Goal: Task Accomplishment & Management: Manage account settings

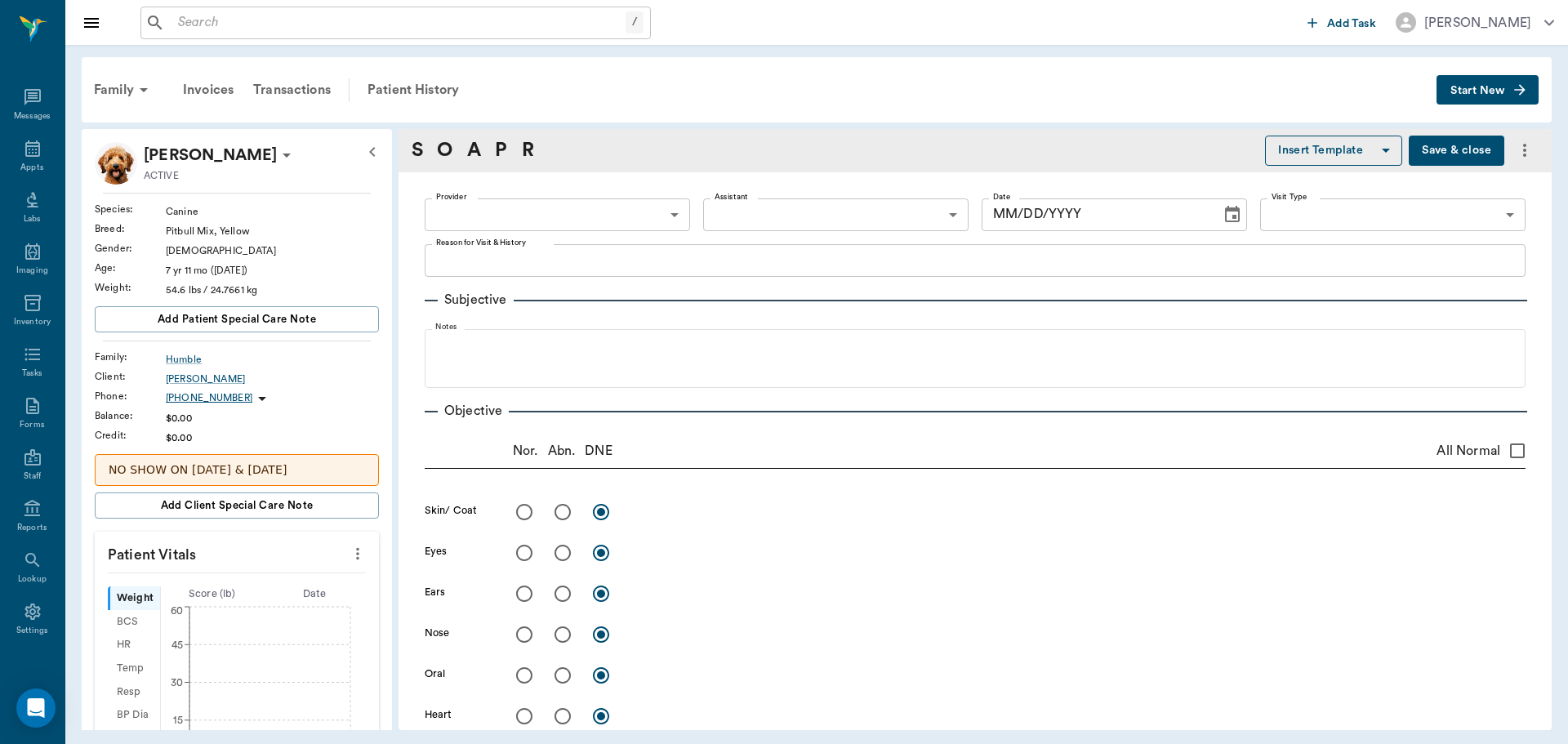
radio input "true"
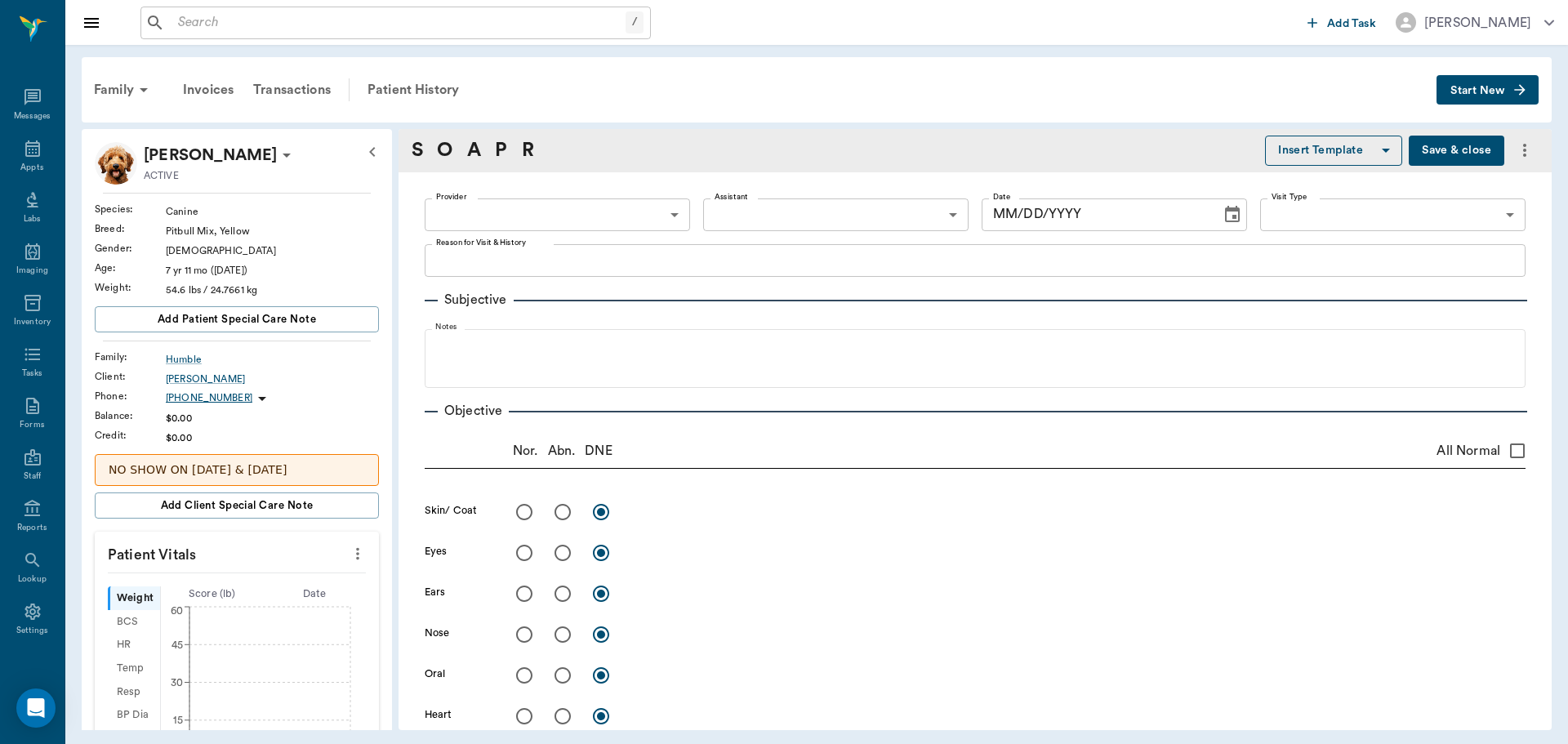
radio input "true"
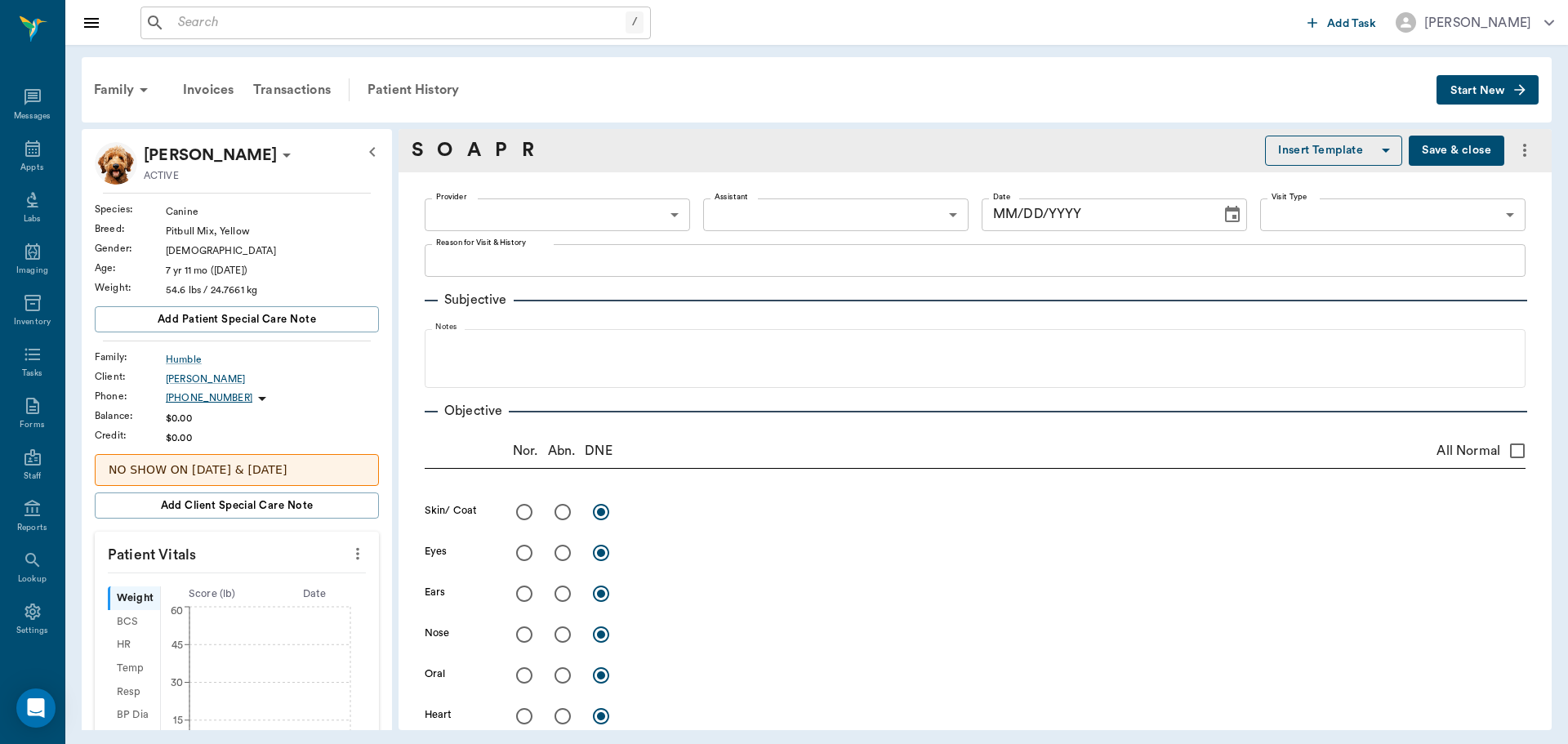
radio input "true"
type input "63ec2f075fda476ae8351a4d"
type input "682b670d8bdc6f7f8feef3db"
type input "65d2be4f46e3a538d89b8c15"
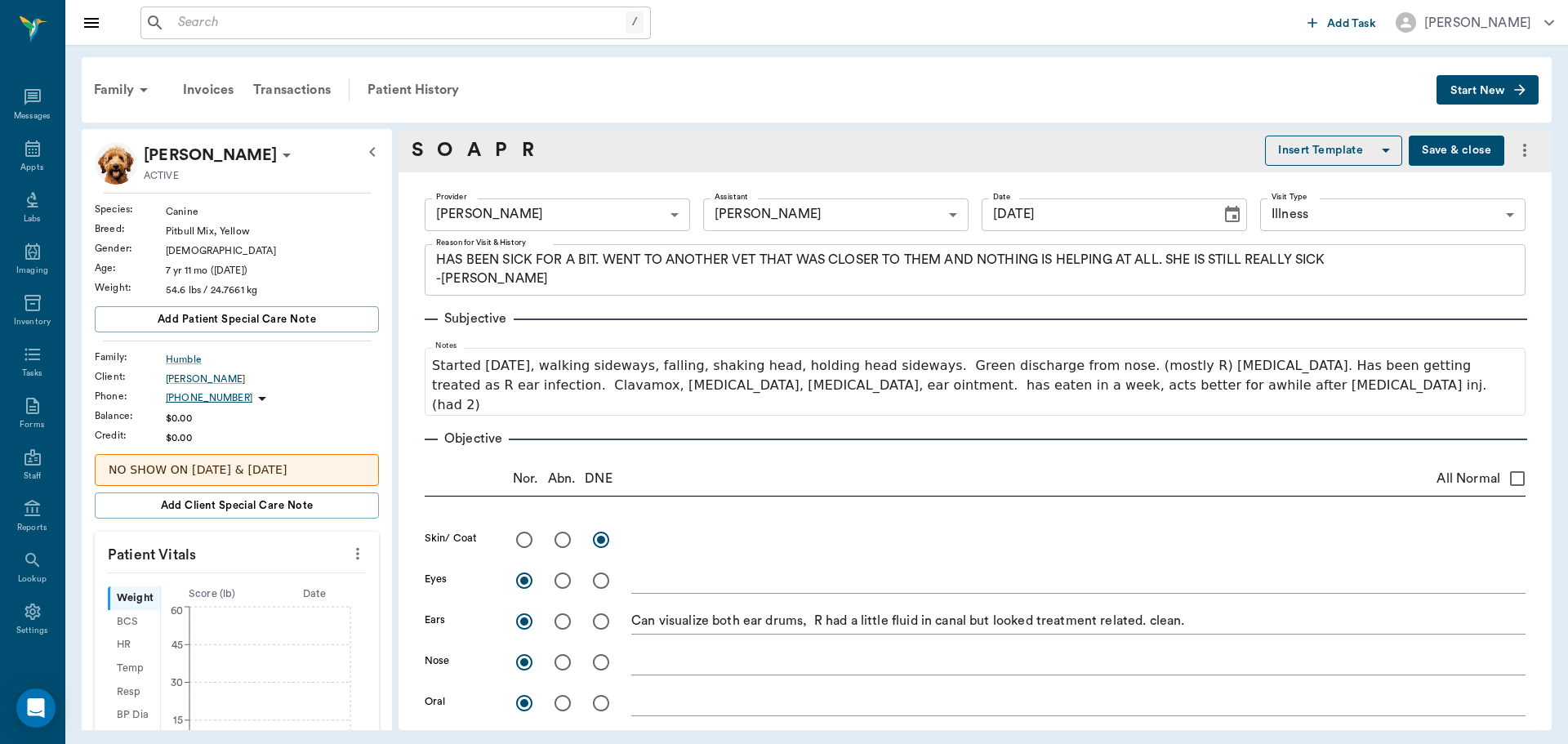
type input "08/12/2025"
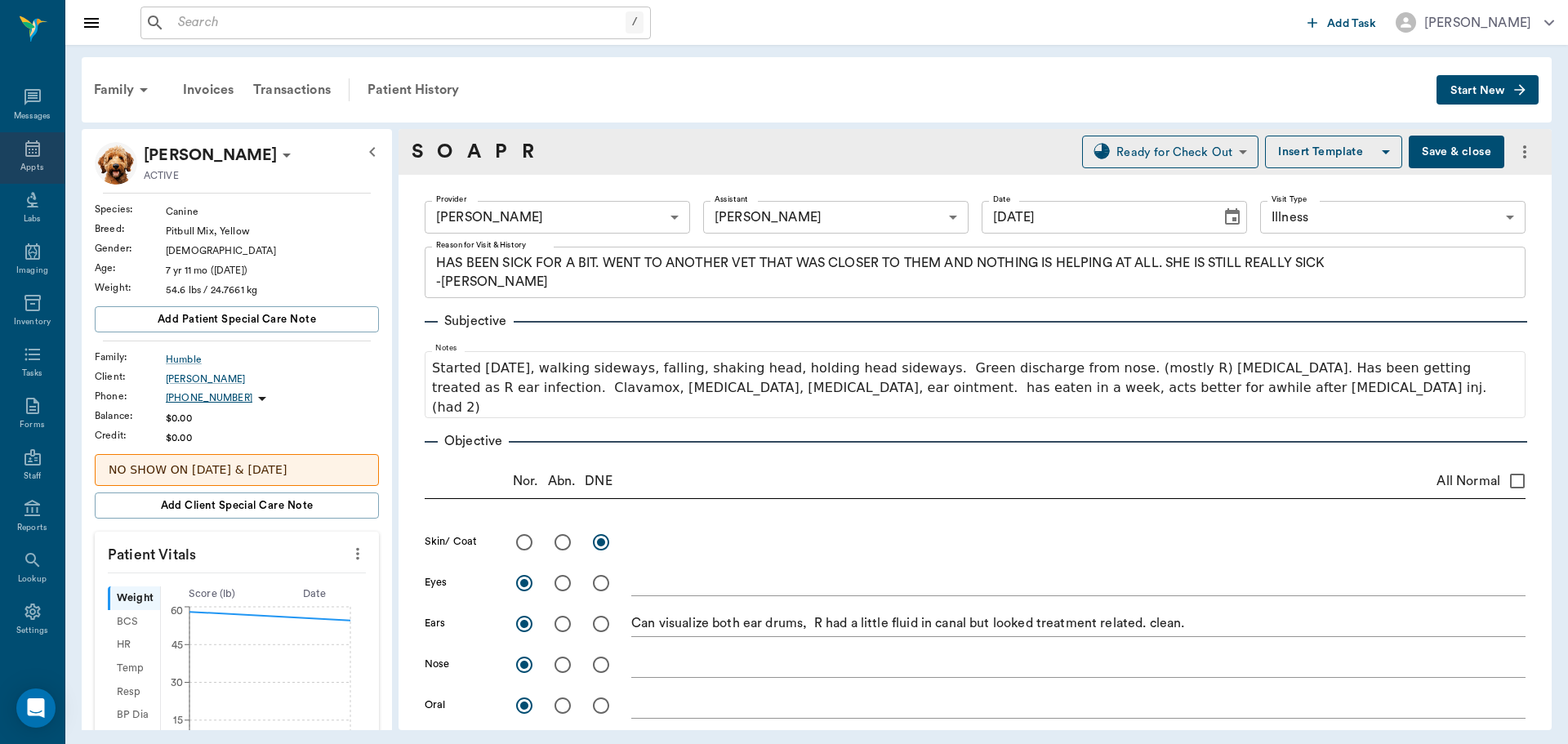
click at [25, 156] on icon at bounding box center [32, 148] width 14 height 16
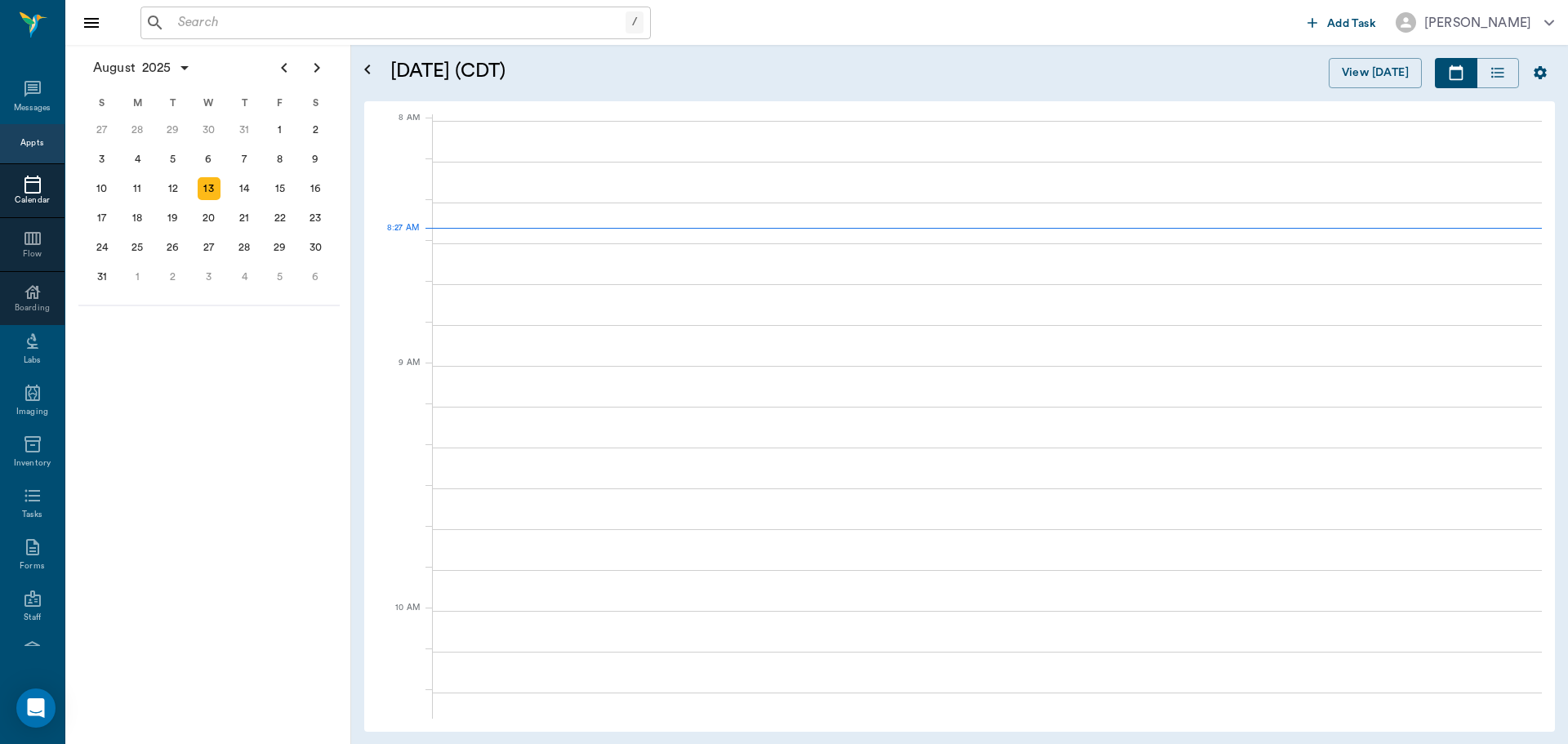
scroll to position [3, 0]
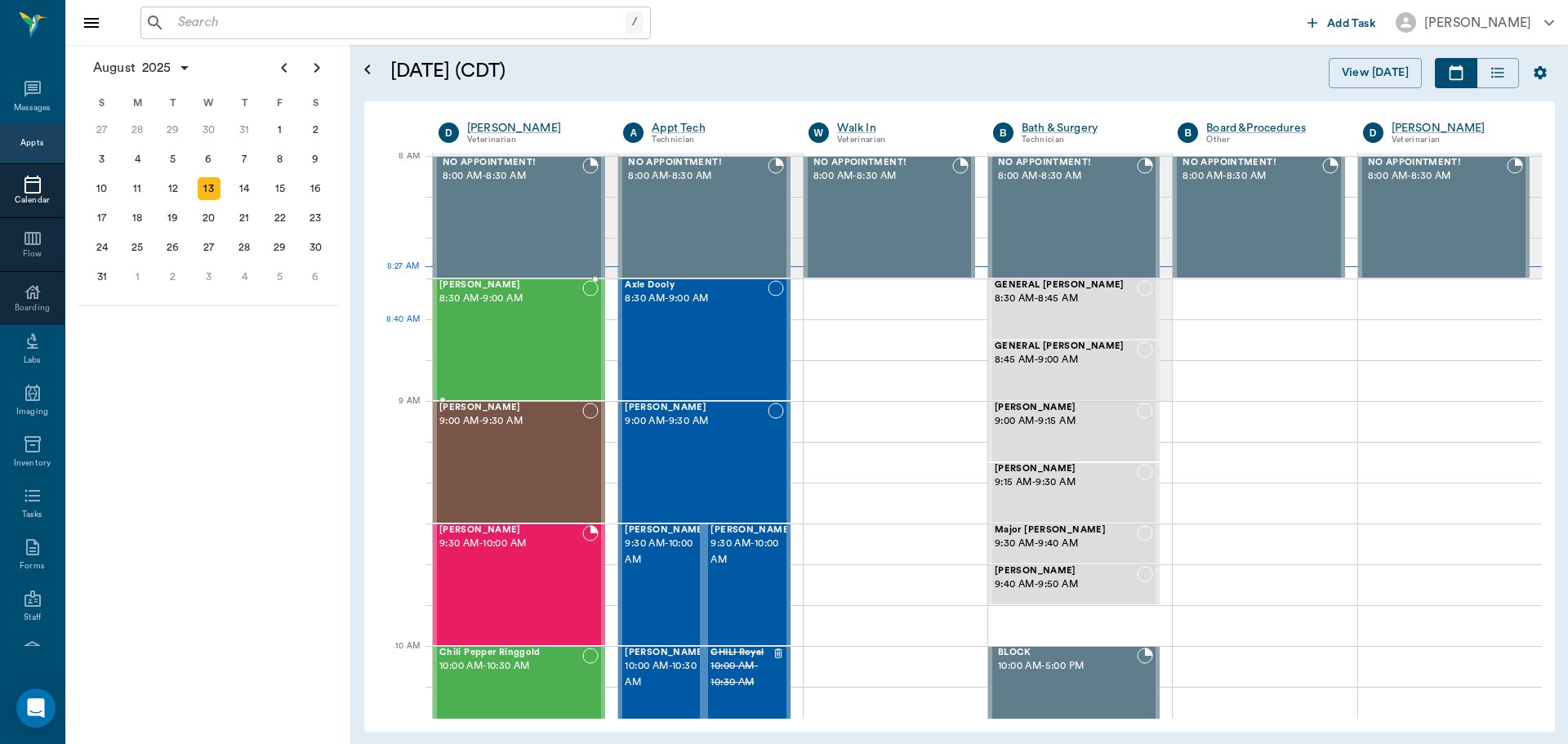
click at [492, 356] on div "[PERSON_NAME] 8:30 AM - 9:00 AM" at bounding box center [510, 339] width 143 height 119
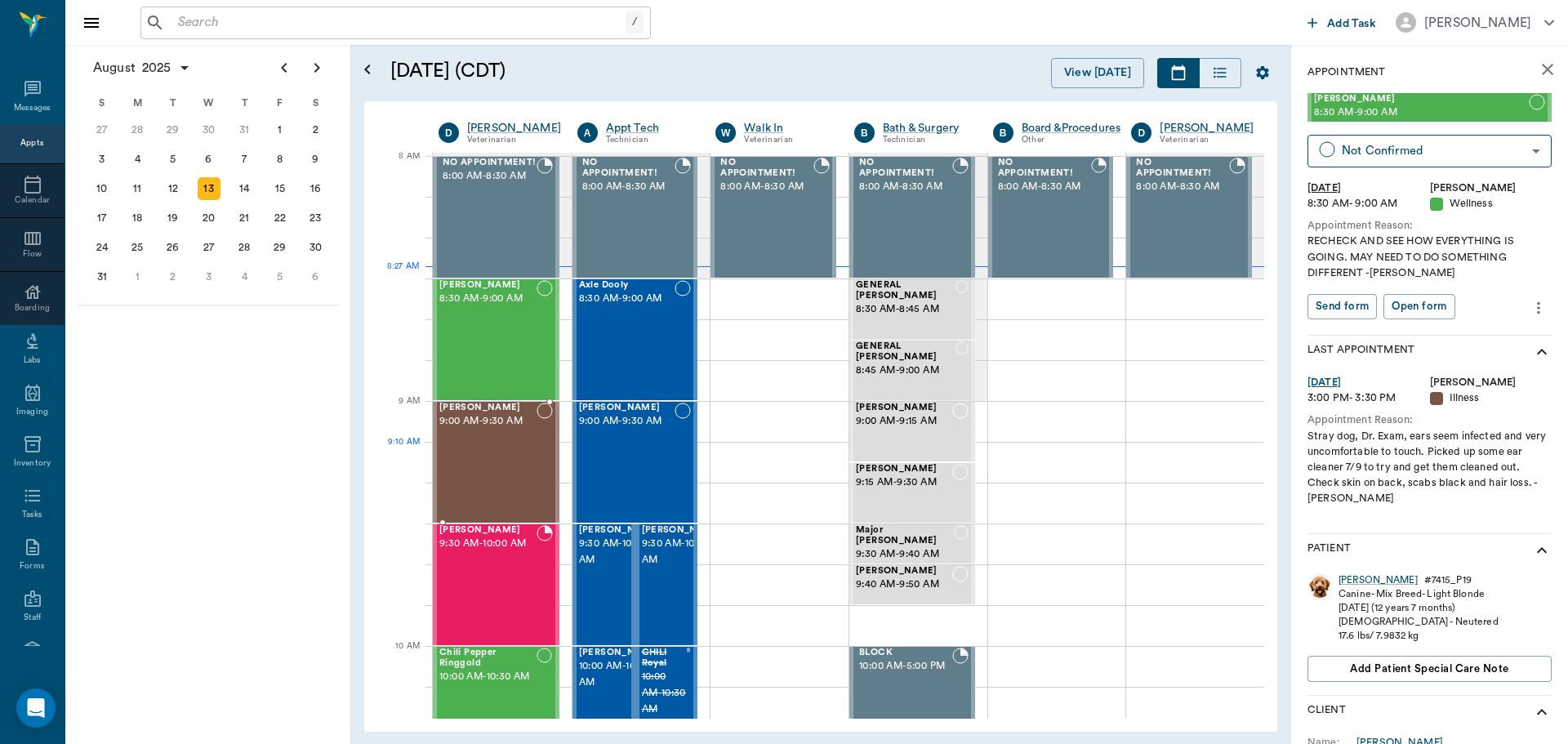
click at [510, 458] on div "Peanut [PERSON_NAME] 9:00 AM - 9:30 AM" at bounding box center [487, 462] width 97 height 119
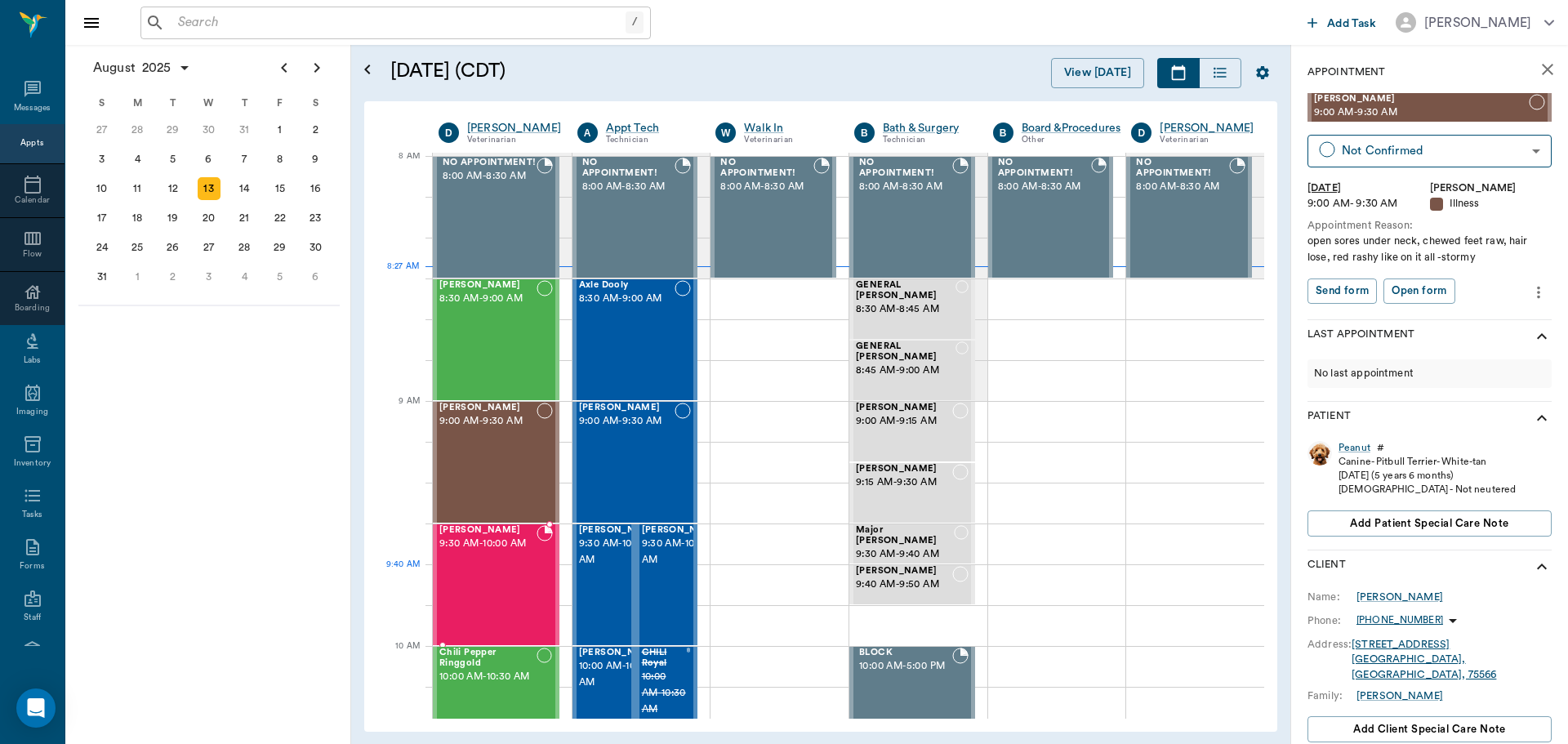
click at [501, 578] on div "Kitty Baugus 9:30 AM - 10:00 AM" at bounding box center [487, 585] width 97 height 119
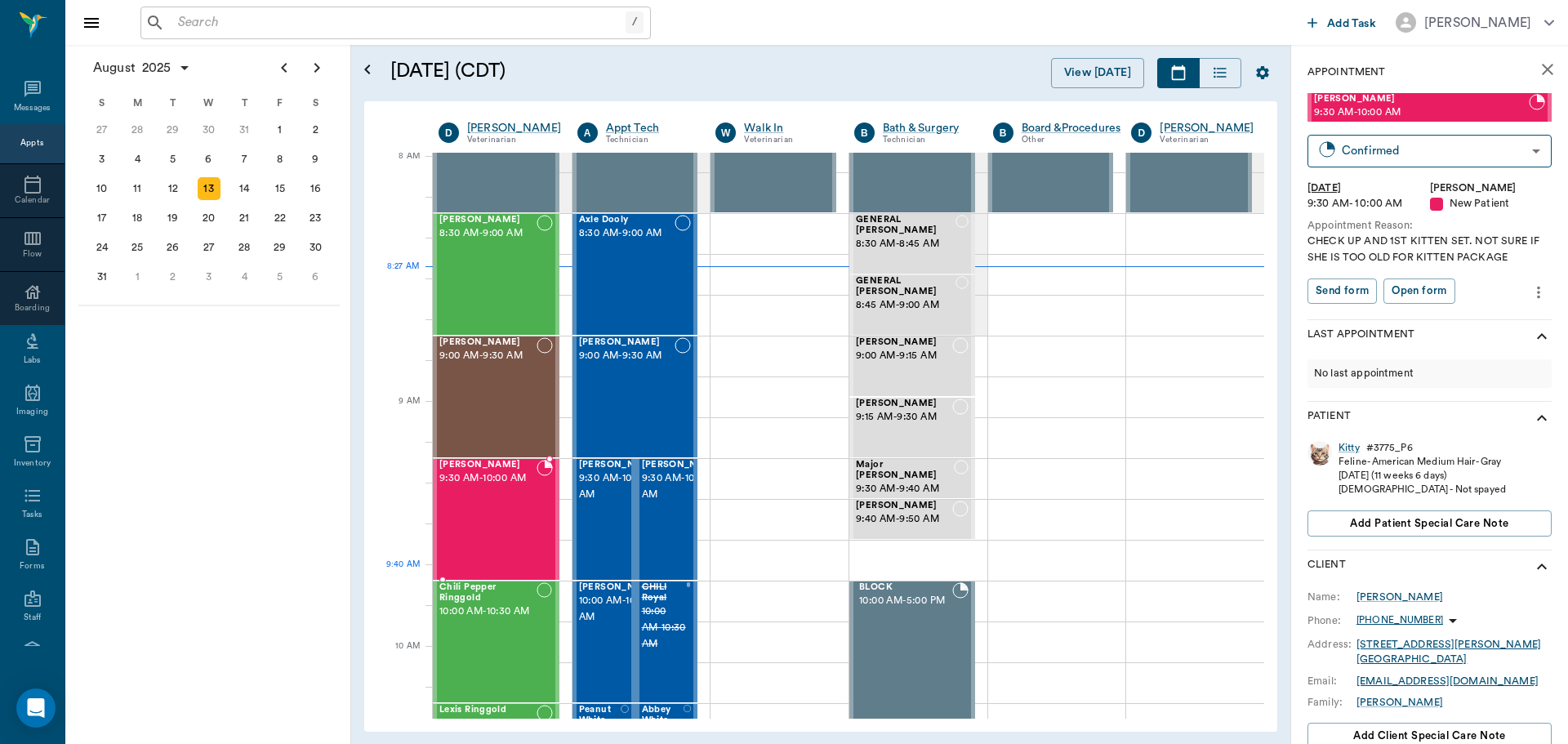
scroll to position [167, 0]
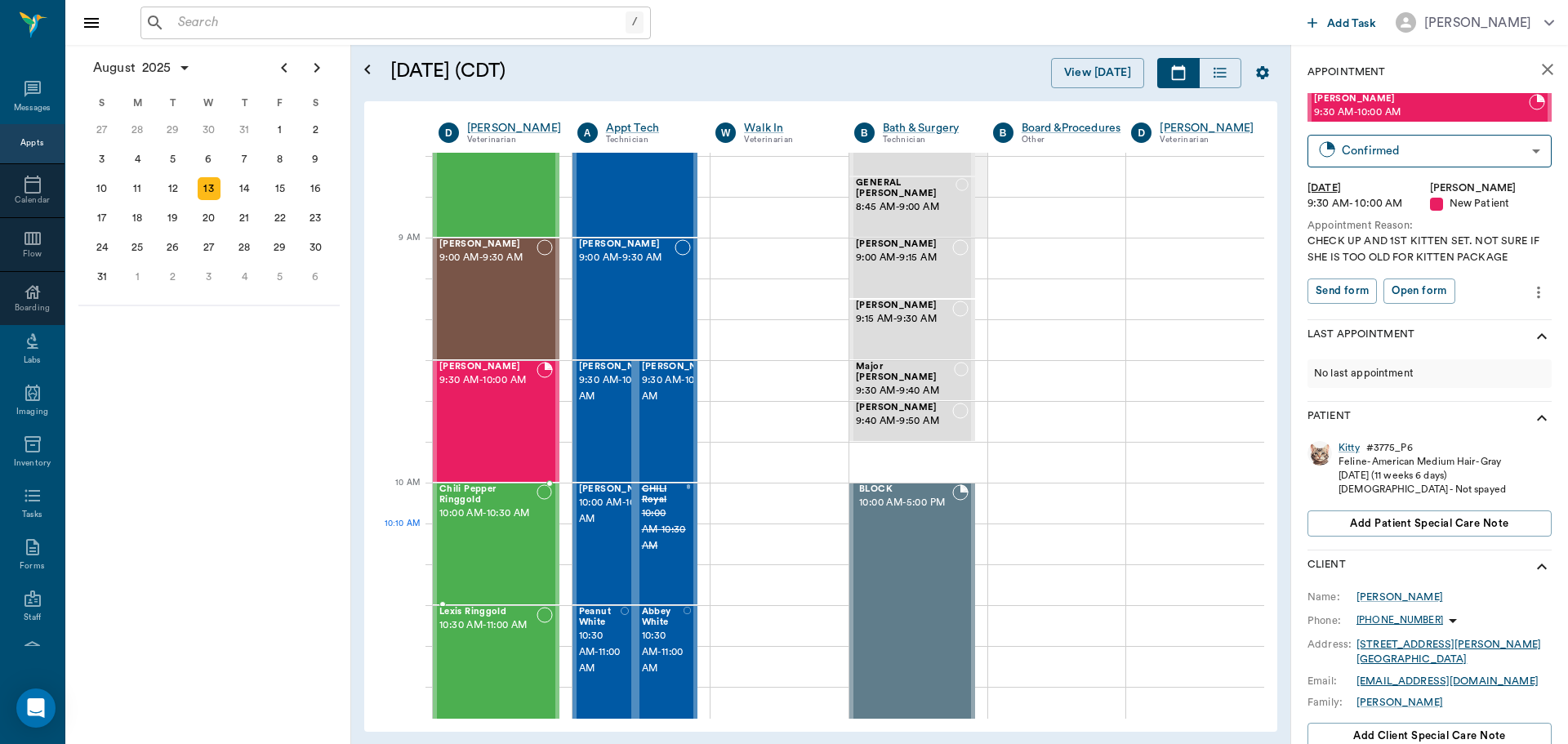
click at [490, 522] on span "10:00 AM - 10:30 AM" at bounding box center [487, 513] width 97 height 16
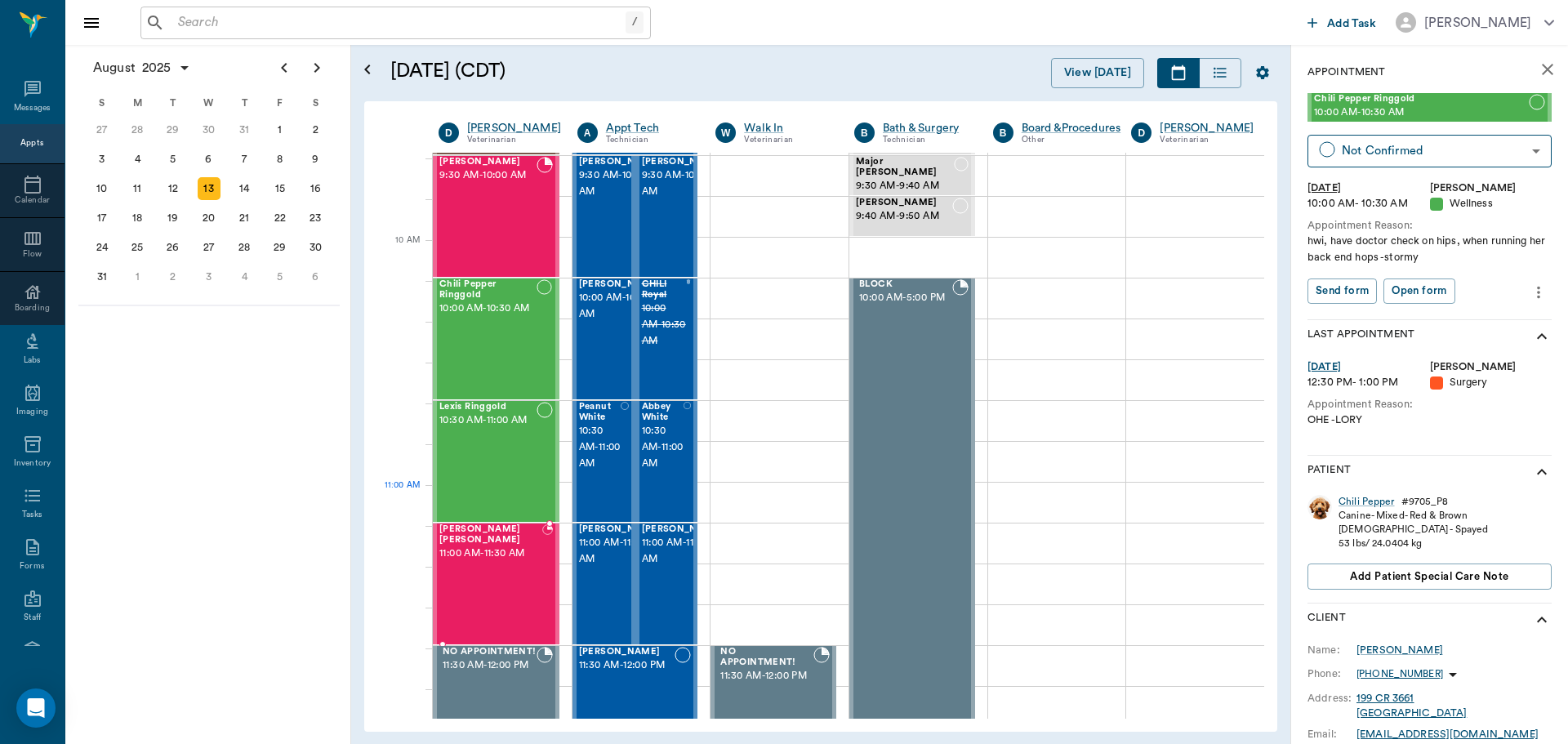
scroll to position [411, 0]
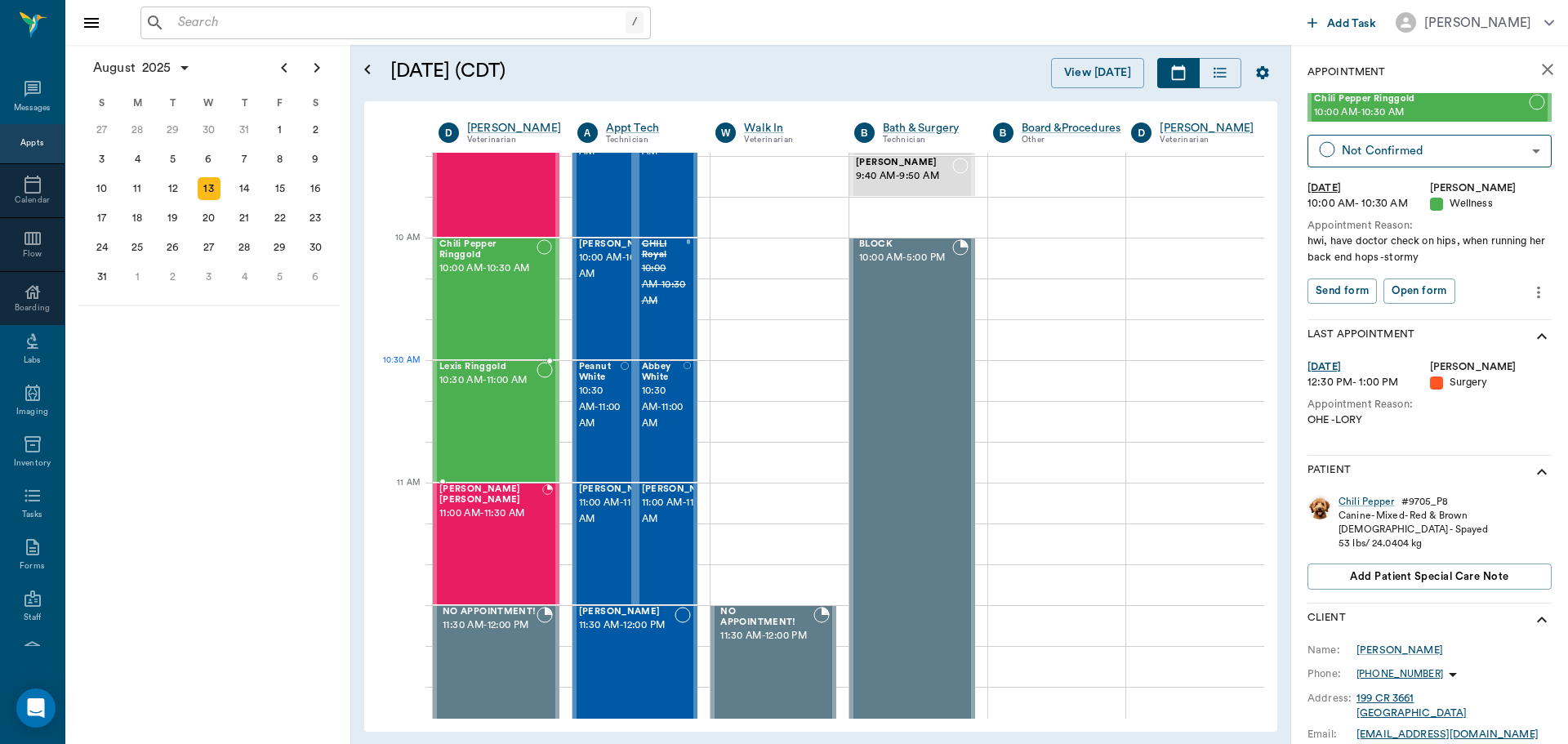
click at [498, 388] on span "10:30 AM - 11:00 AM" at bounding box center [487, 380] width 97 height 16
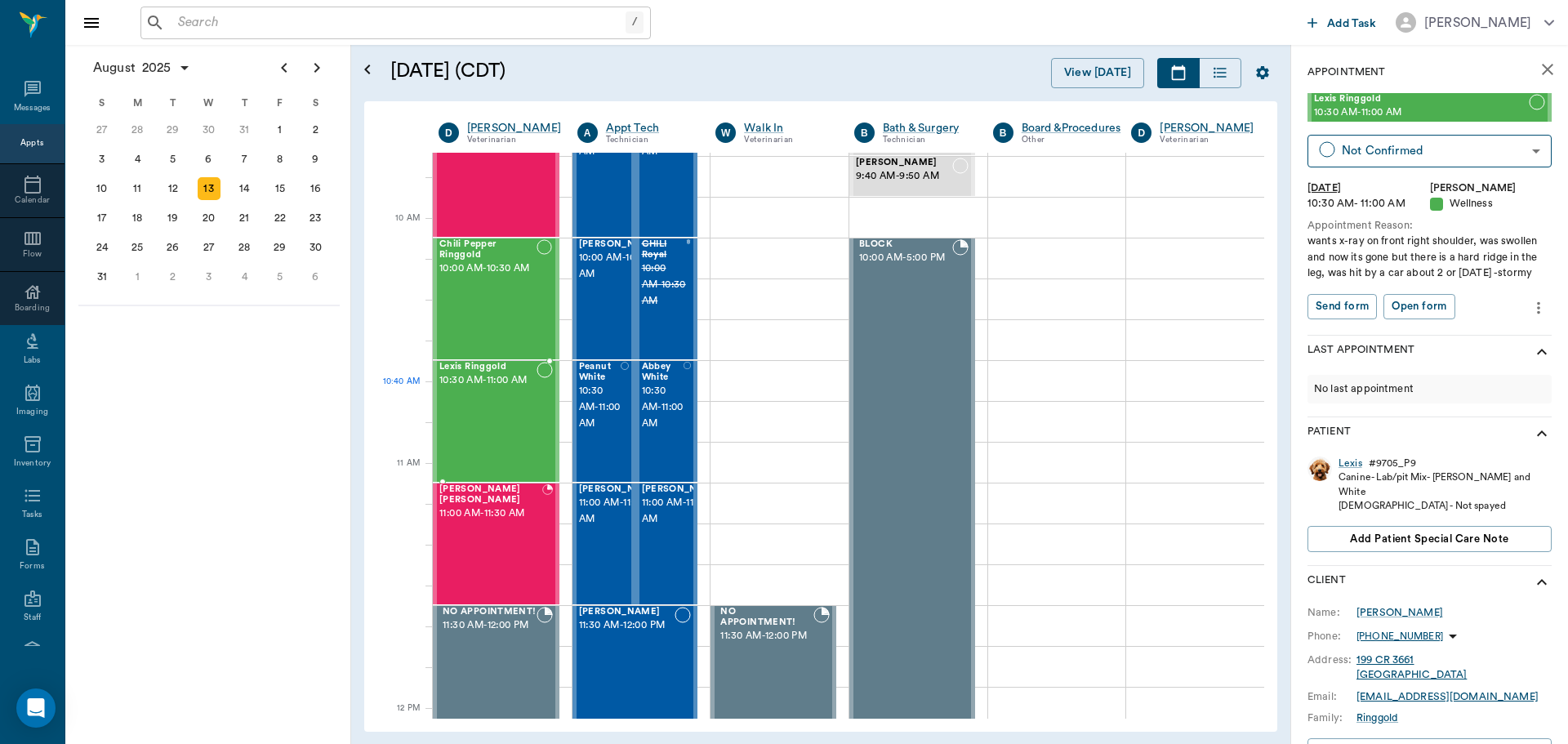
scroll to position [493, 0]
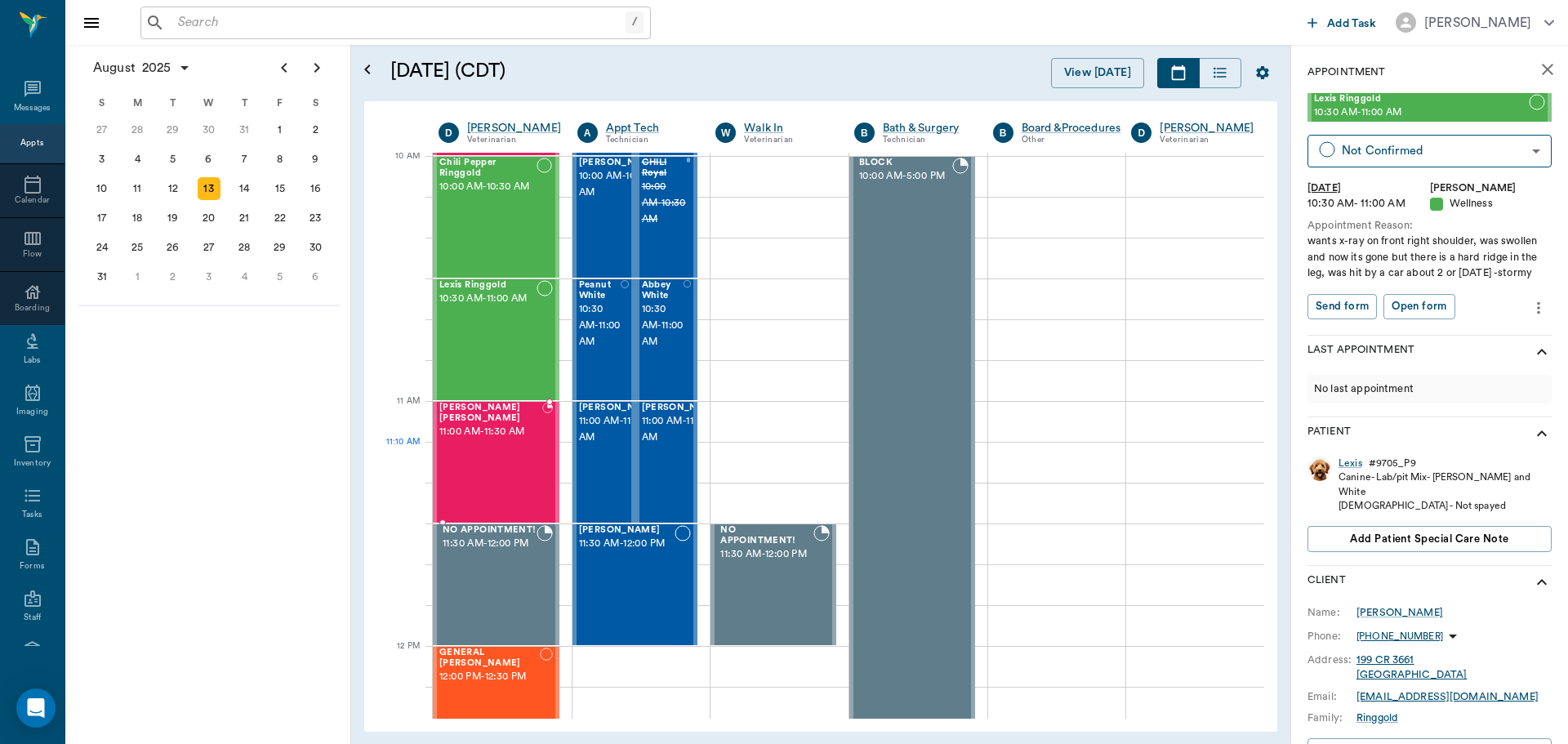
click at [495, 469] on div "Charlie Rose Drew 11:00 AM - 11:30 AM" at bounding box center [490, 462] width 103 height 119
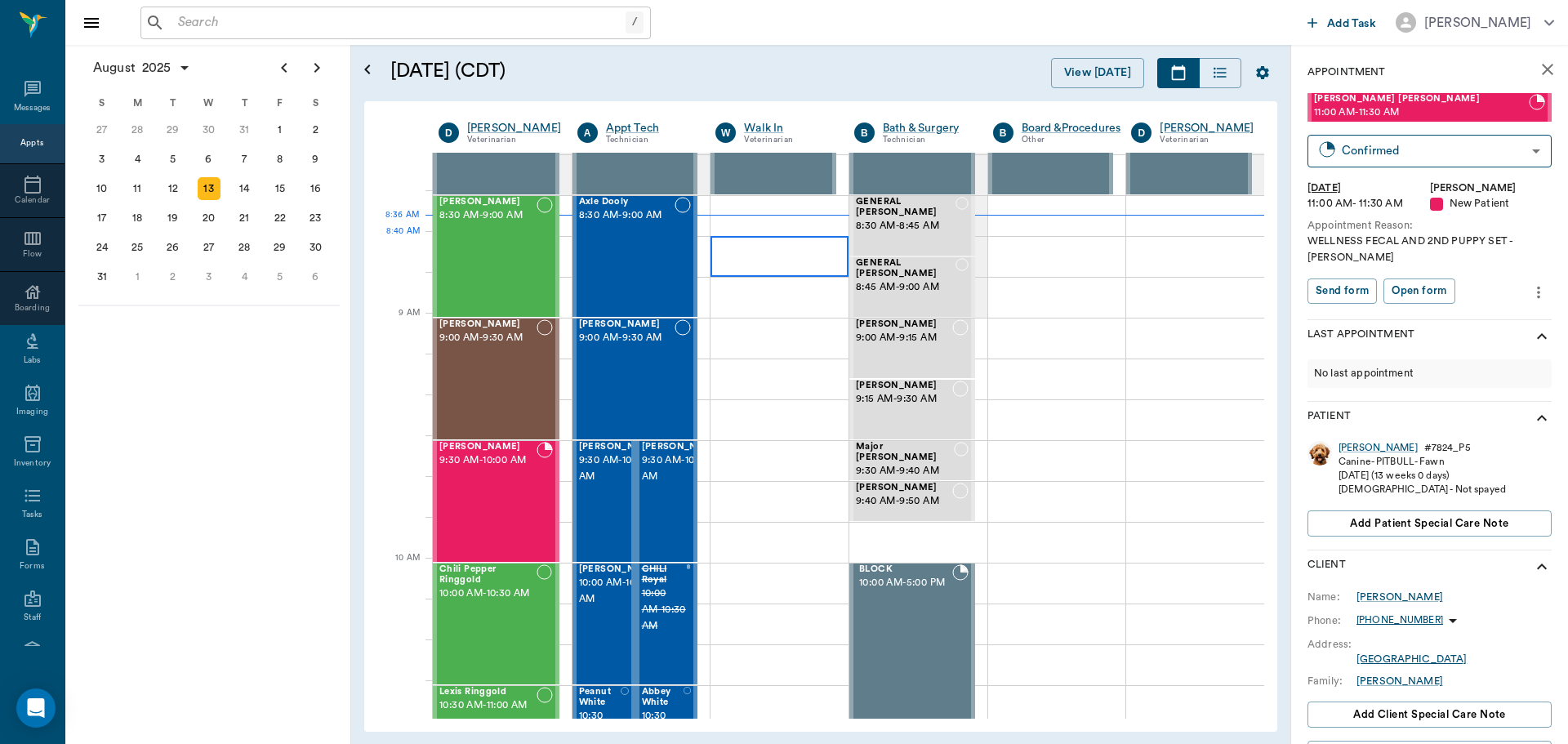
scroll to position [85, 0]
click at [661, 257] on div "Axle Dooly 8:30 AM - 9:00 AM" at bounding box center [627, 258] width 96 height 119
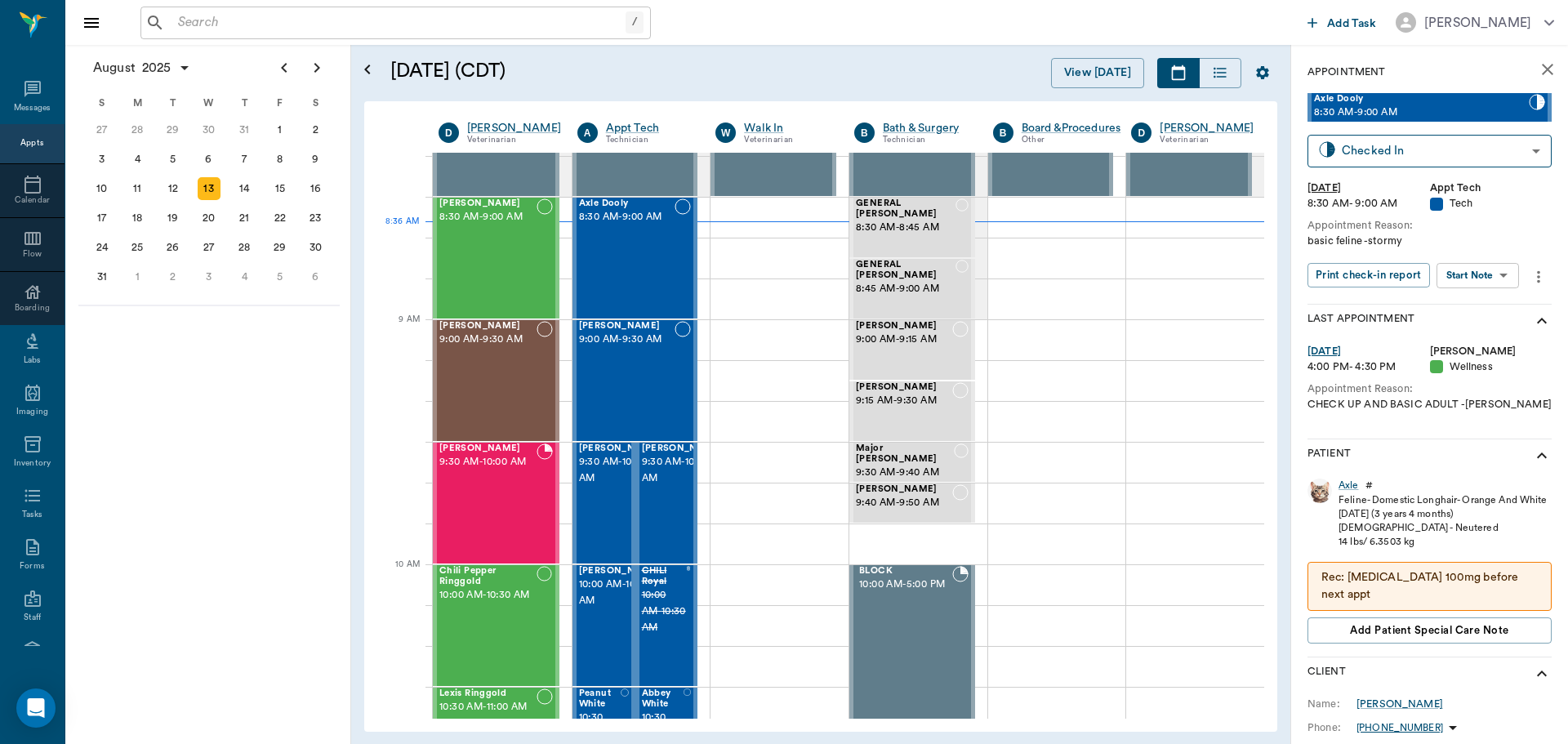
click at [1466, 285] on body "/ ​ Add Task Dr. Bert Ellsworth Nectar Messages Appts Calendar Flow Boarding La…" at bounding box center [784, 372] width 1568 height 744
click at [1462, 309] on button "Start SOAP" at bounding box center [1460, 310] width 56 height 19
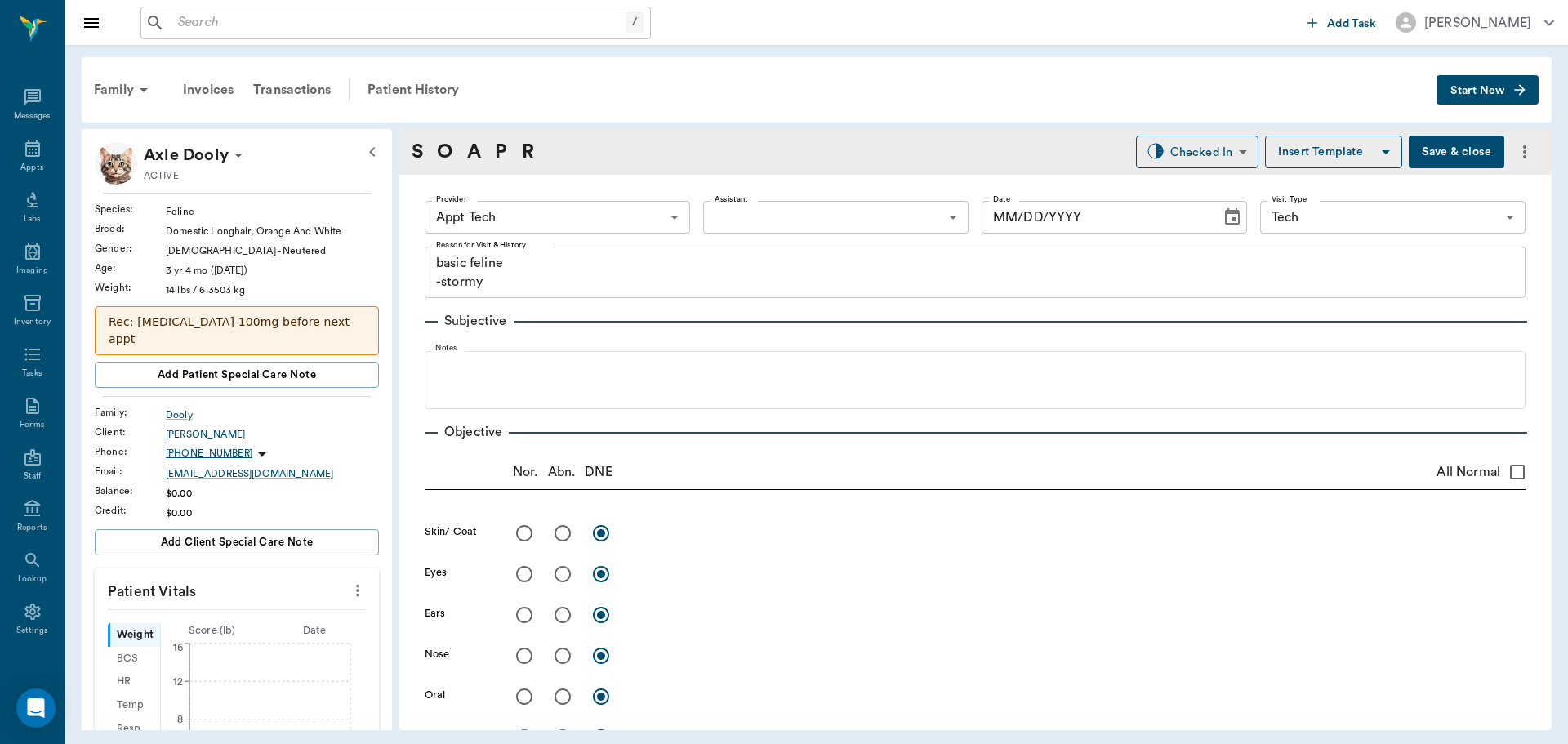
type input "63ec2f075fda476ae8351a4c"
type input "65d2be4f46e3a538d89b8c1a"
type textarea "basic feline -stormy"
type input "[DATE]"
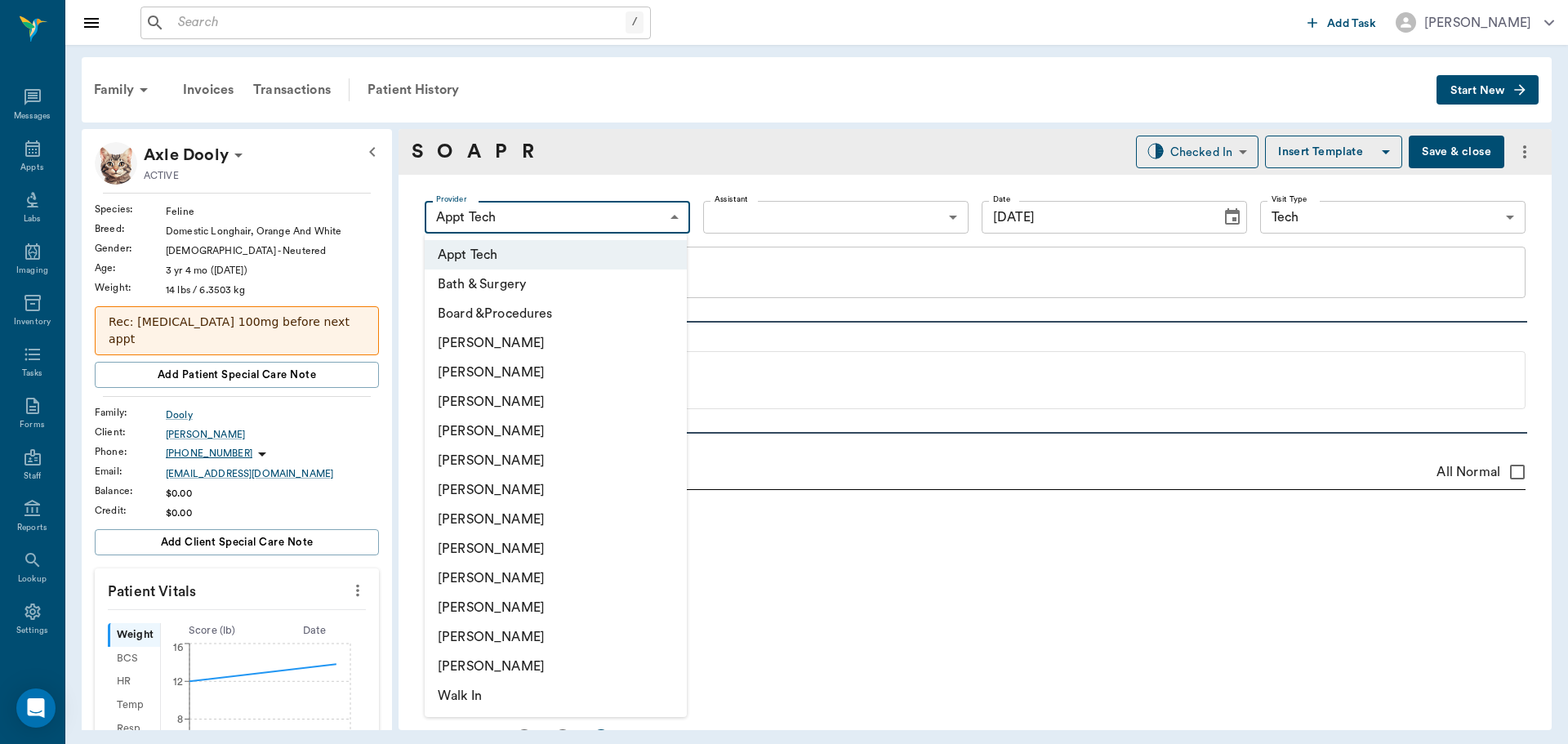
click at [550, 214] on body "/ ​ Add Task Dr. Bert Ellsworth Nectar Messages Appts Labs Imaging Inventory Ta…" at bounding box center [784, 372] width 1568 height 744
click at [487, 552] on li "[PERSON_NAME]" at bounding box center [555, 548] width 262 height 30
type input "63ec2e7e52e12b0ba117b124"
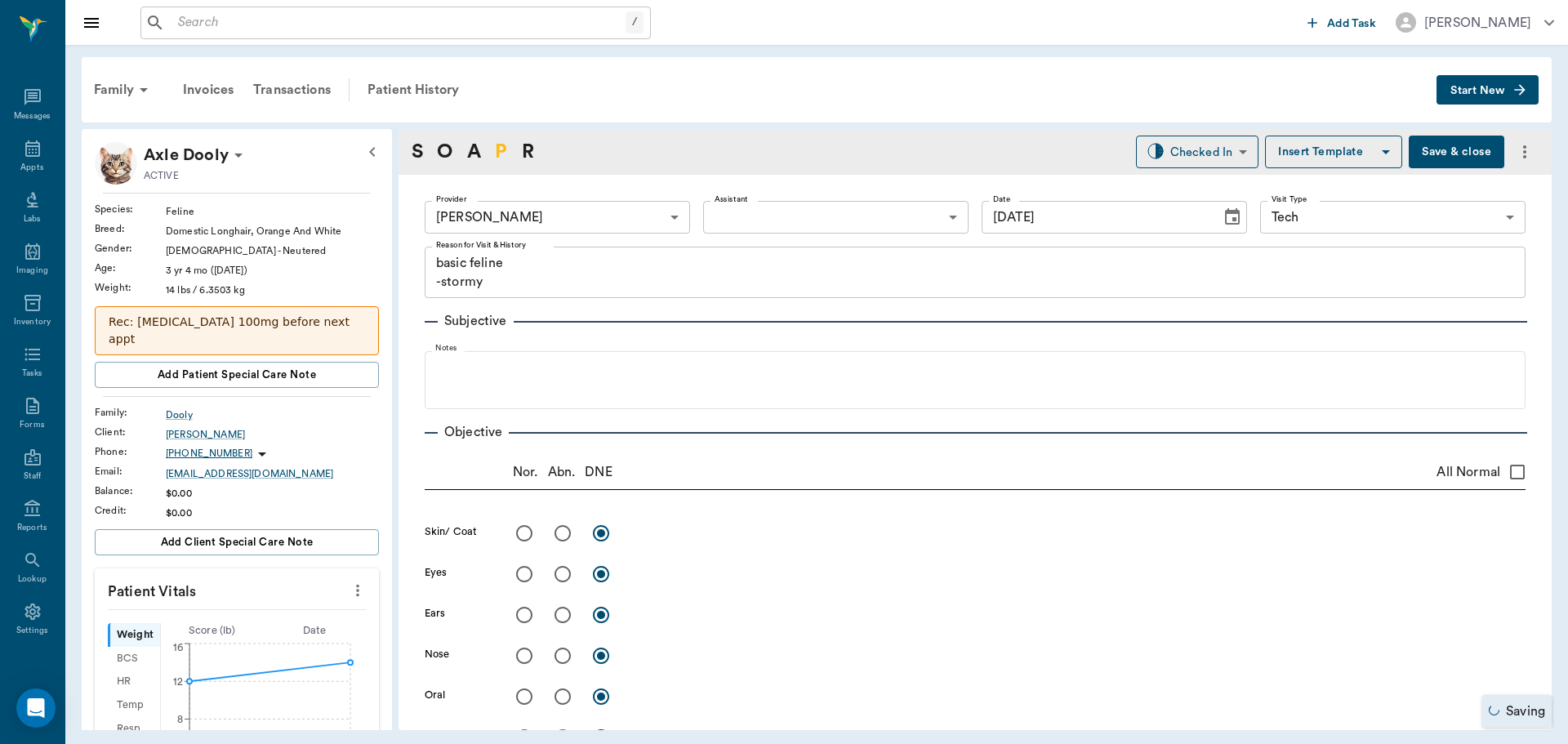
click at [503, 148] on link "P" at bounding box center [501, 151] width 12 height 30
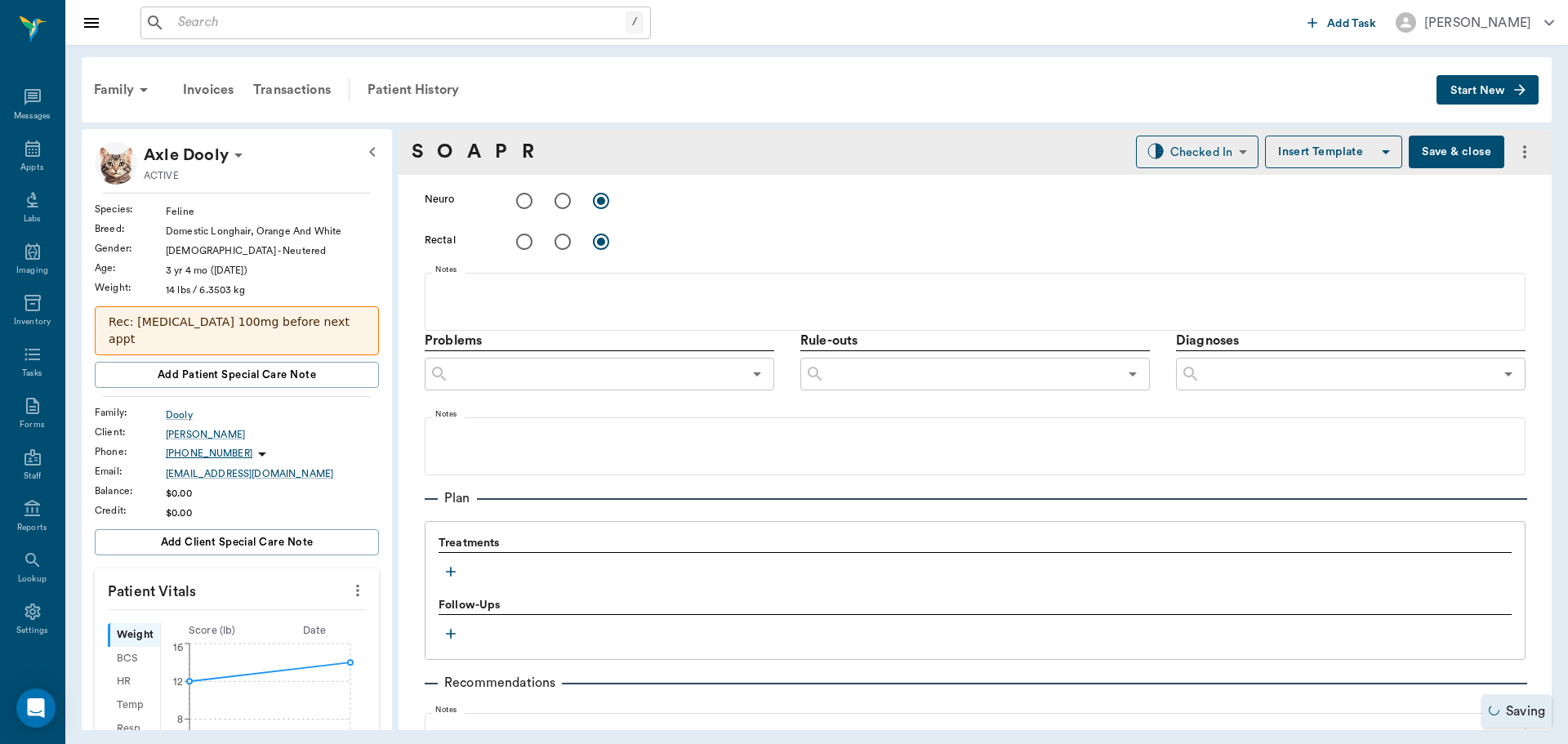
scroll to position [972, 0]
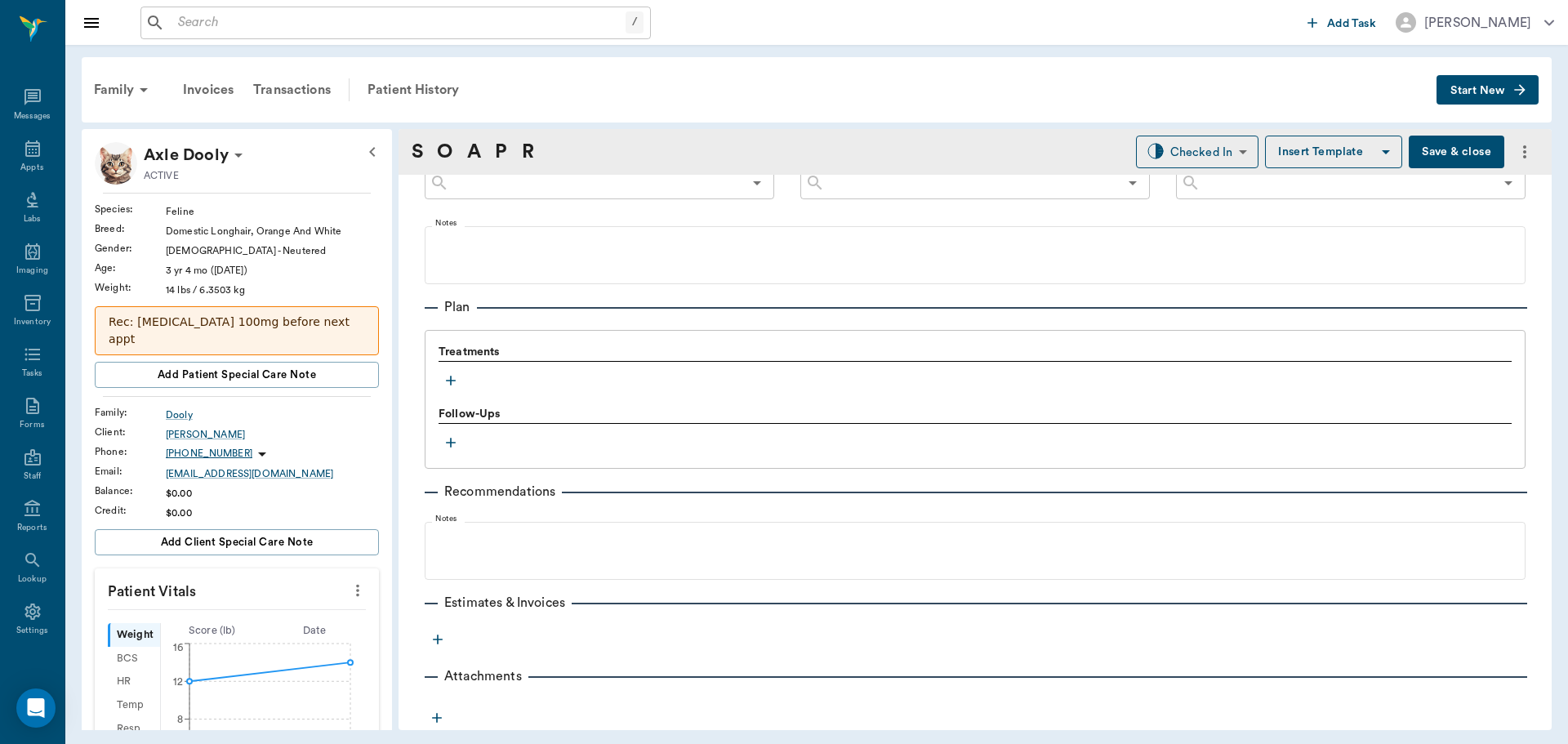
click at [451, 377] on icon "button" at bounding box center [451, 381] width 10 height 10
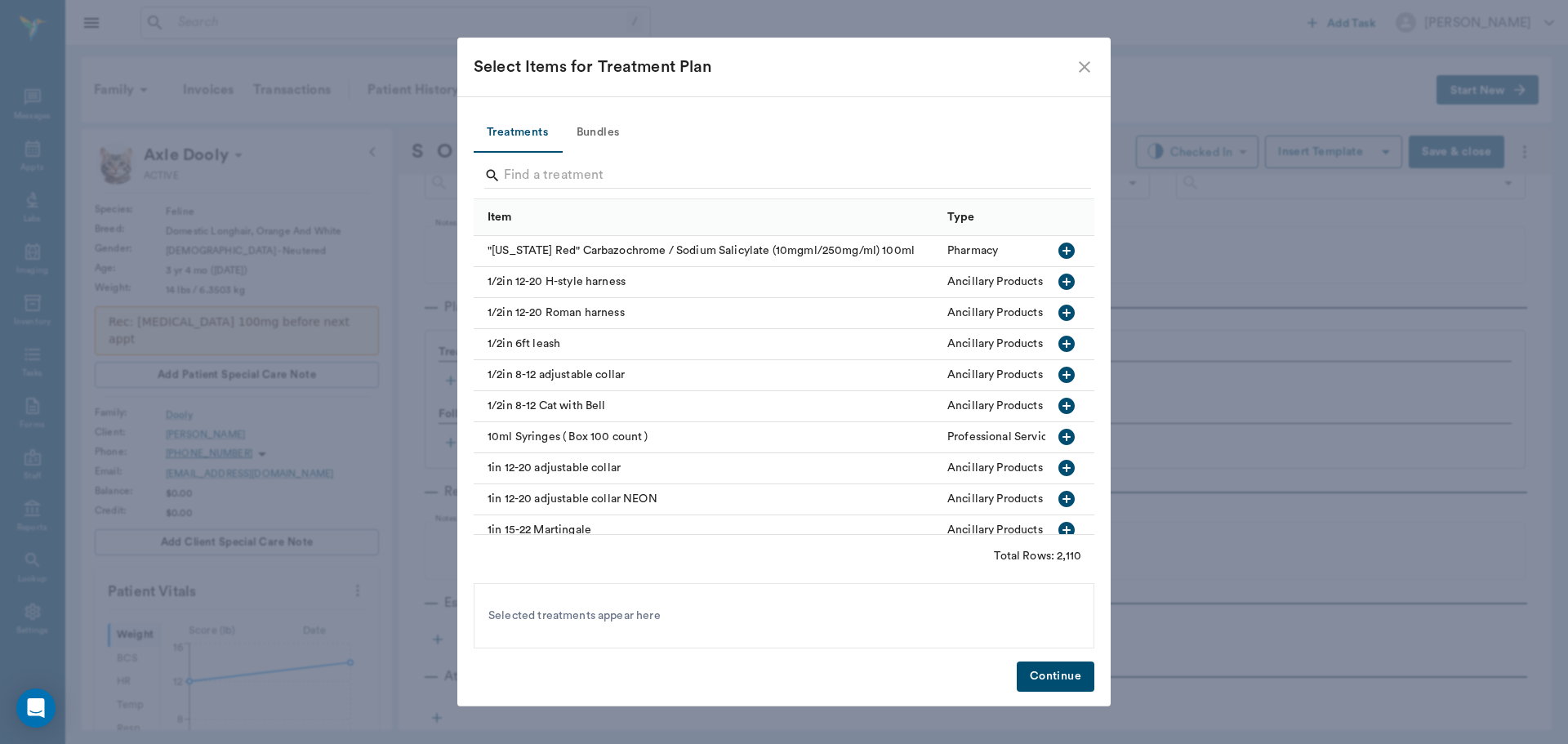
drag, startPoint x: 597, startPoint y: 128, endPoint x: 592, endPoint y: 151, distance: 23.5
click at [598, 131] on button "Bundles" at bounding box center [597, 132] width 74 height 39
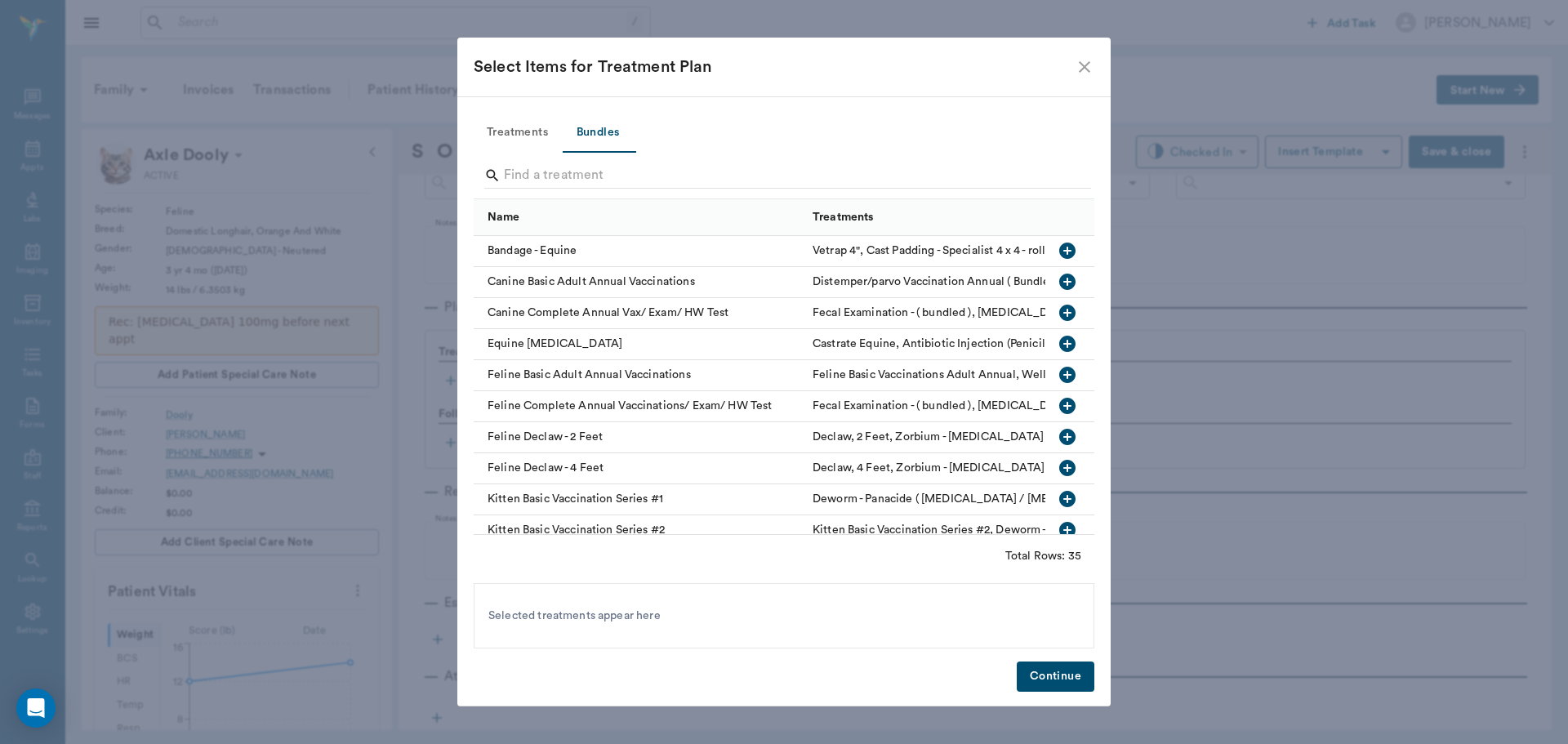
click at [516, 174] on input "Search" at bounding box center [784, 174] width 563 height 26
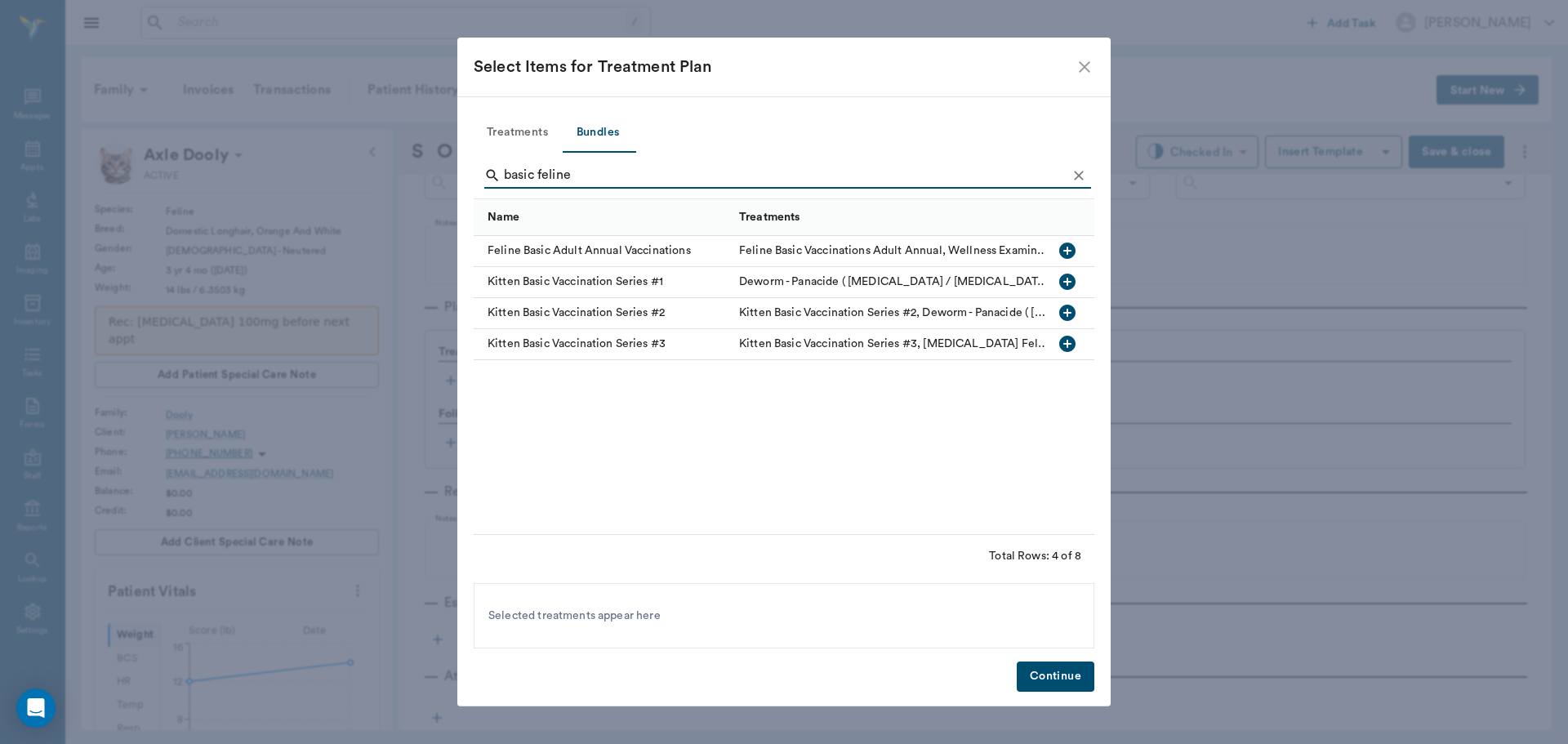
type input "basic feline"
click at [1067, 241] on icon "button" at bounding box center [1067, 250] width 19 height 19
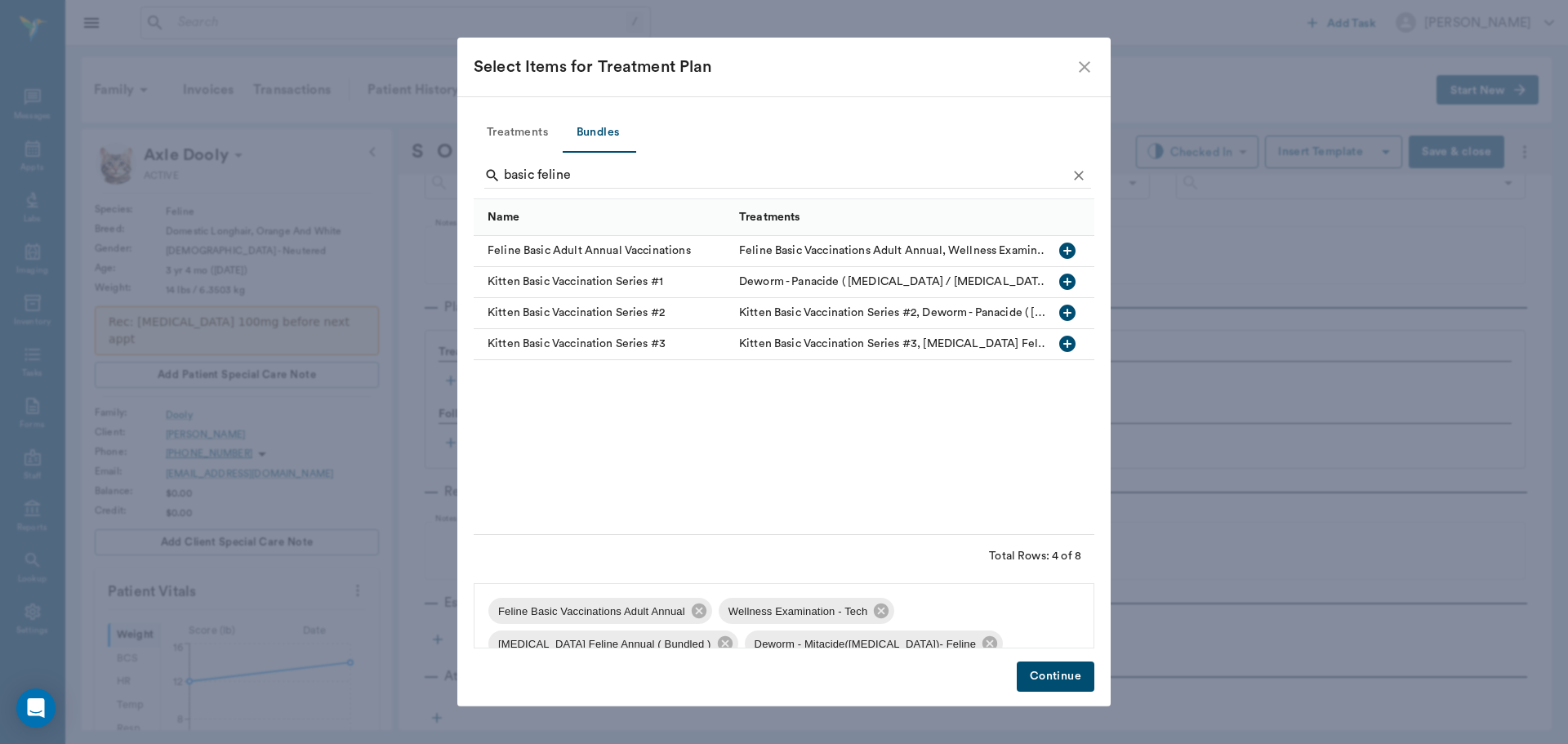
click at [1064, 678] on button "Continue" at bounding box center [1055, 677] width 78 height 31
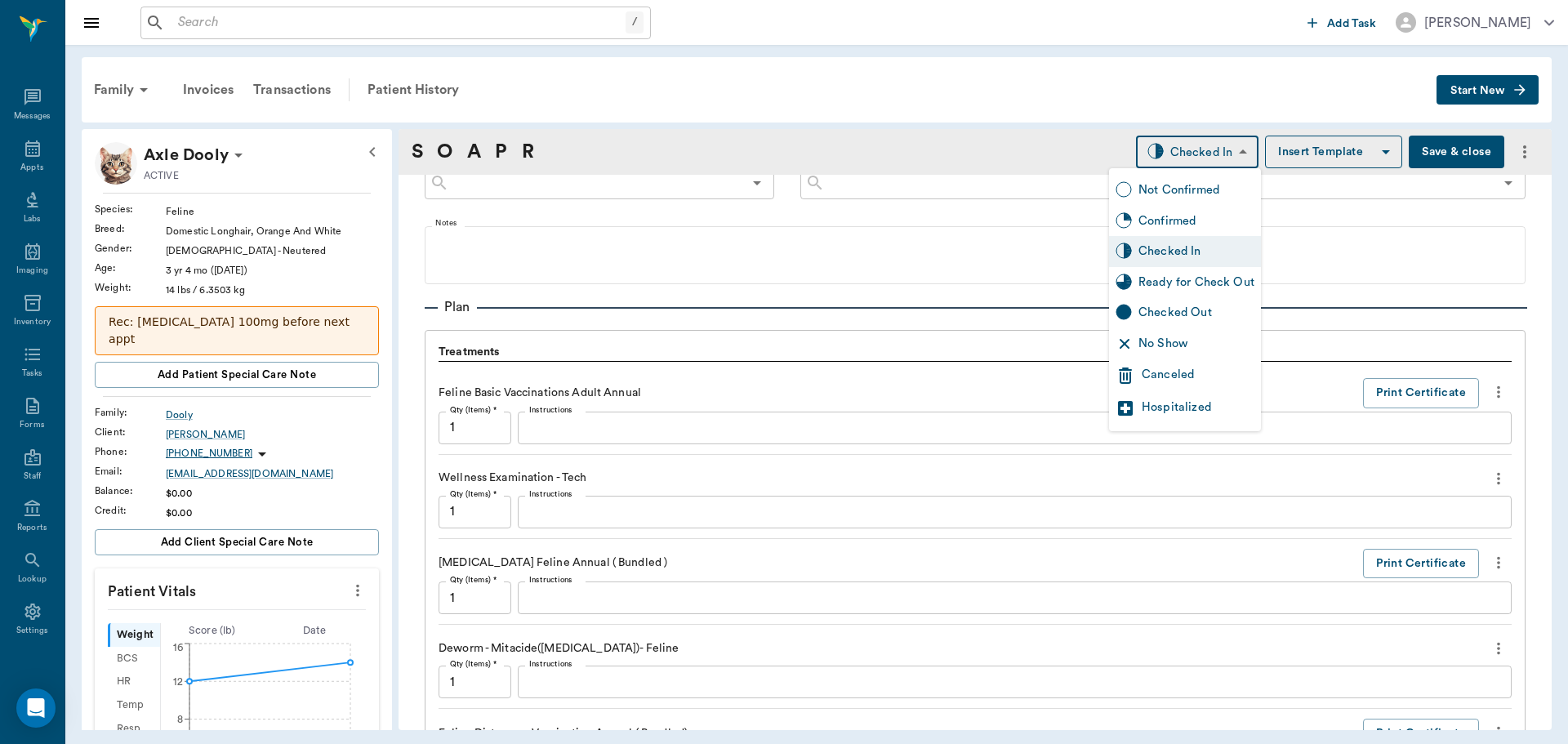
click at [1201, 158] on body "/ ​ Add Task Dr. Bert Ellsworth Nectar Messages Appts Labs Imaging Inventory Ta…" at bounding box center [784, 372] width 1568 height 744
click at [1181, 284] on div "Ready for Check Out" at bounding box center [1196, 282] width 116 height 18
type input "READY_TO_CHECKOUT"
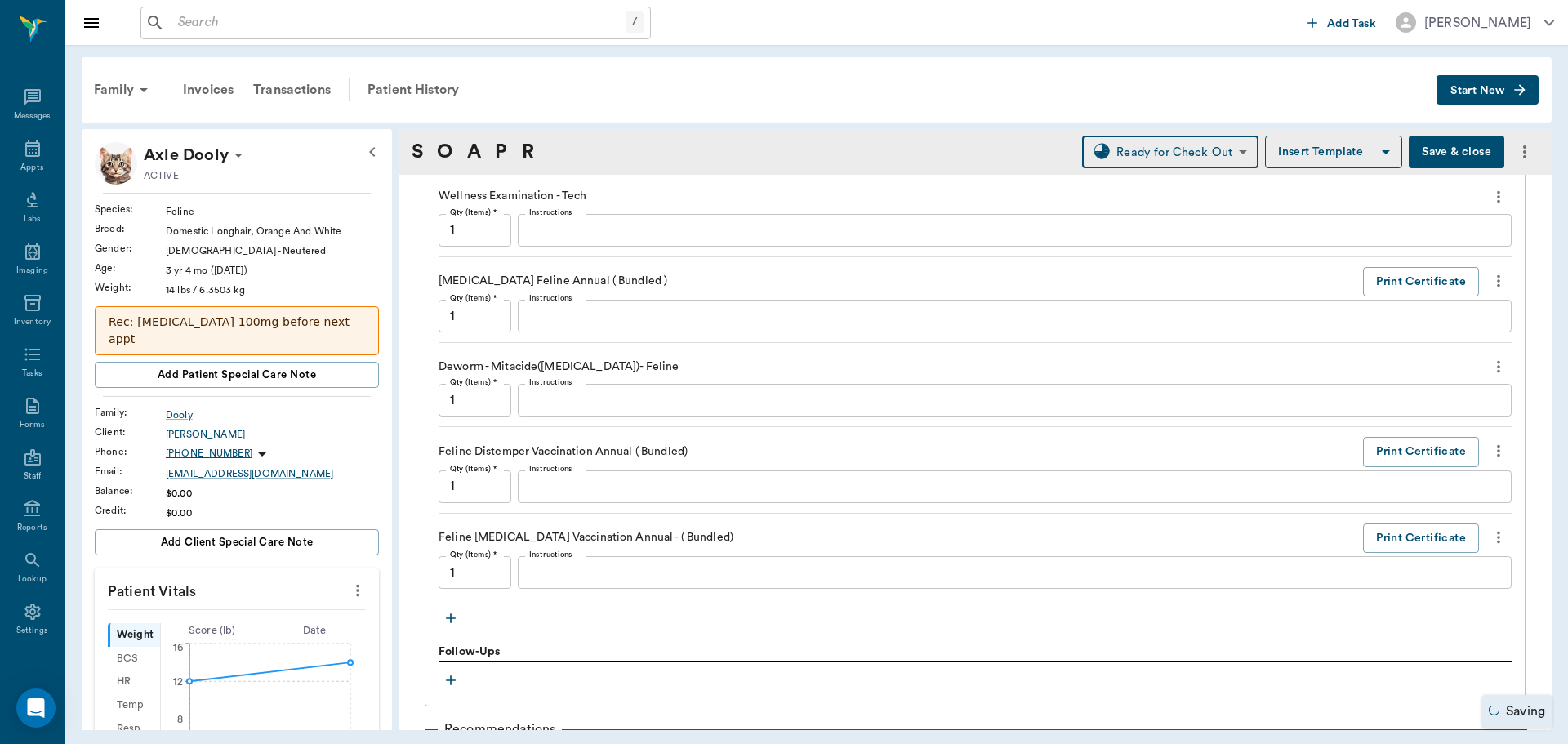
scroll to position [1104, 0]
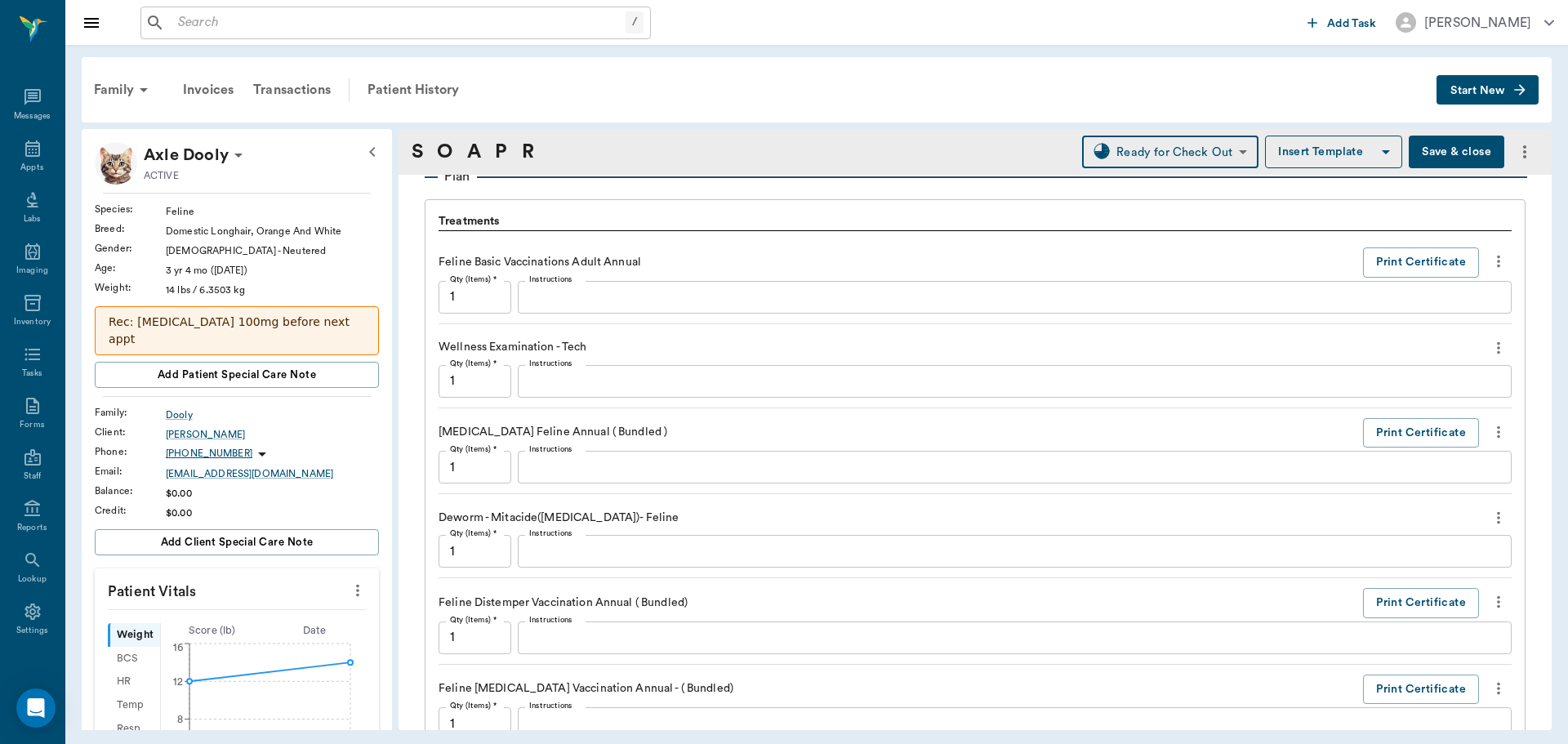
click at [349, 580] on icon "more" at bounding box center [358, 590] width 18 height 19
click at [235, 608] on span "Enter Vitals" at bounding box center [276, 601] width 137 height 17
click at [228, 630] on input "text" at bounding box center [236, 639] width 142 height 33
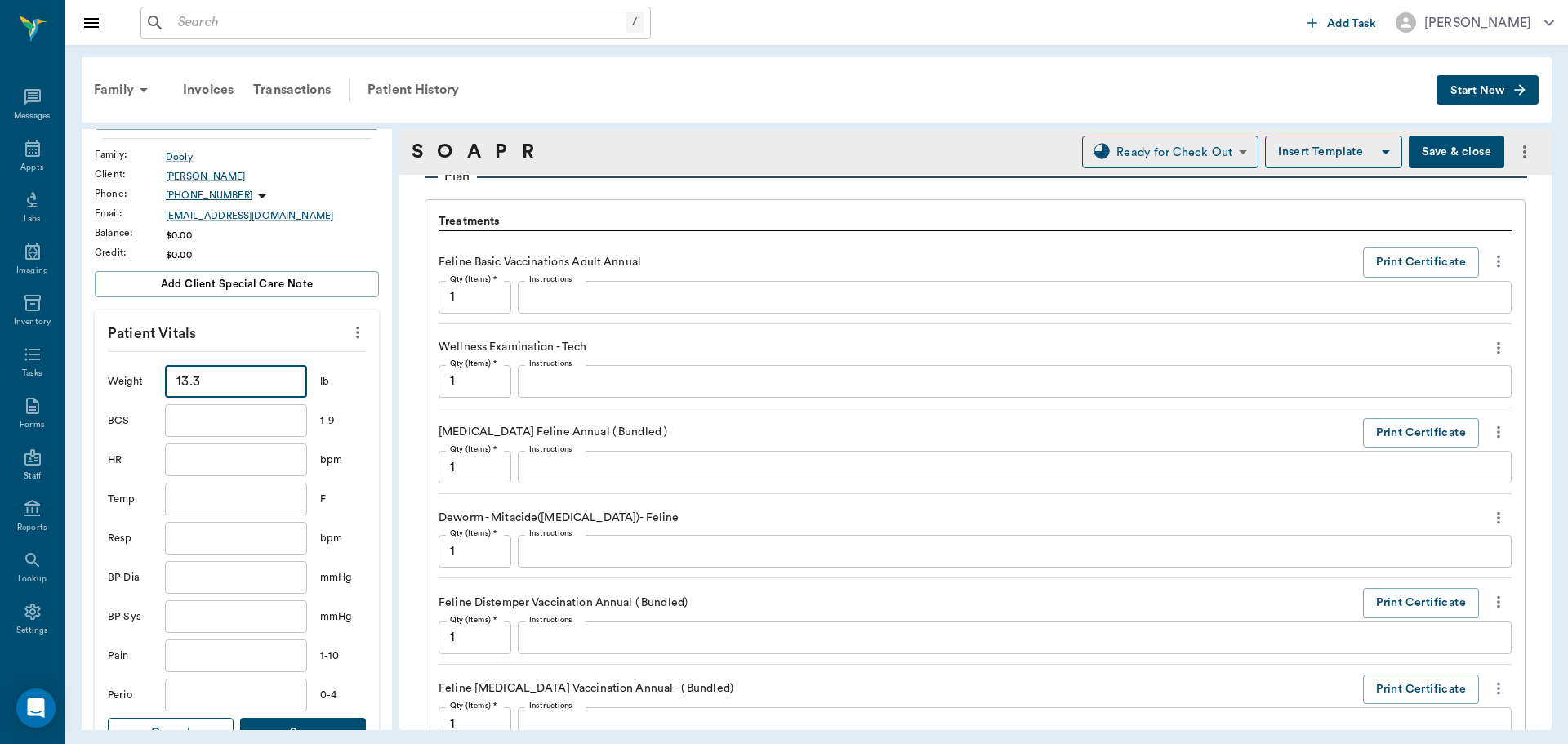
scroll to position [408, 0]
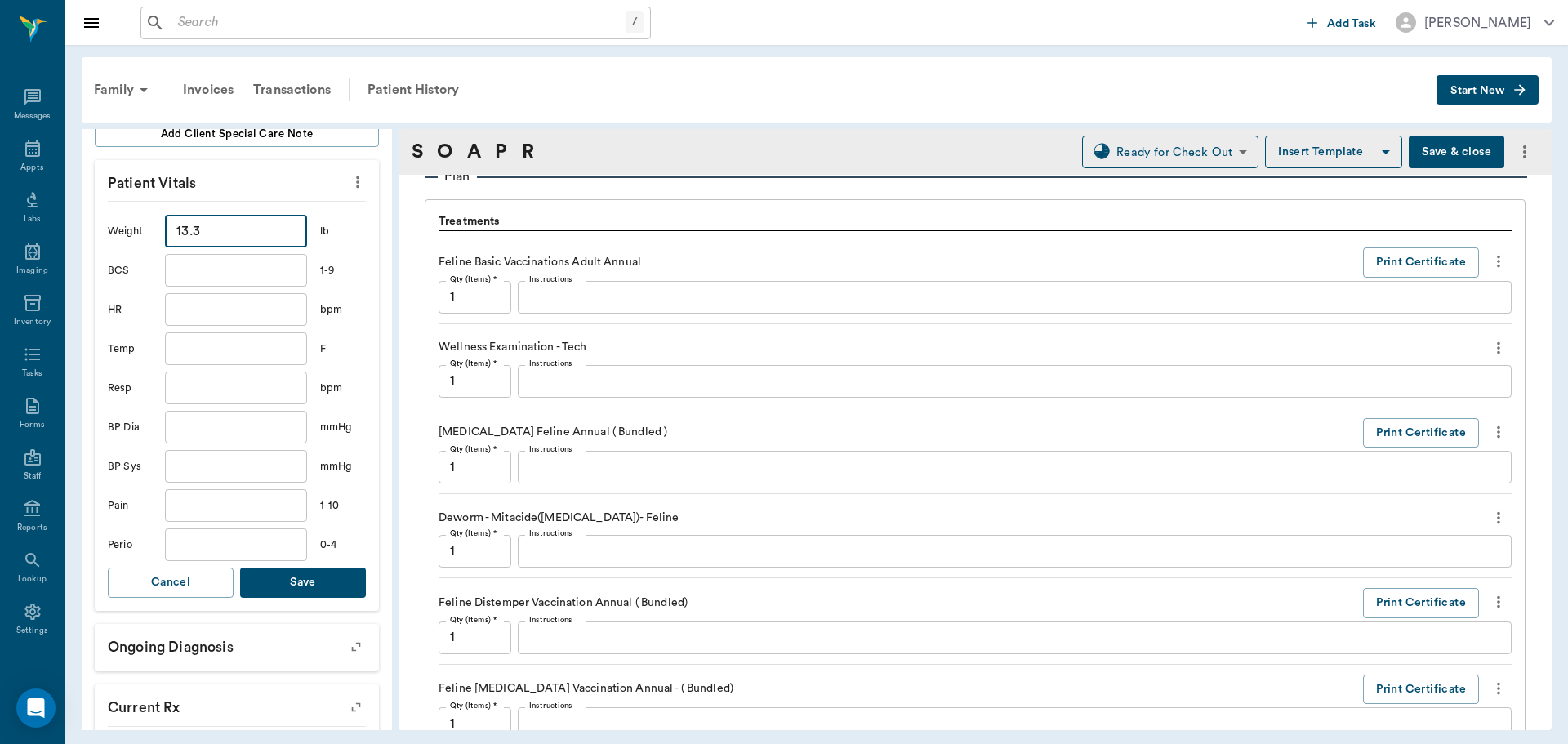
type input "13.3"
click at [292, 570] on button "Save" at bounding box center [302, 583] width 126 height 31
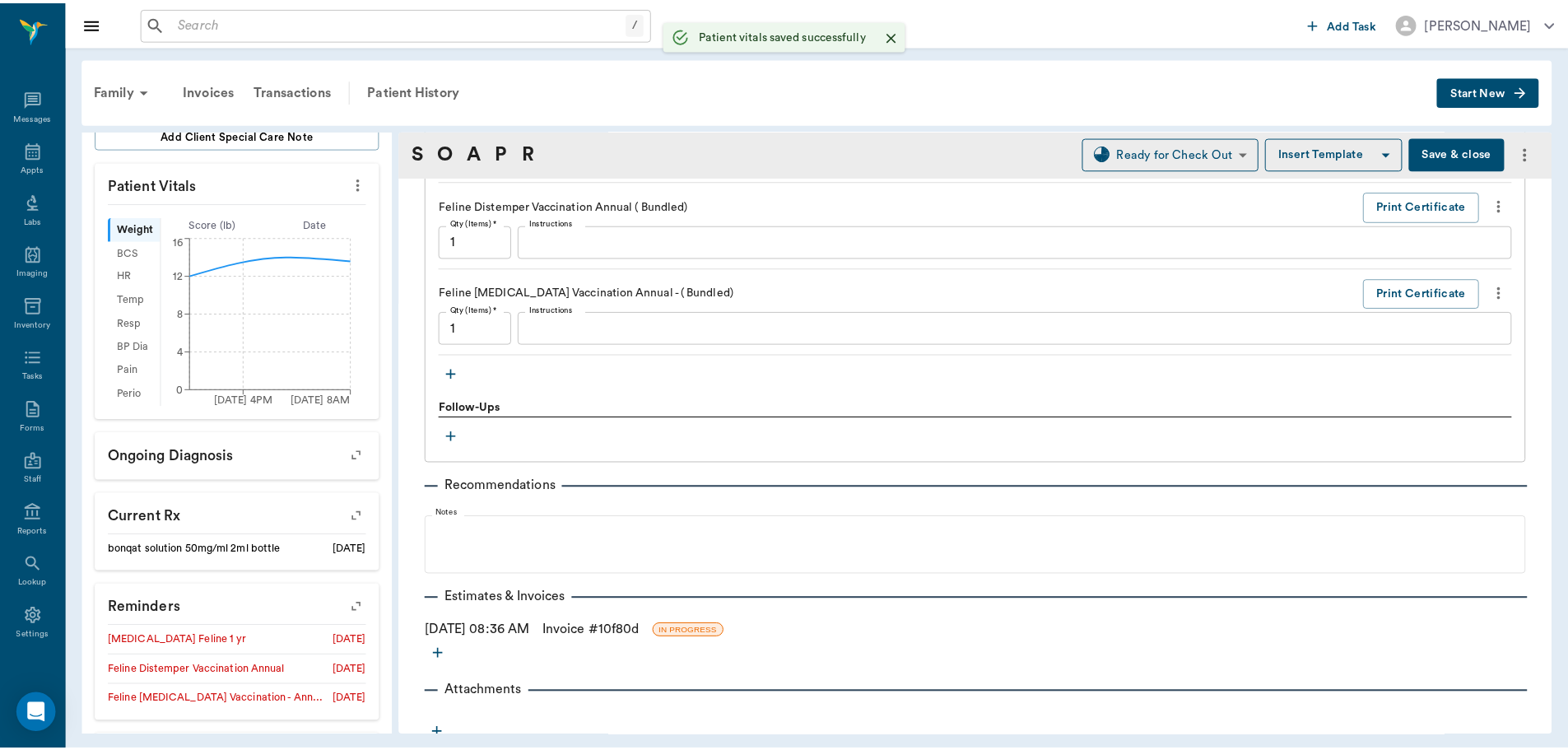
scroll to position [1523, 0]
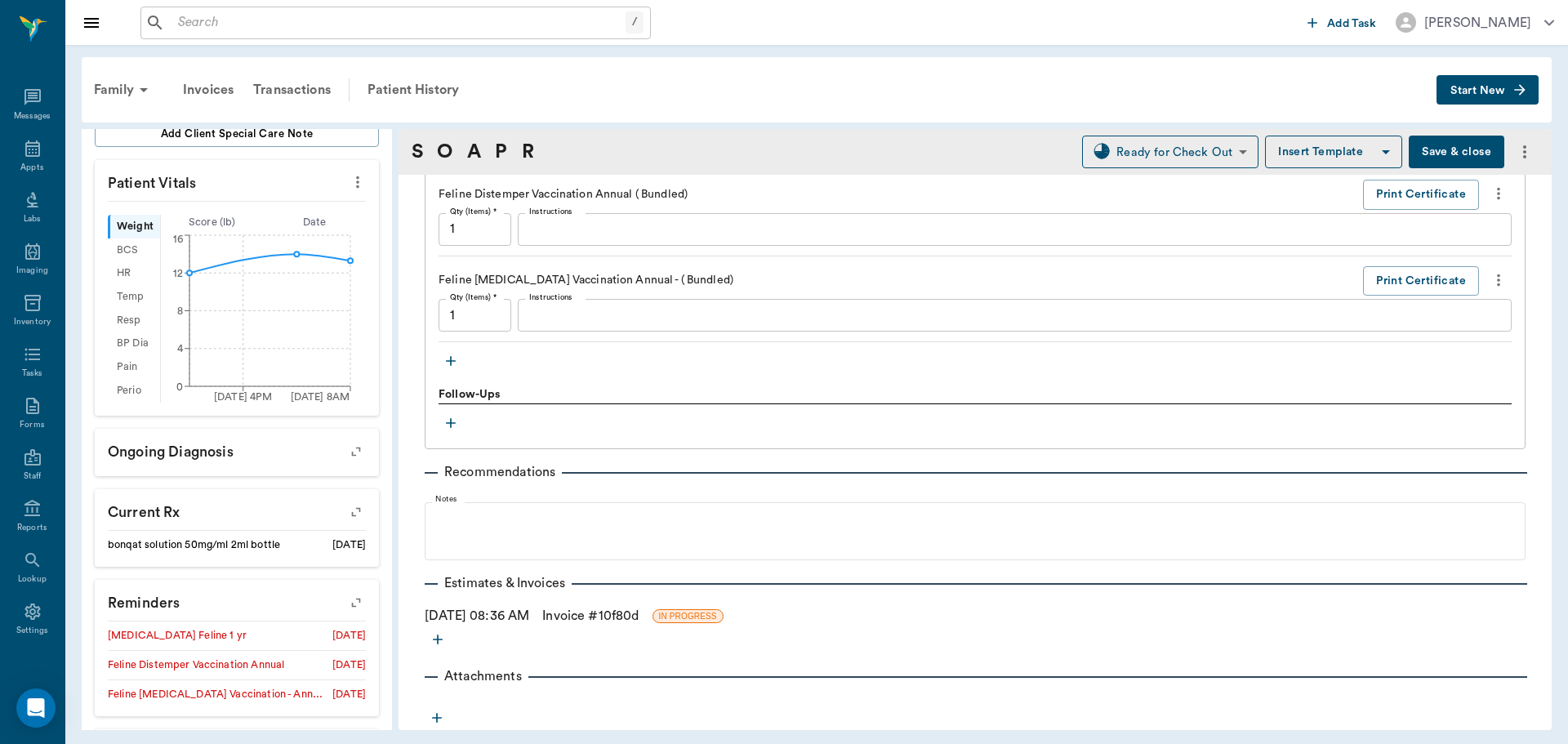
click at [639, 614] on link "Invoice # 10f80d" at bounding box center [590, 616] width 96 height 19
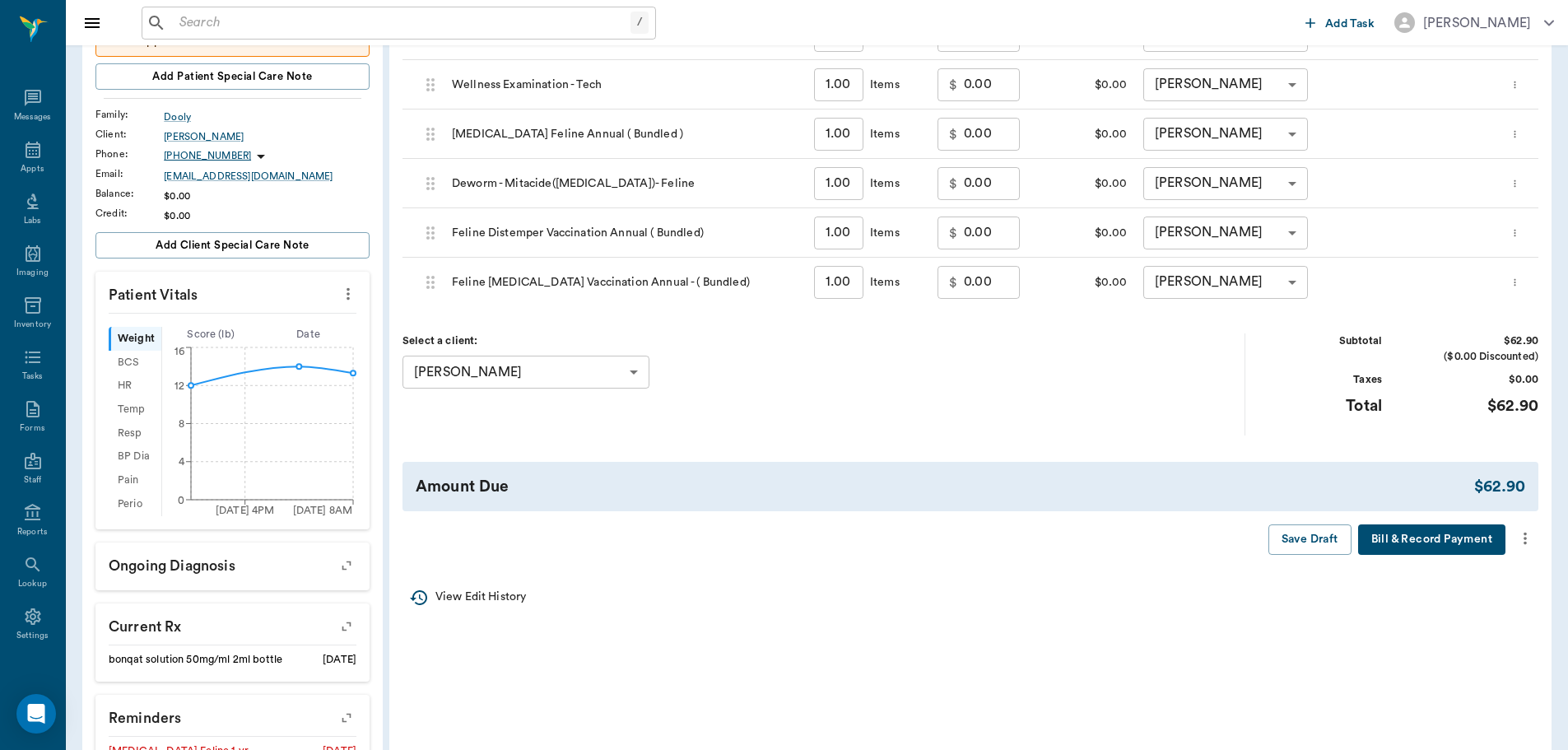
scroll to position [494, 0]
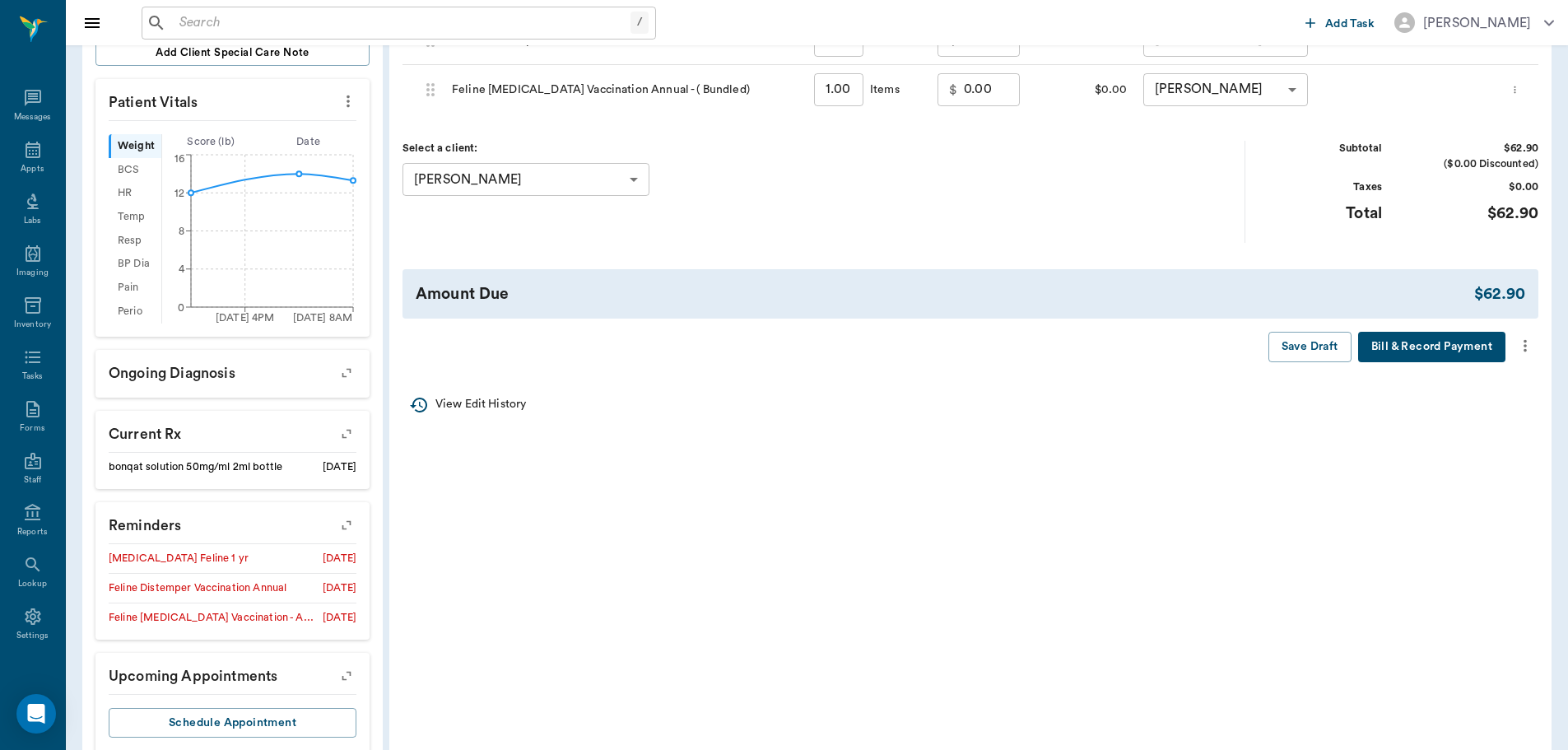
click at [1524, 338] on icon "more" at bounding box center [1525, 345] width 18 height 19
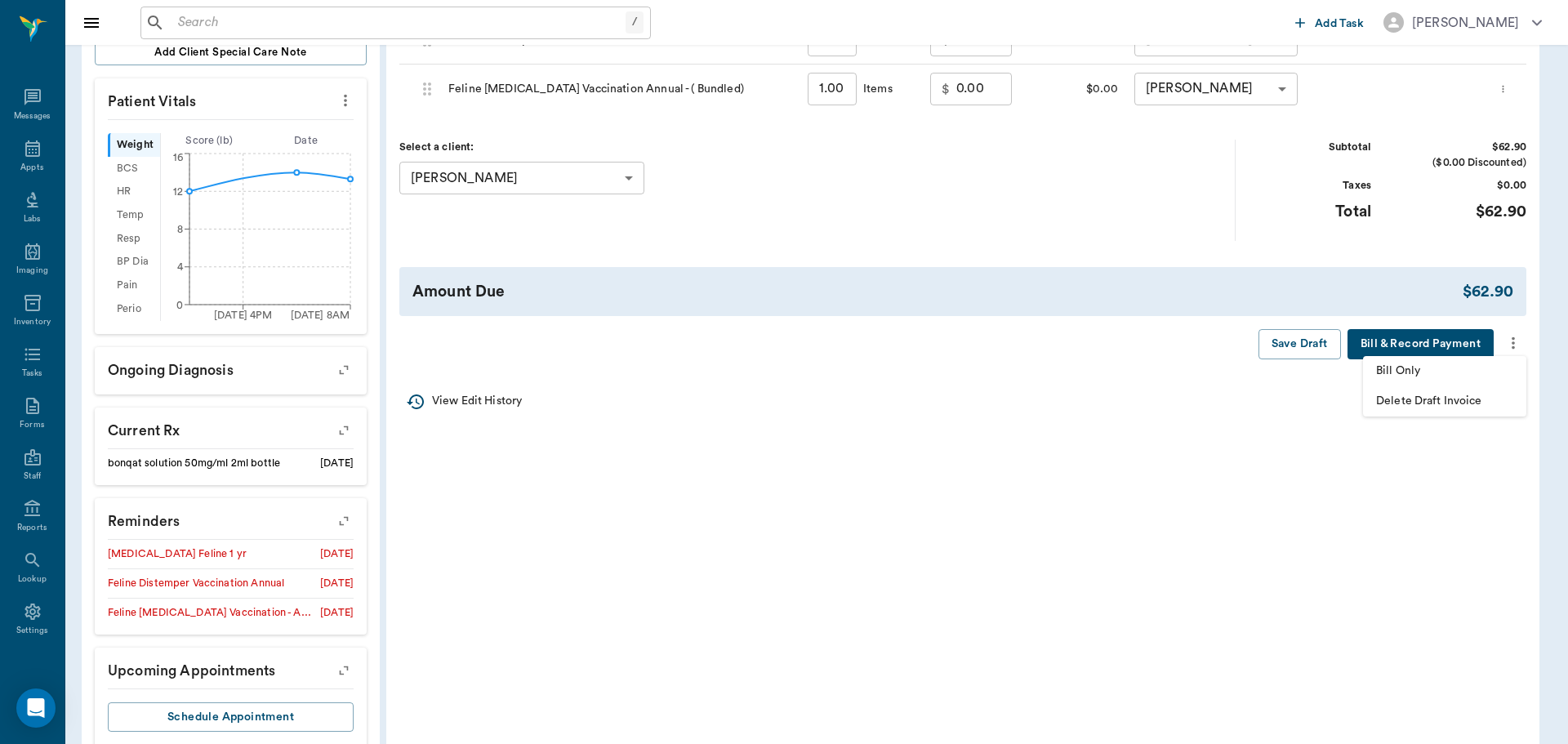
click at [1381, 360] on li "Bill Only" at bounding box center [1444, 371] width 163 height 31
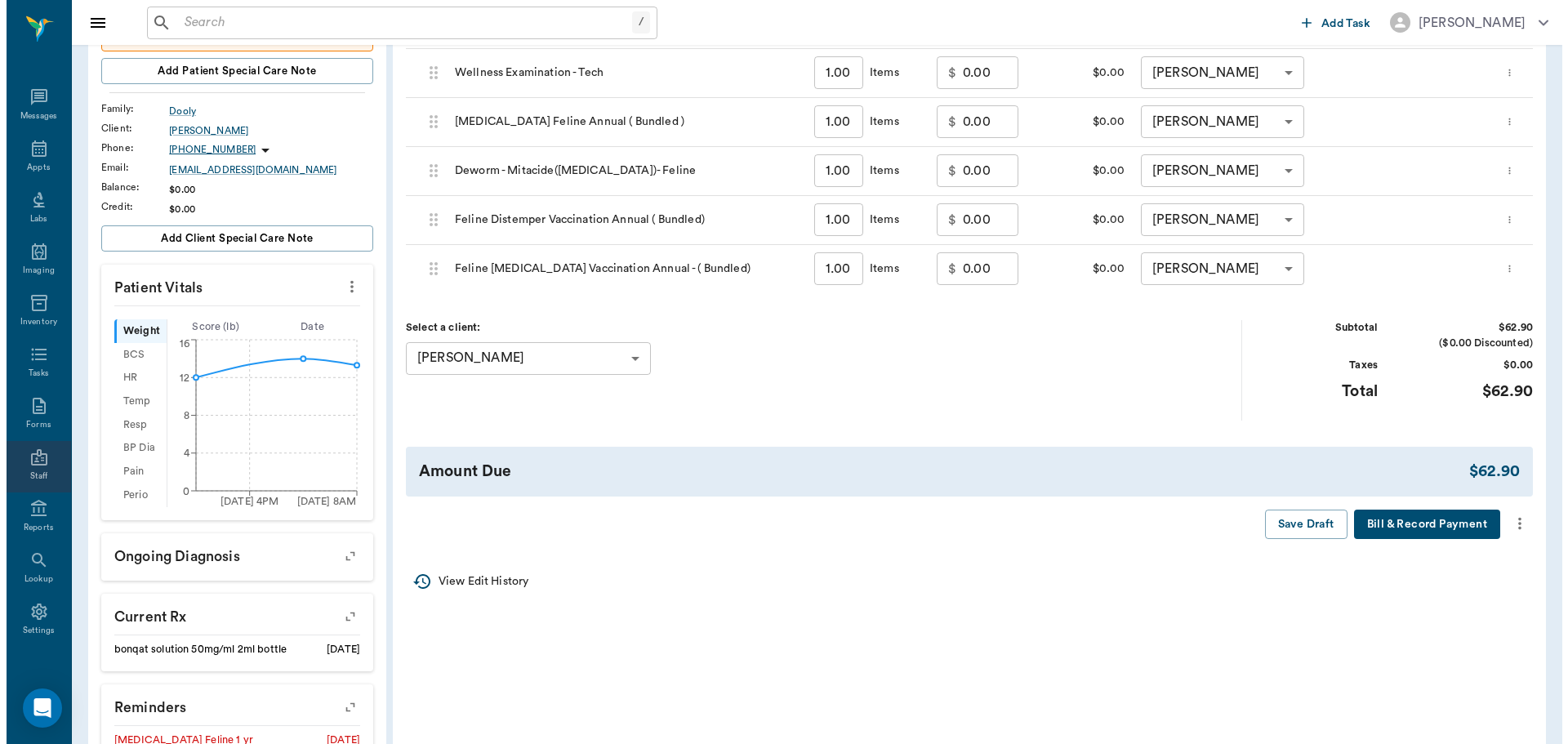
scroll to position [0, 0]
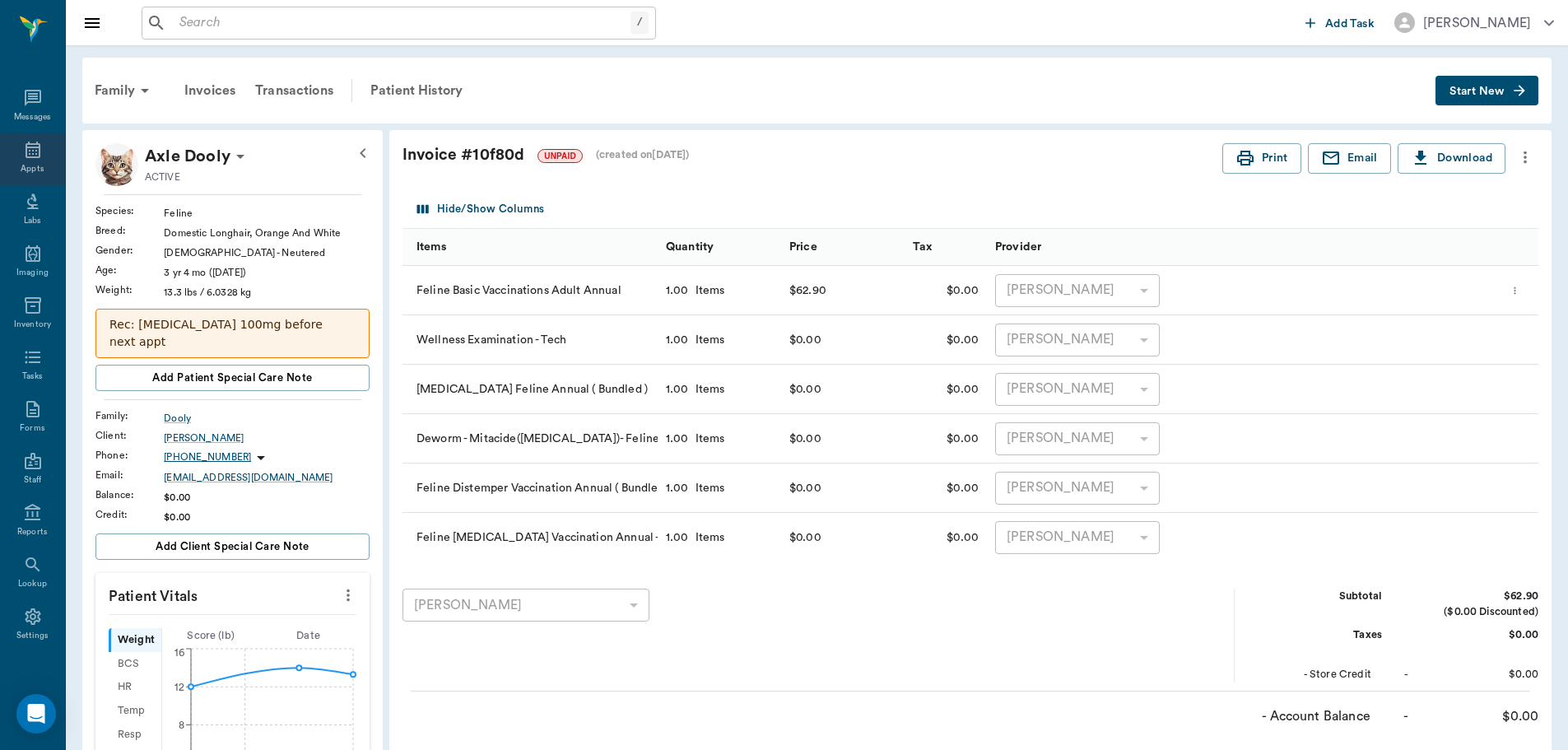
click at [11, 150] on div "Appts" at bounding box center [32, 159] width 65 height 52
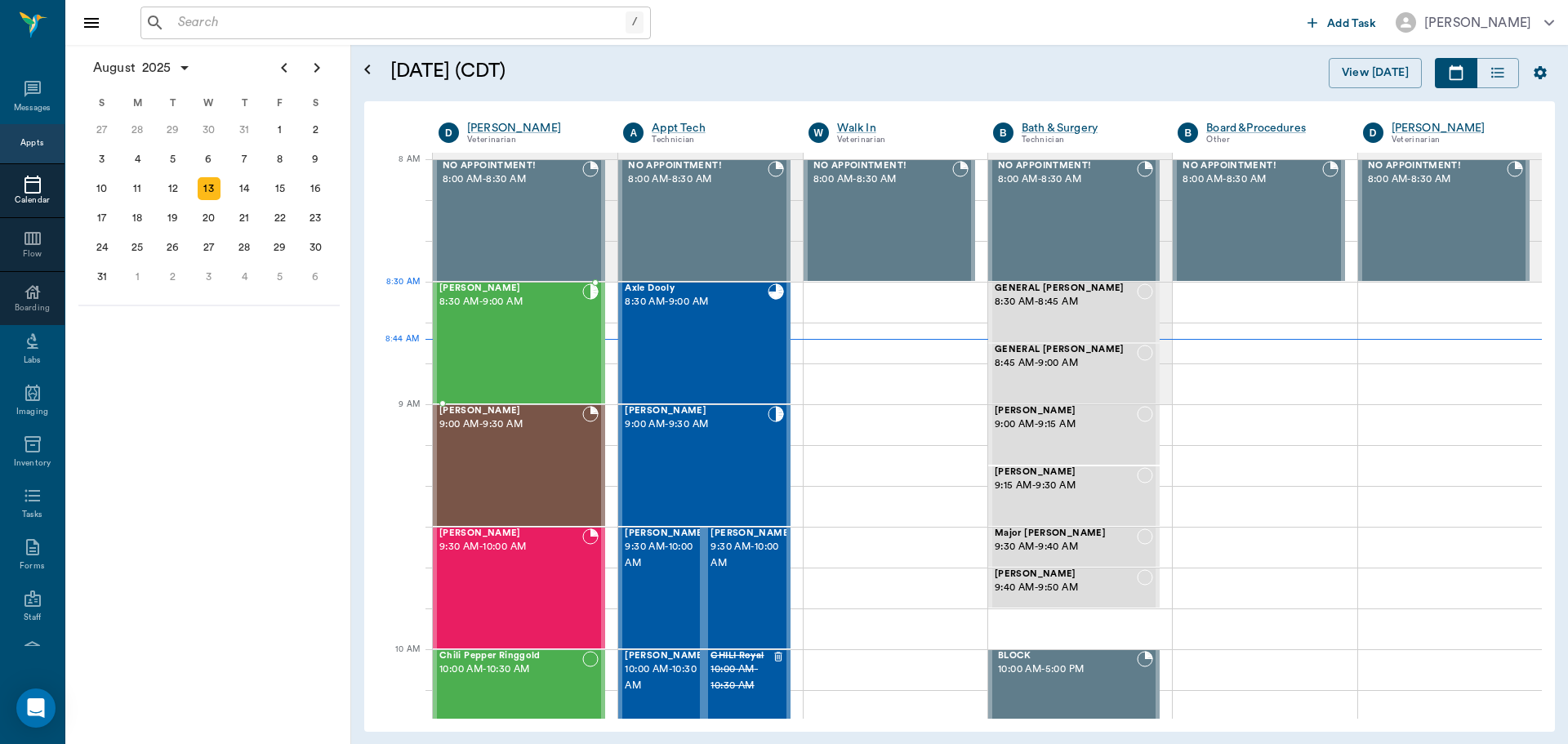
drag, startPoint x: 538, startPoint y: 328, endPoint x: 531, endPoint y: 322, distance: 9.2
click at [480, 335] on div "[PERSON_NAME] 8:30 AM - 9:00 AM" at bounding box center [510, 343] width 143 height 119
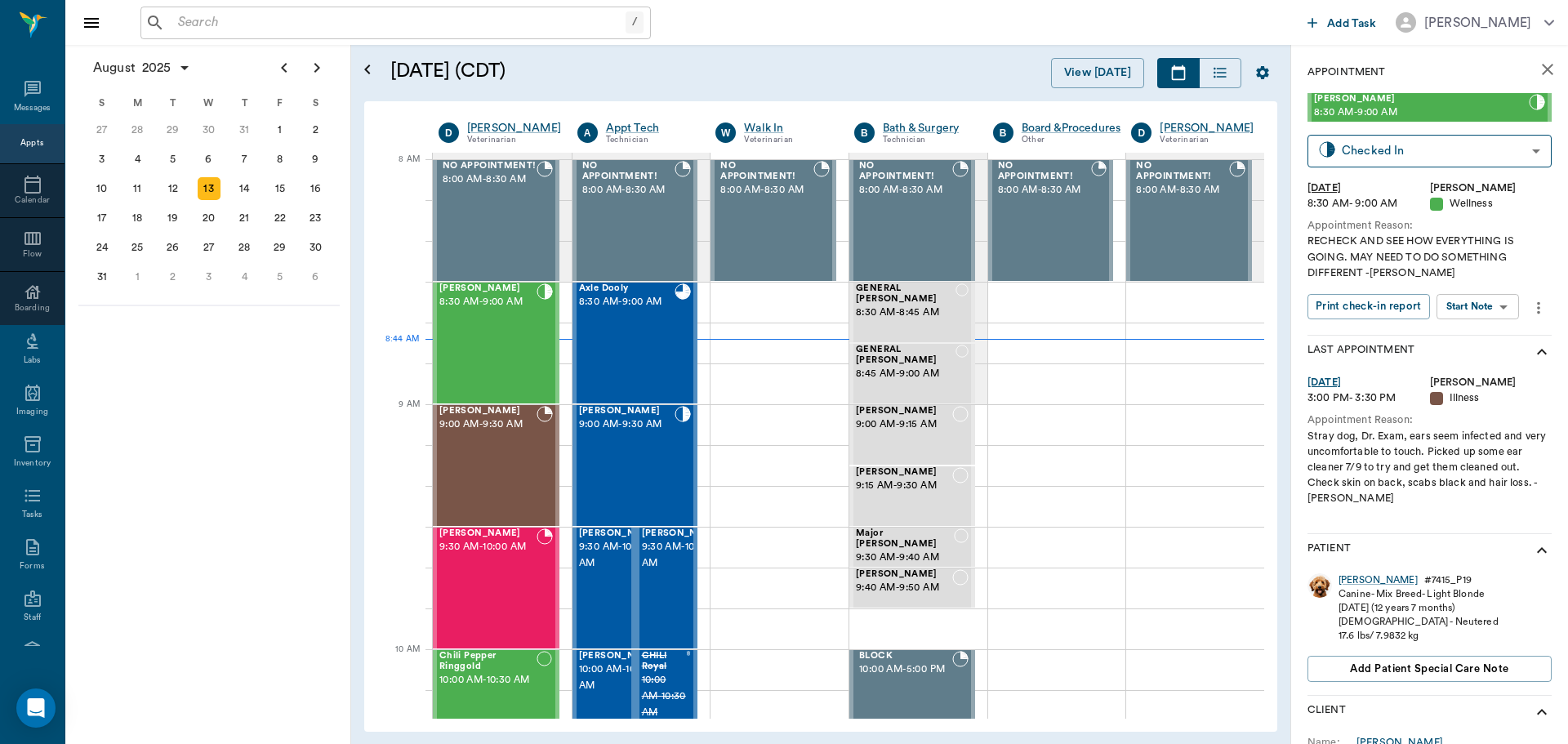
click at [1462, 312] on body "/ ​ Add Task Dr. Bert Ellsworth Nectar Messages Appts Calendar Flow Boarding La…" at bounding box center [784, 372] width 1568 height 744
click at [1465, 339] on button "Start SOAP" at bounding box center [1460, 340] width 56 height 19
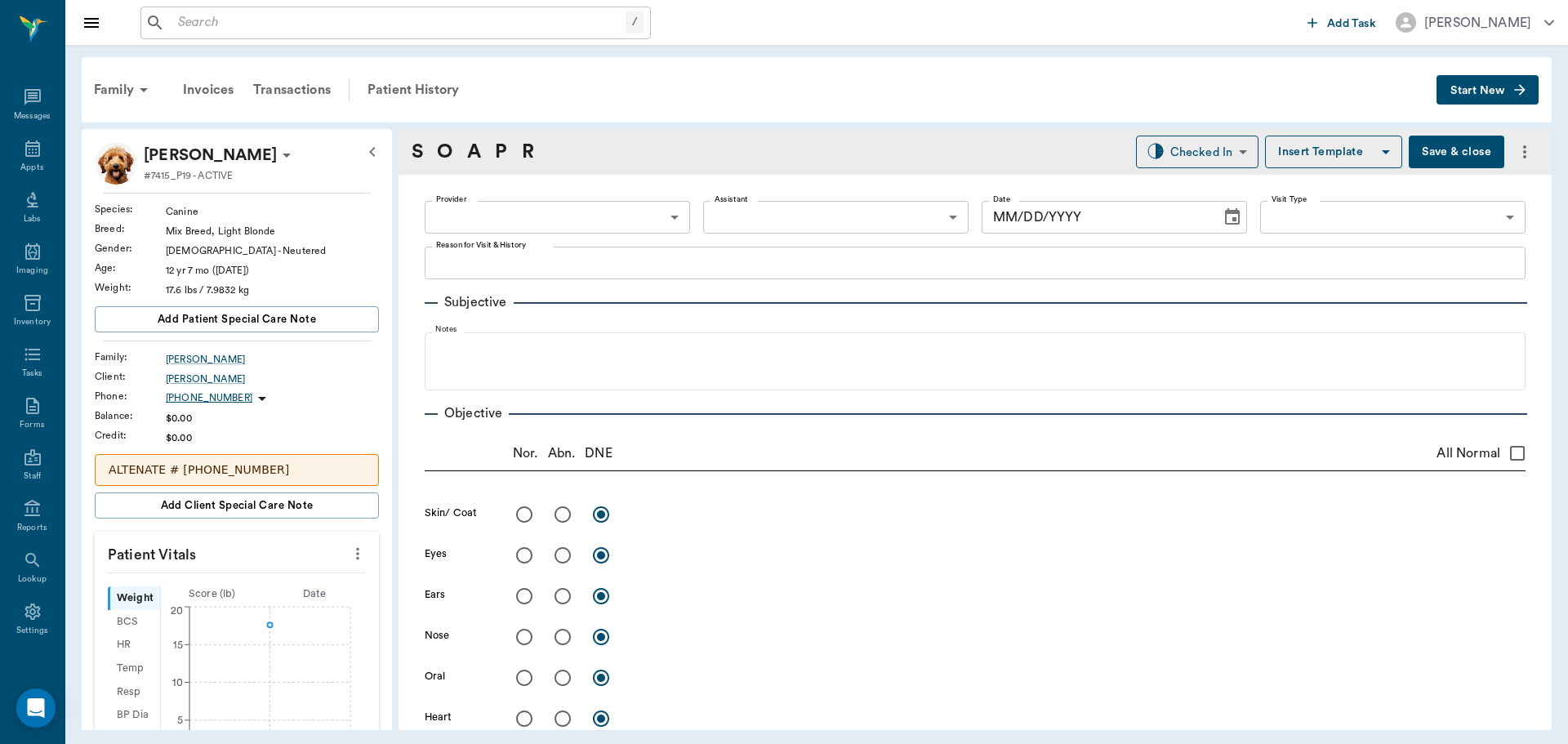
type input "63ec2f075fda476ae8351a4d"
type input "65d2be4f46e3a538d89b8c14"
type textarea "RECHECK AND SEE HOW EVERYTHING IS GOING. MAY NEED TO DO SOMETHING DIFFERENT -[P…"
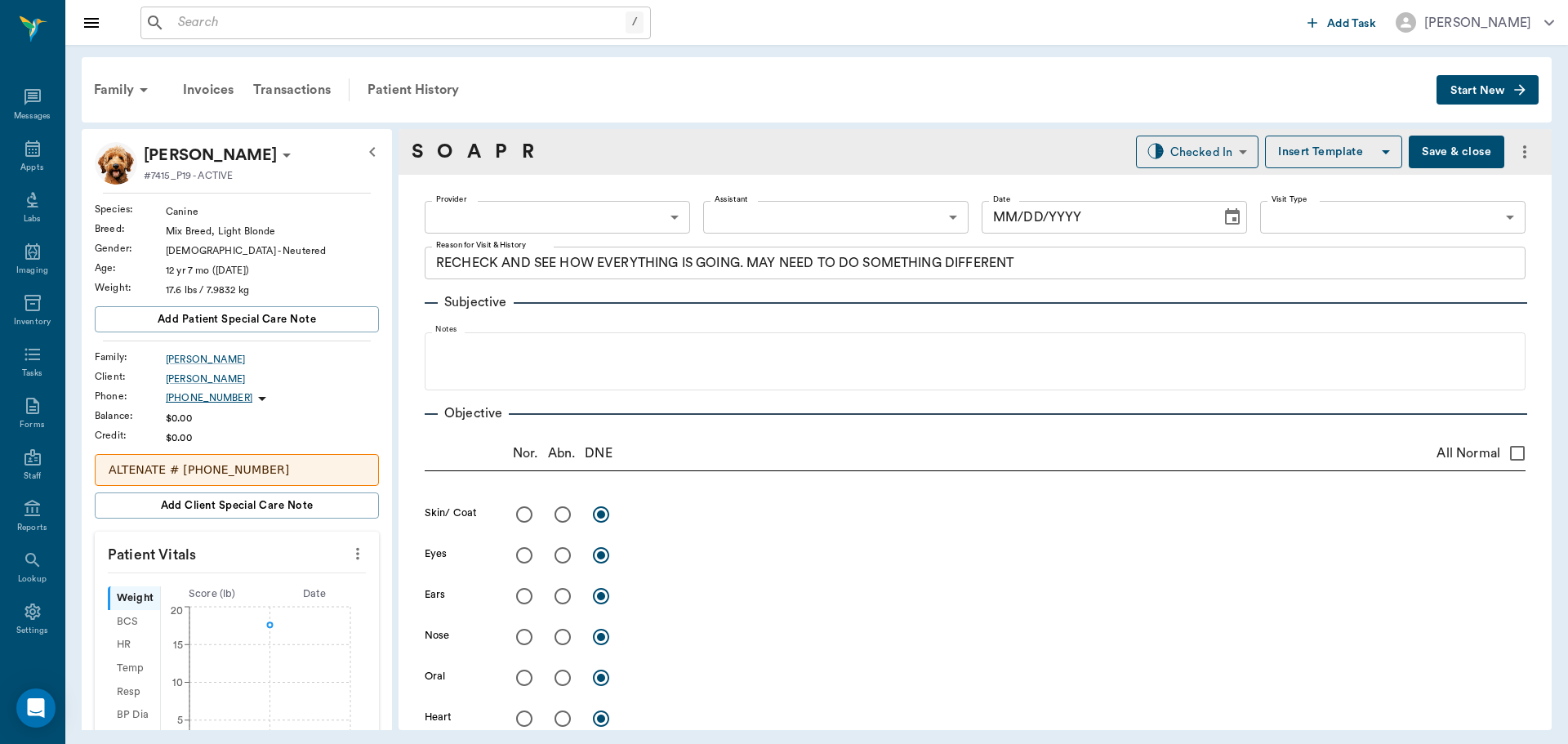
type input "[DATE]"
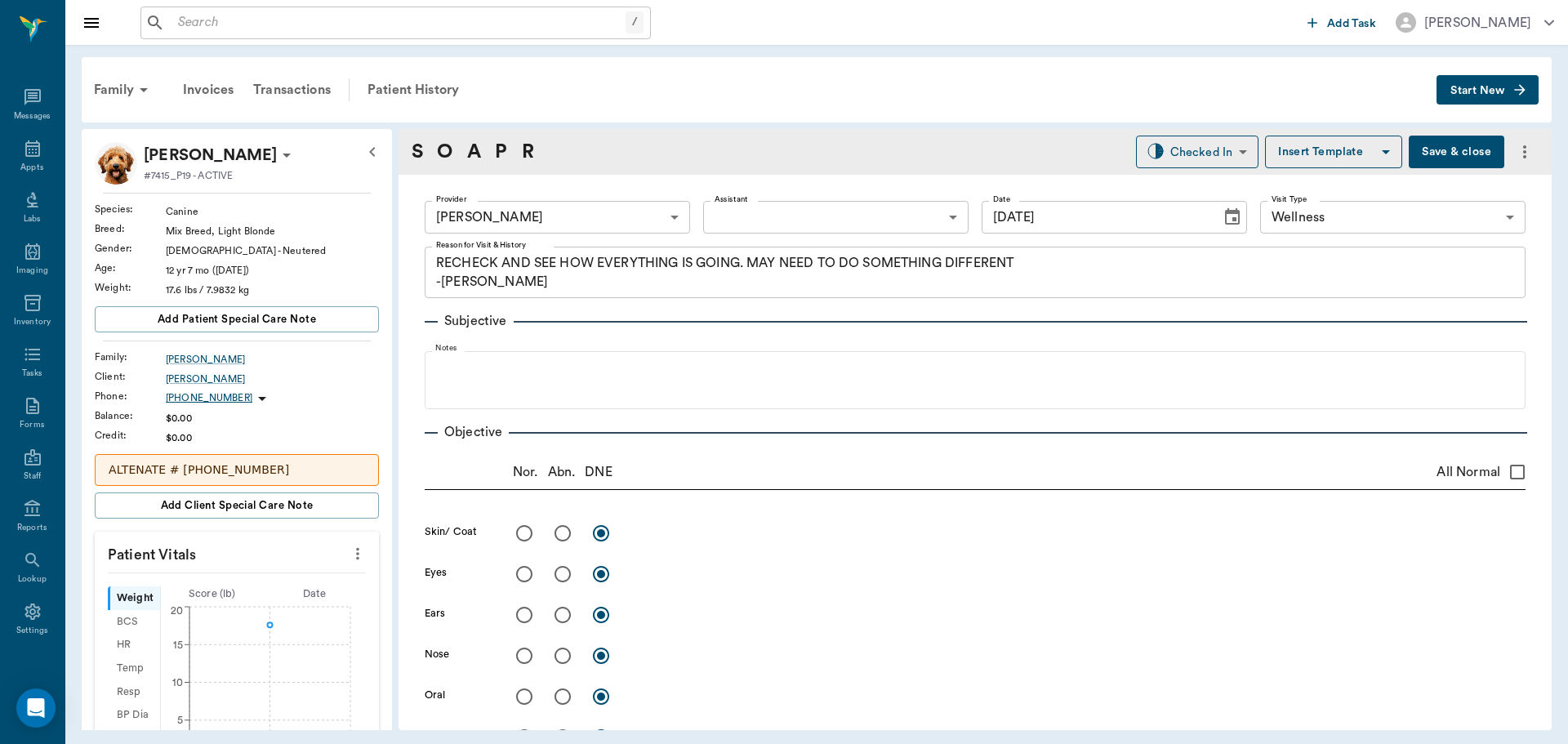
click at [356, 553] on icon "more" at bounding box center [357, 553] width 3 height 12
click at [256, 575] on span "Enter Vitals" at bounding box center [276, 582] width 137 height 17
click at [228, 603] on input "text" at bounding box center [236, 602] width 142 height 33
type input "17.5"
click at [1440, 153] on button "Save & close" at bounding box center [1457, 151] width 96 height 33
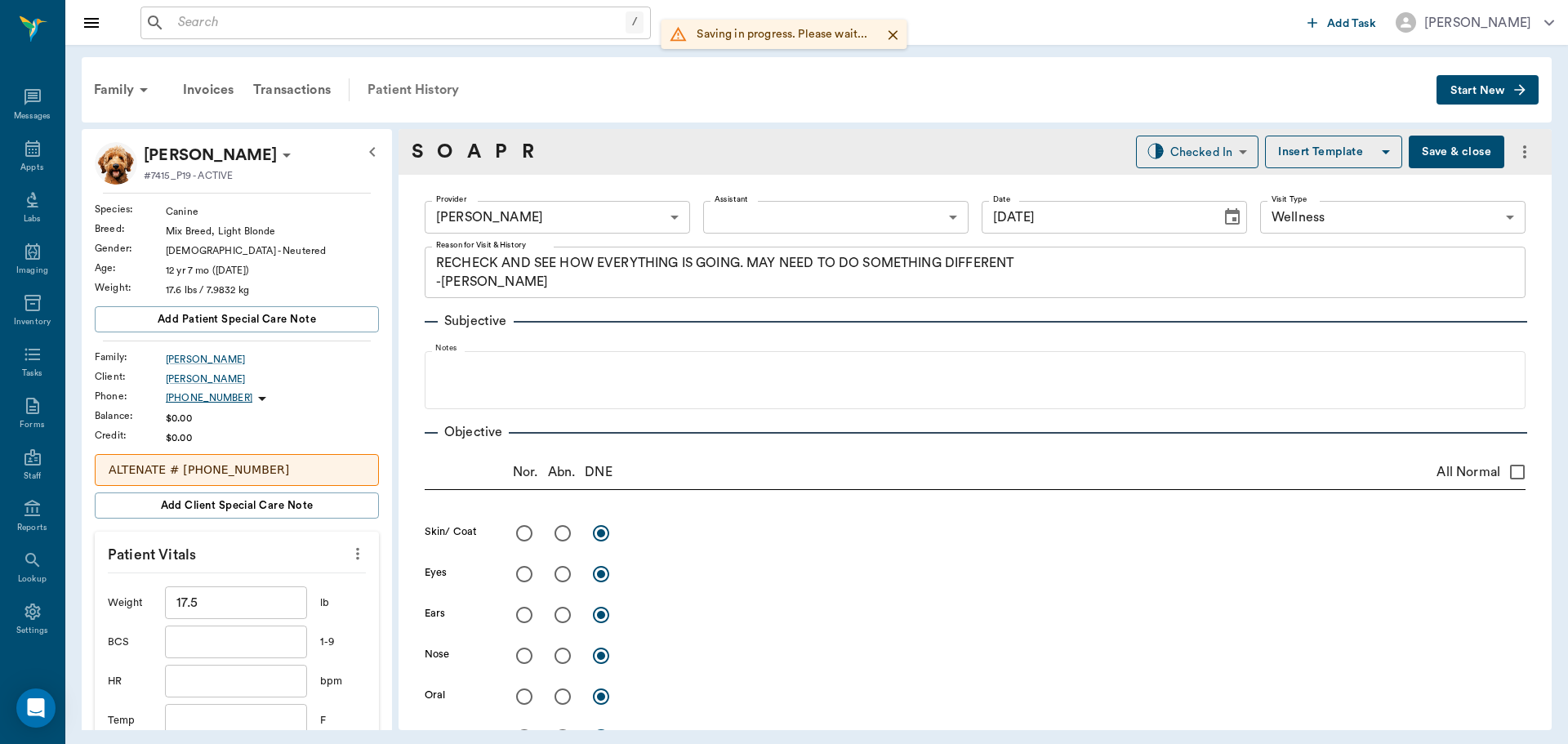
click at [397, 88] on div "Patient History" at bounding box center [413, 89] width 111 height 39
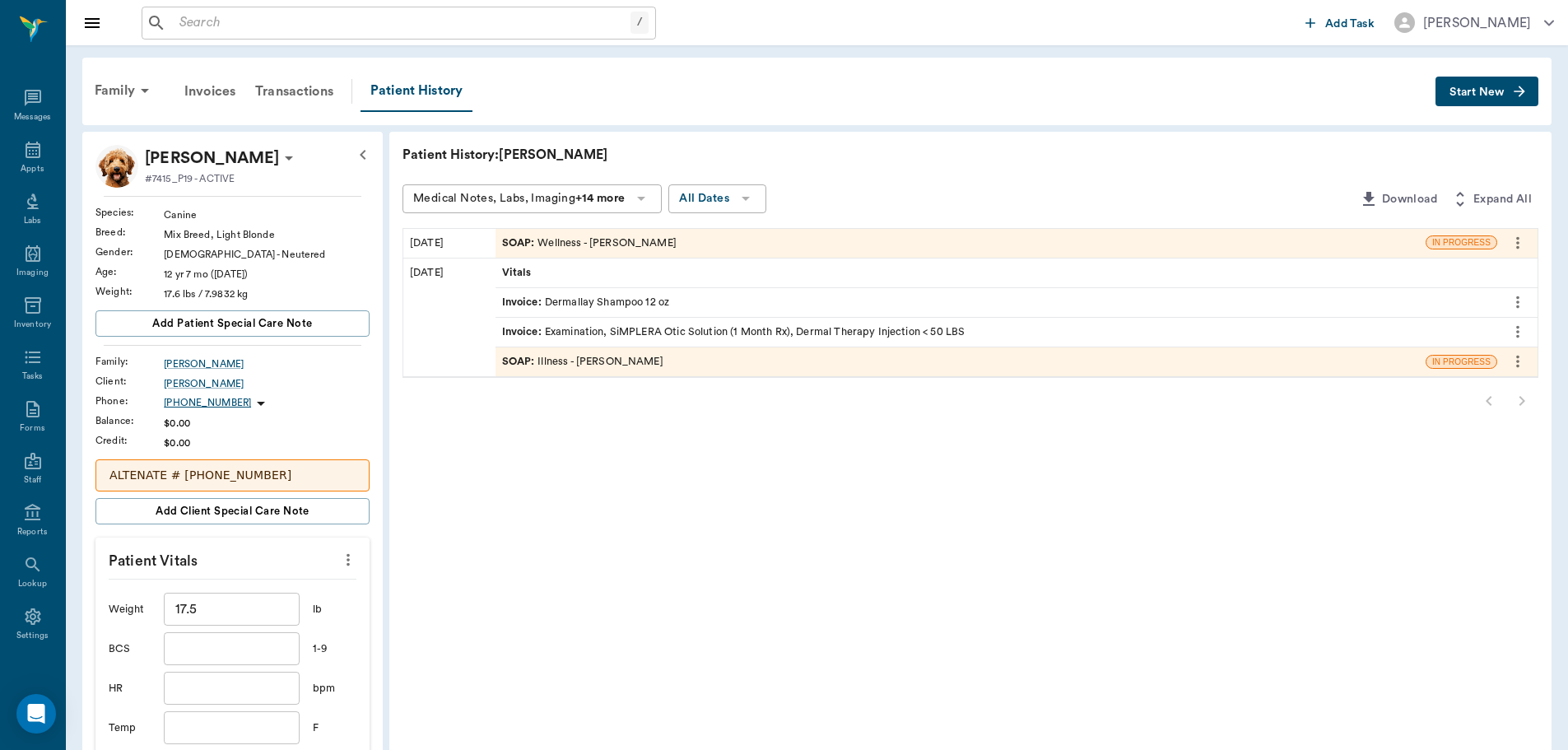
click at [508, 360] on span "SOAP :" at bounding box center [519, 361] width 36 height 15
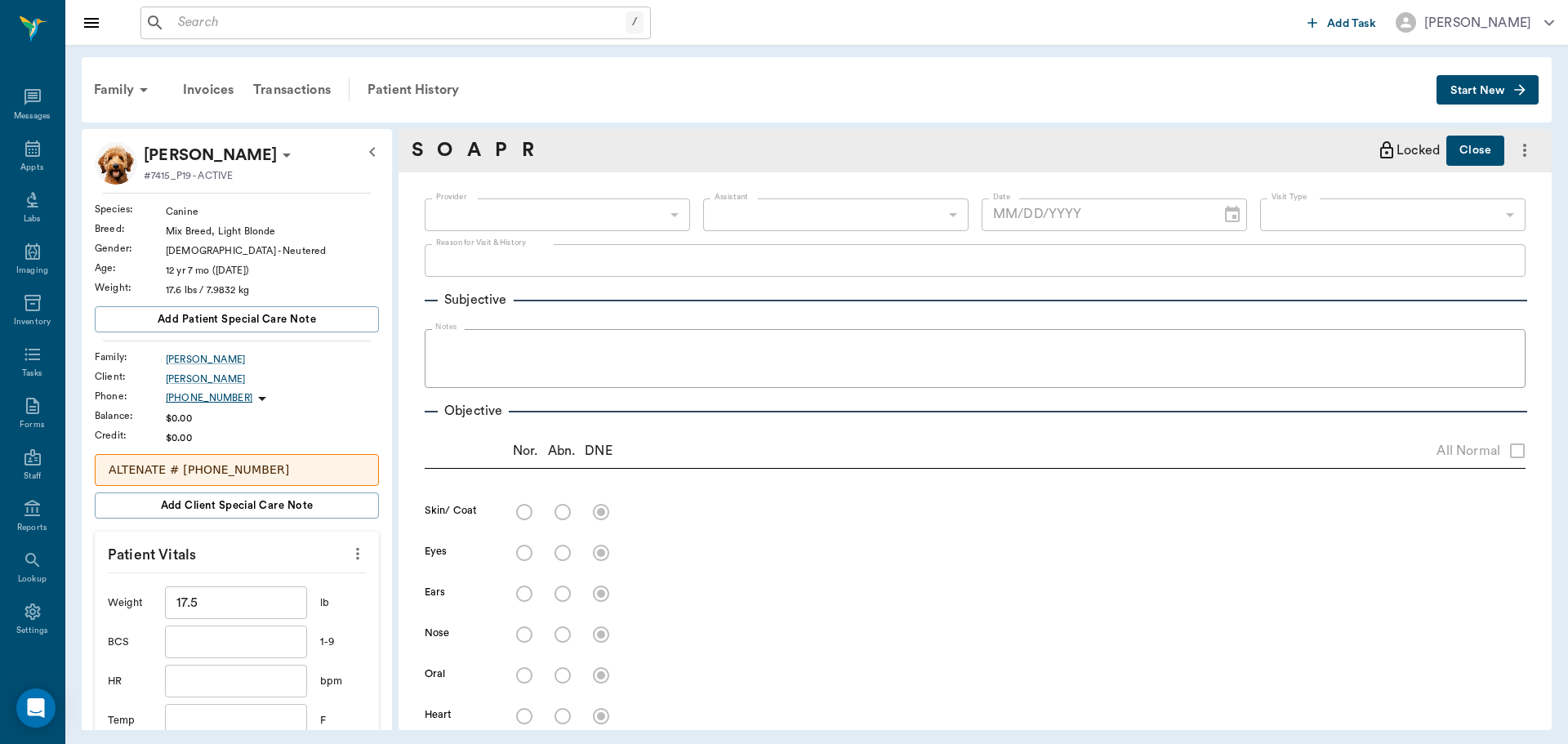
type input "63ec2f075fda476ae8351a4d"
type input "65d2be4f46e3a538d89b8c15"
type textarea "Stray dog, Dr. Exam, ears seem infected and very uncomfortable to touch. Picked…"
radio input "true"
type textarea "lumbar, tail head and rear. alopecia with chronic dermatitis pigmentation."
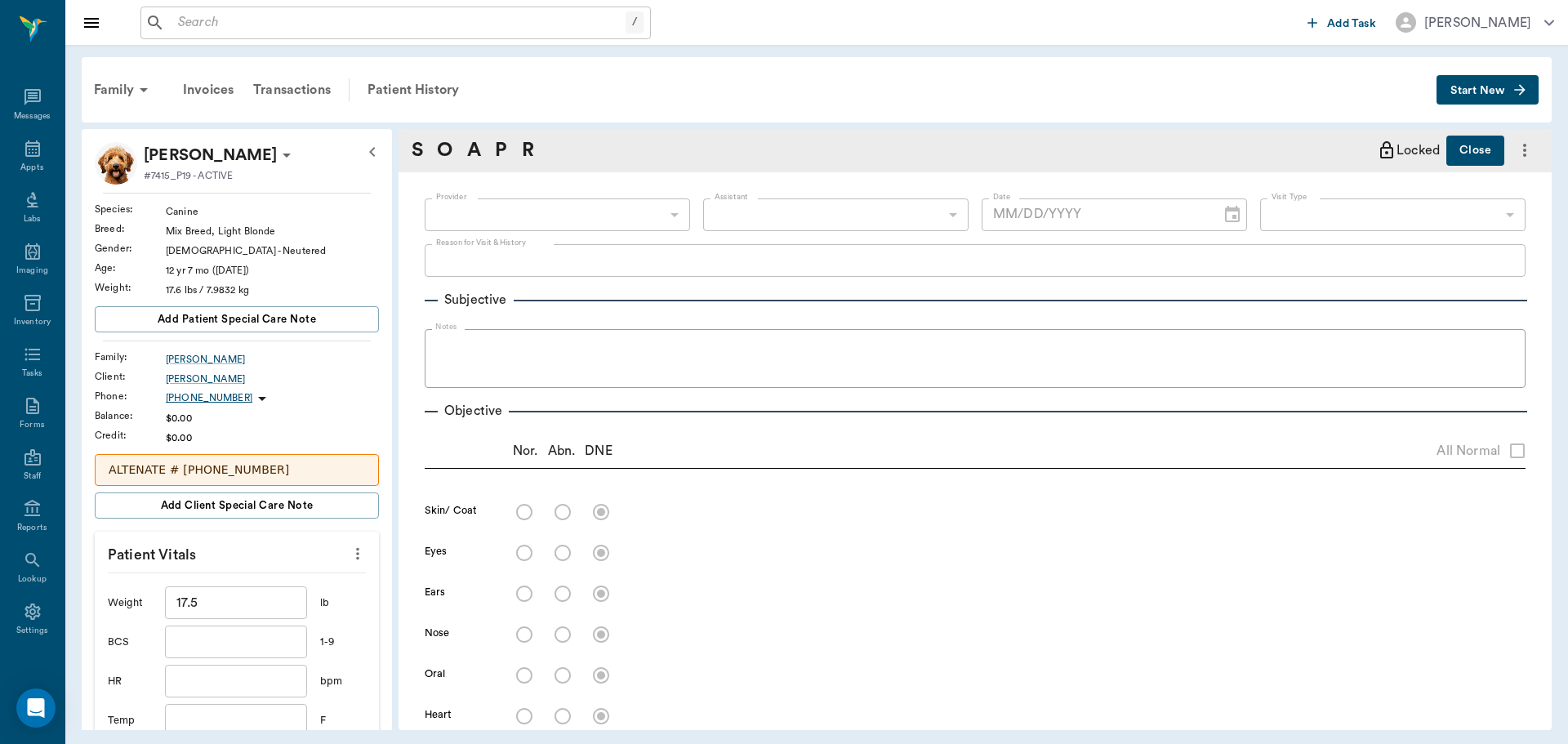
radio input "true"
type textarea "cataracts"
radio input "true"
type textarea "Bilateral very exudative, malodorous, canals full of light yellow pus. Very ten…"
radio input "true"
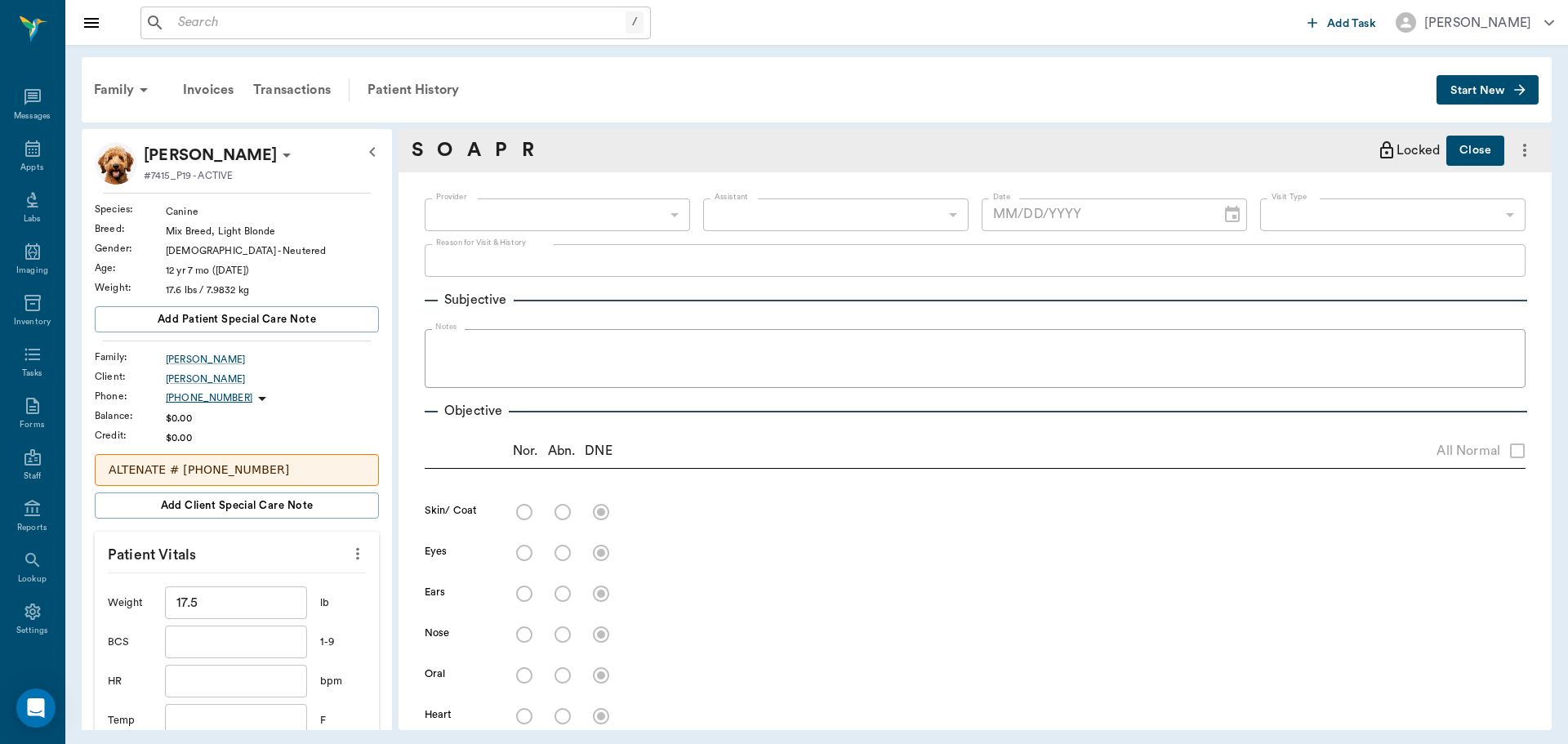
radio input "true"
type textarea "grade 3"
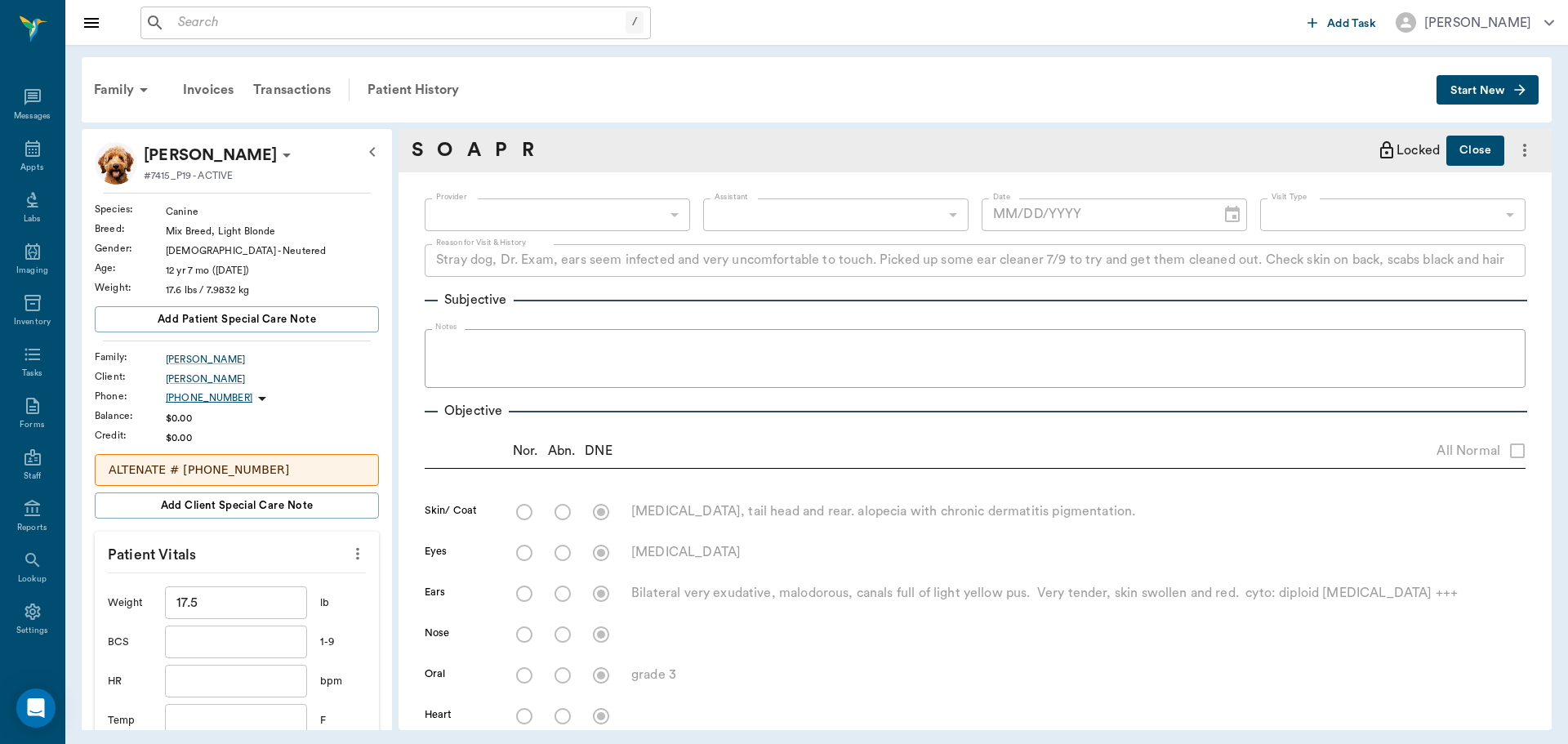
radio input "true"
type textarea "sub mandibular enlarged"
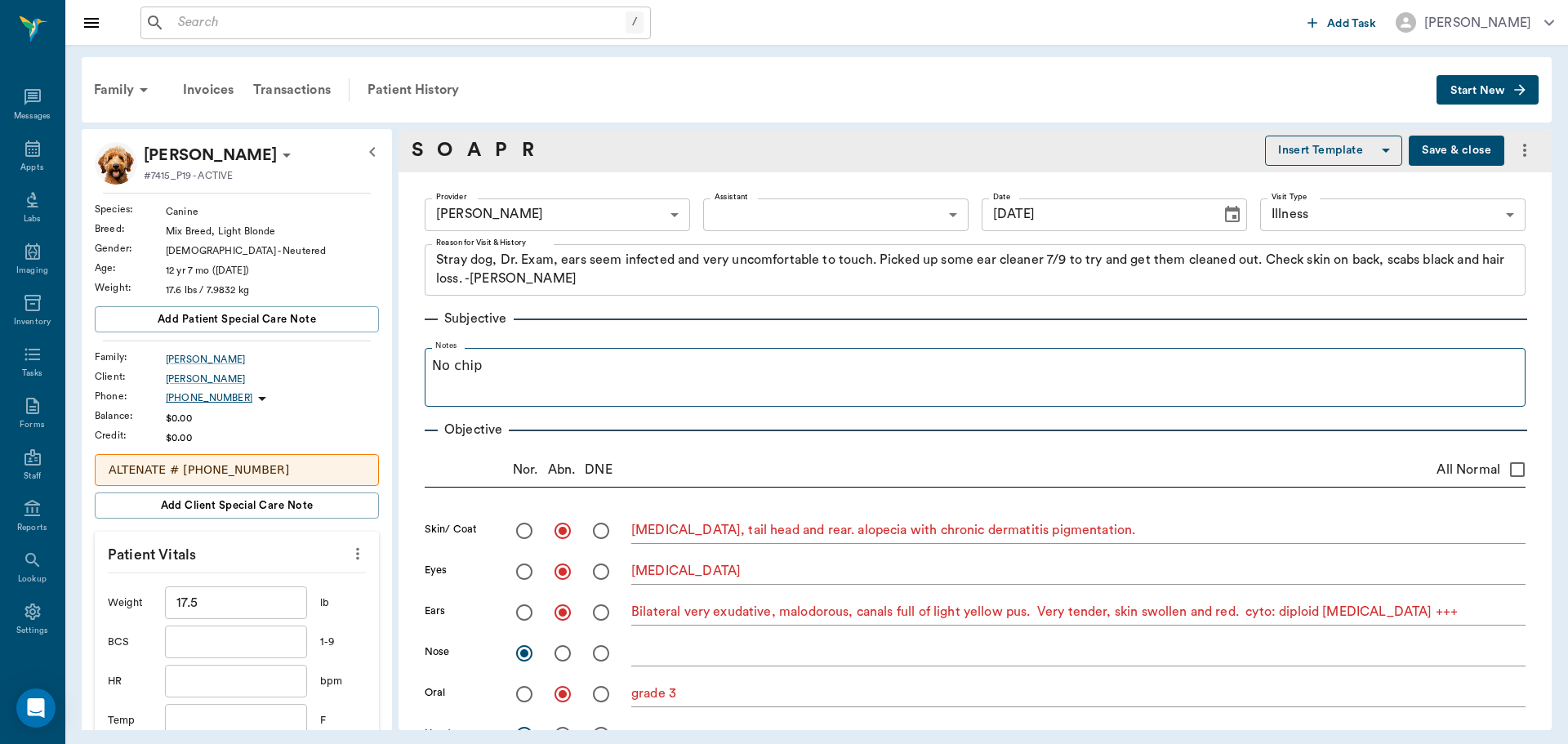
type input "07/14/2025"
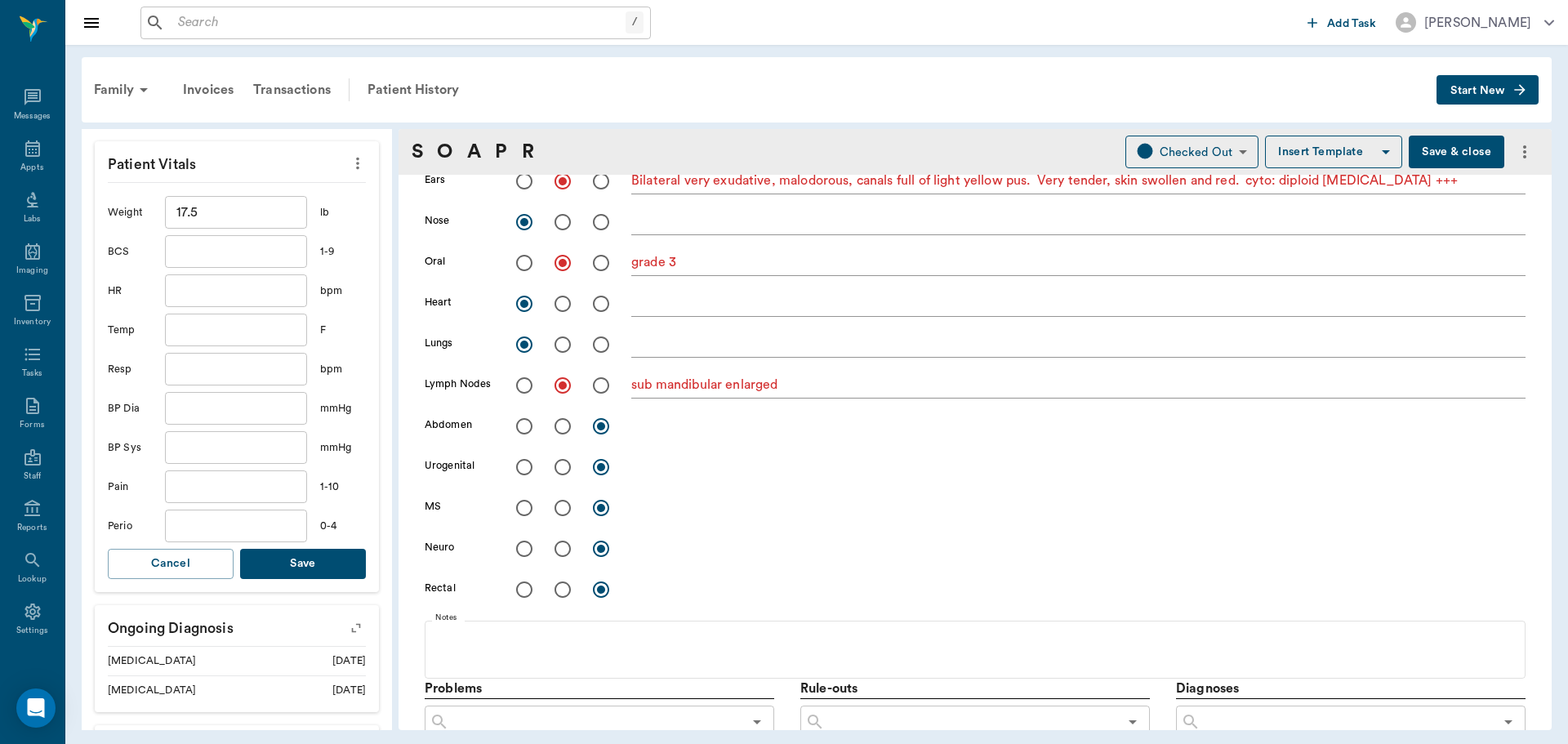
scroll to position [408, 0]
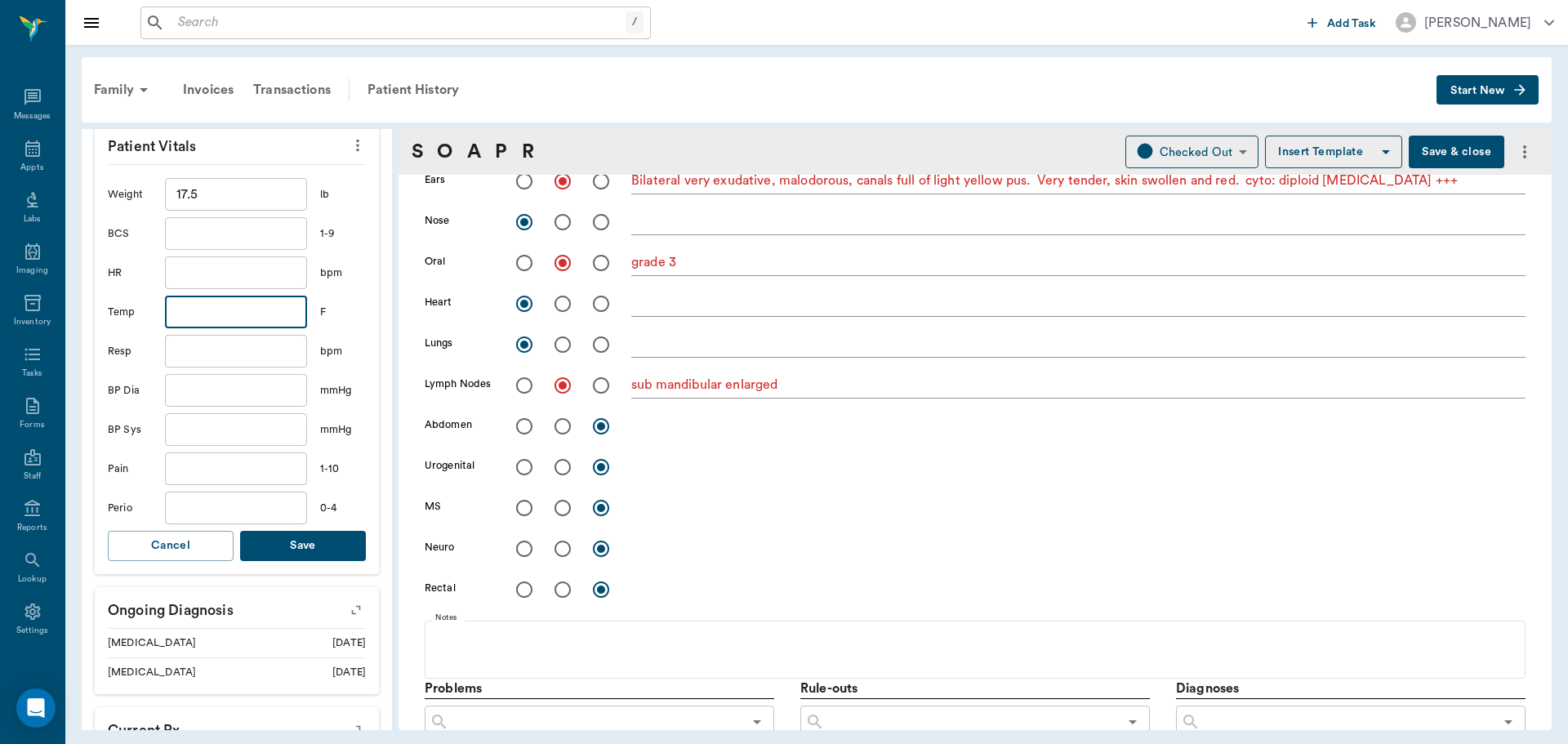
click at [213, 302] on input "text" at bounding box center [236, 312] width 142 height 33
type input "101.7"
drag, startPoint x: 324, startPoint y: 540, endPoint x: 316, endPoint y: 477, distance: 63.5
click at [325, 539] on button "Save" at bounding box center [302, 546] width 126 height 31
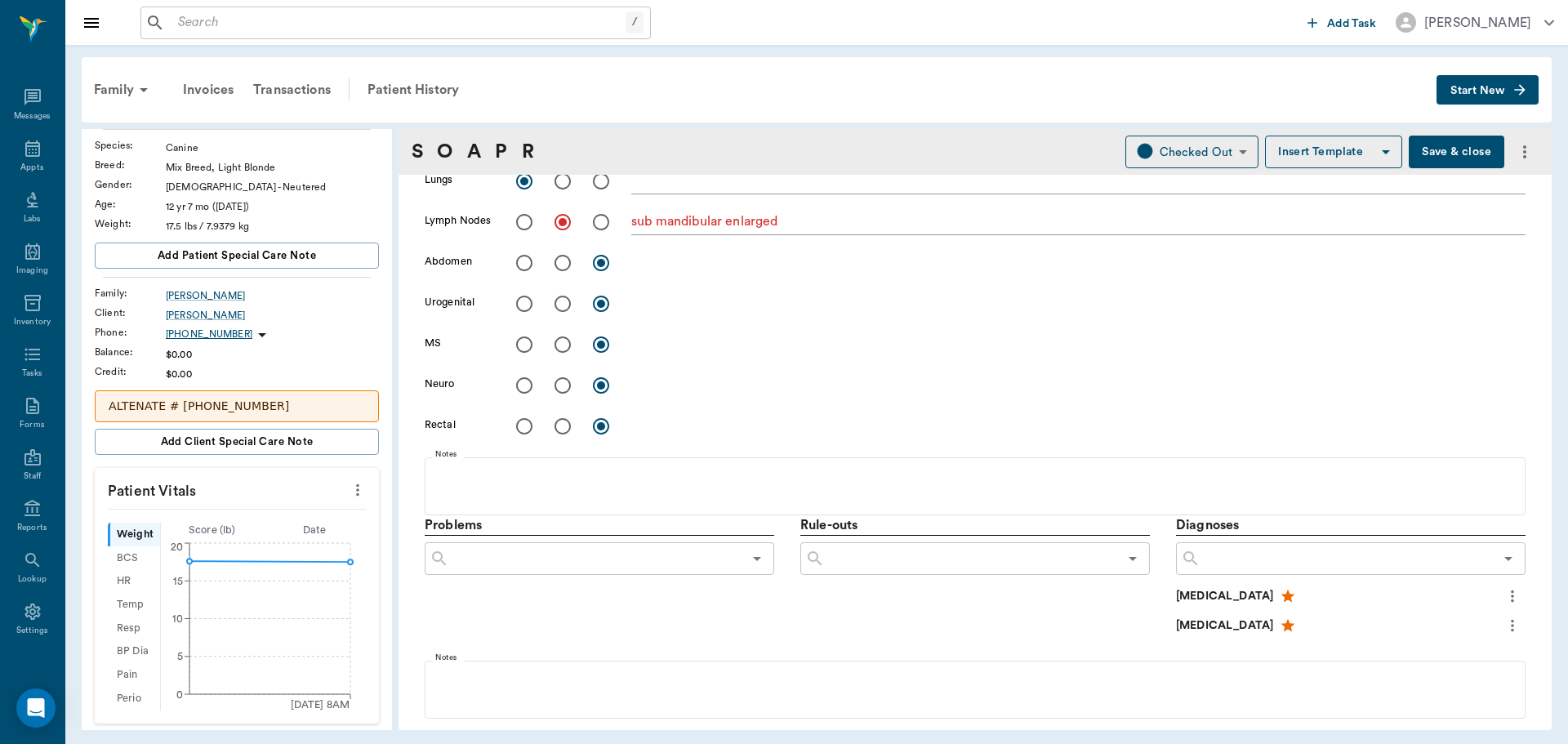
scroll to position [0, 0]
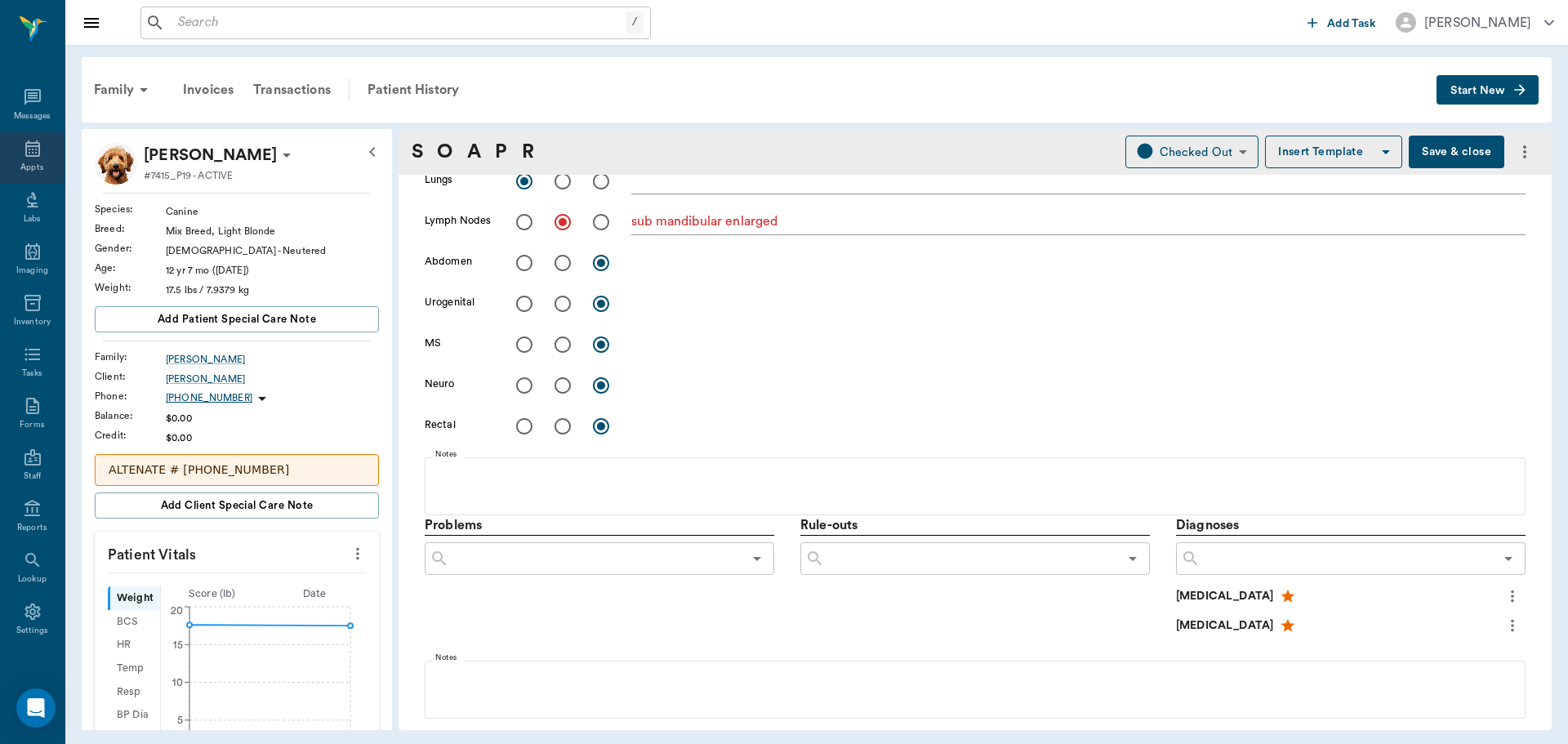
click at [39, 155] on div "Appts" at bounding box center [32, 158] width 64 height 52
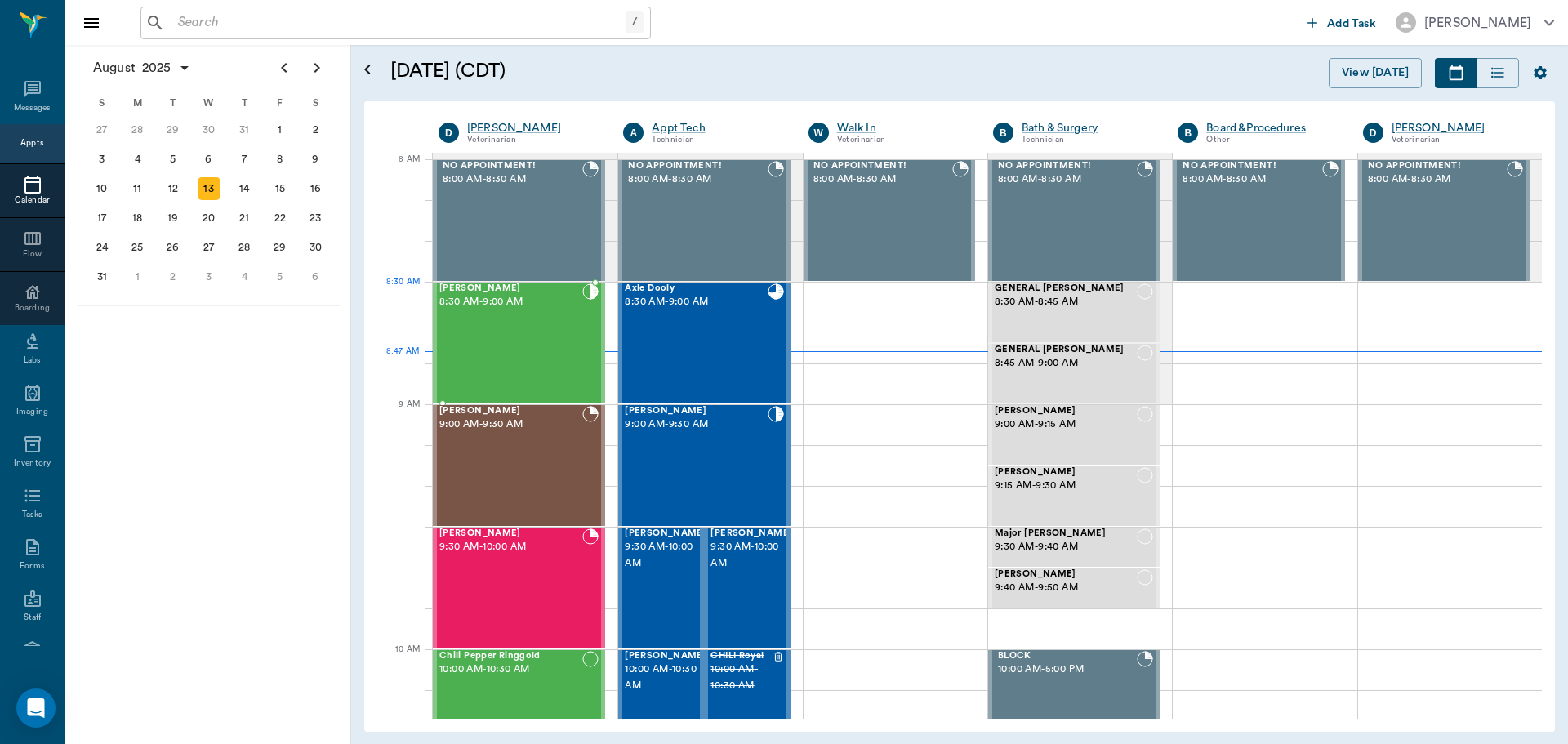
click at [531, 311] on div "[PERSON_NAME] 8:30 AM - 9:00 AM" at bounding box center [510, 343] width 143 height 119
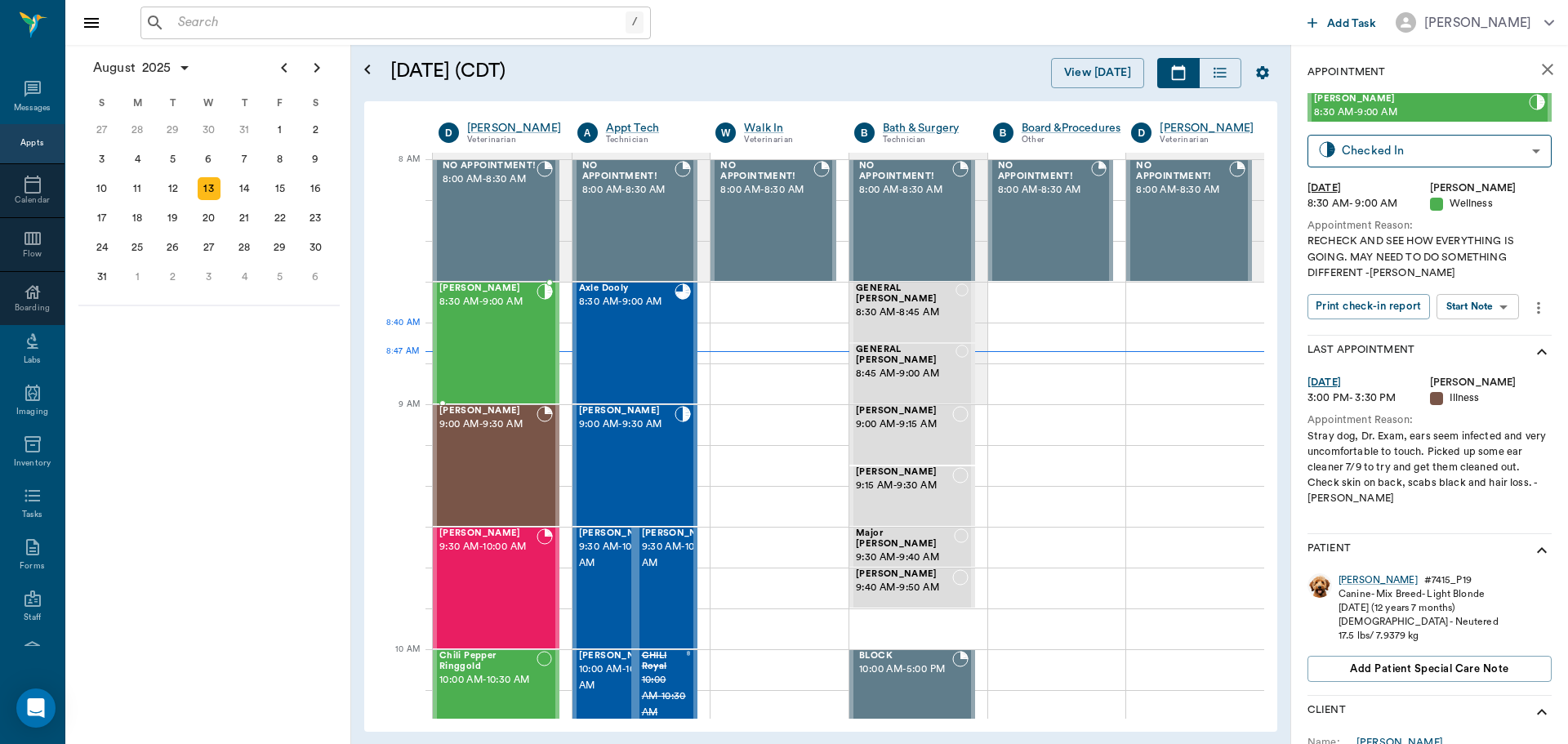
drag, startPoint x: 520, startPoint y: 329, endPoint x: 529, endPoint y: 334, distance: 10.3
click at [526, 333] on div "[PERSON_NAME] 8:30 AM - 9:00 AM" at bounding box center [487, 343] width 97 height 119
click at [1456, 305] on body "/ ​ Add Task Dr. Bert Ellsworth Nectar Messages Appts Calendar Flow Boarding La…" at bounding box center [784, 372] width 1568 height 744
click at [1464, 344] on button "View SOAP" at bounding box center [1460, 340] width 56 height 19
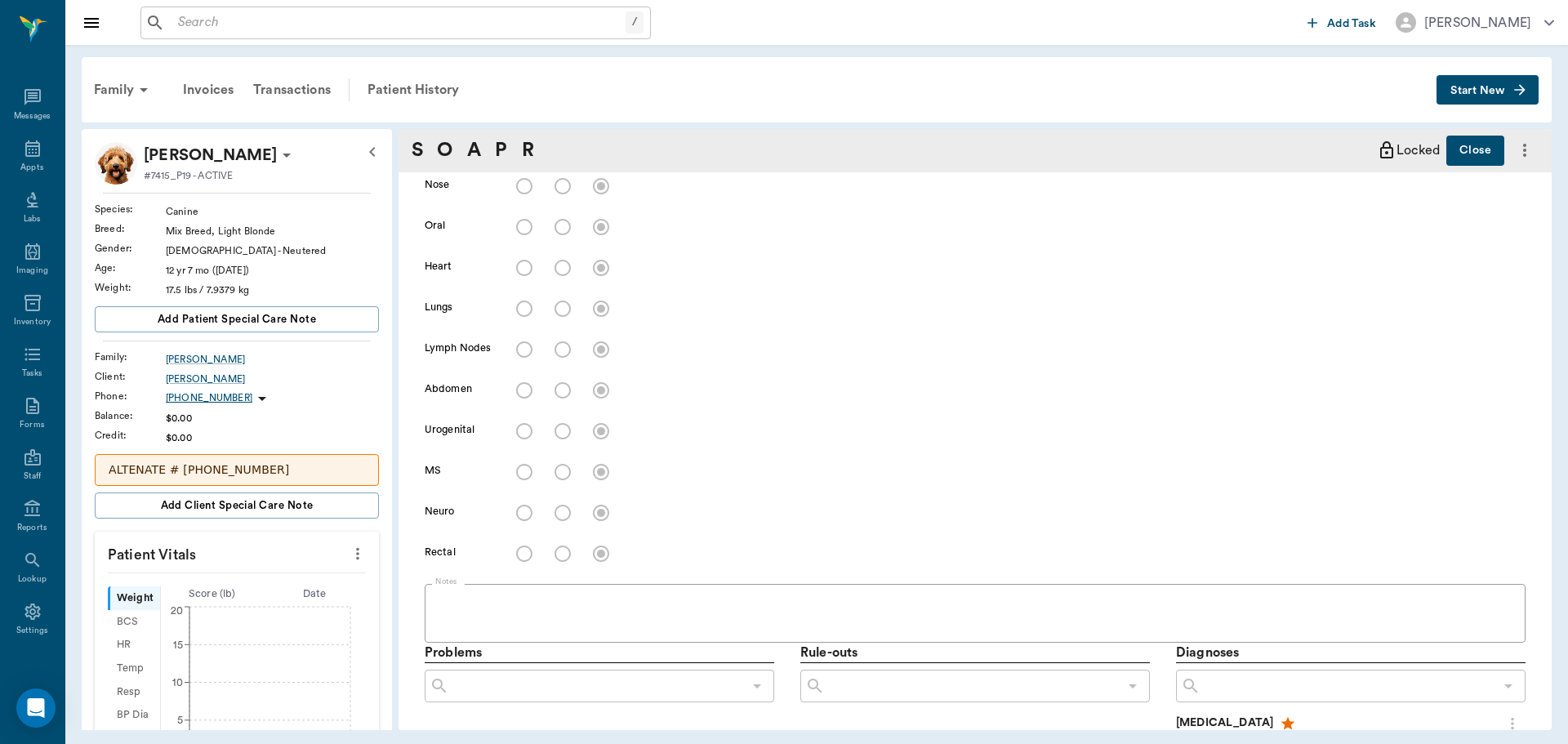
type input "63ec2f075fda476ae8351a4d"
type input "65d2be4f46e3a538d89b8c14"
type textarea "RECHECK AND SEE HOW EVERYTHING IS GOING. MAY NEED TO DO SOMETHING DIFFERENT -[P…"
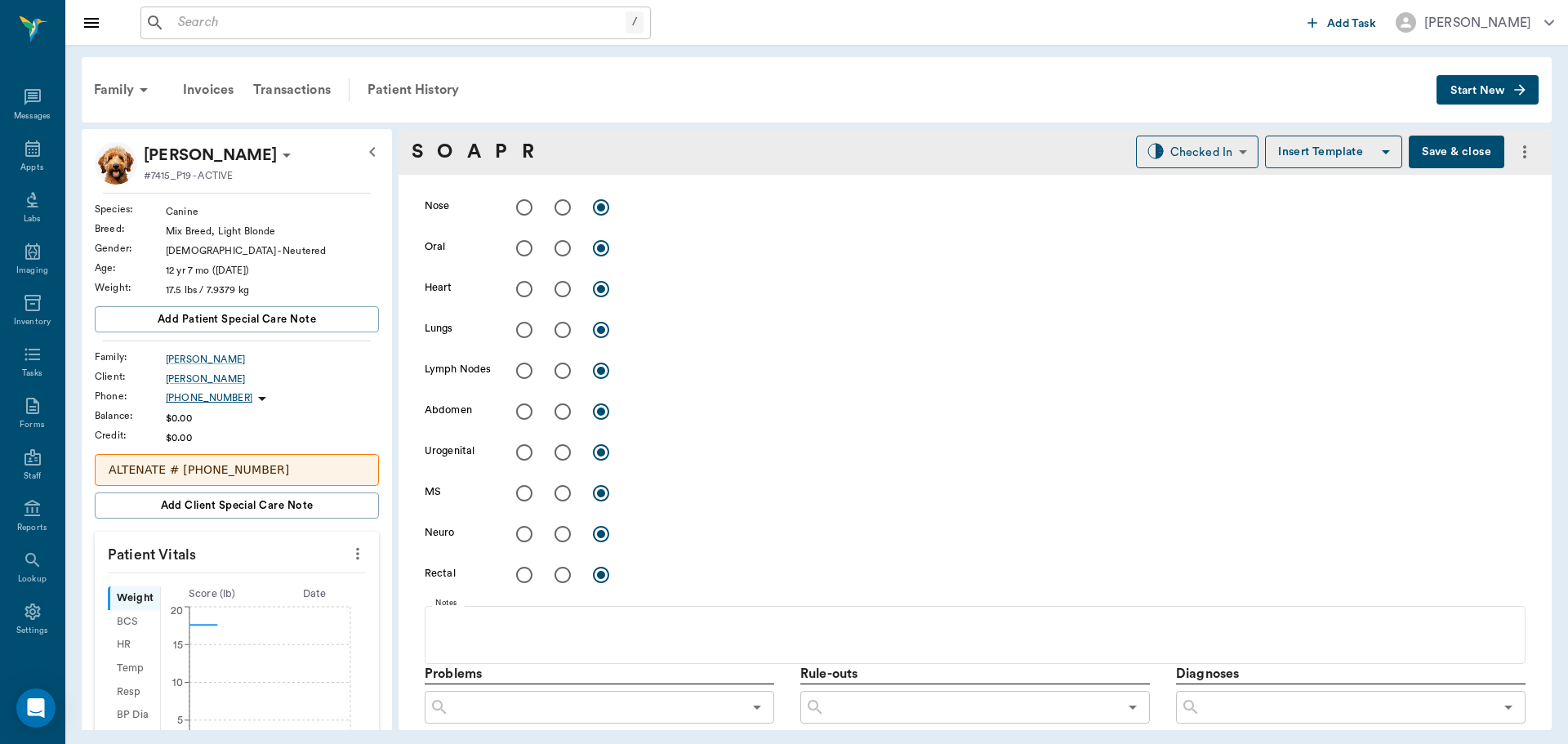
type input "[DATE]"
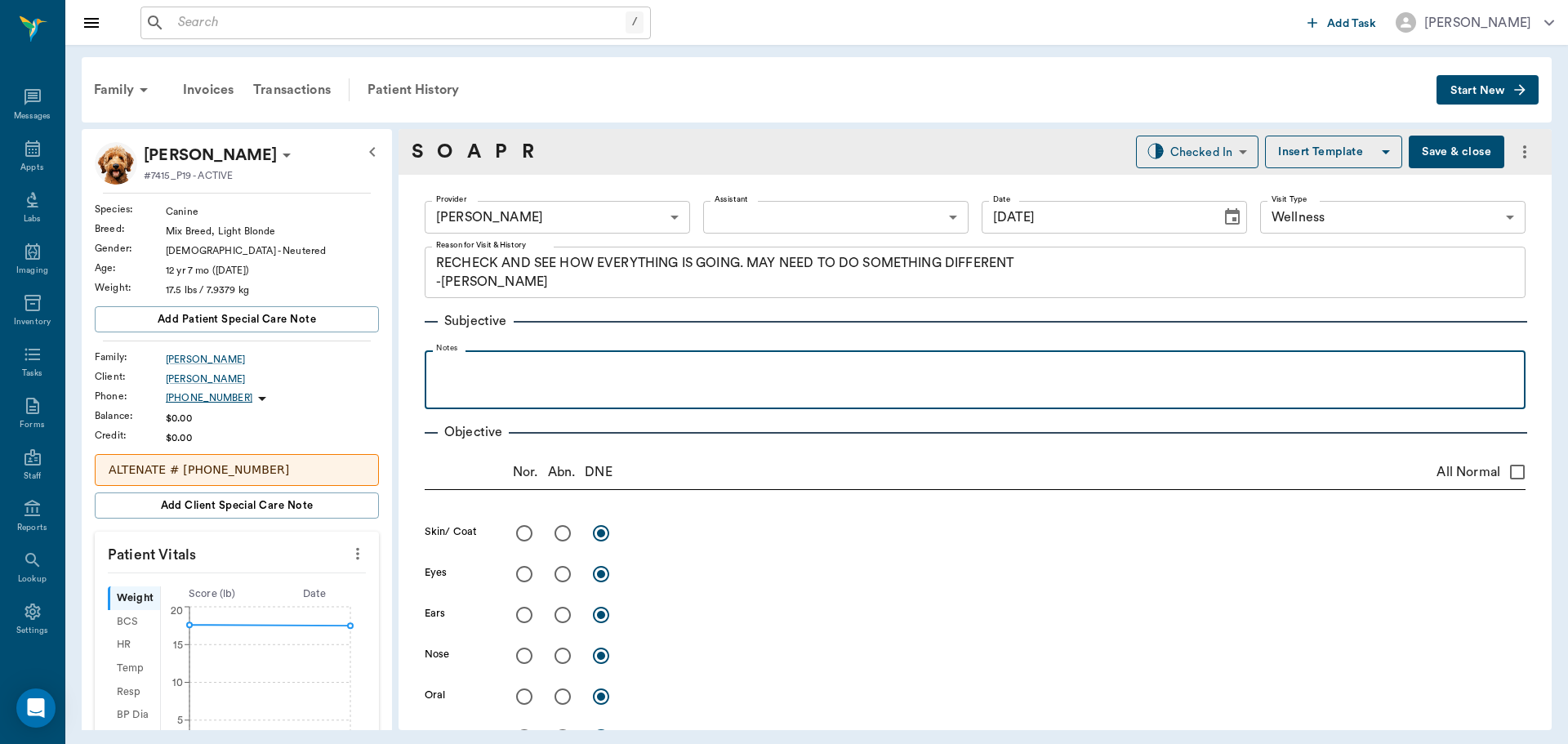
click at [467, 377] on p at bounding box center [974, 368] width 1085 height 19
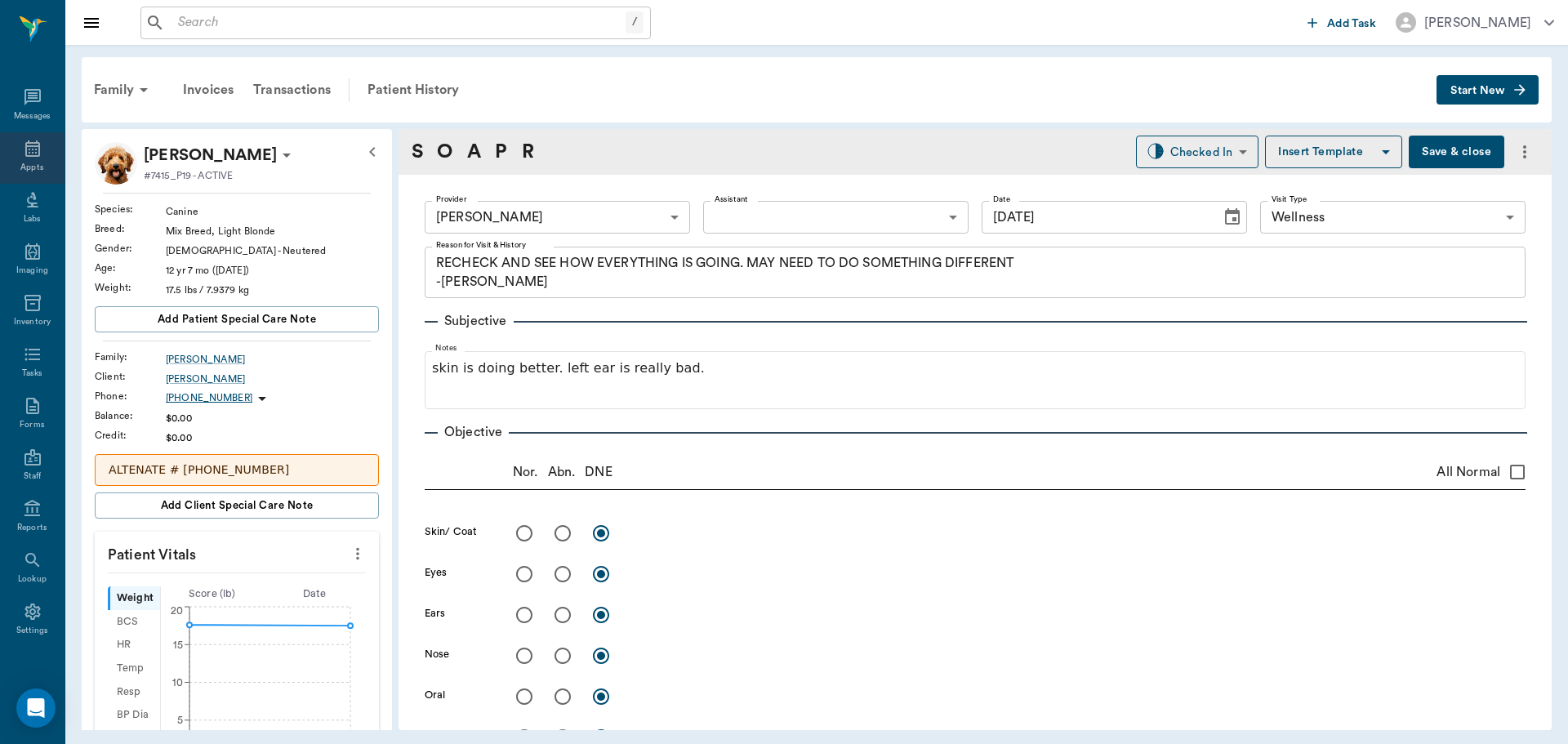
click at [36, 147] on div "Appts" at bounding box center [32, 158] width 64 height 52
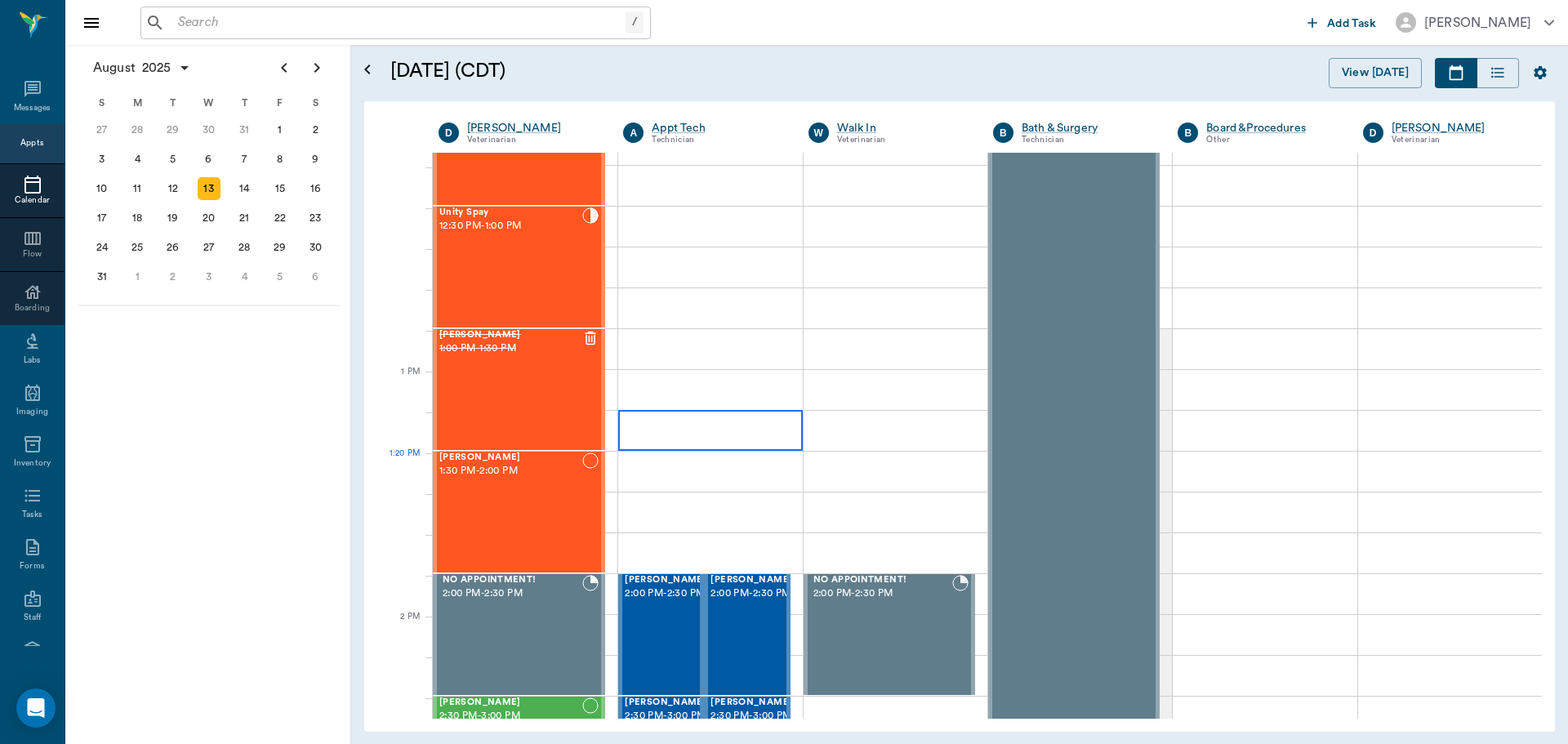
scroll to position [1063, 0]
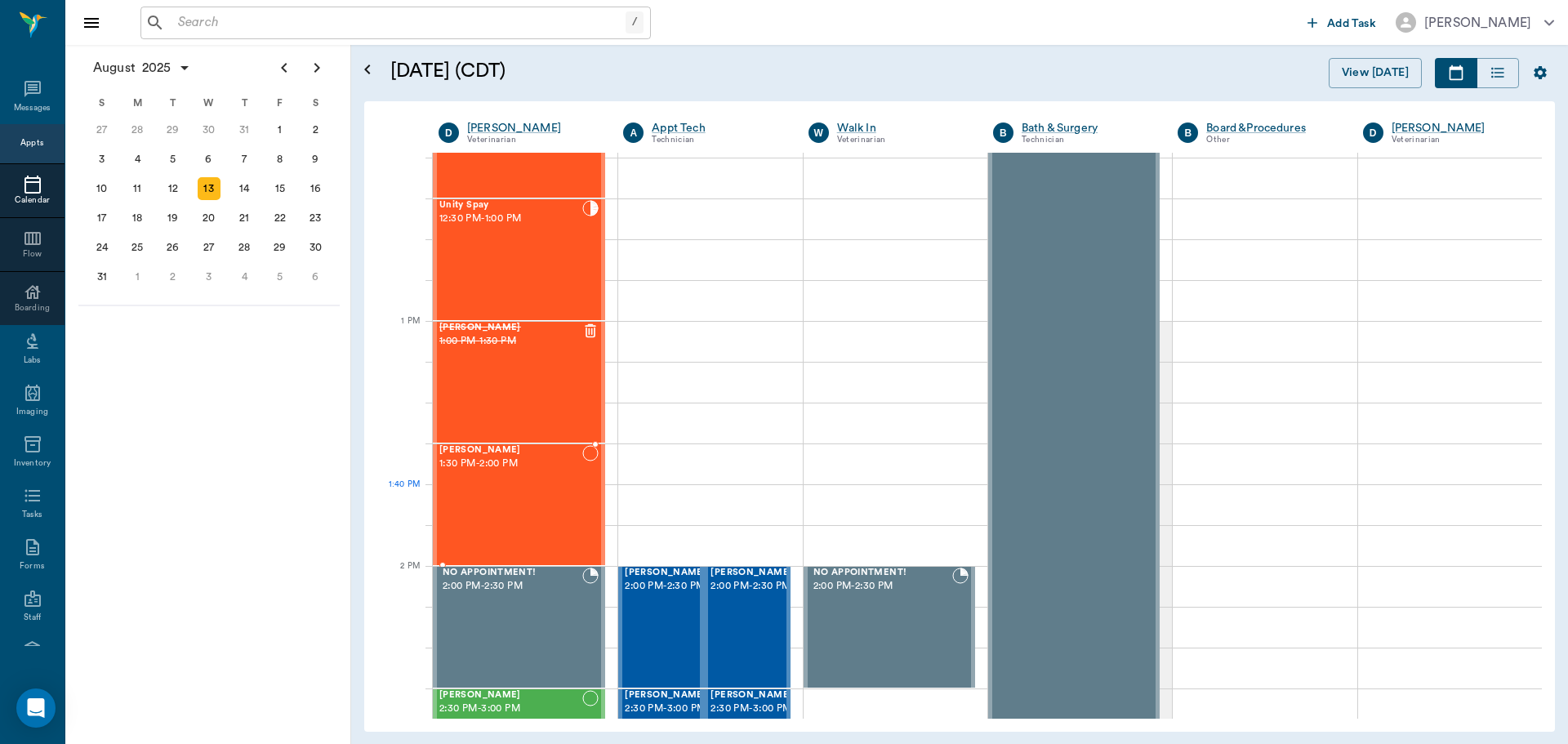
click at [572, 499] on div "MAGNOLIA Fishman 1:30 PM - 2:00 PM" at bounding box center [510, 504] width 143 height 119
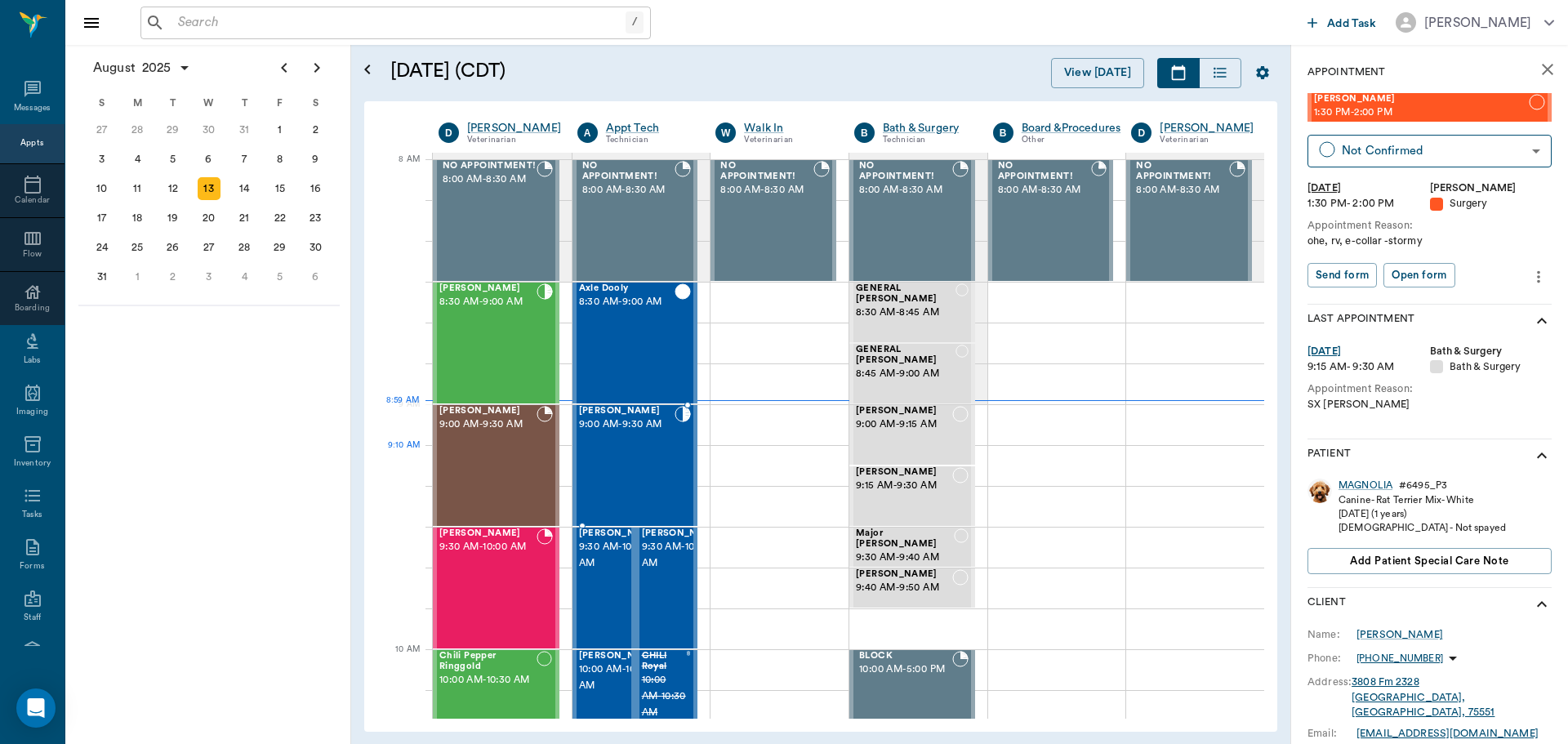
click at [615, 443] on div "Brittney Taylor 9:00 AM - 9:30 AM" at bounding box center [627, 465] width 96 height 119
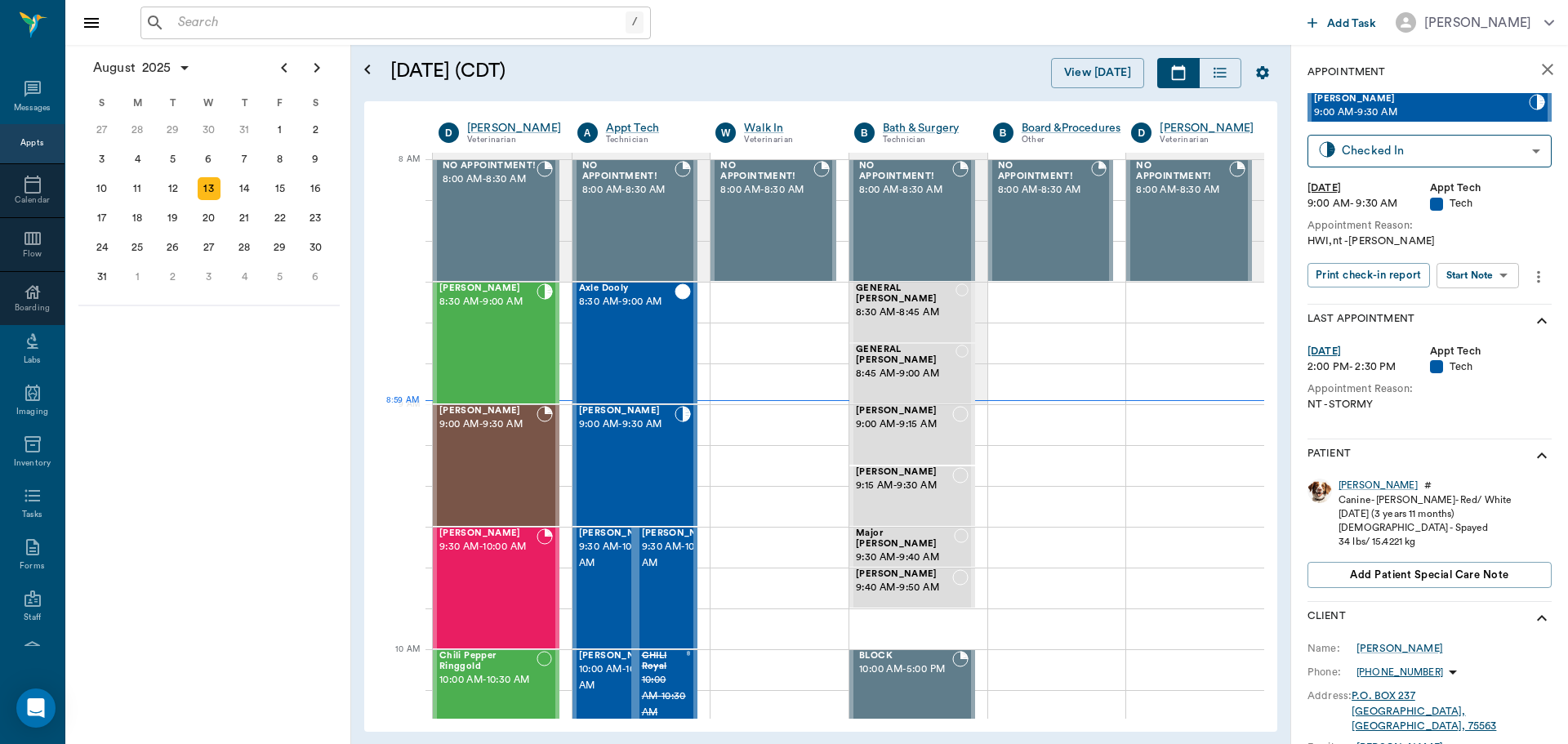
click at [1488, 271] on body "/ ​ Add Task Dr. Bert Ellsworth Nectar Messages Appts Calendar Flow Boarding La…" at bounding box center [784, 372] width 1568 height 744
click at [1483, 318] on li "Start SOAP" at bounding box center [1479, 308] width 113 height 27
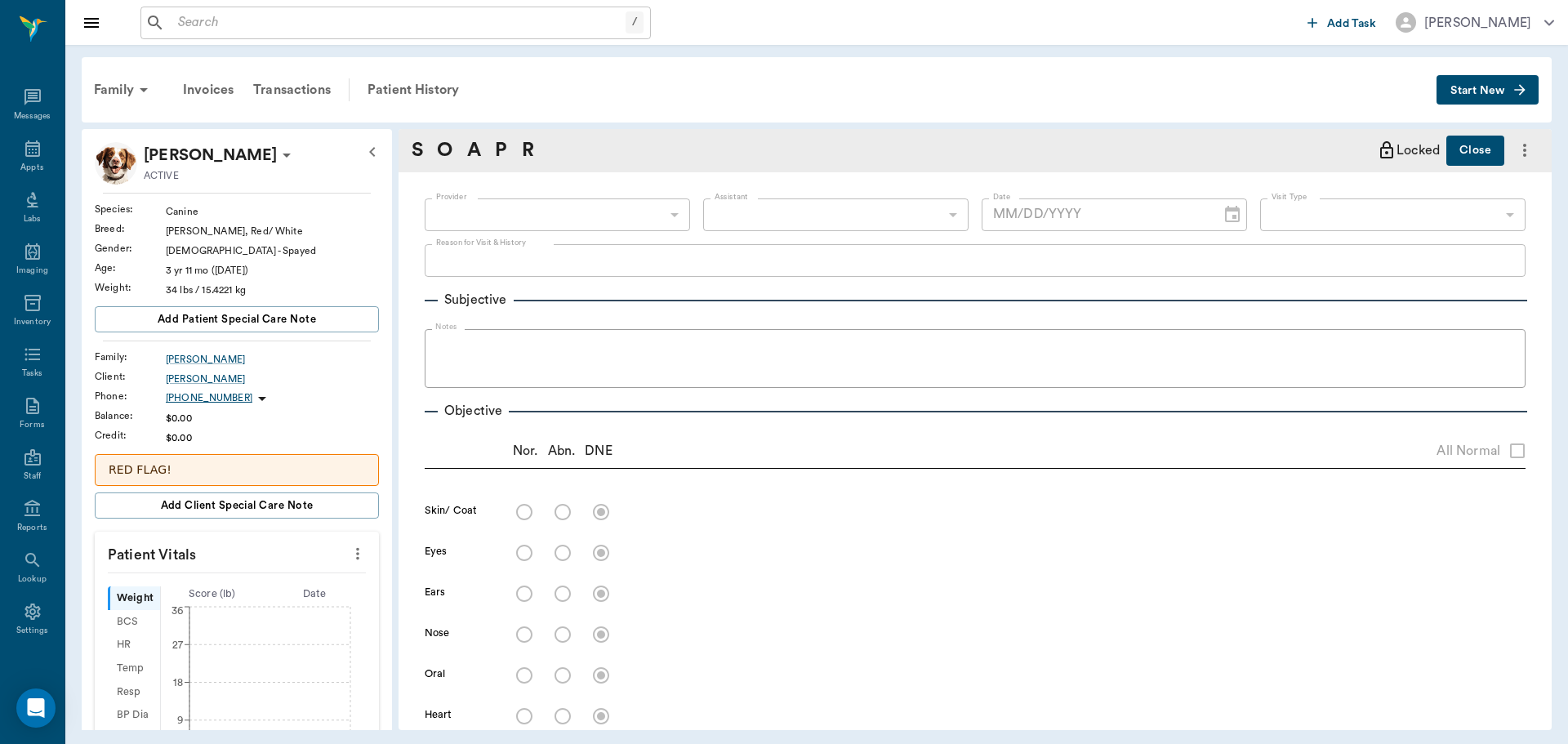
type input "63ec2f075fda476ae8351a4c"
type input "65d2be4f46e3a538d89b8c1a"
type textarea "HWI,nt -LORY -stormy"
type input "[DATE]"
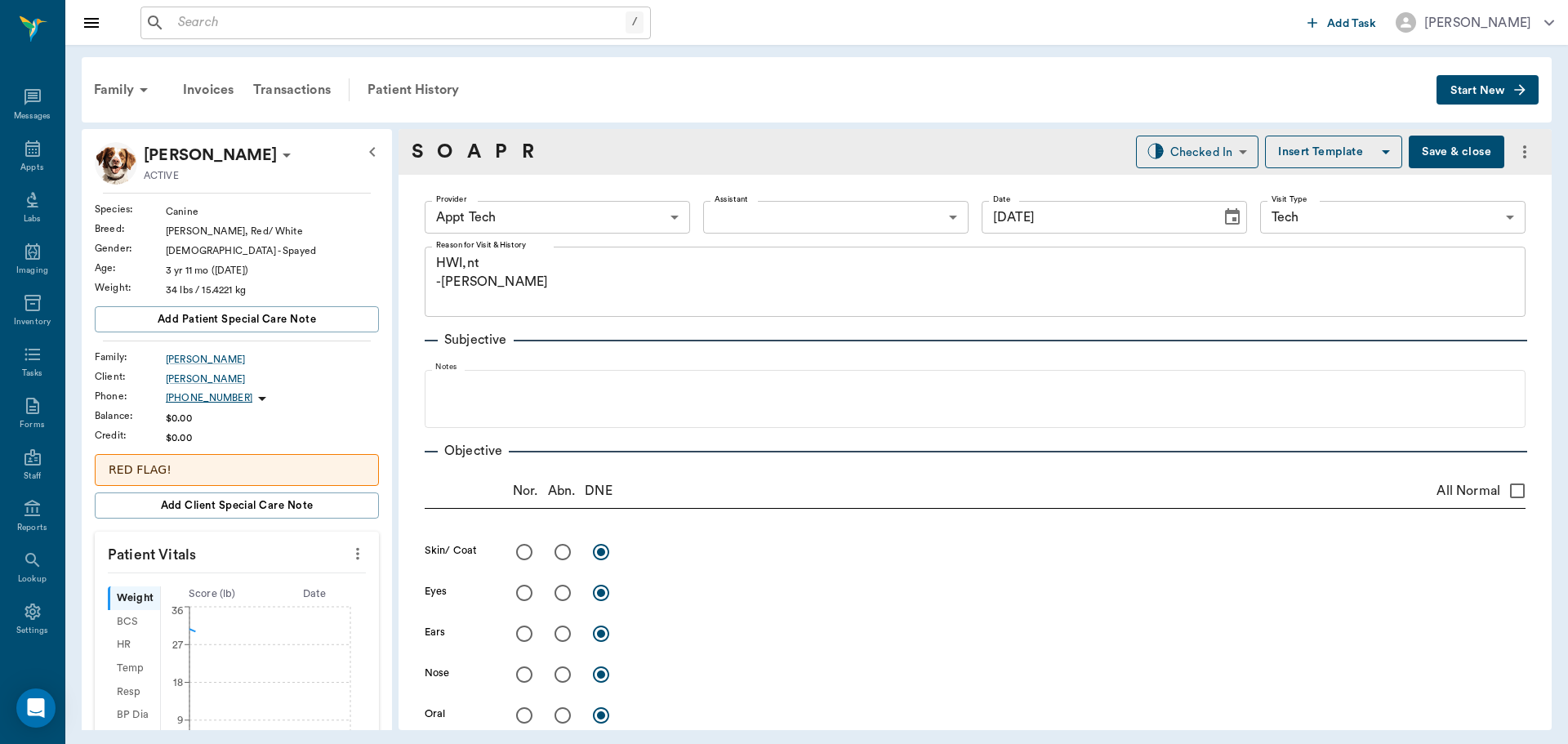
click at [614, 228] on body "/ ​ Add Task Dr. Bert Ellsworth Nectar Messages Appts Labs Imaging Inventory Ta…" at bounding box center [784, 372] width 1568 height 744
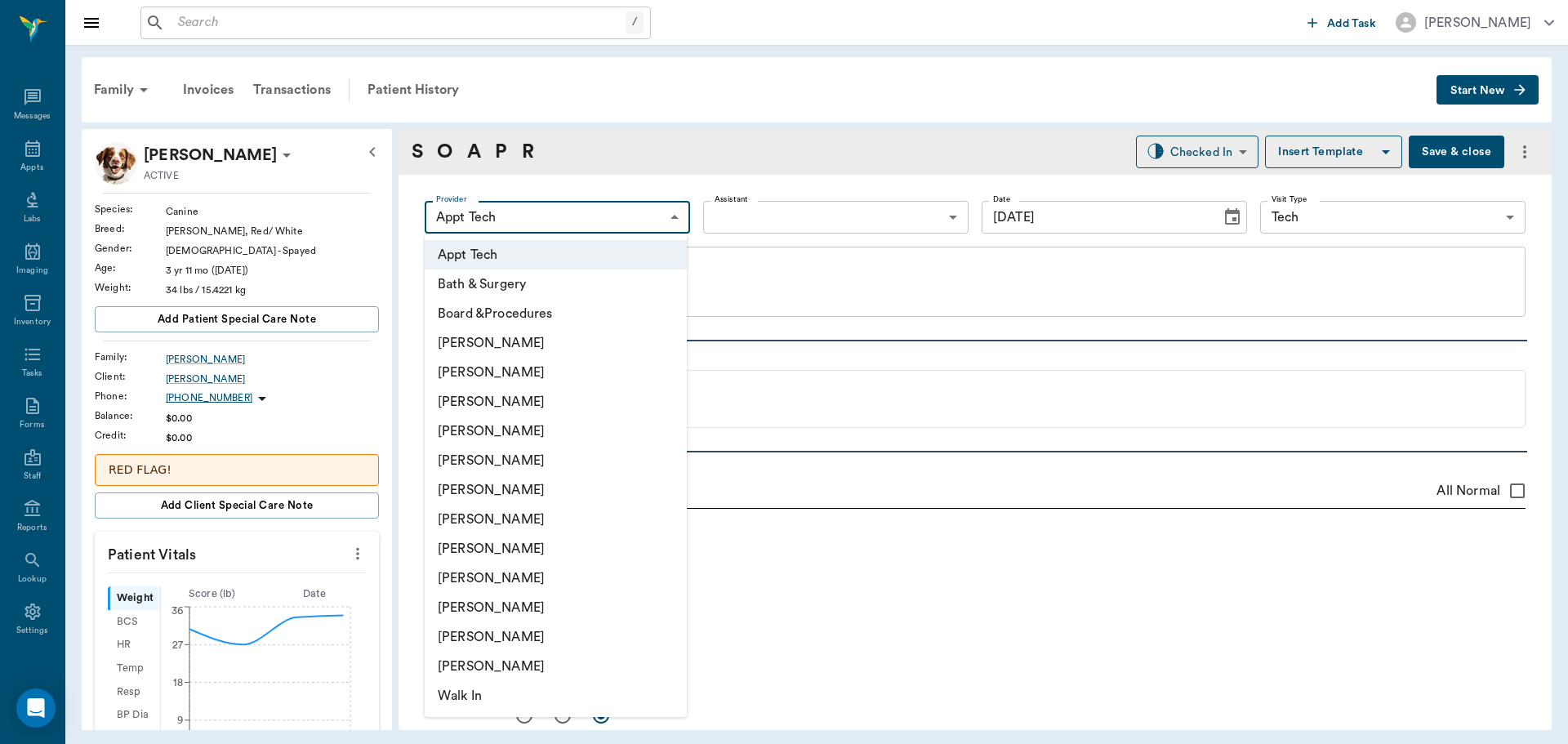
click at [544, 370] on li "[PERSON_NAME]" at bounding box center [555, 372] width 262 height 30
type input "642ef10e332a41444de2bad1"
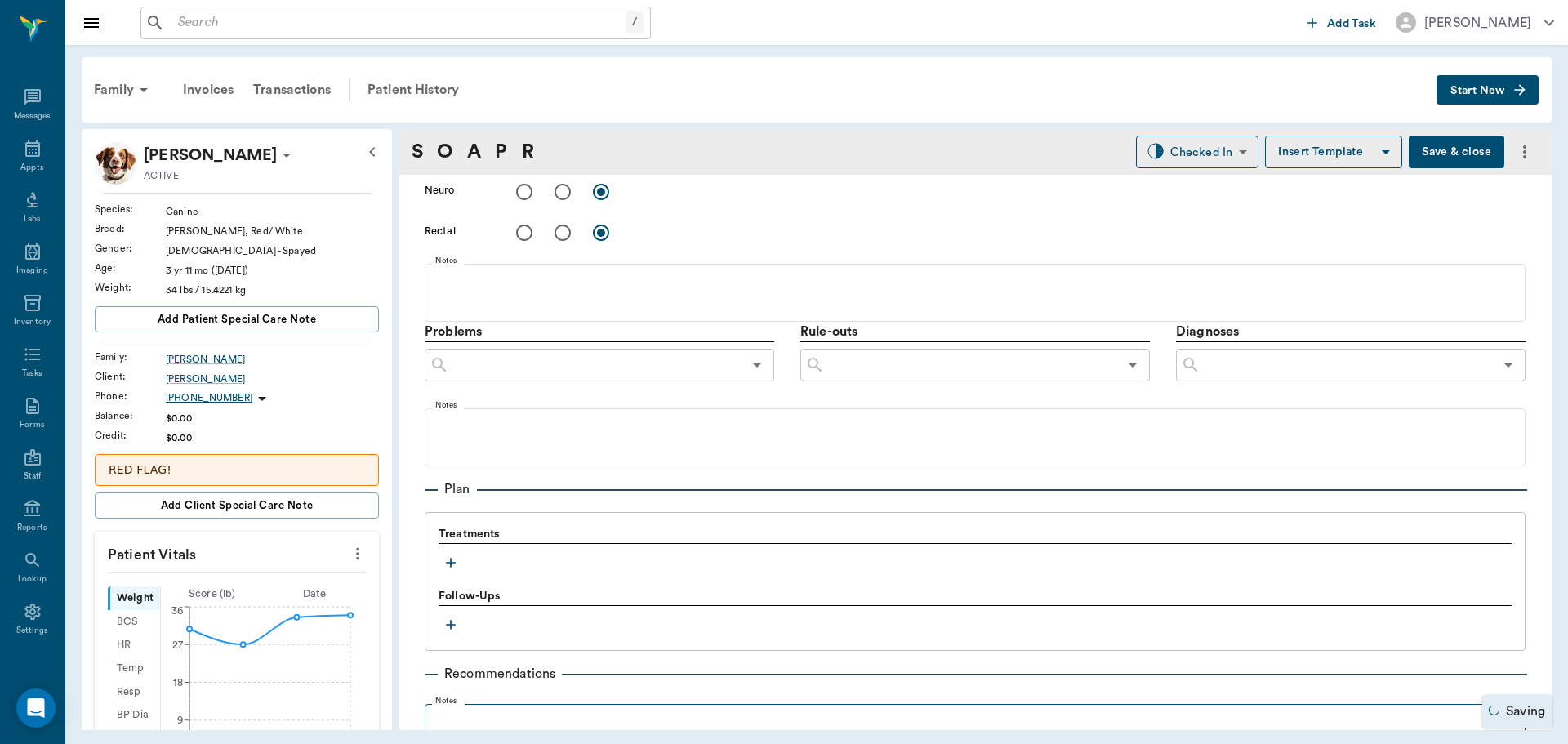
scroll to position [980, 0]
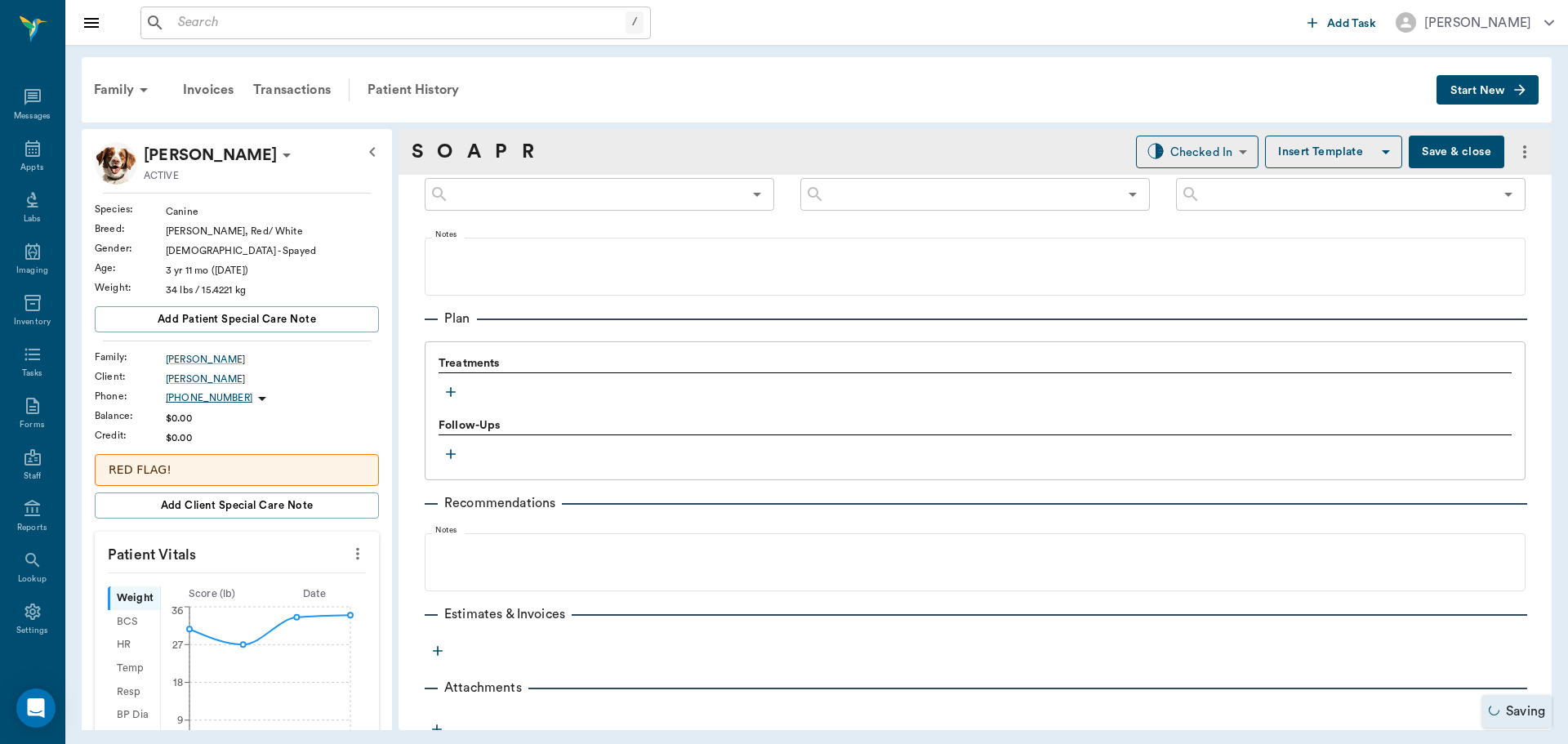
click at [454, 383] on button "button" at bounding box center [451, 392] width 25 height 25
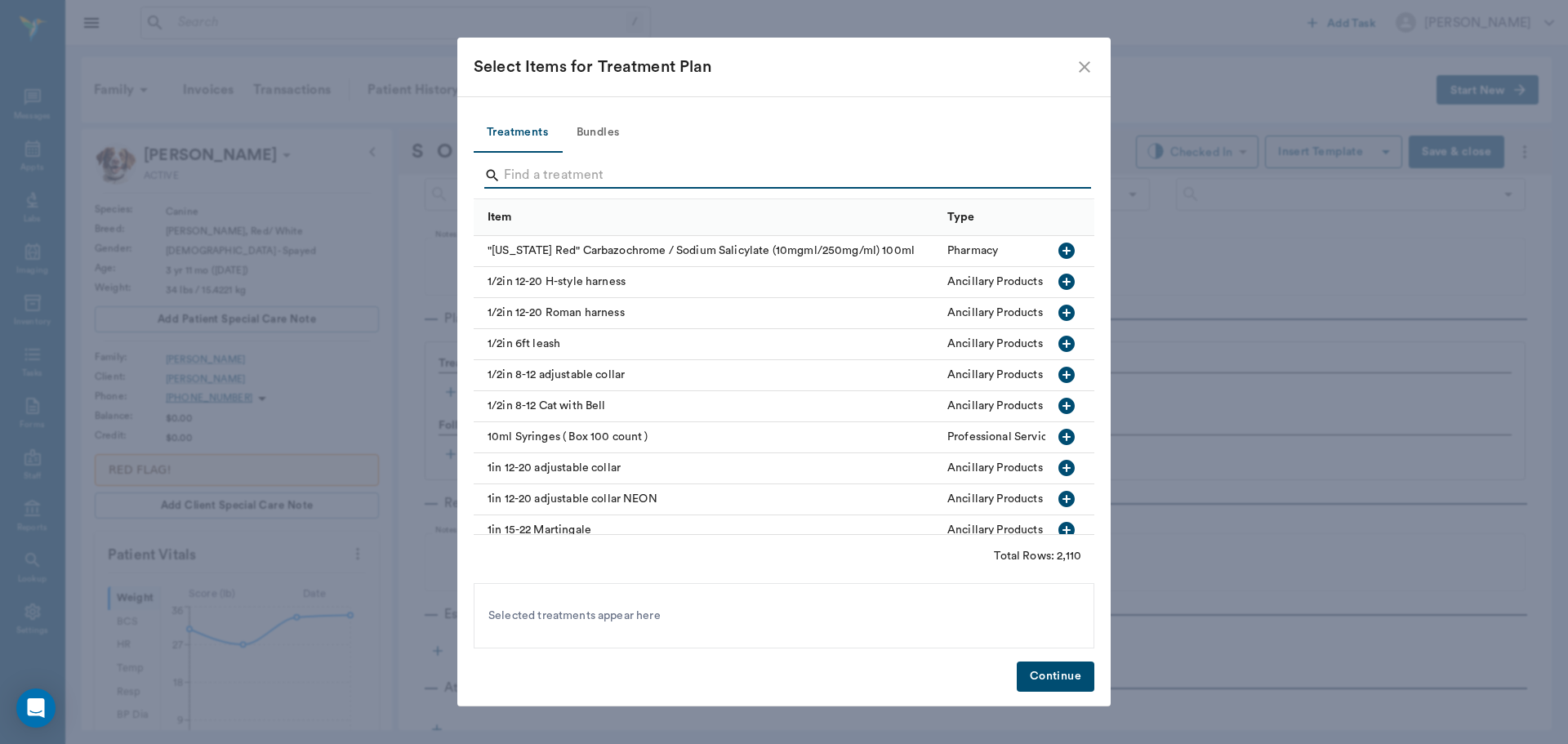
click at [588, 178] on input "Search" at bounding box center [784, 174] width 563 height 26
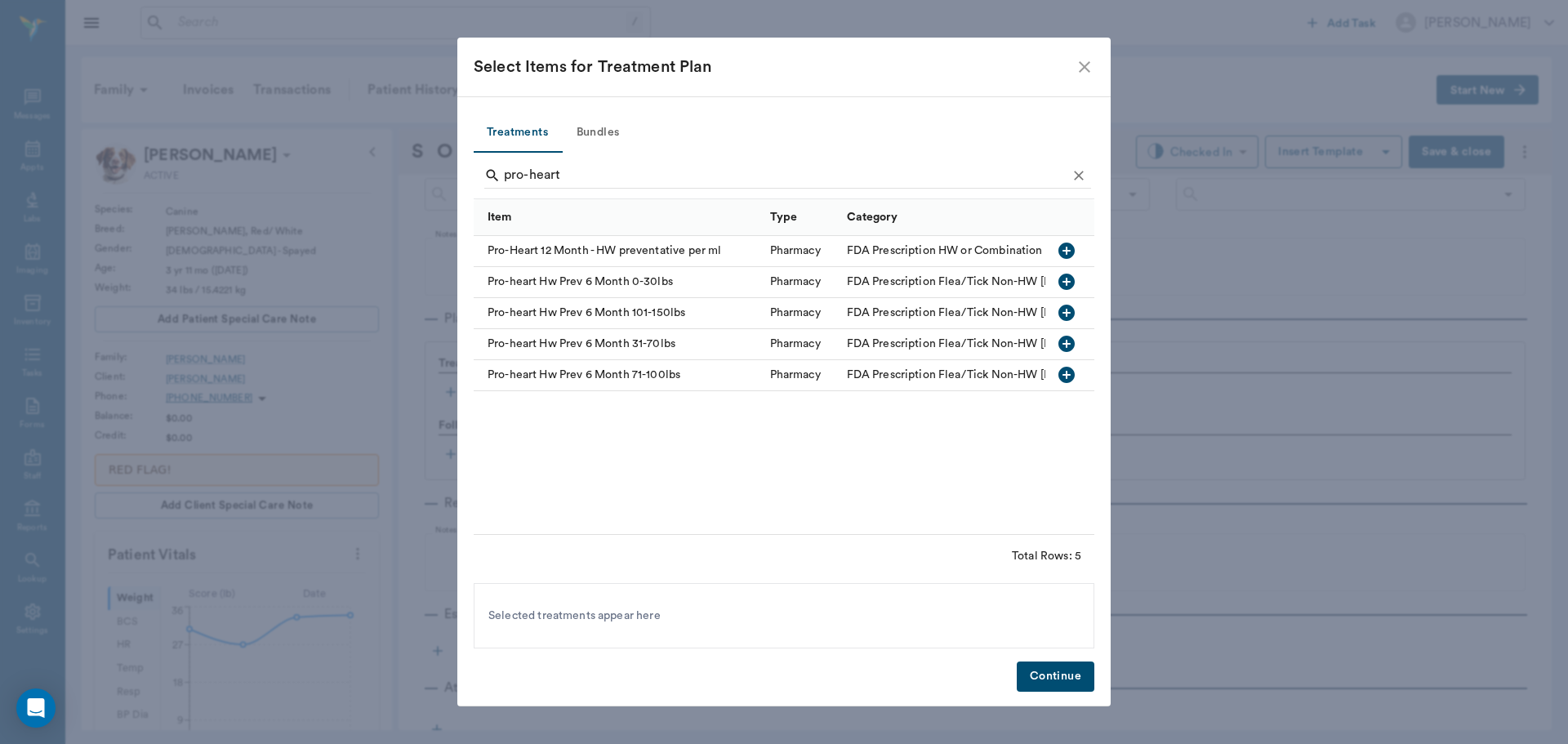
click at [1069, 346] on icon "button" at bounding box center [1066, 343] width 16 height 16
click at [685, 187] on input "pro-heart" at bounding box center [784, 174] width 563 height 26
click at [691, 182] on input "pro-heart" at bounding box center [784, 174] width 563 height 26
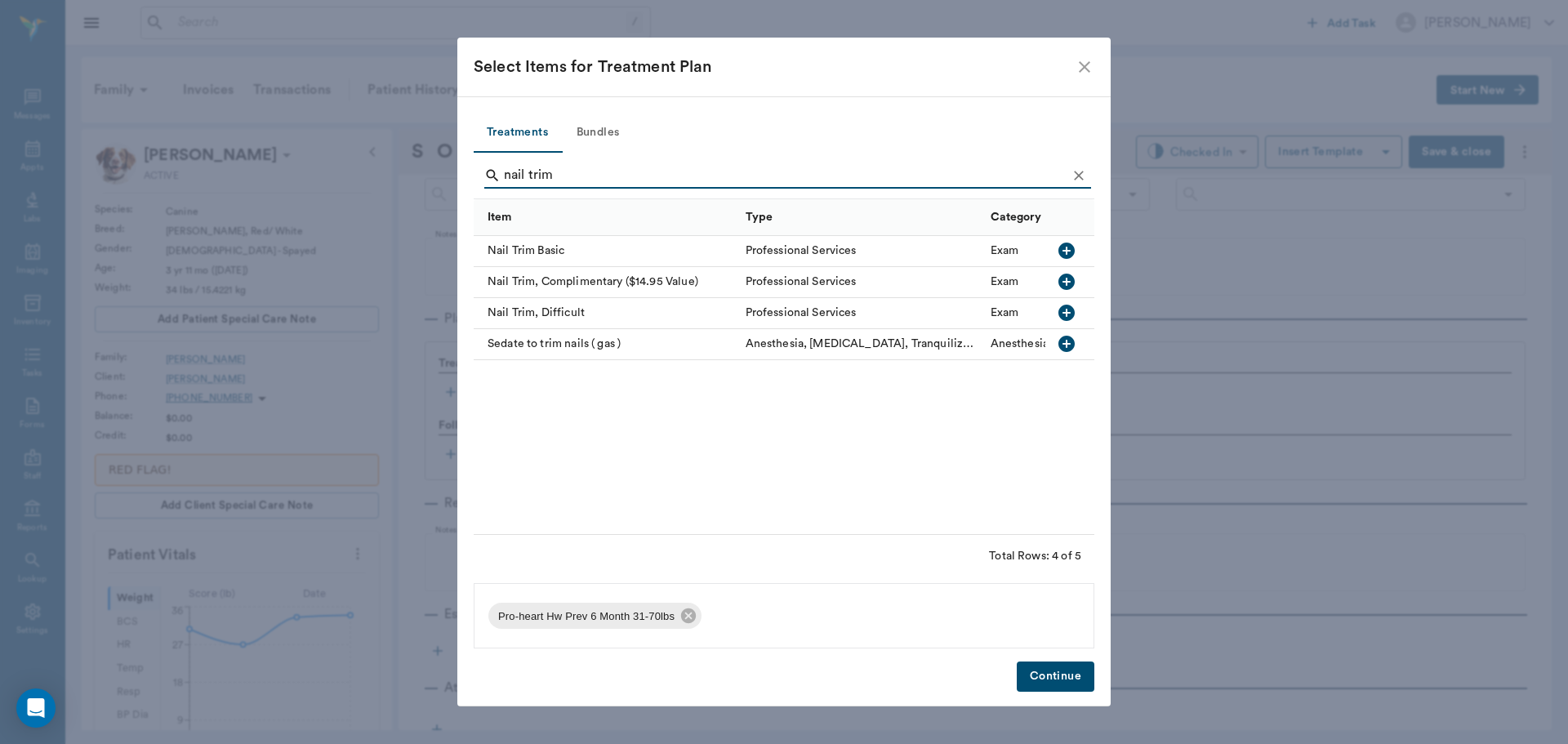
type input "nail trim"
click at [1067, 251] on icon "button" at bounding box center [1066, 250] width 19 height 19
click at [1044, 688] on button "Continue" at bounding box center [1055, 677] width 78 height 31
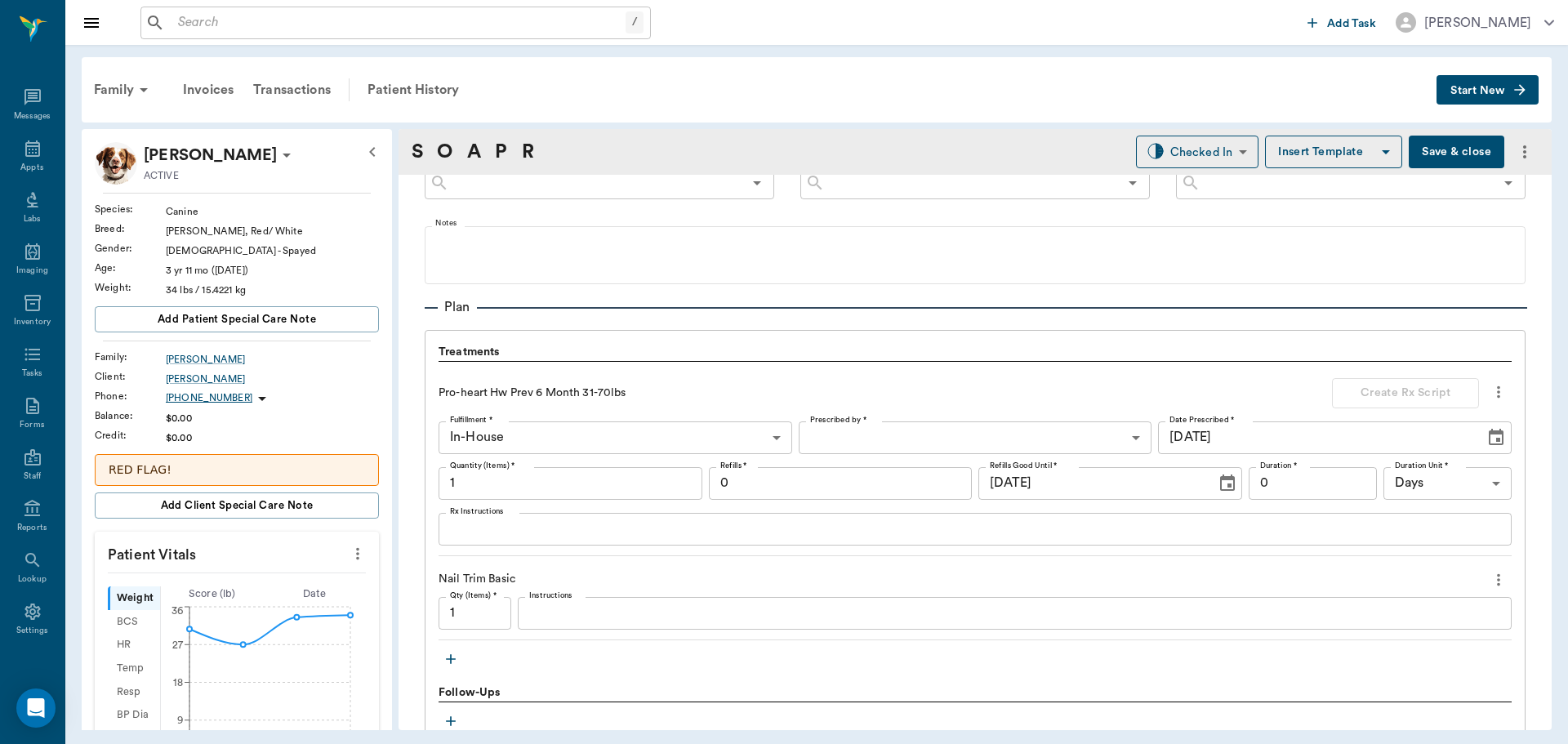
scroll to position [1269, 0]
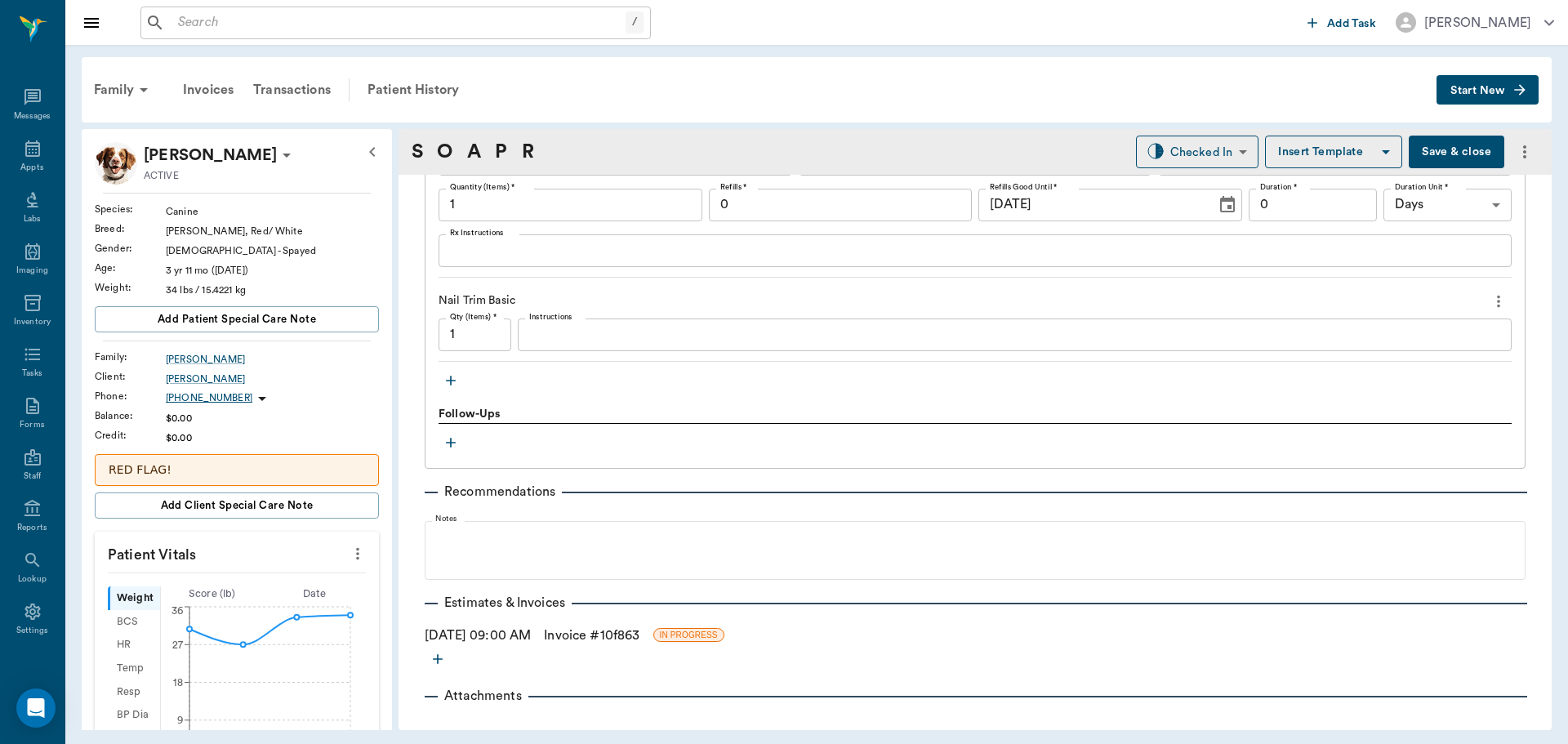
click at [597, 630] on link "Invoice # 10f863" at bounding box center [592, 635] width 96 height 19
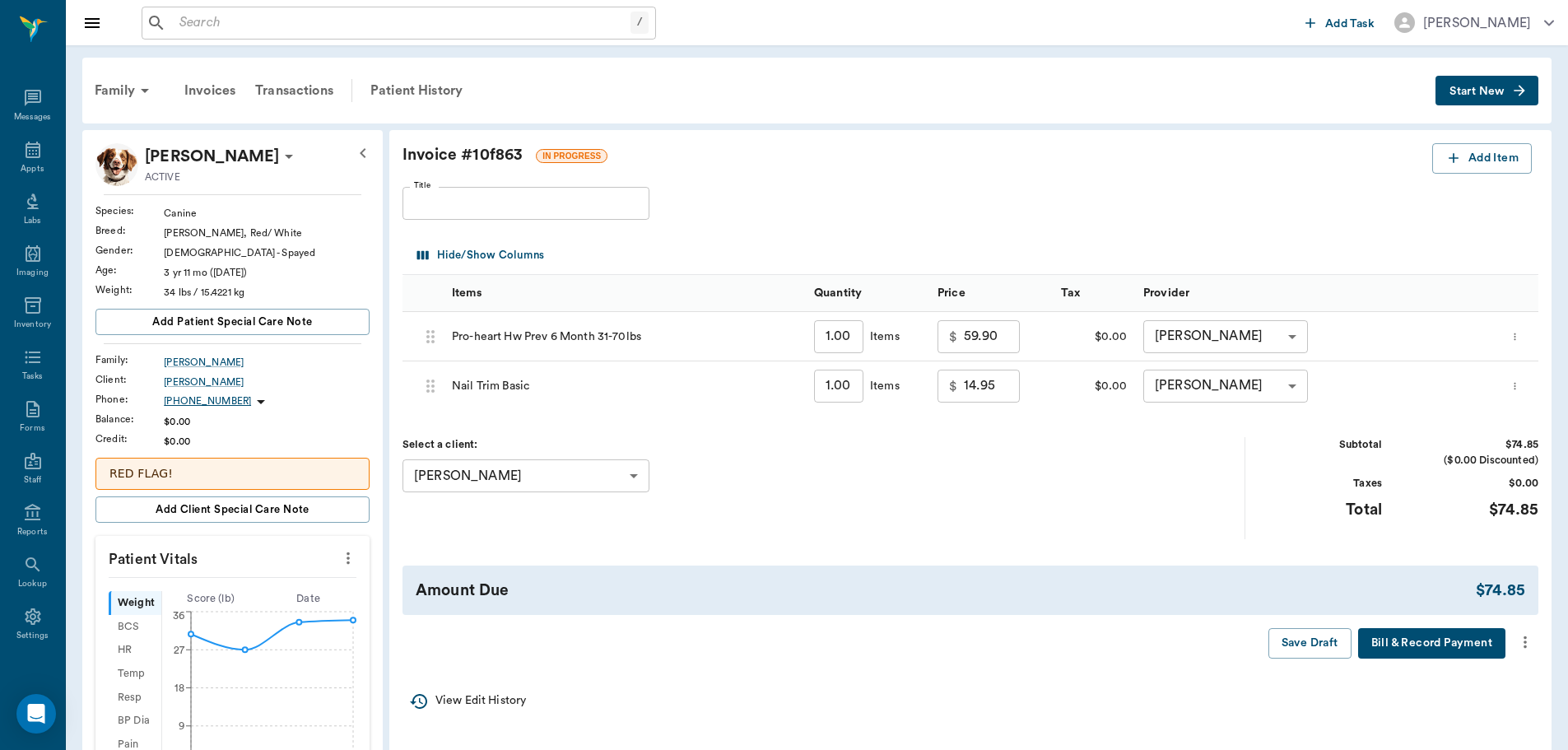
click at [1524, 648] on icon "more" at bounding box center [1524, 642] width 3 height 13
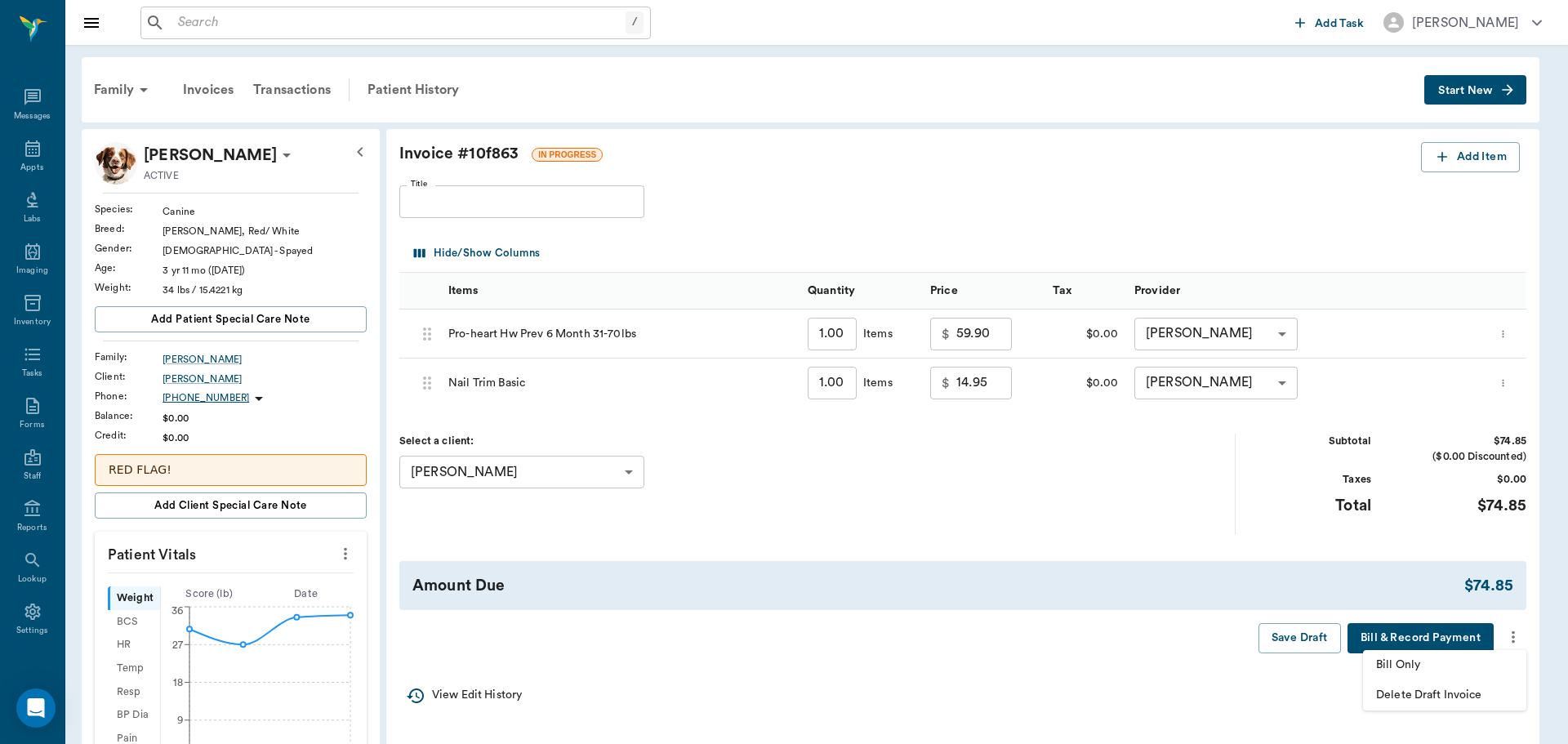
click at [1435, 670] on span "Bill Only" at bounding box center [1444, 665] width 137 height 17
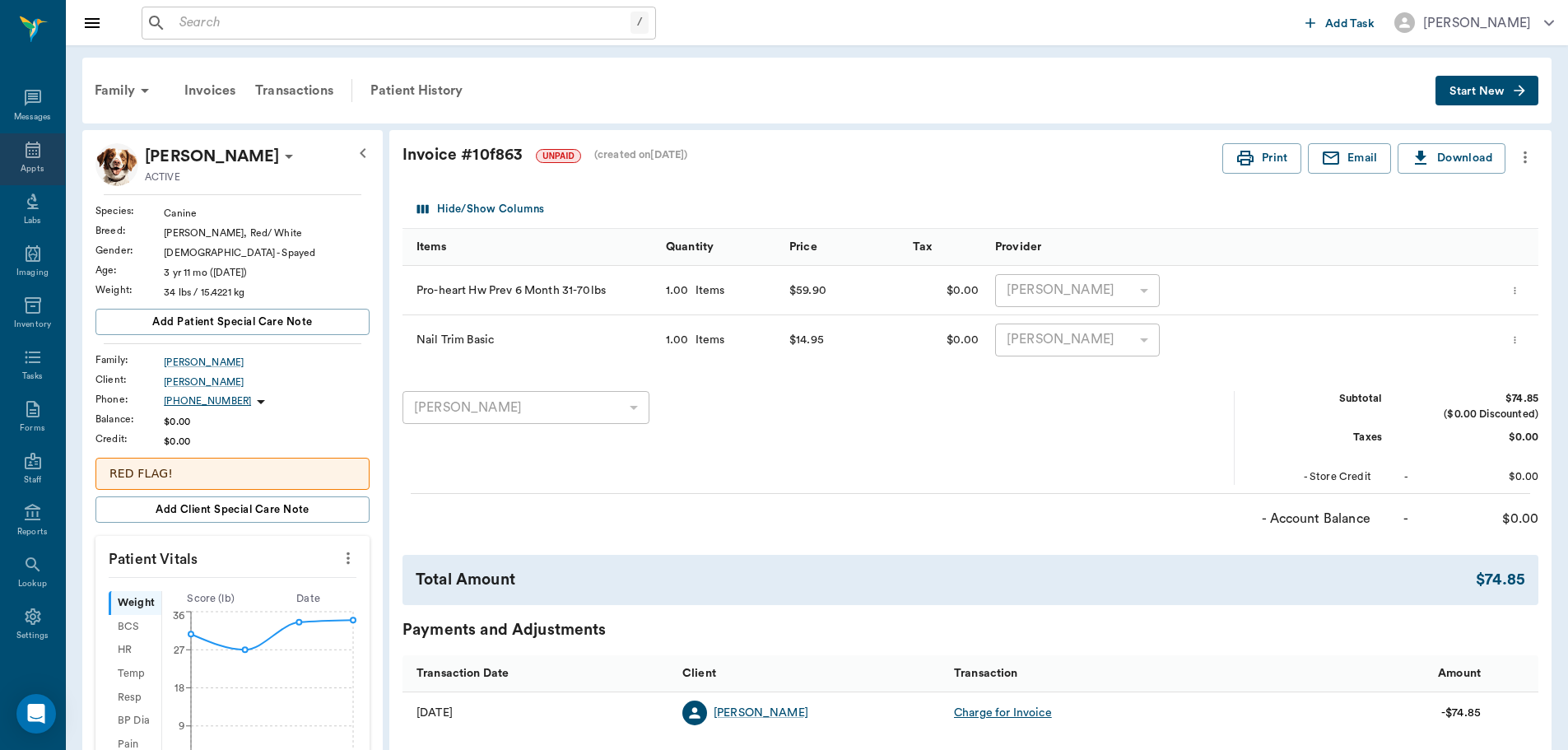
click at [26, 159] on icon at bounding box center [33, 150] width 19 height 19
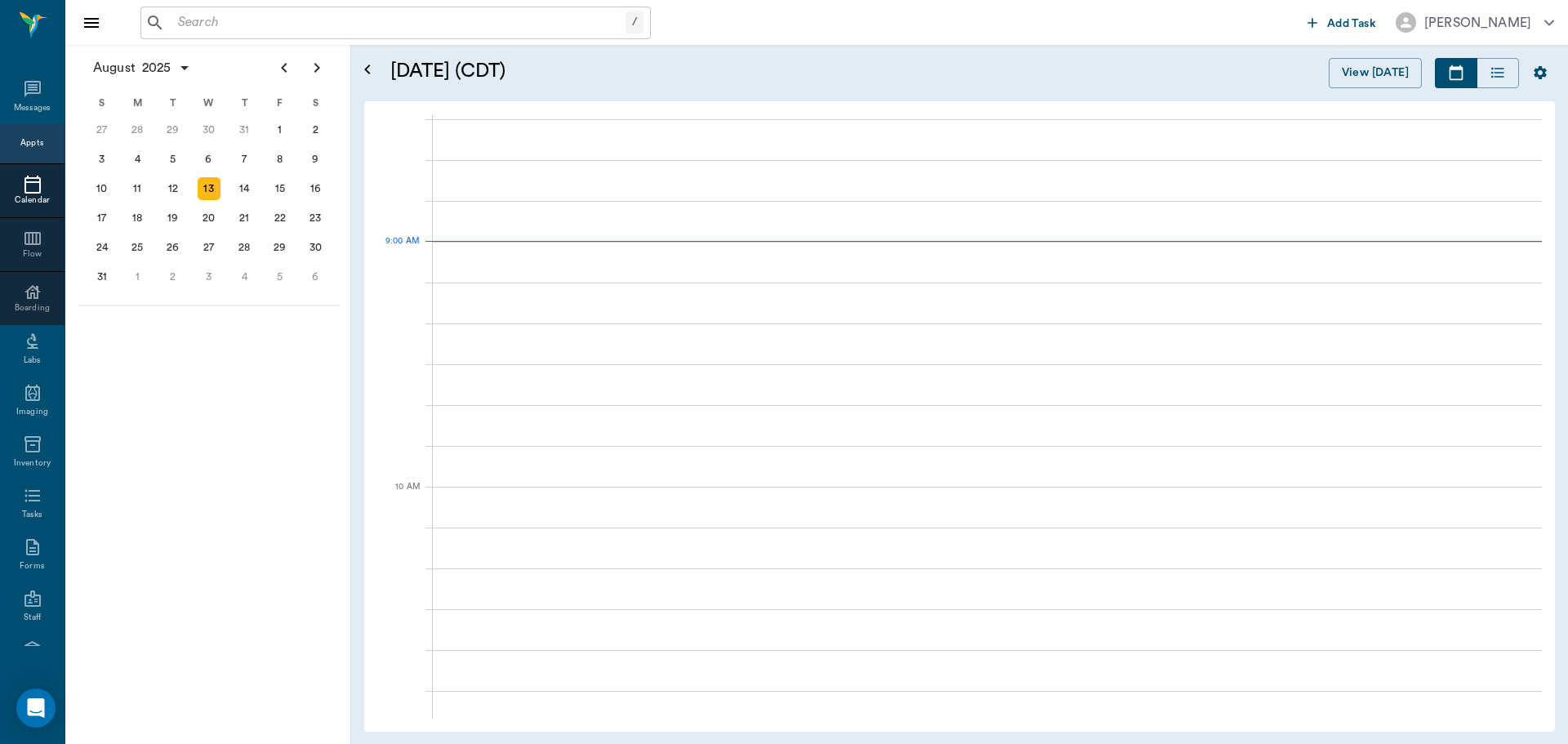
scroll to position [246, 0]
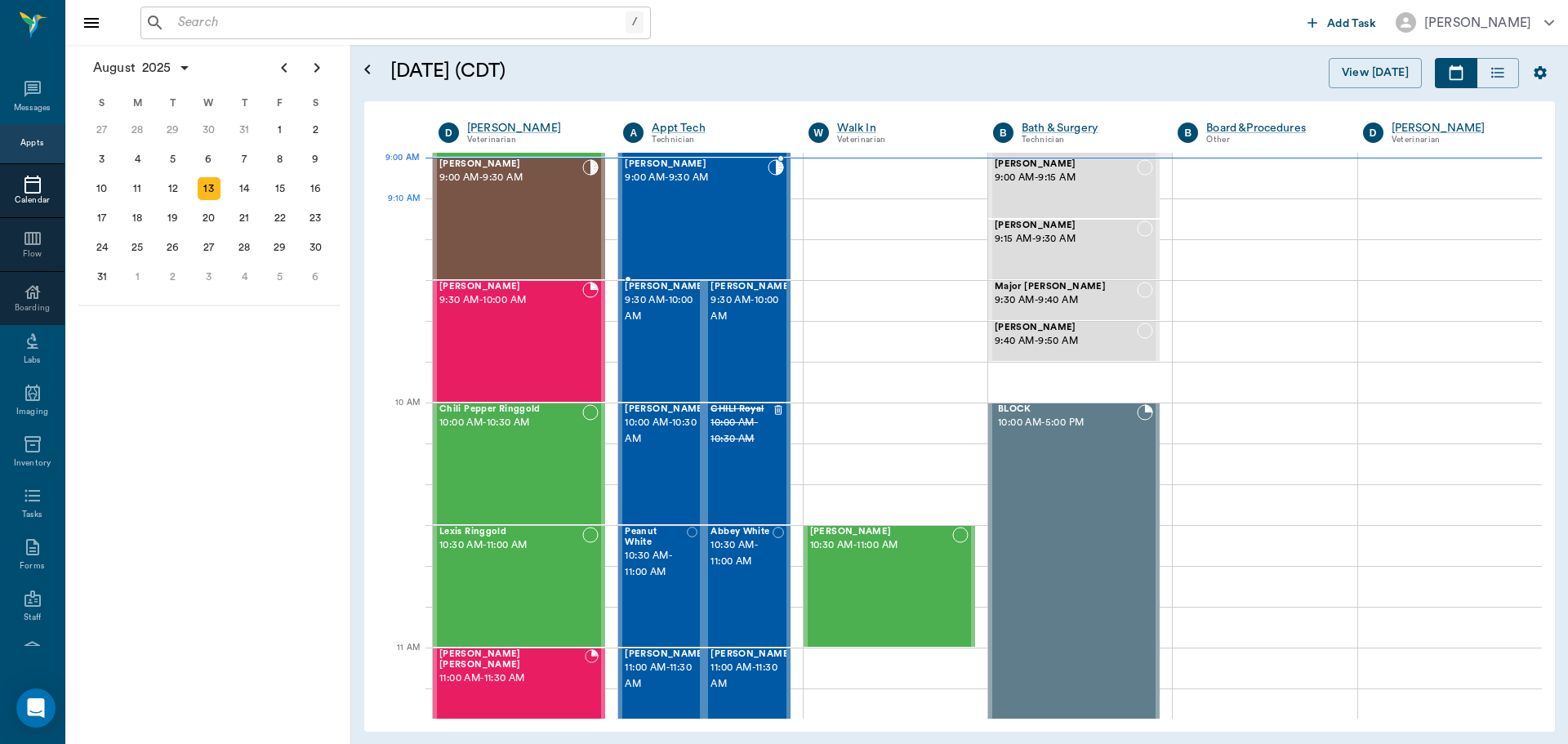
click at [736, 220] on div "Brittney Taylor 9:00 AM - 9:30 AM" at bounding box center [695, 219] width 142 height 119
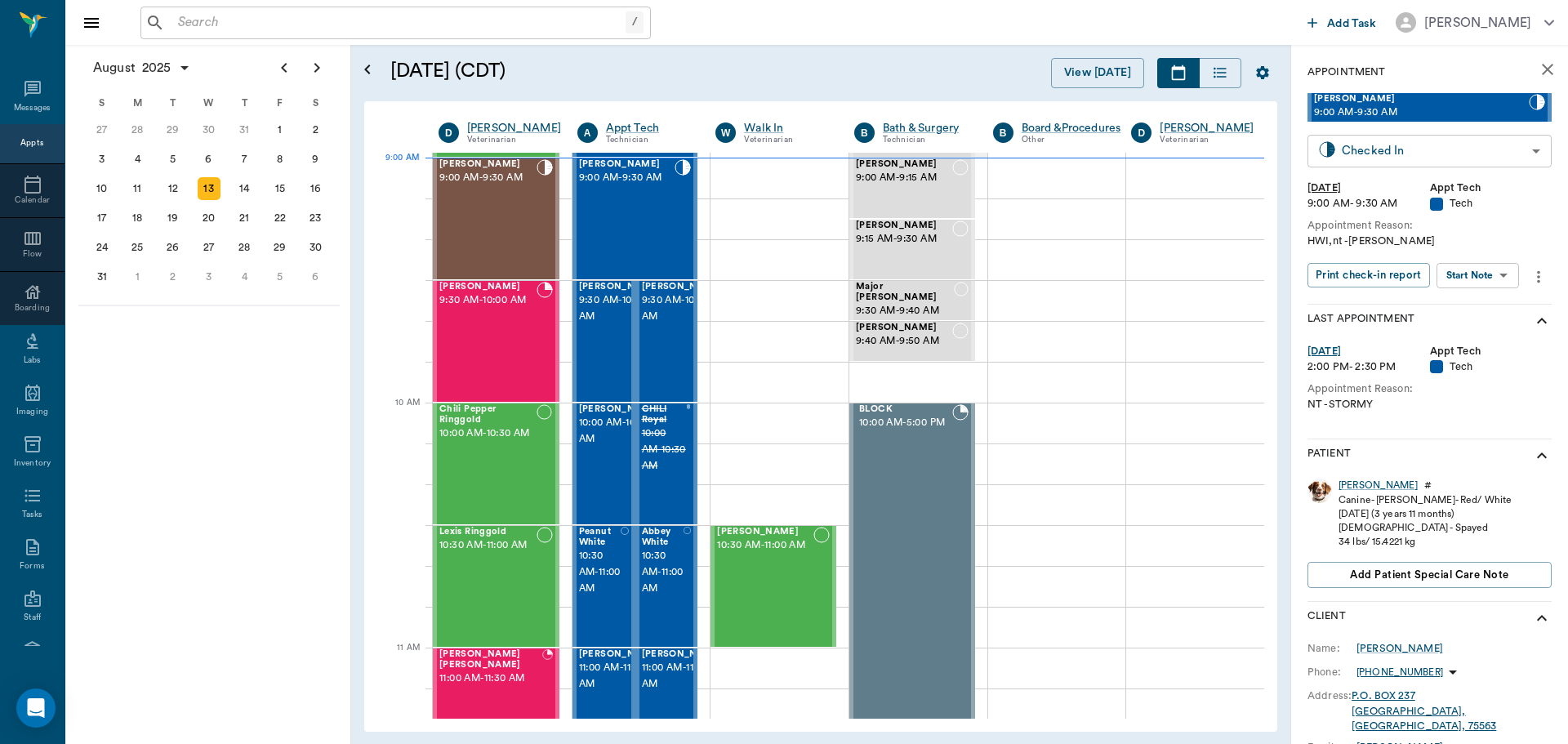
click at [1505, 158] on body "/ ​ Add Task Dr. Bert Ellsworth Nectar Messages Appts Calendar Flow Boarding La…" at bounding box center [784, 372] width 1568 height 744
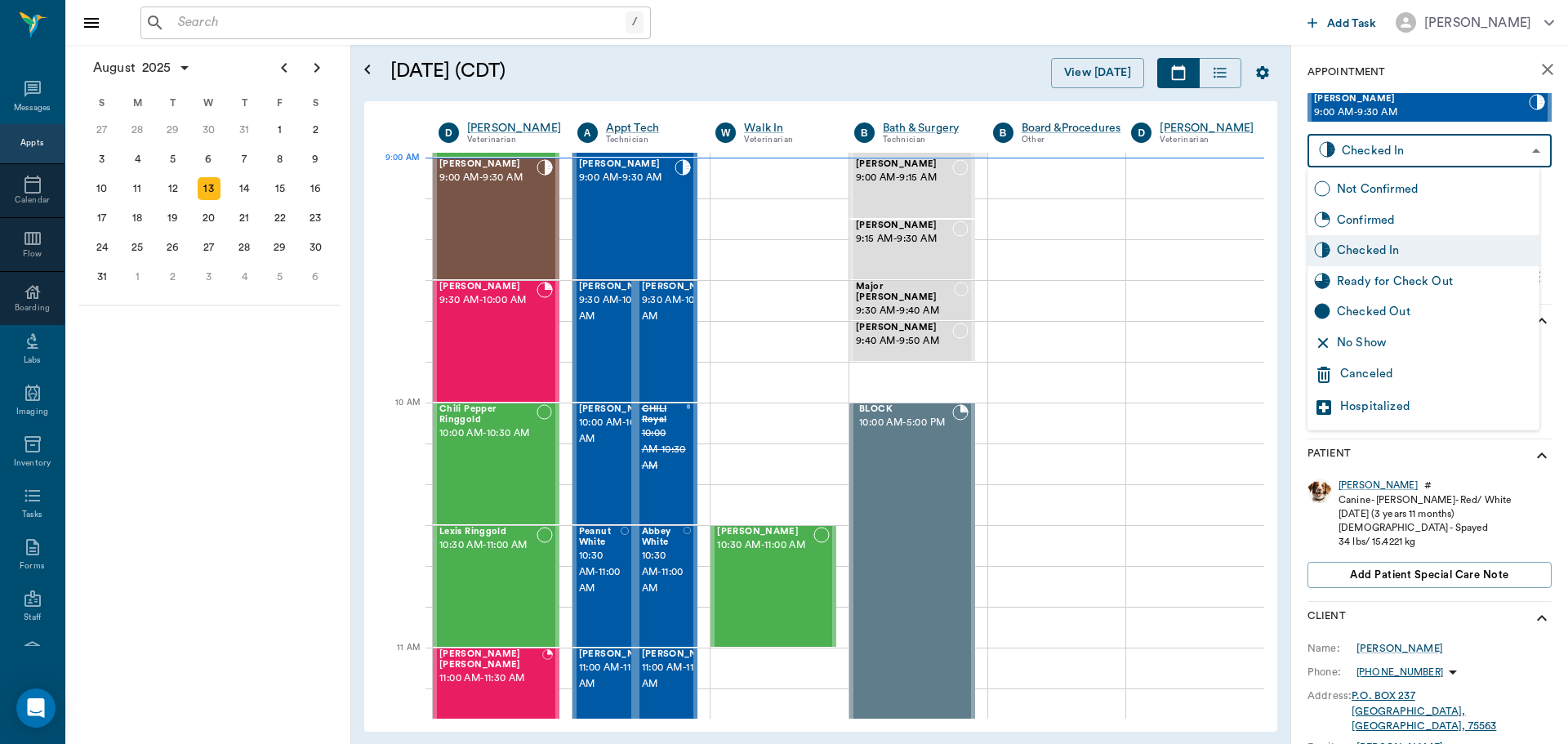
click at [1440, 288] on div "Ready for Check Out" at bounding box center [1435, 281] width 196 height 18
type input "READY_TO_CHECKOUT"
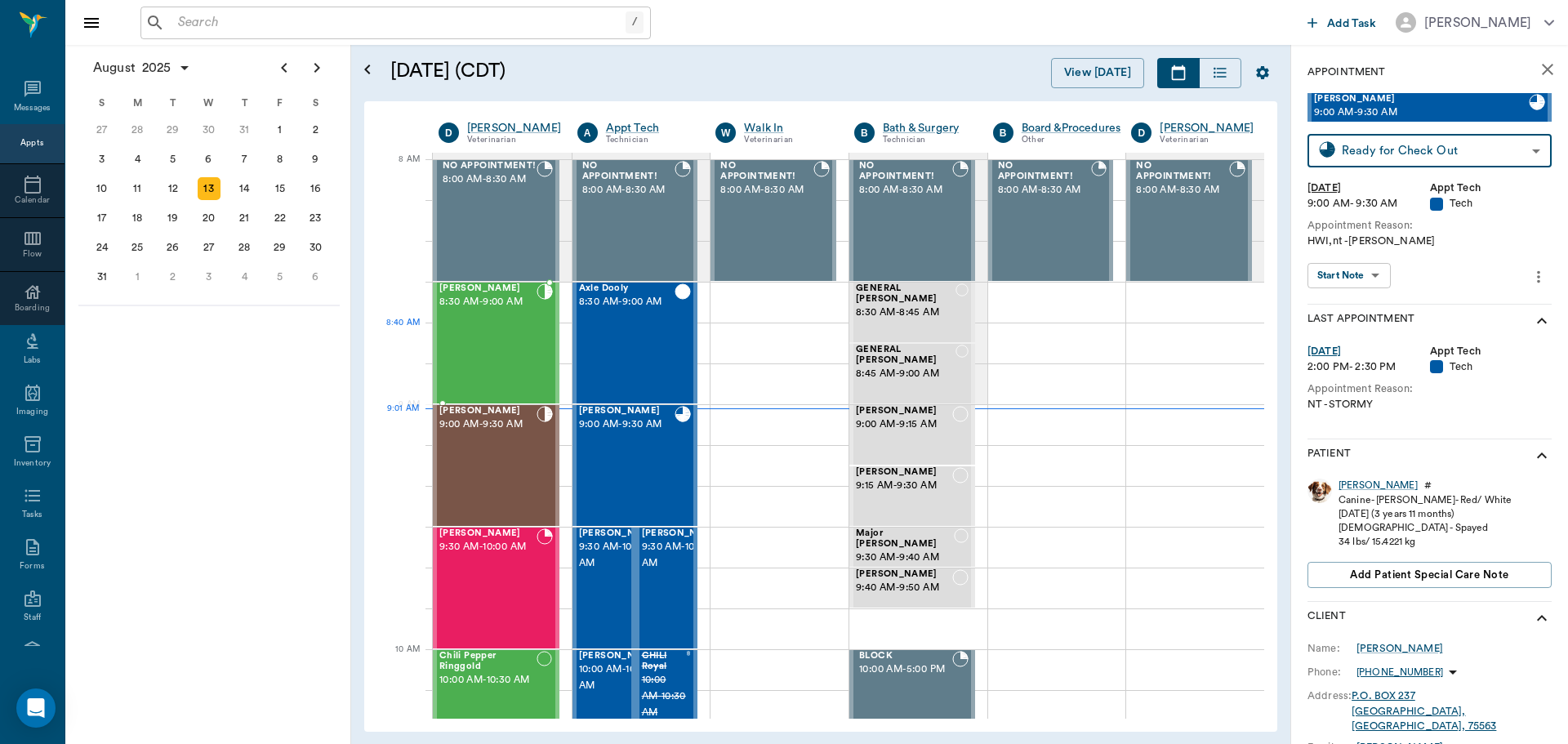
click at [489, 349] on div "Webster Upchurch 8:30 AM - 9:00 AM" at bounding box center [487, 343] width 97 height 119
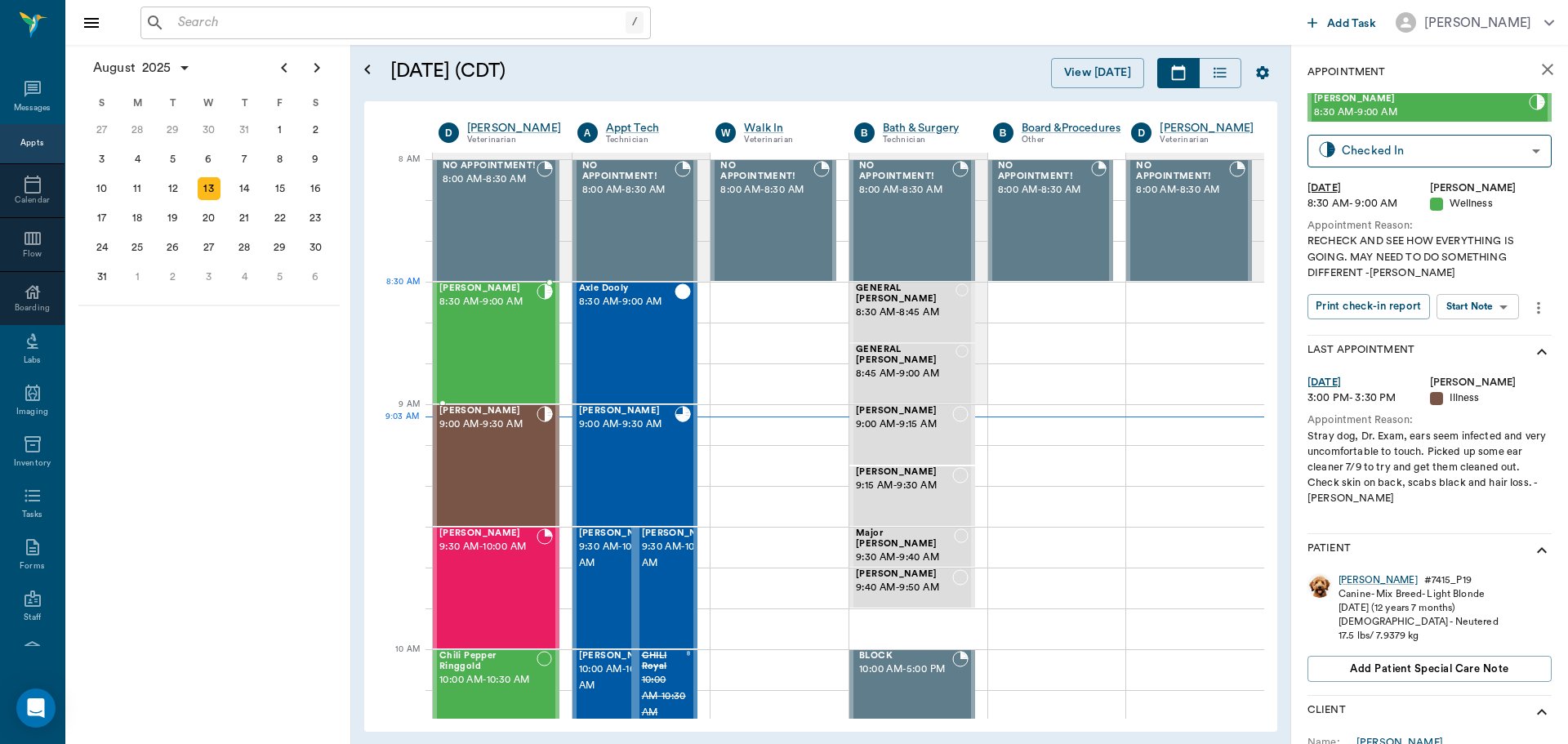
click at [537, 316] on div at bounding box center [545, 343] width 16 height 119
click at [1352, 580] on div "Webster" at bounding box center [1378, 580] width 80 height 13
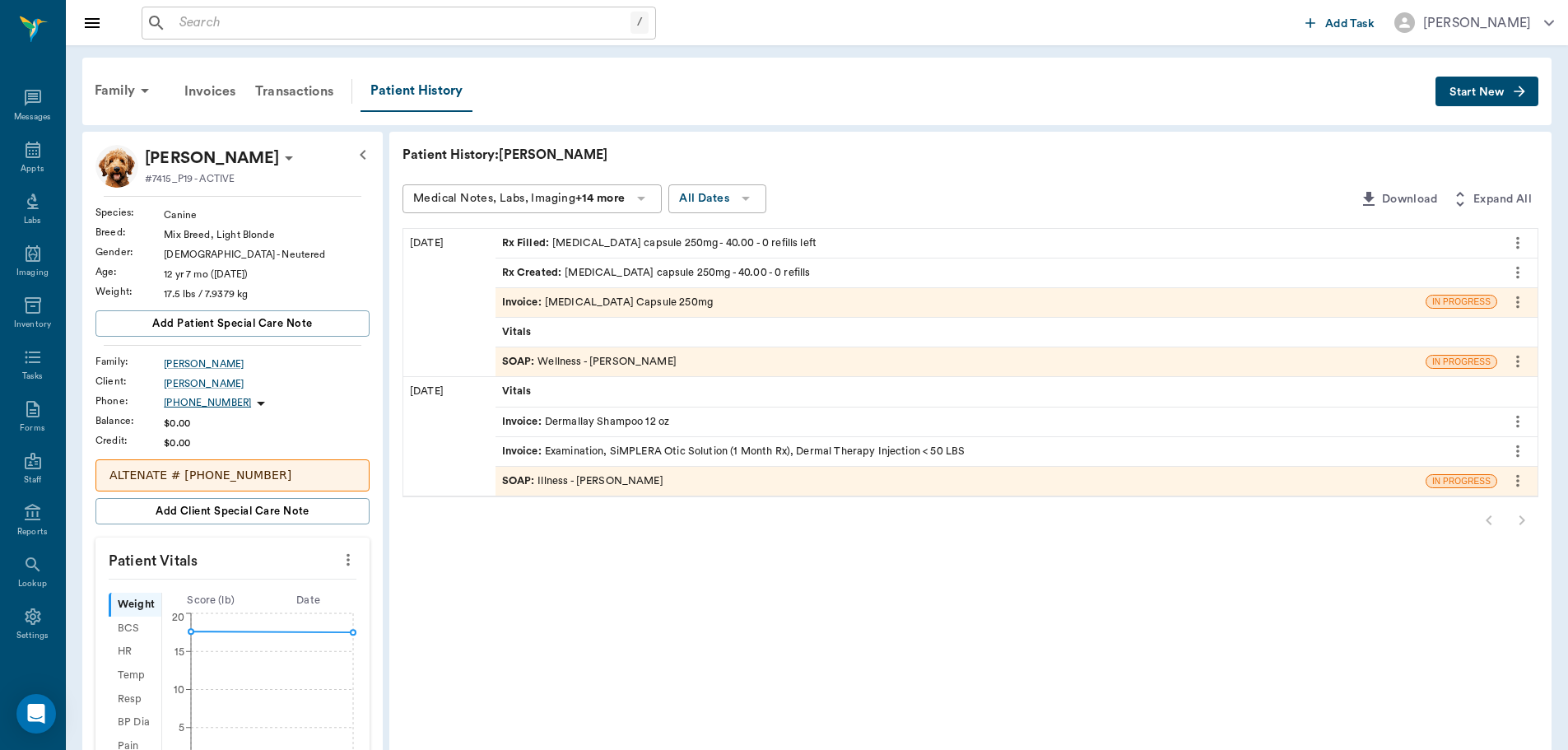
click at [511, 475] on span "SOAP :" at bounding box center [519, 481] width 36 height 15
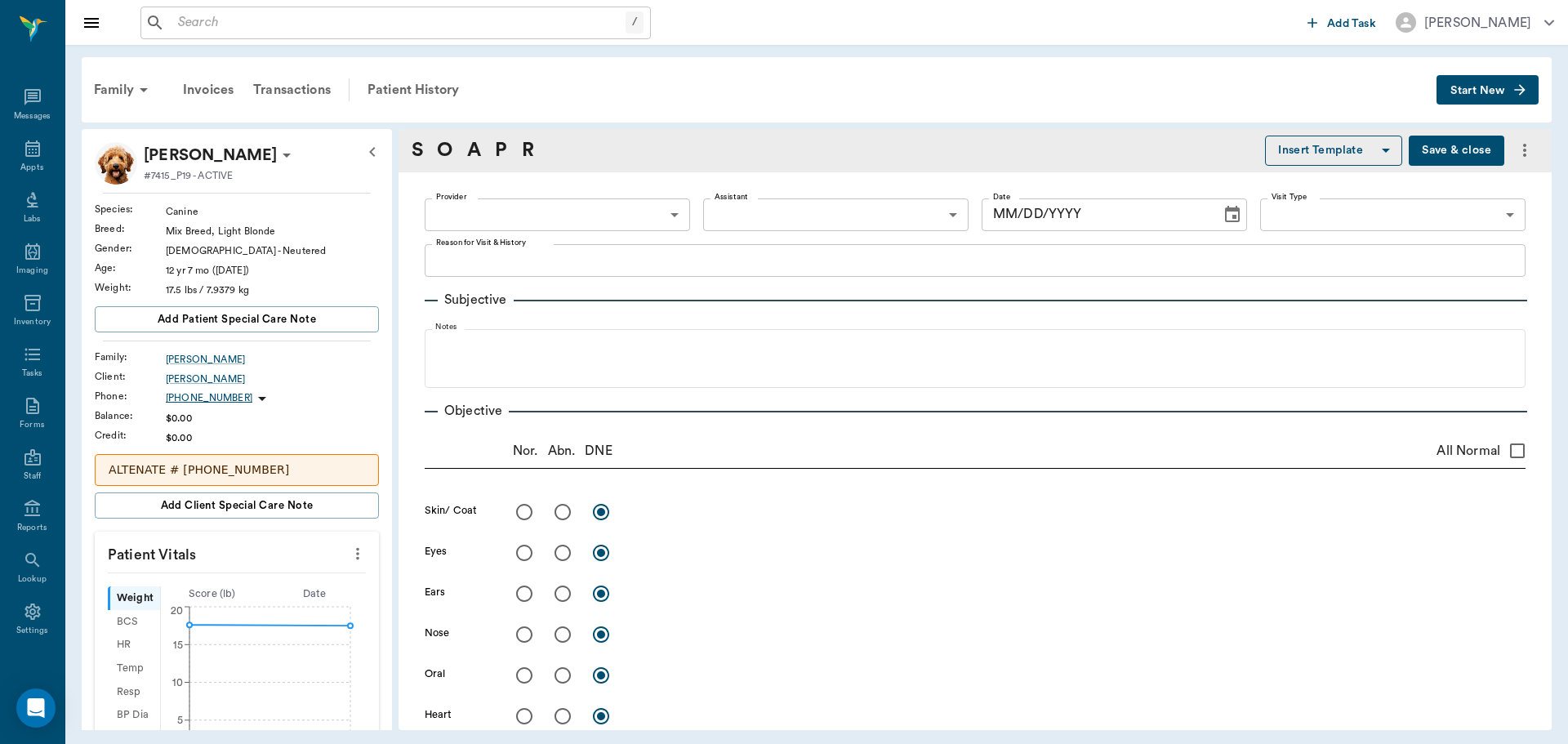
type input "63ec2f075fda476ae8351a4d"
type input "65d2be4f46e3a538d89b8c15"
type textarea "Stray dog, Dr. Exam, ears seem infected and very uncomfortable to touch. Picked…"
radio input "true"
type textarea "lumbar, tail head and rear. alopecia with chronic dermatitis pigmentation."
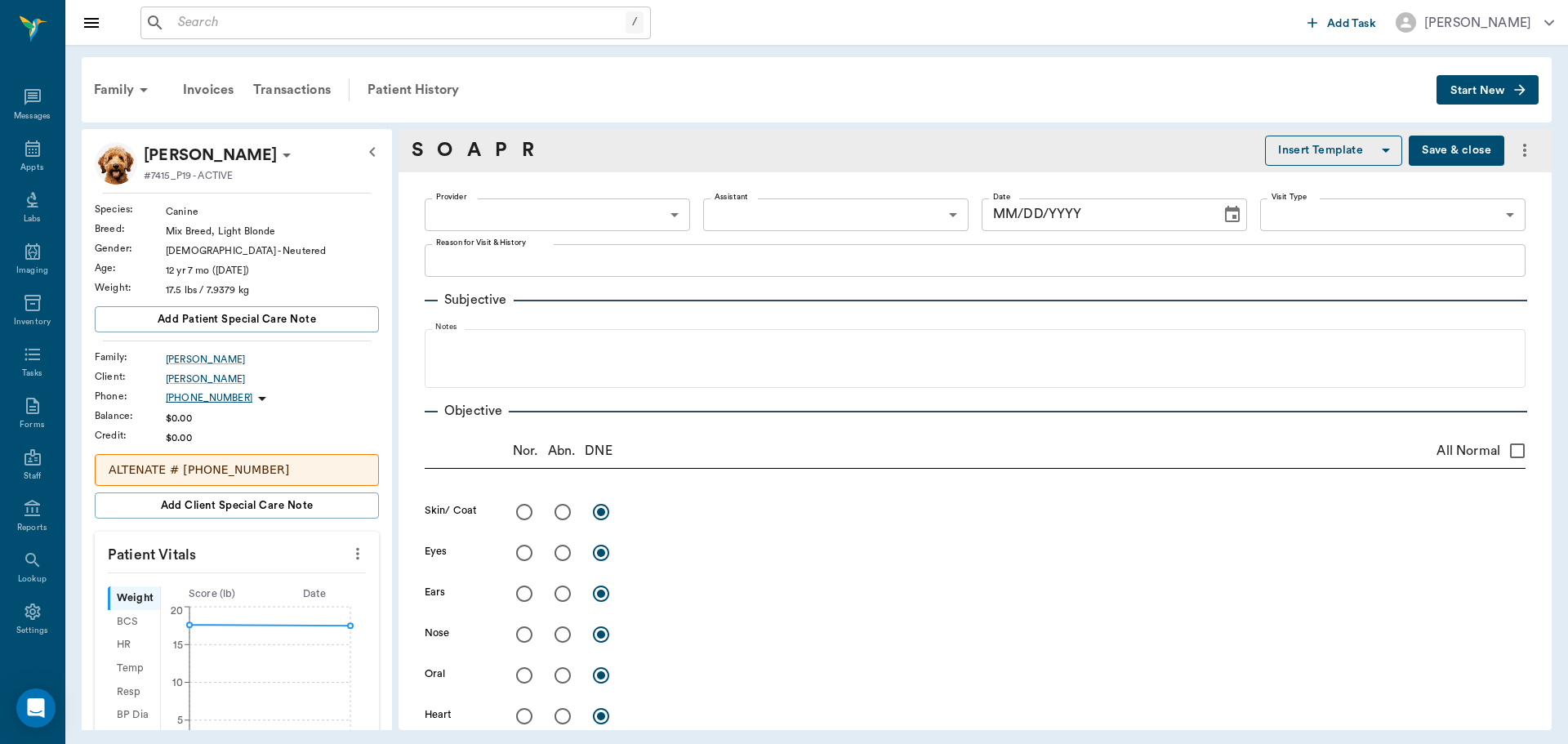
radio input "true"
type textarea "cataracts"
radio input "true"
type textarea "Bilateral very exudative, malodorous, canals full of light yellow pus. Very ten…"
radio input "true"
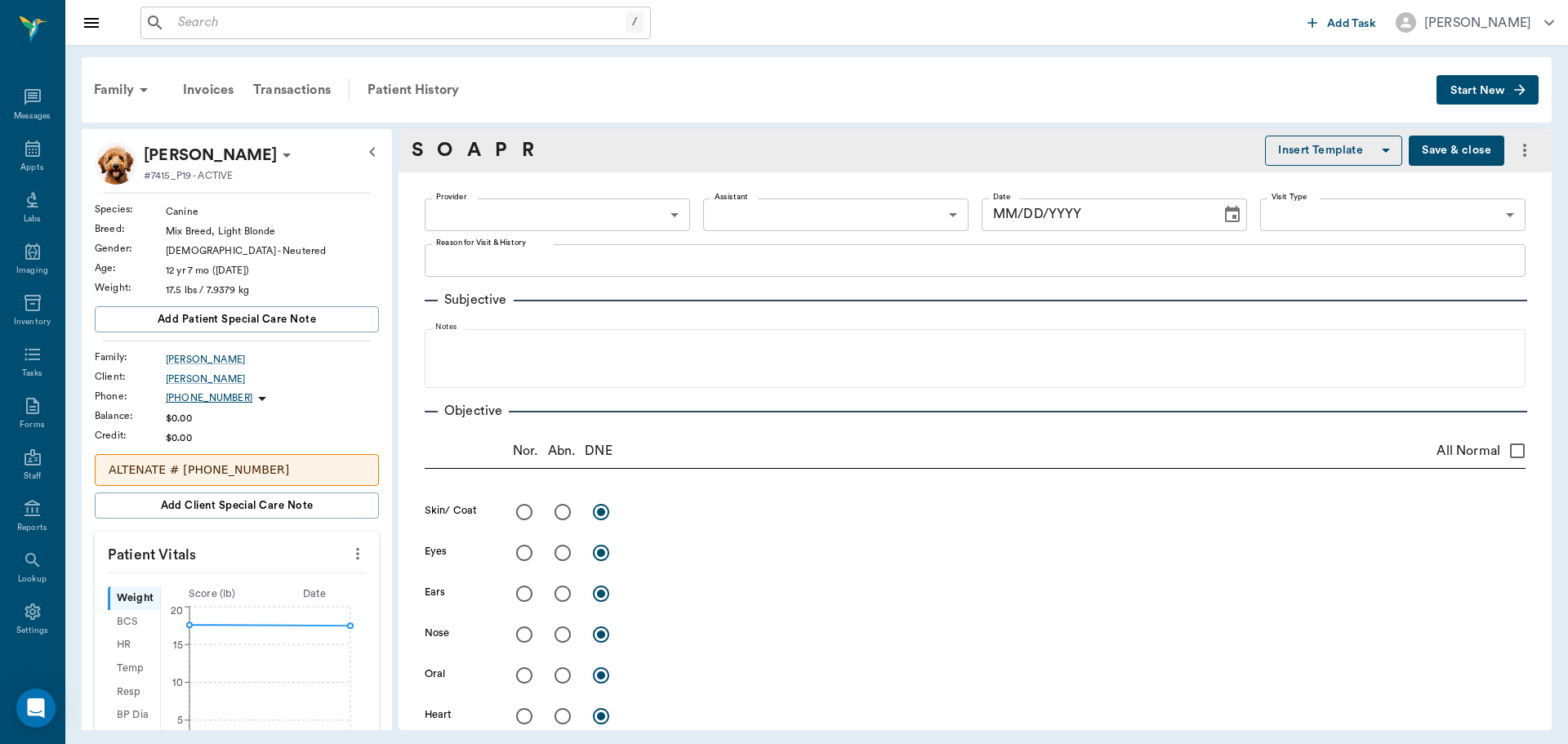
radio input "true"
type textarea "grade 3"
radio input "true"
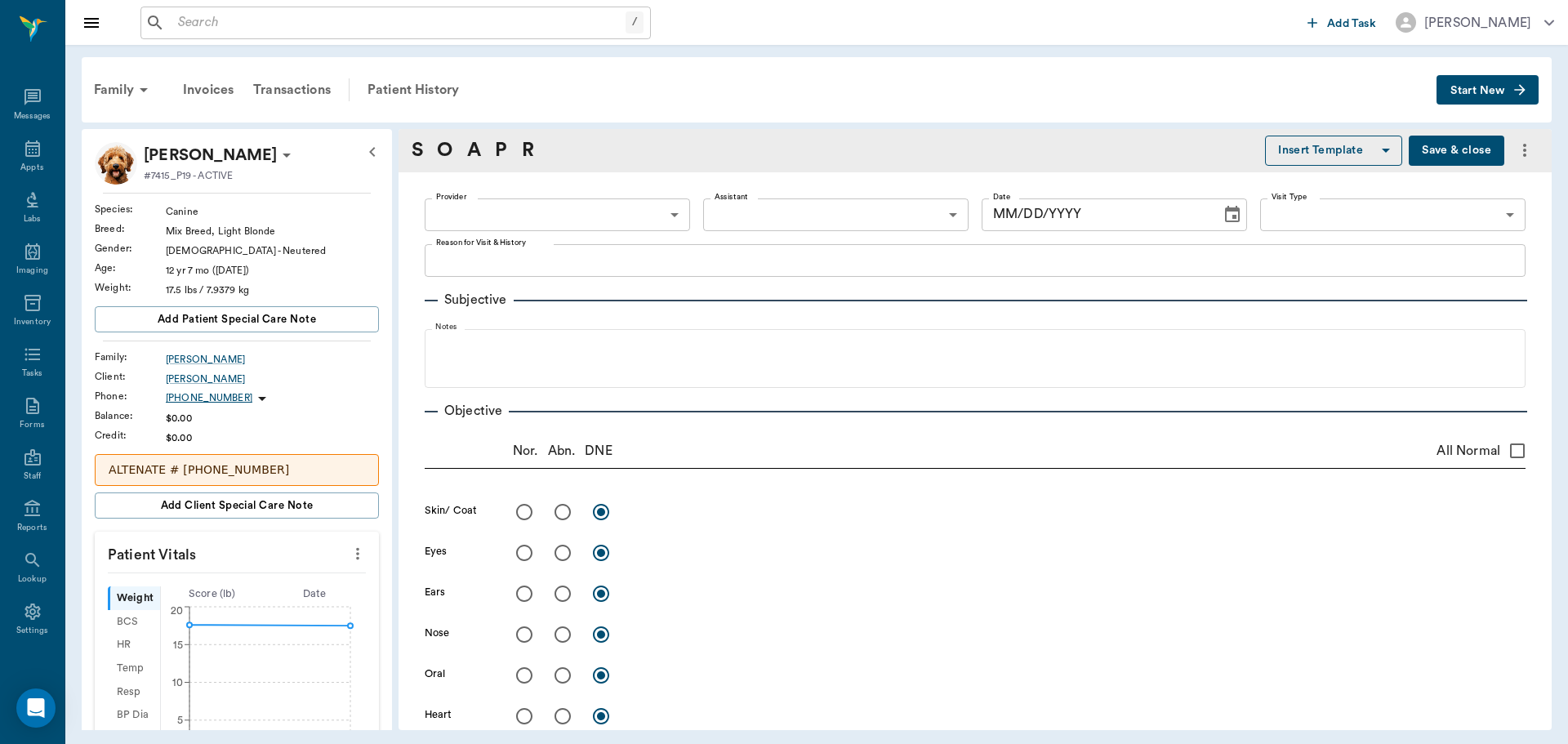
type textarea "sub mandibular enlarged"
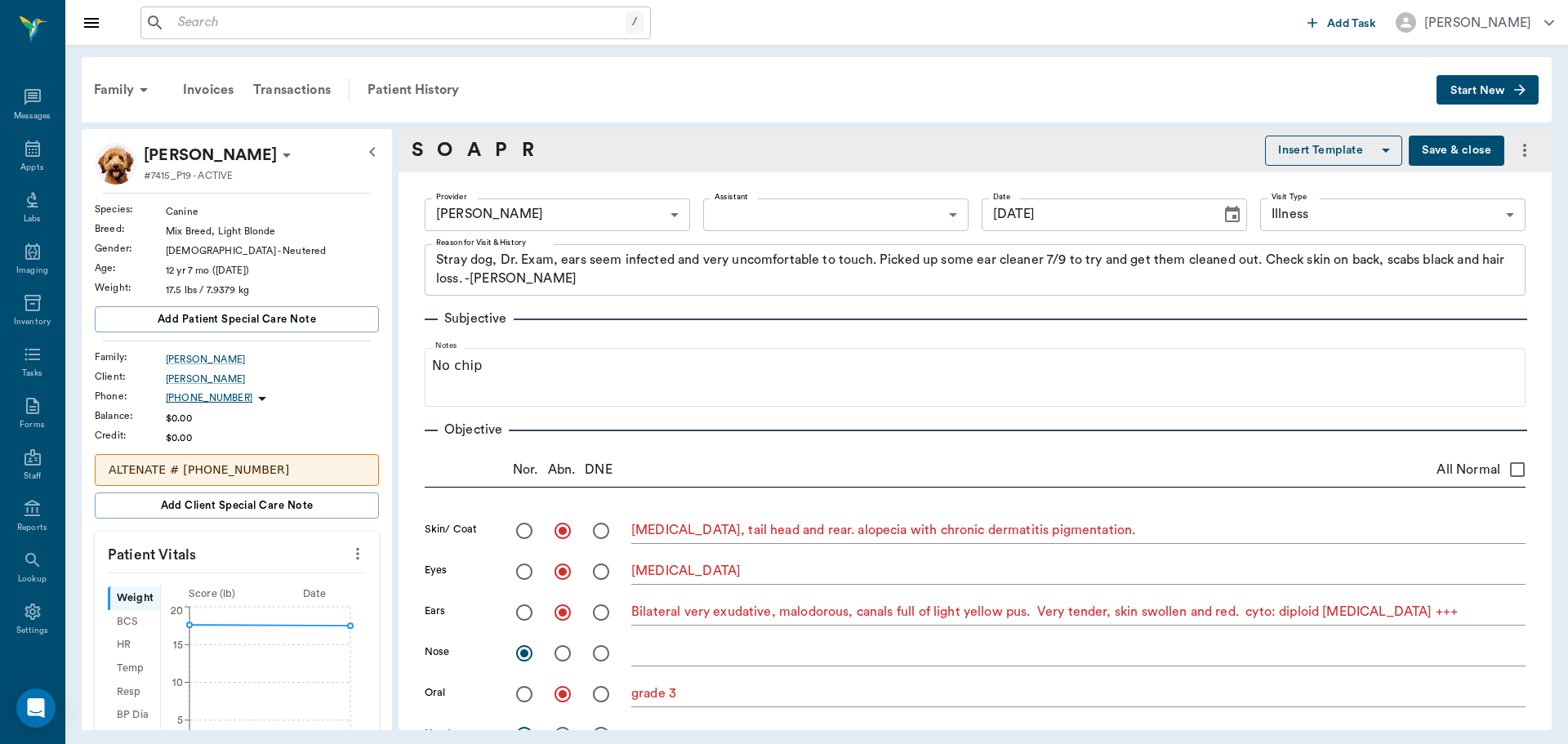
type input "07/14/2025"
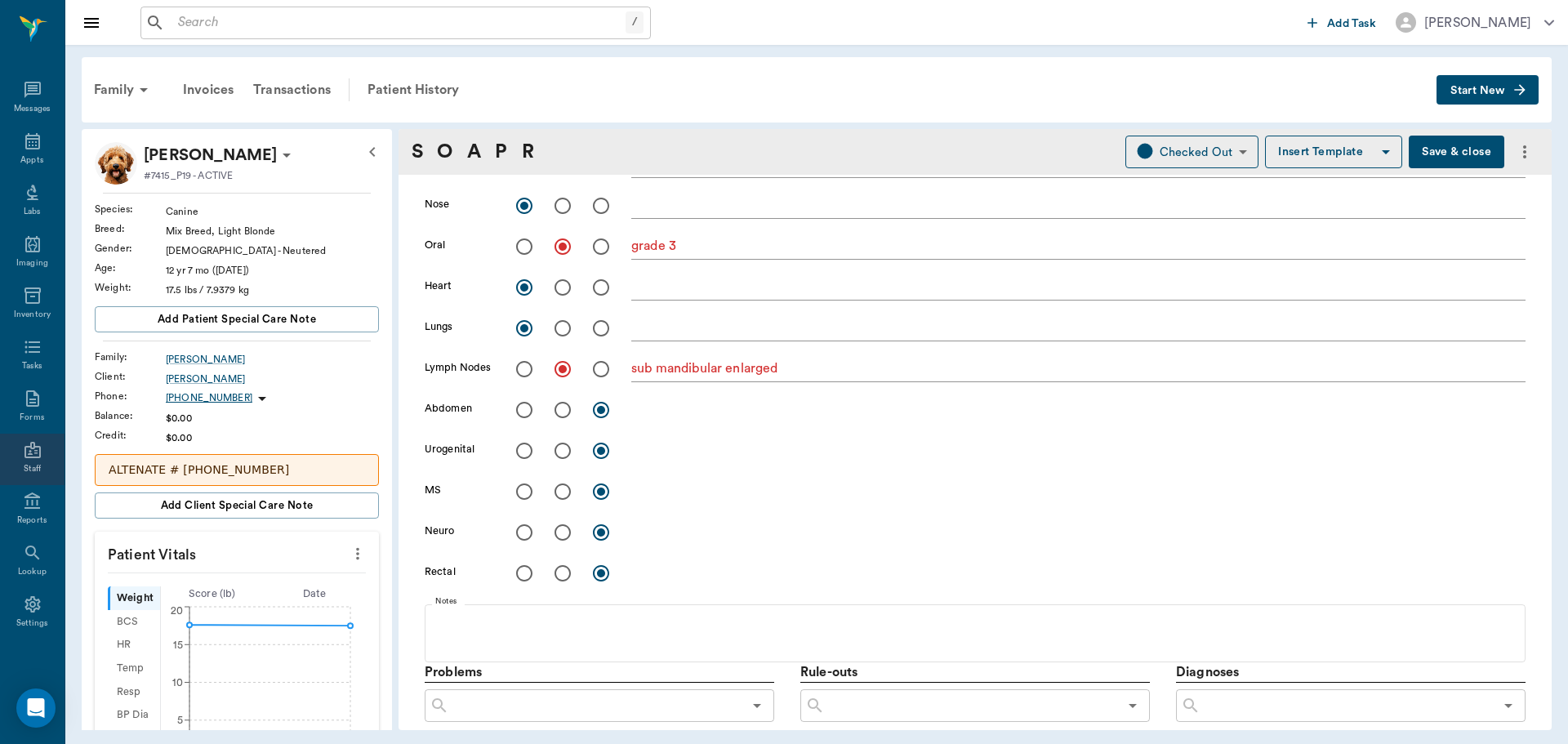
scroll to position [327, 0]
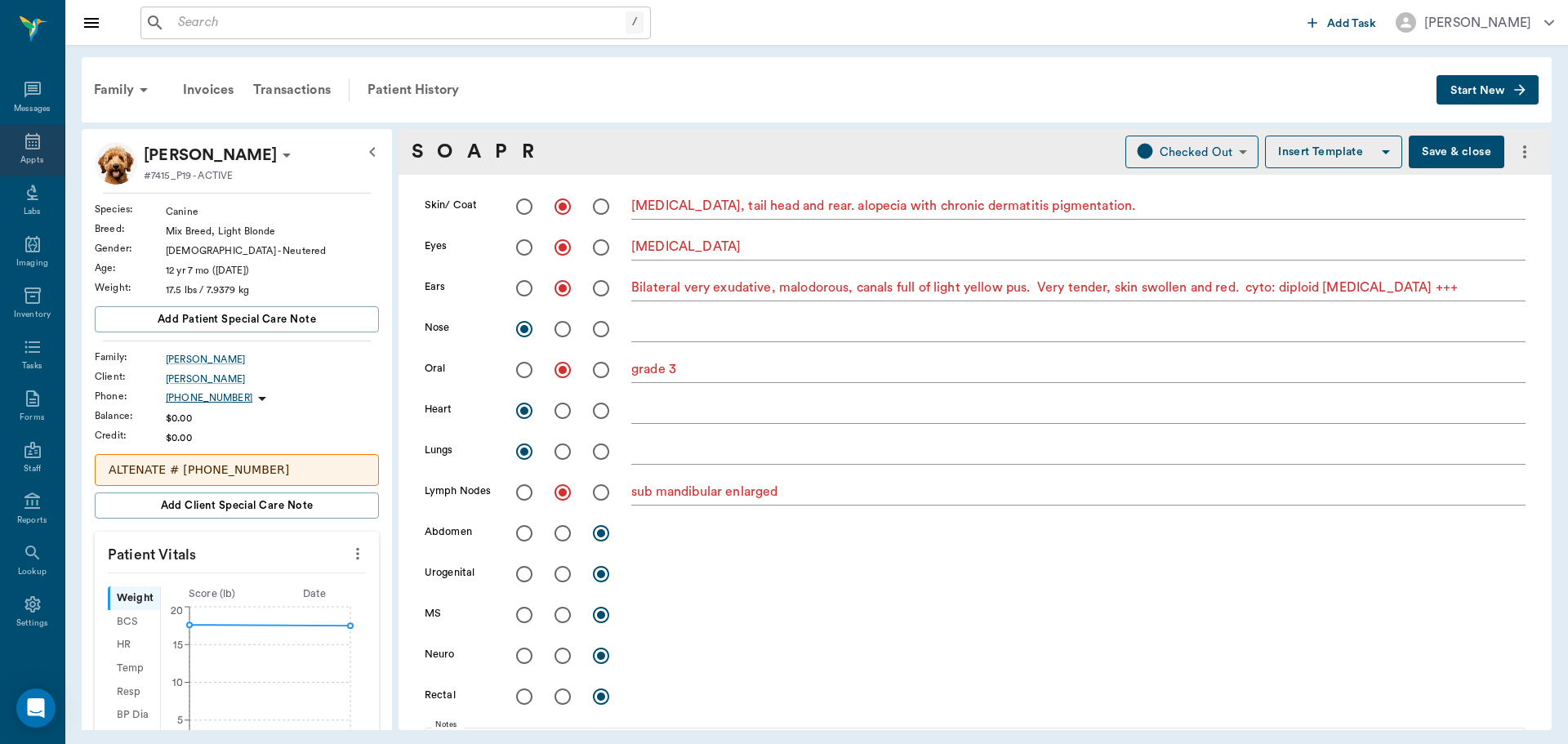
click at [31, 147] on icon at bounding box center [33, 141] width 19 height 19
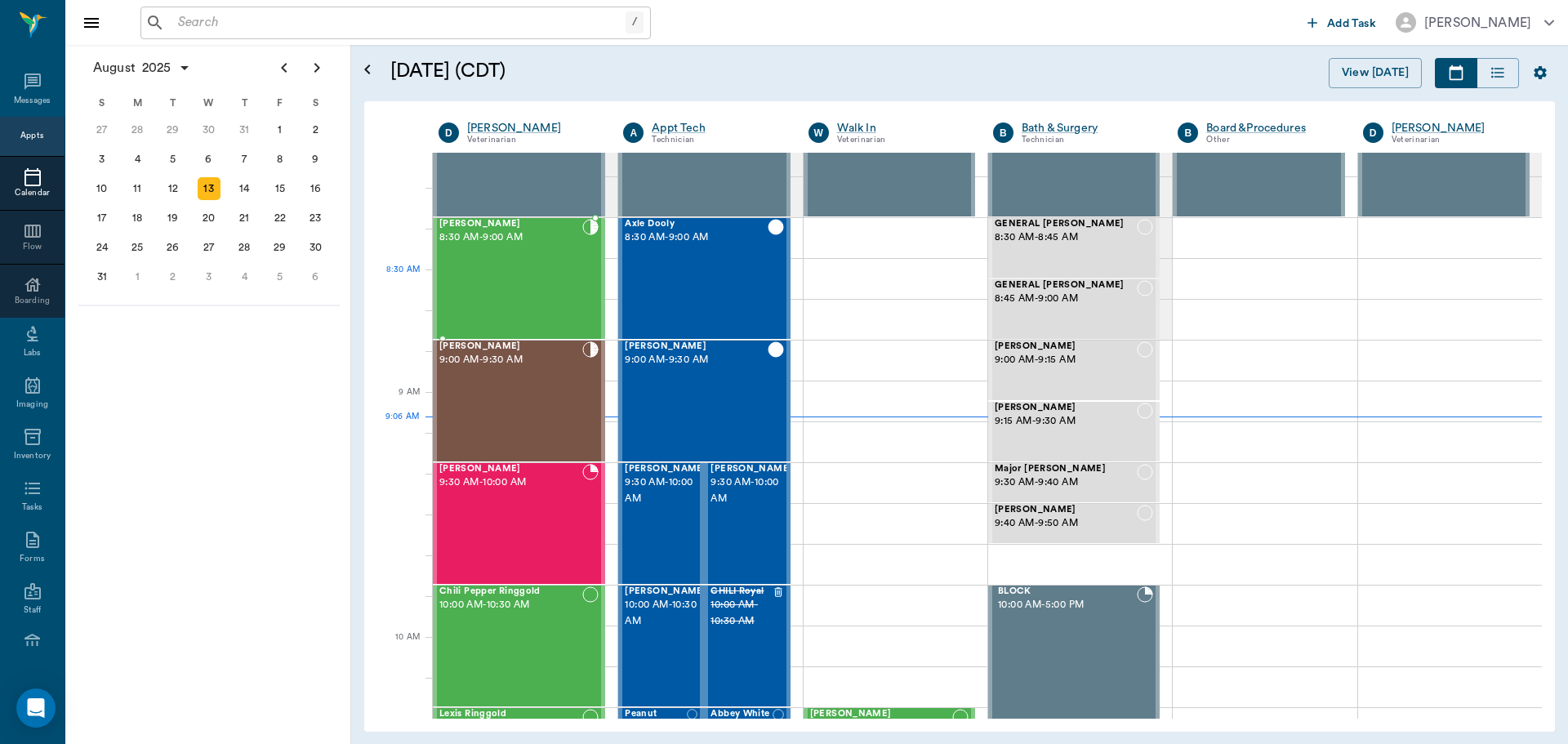
scroll to position [2, 0]
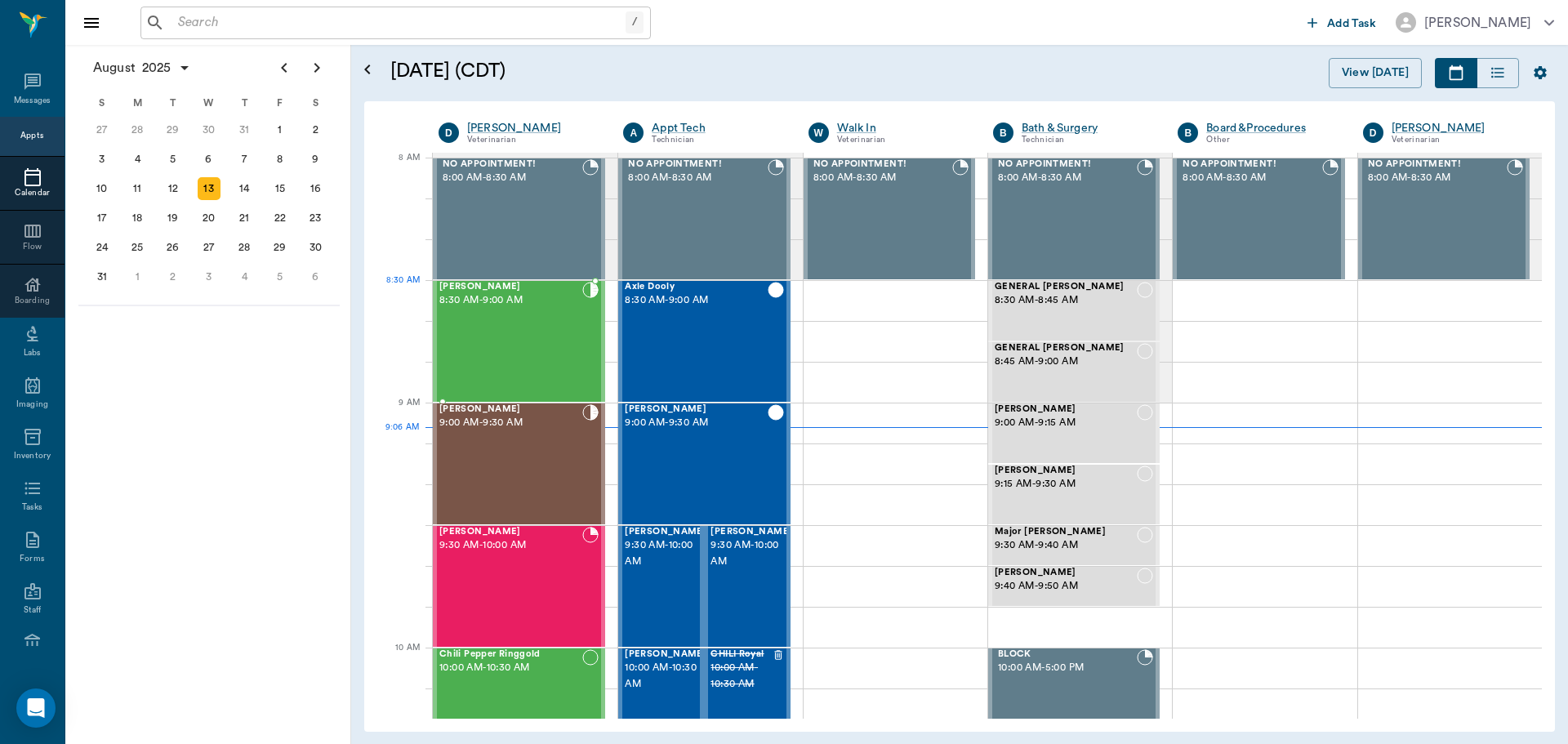
click at [552, 302] on span "8:30 AM - 9:00 AM" at bounding box center [510, 300] width 143 height 16
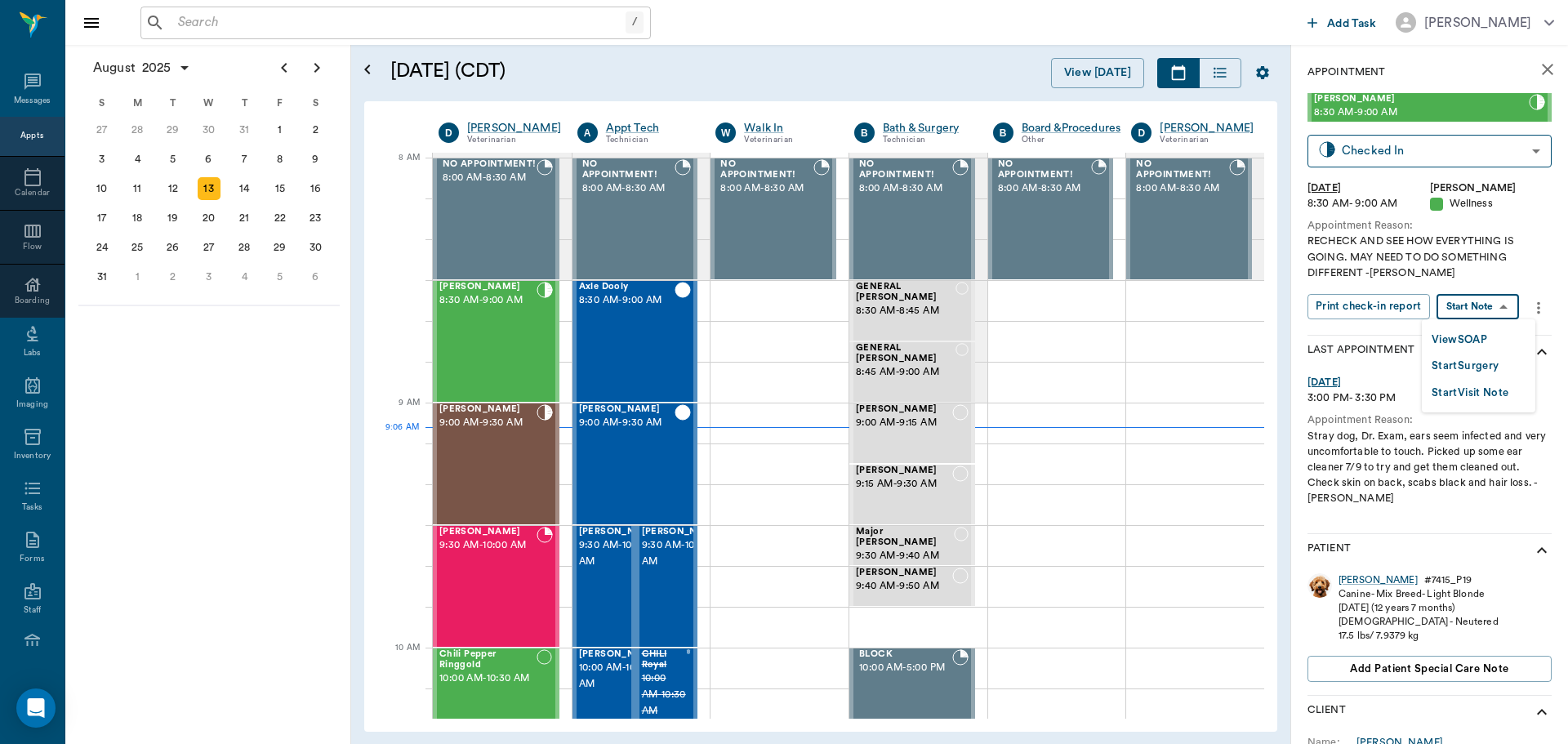
click at [1469, 308] on body "/ ​ Add Task Dr. Bert Ellsworth Nectar Messages Appts Calendar Flow Boarding La…" at bounding box center [784, 372] width 1568 height 744
click at [1446, 345] on button "View SOAP" at bounding box center [1460, 340] width 56 height 19
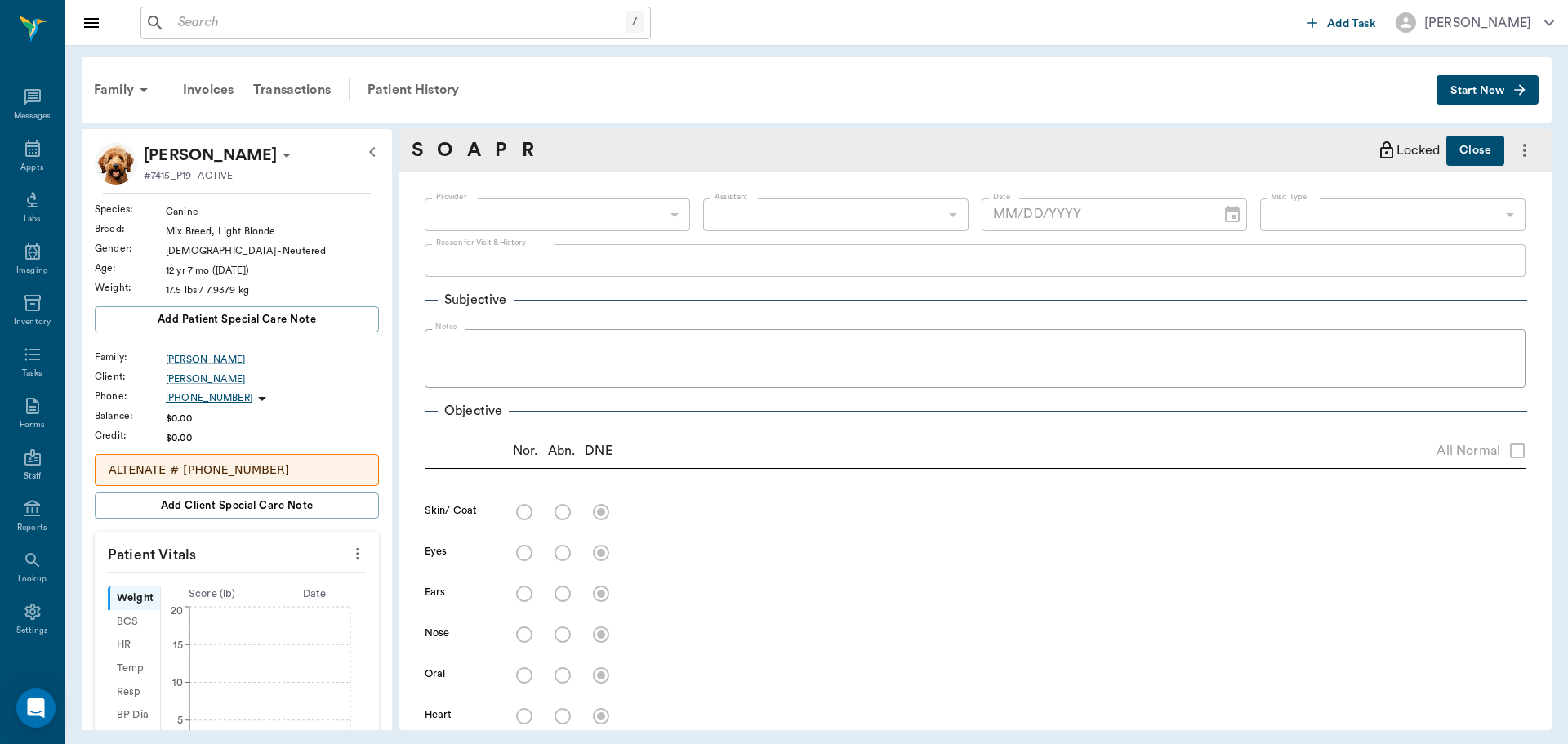
type input "63ec2f075fda476ae8351a4d"
type input "65d2be4f46e3a538d89b8c14"
type textarea "RECHECK AND SEE HOW EVERYTHING IS GOING. MAY NEED TO DO SOMETHING DIFFERENT -LO…"
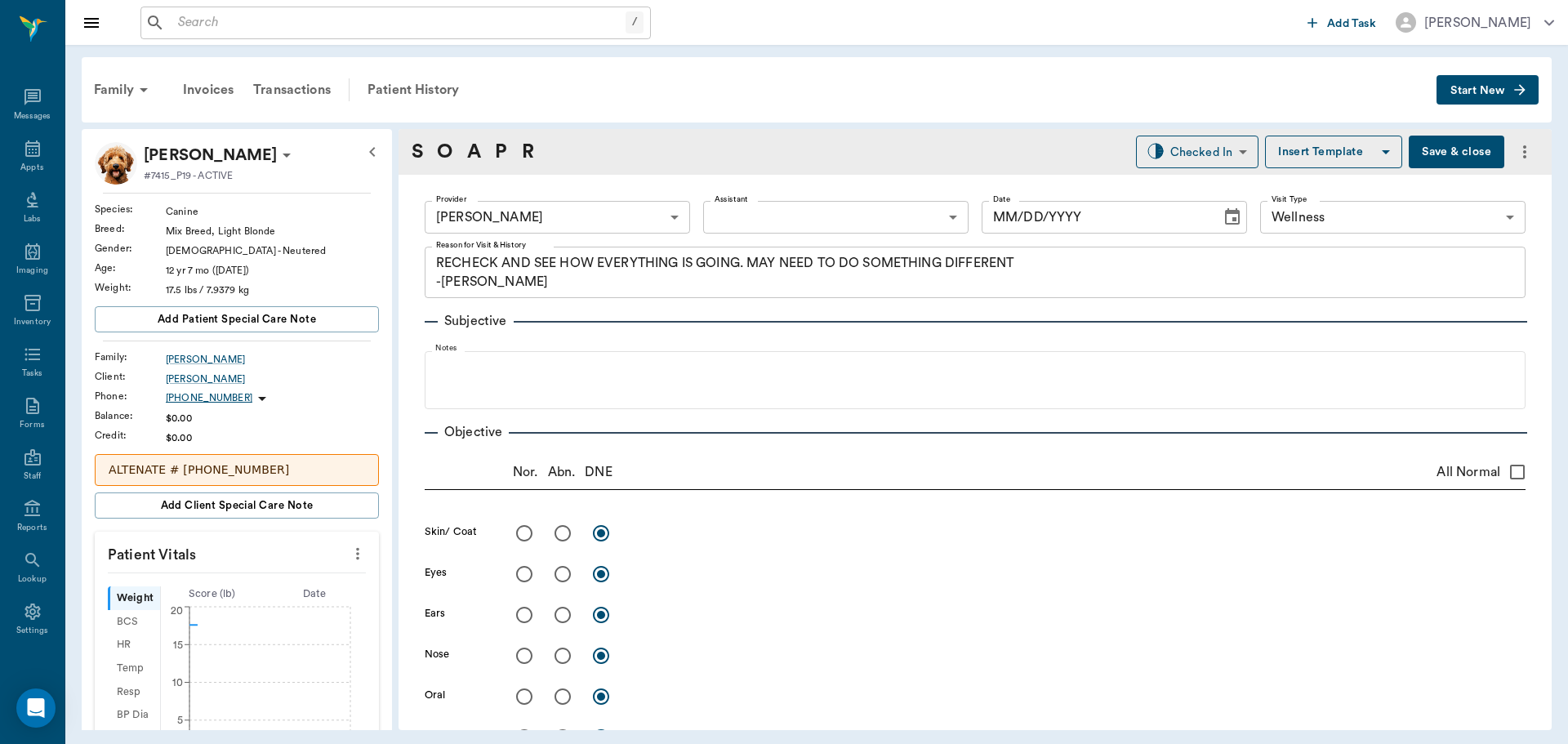
type input "[DATE]"
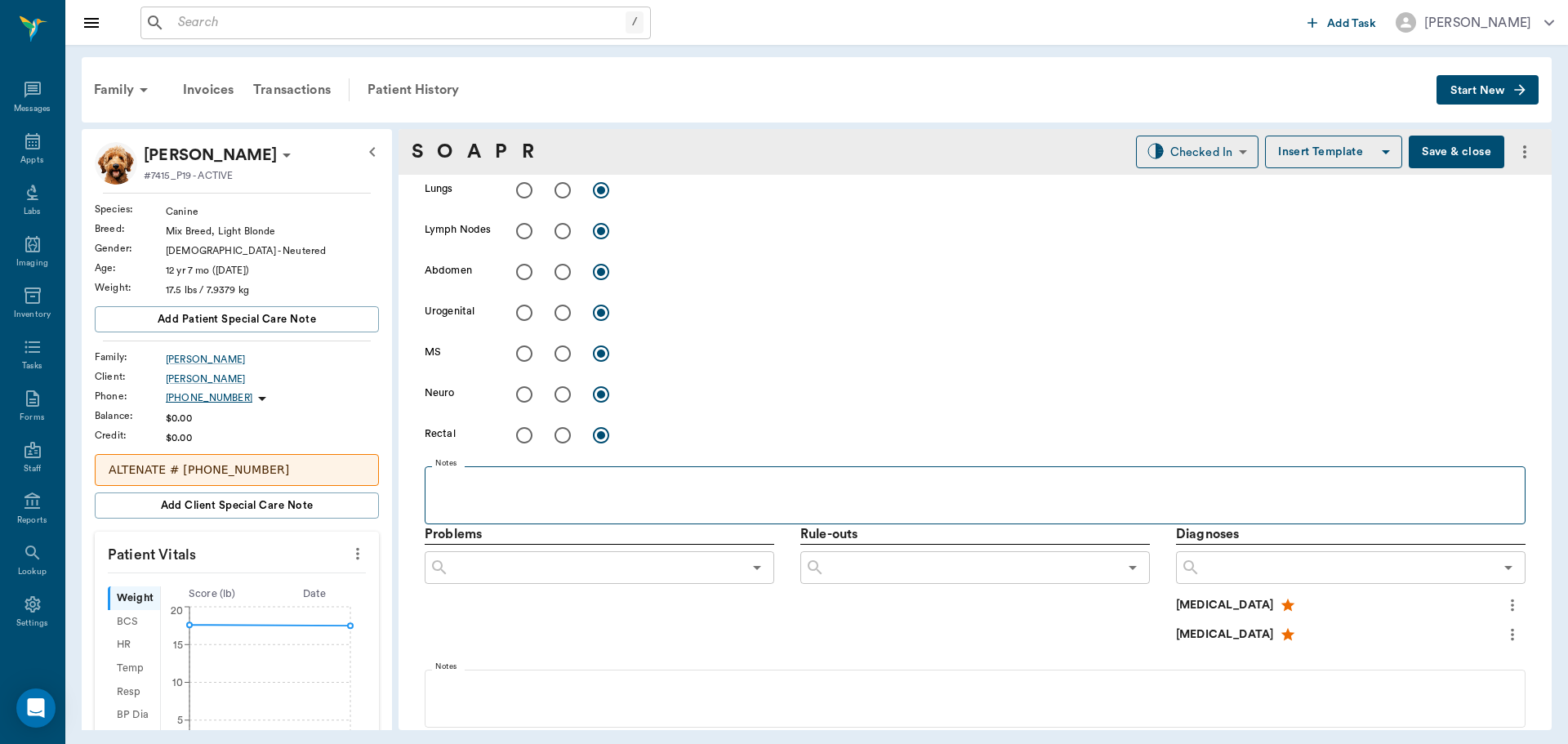
scroll to position [856, 0]
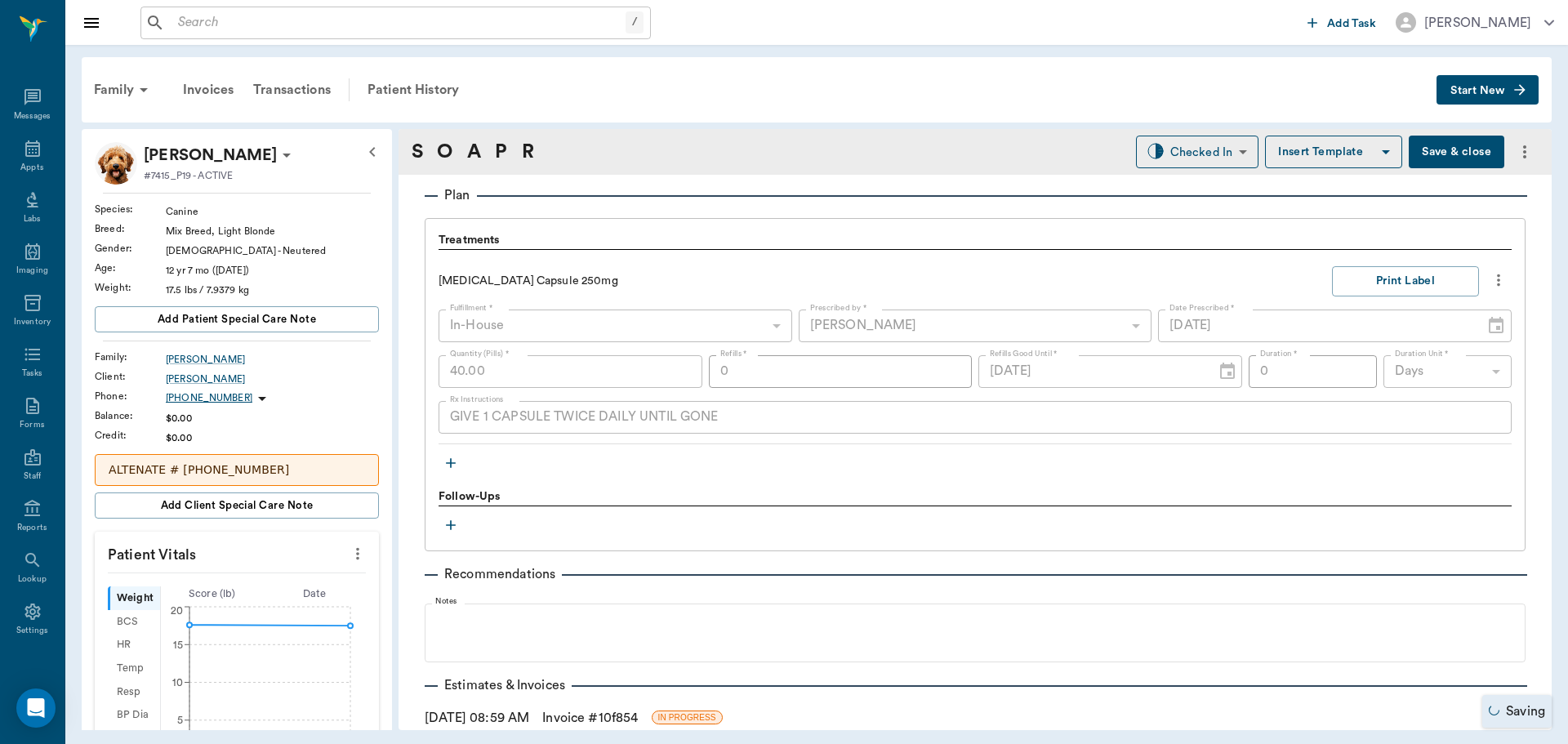
scroll to position [8, 0]
click at [445, 459] on icon "button" at bounding box center [451, 462] width 16 height 16
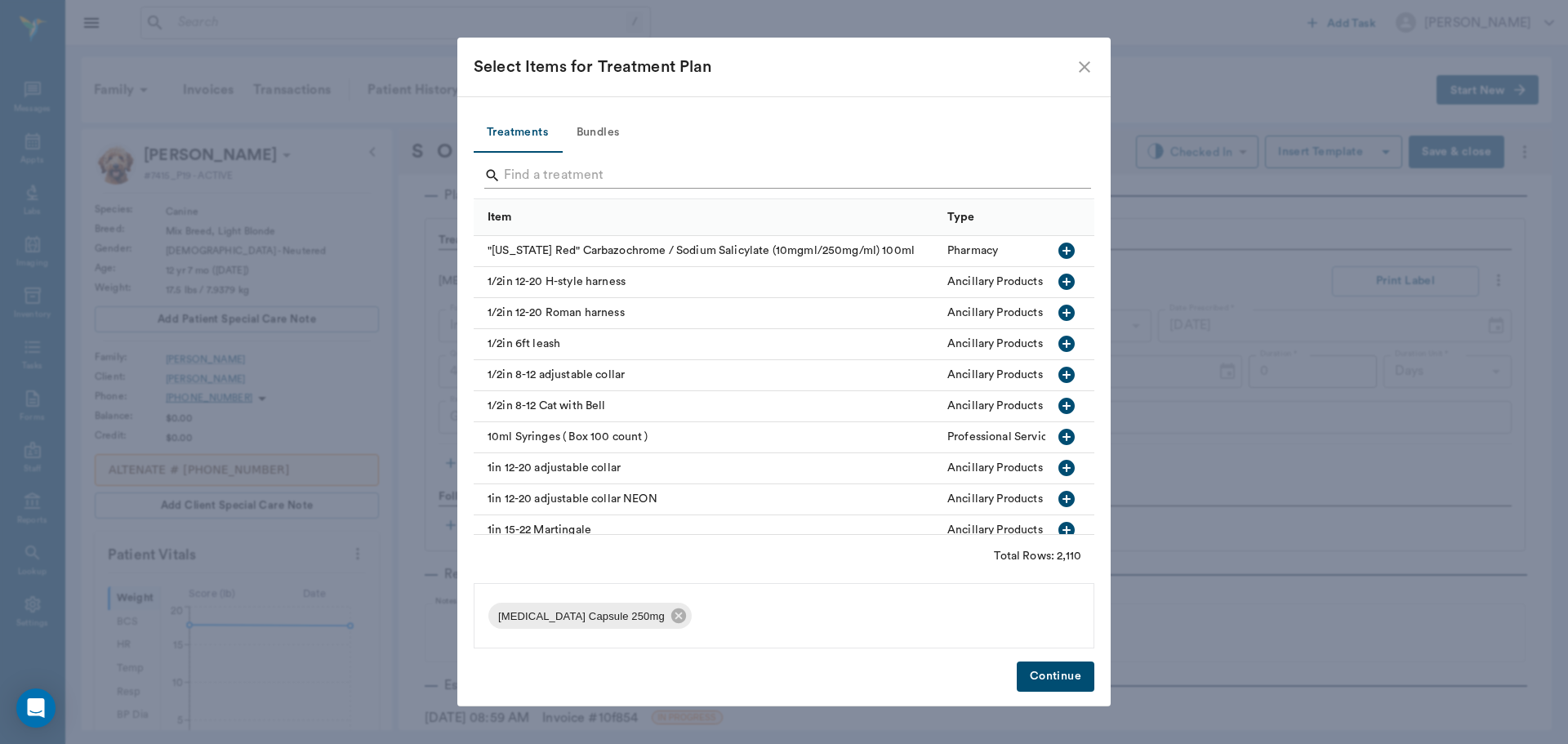
click at [535, 179] on input "Search" at bounding box center [784, 174] width 563 height 26
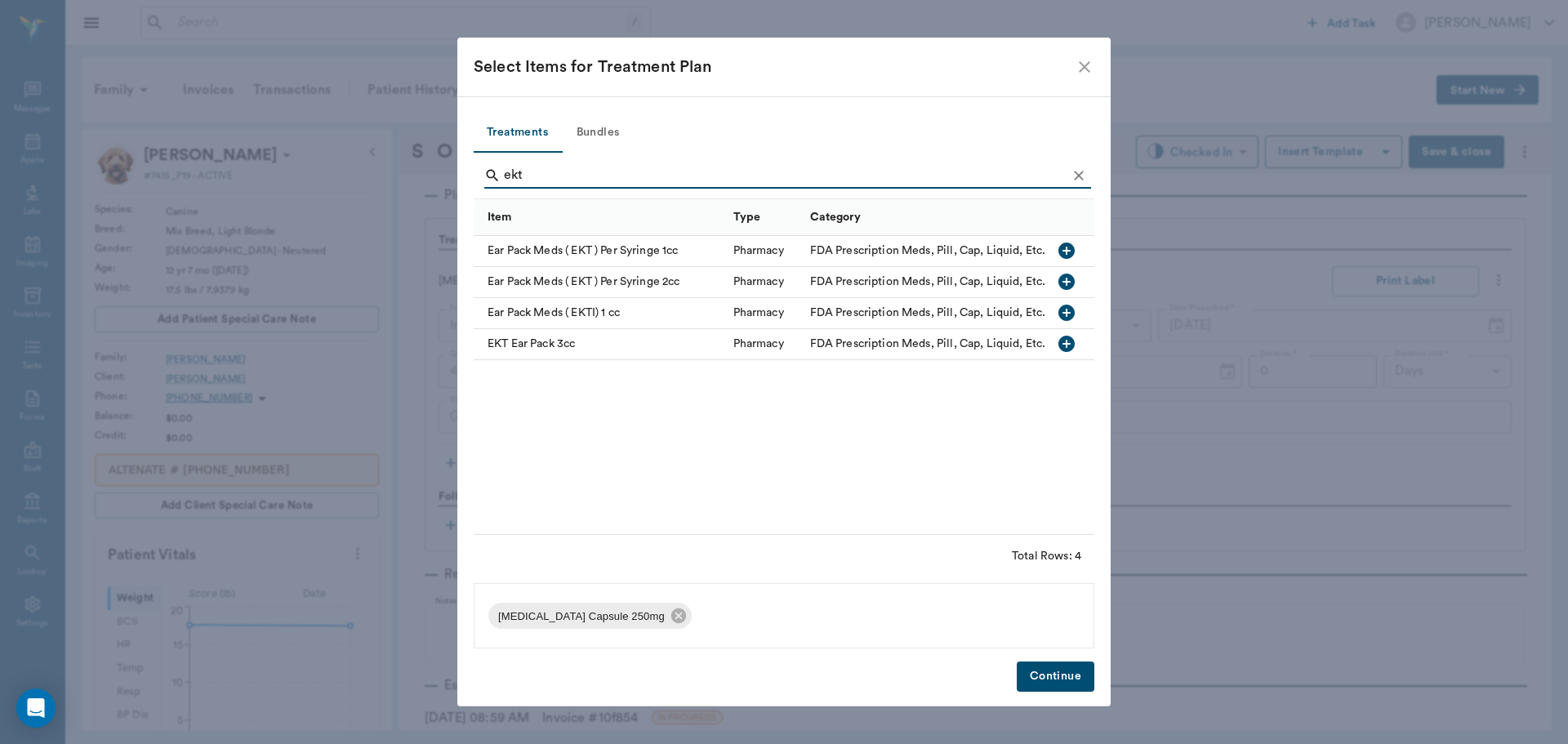
type input "ekt"
click at [1065, 338] on icon "button" at bounding box center [1066, 343] width 16 height 16
click at [1056, 687] on button "Continue" at bounding box center [1055, 677] width 78 height 31
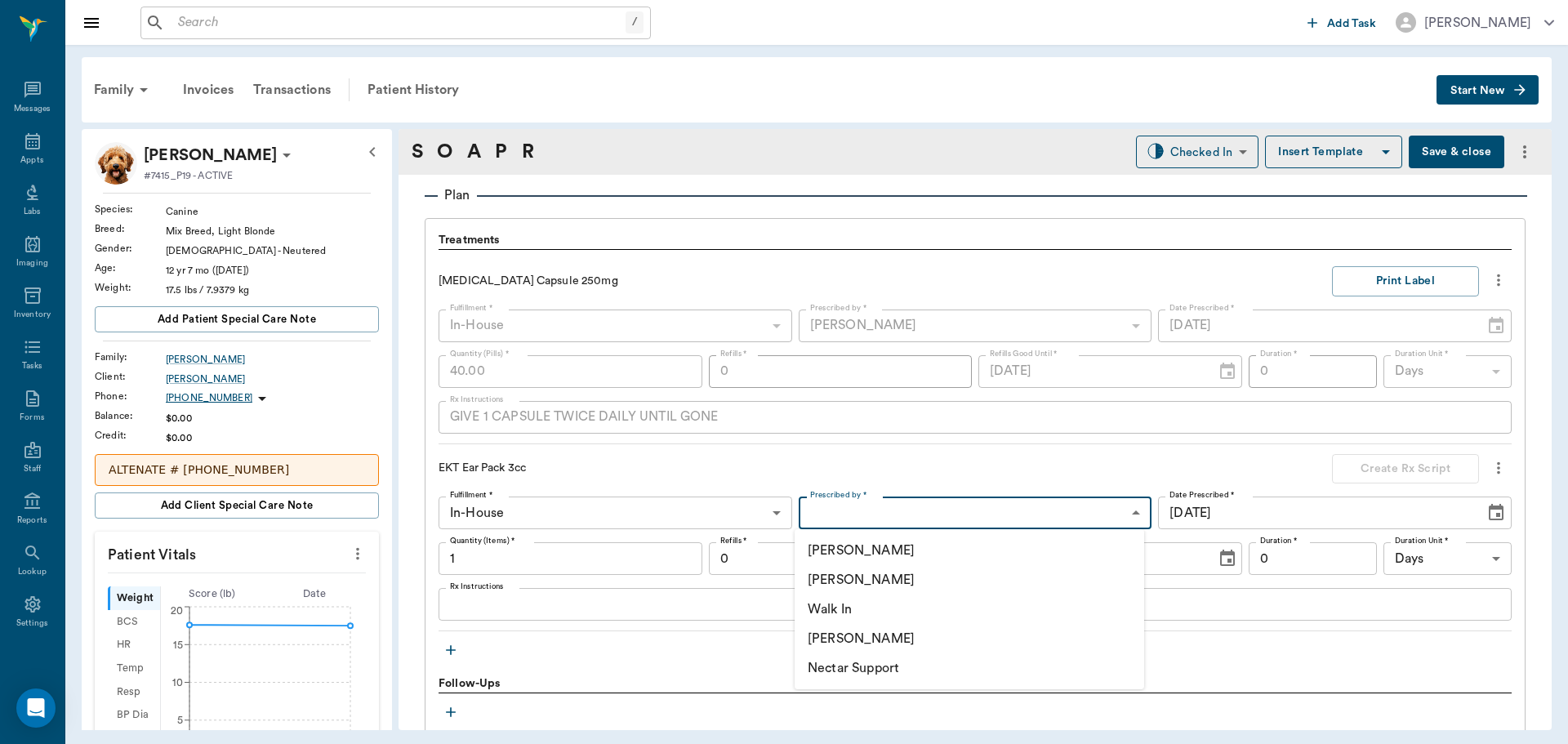
drag, startPoint x: 872, startPoint y: 498, endPoint x: 854, endPoint y: 565, distance: 69.4
click at [873, 498] on body "/ ​ Add Task [PERSON_NAME] Nectar Messages Appts Labs Imaging Inventory Tasks F…" at bounding box center [784, 372] width 1568 height 744
drag, startPoint x: 859, startPoint y: 583, endPoint x: 682, endPoint y: 570, distance: 177.5
click at [856, 584] on li "[PERSON_NAME]" at bounding box center [970, 579] width 349 height 30
type input "63ec2f075fda476ae8351a4d"
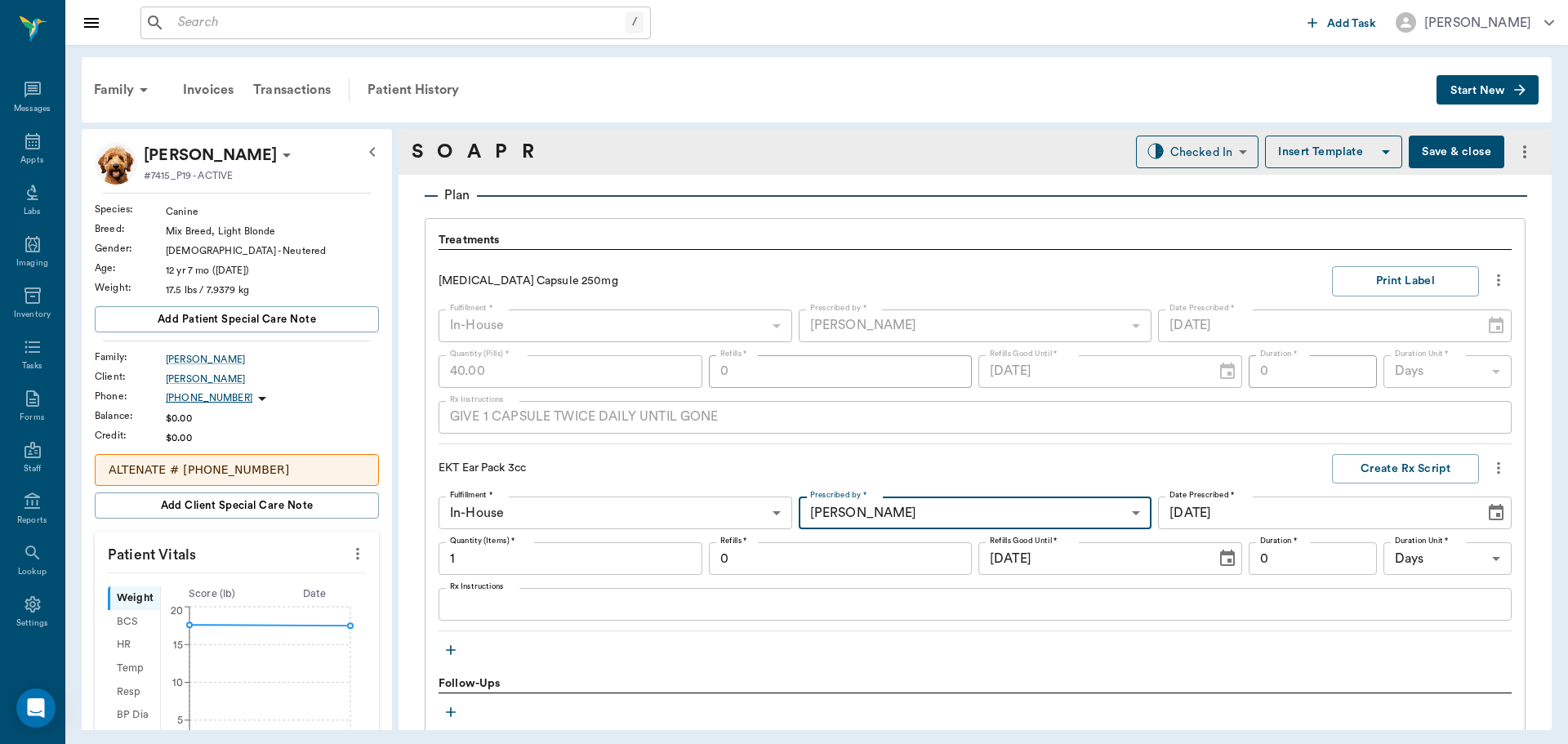
click at [556, 612] on textarea "Rx Instructions" at bounding box center [974, 605] width 1050 height 19
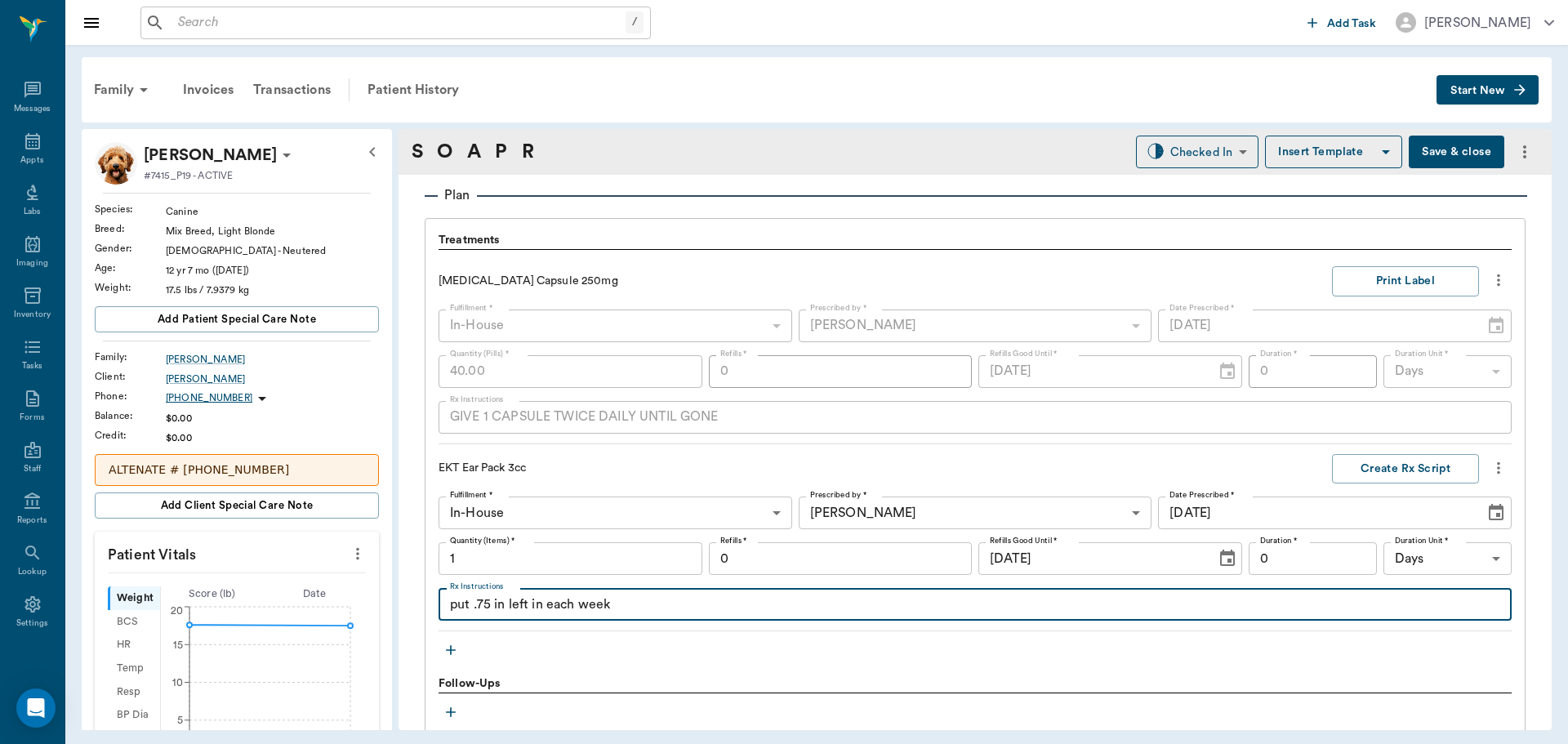
click at [542, 601] on textarea "put .75 in left in each week" at bounding box center [974, 605] width 1050 height 19
click at [620, 608] on textarea "put .75 in left each week" at bounding box center [974, 605] width 1050 height 19
type textarea "put .75 in left each week"
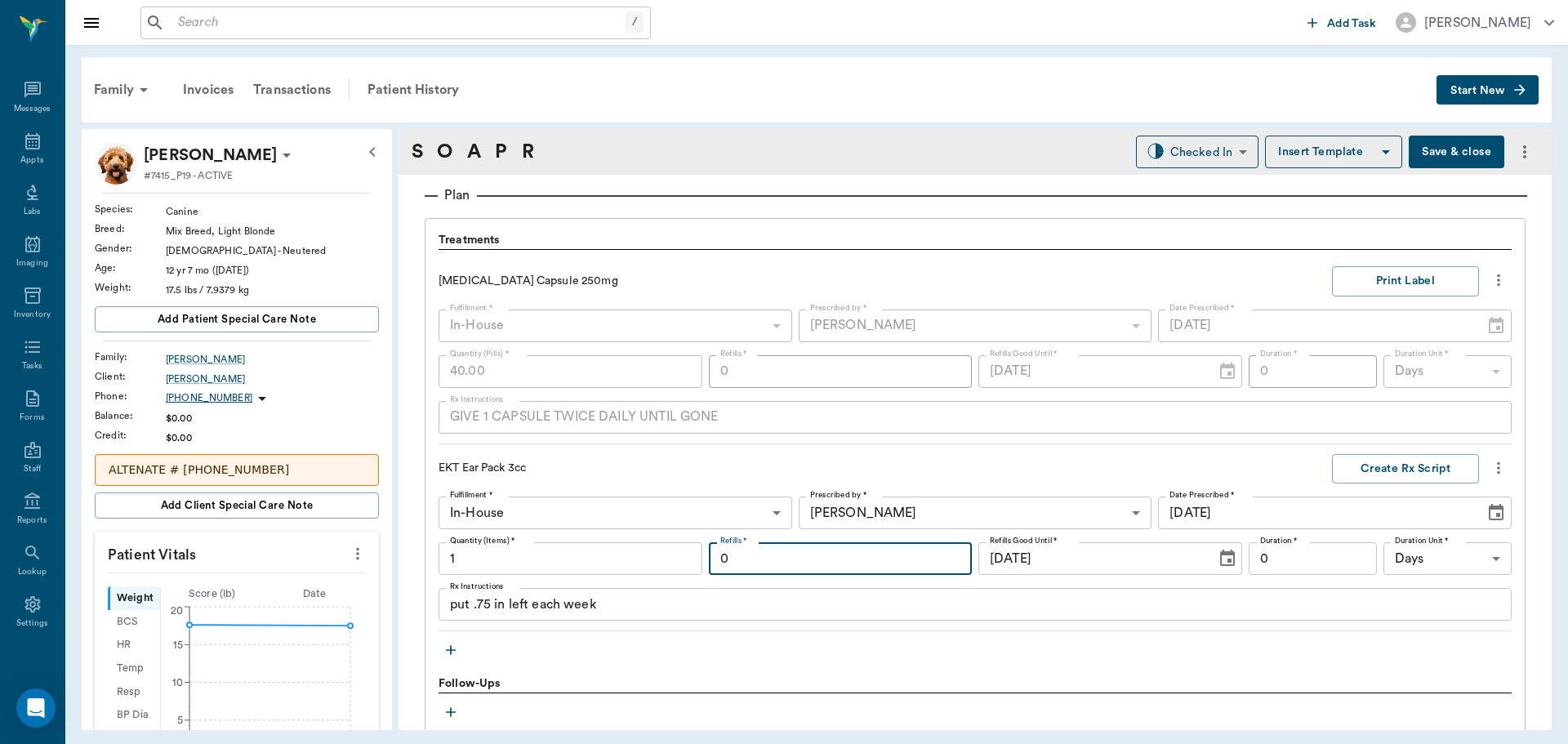
click at [845, 551] on input "0" at bounding box center [840, 558] width 264 height 33
type input "2"
click at [1358, 462] on button "Create Rx Script" at bounding box center [1405, 469] width 147 height 31
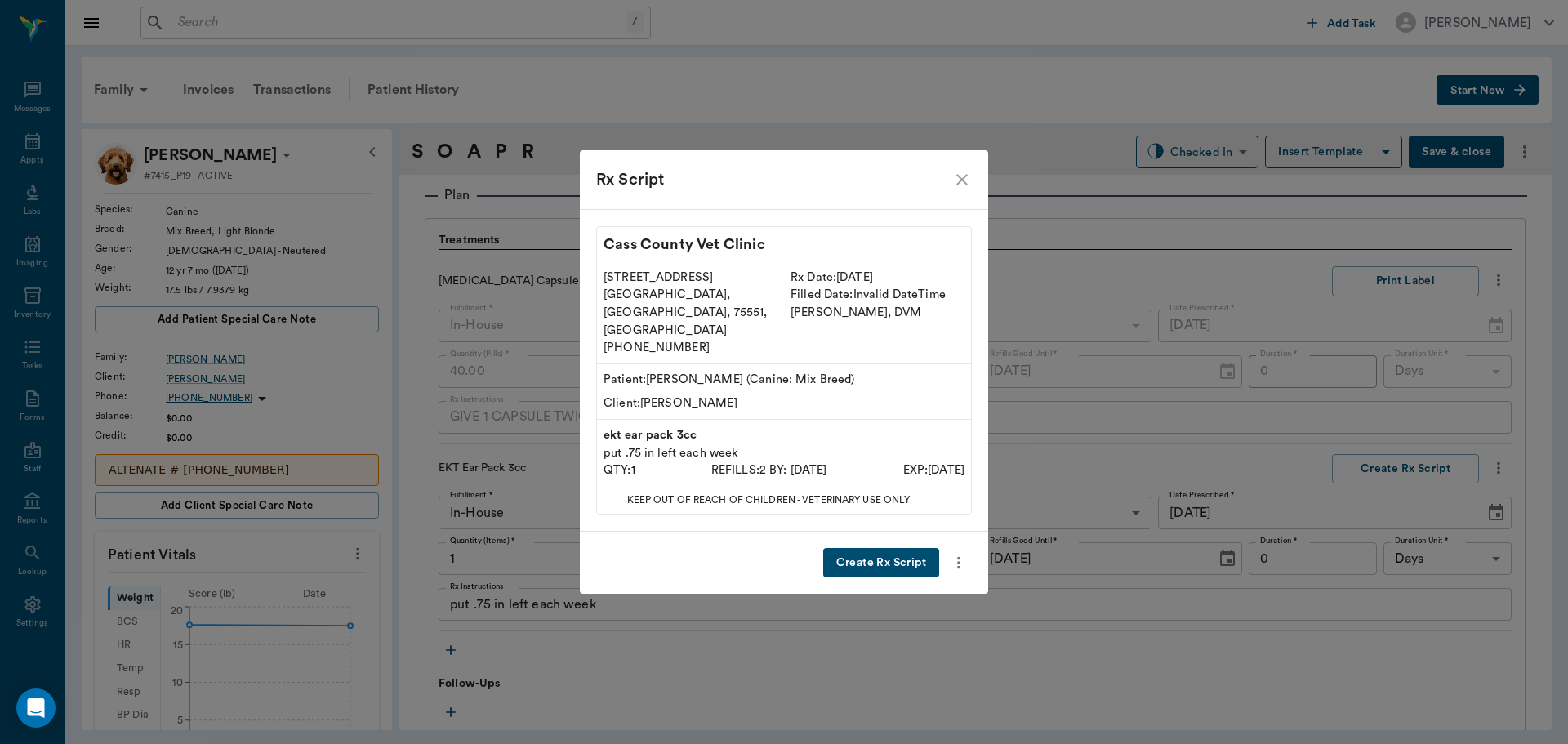
click at [893, 547] on button "Create Rx Script" at bounding box center [880, 563] width 116 height 31
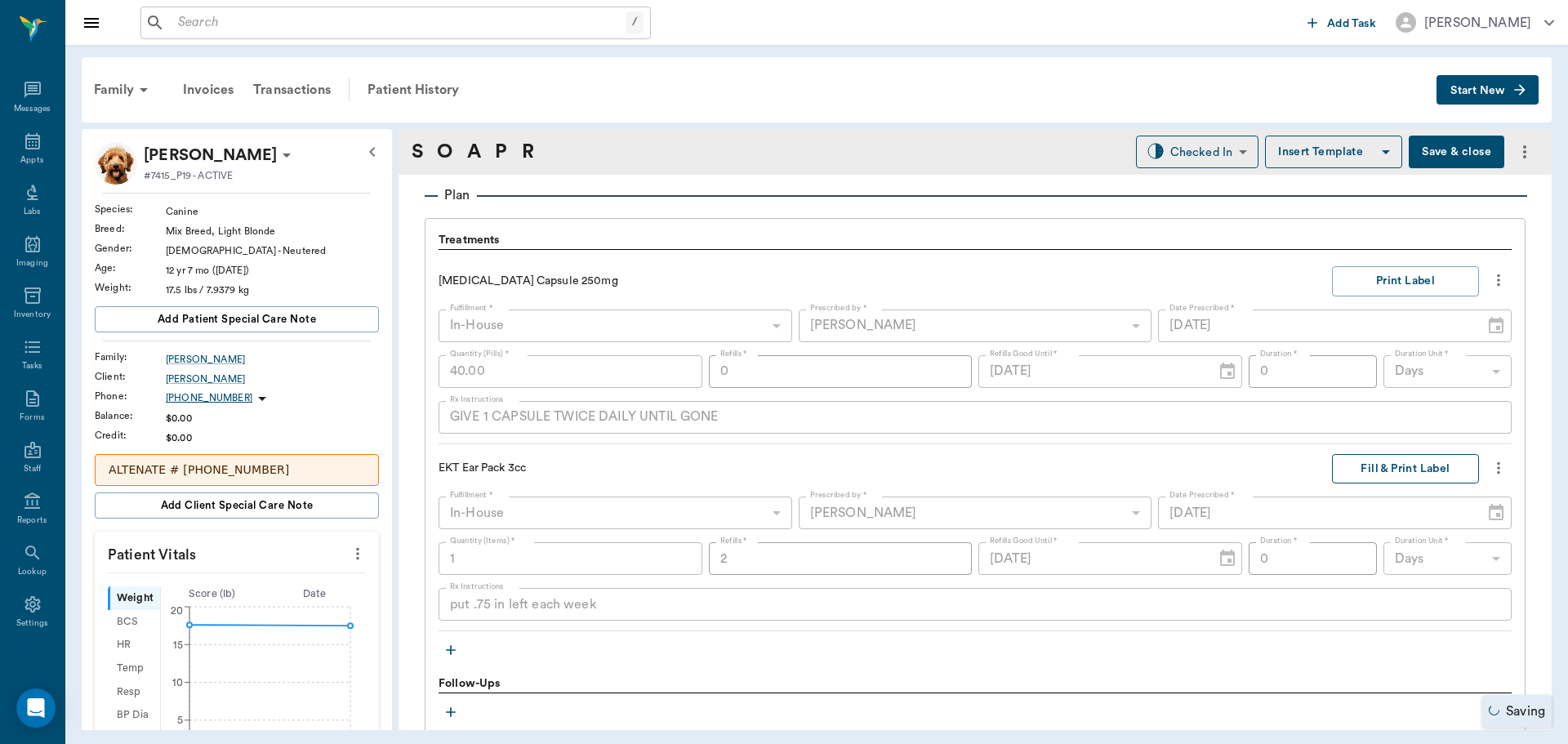
click at [1390, 459] on button "Fill & Print Label" at bounding box center [1405, 469] width 147 height 31
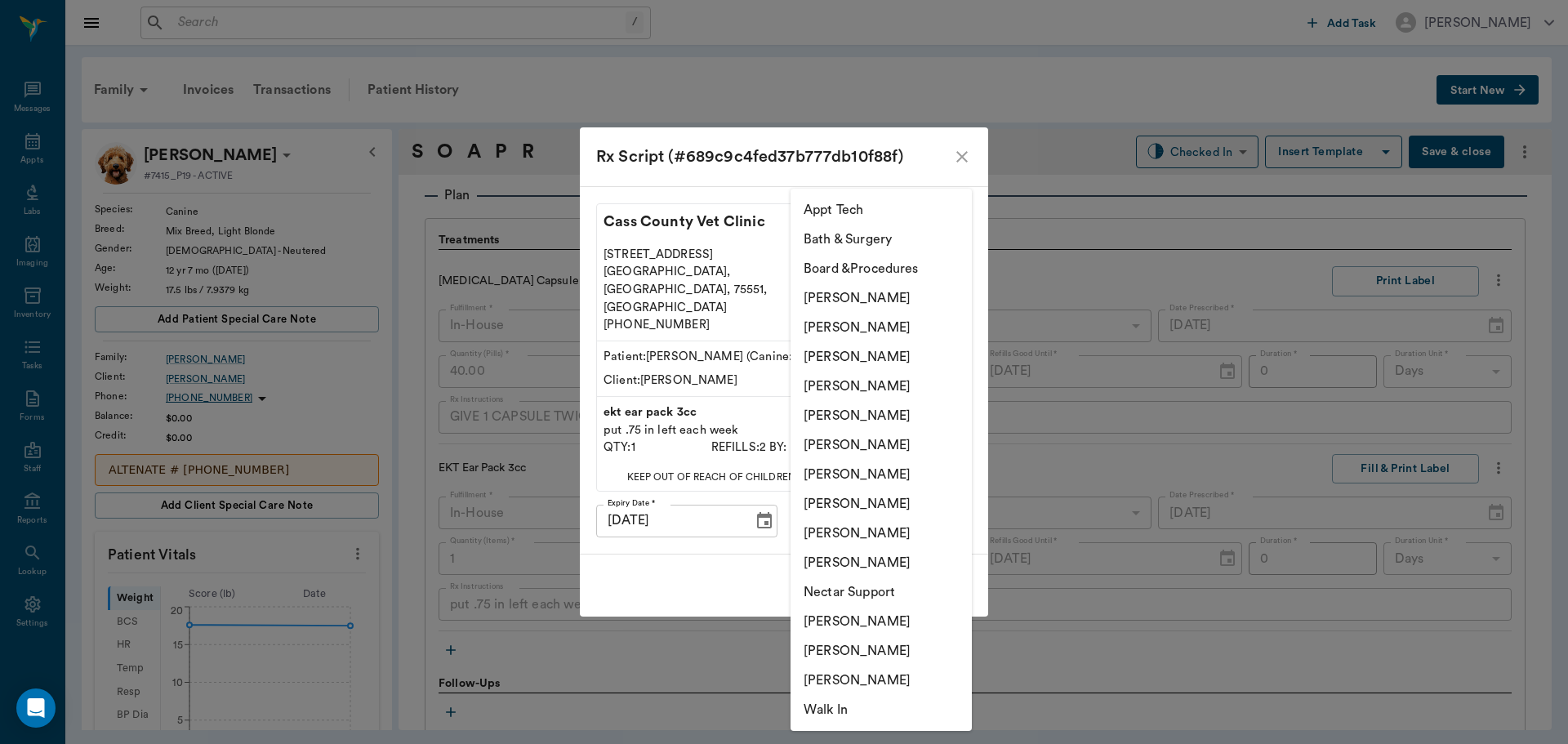
click at [892, 500] on body "/ ​ Add Task [PERSON_NAME] Nectar Messages Appts Labs Imaging Inventory Tasks F…" at bounding box center [784, 372] width 1568 height 744
click at [861, 501] on li "[PERSON_NAME]" at bounding box center [880, 503] width 181 height 30
type input "63ec2e7e52e12b0ba117b124"
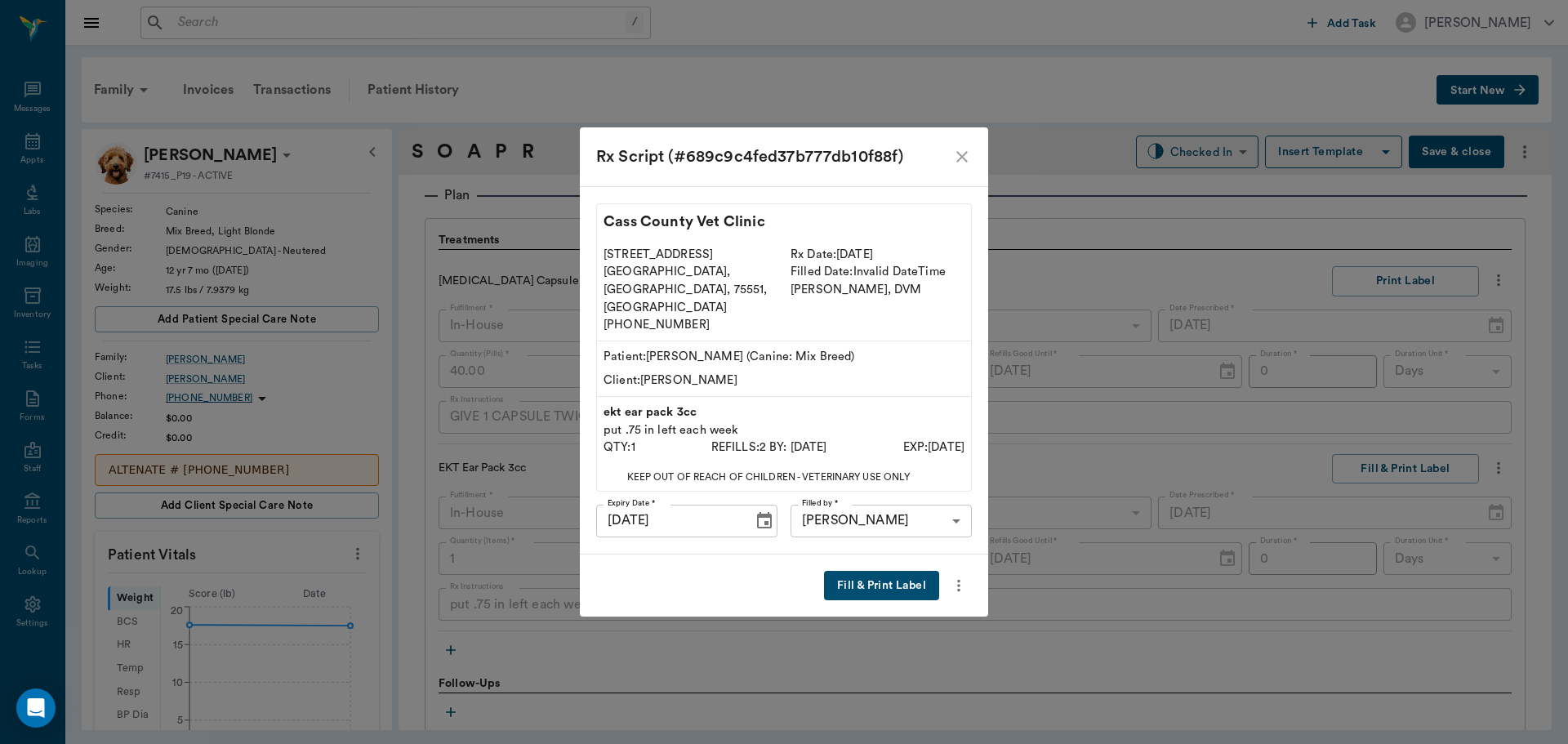
drag, startPoint x: 878, startPoint y: 564, endPoint x: 1038, endPoint y: 443, distance: 200.6
click at [884, 570] on button "Fill & Print Label" at bounding box center [881, 586] width 115 height 31
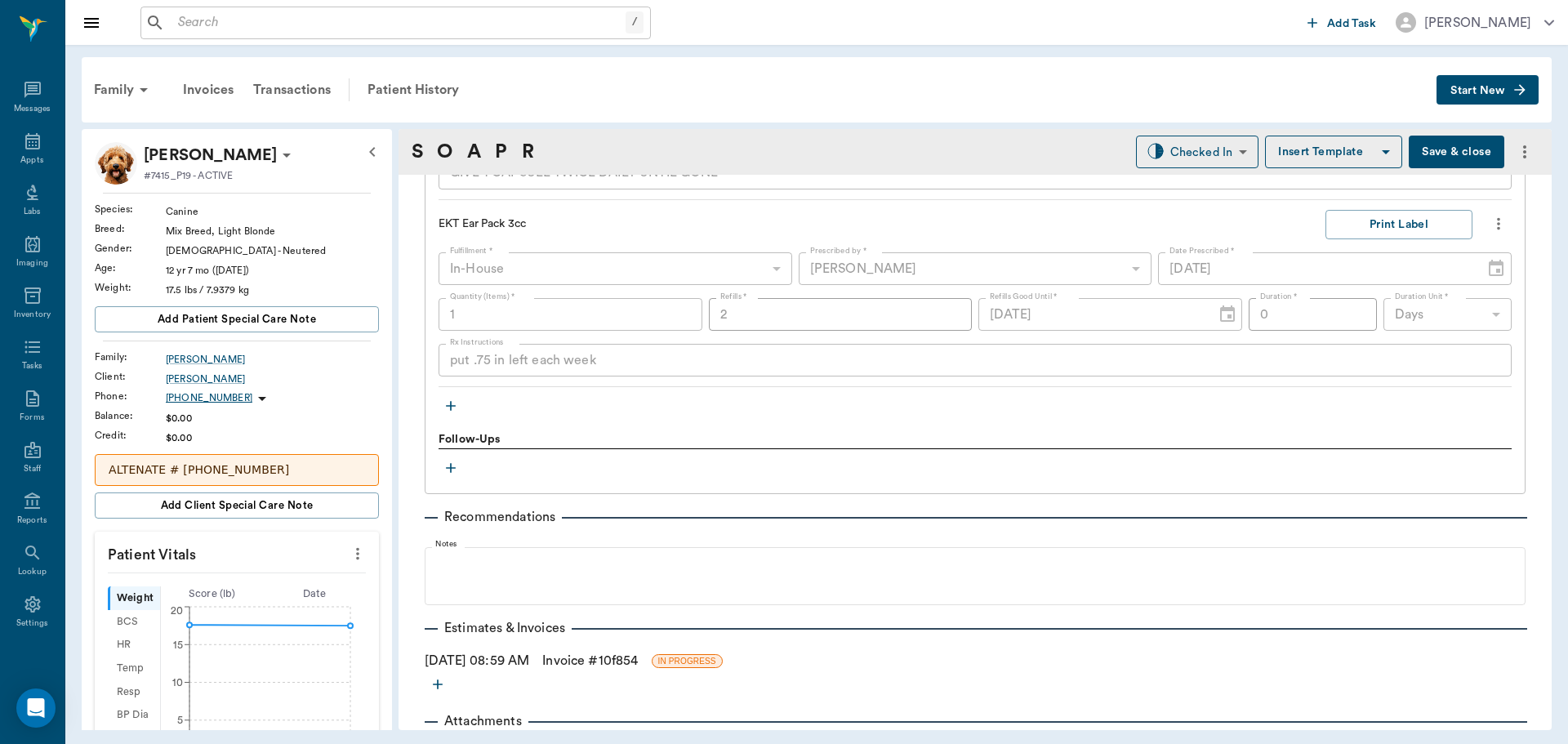
scroll to position [1388, 0]
click at [453, 411] on icon "button" at bounding box center [451, 405] width 16 height 16
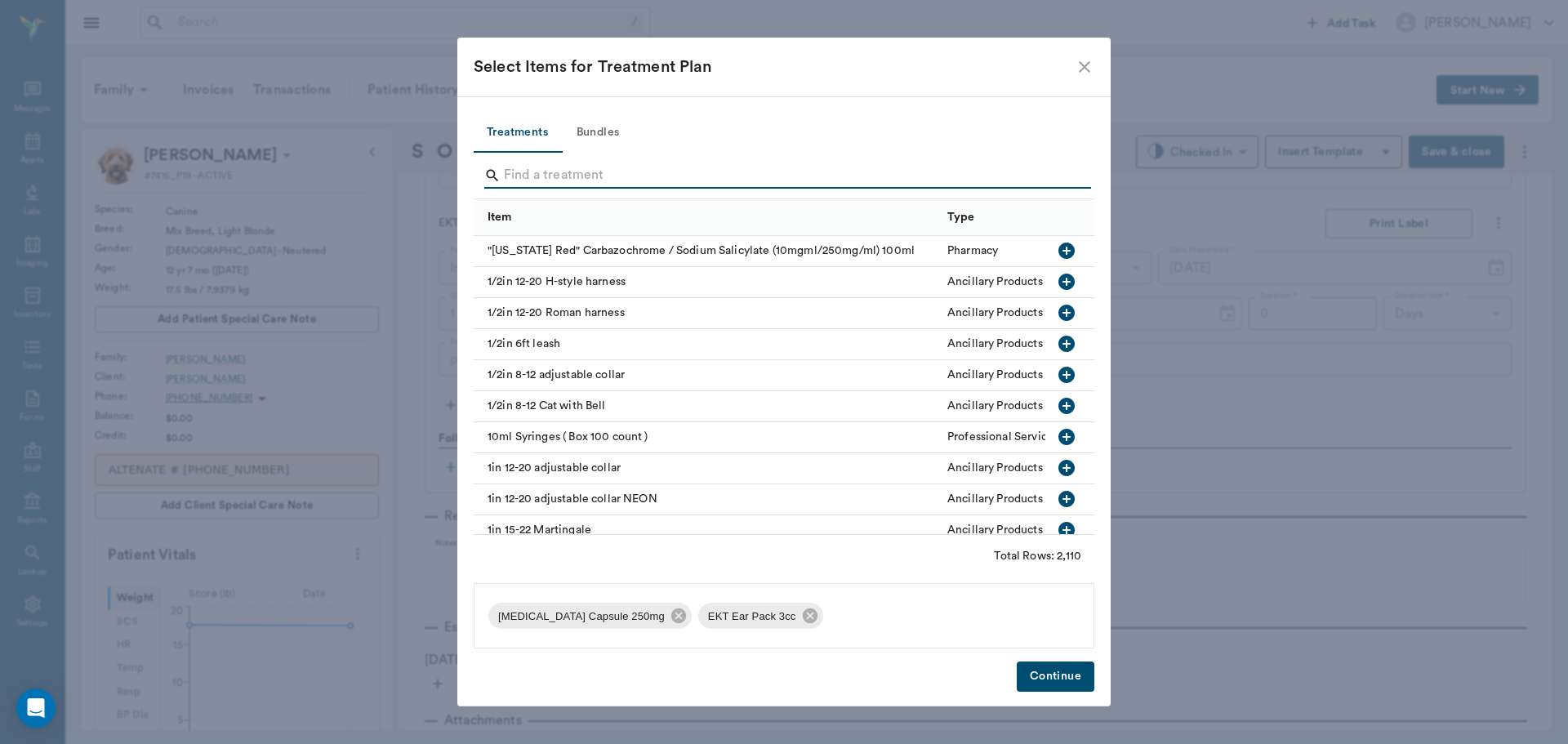
click at [531, 178] on input "Search" at bounding box center [784, 174] width 563 height 26
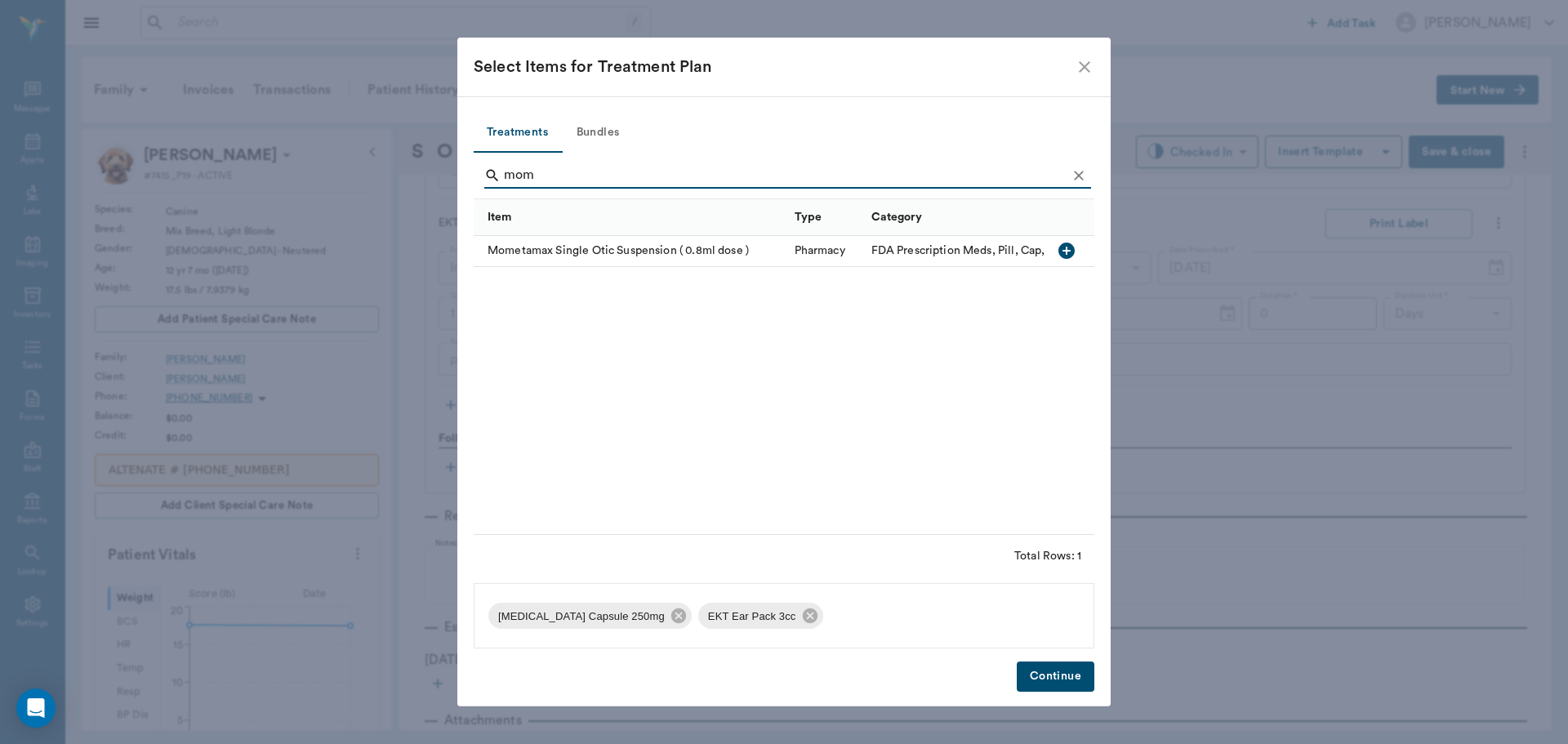
type input "mom"
click at [1068, 256] on icon "button" at bounding box center [1066, 250] width 16 height 16
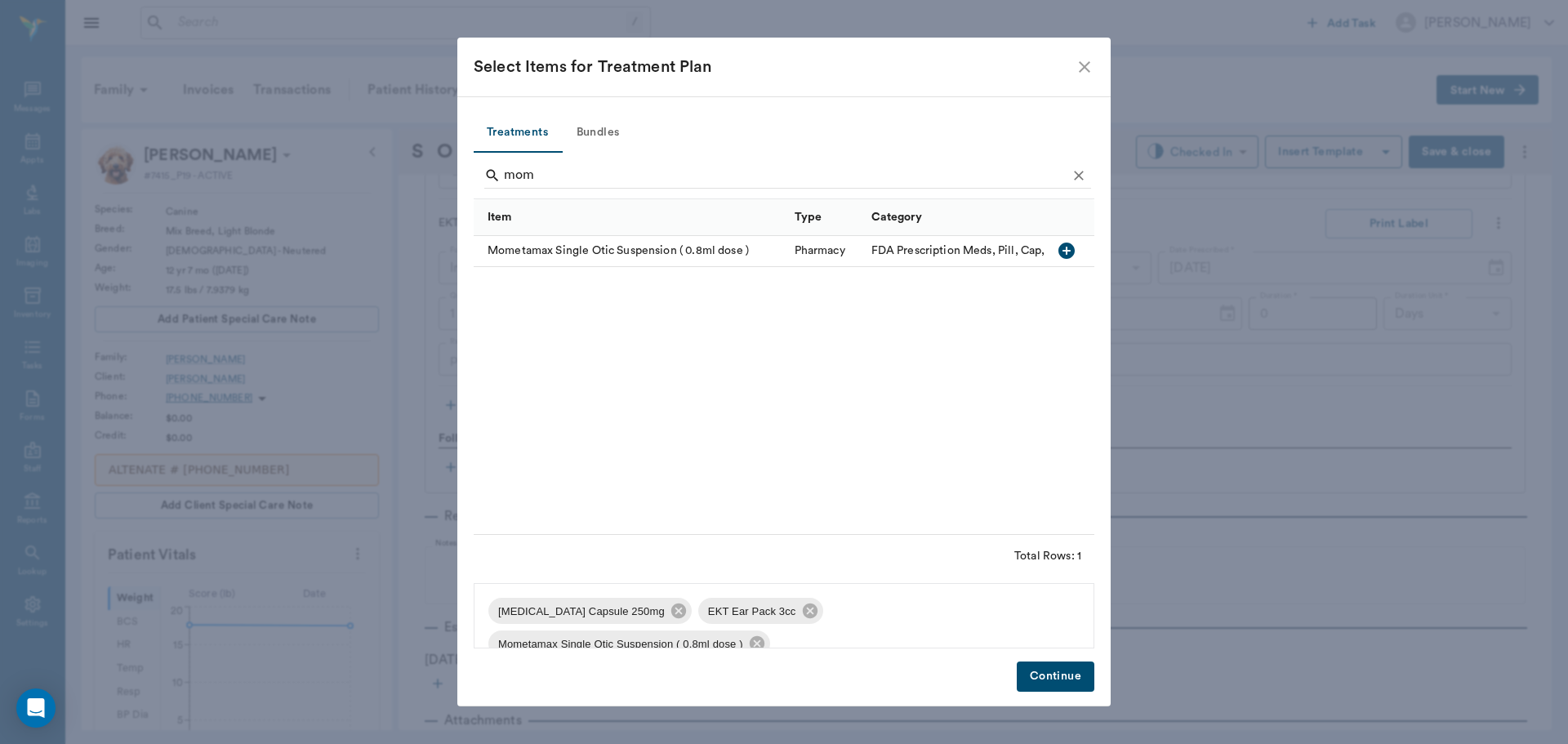
click at [1070, 677] on button "Continue" at bounding box center [1055, 677] width 78 height 31
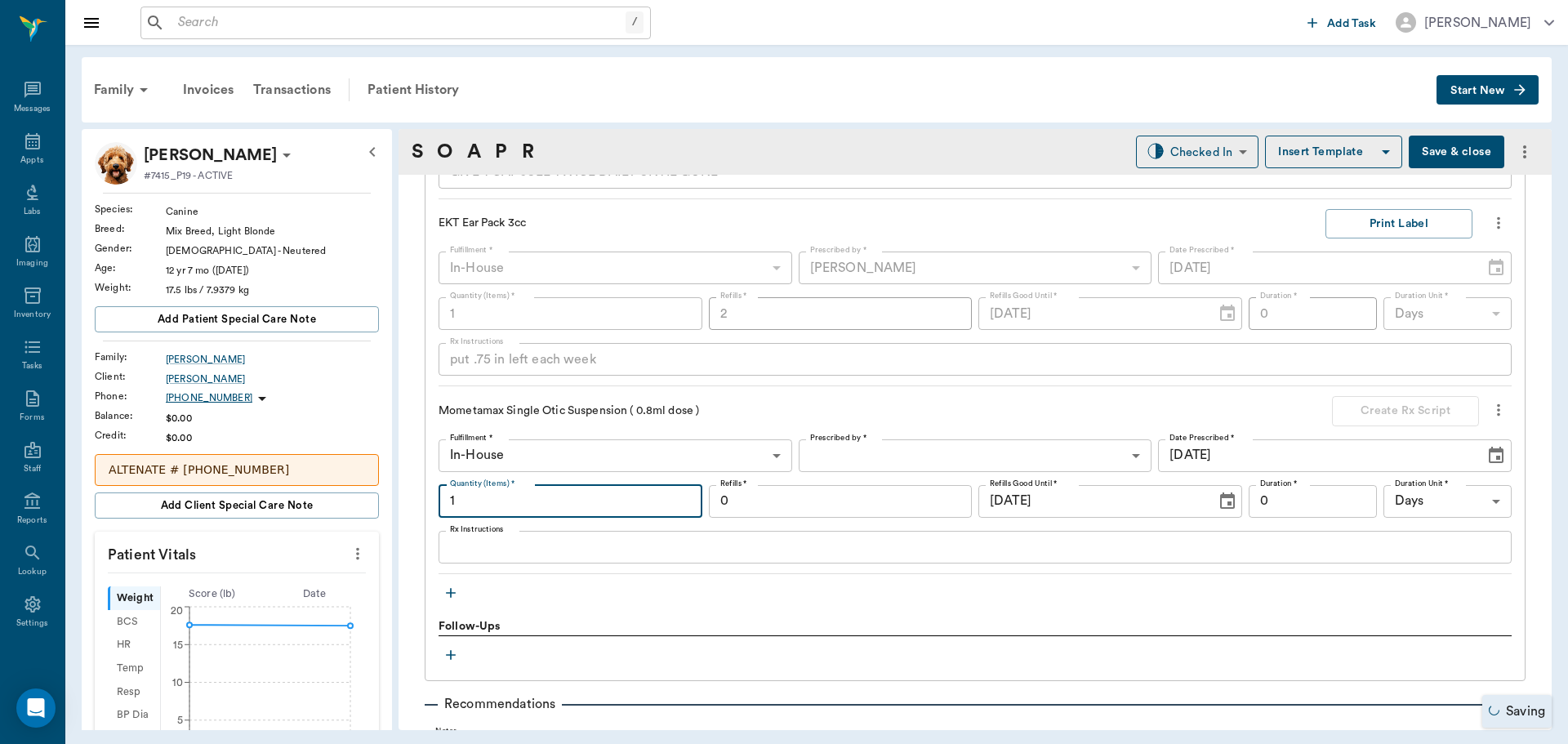
click at [482, 500] on input "1" at bounding box center [570, 501] width 264 height 33
type input "2"
click at [449, 597] on icon "button" at bounding box center [451, 593] width 16 height 16
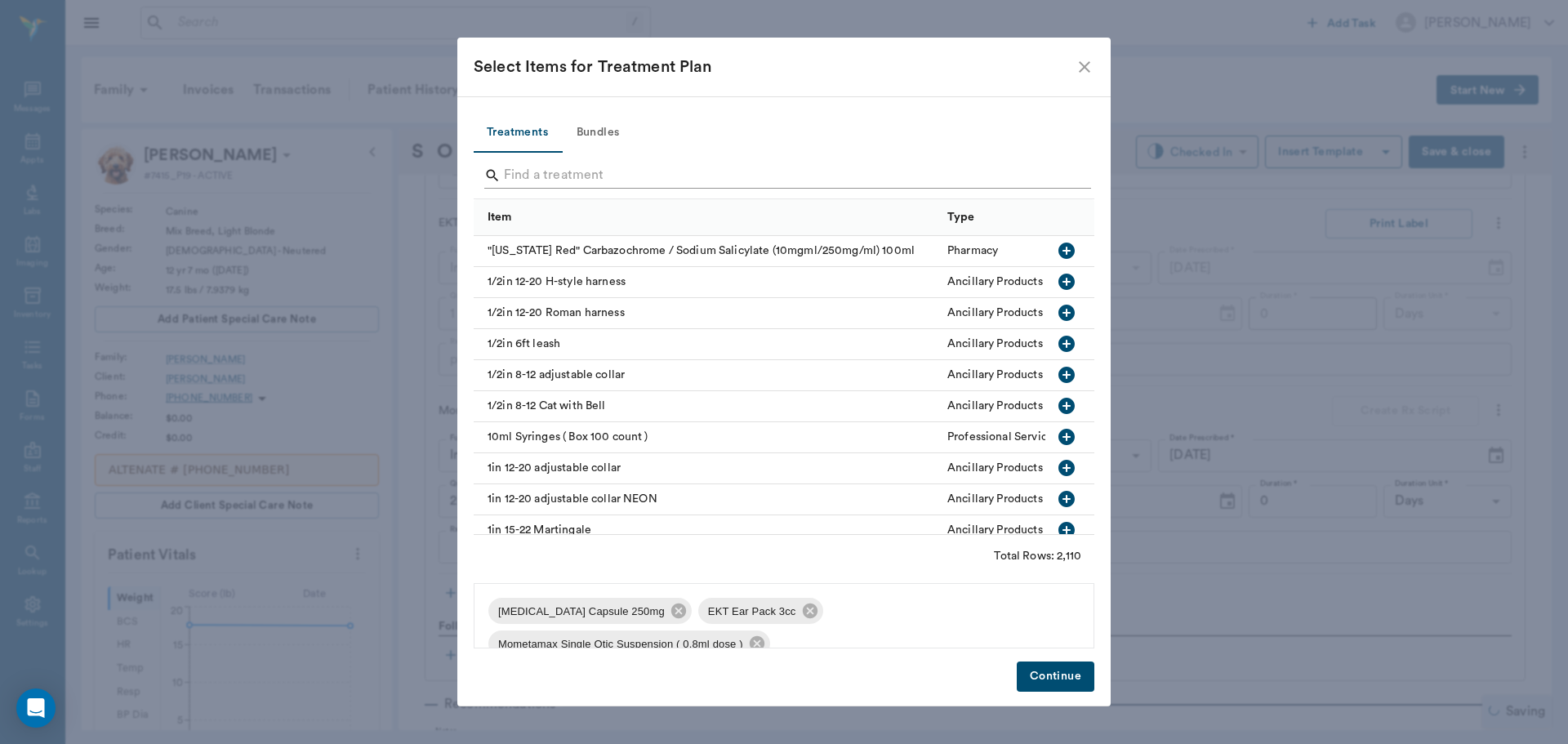
click at [581, 178] on input "Search" at bounding box center [784, 174] width 563 height 26
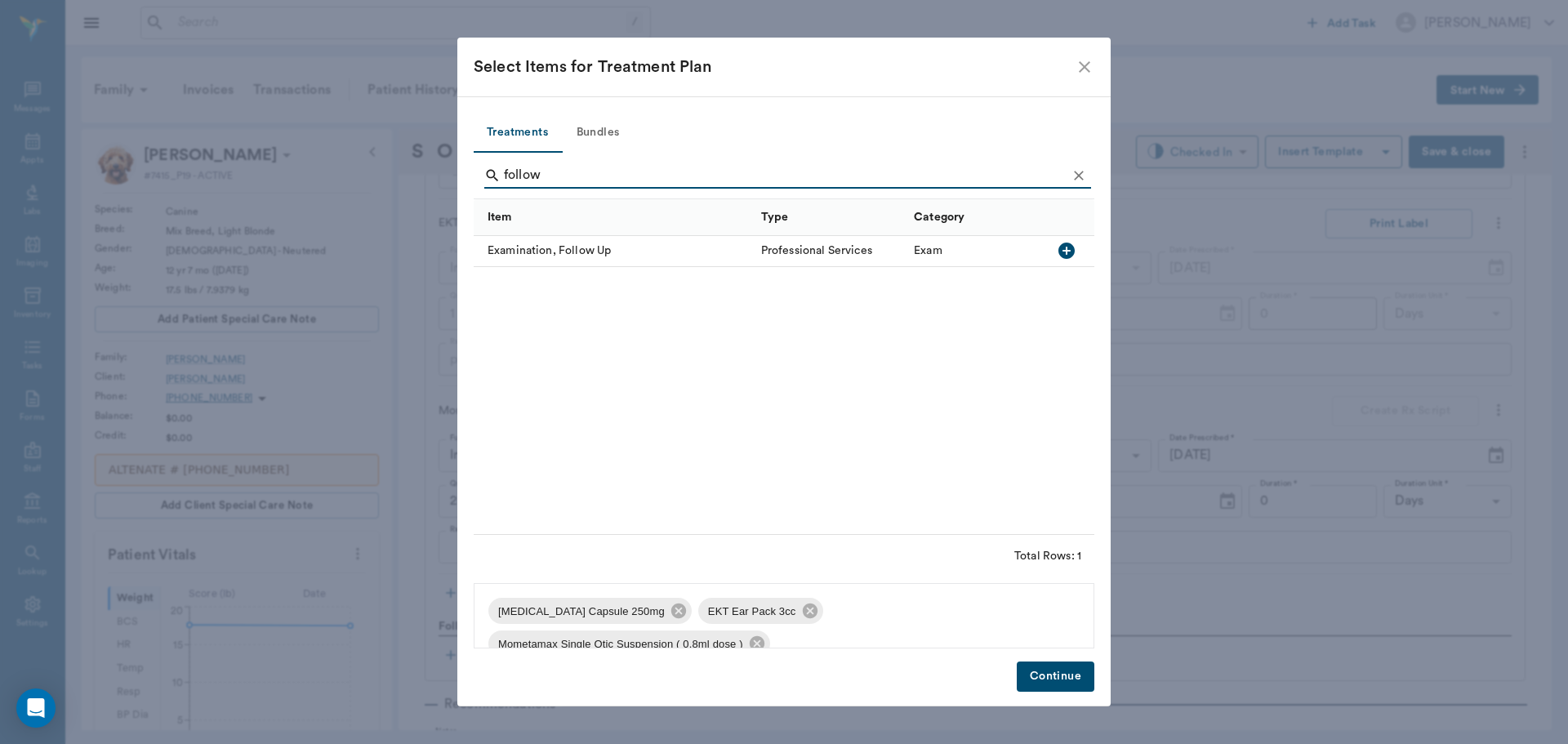
type input "follow"
click at [1061, 253] on icon "button" at bounding box center [1066, 250] width 16 height 16
click at [1054, 674] on button "Continue" at bounding box center [1055, 677] width 78 height 31
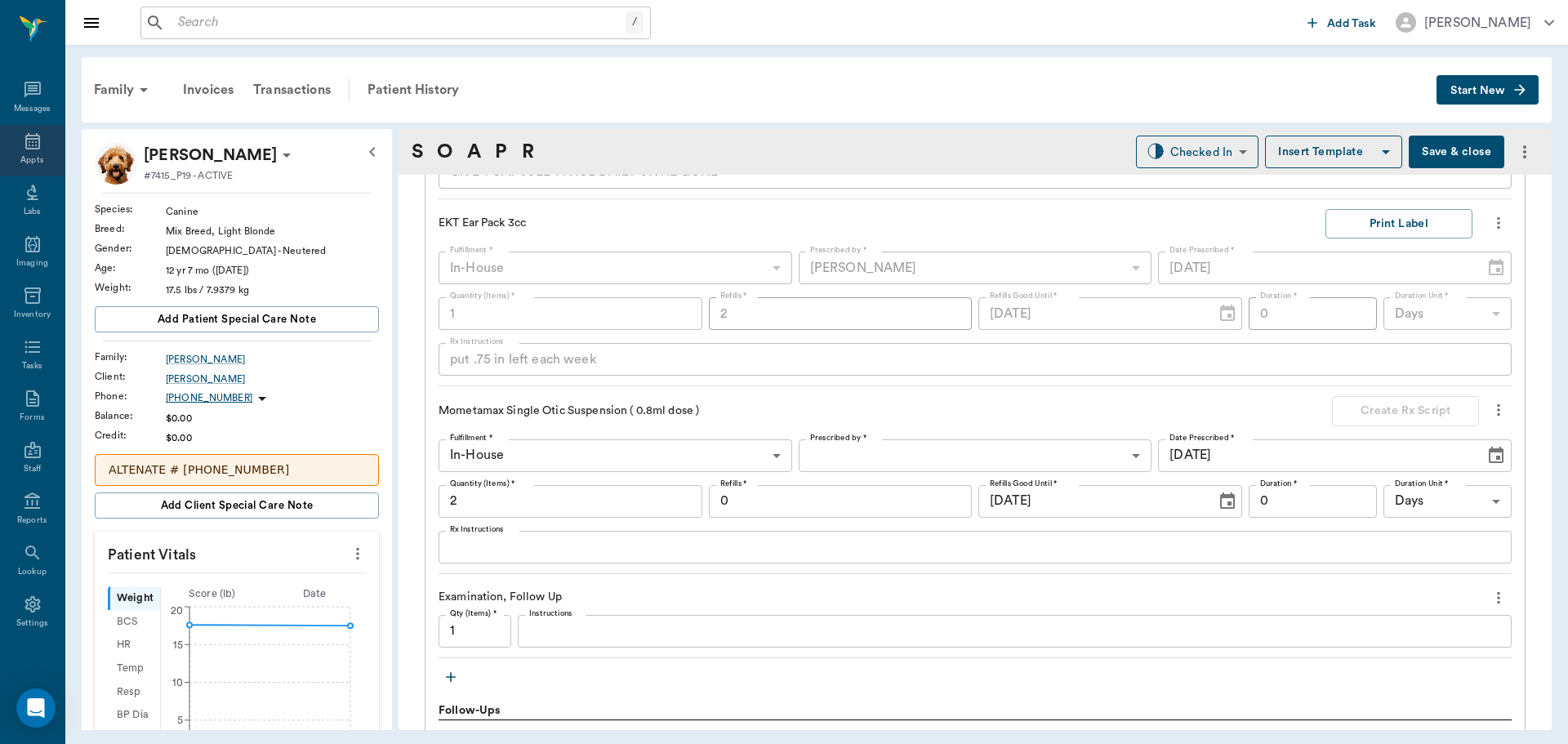
click at [25, 145] on icon at bounding box center [32, 141] width 14 height 16
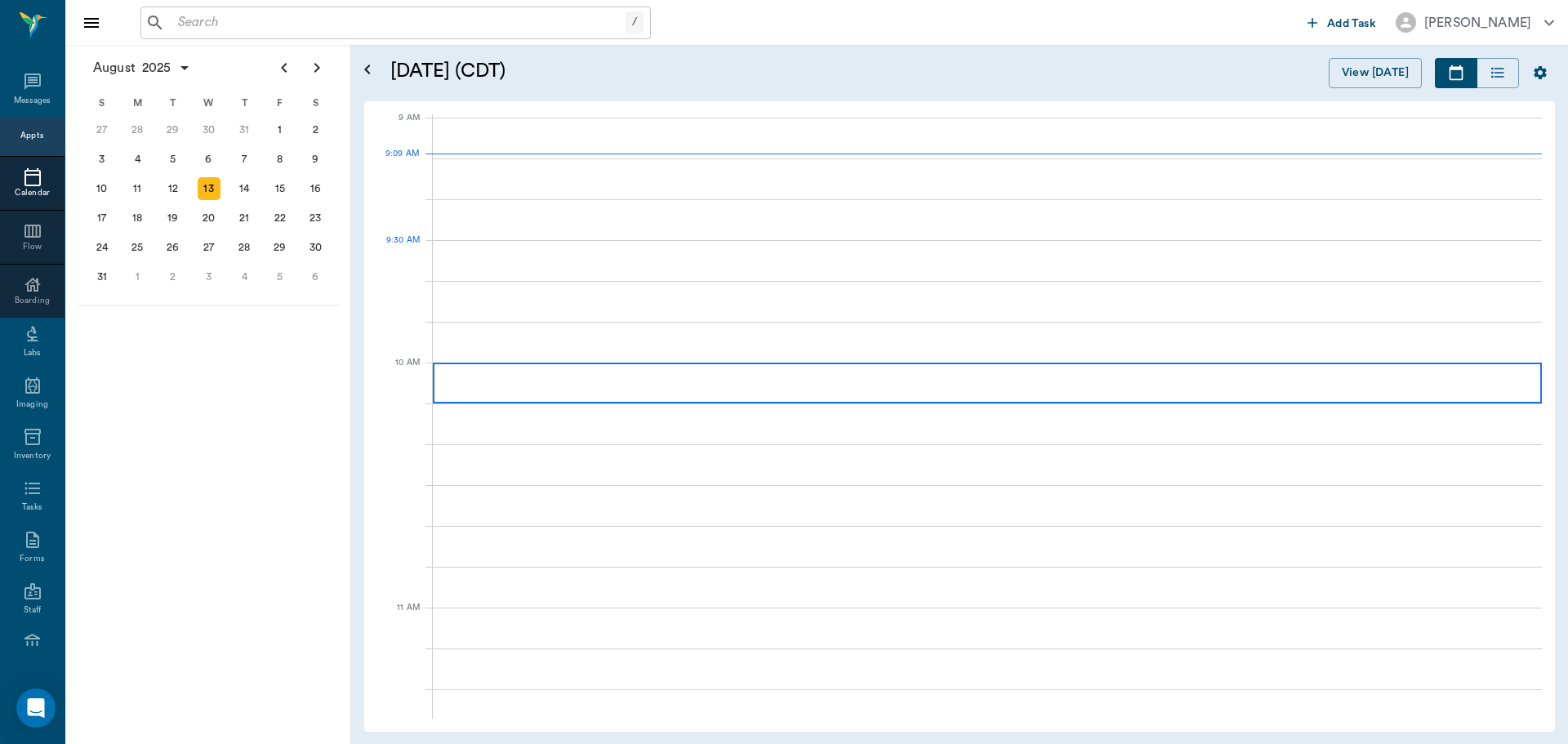
scroll to position [248, 0]
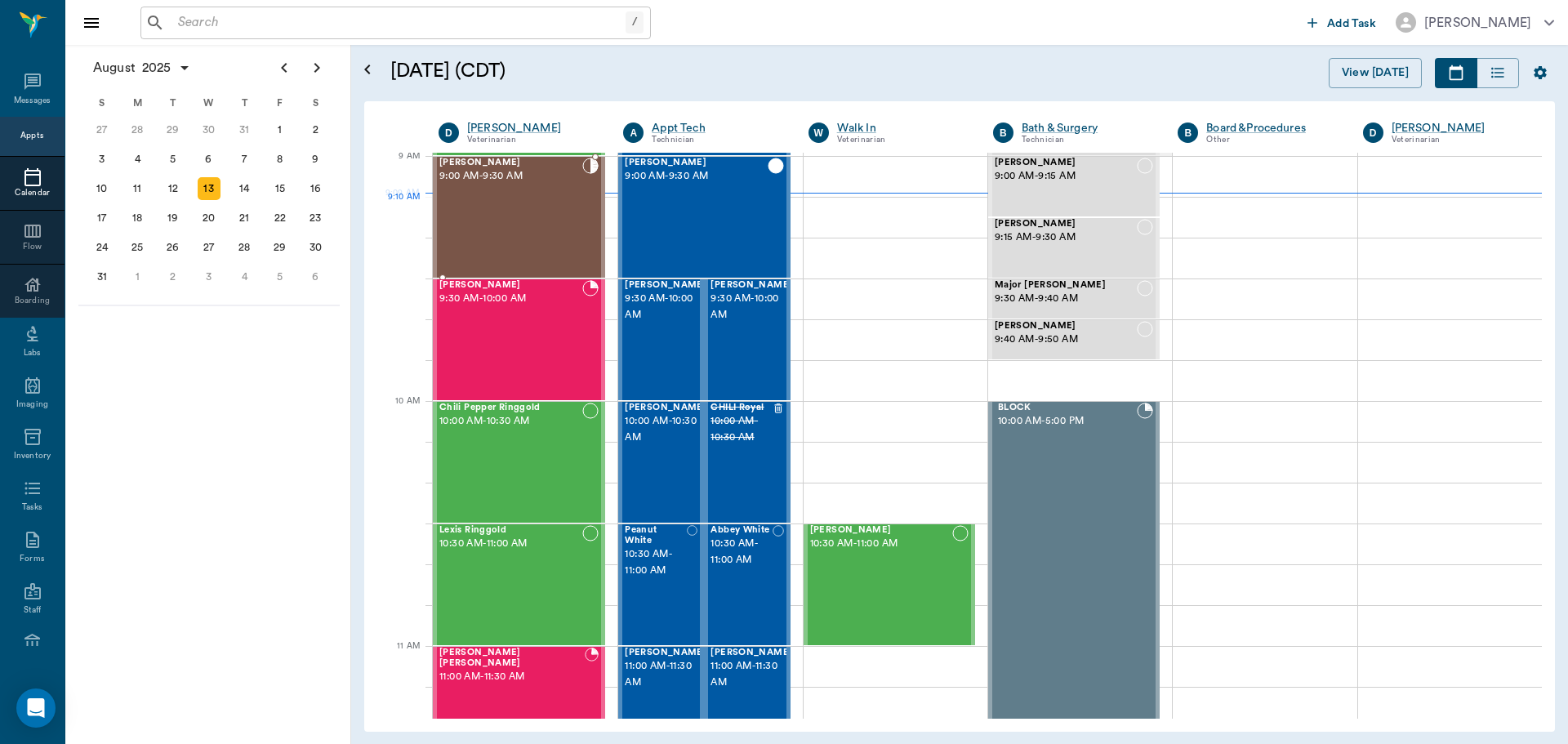
click at [547, 221] on div "Peanut Wilson 9:00 AM - 9:30 AM" at bounding box center [510, 217] width 143 height 119
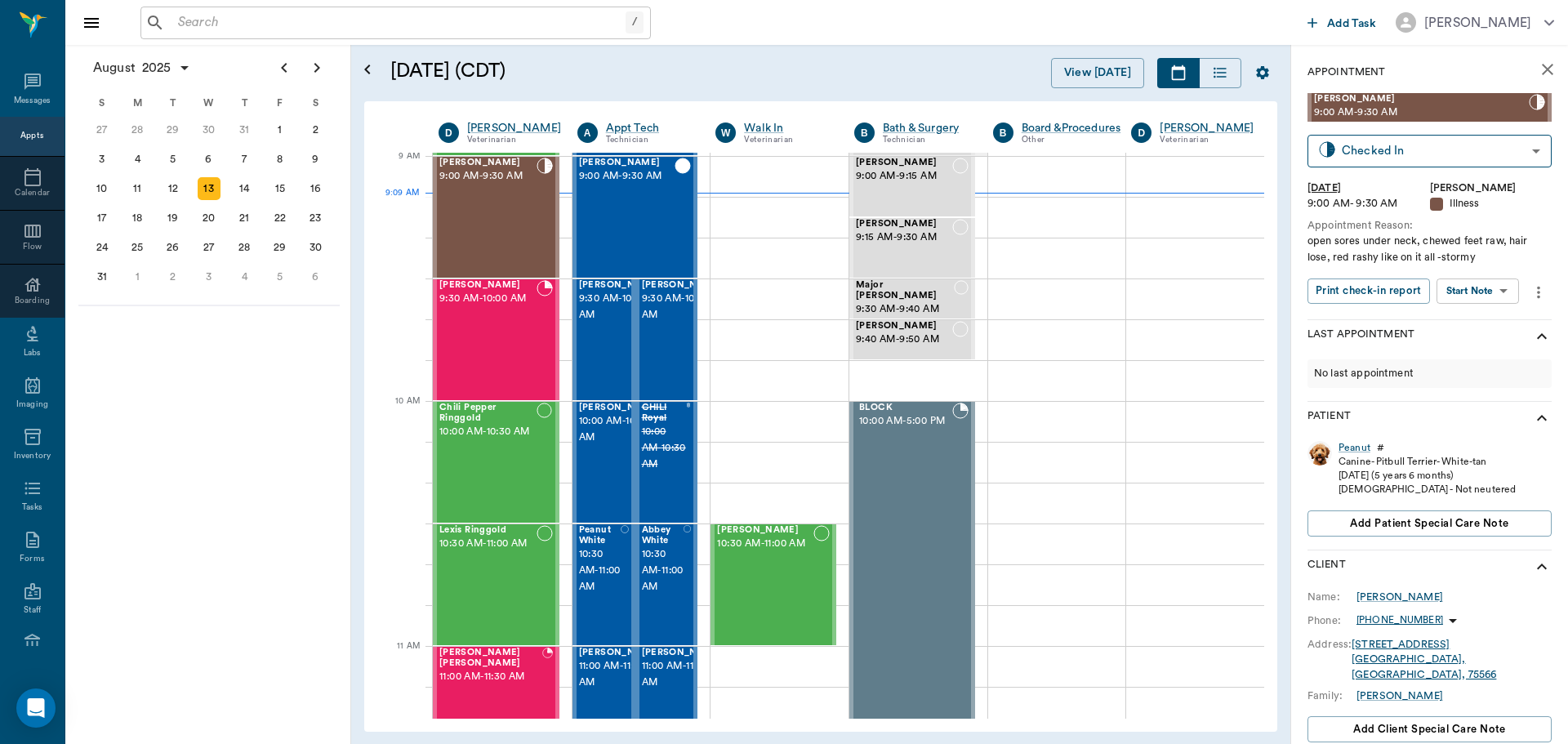
click at [1499, 294] on body "/ ​ Add Task Dr. Bert Ellsworth Nectar Messages Appts Calendar Flow Boarding La…" at bounding box center [784, 372] width 1568 height 744
click at [1490, 324] on li "Start SOAP" at bounding box center [1479, 324] width 113 height 27
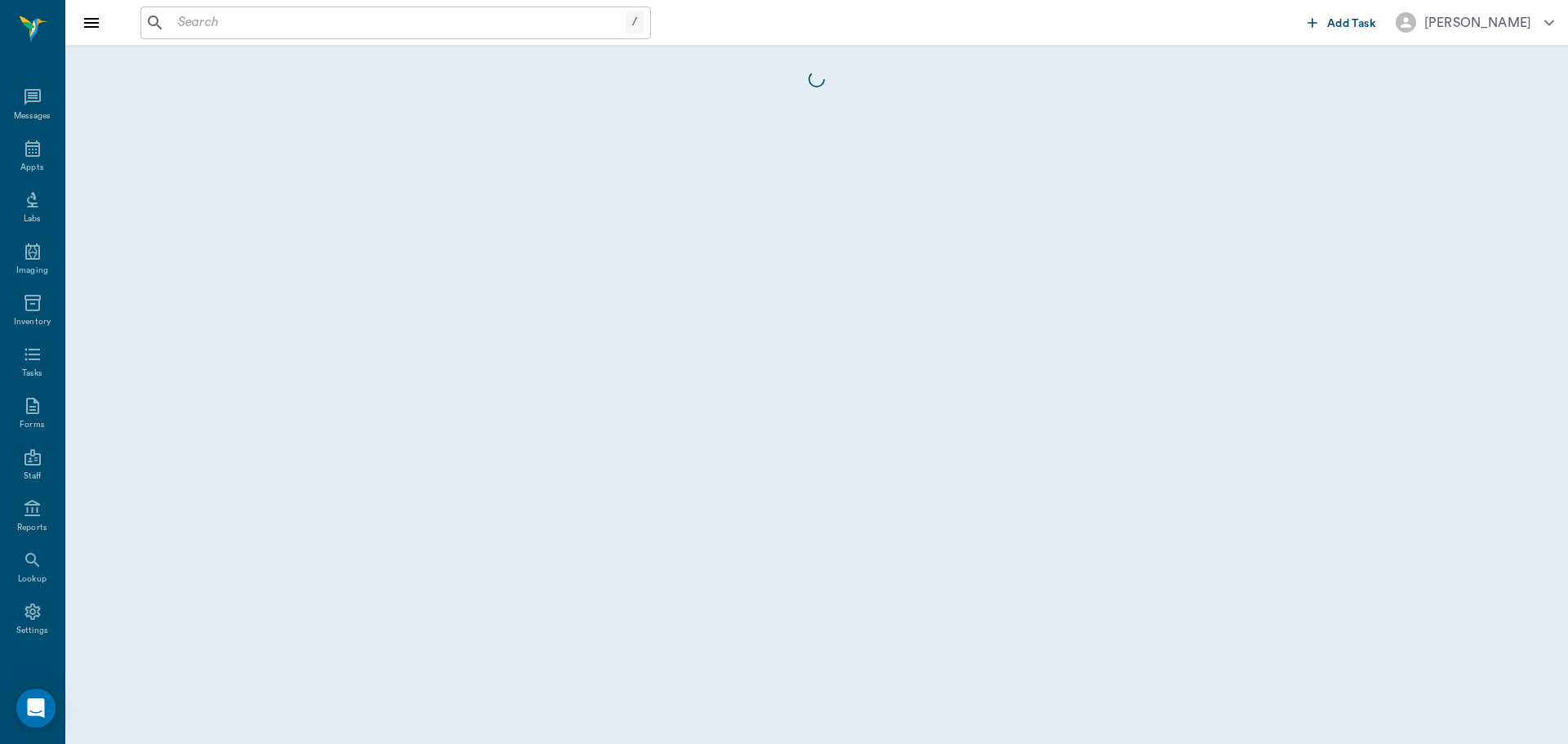
scroll to position [8, 0]
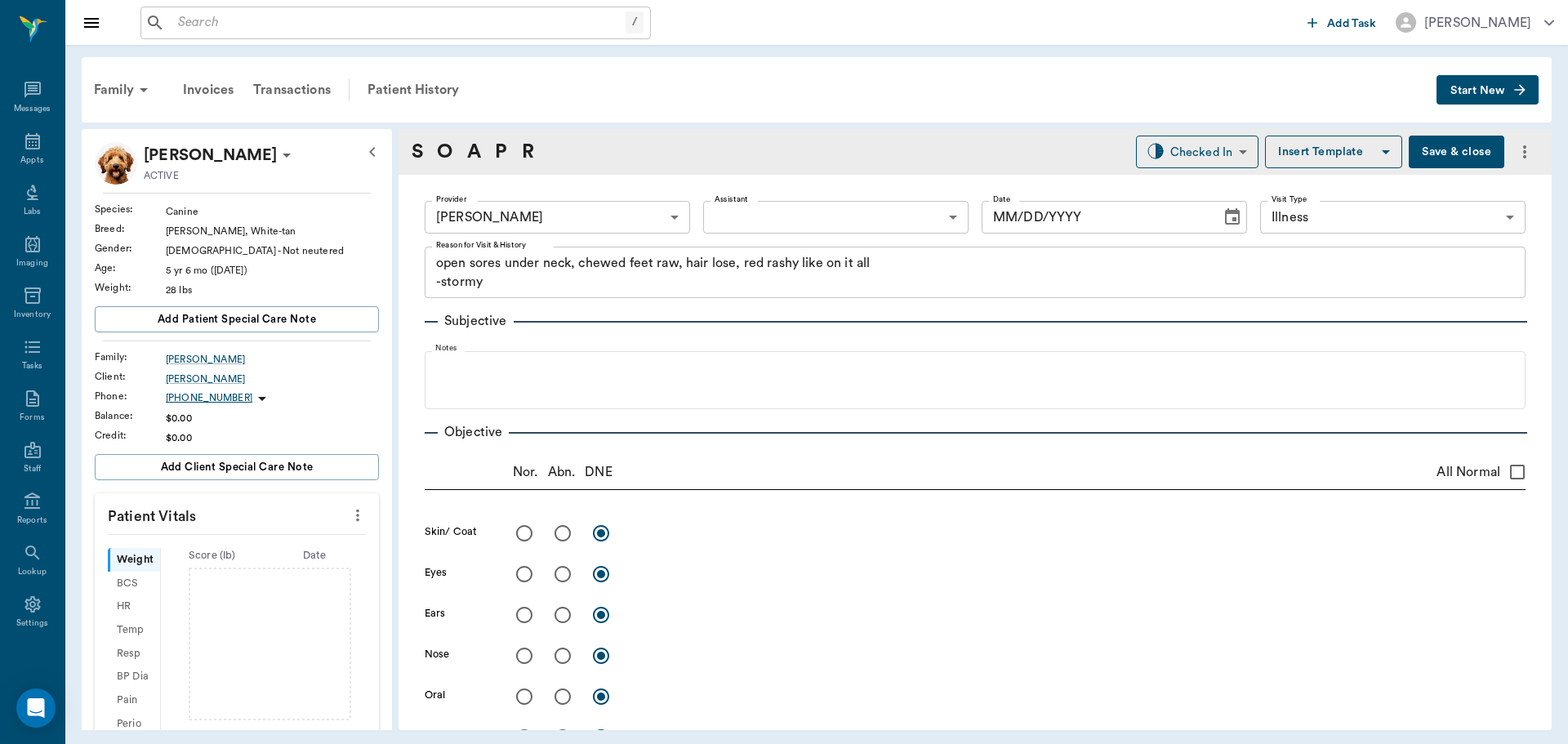
type input "63ec2f075fda476ae8351a4d"
type input "65d2be4f46e3a538d89b8c15"
type textarea "open sores under neck, chewed feet raw, hair lose, red rashy like on it all -st…"
type input "[DATE]"
click at [349, 519] on icon "more" at bounding box center [358, 515] width 18 height 19
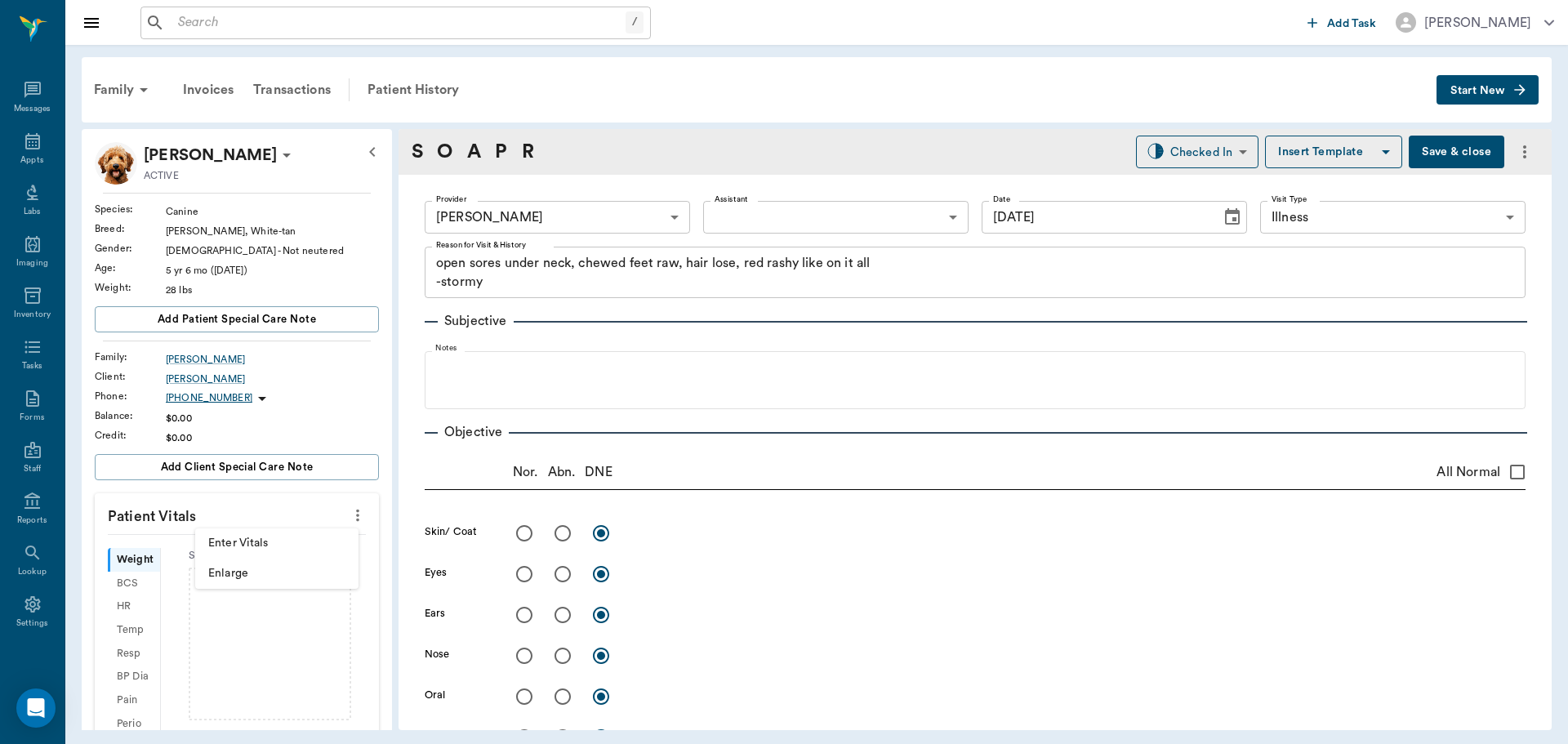
click at [294, 545] on span "Enter Vitals" at bounding box center [276, 544] width 137 height 17
click at [254, 569] on input "text" at bounding box center [236, 564] width 142 height 33
type input "38.3"
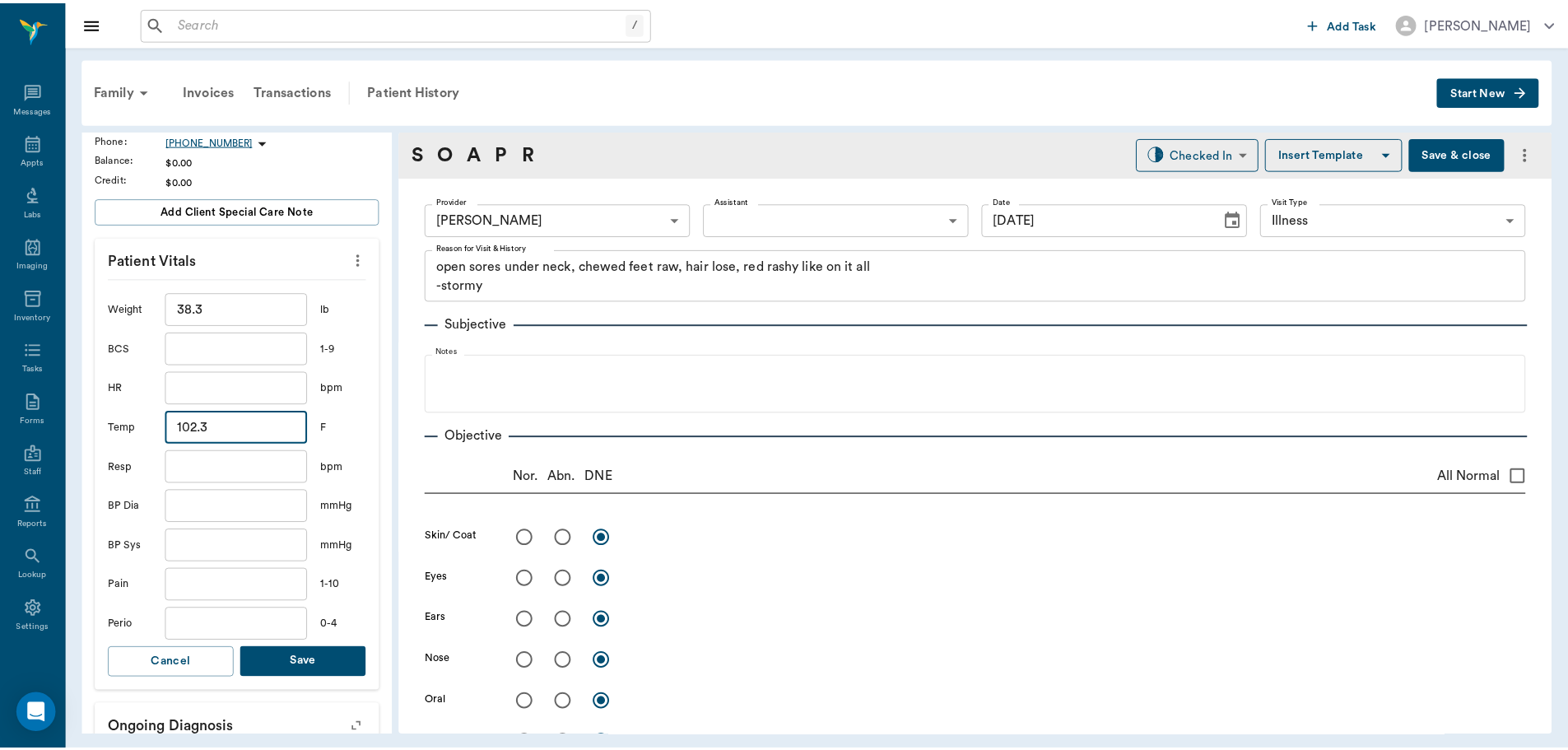
scroll to position [330, 0]
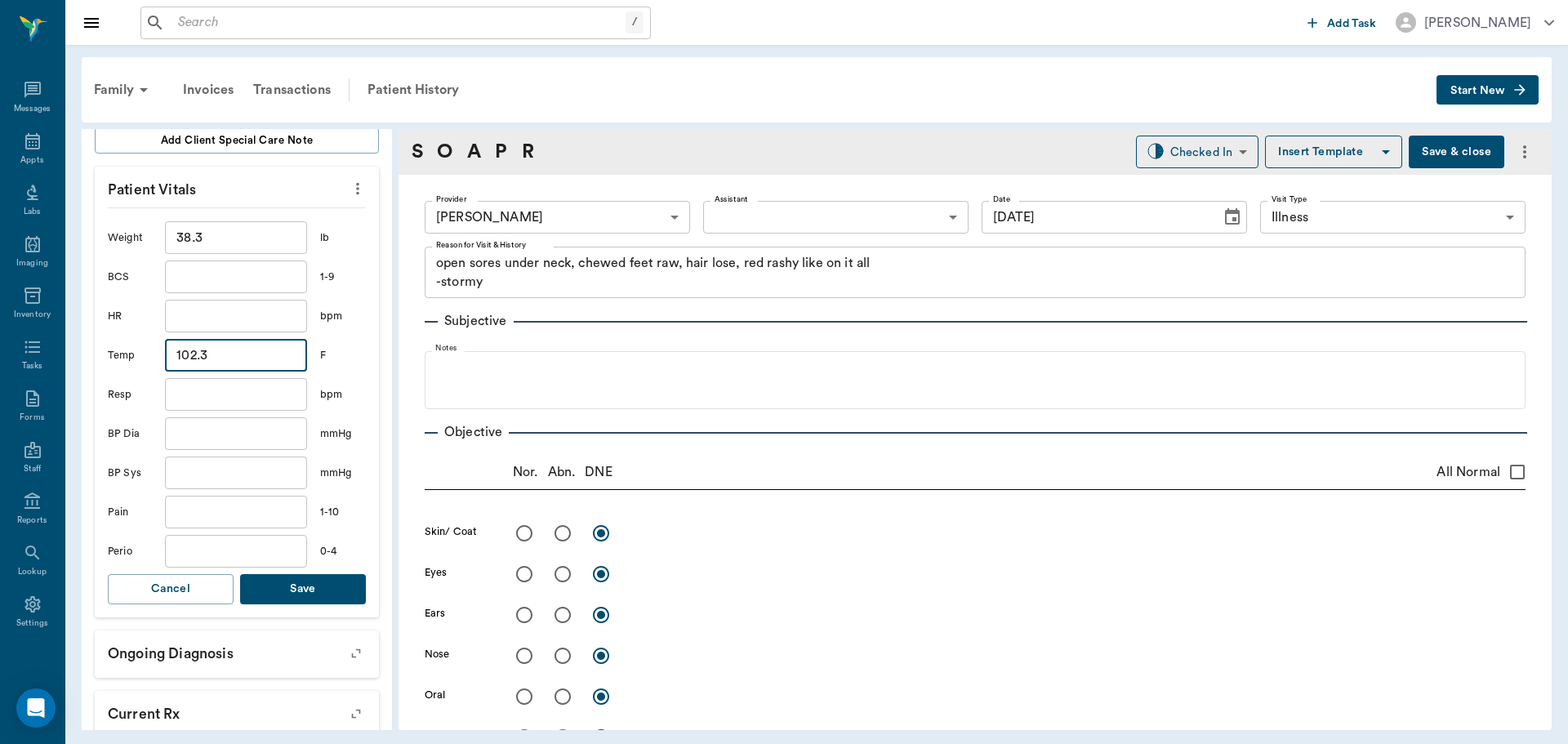
type input "102.3"
click at [336, 595] on button "Save" at bounding box center [302, 590] width 126 height 31
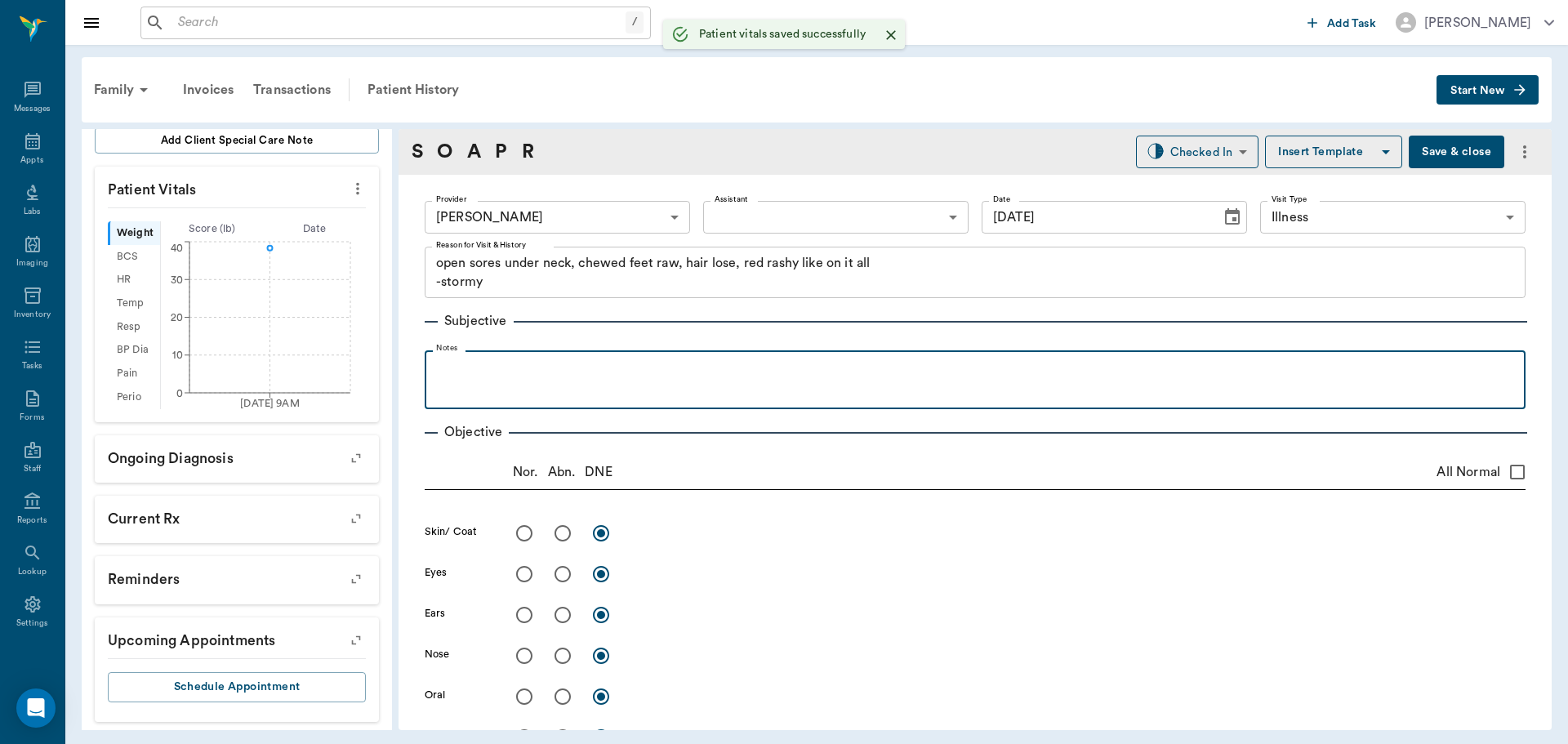
click at [532, 368] on p at bounding box center [974, 368] width 1085 height 19
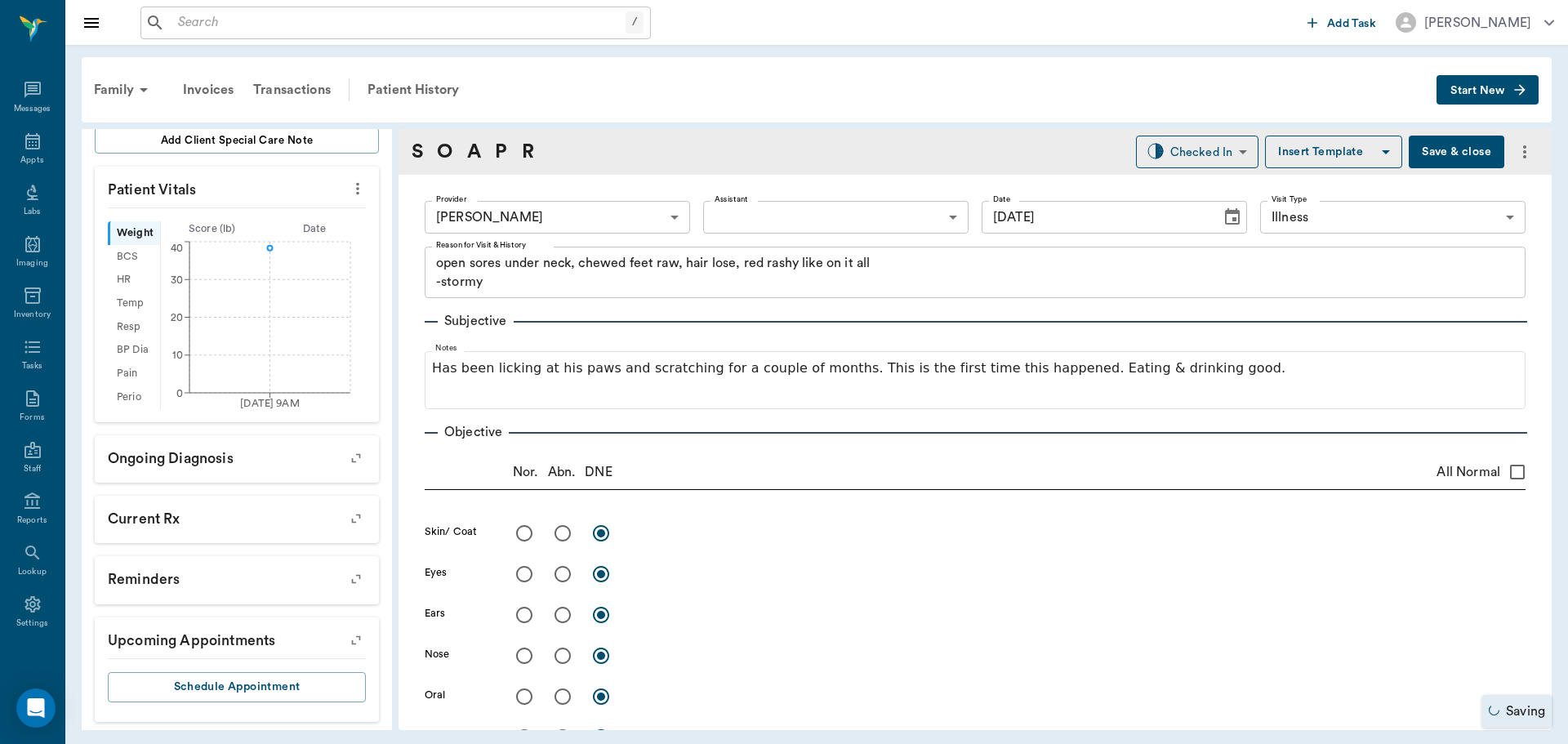
click at [1439, 158] on button "Save & close" at bounding box center [1457, 151] width 96 height 33
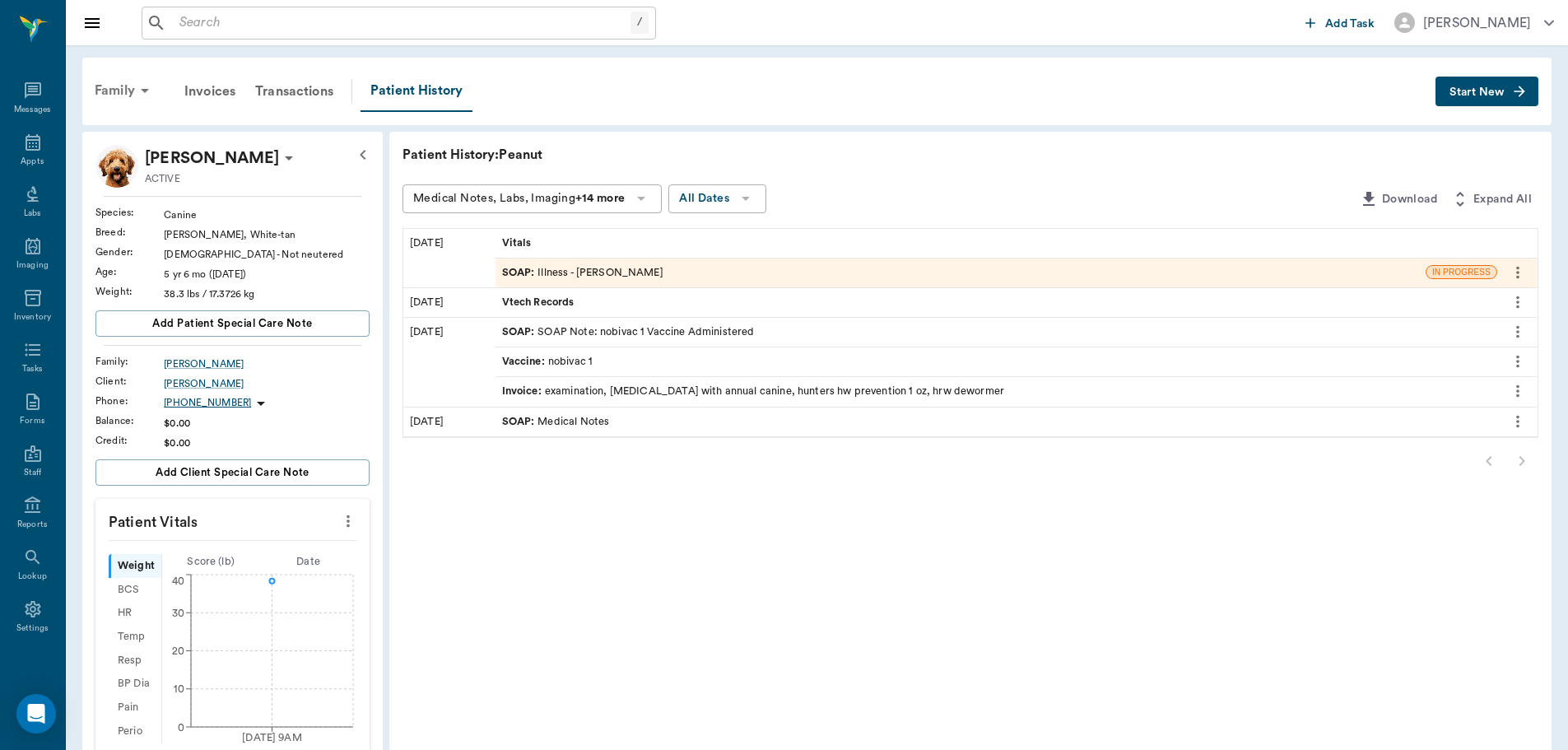
click at [130, 89] on div "Family" at bounding box center [125, 90] width 80 height 40
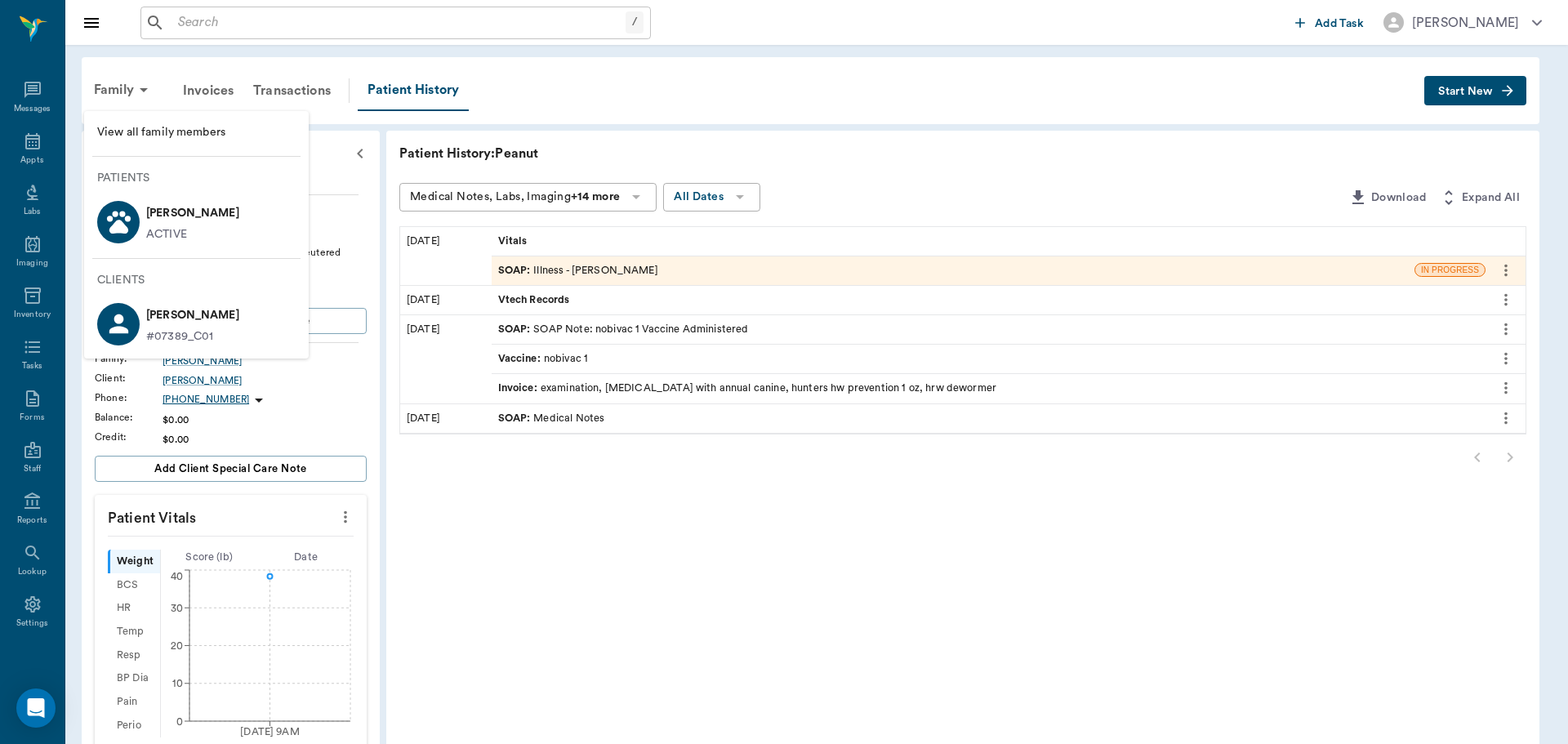
click at [1336, 93] on div at bounding box center [784, 372] width 1568 height 744
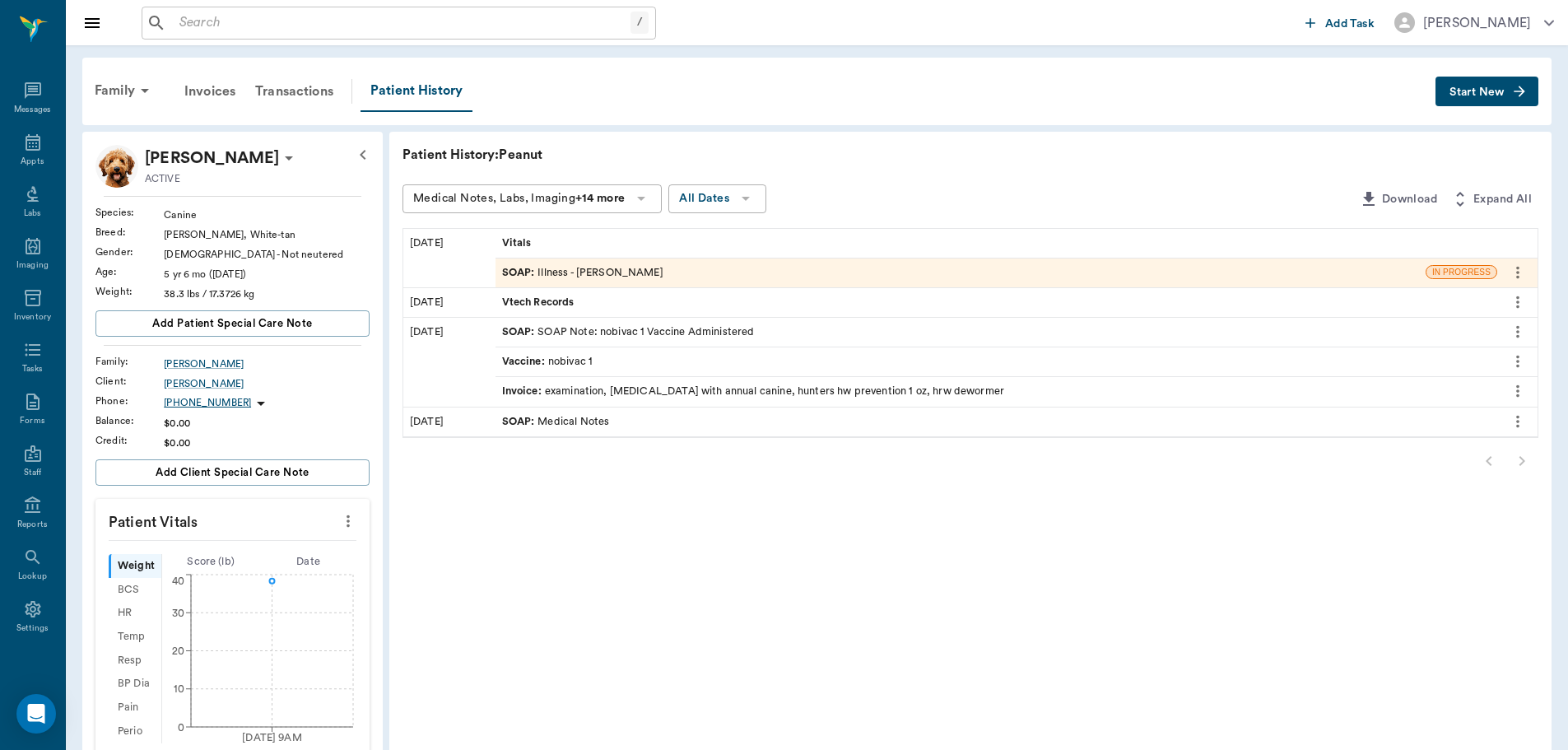
click at [509, 274] on span "SOAP :" at bounding box center [519, 273] width 36 height 15
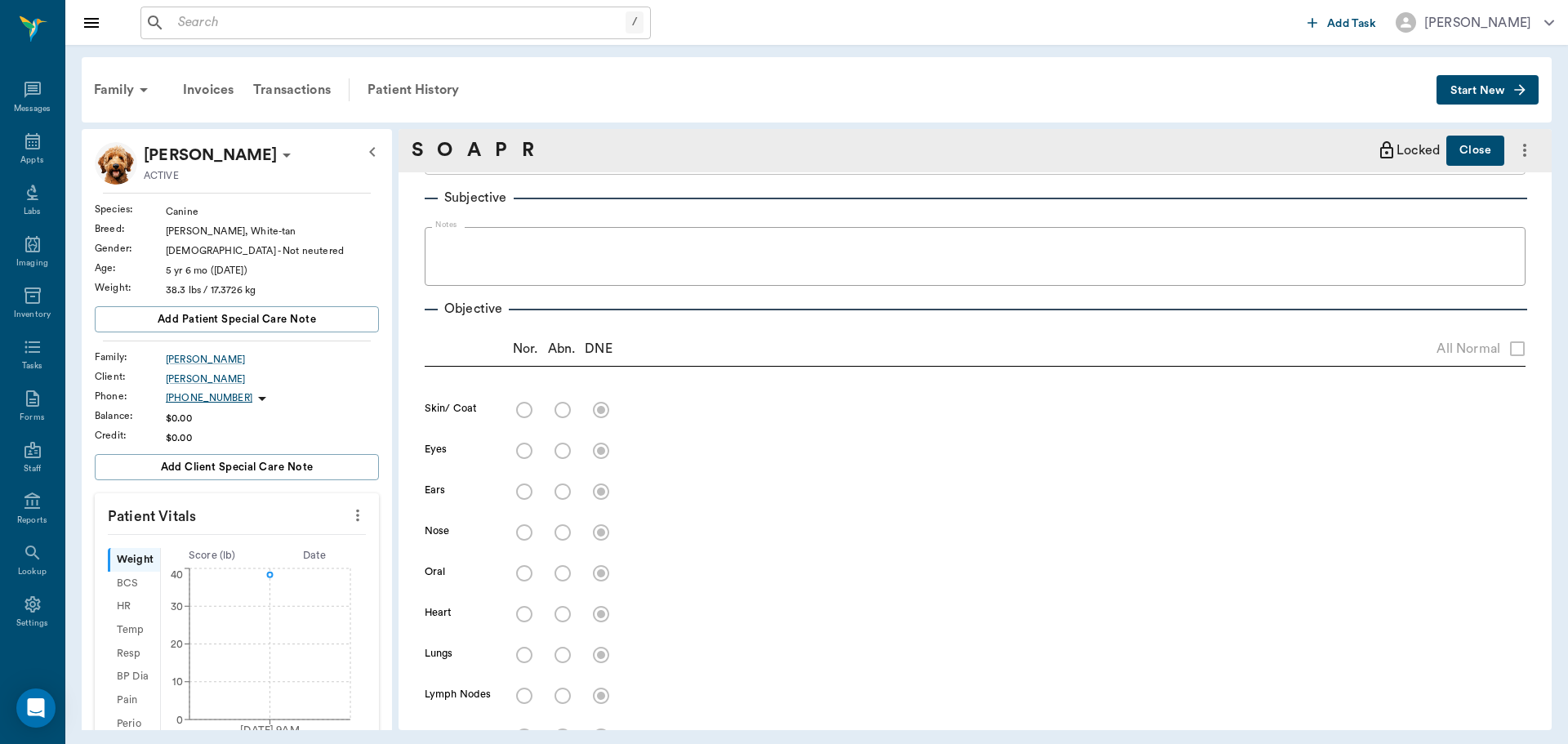
type input "63ec2f075fda476ae8351a4d"
type input "65d2be4f46e3a538d89b8c15"
type textarea "open sores under neck, chewed feet raw, hair lose, red rashy like on it all -st…"
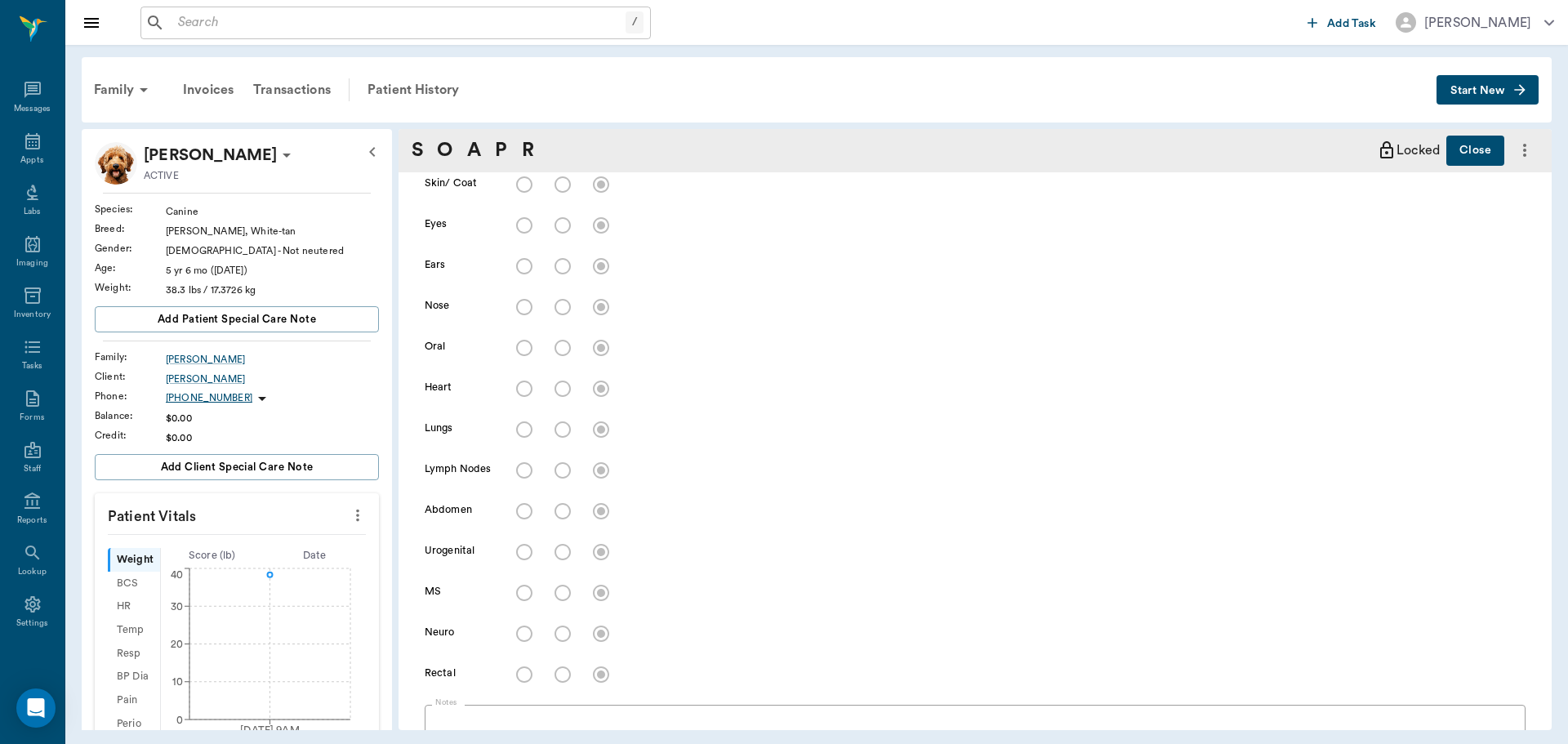
type input "[DATE]"
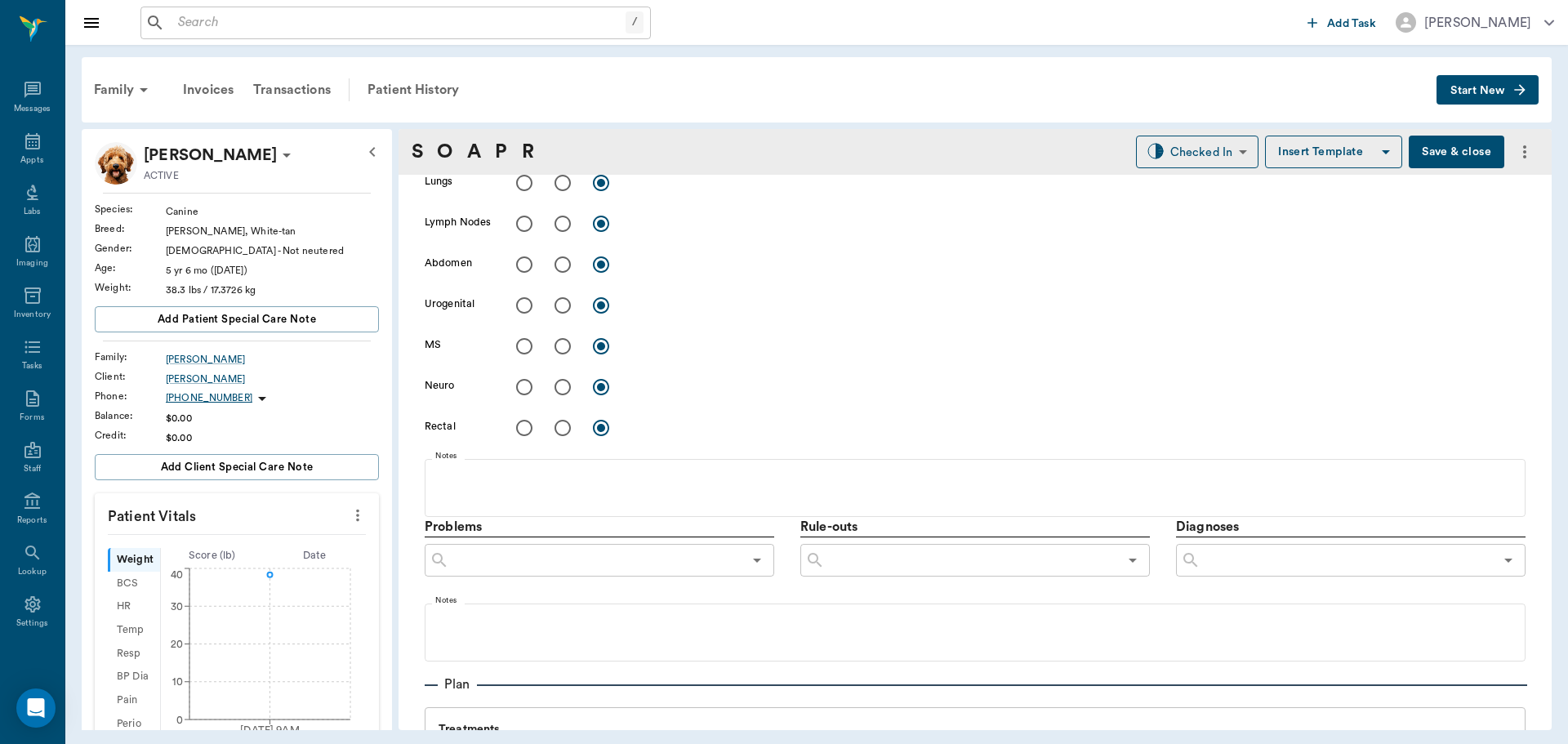
scroll to position [401, 0]
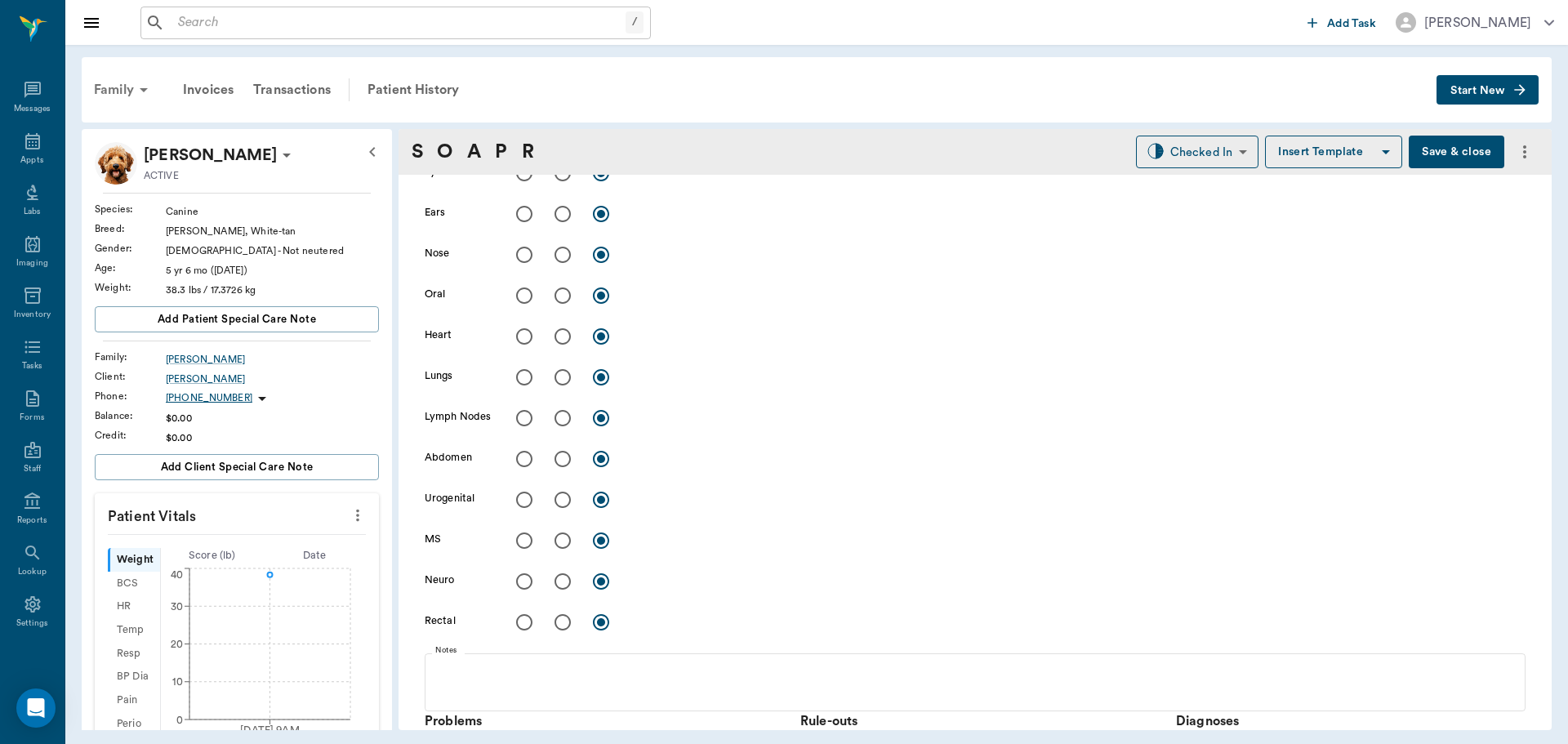
click at [133, 88] on div "Family" at bounding box center [124, 89] width 80 height 39
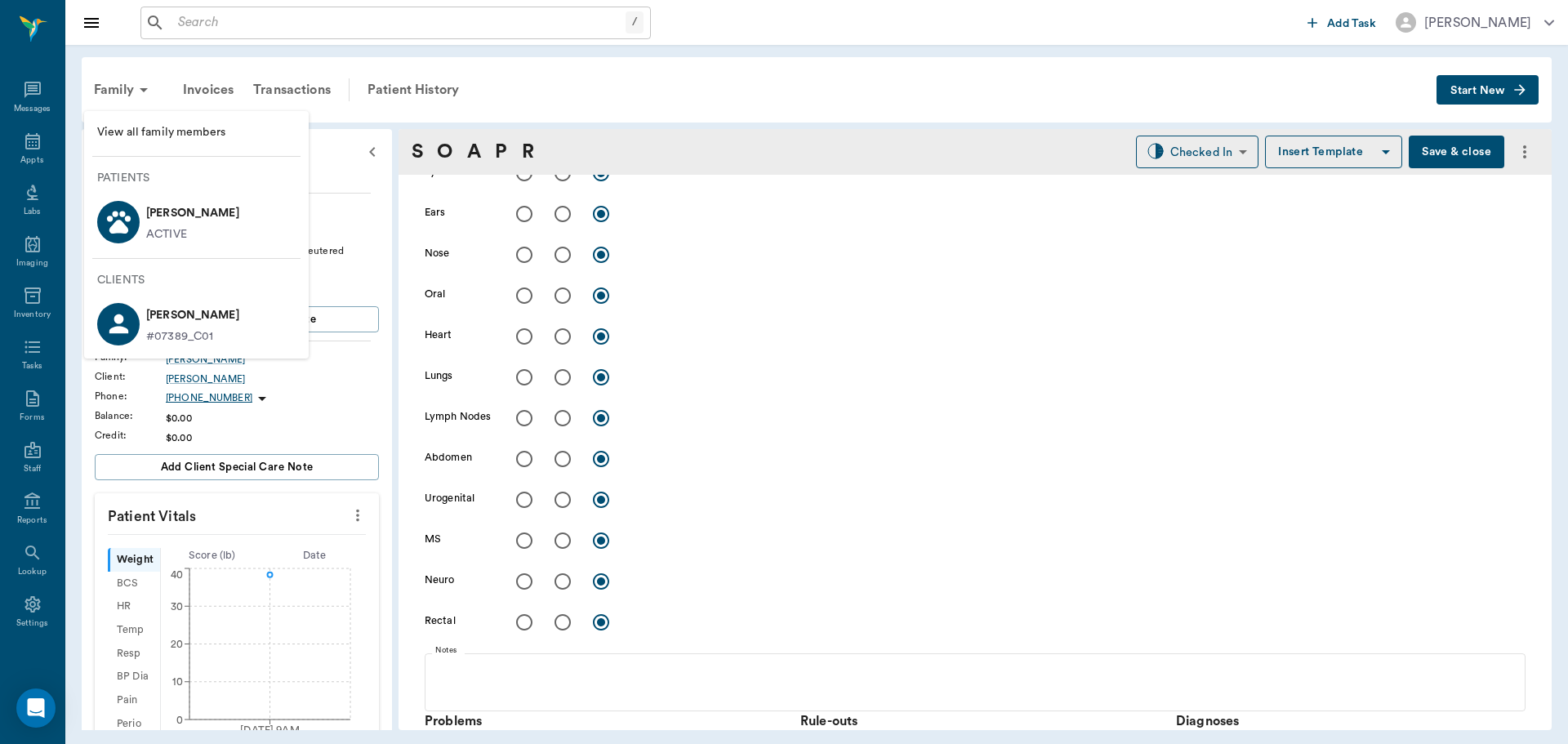
click at [39, 151] on div at bounding box center [784, 372] width 1568 height 744
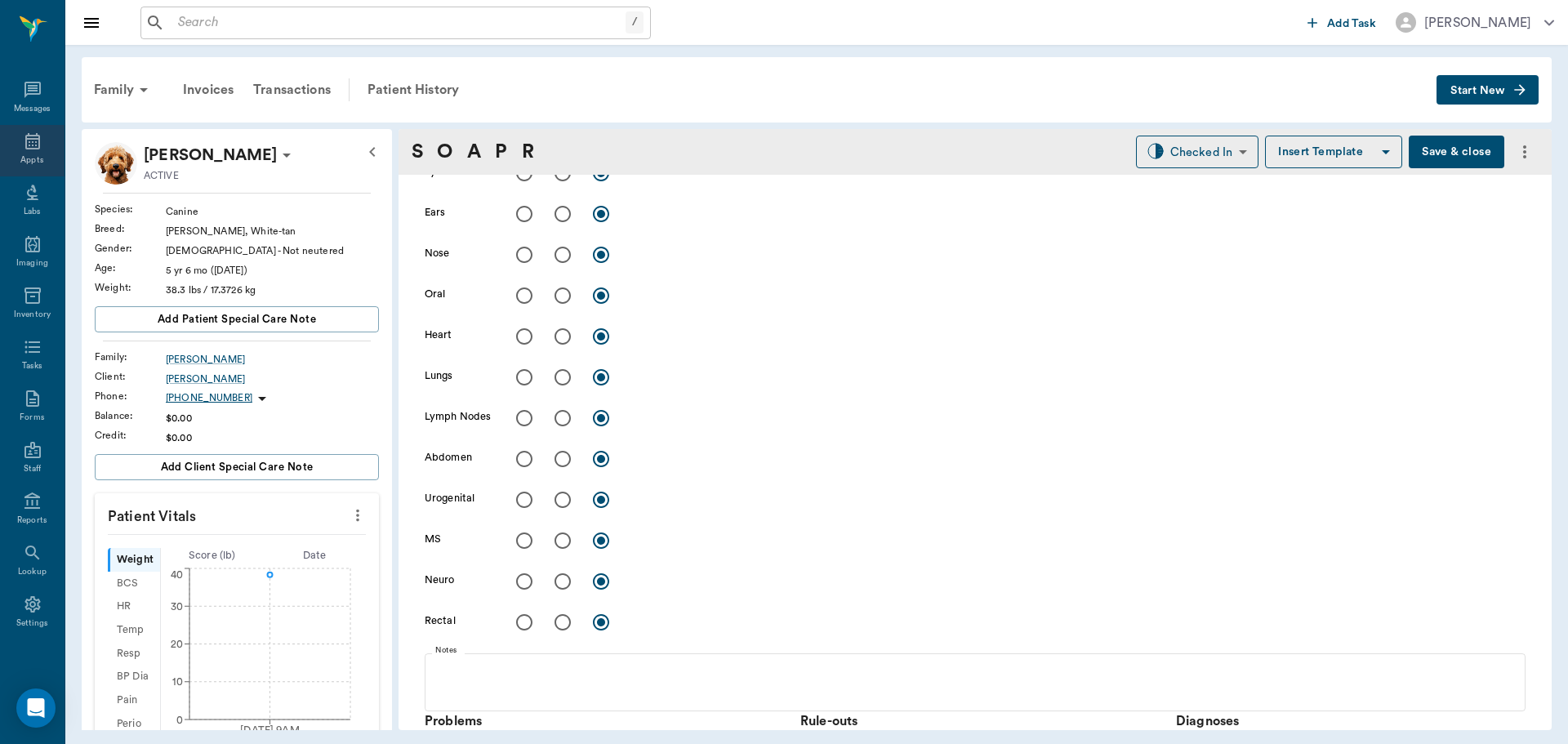
click at [22, 129] on div "Appts" at bounding box center [32, 151] width 64 height 52
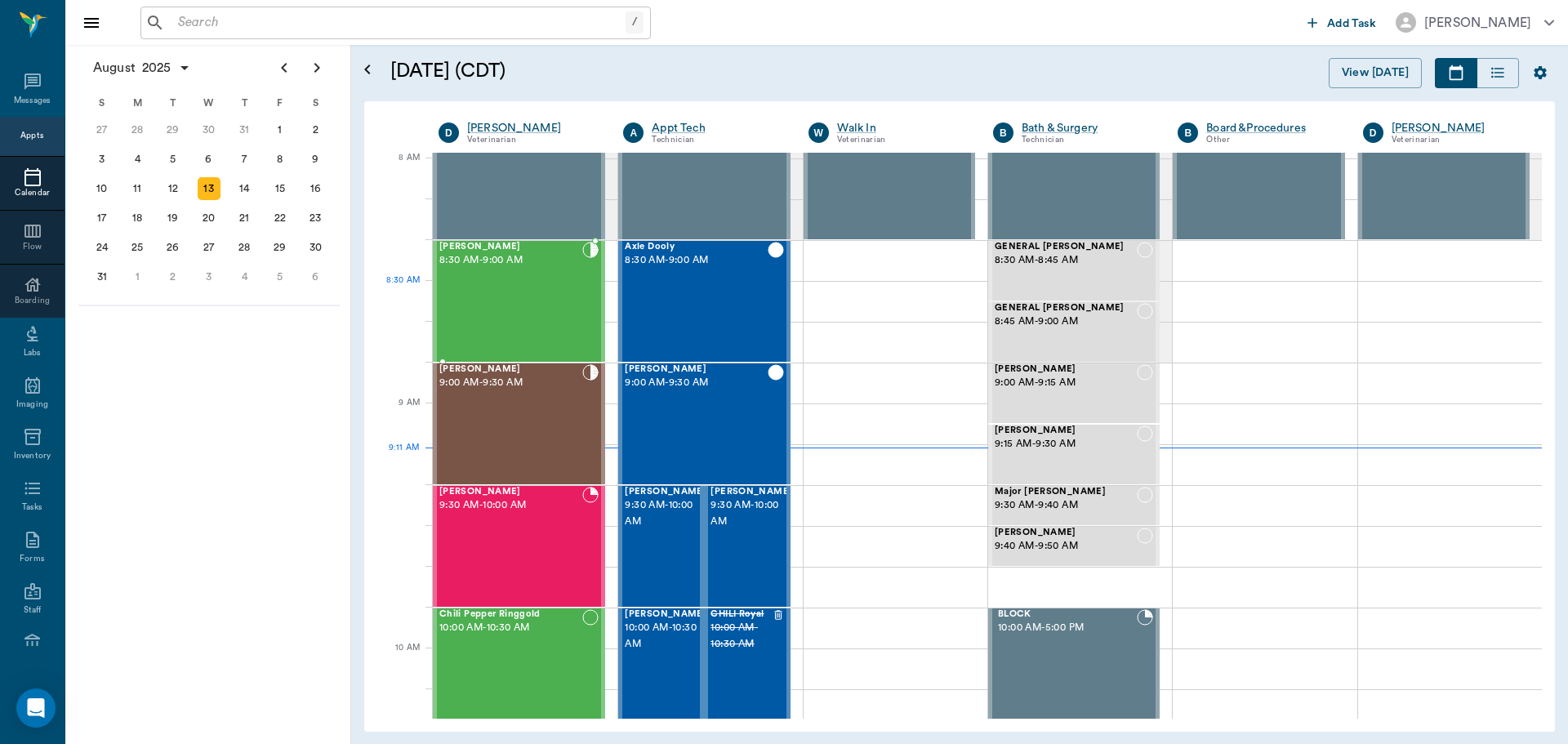
scroll to position [2, 0]
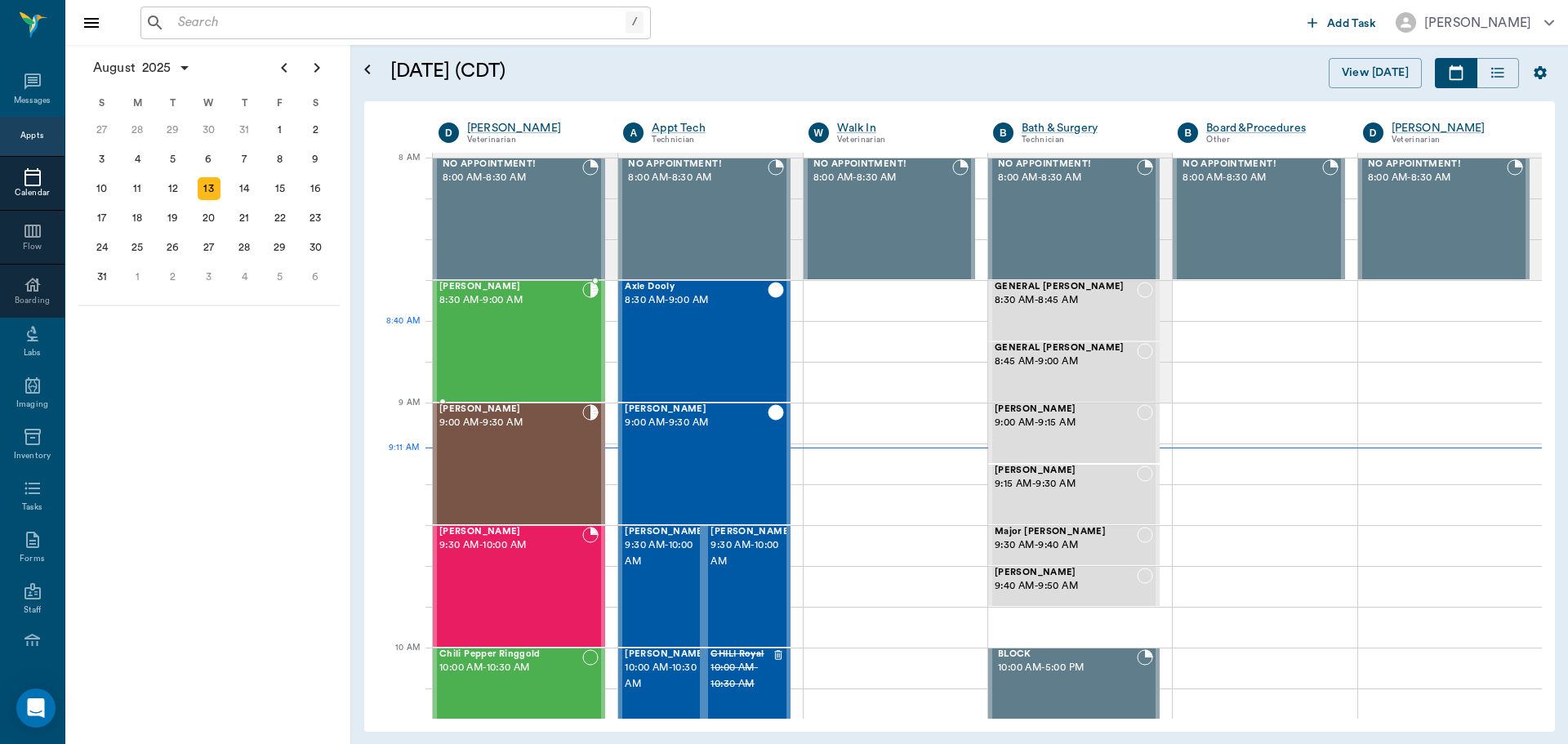
click at [526, 324] on div "Webster Upchurch 8:30 AM - 9:00 AM" at bounding box center [510, 341] width 143 height 119
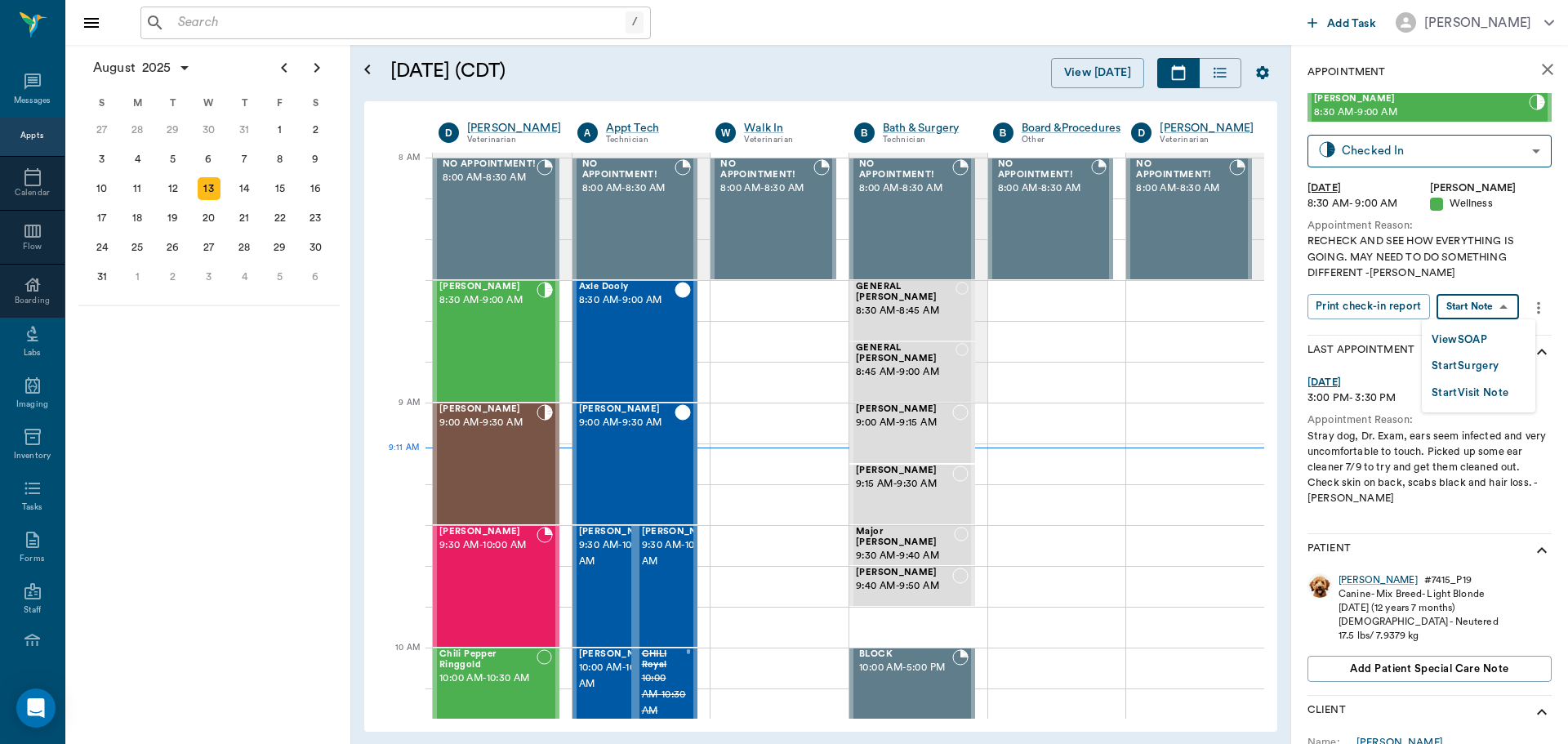
click at [1463, 316] on body "/ ​ Add Task Dr. Bert Ellsworth Nectar Messages Appts Calendar Flow Boarding La…" at bounding box center [784, 372] width 1568 height 744
click at [1458, 342] on button "View SOAP" at bounding box center [1460, 340] width 56 height 19
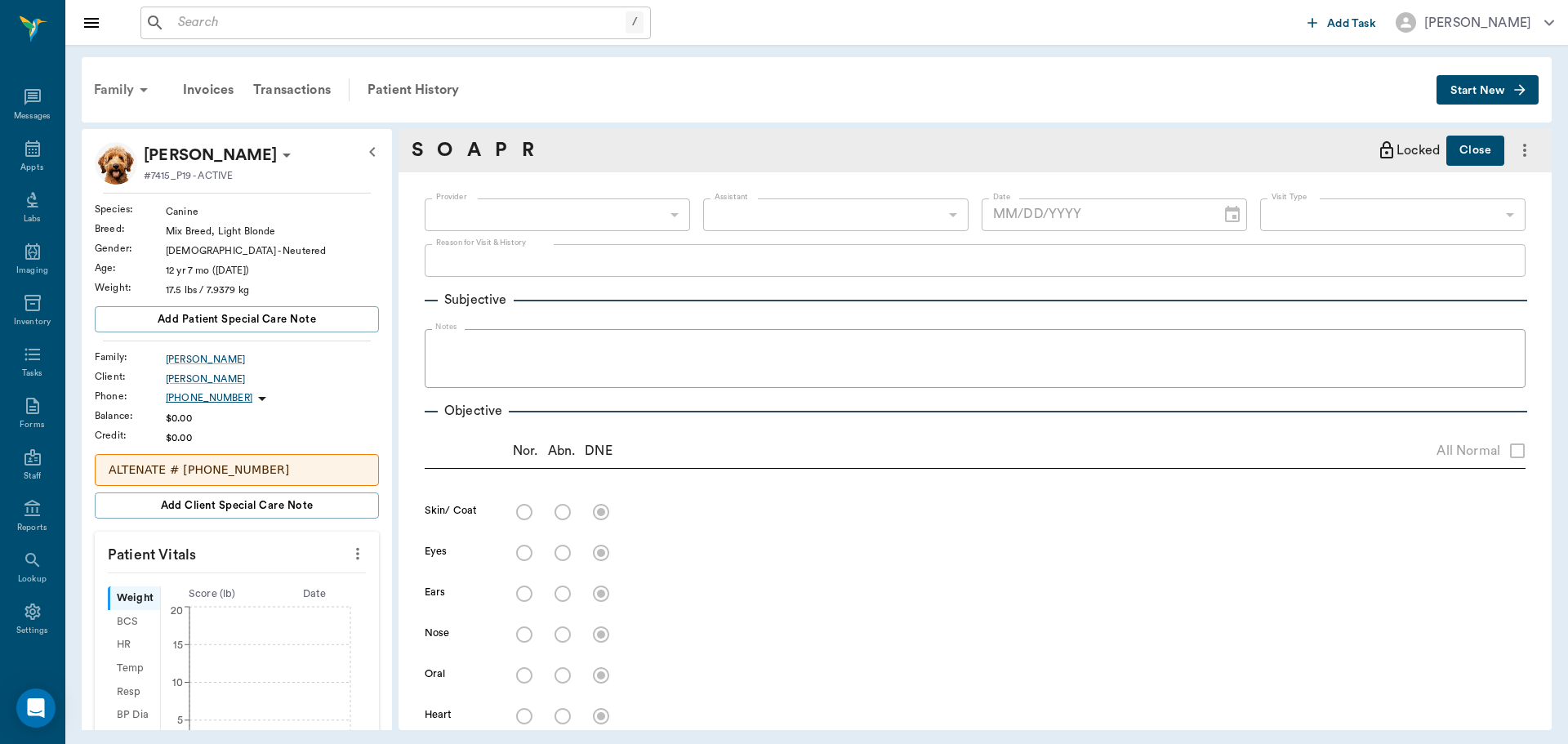
scroll to position [8, 0]
type input "63ec2f075fda476ae8351a4d"
type input "65d2be4f46e3a538d89b8c14"
type textarea "RECHECK AND SEE HOW EVERYTHING IS GOING. MAY NEED TO DO SOMETHING DIFFERENT -LO…"
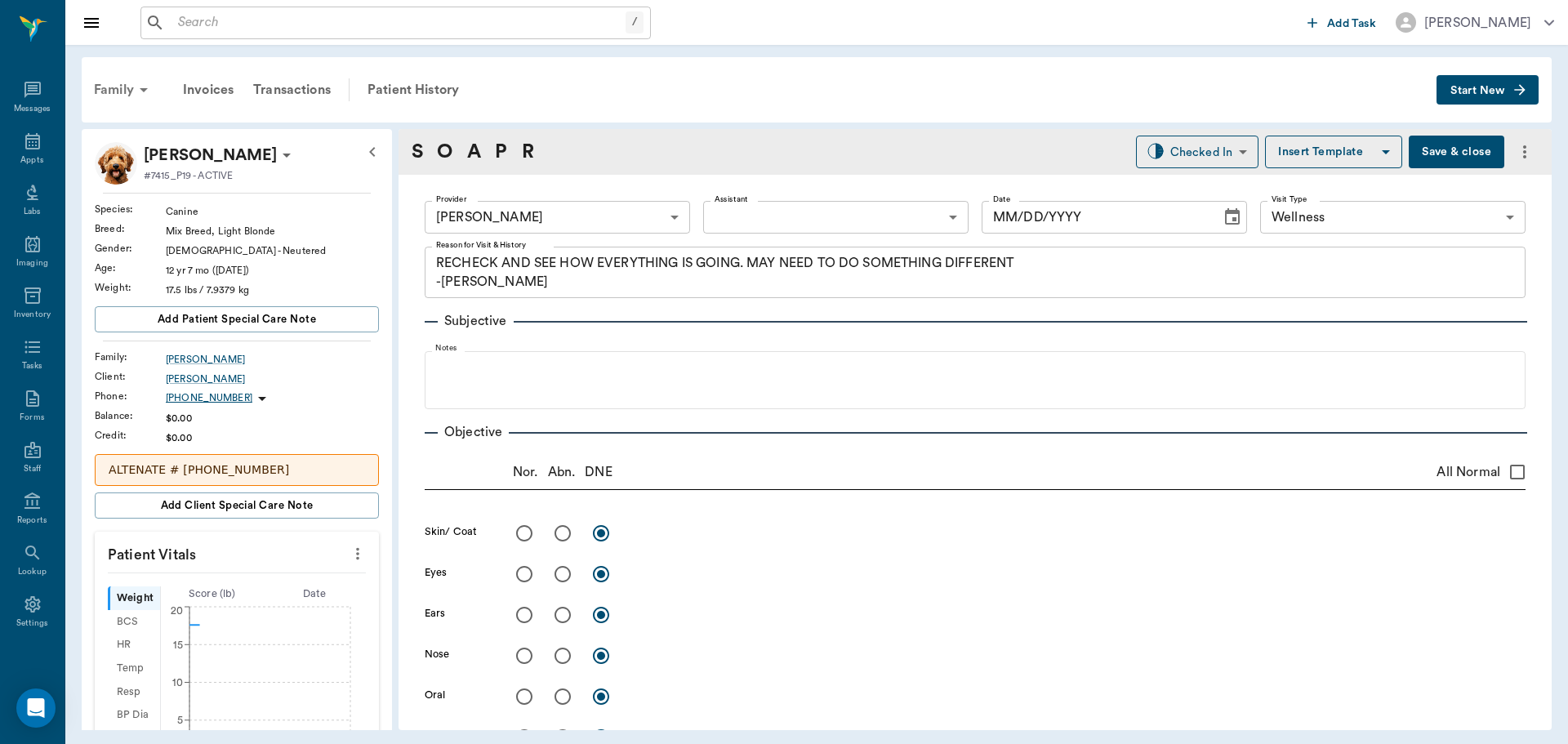
type input "[DATE]"
click at [124, 84] on div "Family" at bounding box center [124, 89] width 80 height 39
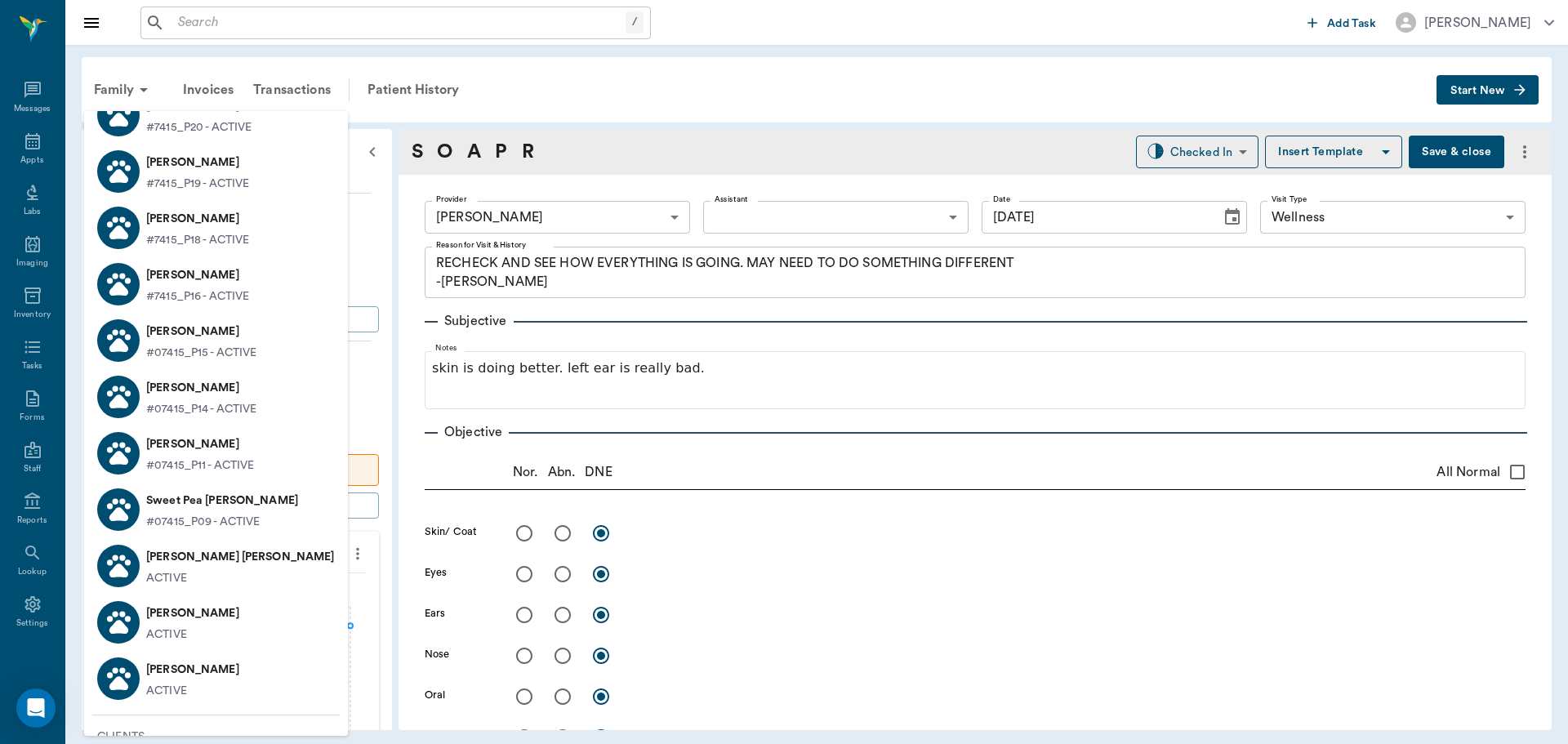
scroll to position [81, 0]
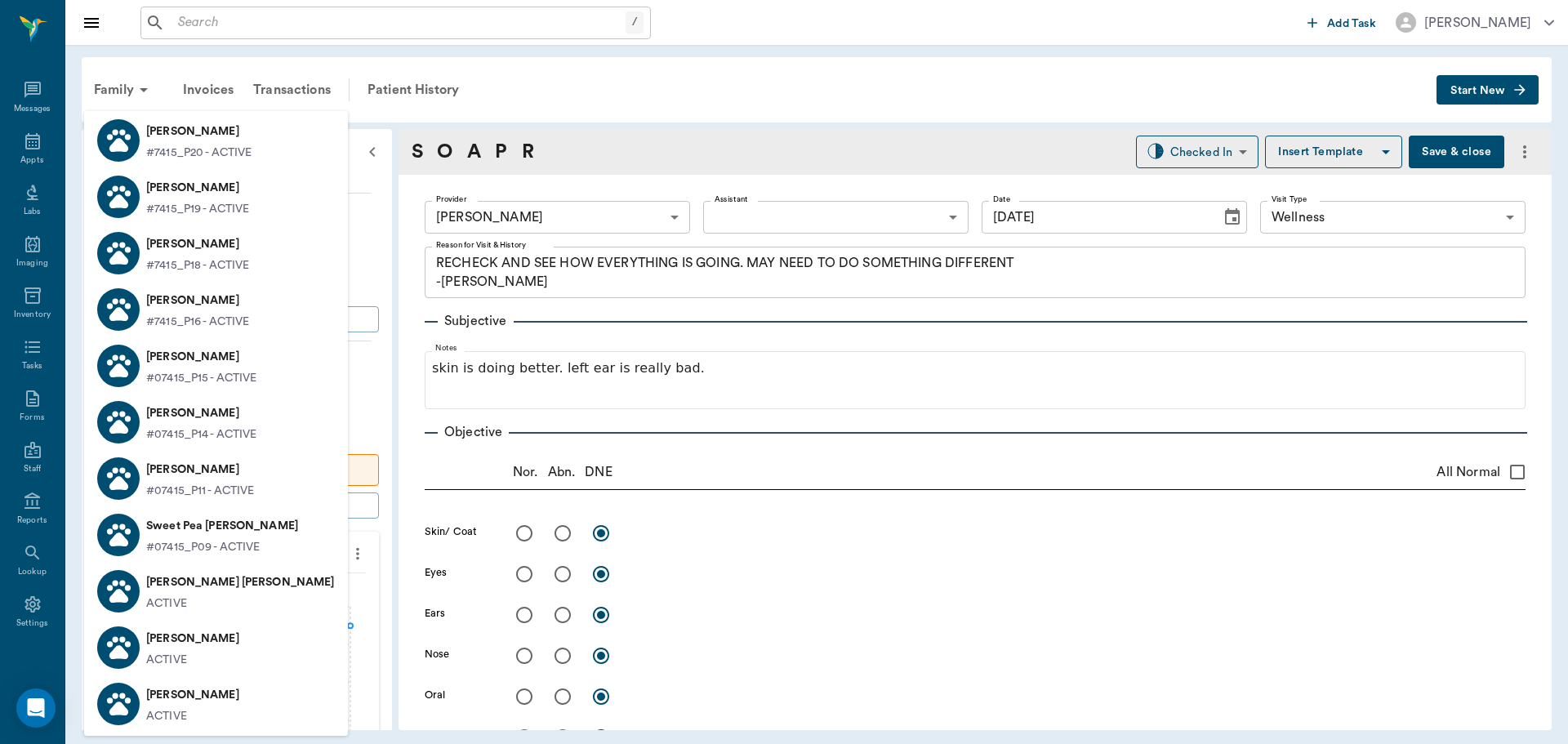
click at [191, 144] on p "lil rose Upchurch" at bounding box center [199, 130] width 105 height 26
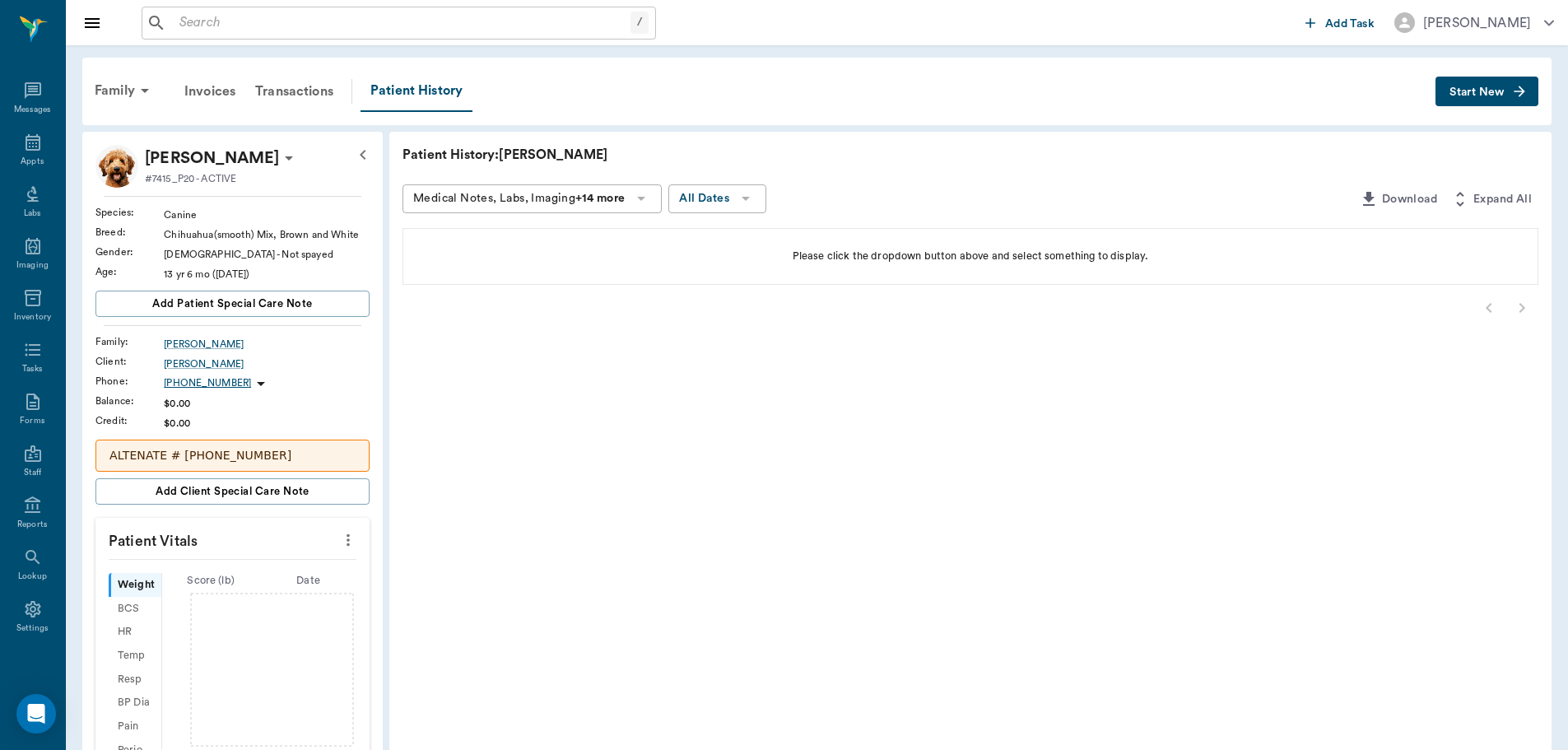
click at [1489, 102] on button "Start New" at bounding box center [1487, 92] width 102 height 31
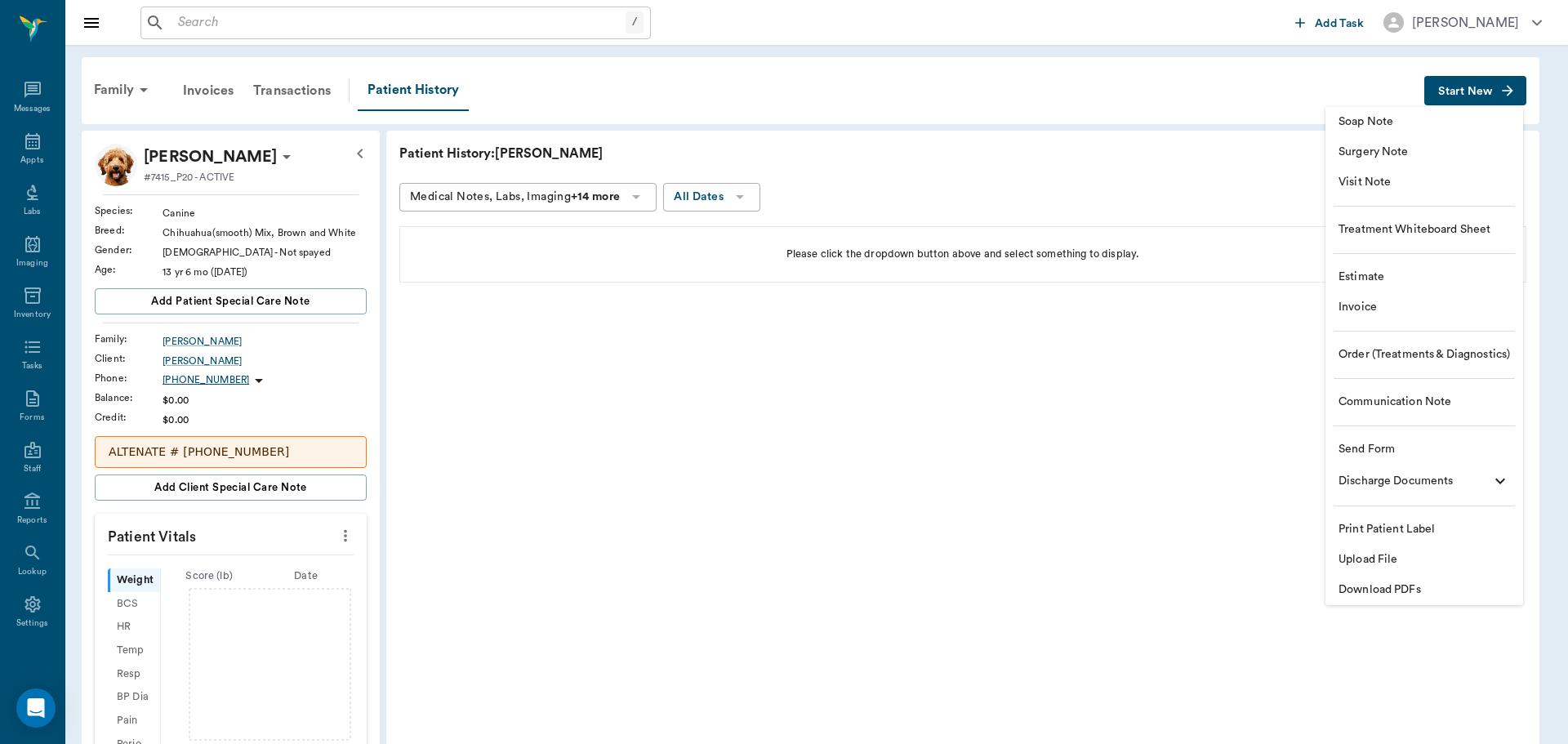
click at [1369, 184] on span "Visit Note" at bounding box center [1424, 182] width 172 height 17
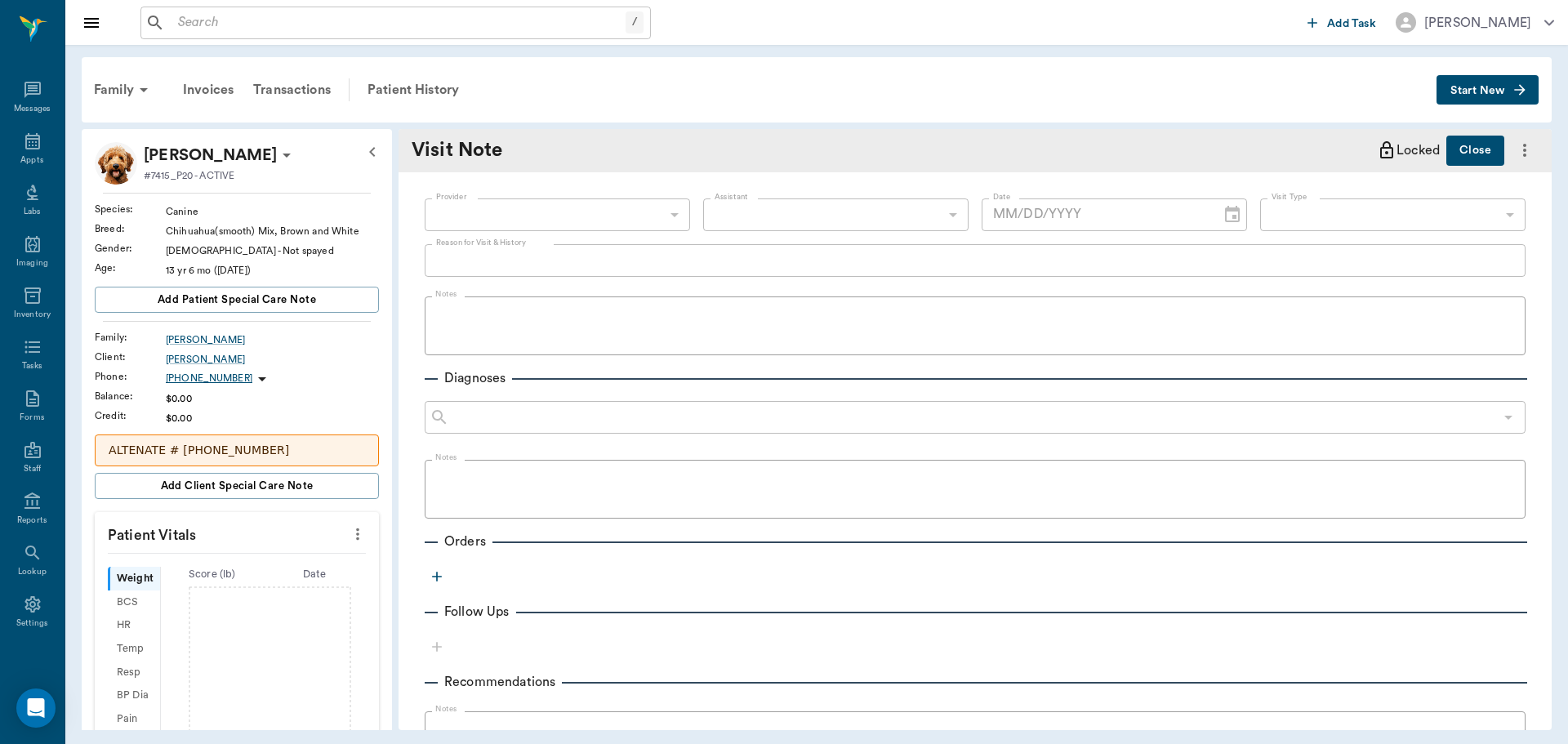
type input "[DATE]"
click at [527, 221] on body "/ ​ Add Task Dr. Bert Ellsworth Nectar Messages Appts Labs Imaging Inventory Ta…" at bounding box center [784, 372] width 1568 height 744
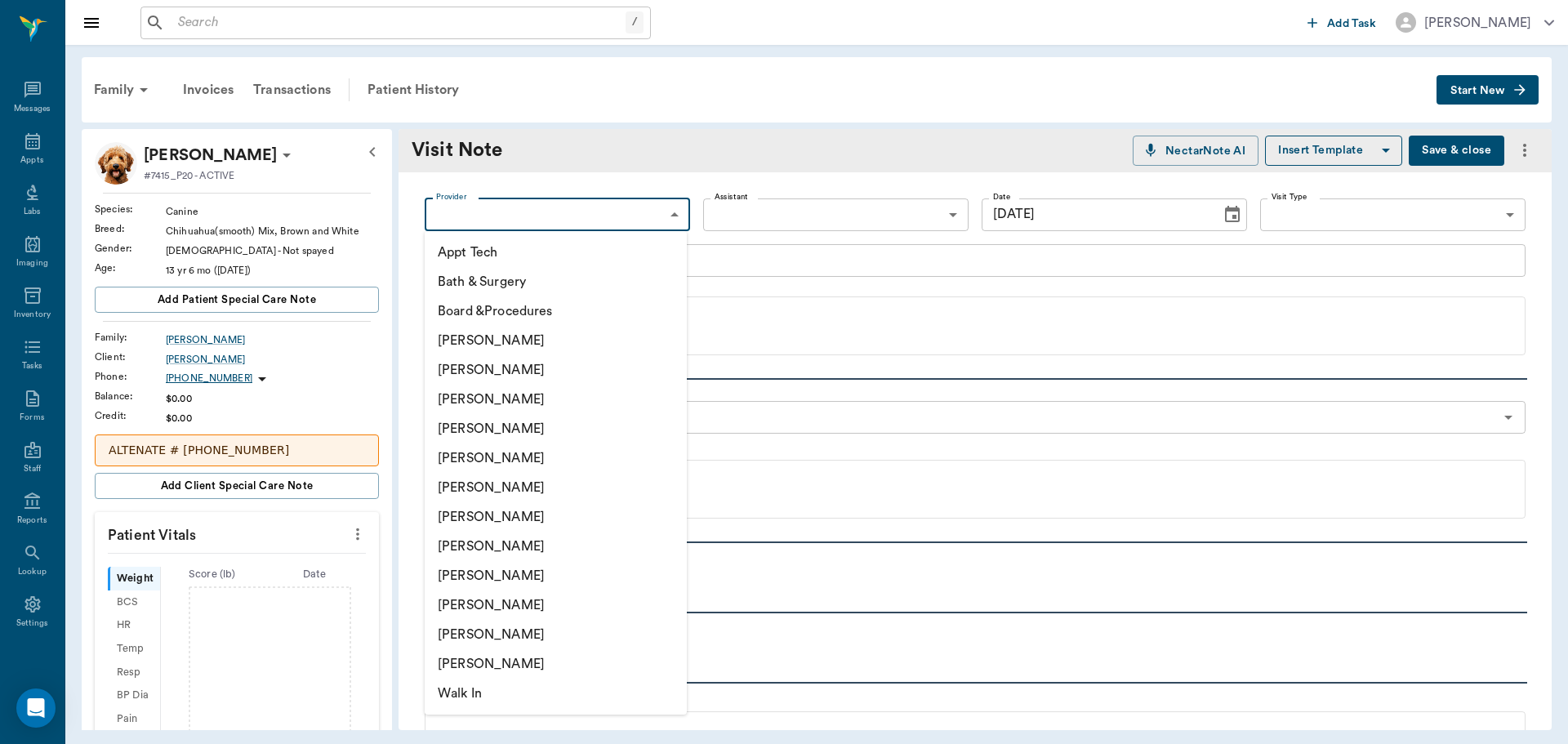
click at [487, 407] on li "[PERSON_NAME]" at bounding box center [555, 399] width 262 height 30
type input "63ec2f075fda476ae8351a4d"
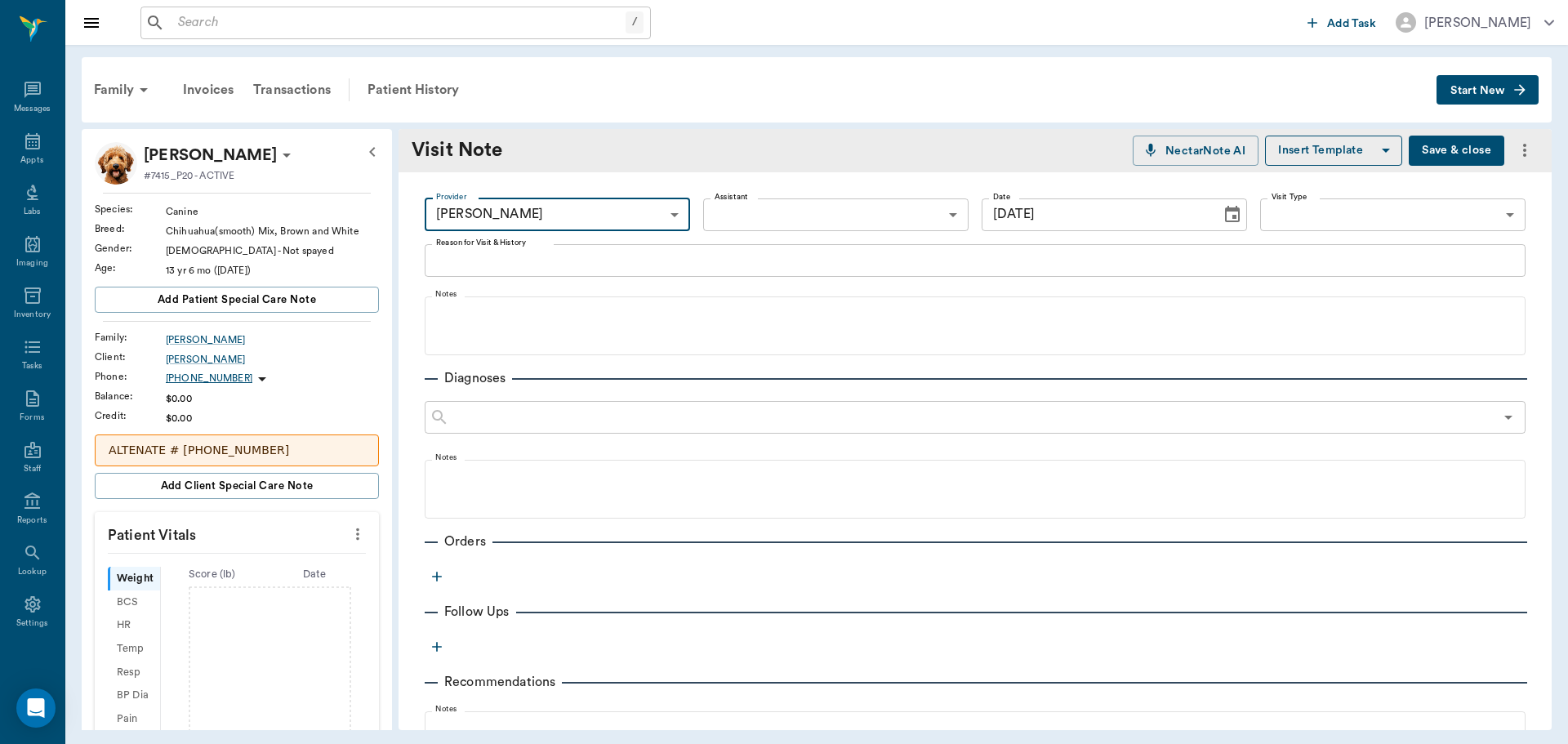
click at [464, 264] on textarea "Reason for Visit & History" at bounding box center [975, 260] width 1078 height 19
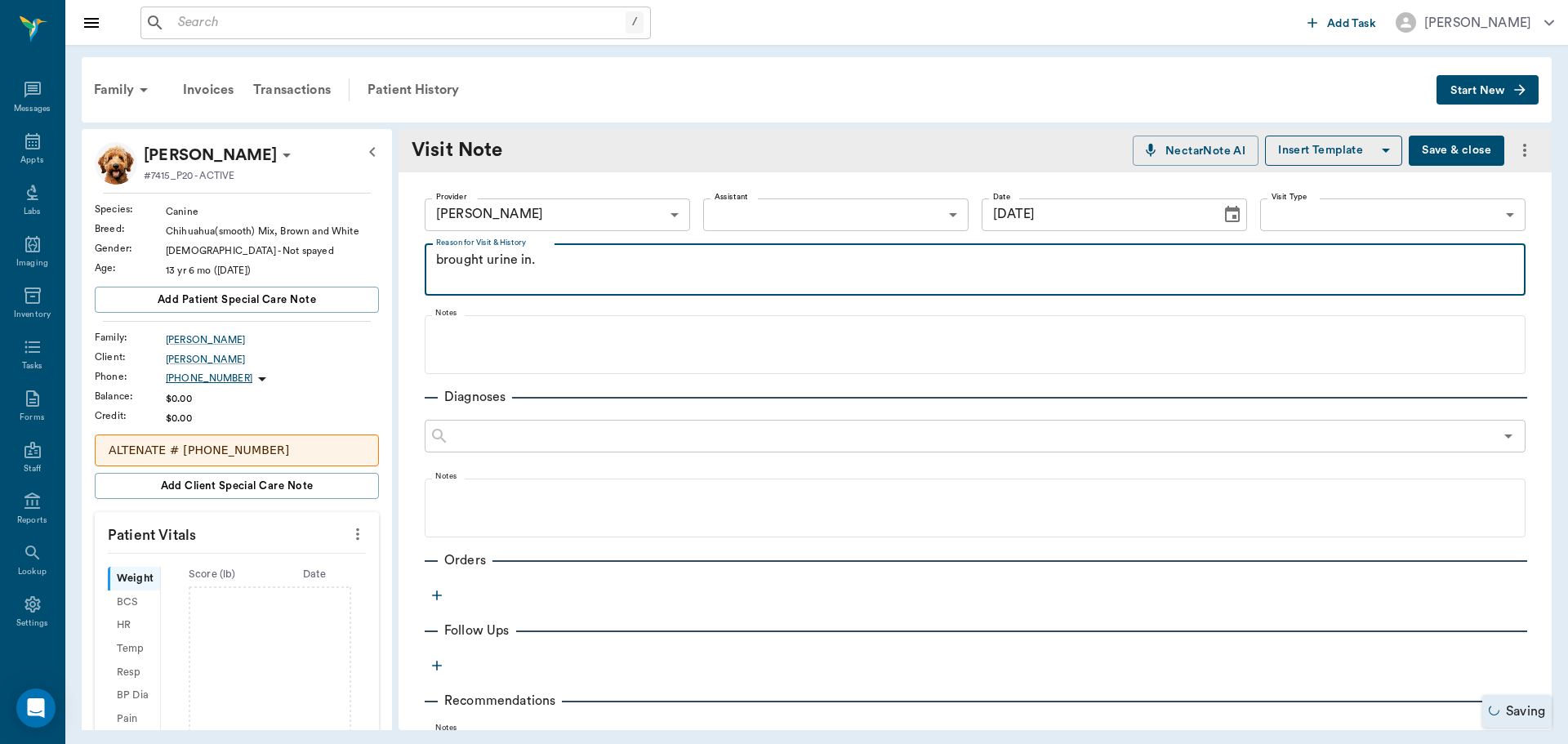
click at [546, 258] on textarea "brought urine in." at bounding box center [975, 268] width 1078 height 37
type textarea "brought urine in to test"
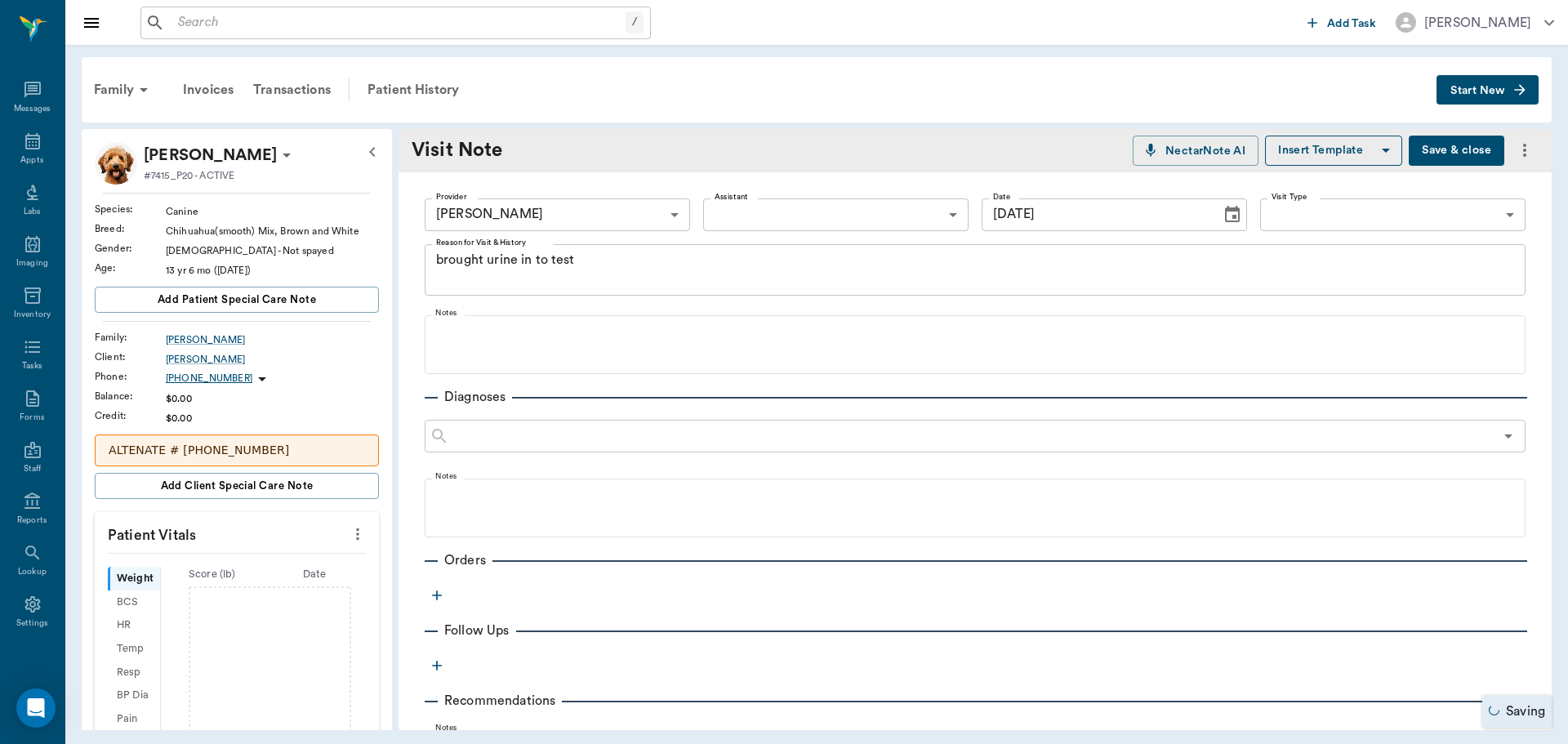
click at [434, 589] on icon "button" at bounding box center [436, 594] width 16 height 16
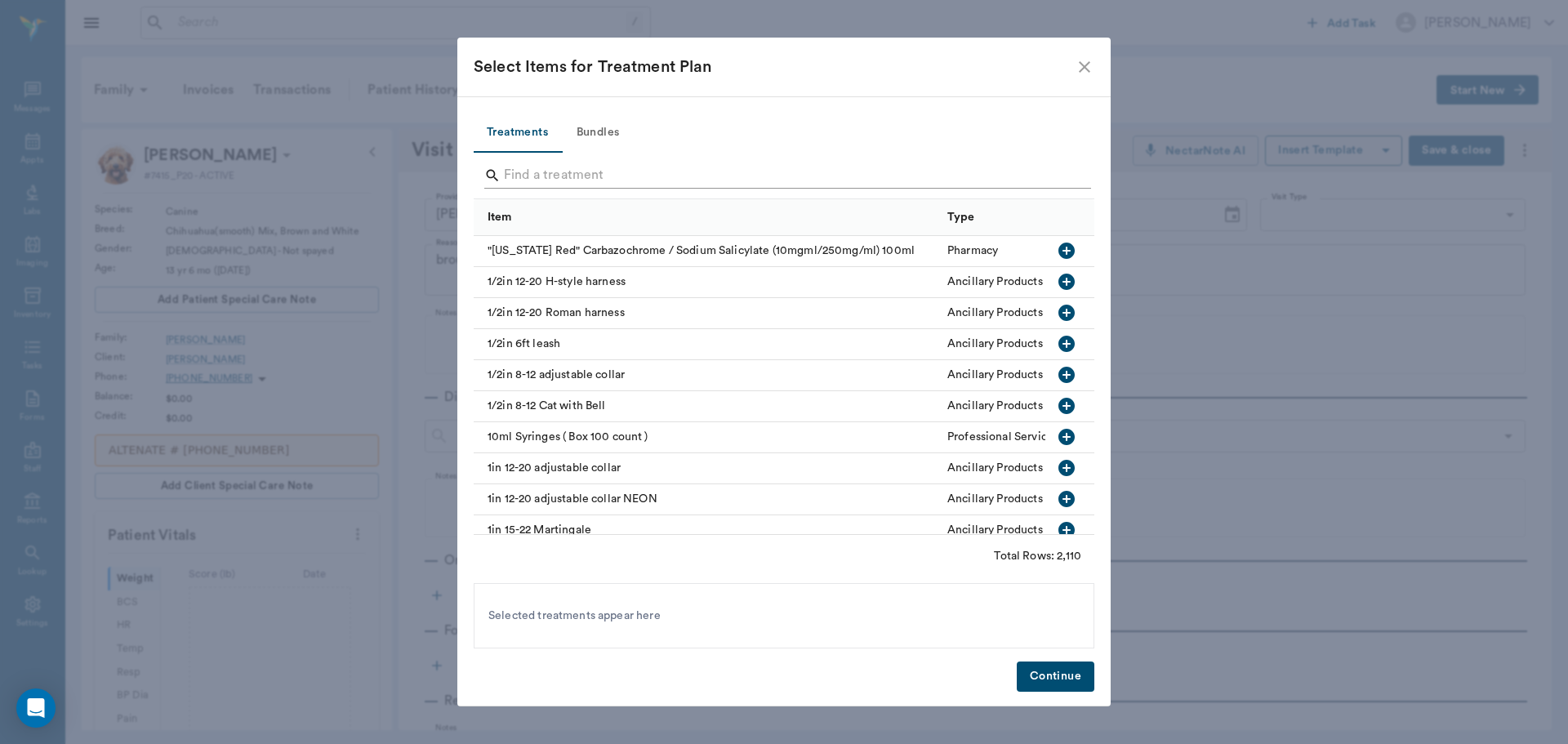
click at [549, 169] on input "Search" at bounding box center [784, 174] width 563 height 26
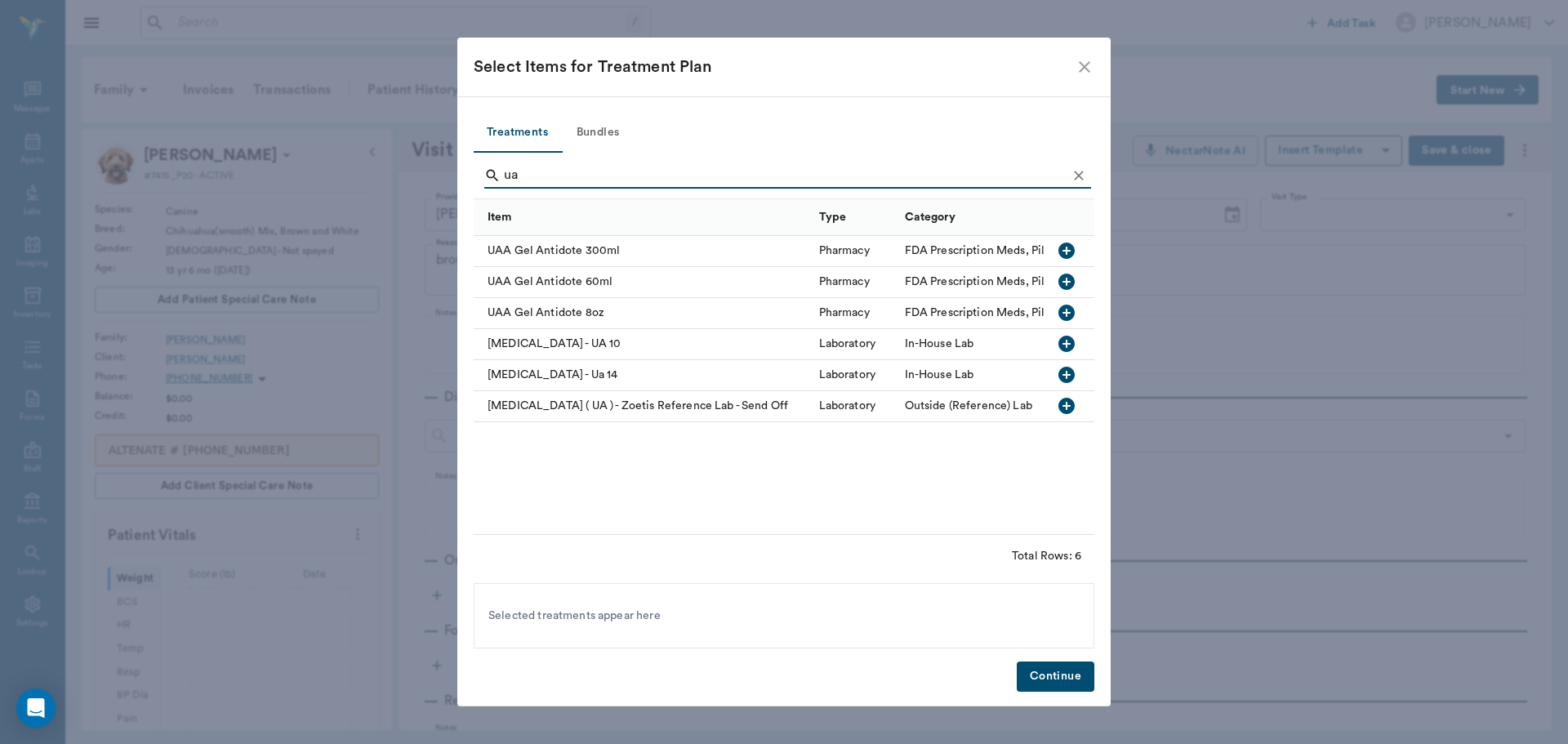
type input "ua"
drag, startPoint x: 1071, startPoint y: 379, endPoint x: 1102, endPoint y: 488, distance: 113.3
click at [1072, 382] on icon "button" at bounding box center [1066, 375] width 19 height 19
click at [1053, 680] on button "Continue" at bounding box center [1055, 677] width 78 height 31
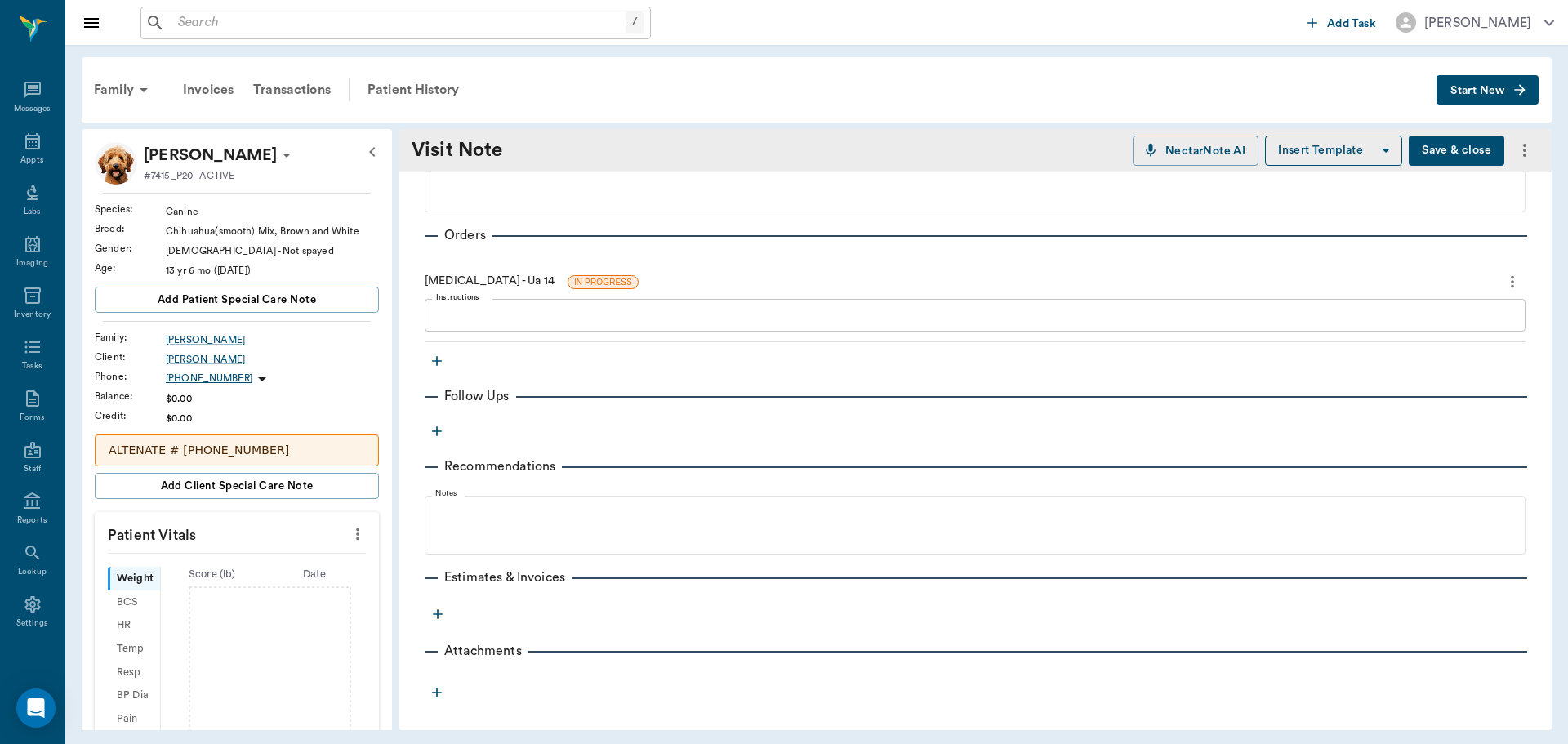
scroll to position [326, 0]
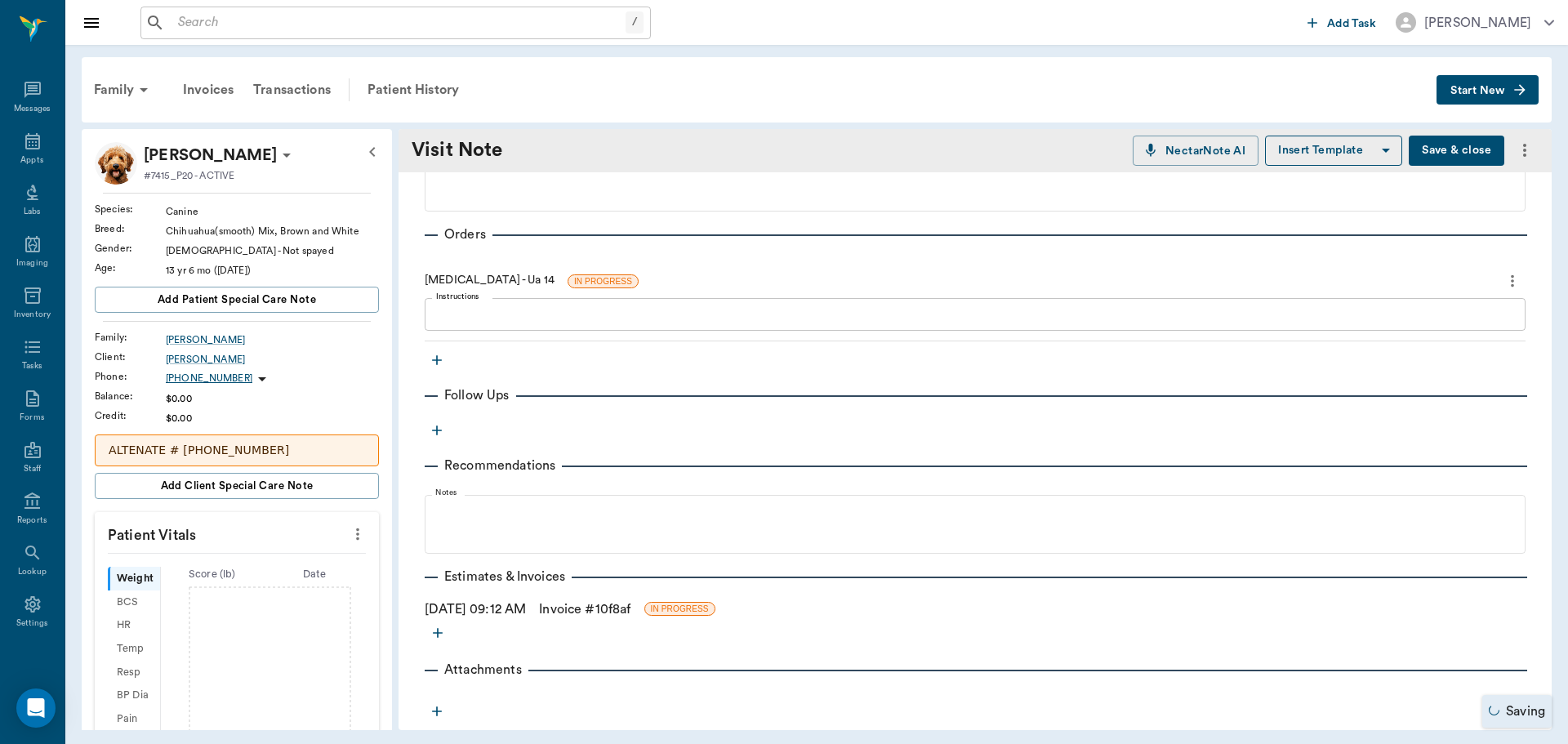
click at [590, 609] on link "Invoice # 10f8af" at bounding box center [584, 609] width 91 height 19
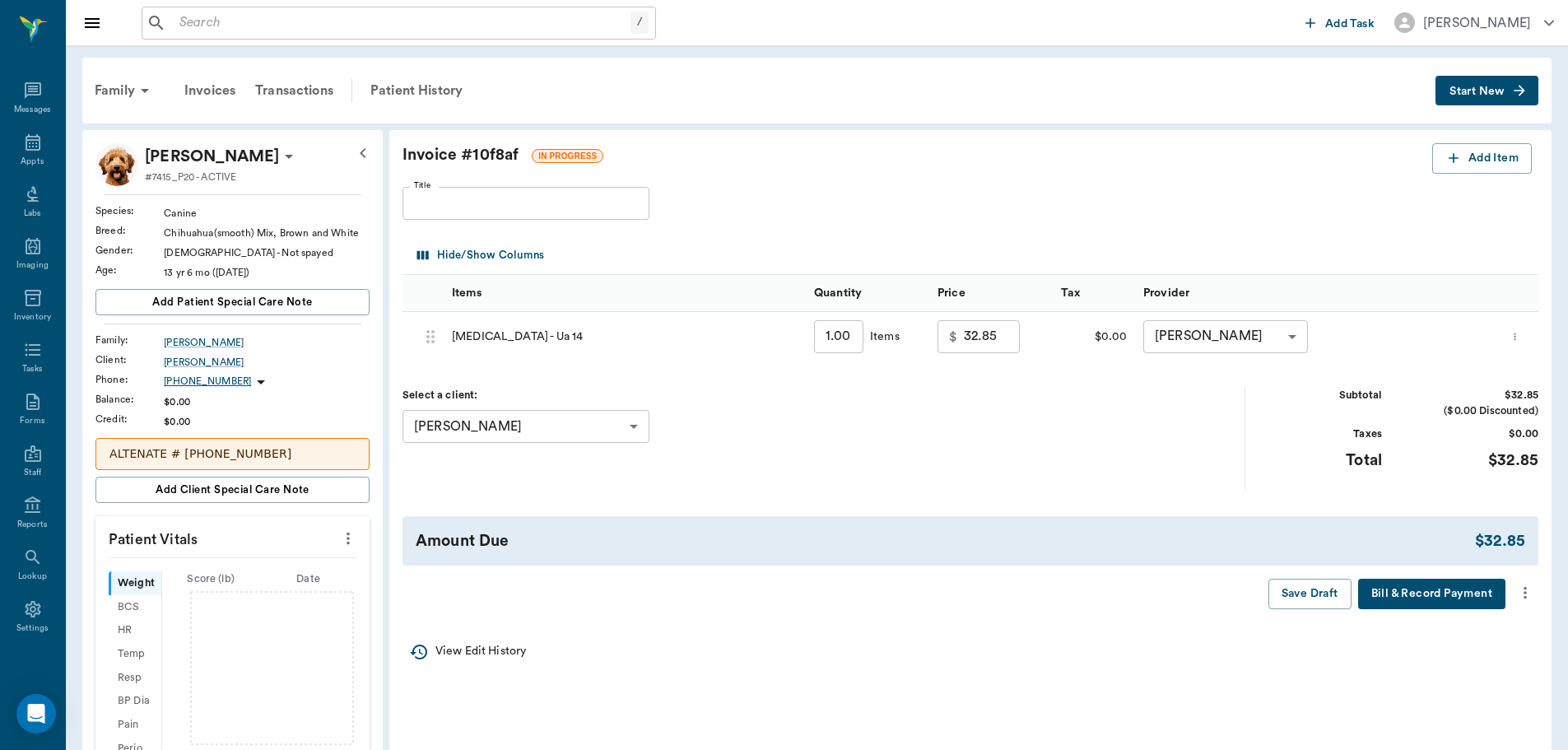
click at [1517, 594] on icon "more" at bounding box center [1525, 592] width 18 height 19
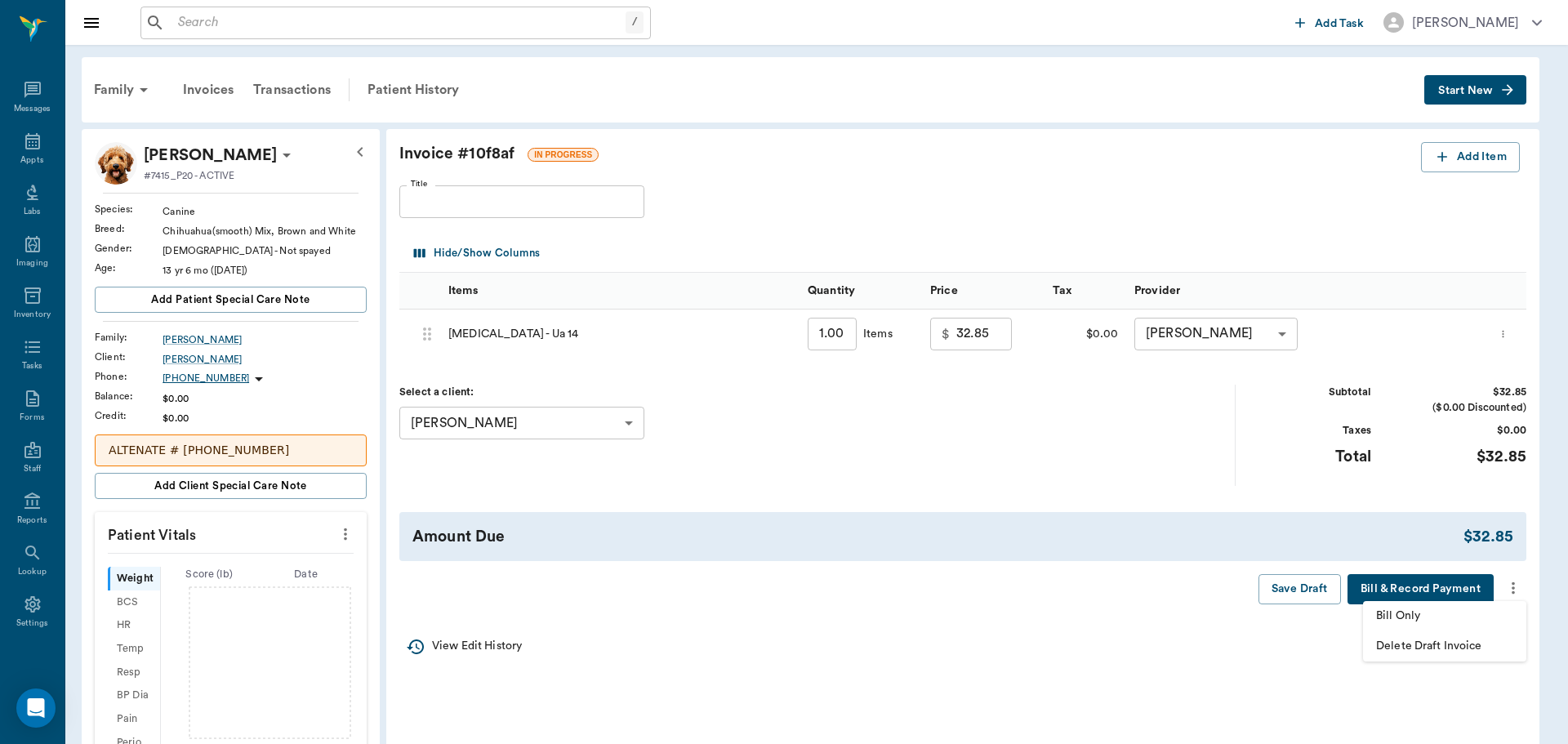
click at [1418, 609] on span "Bill Only" at bounding box center [1444, 616] width 137 height 17
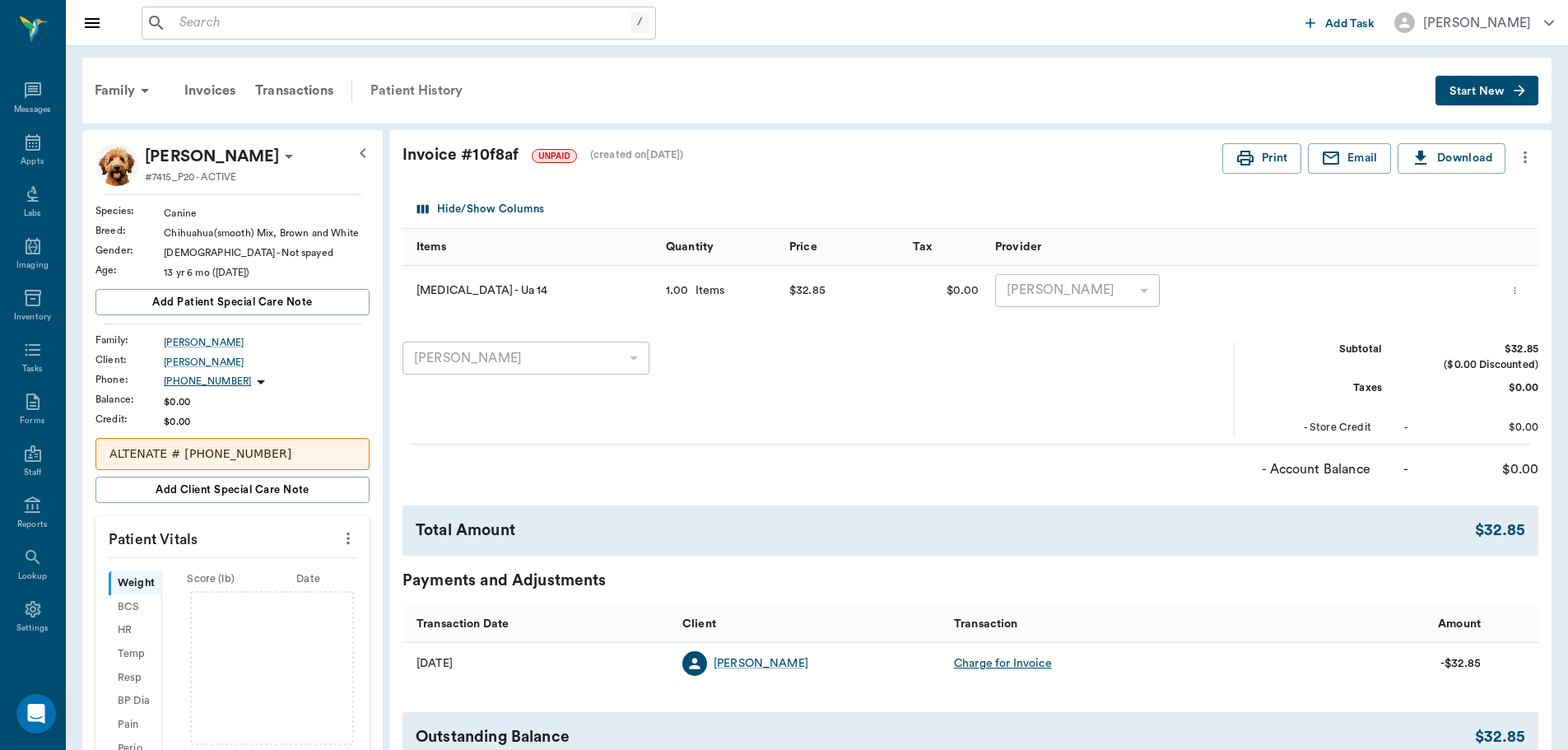
click at [427, 93] on div "Patient History" at bounding box center [417, 90] width 112 height 40
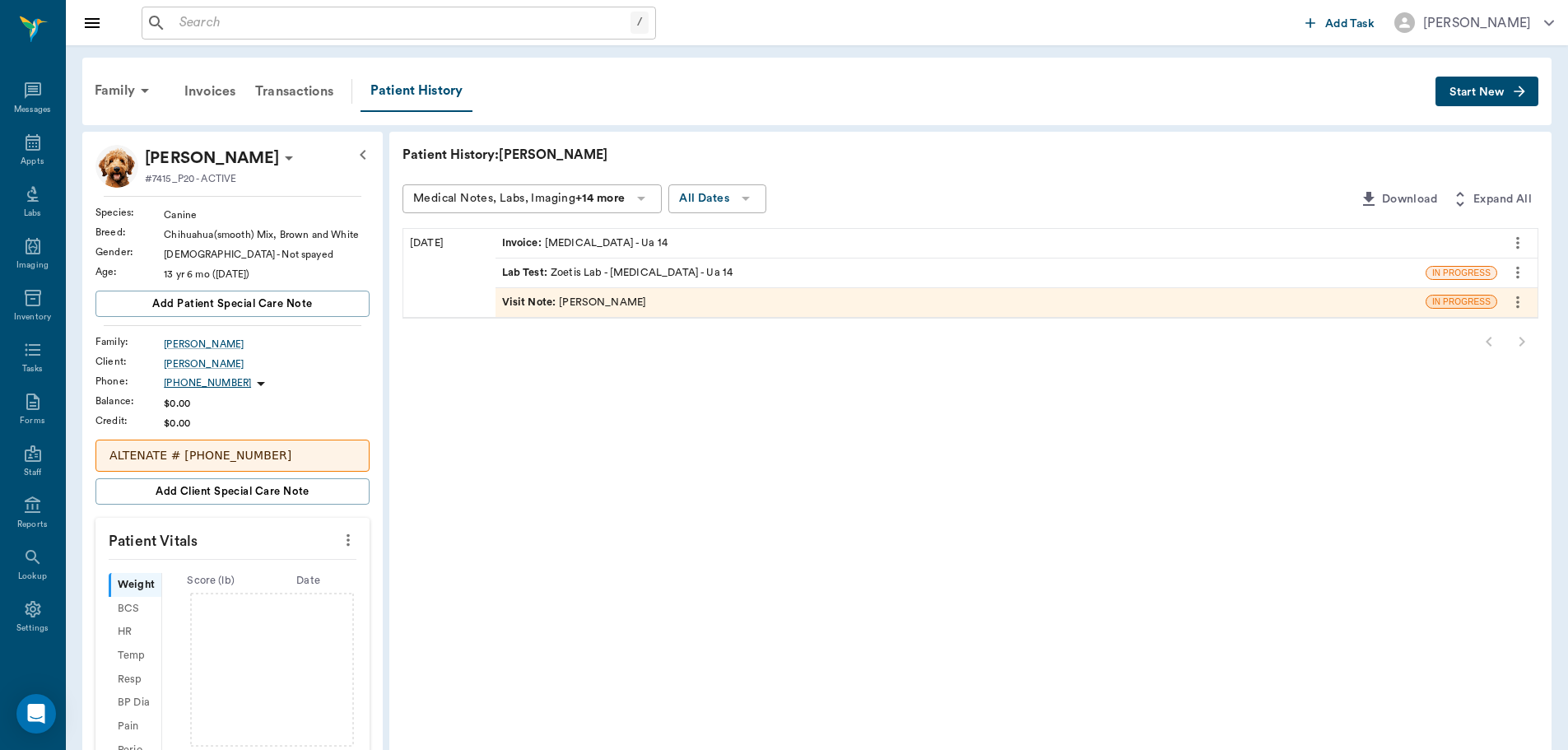
click at [514, 303] on span "Visit Note :" at bounding box center [531, 303] width 58 height 15
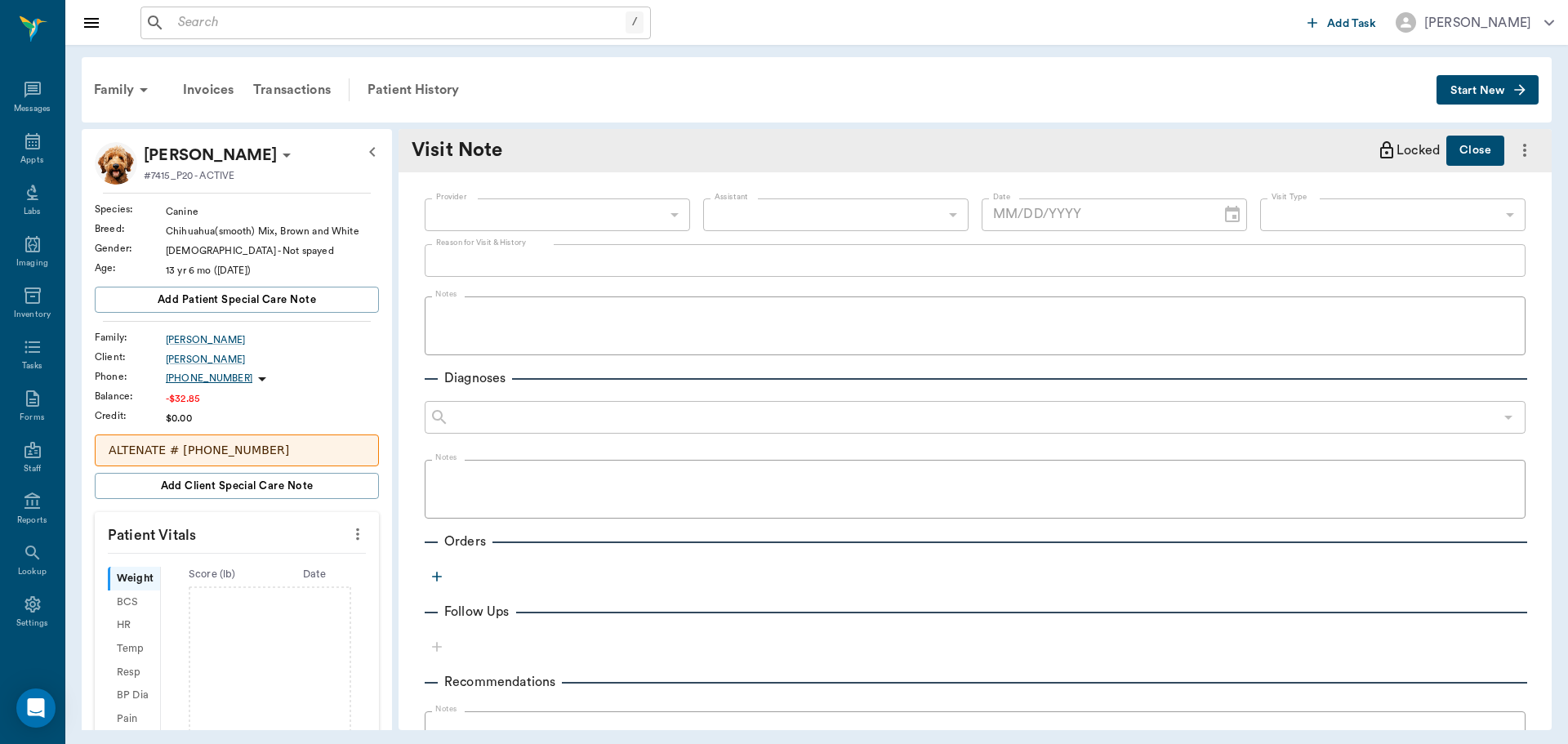
type input "63ec2f075fda476ae8351a4d"
type textarea "brought urine in to test"
type input "[DATE]"
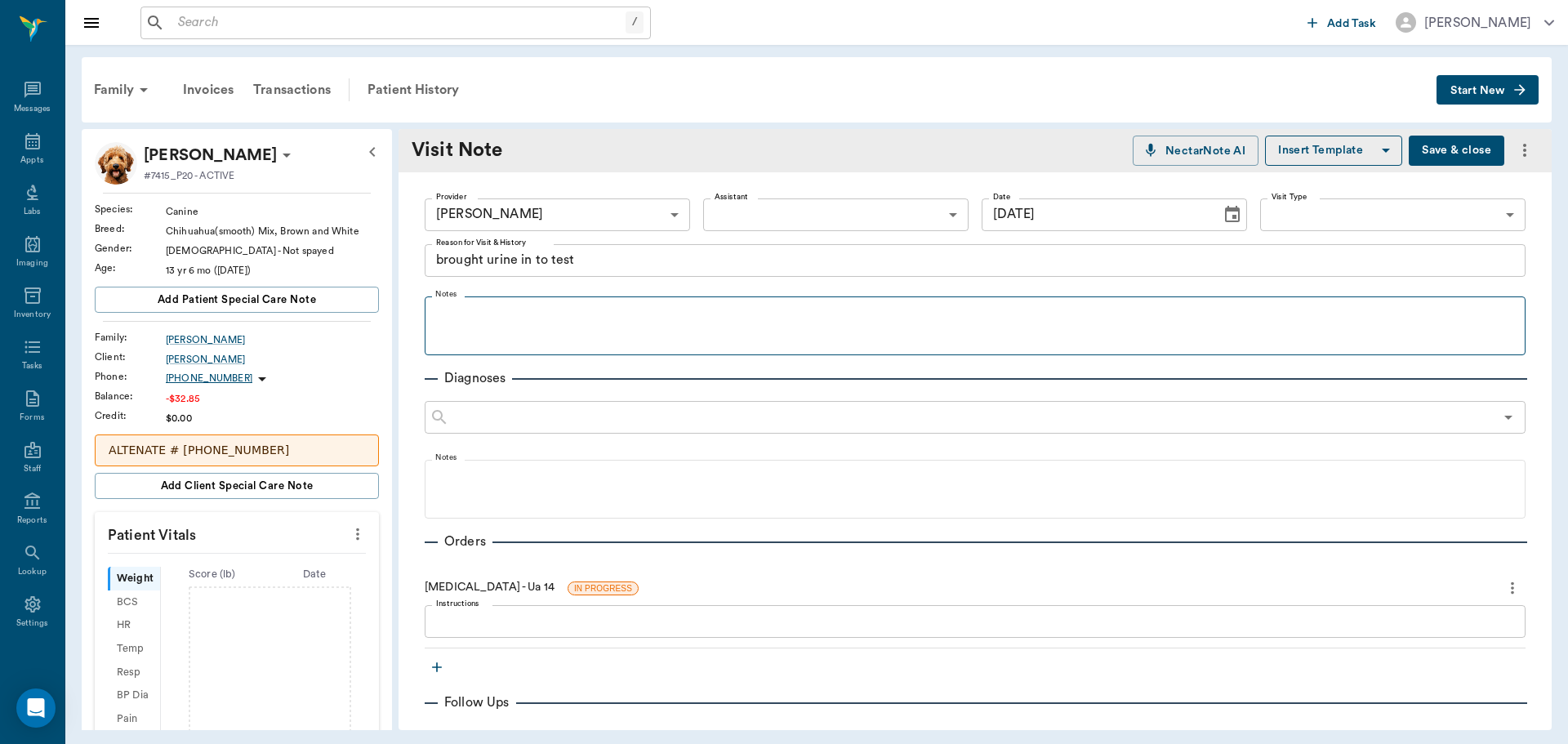
scroll to position [81, 0]
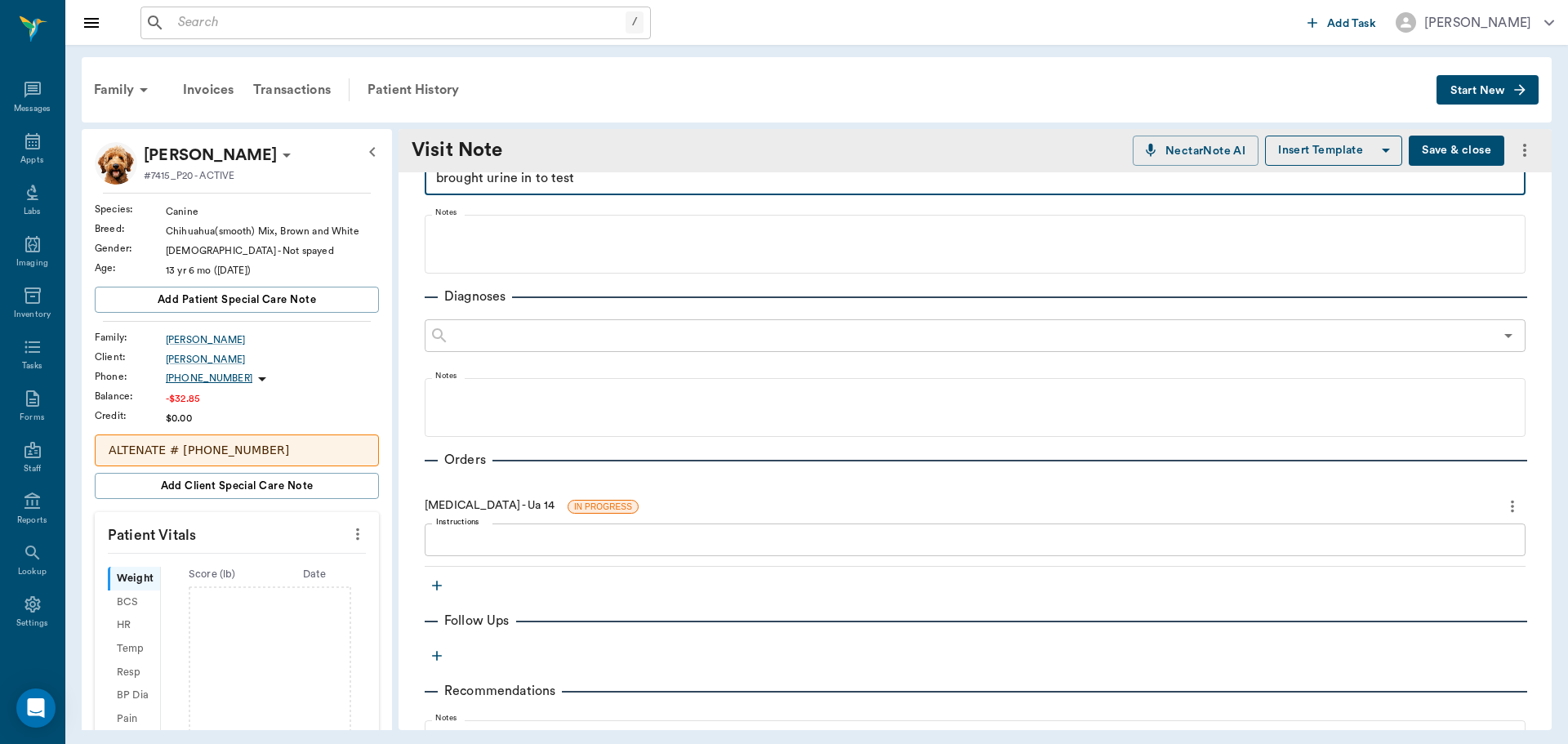
click at [592, 178] on textarea "brought urine in to test" at bounding box center [975, 178] width 1078 height 19
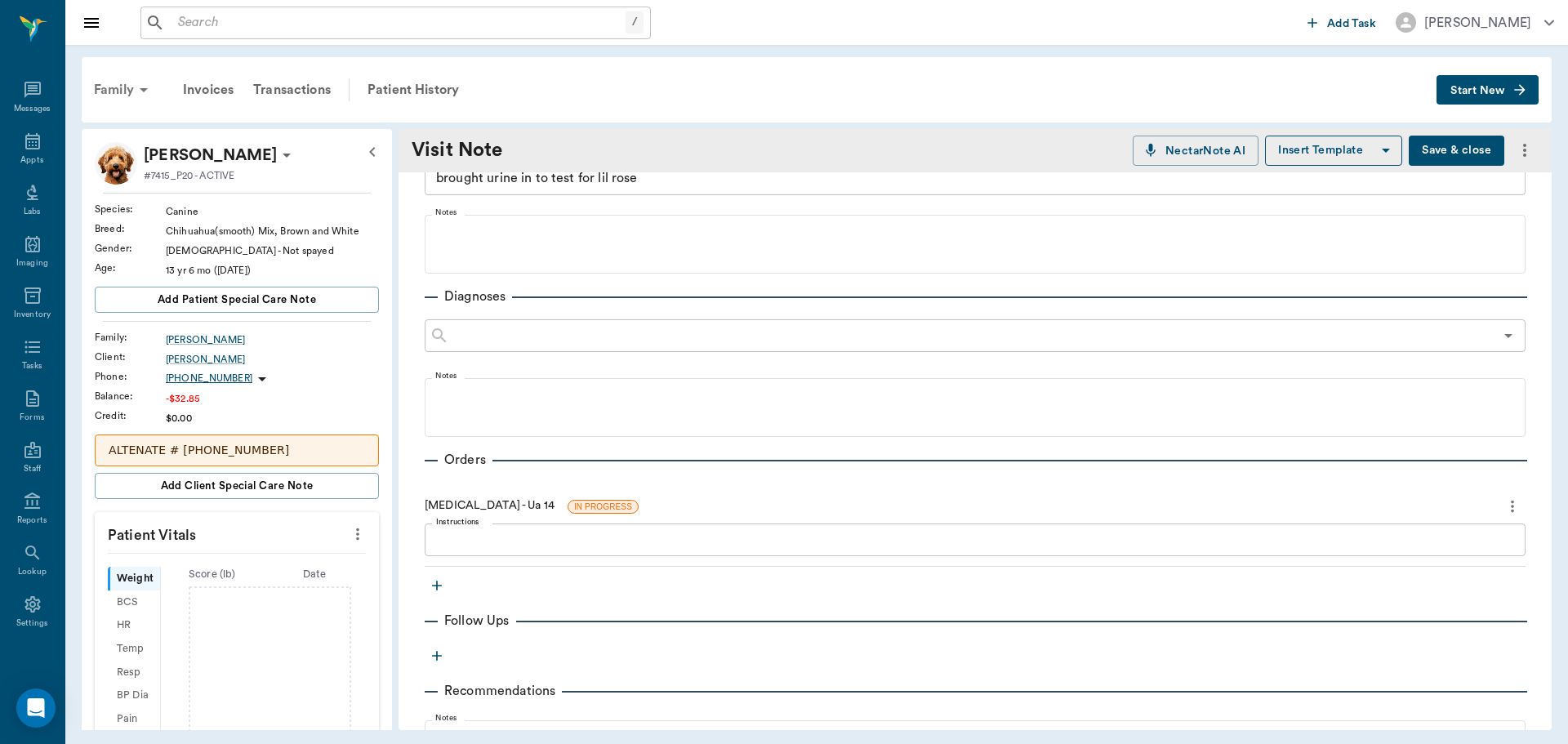
click at [124, 90] on div "Family" at bounding box center [124, 89] width 80 height 39
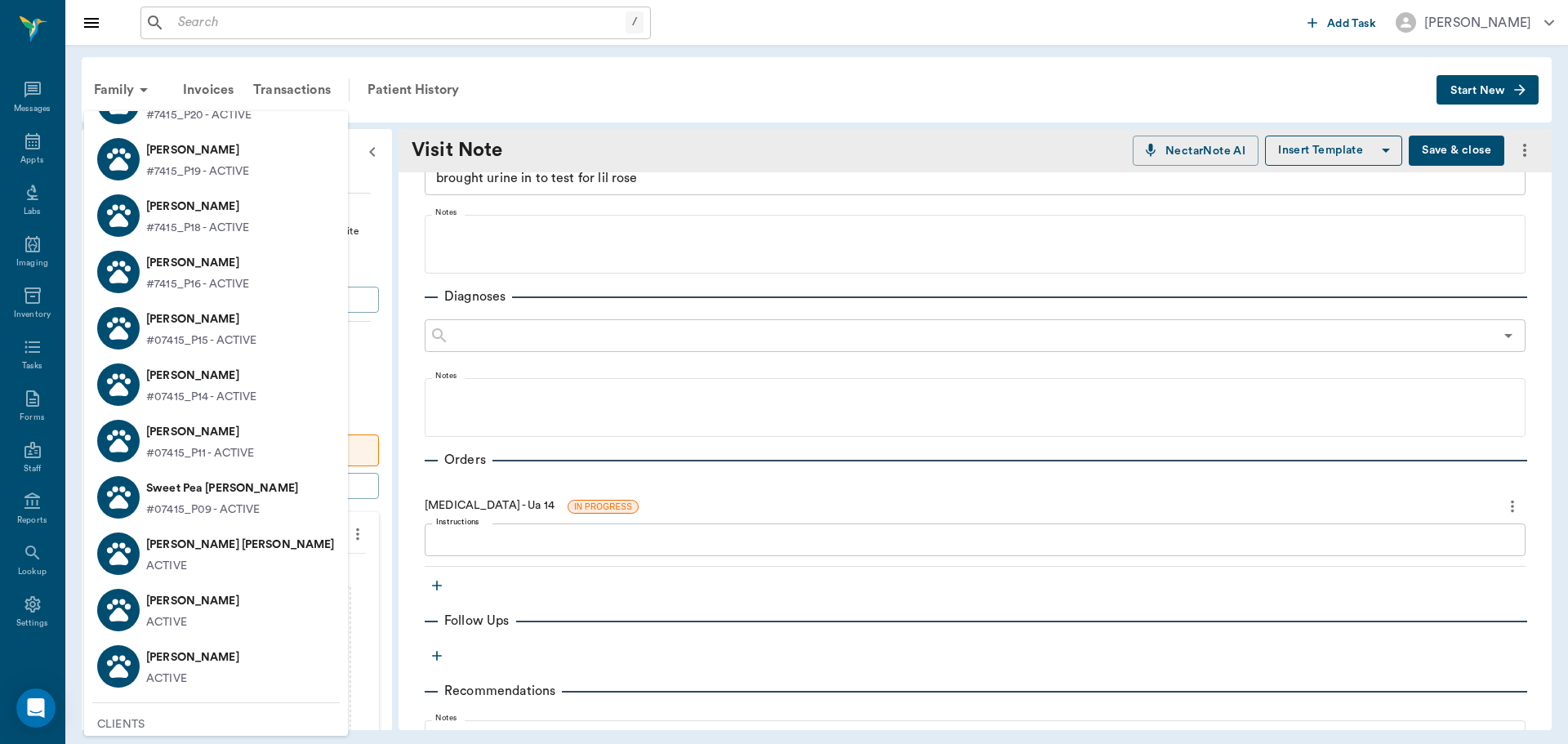
scroll to position [23, 0]
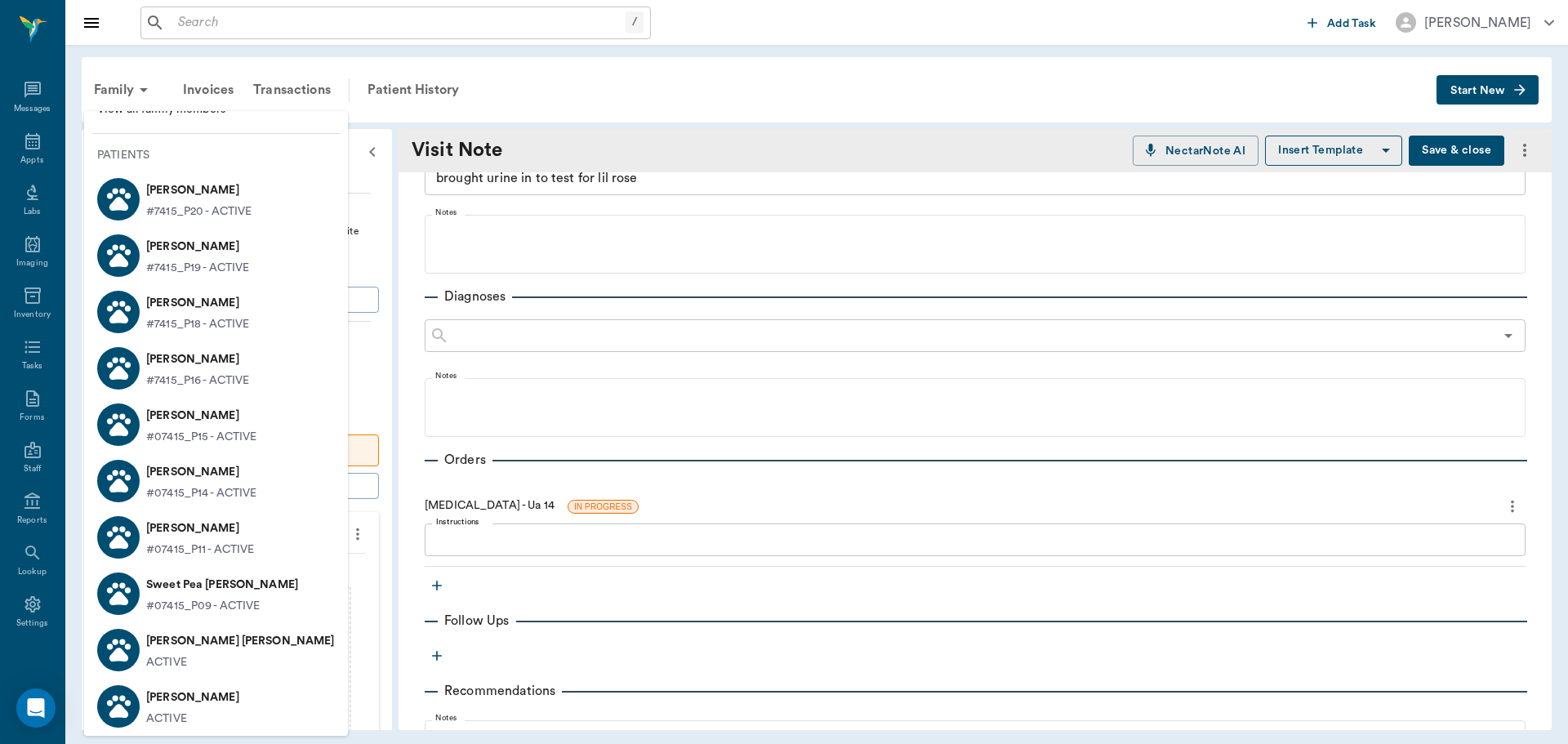
click at [754, 117] on div at bounding box center [784, 372] width 1568 height 744
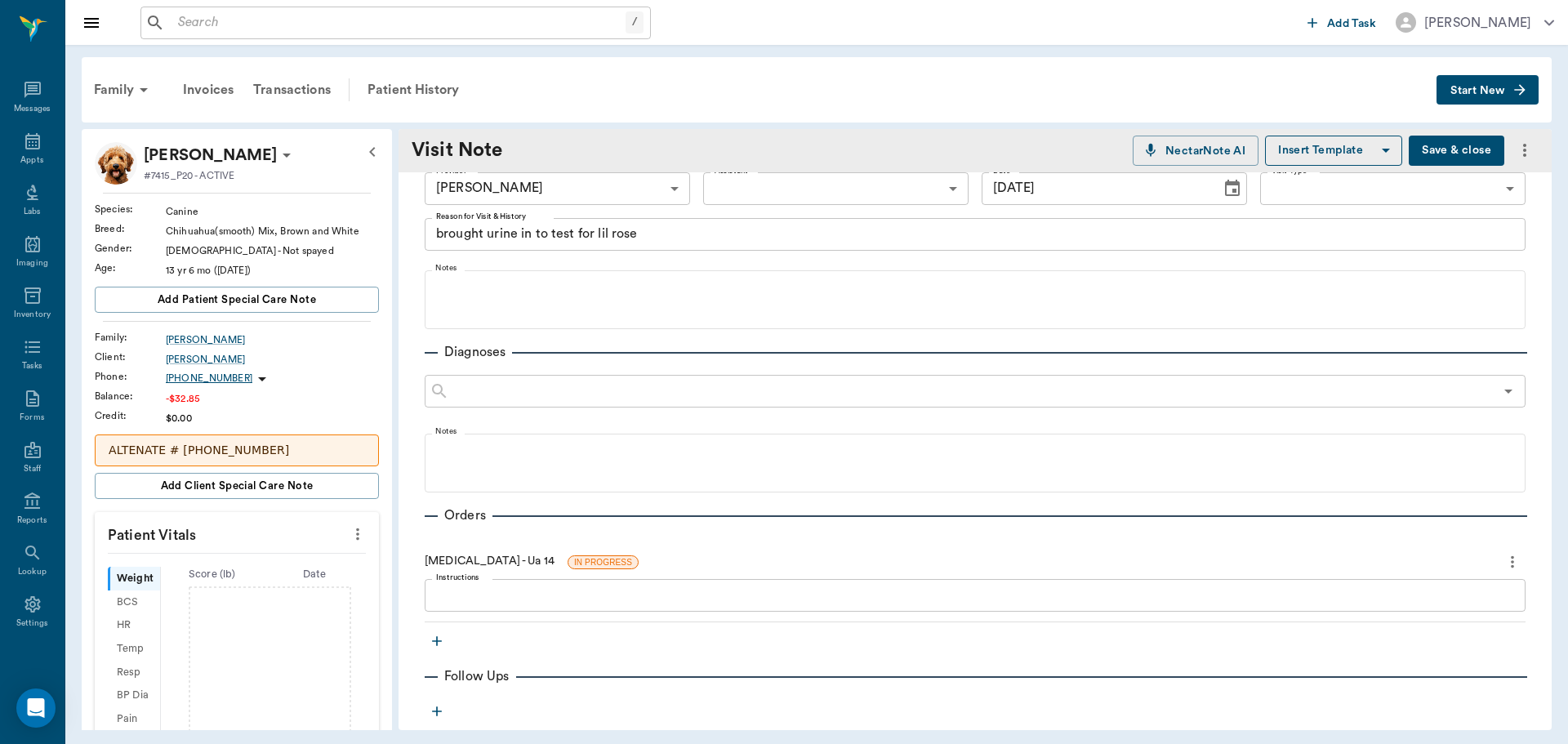
scroll to position [0, 0]
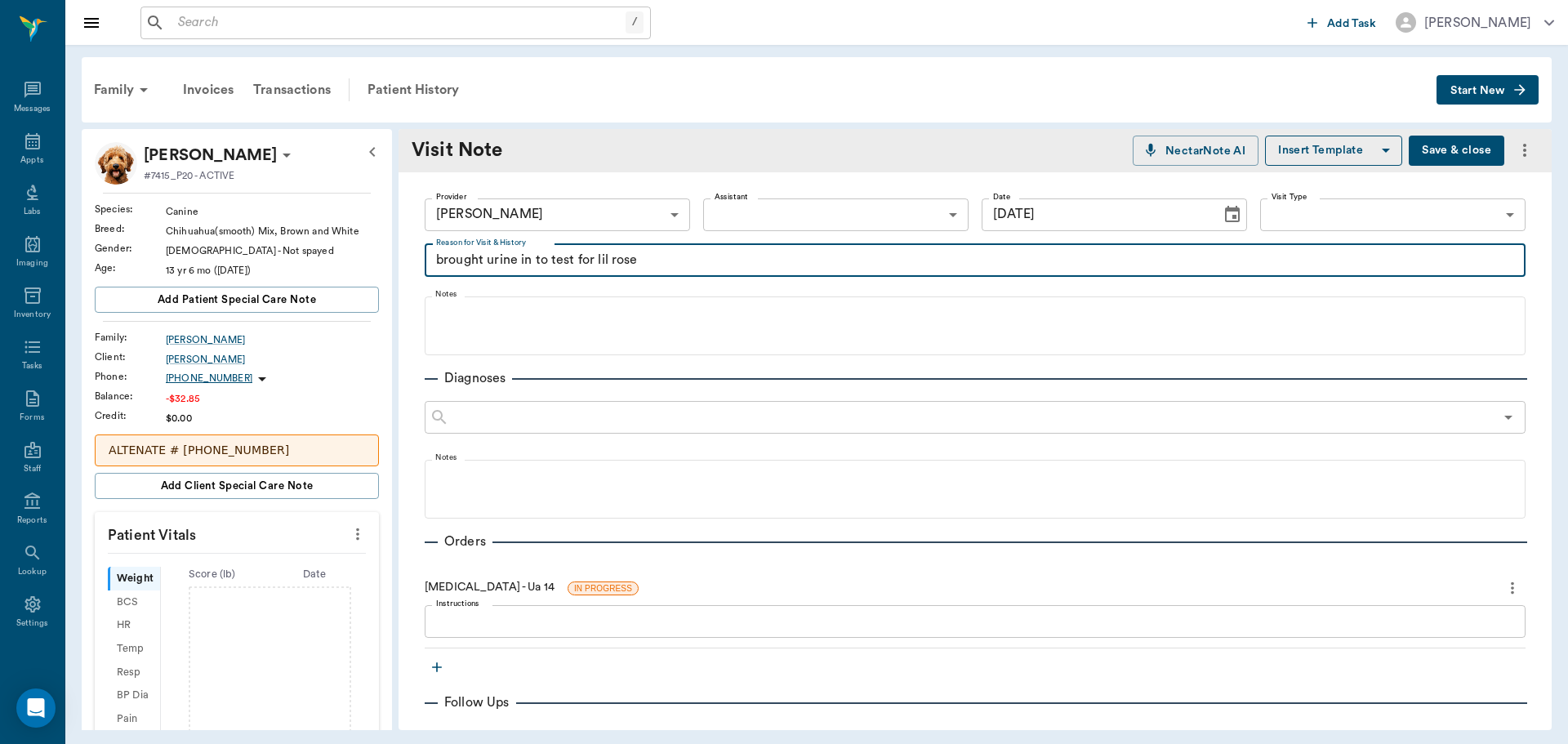
click at [648, 256] on textarea "brought urine in to test for lil rose" at bounding box center [975, 260] width 1078 height 19
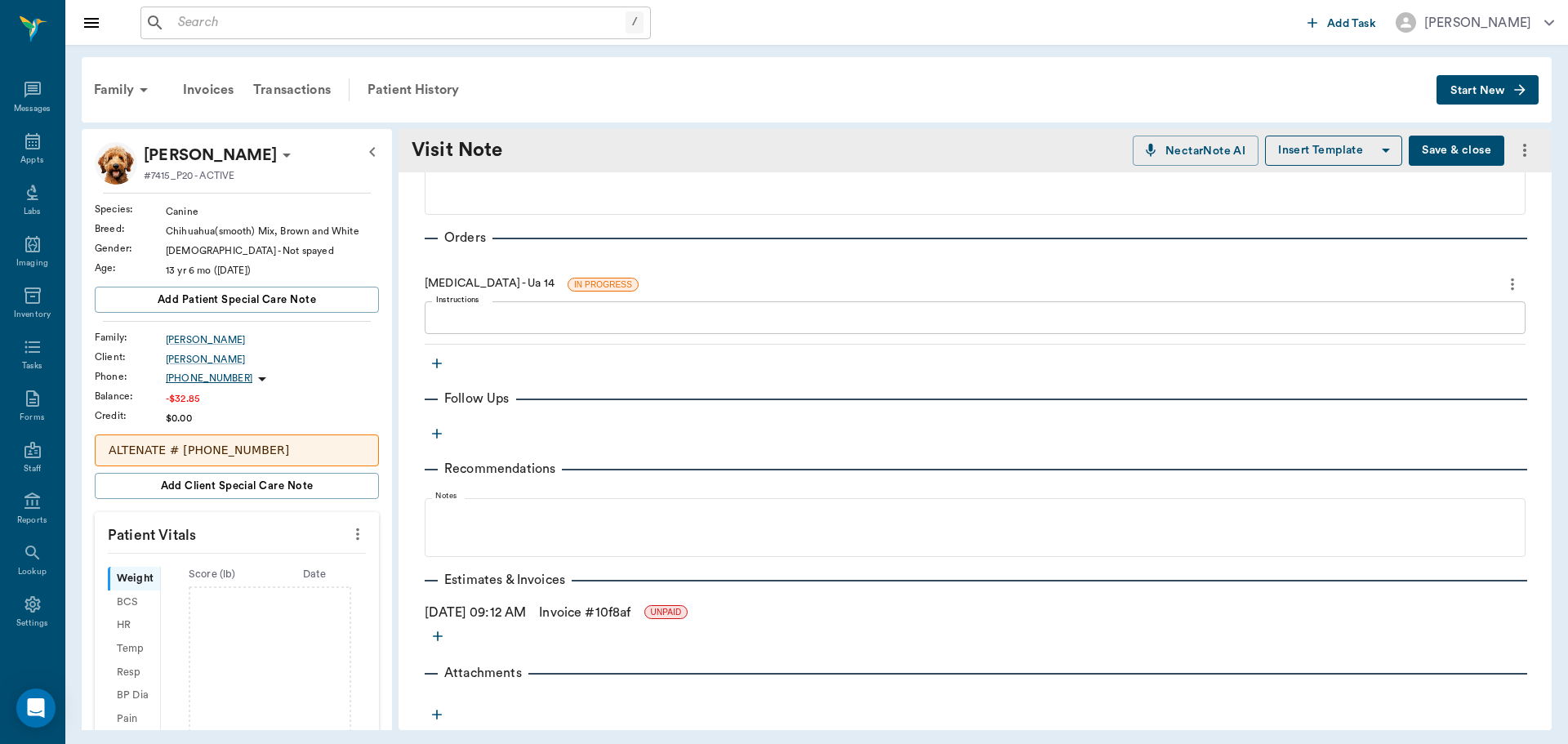
scroll to position [327, 0]
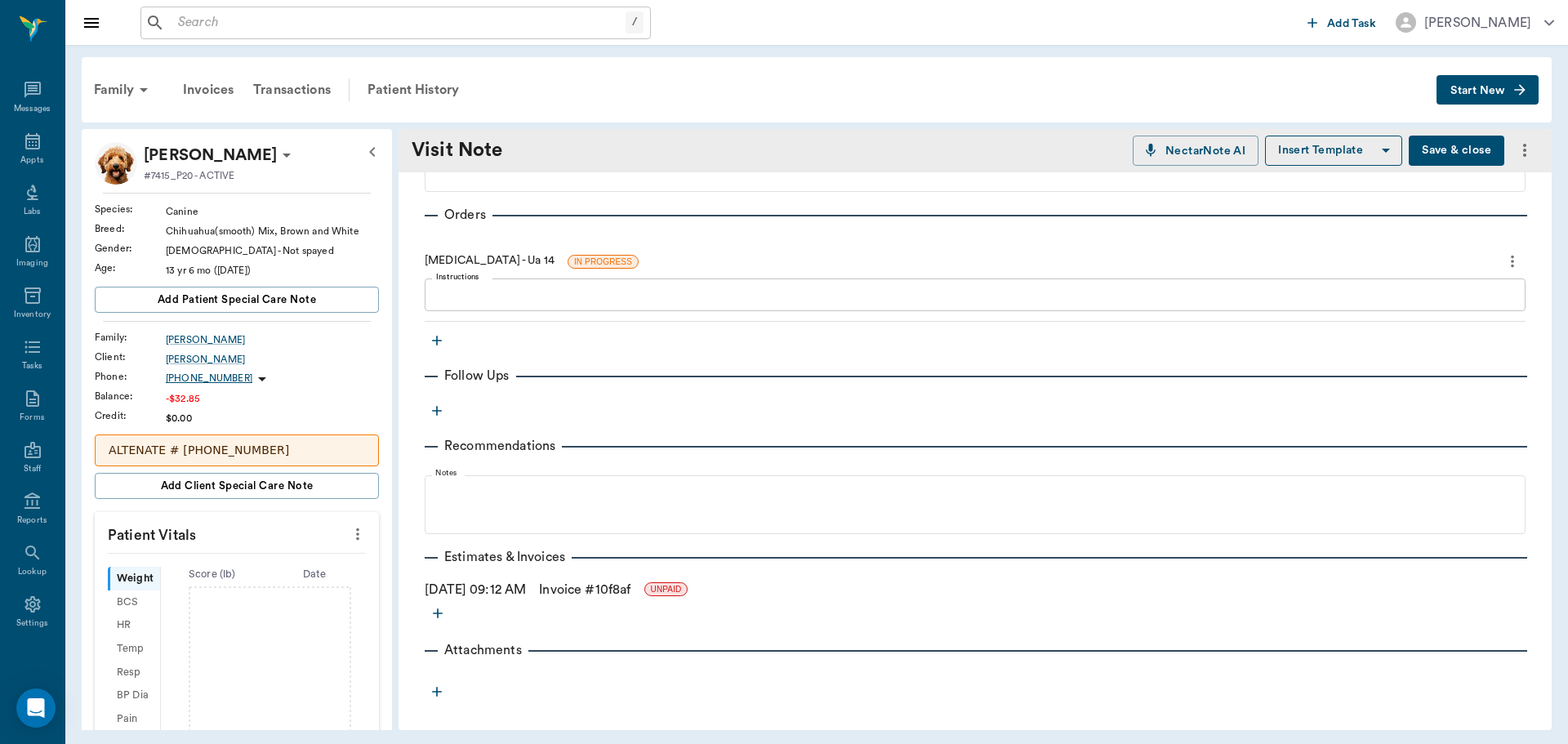
type textarea "brought urine in to test for lil rose the cat"
click at [1457, 155] on button "Save & close" at bounding box center [1457, 151] width 96 height 31
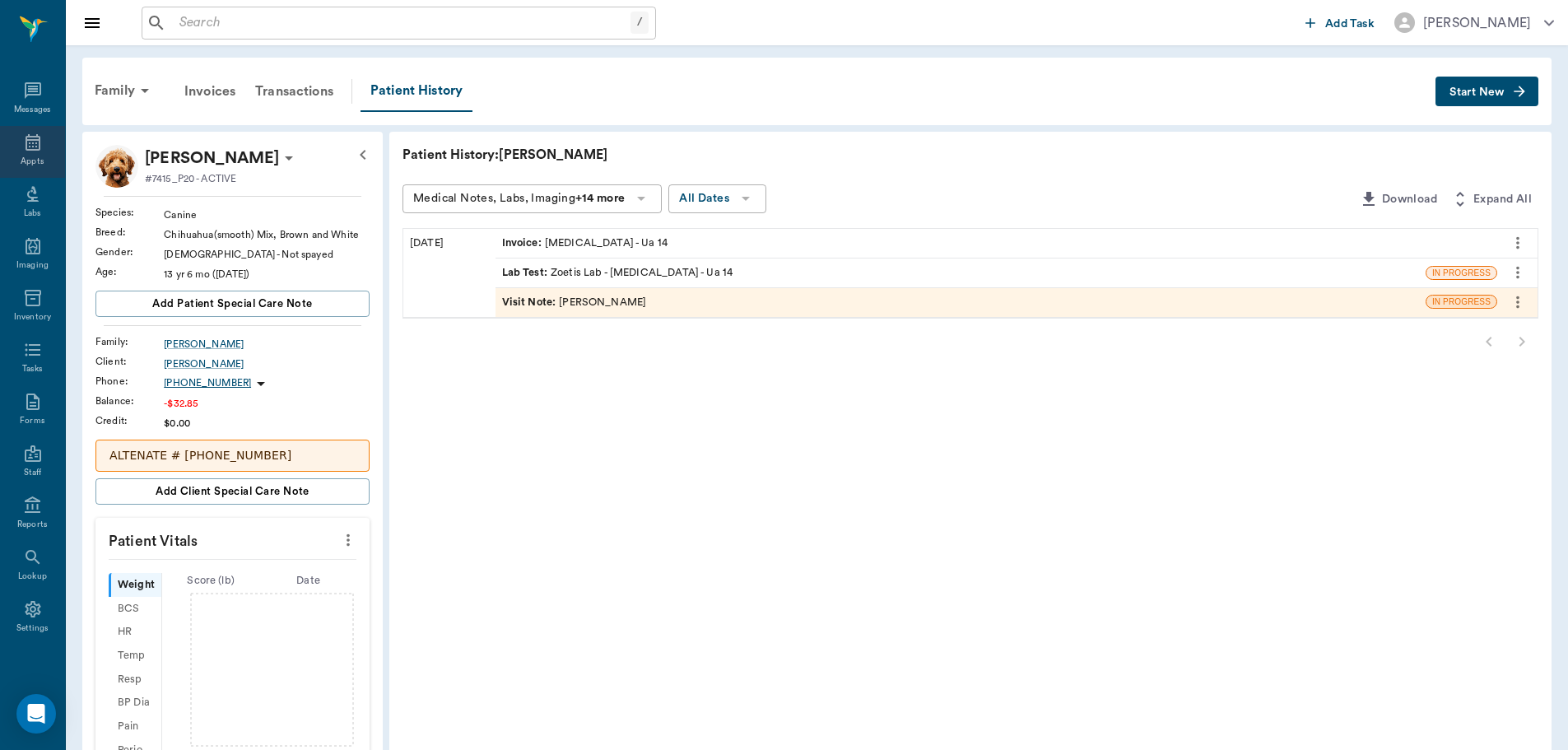
click at [14, 148] on div "Appts" at bounding box center [32, 152] width 65 height 52
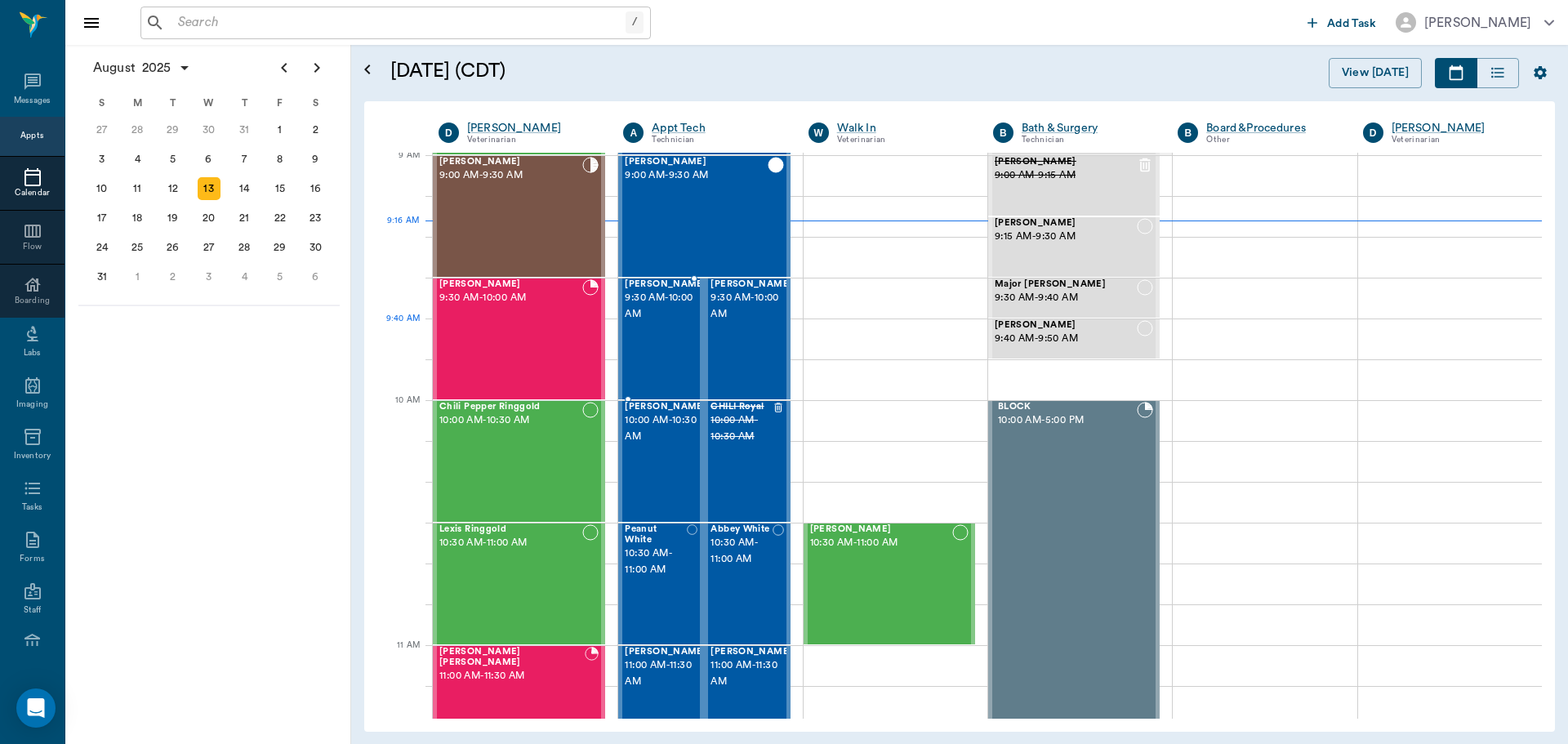
scroll to position [4, 0]
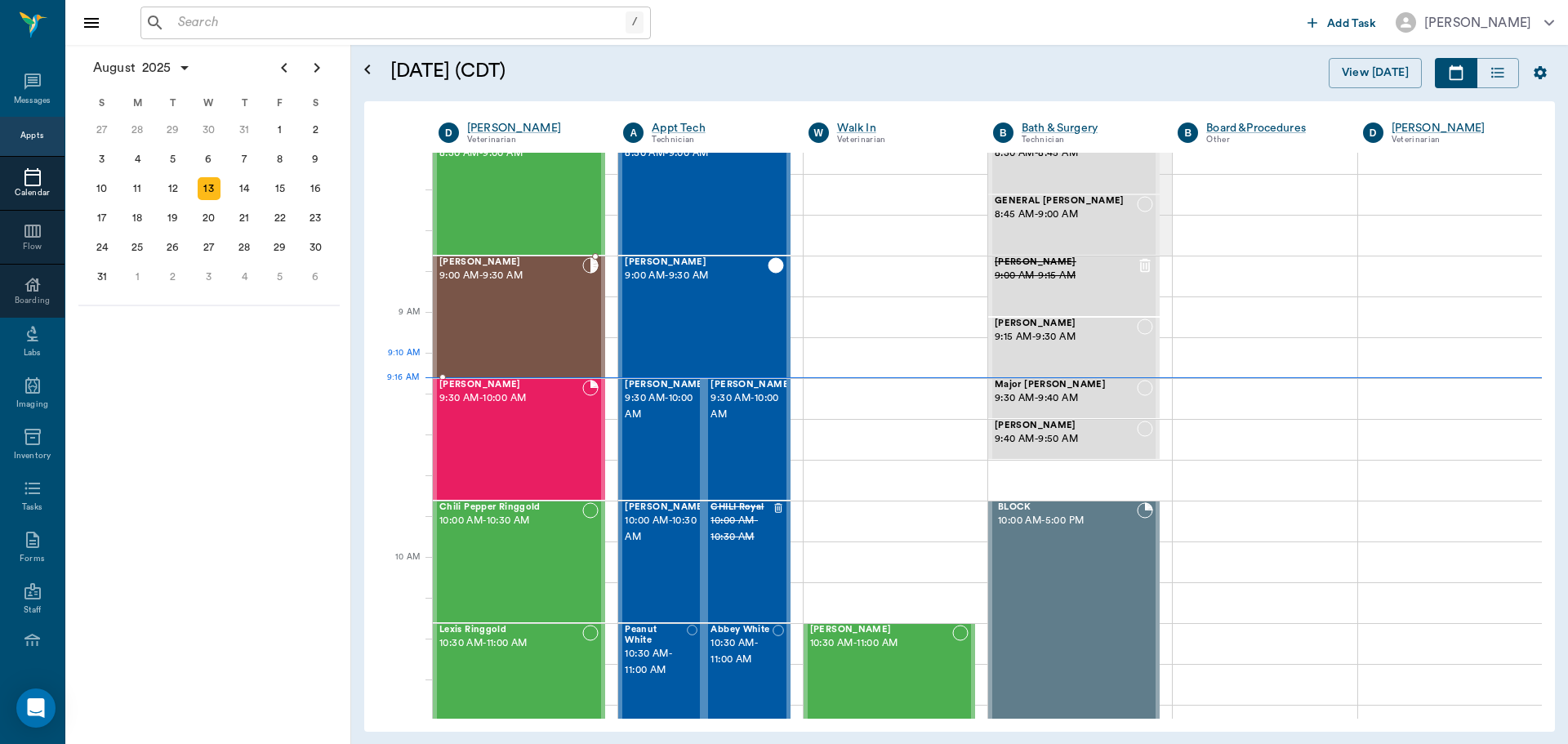
scroll to position [85, 0]
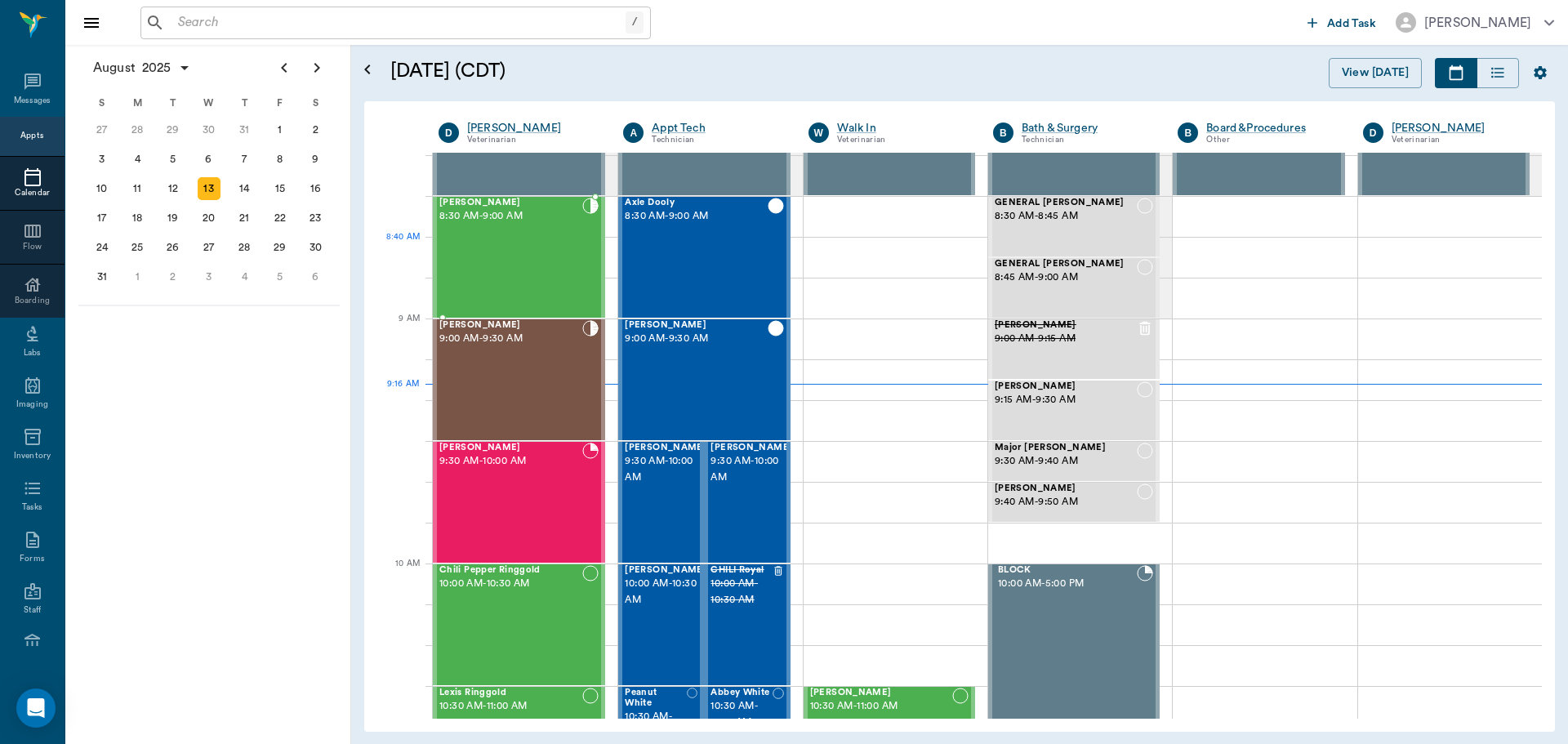
click at [507, 274] on div "[PERSON_NAME] 8:30 AM - 9:00 AM" at bounding box center [510, 257] width 143 height 119
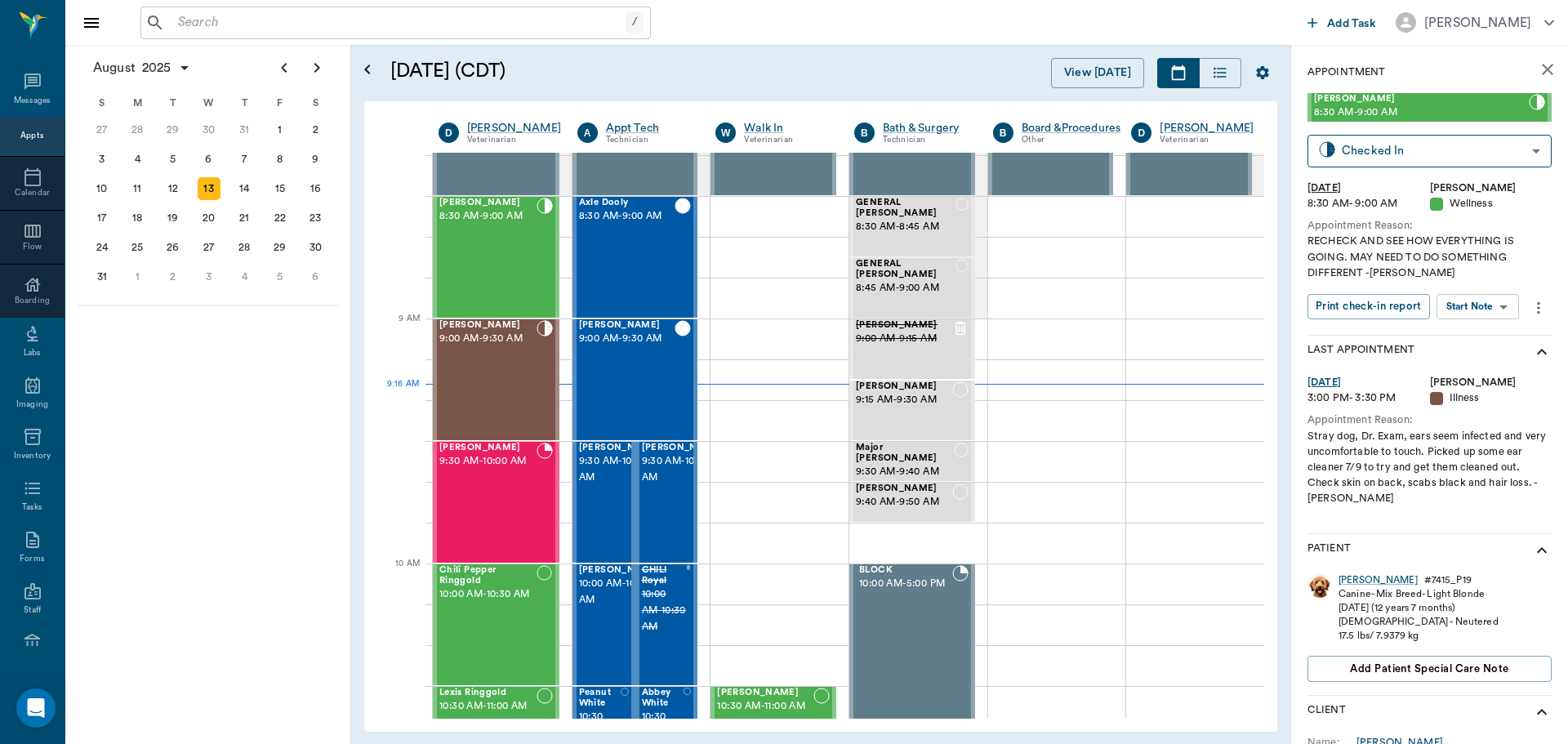
click at [1366, 581] on div "[PERSON_NAME]" at bounding box center [1378, 580] width 80 height 13
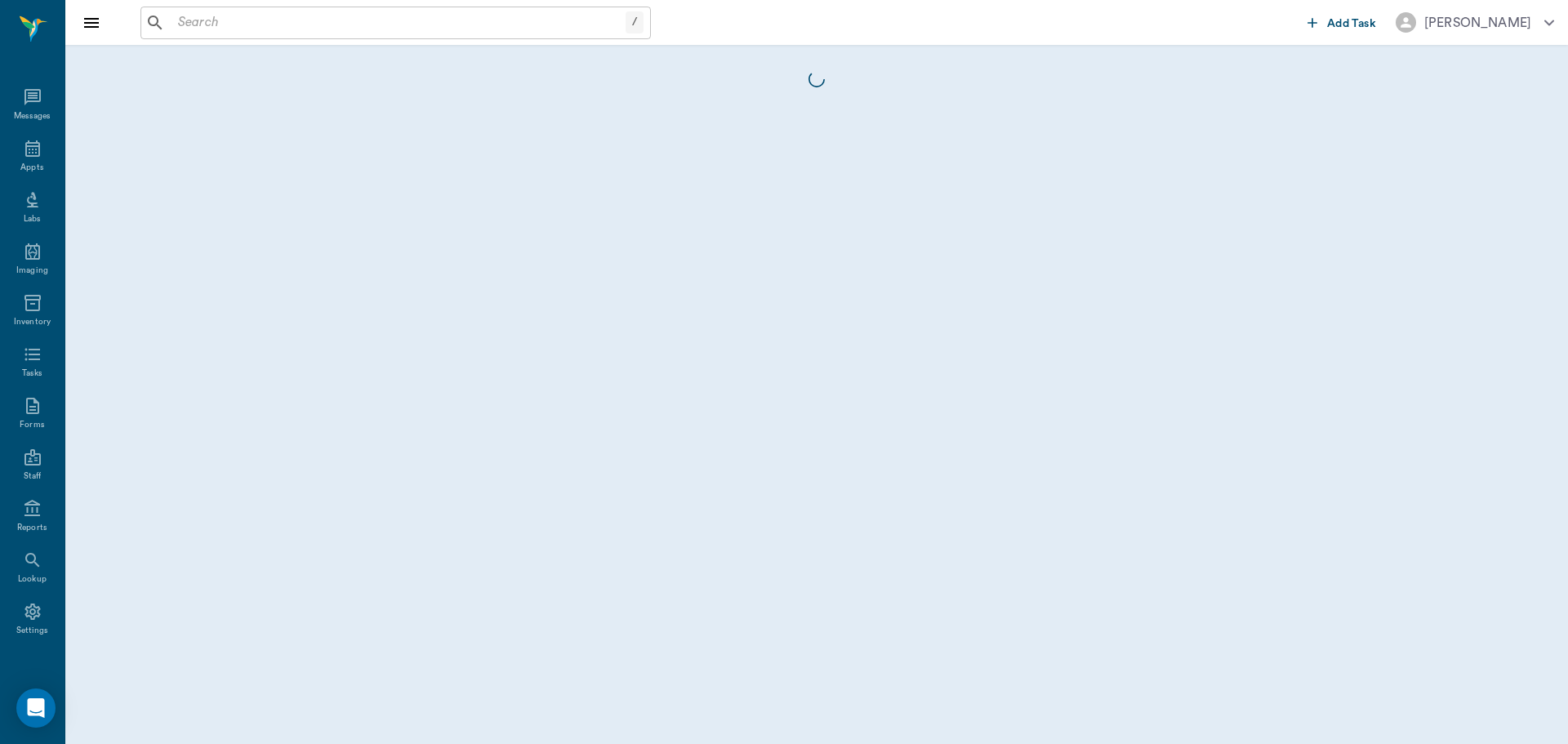
scroll to position [8, 0]
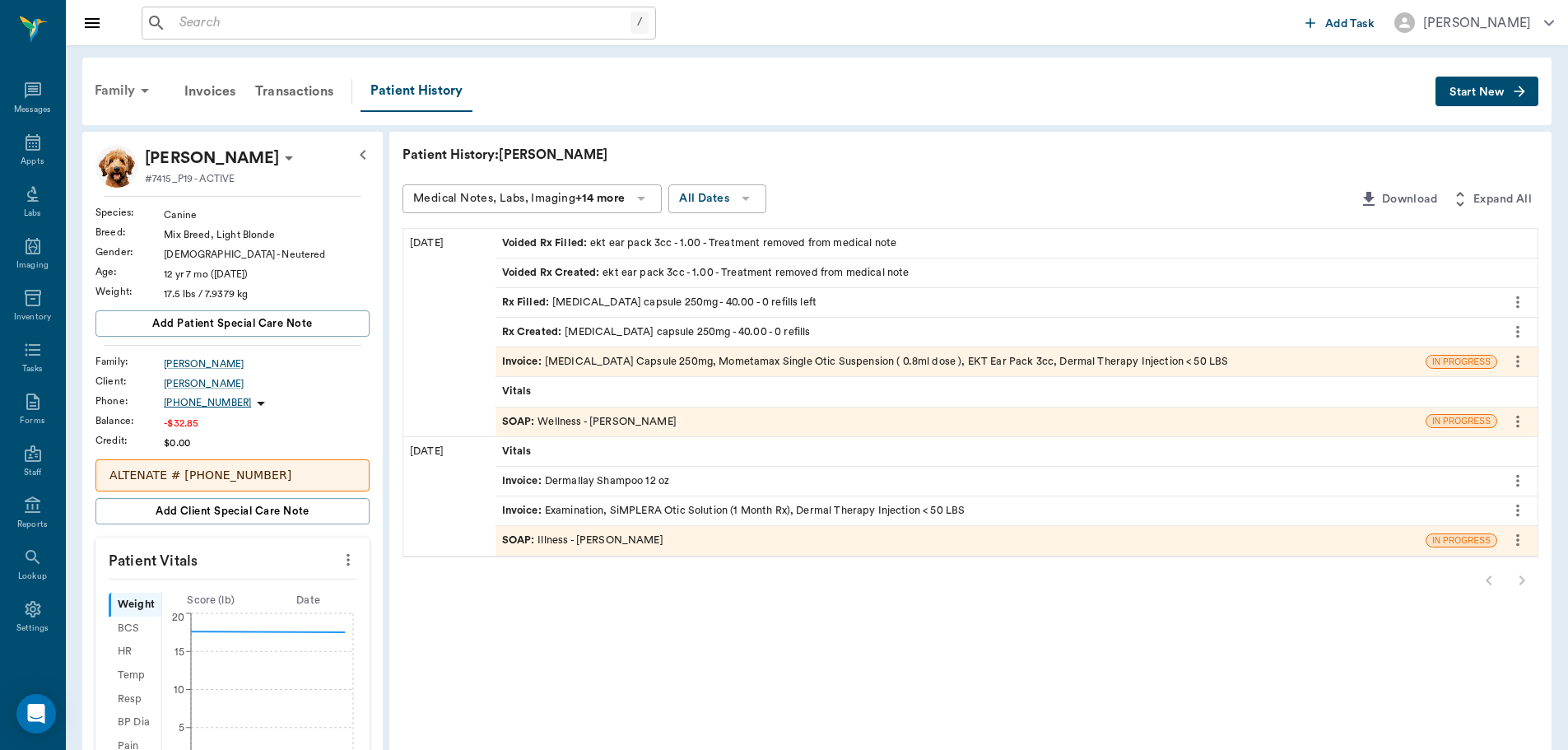
click at [108, 86] on div "Family" at bounding box center [125, 90] width 80 height 40
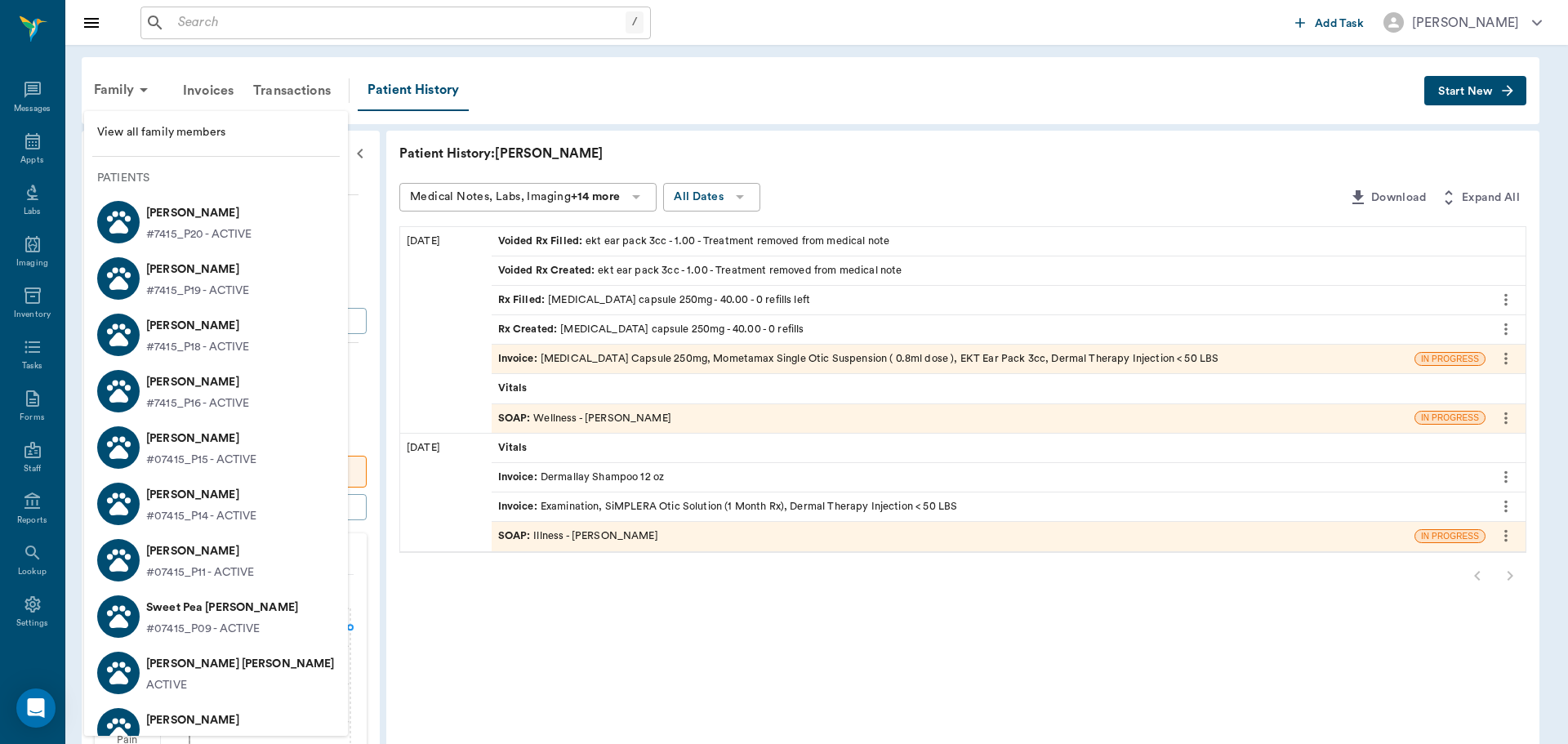
click at [190, 217] on p "[PERSON_NAME]" at bounding box center [199, 213] width 105 height 26
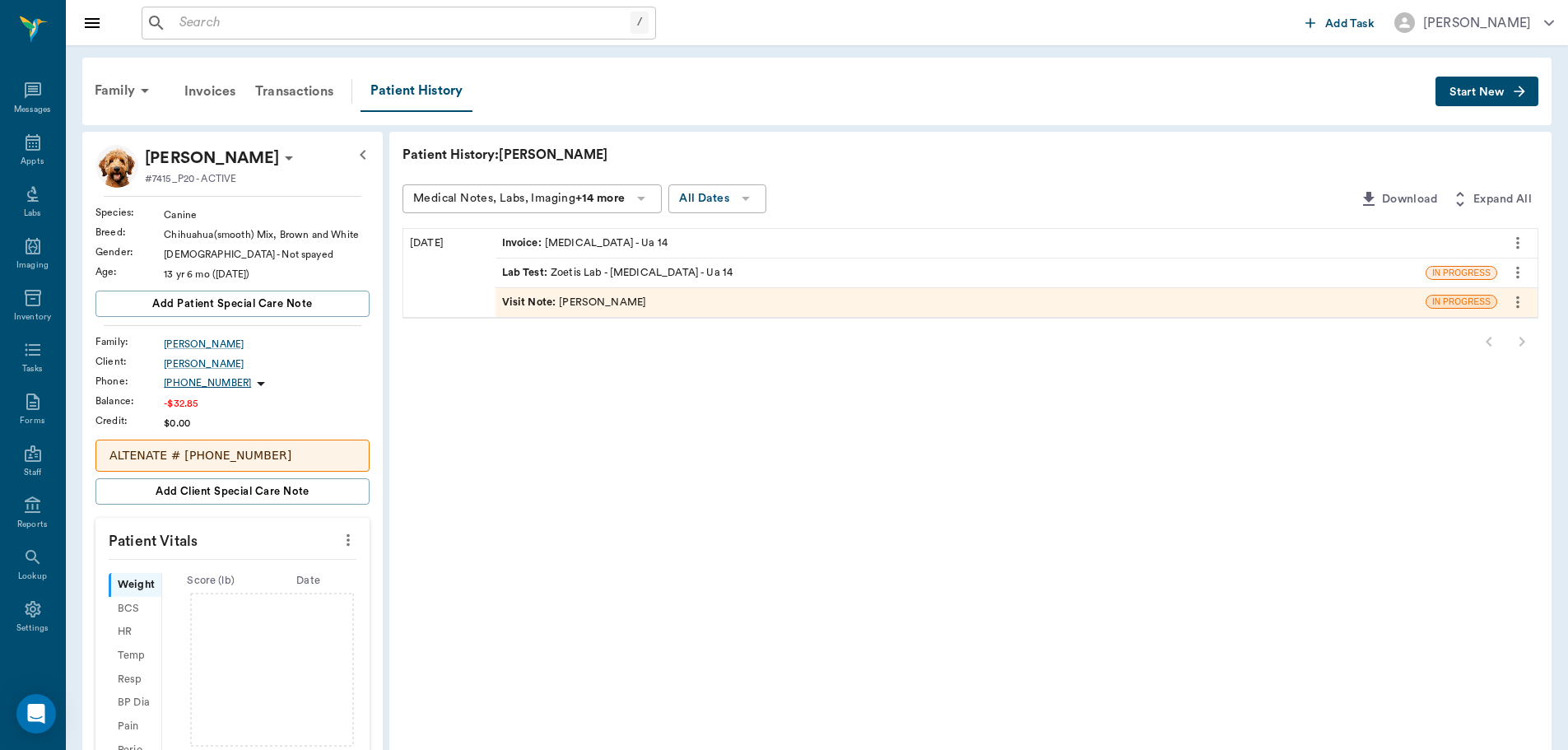
drag, startPoint x: 519, startPoint y: 306, endPoint x: 506, endPoint y: 298, distance: 15.3
click at [517, 305] on span "Visit Note :" at bounding box center [531, 303] width 58 height 15
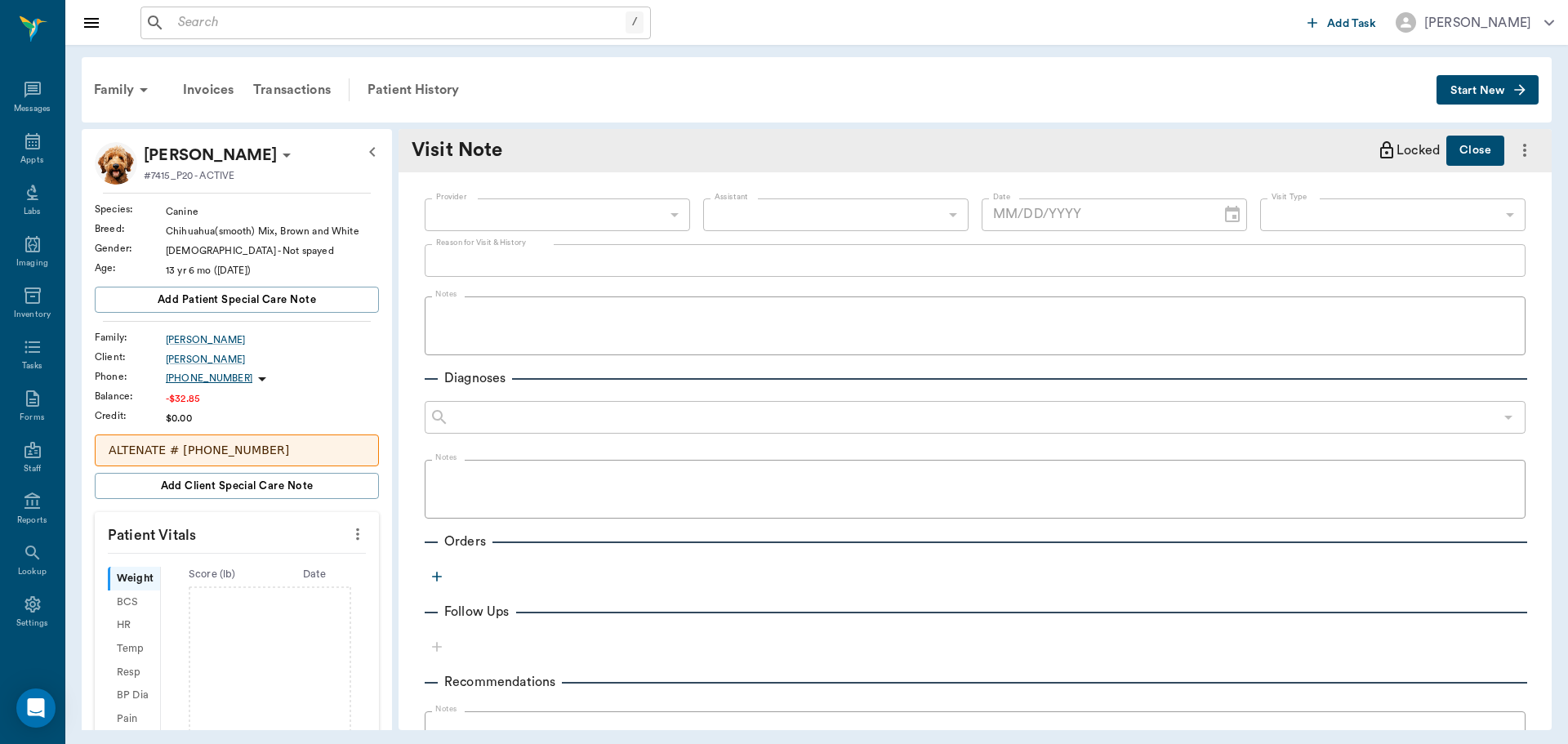
type input "63ec2f075fda476ae8351a4d"
type textarea "brought urine in to test for lil rose the cat"
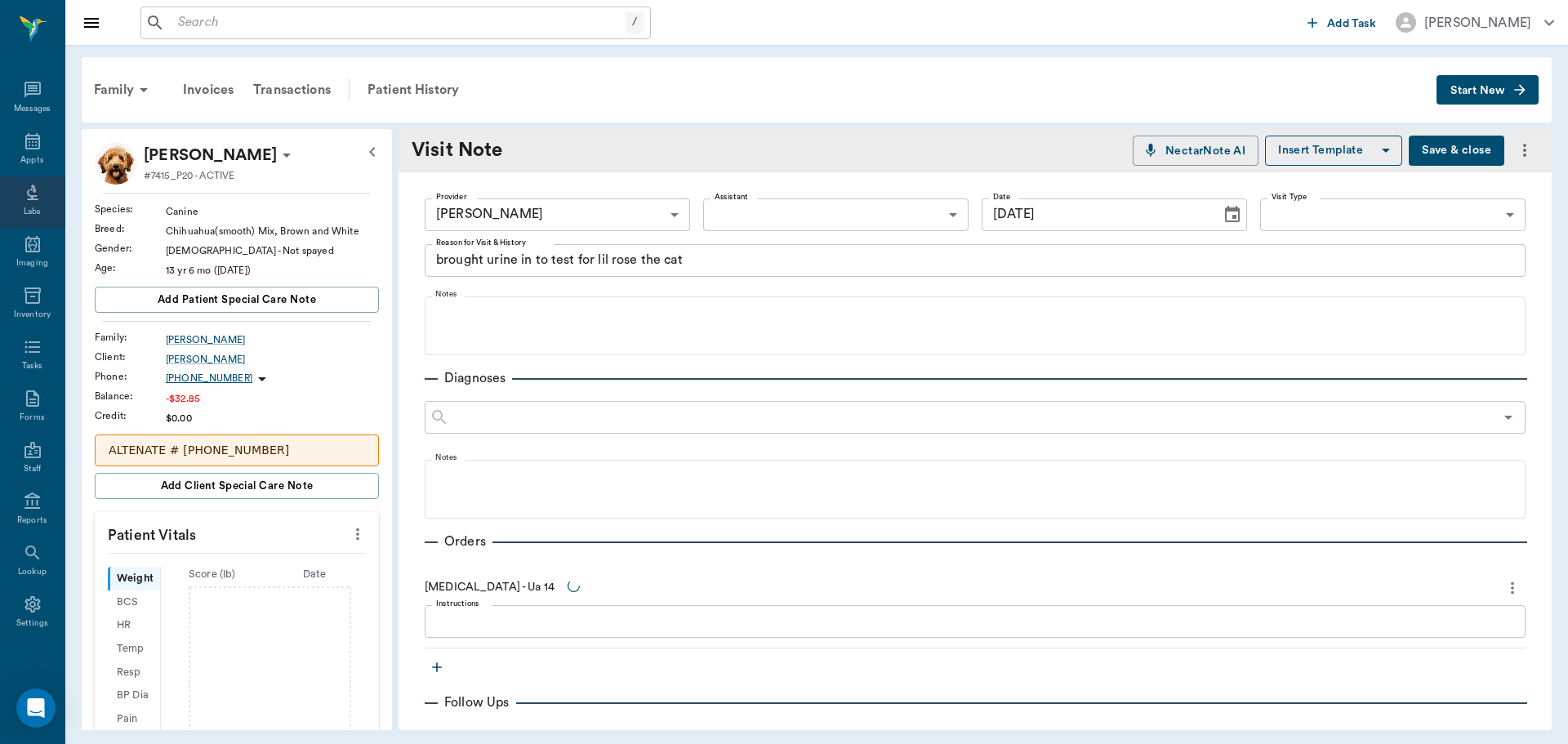
type input "[DATE]"
click at [24, 151] on div "Appts" at bounding box center [32, 151] width 64 height 52
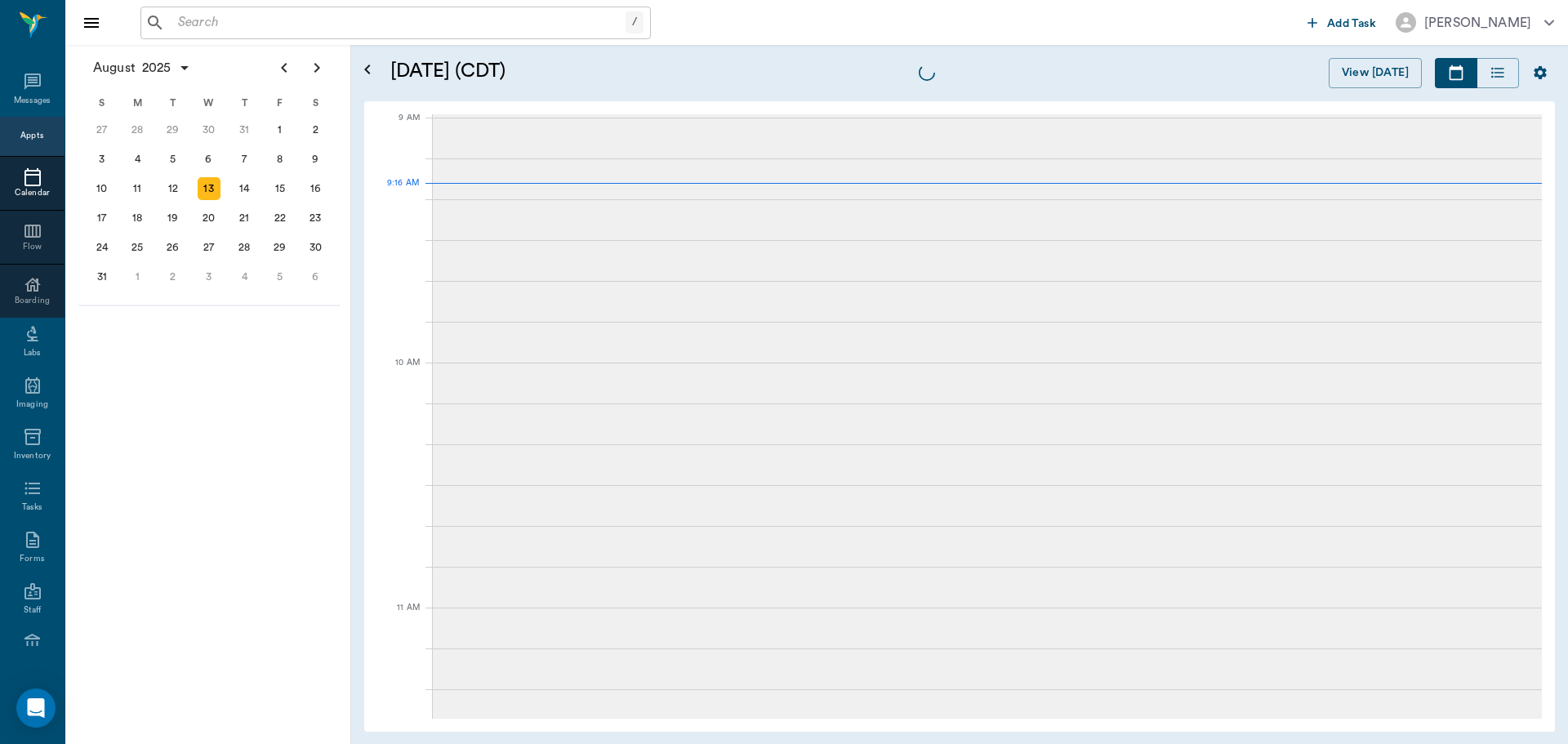
scroll to position [248, 0]
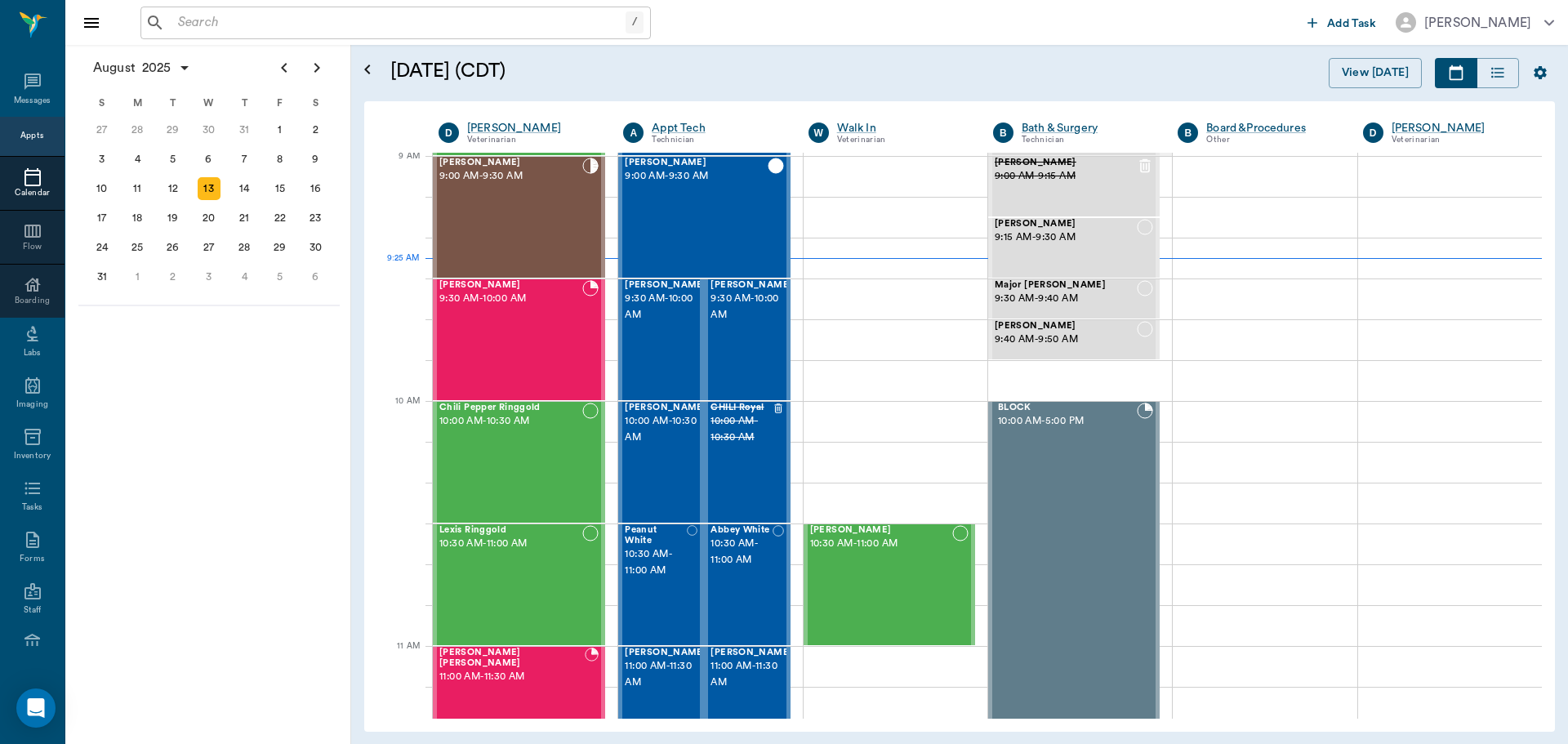
click at [542, 26] on input "text" at bounding box center [398, 23] width 454 height 23
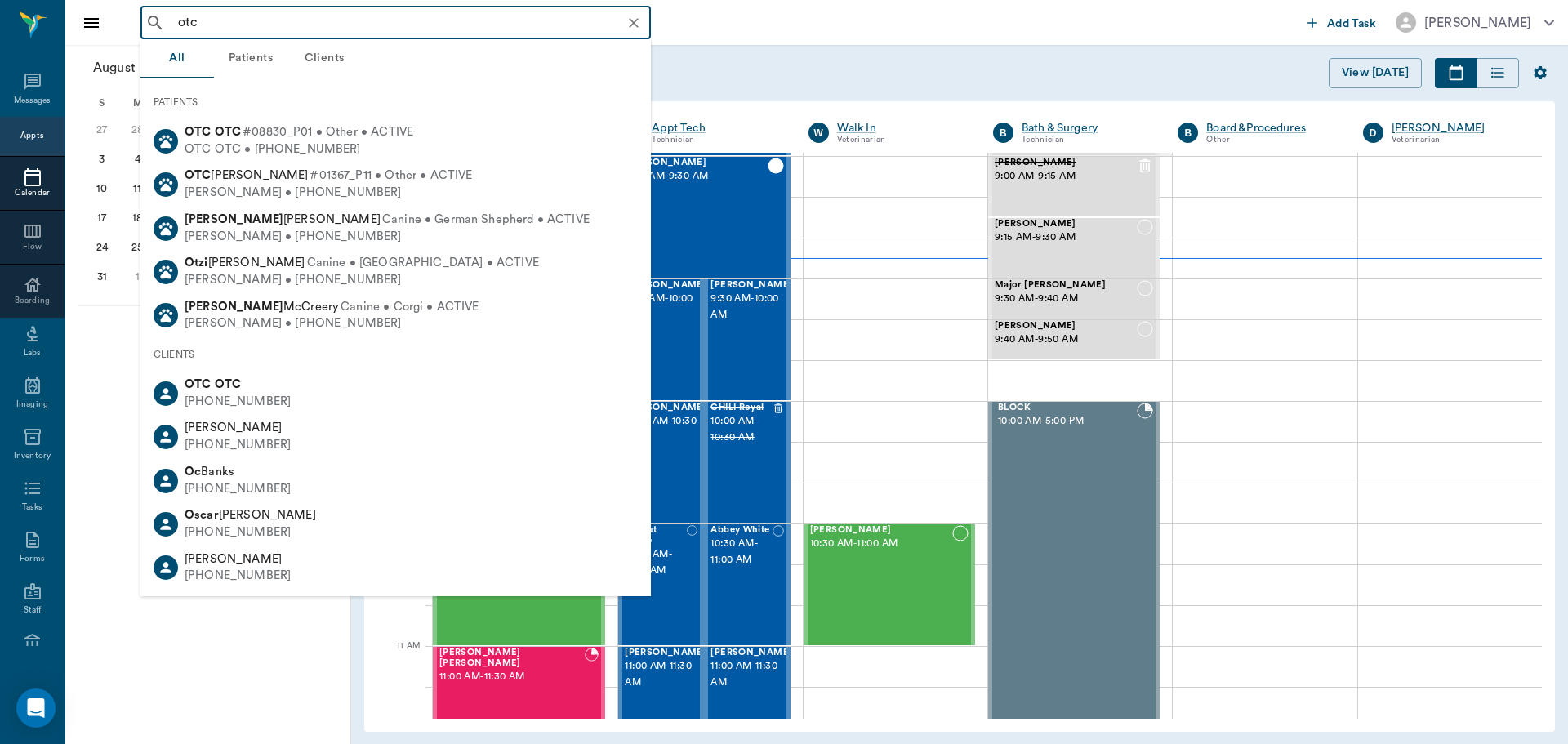
click at [367, 140] on span "#08830_P01 • Other • ACTIVE" at bounding box center [328, 132] width 171 height 17
type input "otc"
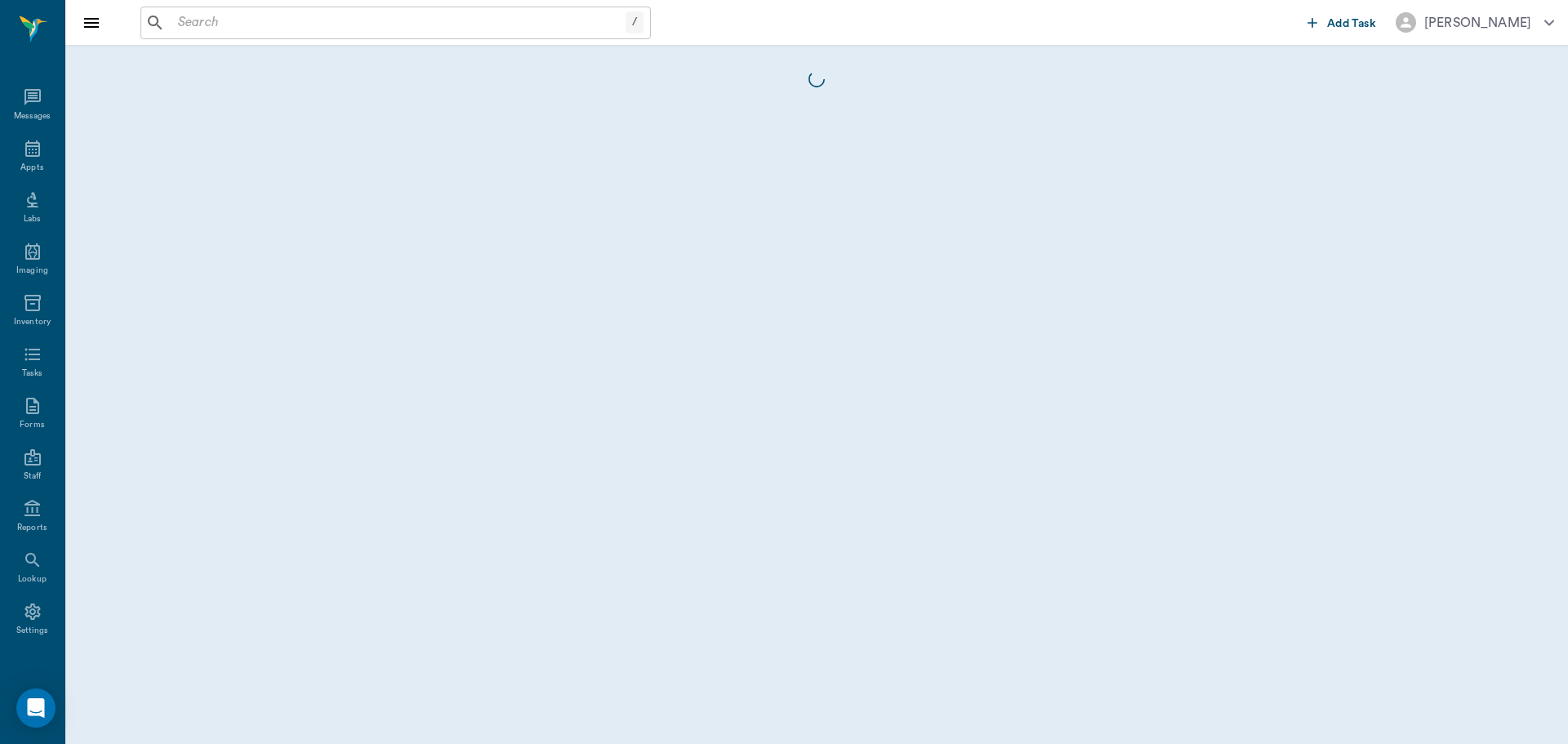
scroll to position [8, 0]
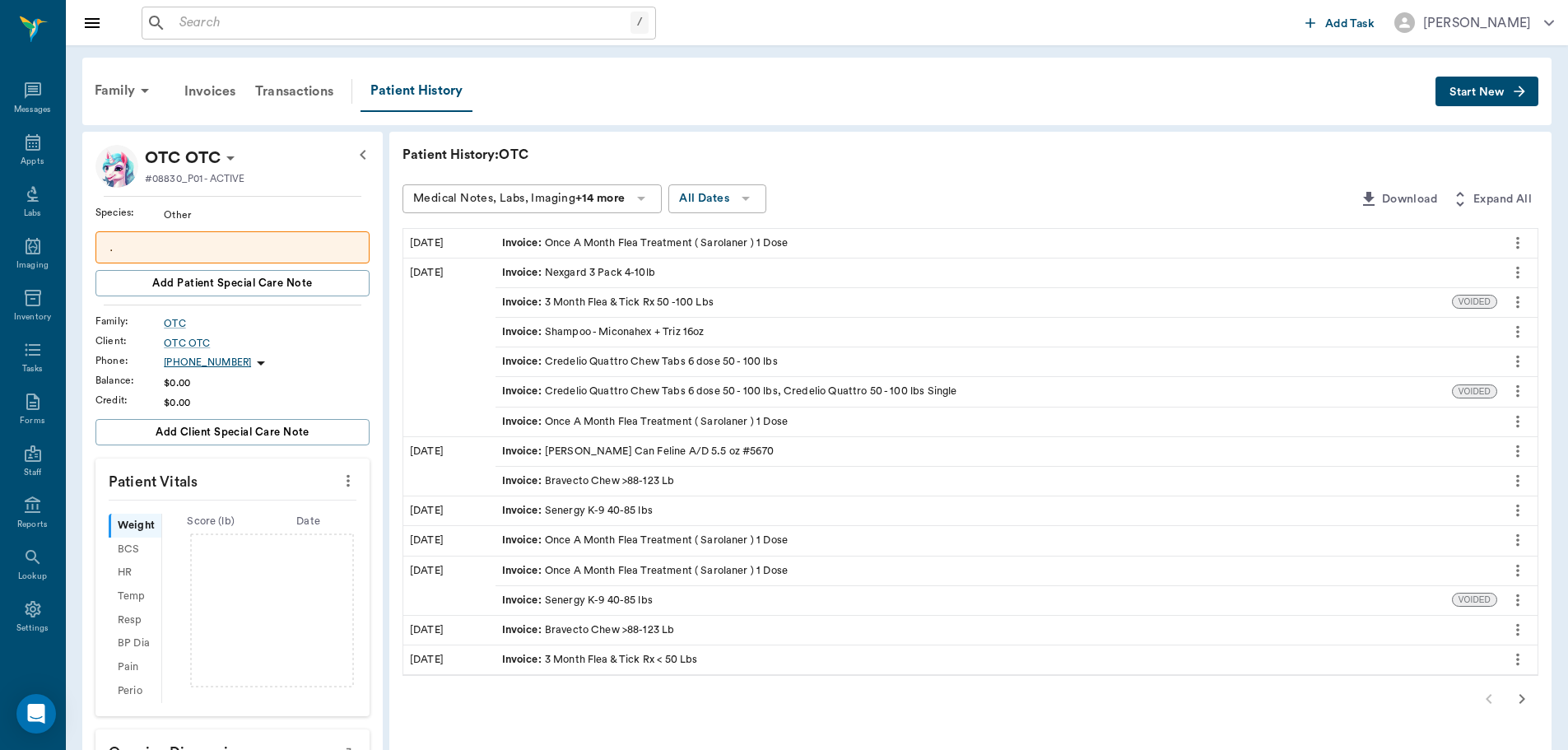
click at [1490, 92] on span "Start New" at bounding box center [1477, 92] width 55 height 0
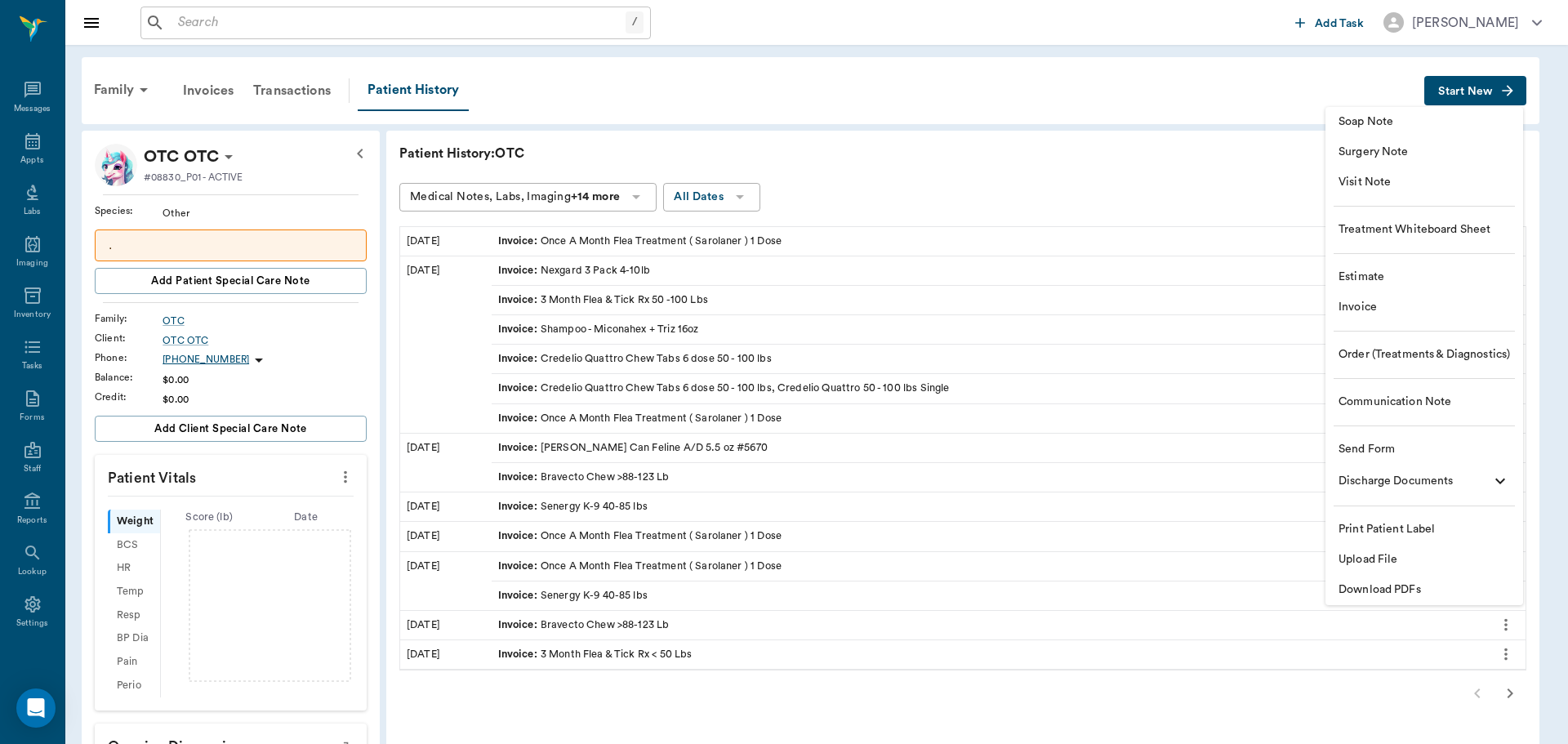
click at [1411, 275] on span "Estimate" at bounding box center [1424, 277] width 172 height 17
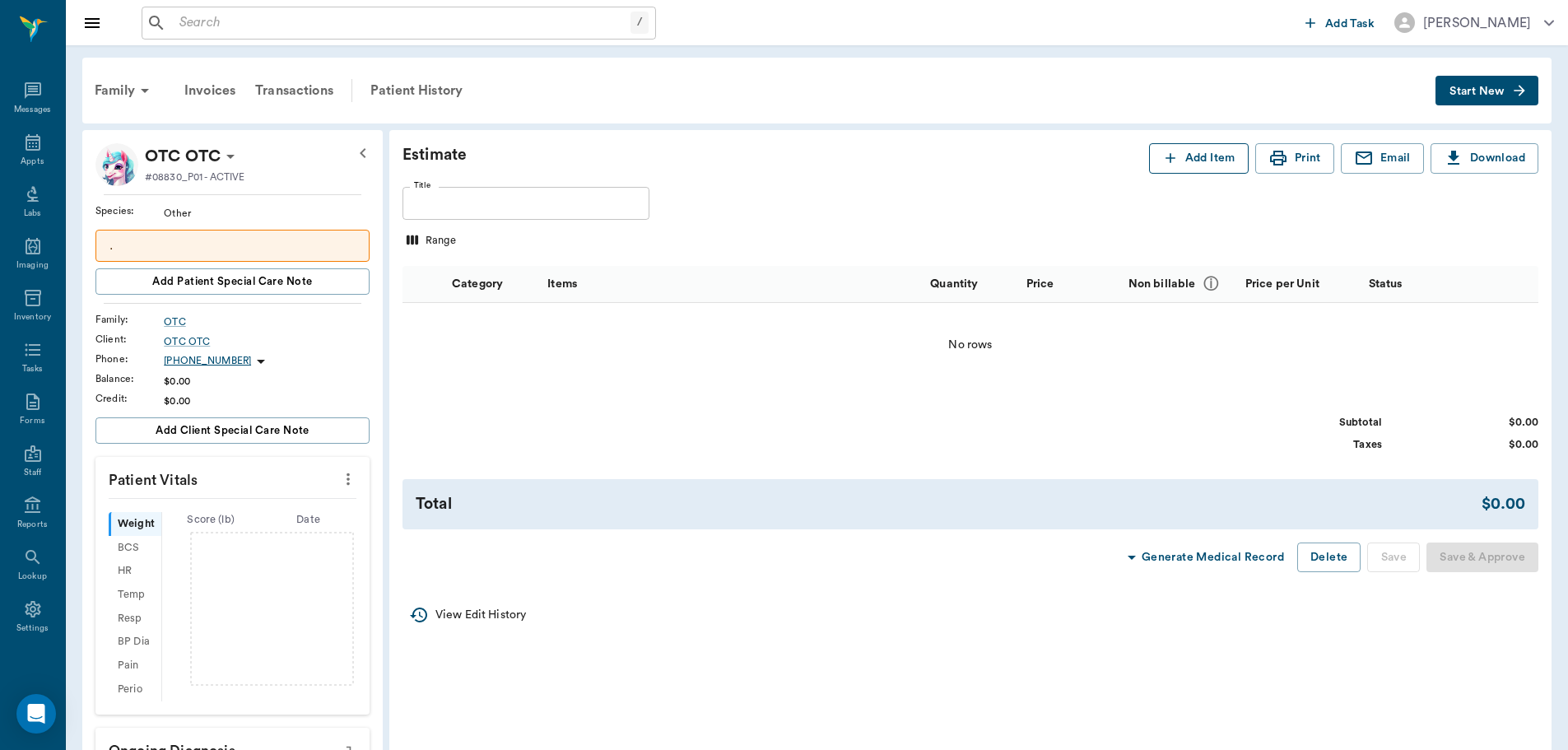
click at [1162, 160] on icon "button" at bounding box center [1170, 158] width 16 height 16
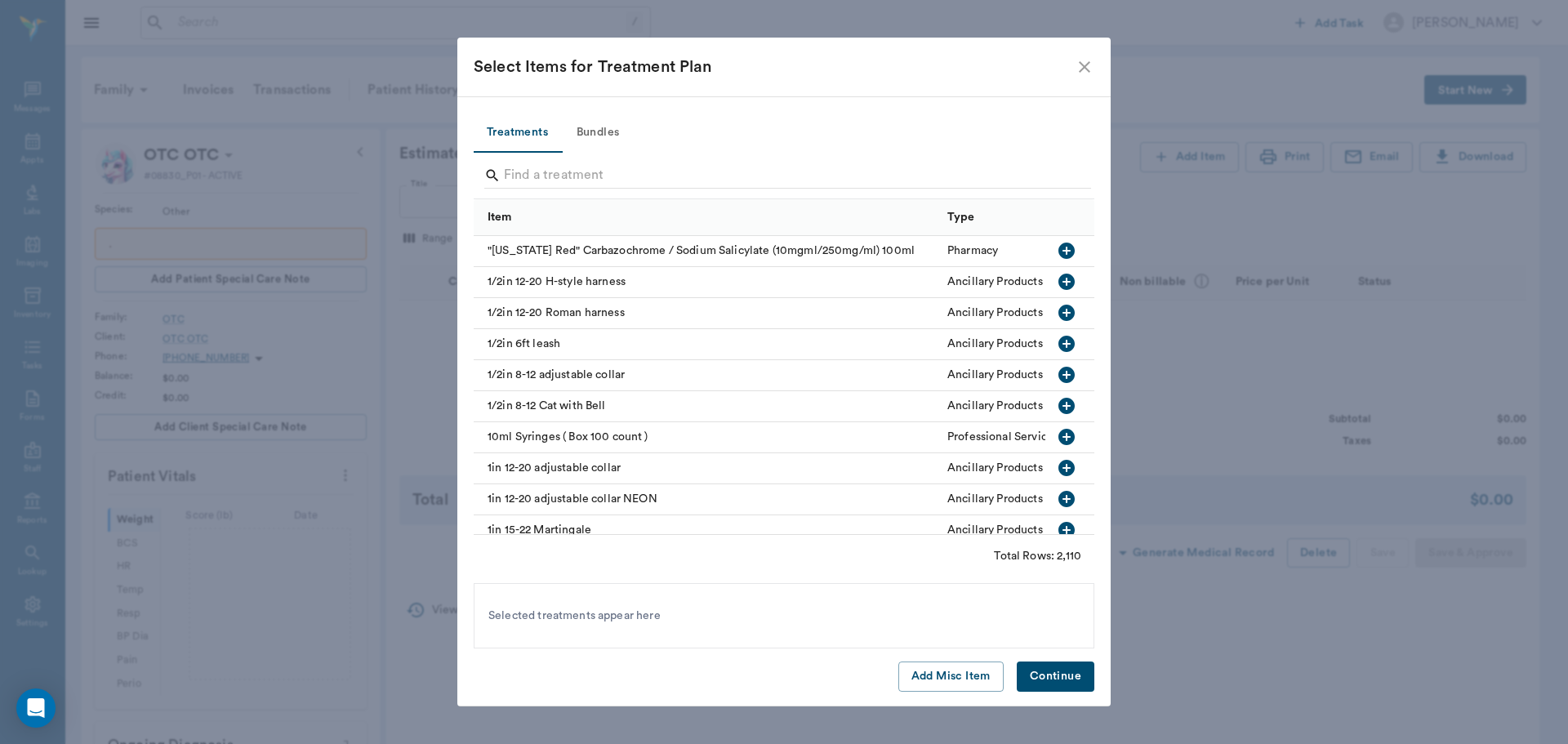
click at [589, 141] on button "Bundles" at bounding box center [597, 132] width 74 height 39
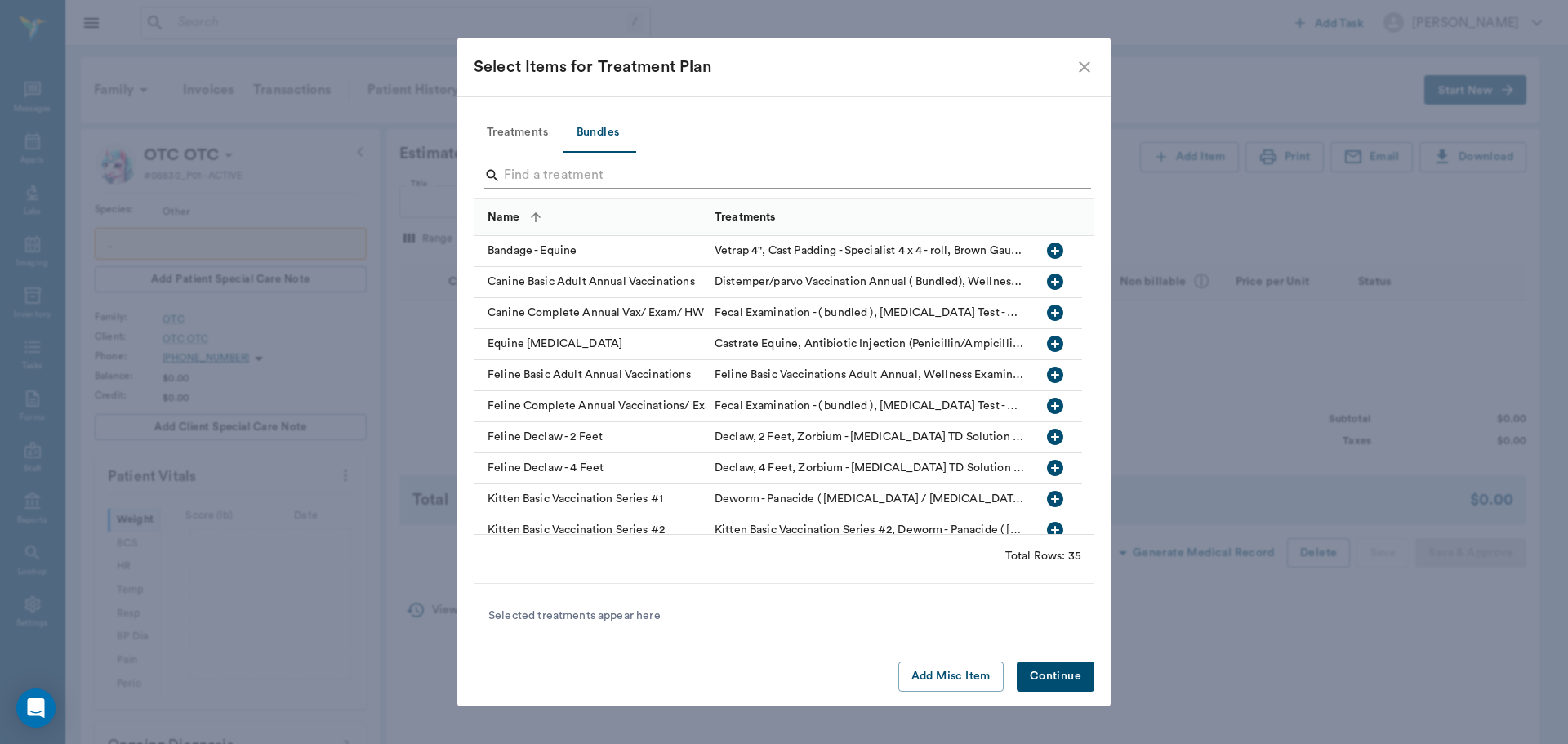
click at [624, 169] on input "Search" at bounding box center [784, 174] width 563 height 26
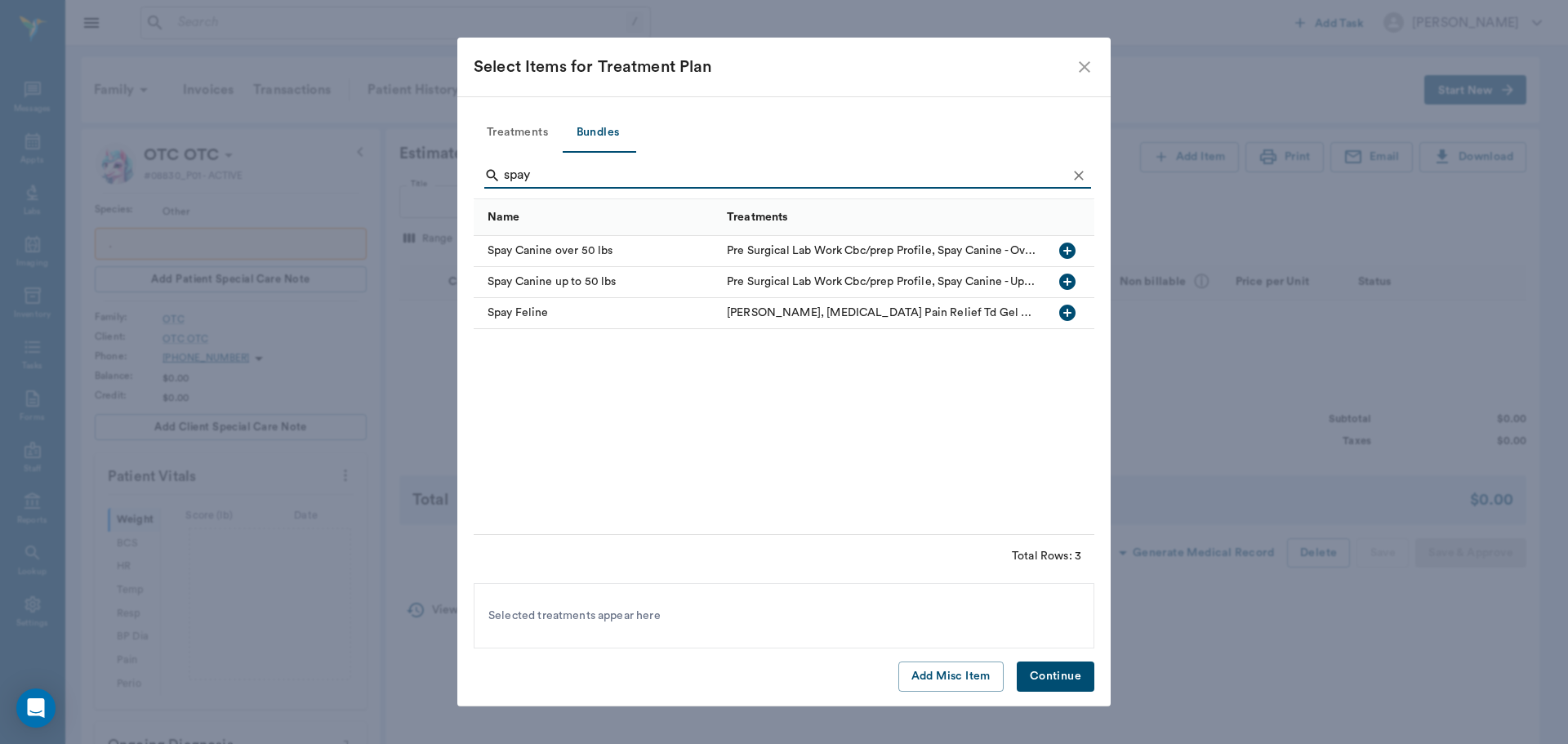
type input "spay"
click at [1068, 283] on icon "button" at bounding box center [1067, 282] width 19 height 19
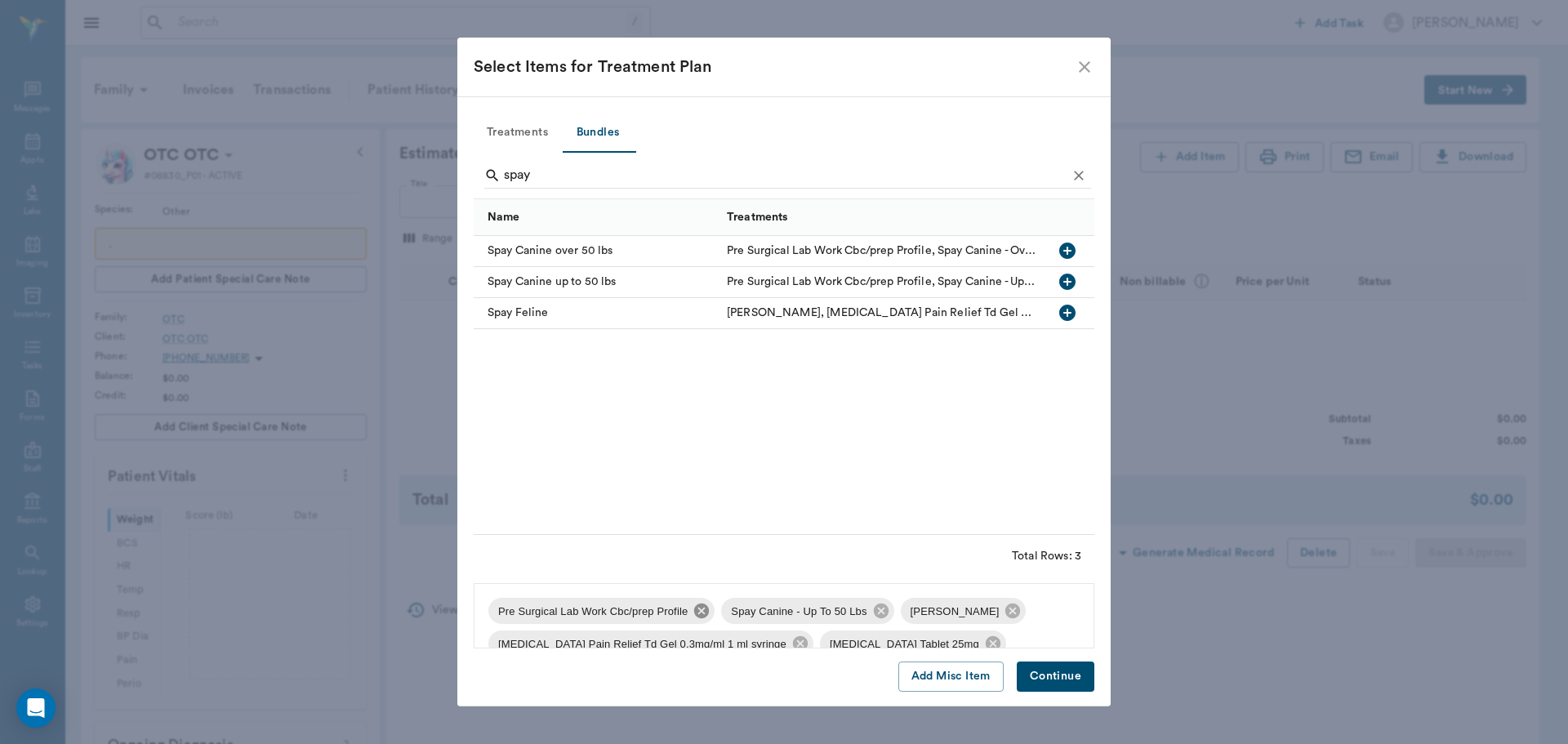
click at [696, 614] on icon at bounding box center [701, 610] width 14 height 14
click at [793, 643] on icon at bounding box center [800, 642] width 14 height 14
click at [966, 610] on icon at bounding box center [972, 610] width 14 height 14
click at [761, 643] on icon at bounding box center [760, 642] width 14 height 14
click at [773, 613] on icon at bounding box center [780, 611] width 18 height 18
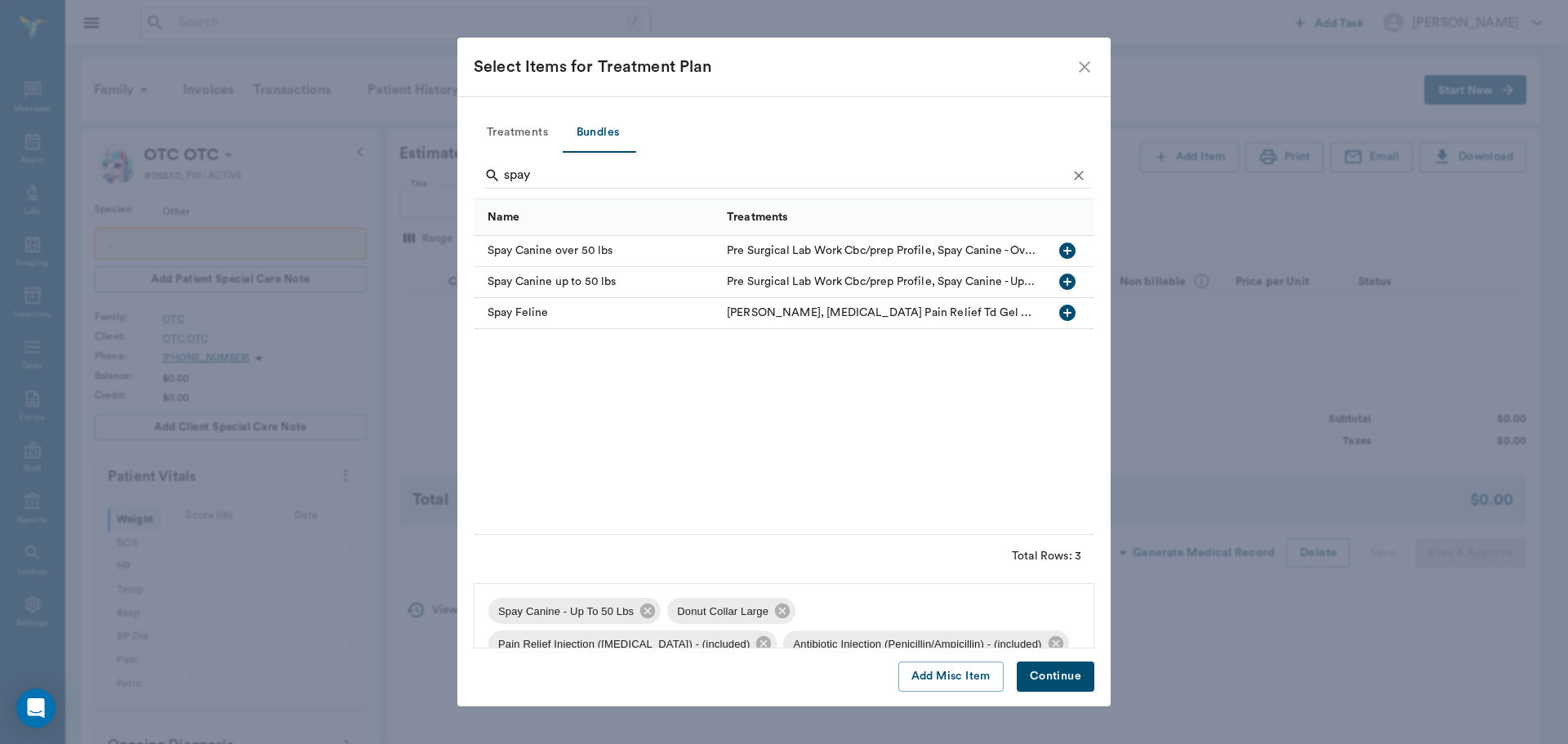
click at [775, 613] on icon at bounding box center [782, 610] width 14 height 14
click at [1075, 674] on button "Continue" at bounding box center [1055, 677] width 78 height 31
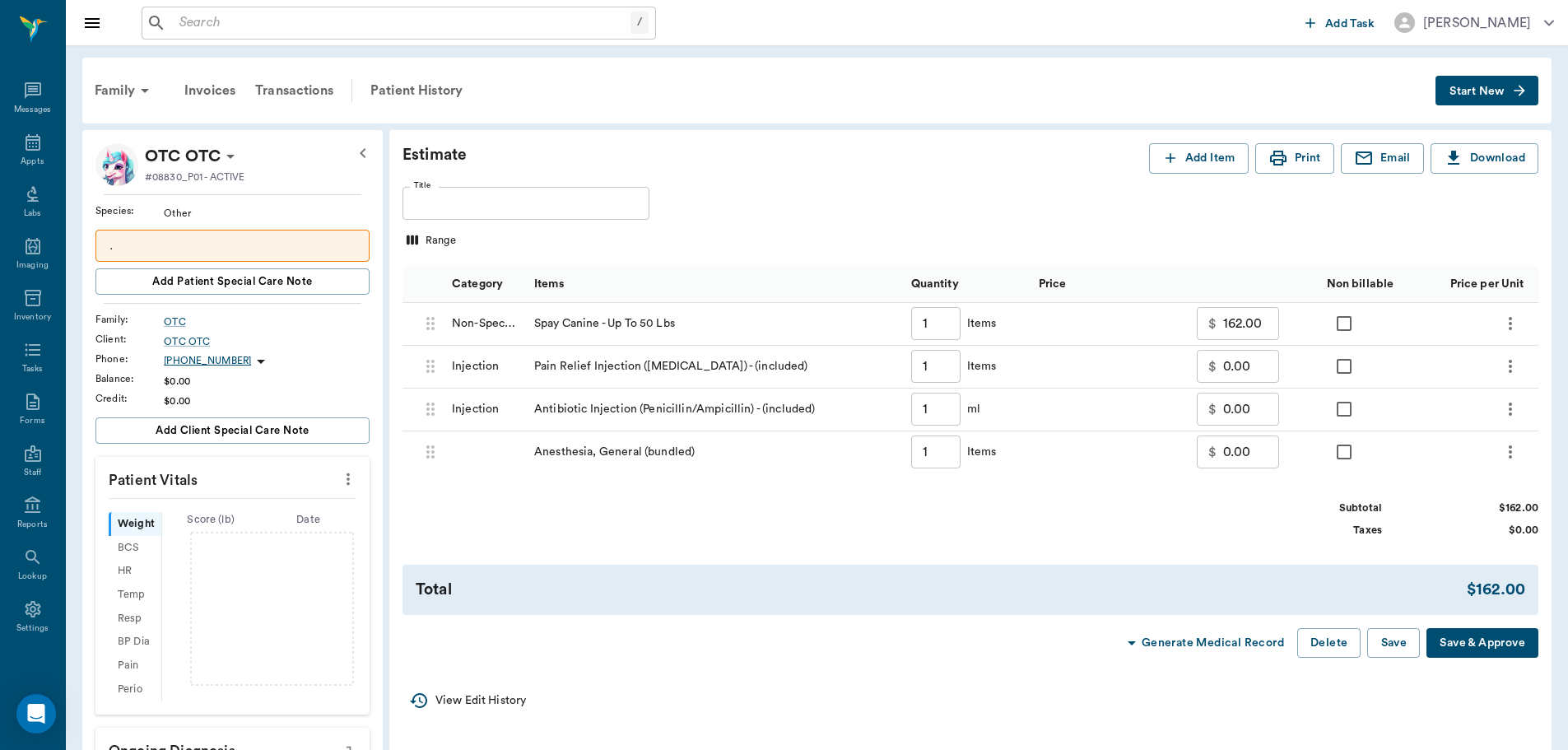
drag, startPoint x: 25, startPoint y: 140, endPoint x: 852, endPoint y: 72, distance: 829.8
click at [25, 140] on icon at bounding box center [32, 142] width 15 height 16
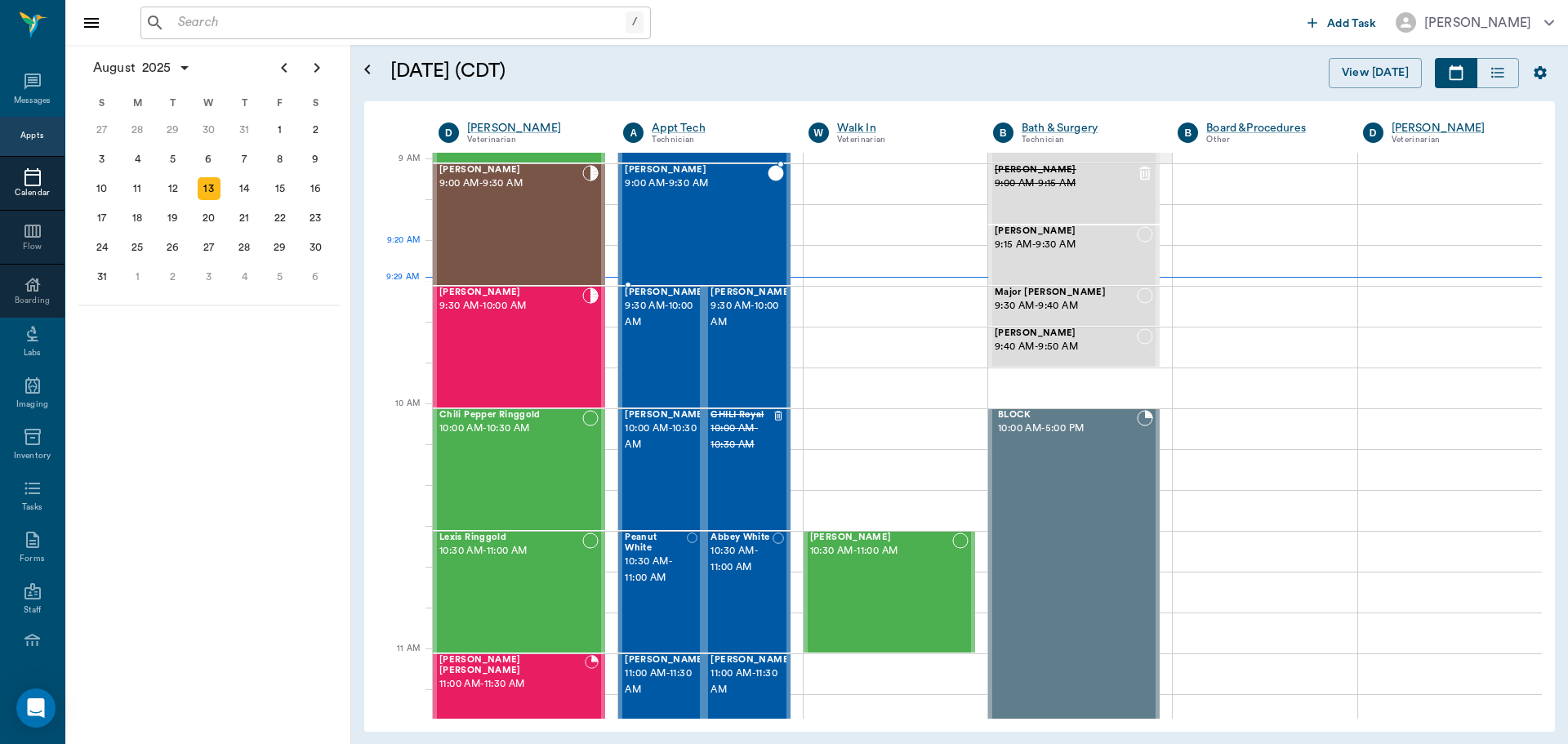
scroll to position [245, 0]
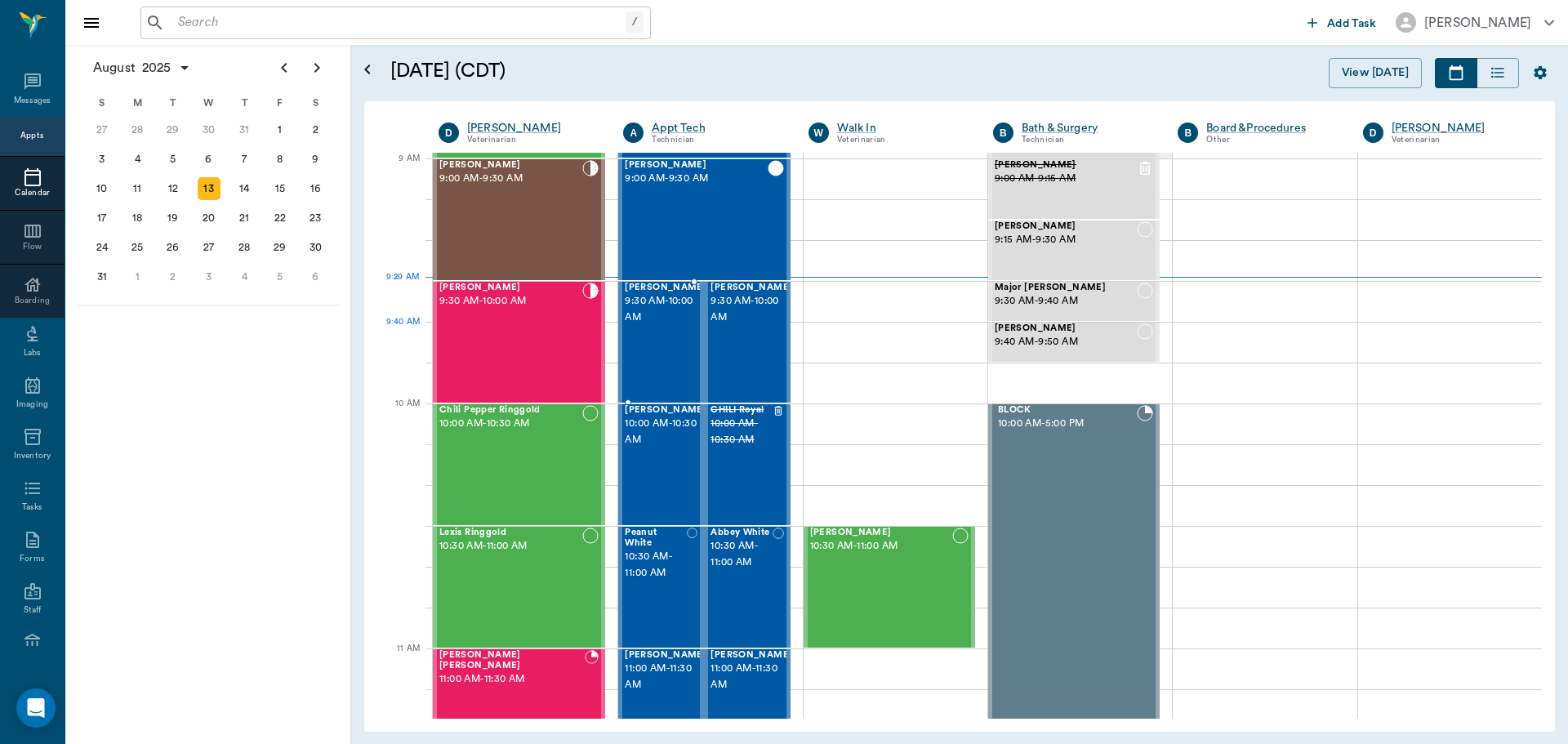
click at [649, 337] on div "Millie Segura 9:30 AM - 10:00 AM" at bounding box center [665, 342] width 82 height 119
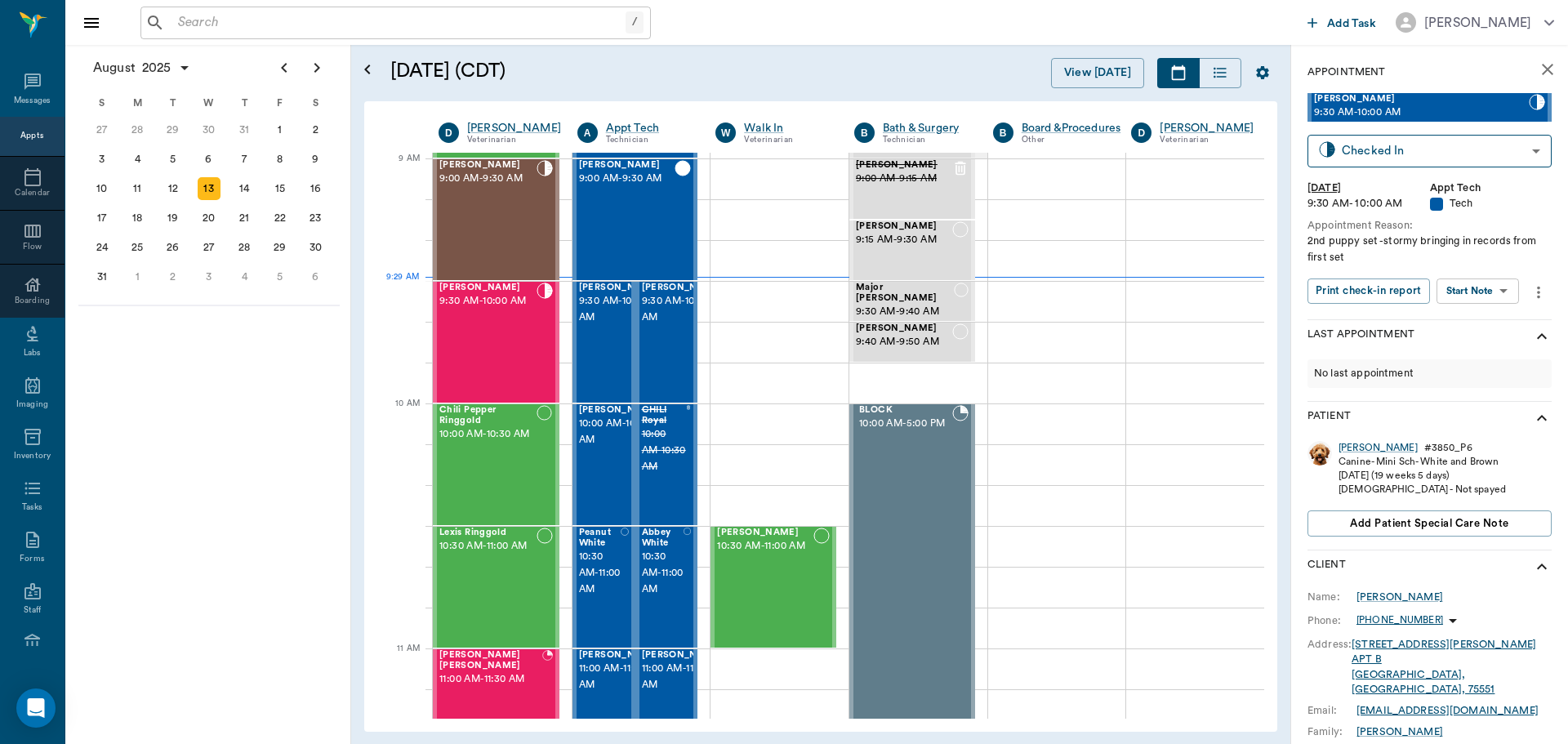
click at [1499, 287] on body "/ ​ Add Task Dr. Bert Ellsworth Nectar Messages Appts Calendar Flow Boarding La…" at bounding box center [784, 372] width 1568 height 744
click at [1493, 316] on li "Start SOAP" at bounding box center [1479, 324] width 113 height 27
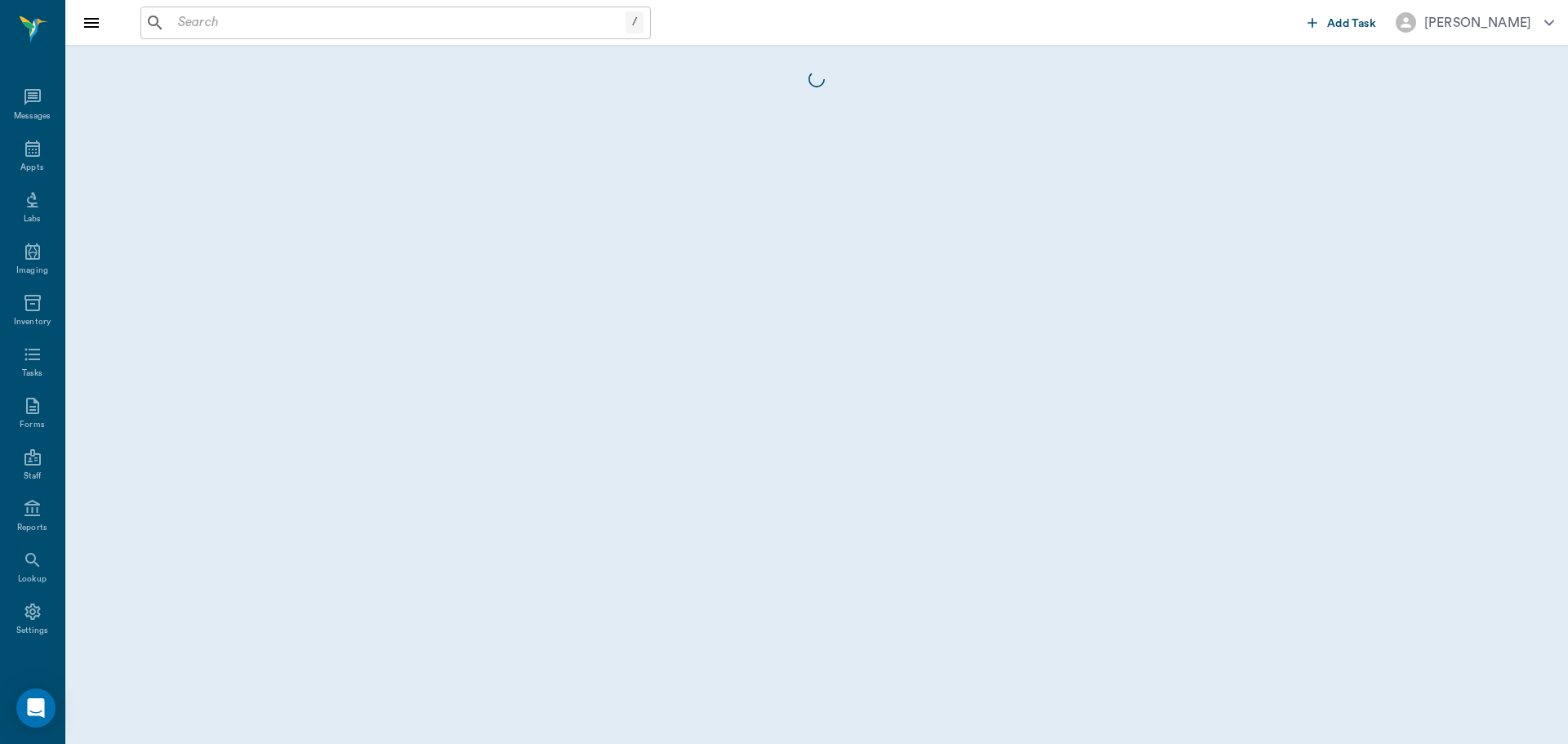
scroll to position [8, 0]
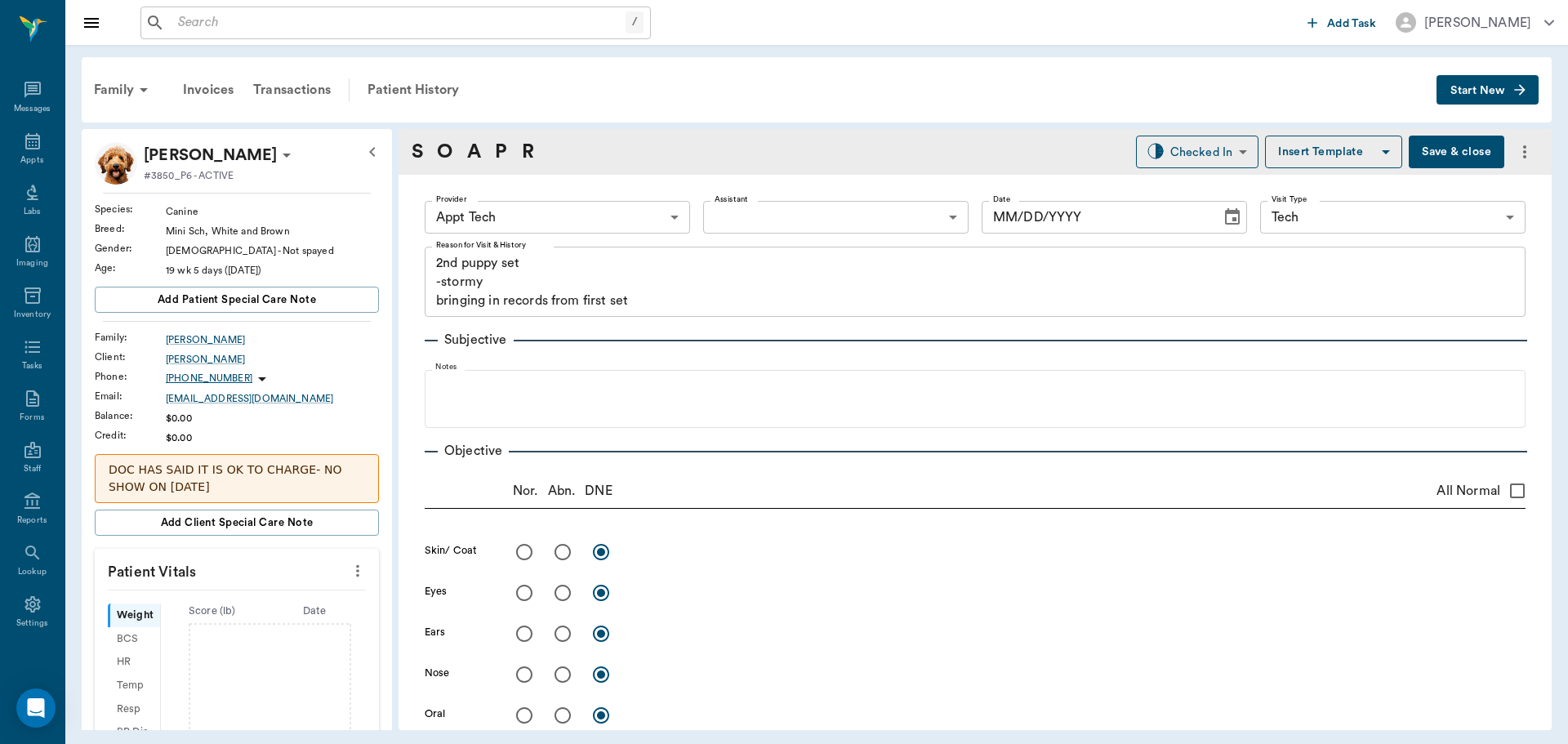
type input "63ec2f075fda476ae8351a4c"
type input "65d2be4f46e3a538d89b8c1a"
type textarea "2nd puppy set -stormy bringing in records from first set"
type input "[DATE]"
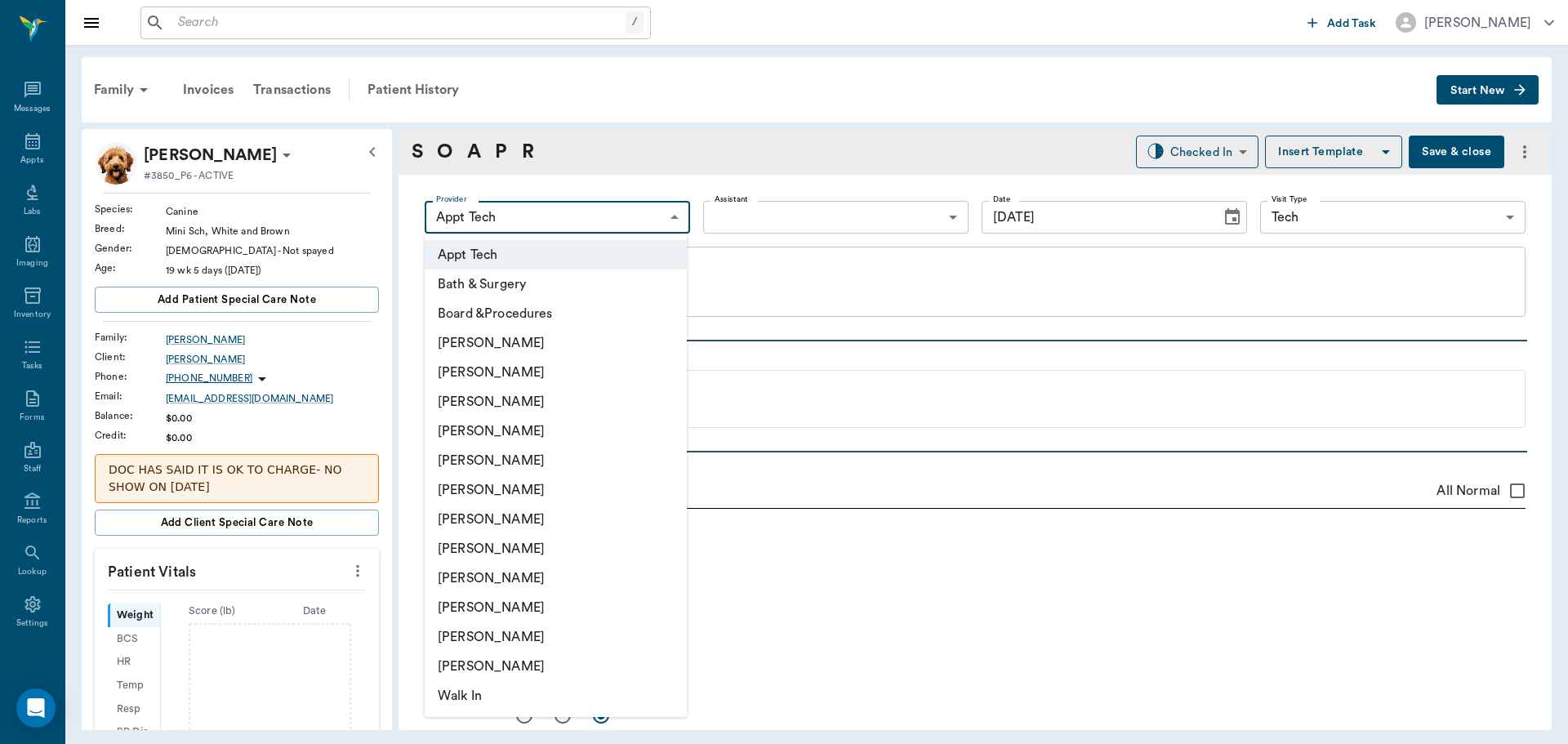
click at [641, 219] on body "/ ​ Add Task Dr. Bert Ellsworth Nectar Messages Appts Labs Imaging Inventory Ta…" at bounding box center [784, 372] width 1568 height 744
click at [548, 360] on li "[PERSON_NAME]" at bounding box center [555, 372] width 262 height 30
type input "642ef10e332a41444de2bad1"
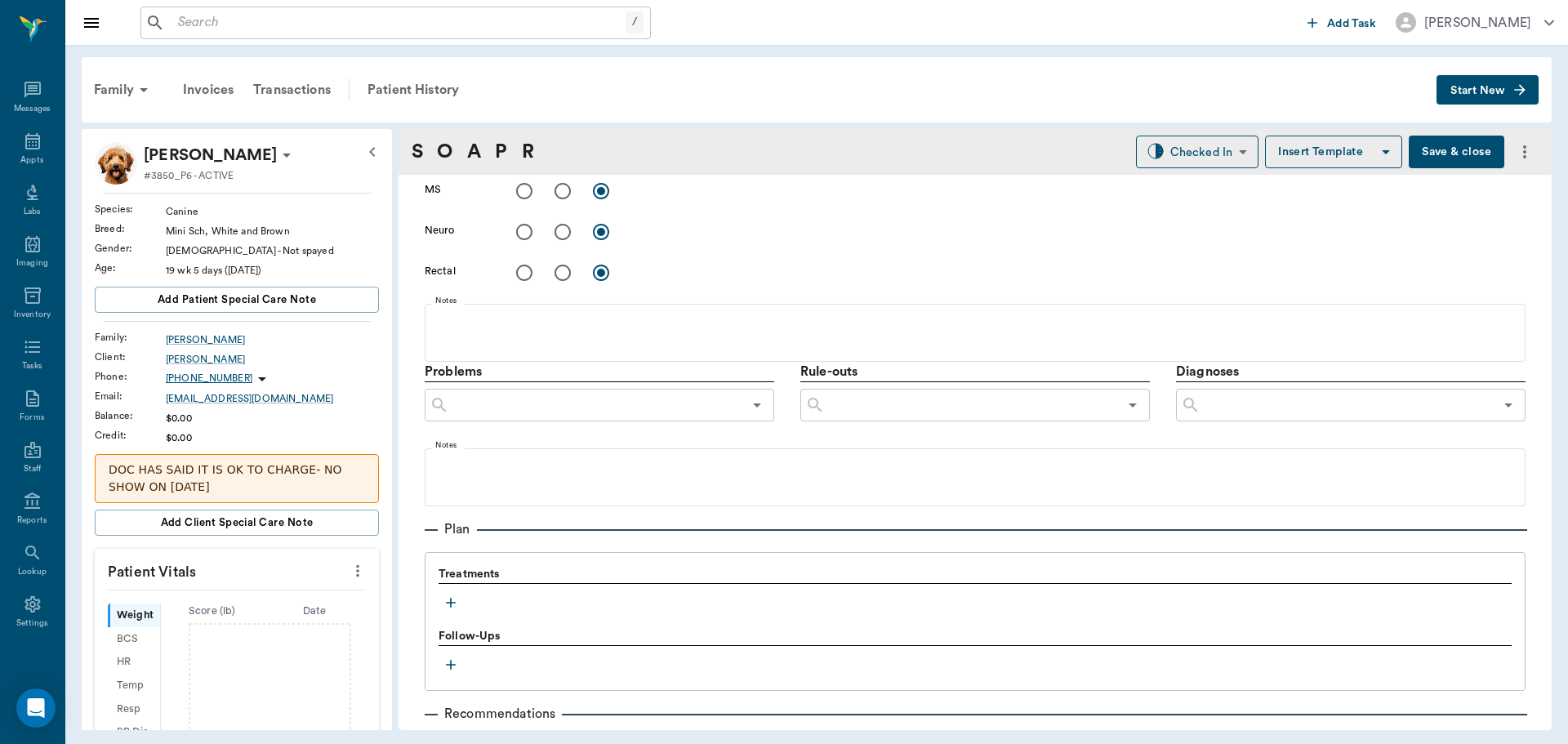
scroll to position [991, 0]
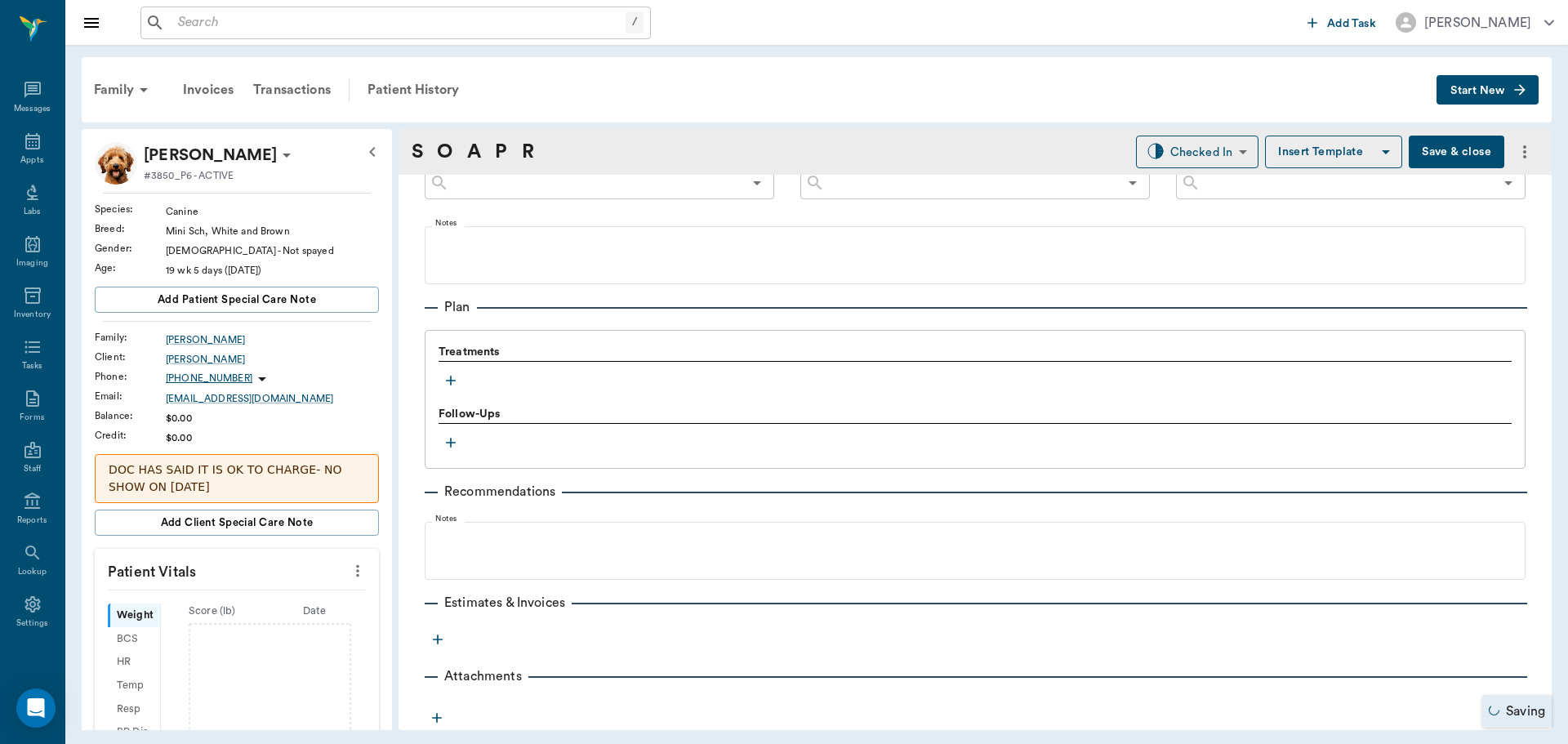
click at [453, 379] on icon "button" at bounding box center [451, 380] width 16 height 16
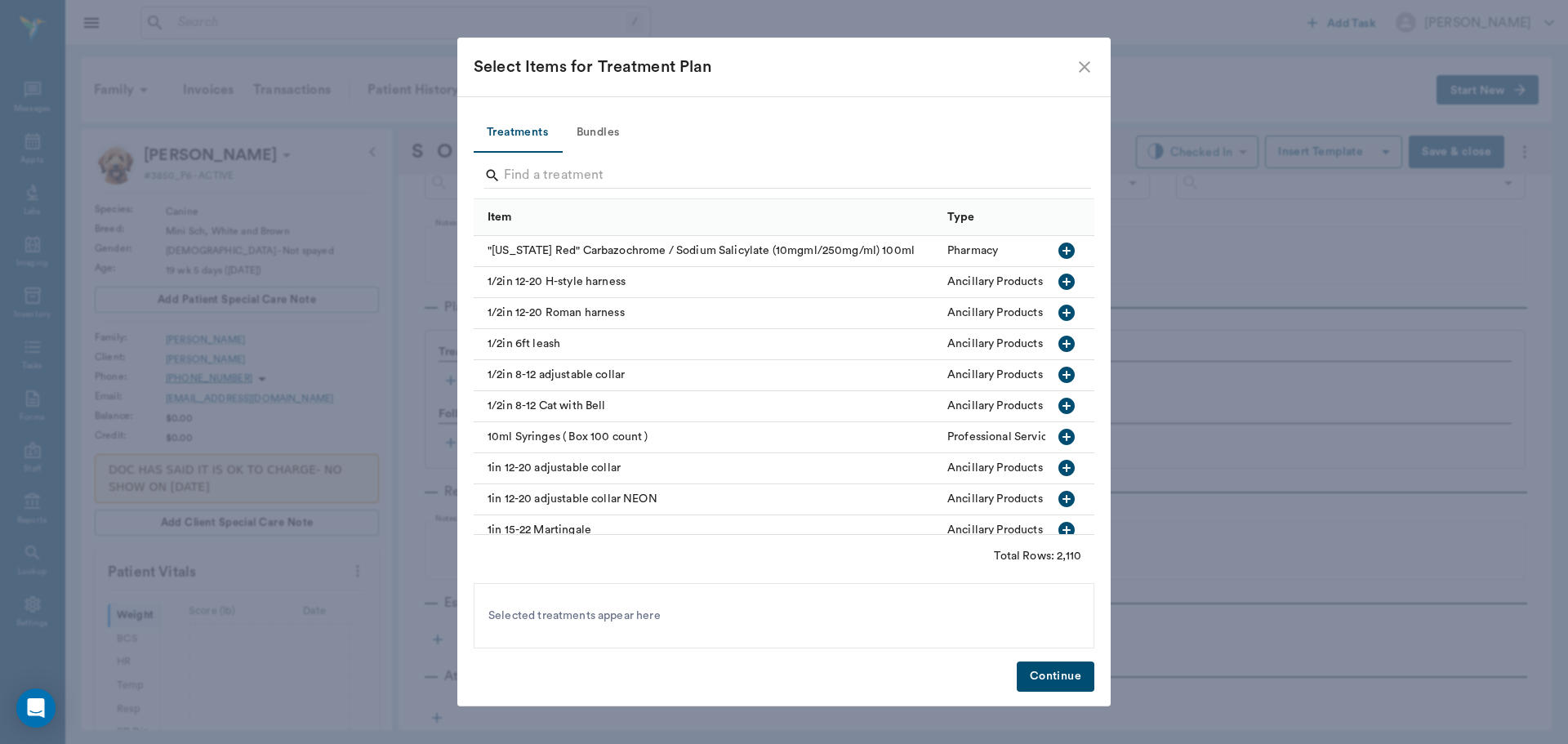
click at [620, 130] on button "Bundles" at bounding box center [597, 132] width 74 height 39
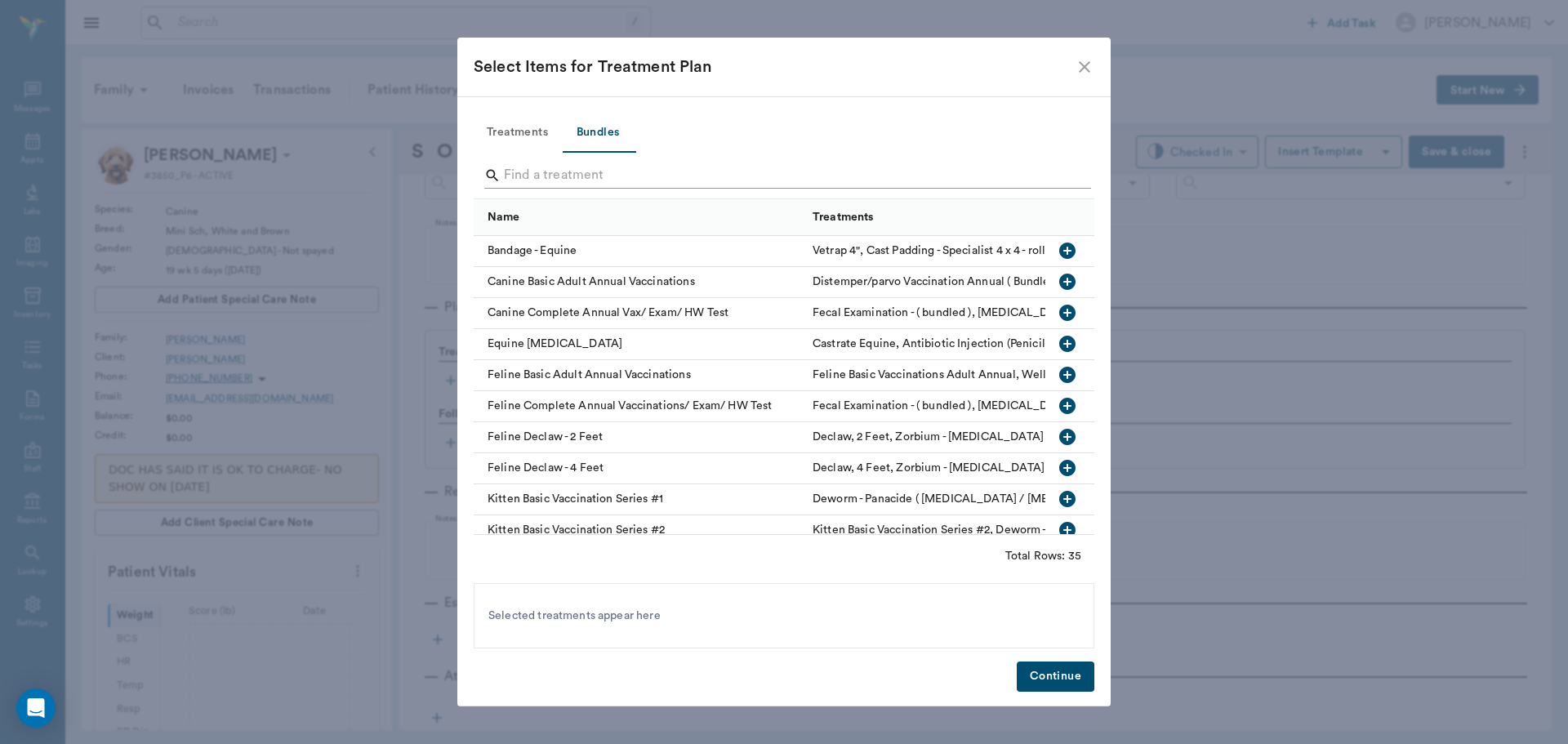
click at [633, 174] on input "Search" at bounding box center [784, 174] width 563 height 26
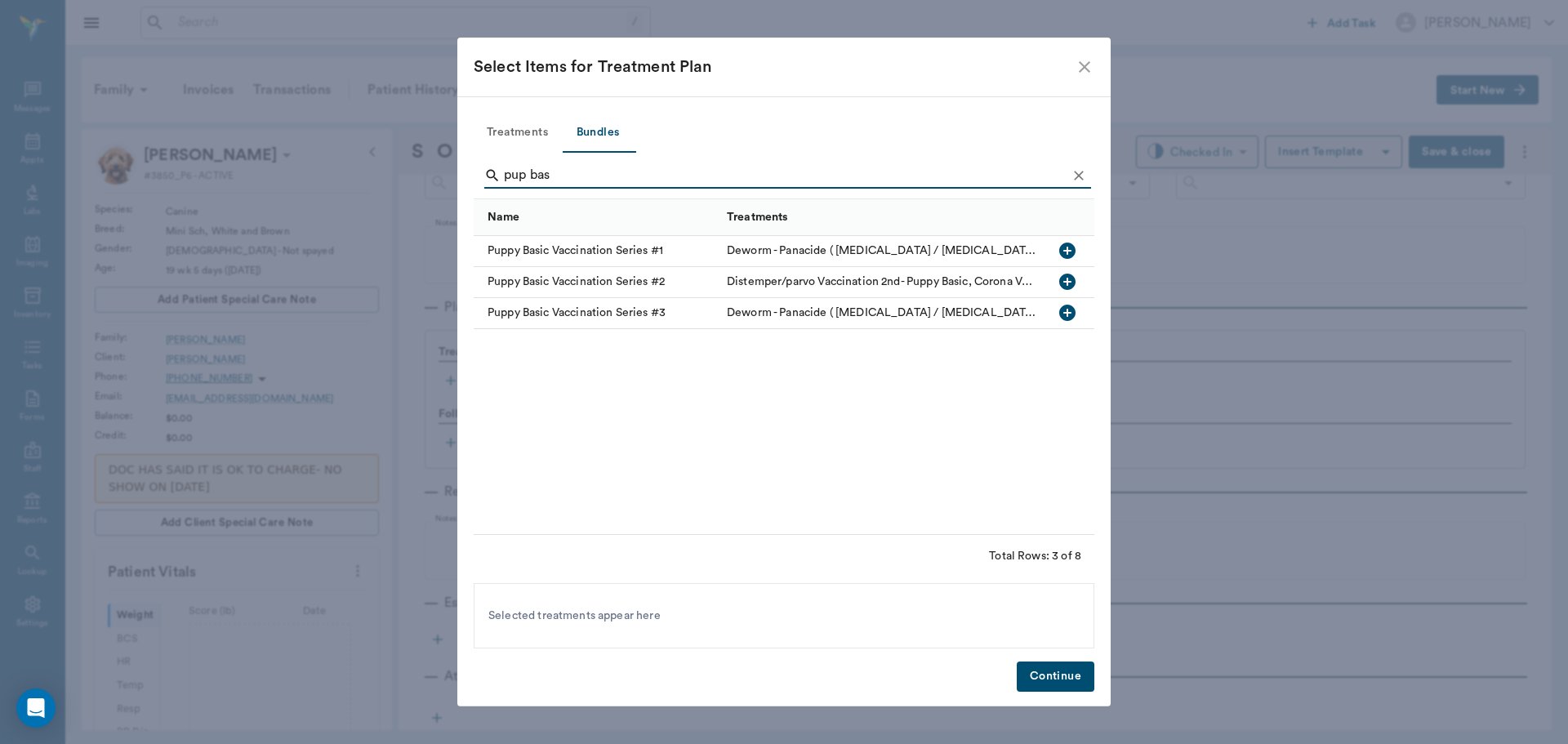
type input "pup bas"
click at [1071, 310] on icon "button" at bounding box center [1067, 313] width 16 height 16
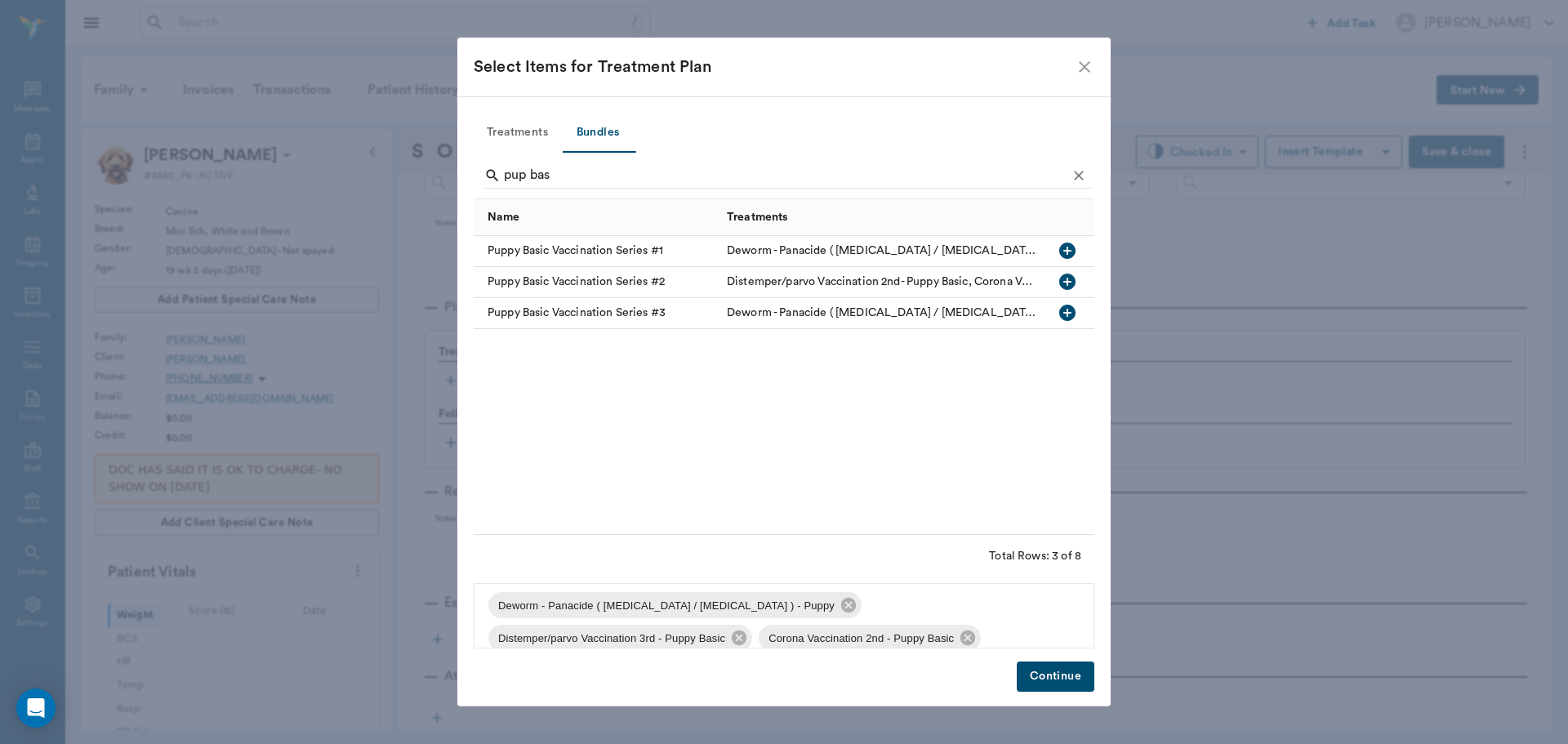
scroll to position [0, 0]
click at [1060, 686] on button "Continue" at bounding box center [1055, 677] width 78 height 31
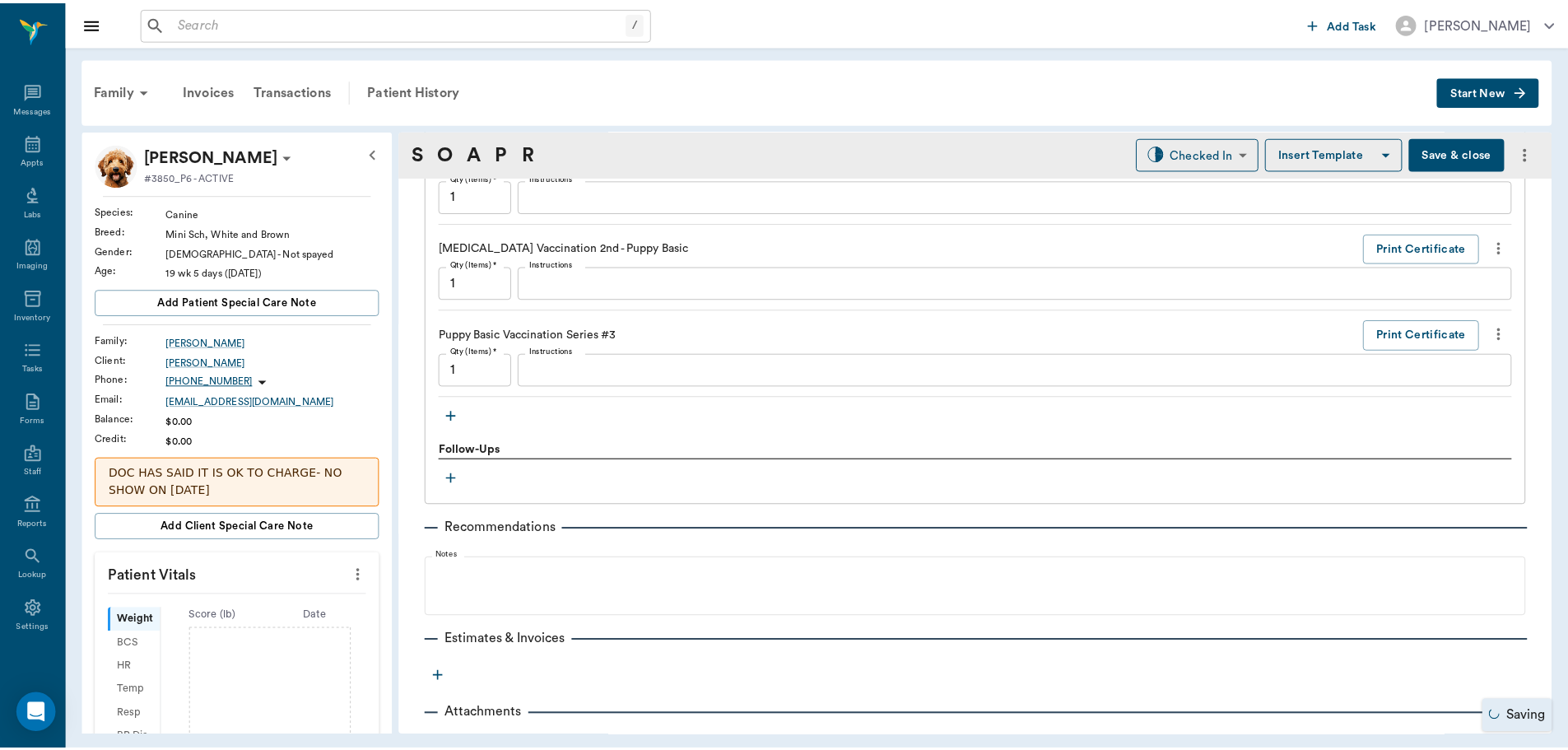
scroll to position [1525, 0]
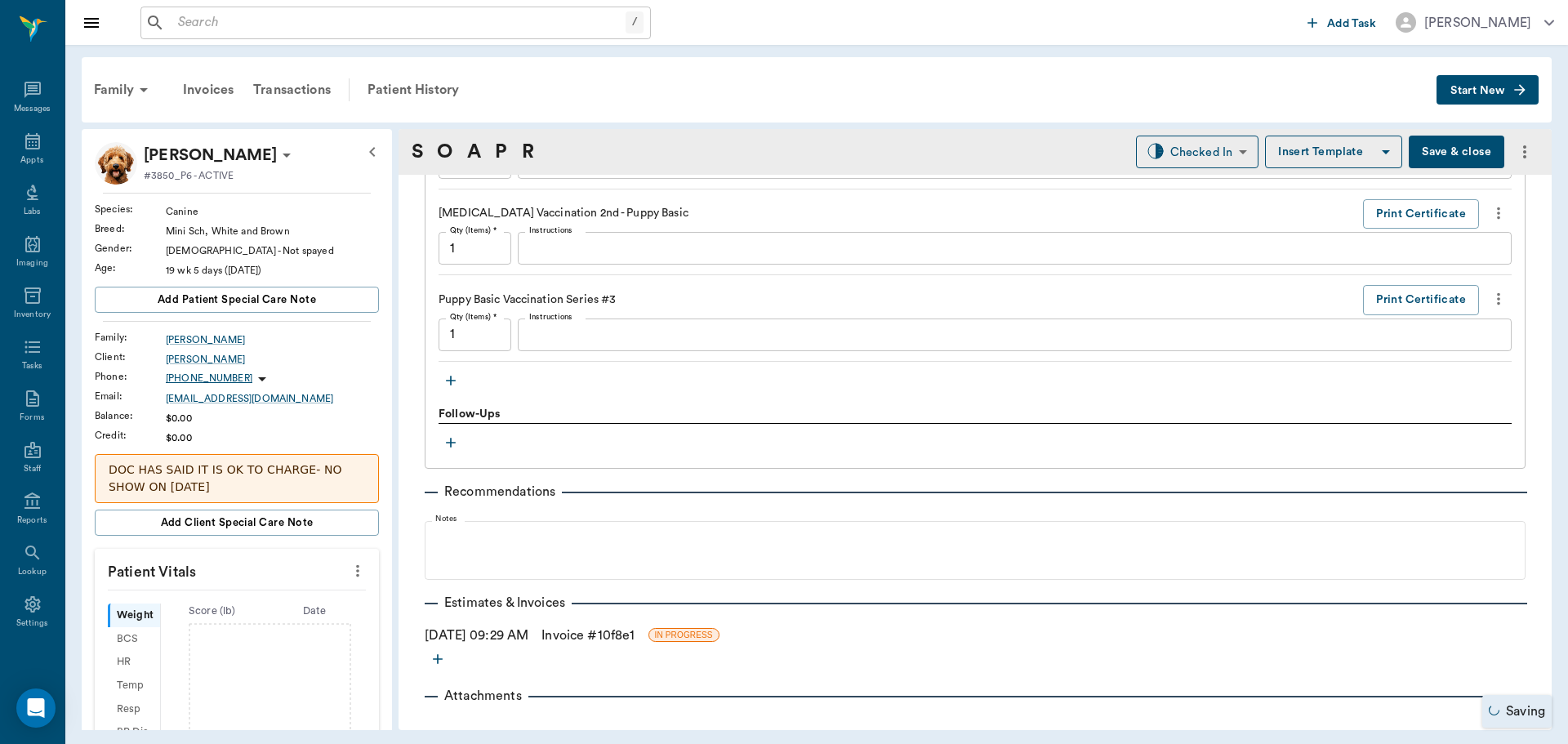
click at [623, 640] on link "Invoice # 10f8e1" at bounding box center [588, 635] width 93 height 19
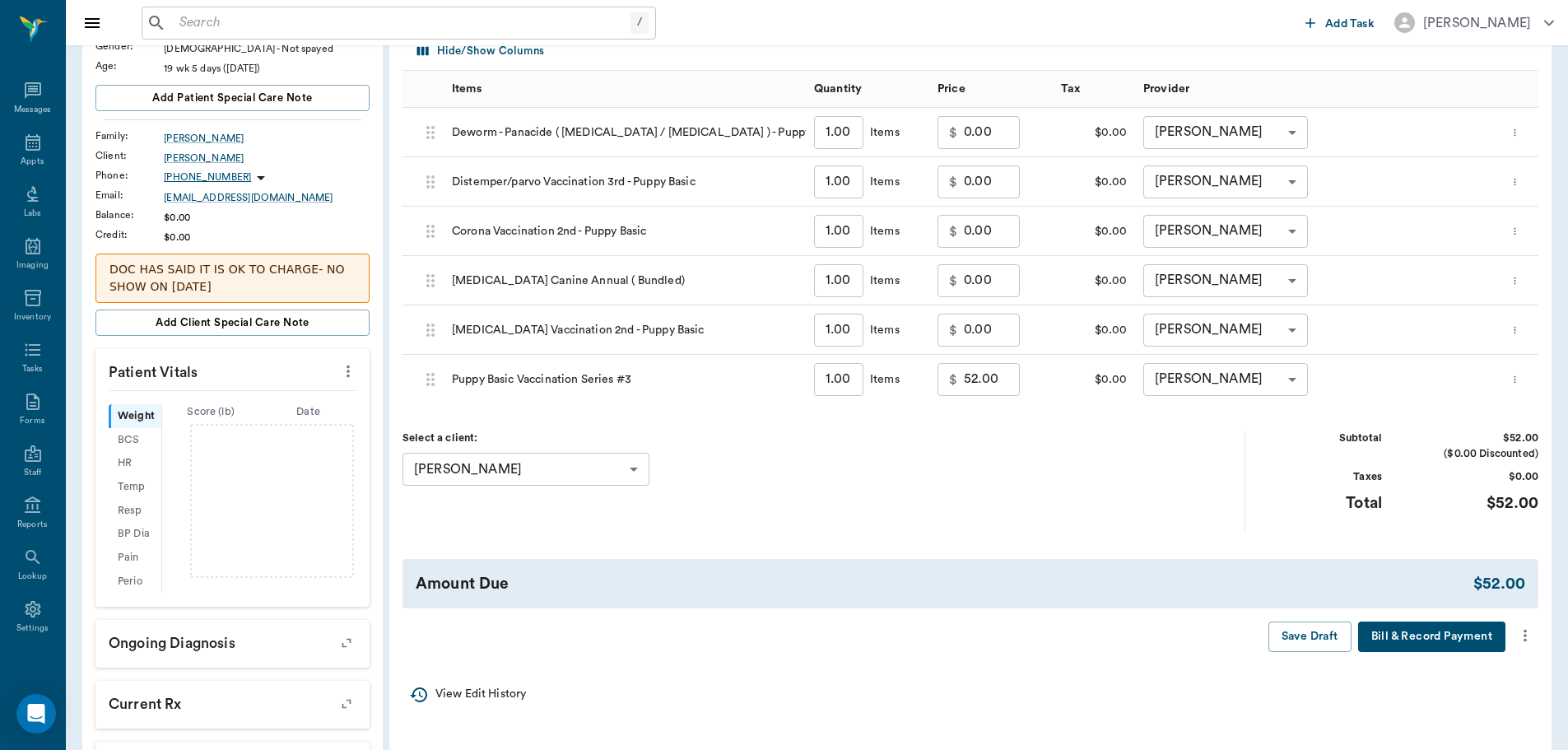
scroll to position [246, 0]
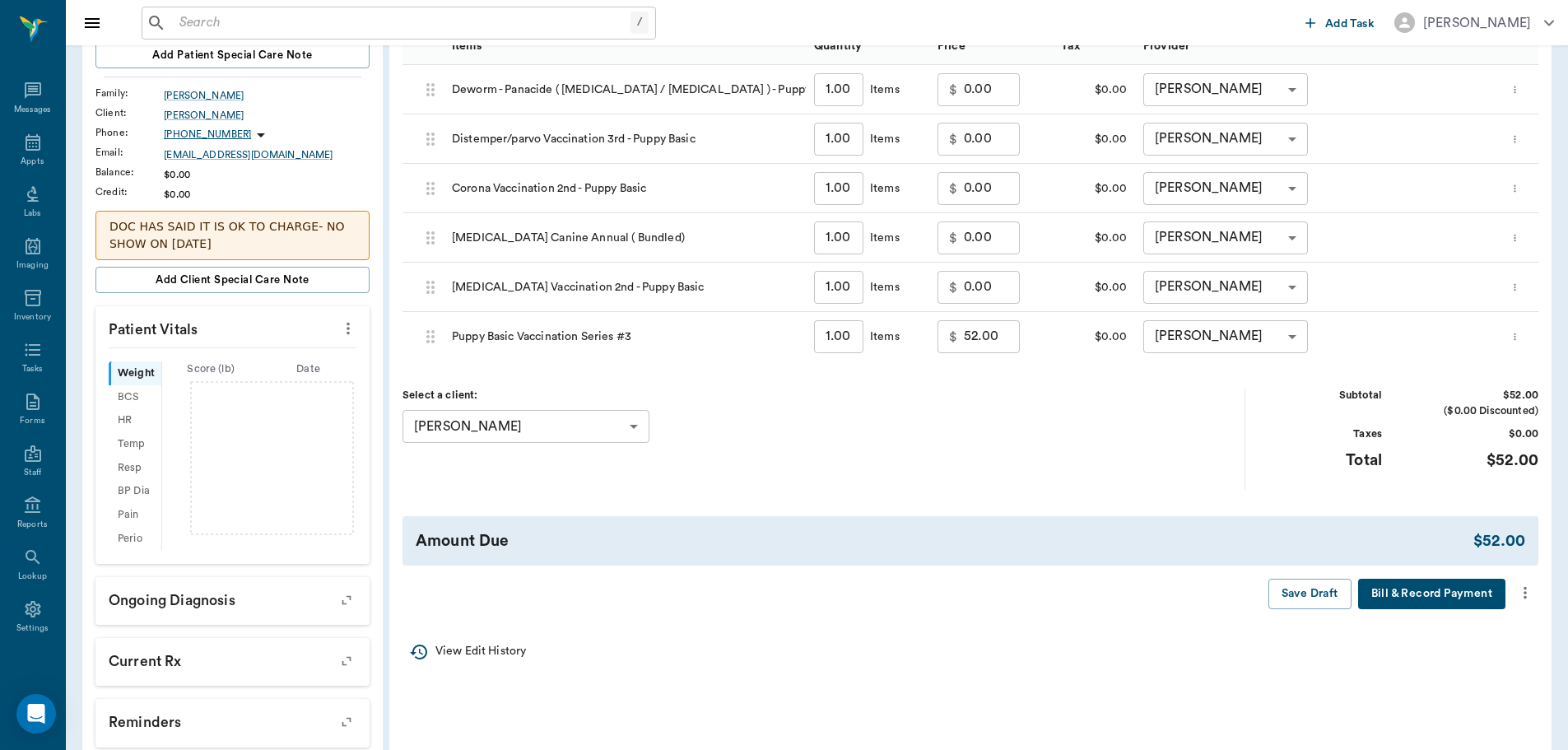
click at [1531, 591] on icon "more" at bounding box center [1525, 592] width 18 height 19
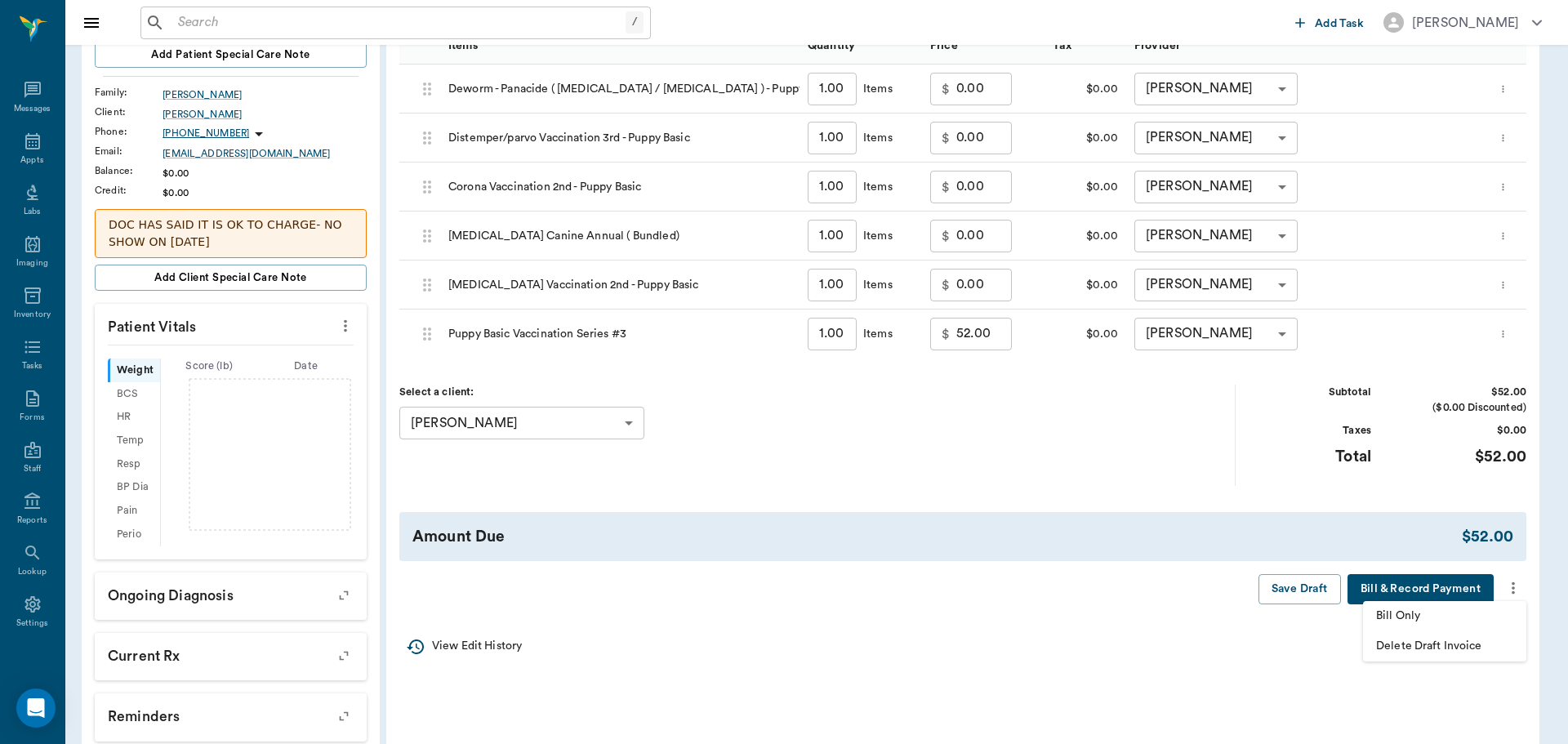
click at [1464, 614] on span "Bill Only" at bounding box center [1444, 616] width 137 height 17
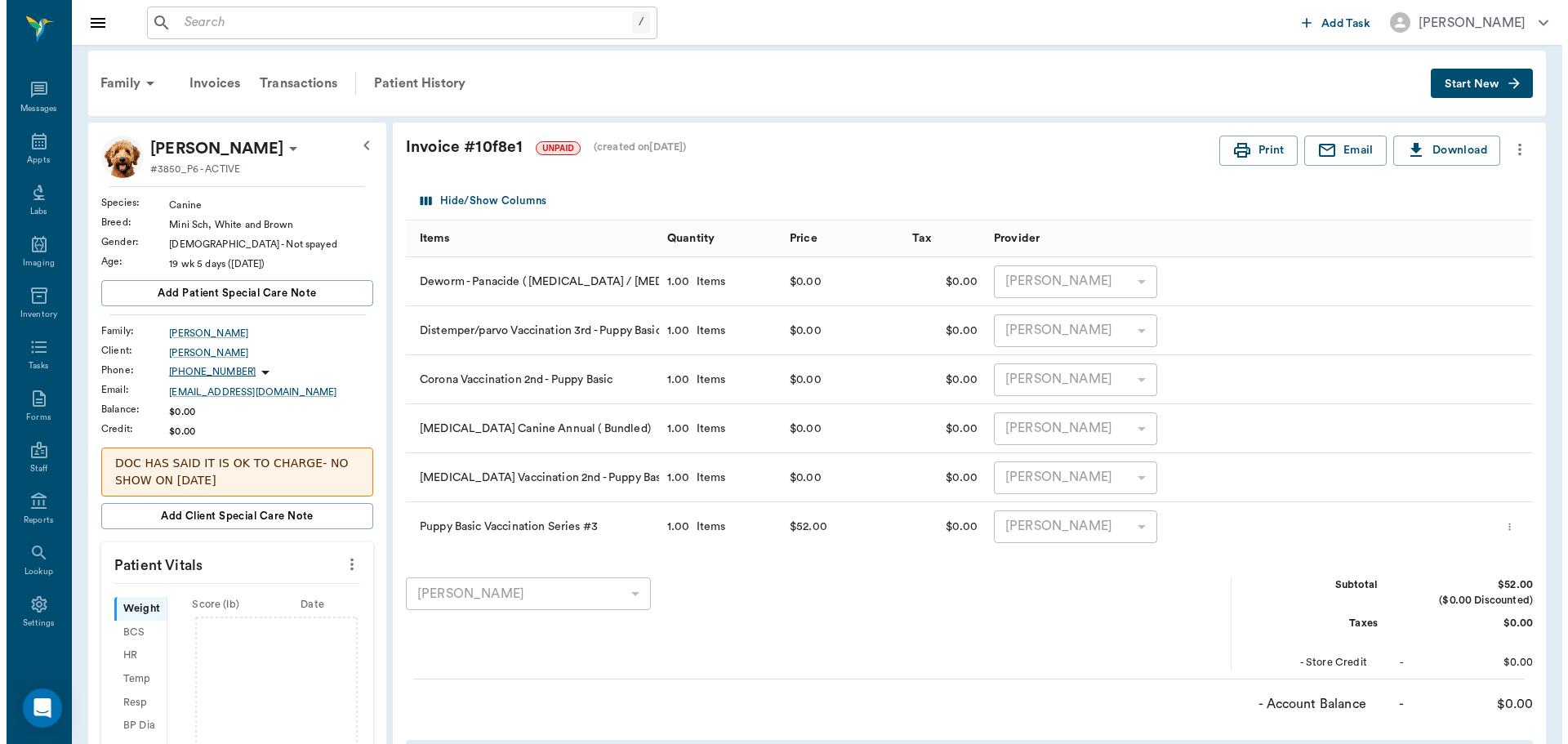
scroll to position [0, 0]
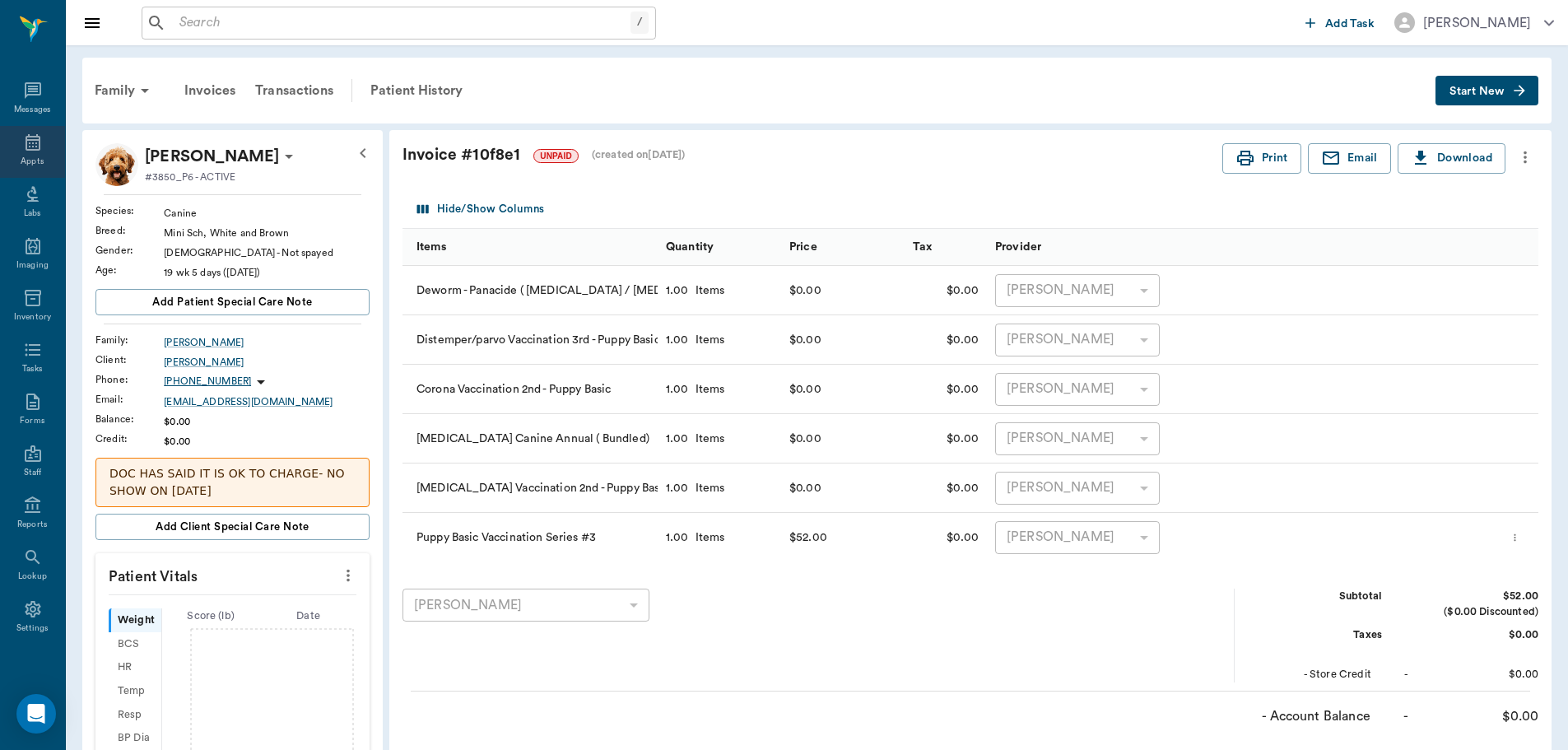
click at [12, 153] on div "Appts" at bounding box center [32, 152] width 65 height 52
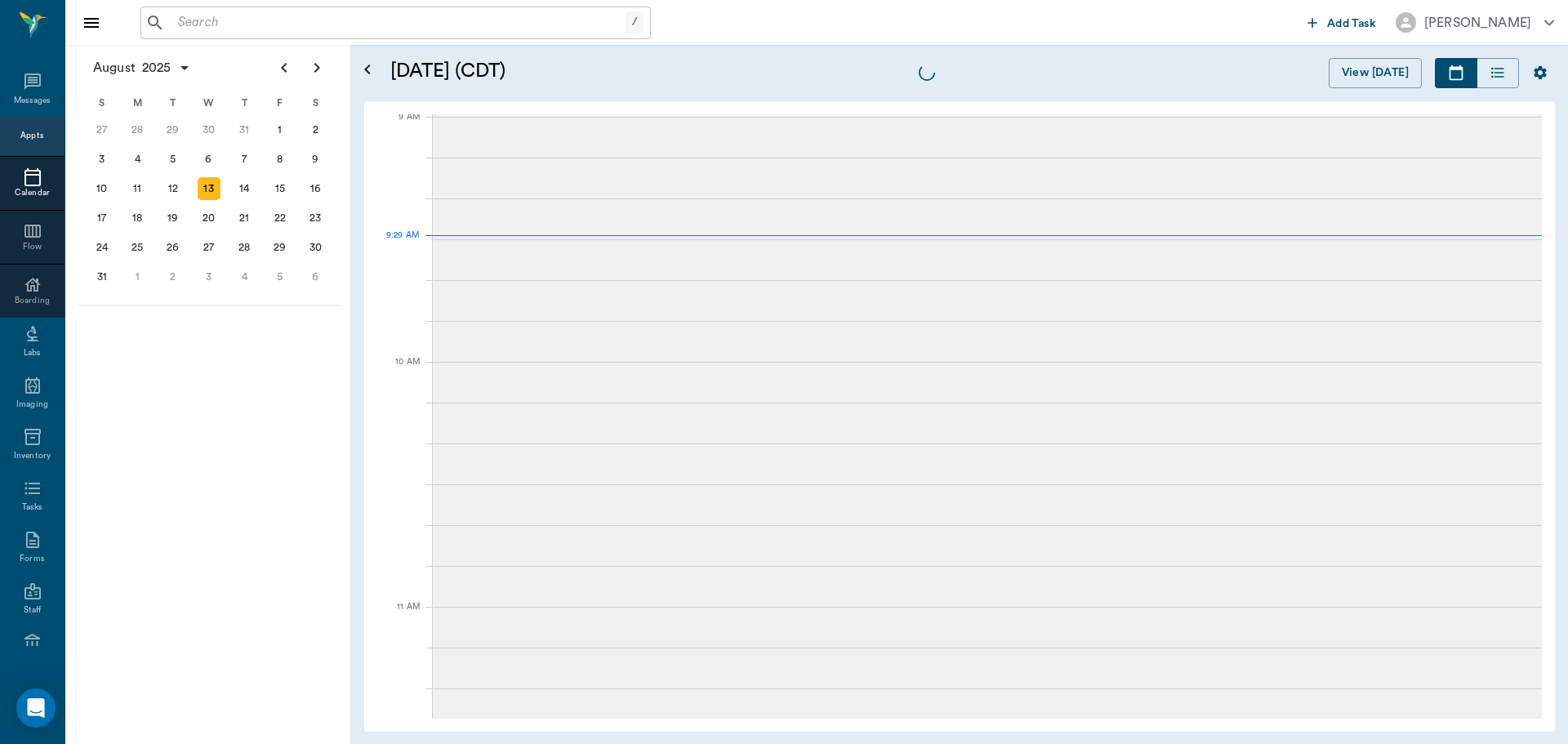
scroll to position [248, 0]
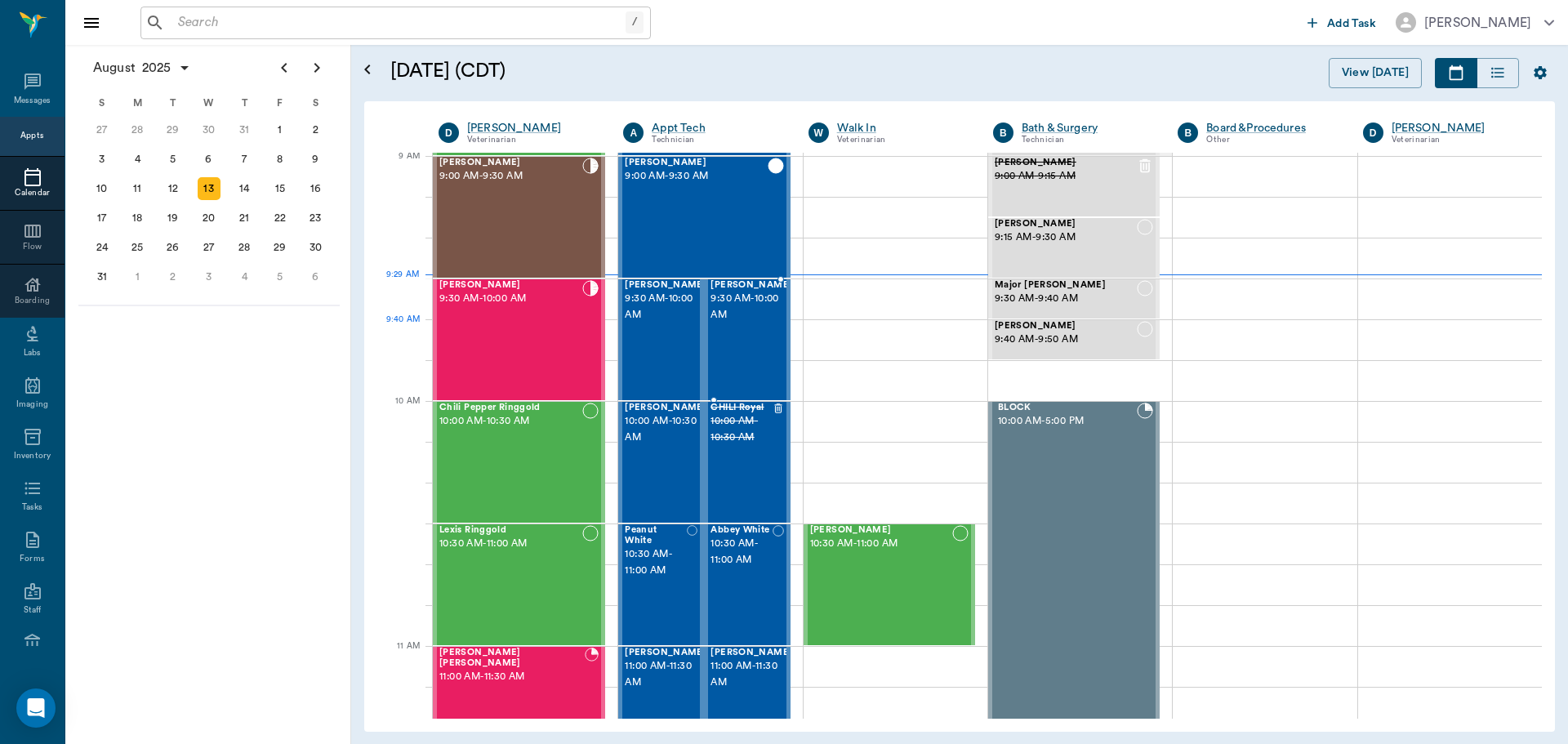
click at [768, 320] on span "9:30 AM - 10:00 AM" at bounding box center [751, 307] width 82 height 33
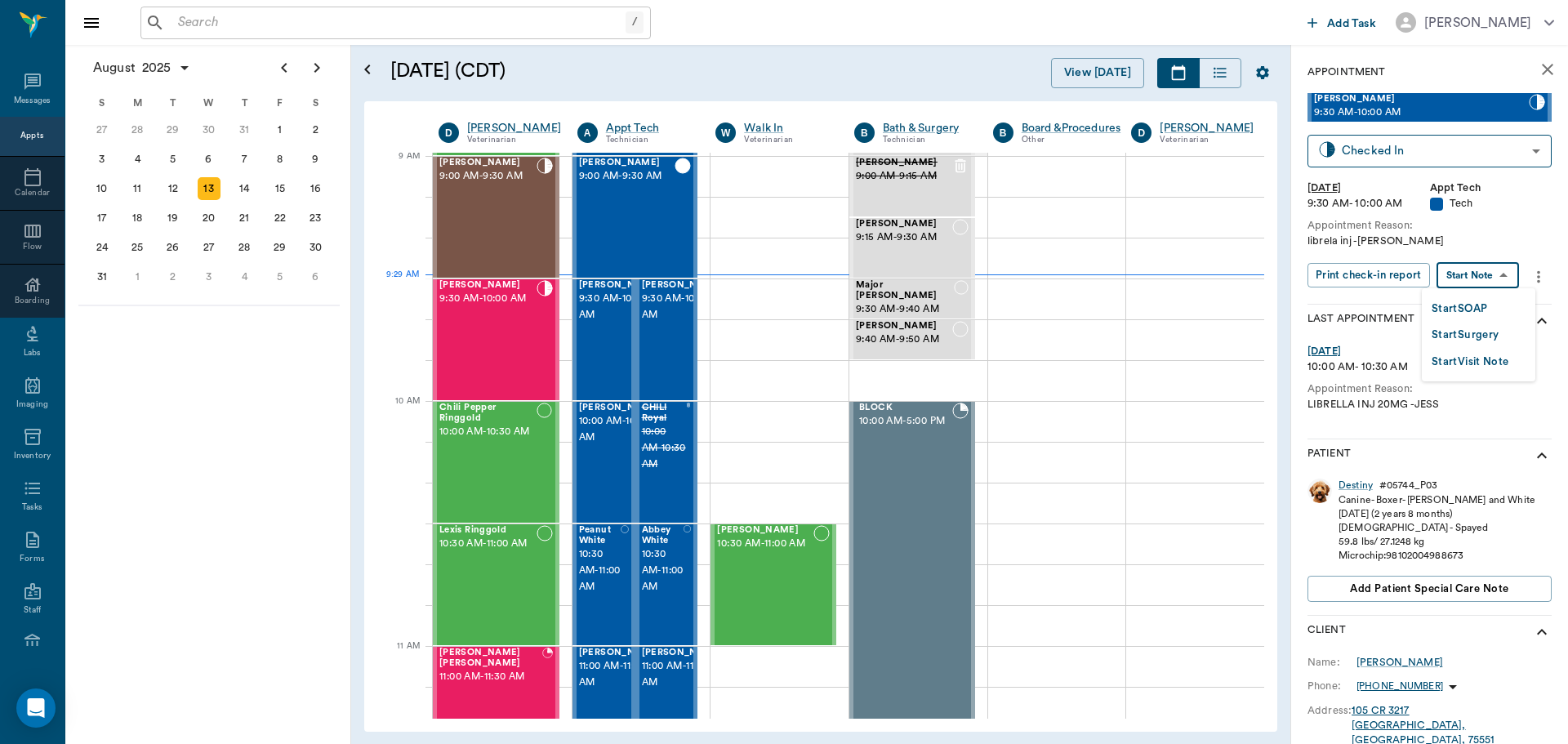
click at [1495, 283] on body "/ ​ Add Task Dr. Bert Ellsworth Nectar Messages Appts Calendar Flow Boarding La…" at bounding box center [784, 372] width 1568 height 744
click at [1480, 310] on button "Start SOAP" at bounding box center [1460, 310] width 56 height 19
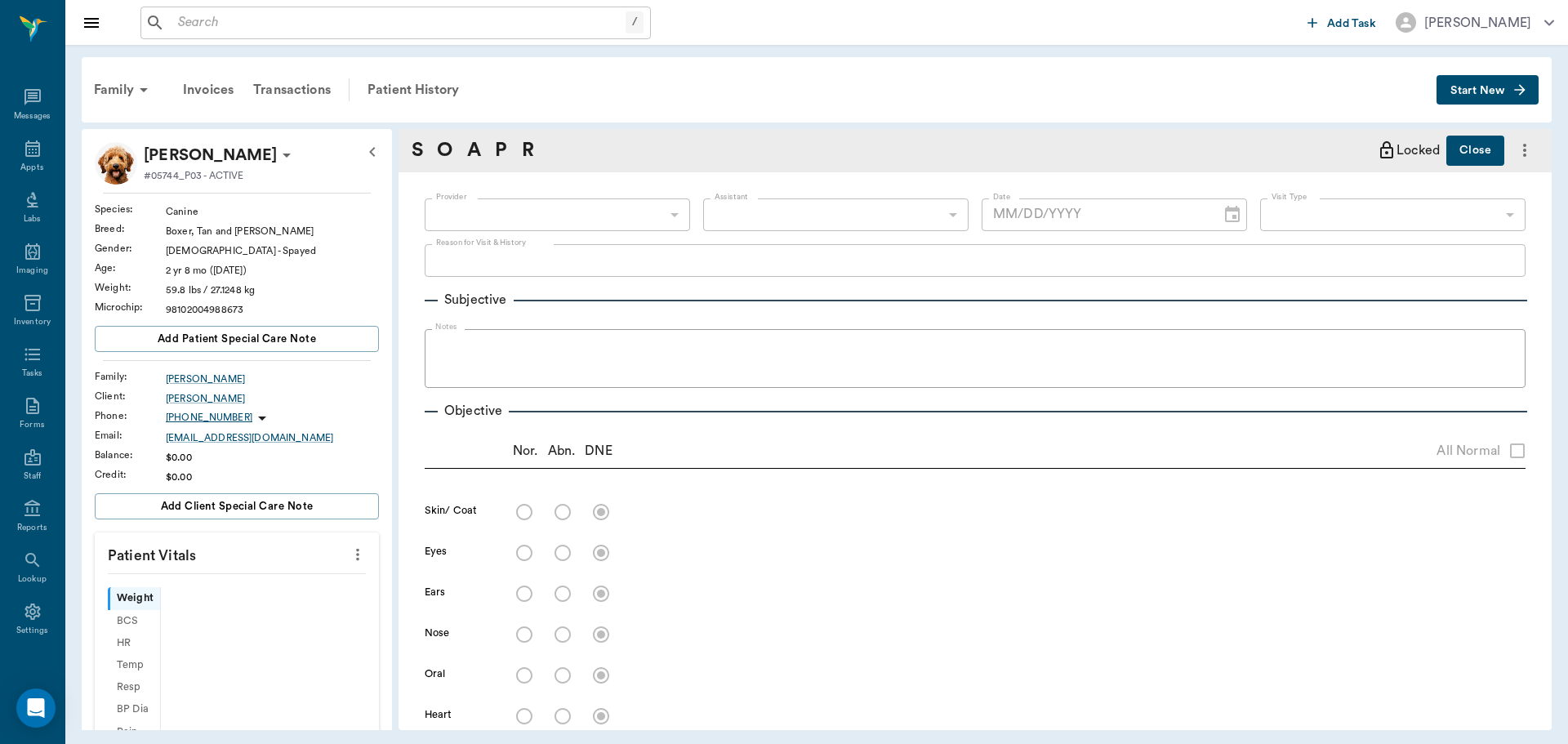
scroll to position [8, 0]
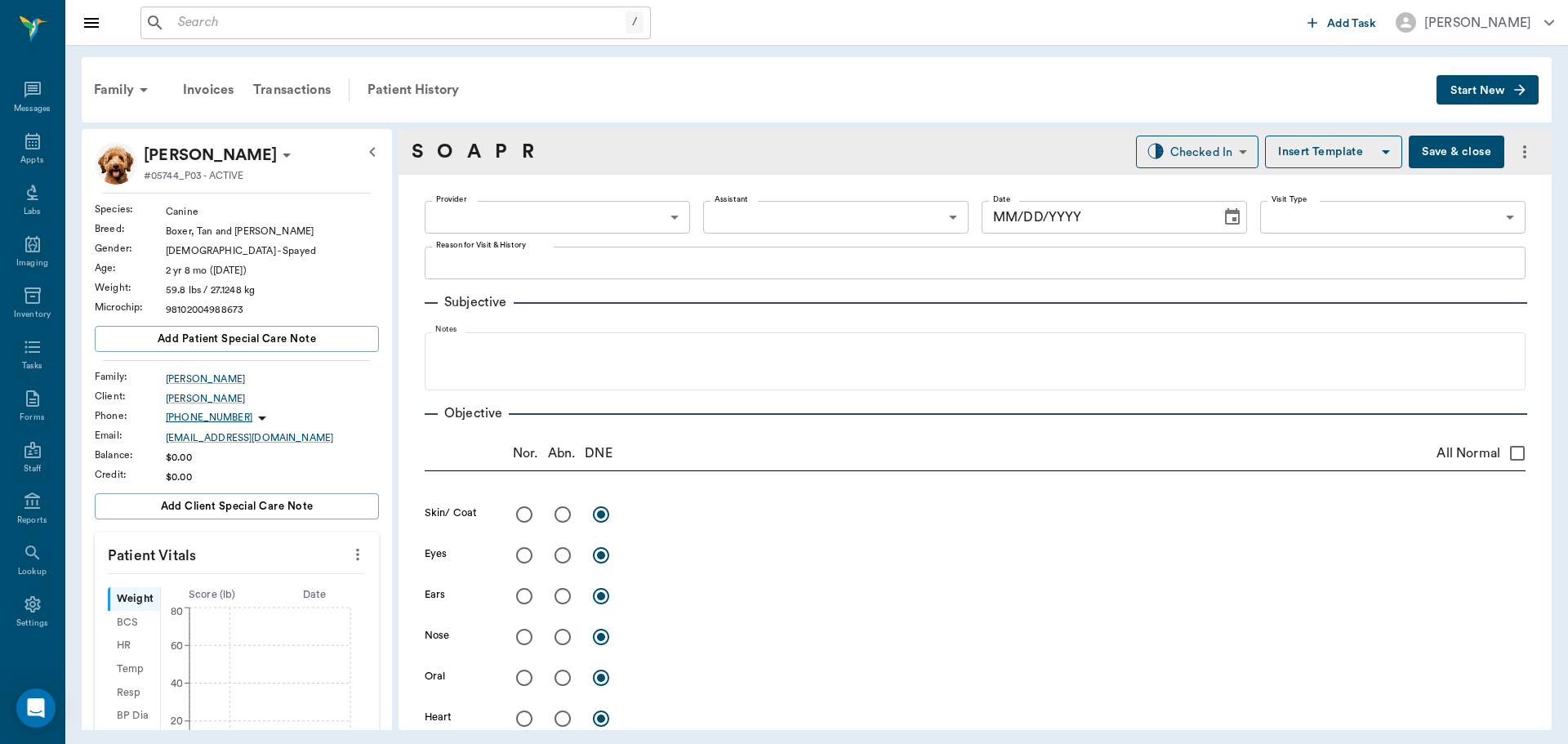
type input "63ec2f075fda476ae8351a4c"
type input "65d2be4f46e3a538d89b8c1a"
type textarea "librela inj -lory"
type input "[DATE]"
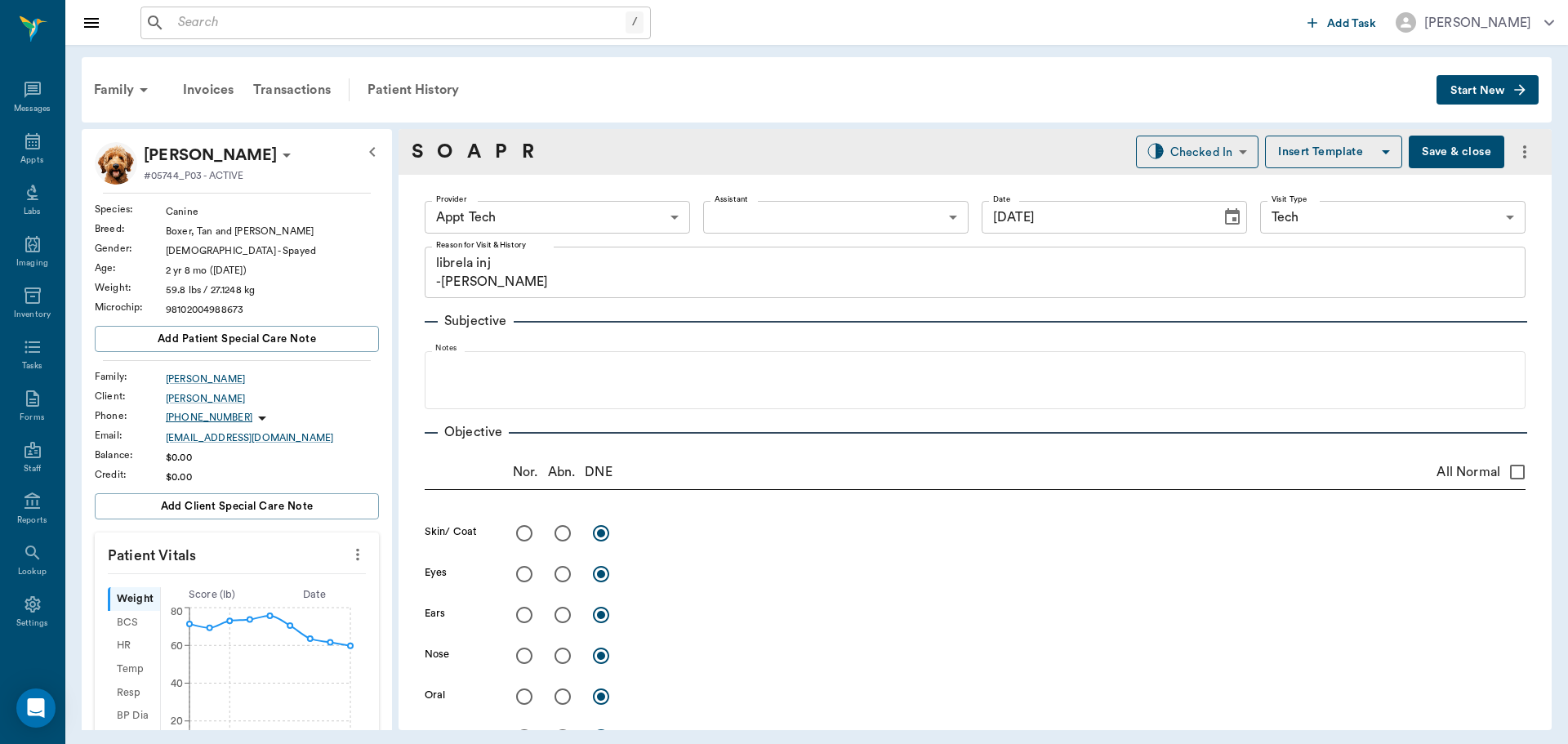
click at [355, 547] on button "more" at bounding box center [357, 554] width 26 height 28
drag, startPoint x: 330, startPoint y: 561, endPoint x: 267, endPoint y: 597, distance: 72.6
click at [267, 597] on li "Enter Vitals" at bounding box center [277, 583] width 163 height 31
click at [257, 601] on input "text" at bounding box center [236, 603] width 142 height 33
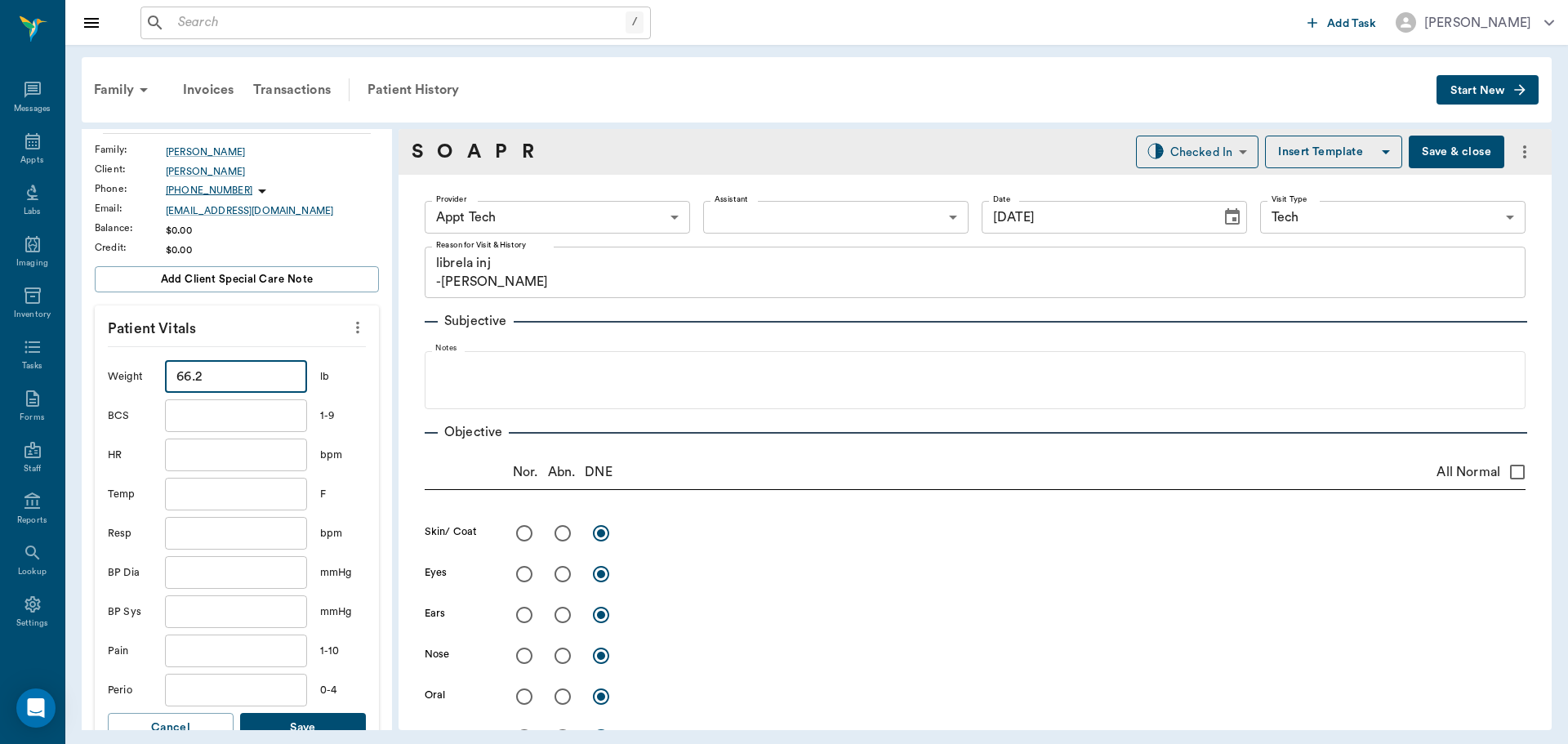
scroll to position [244, 0]
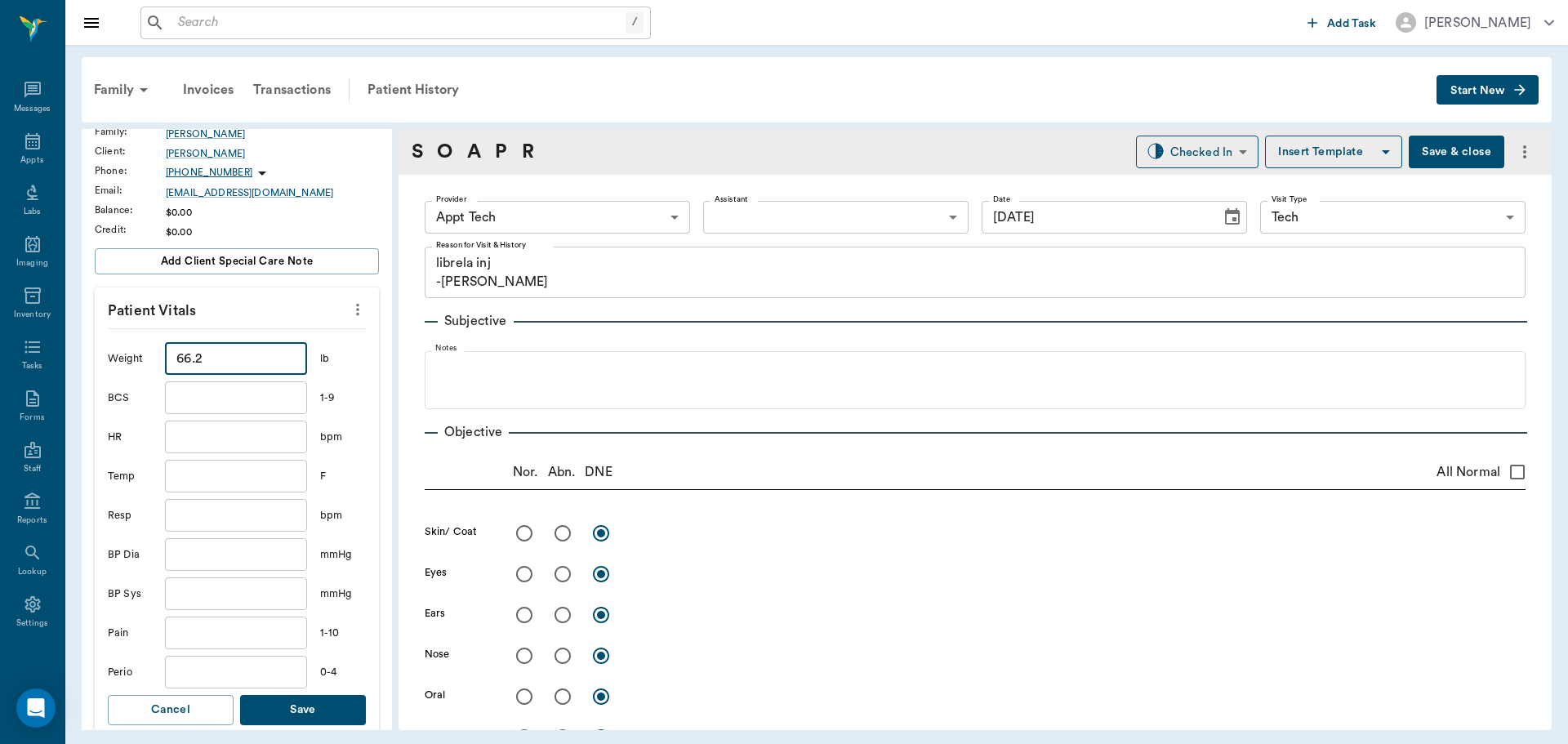
type input "66.2"
click at [302, 715] on button "Save" at bounding box center [302, 710] width 126 height 31
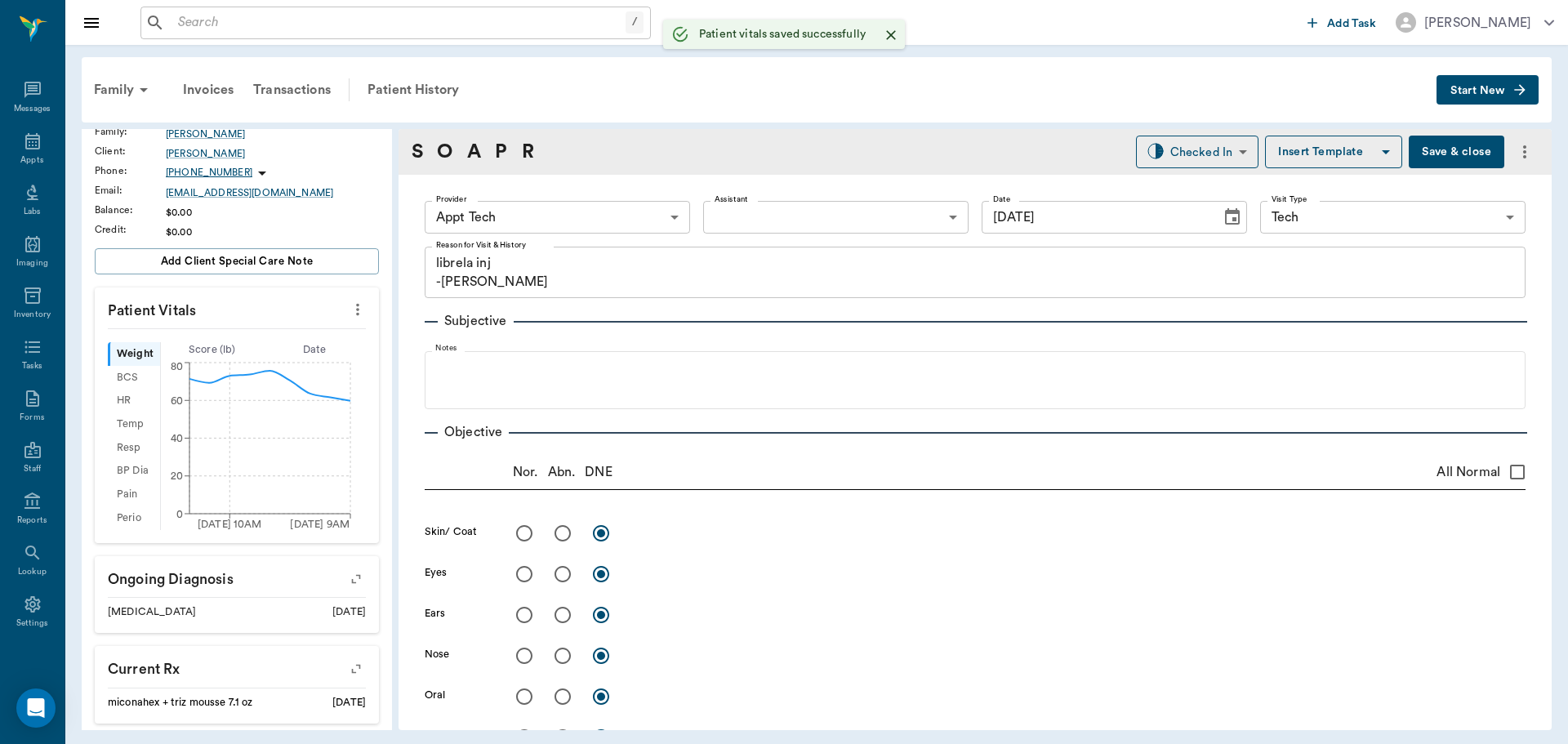
click at [503, 191] on div "Provider Appt Tech 63ec2f075fda476ae8351a4c Provider Assistant ​ Assistant Date…" at bounding box center [975, 217] width 1101 height 58
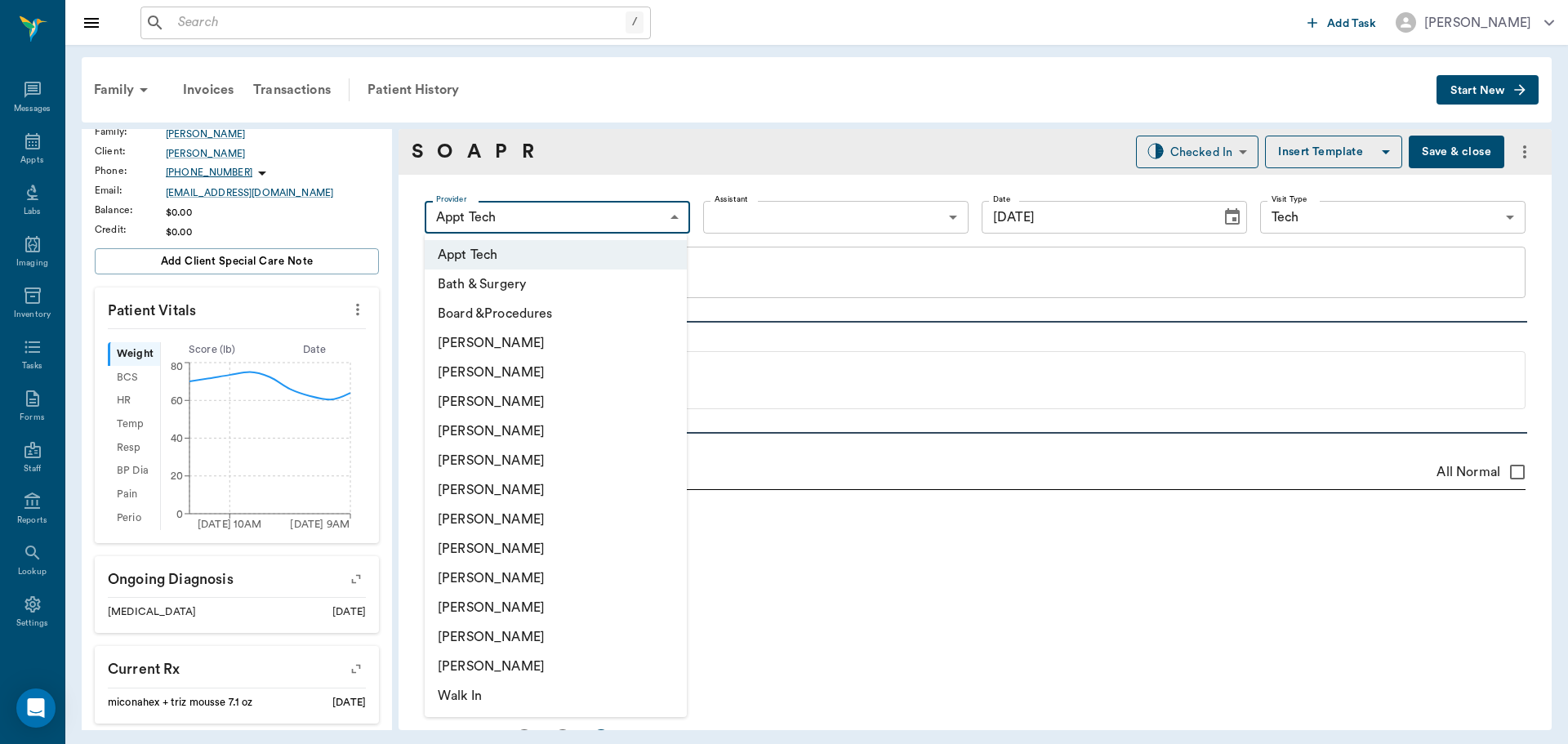
click at [503, 218] on body "/ ​ Add Task Dr. Bert Ellsworth Nectar Messages Appts Labs Imaging Inventory Ta…" at bounding box center [784, 372] width 1568 height 744
click at [482, 490] on li "[PERSON_NAME]" at bounding box center [555, 490] width 262 height 30
type input "682b670d8bdc6f7f8feef3db"
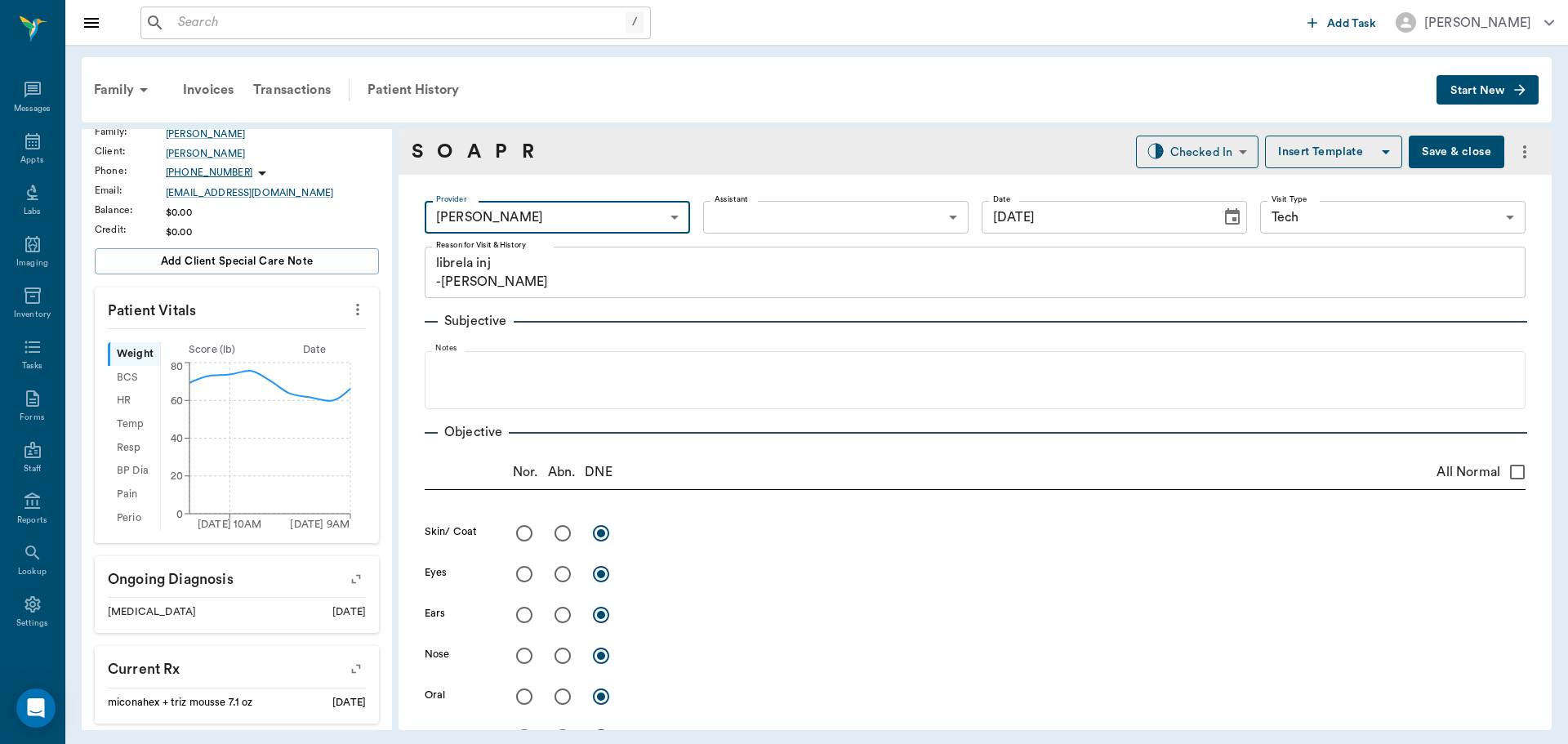
click at [715, 223] on body "/ ​ Add Task Dr. Bert Ellsworth Nectar Messages Appts Labs Imaging Inventory Ta…" at bounding box center [784, 372] width 1568 height 744
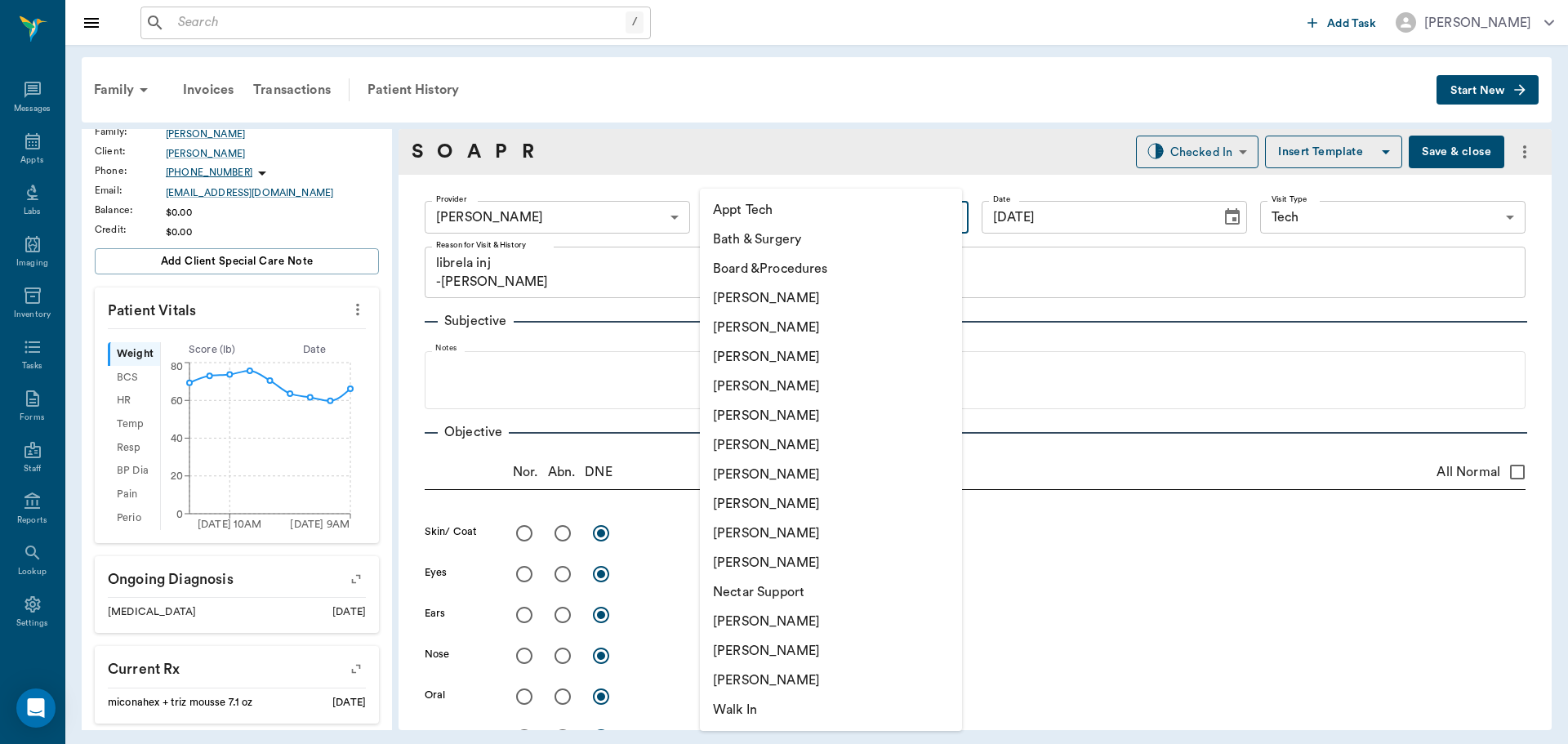
click at [717, 216] on li "Appt Tech" at bounding box center [831, 210] width 262 height 30
type input "63ec2f075fda476ae8351a4c"
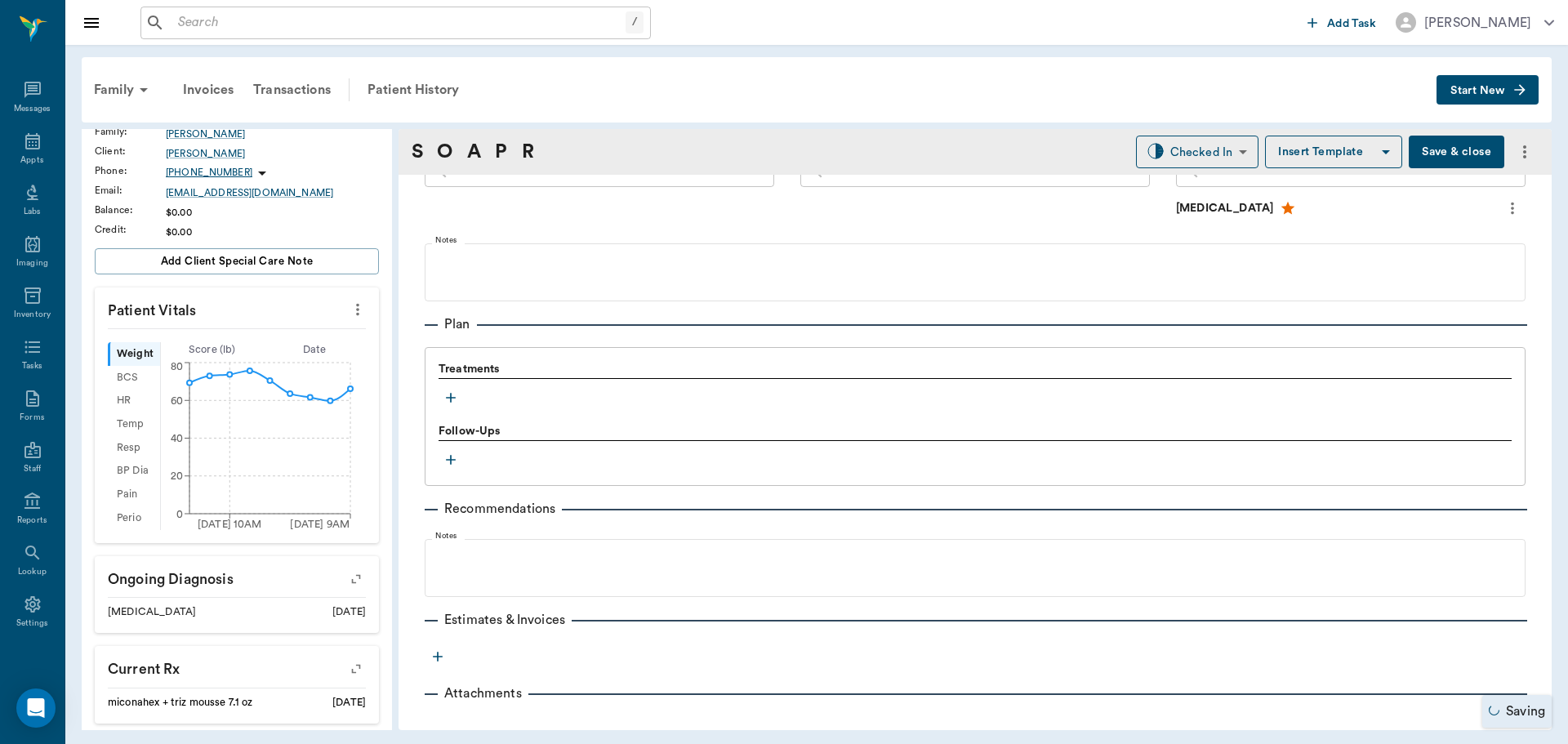
scroll to position [1002, 0]
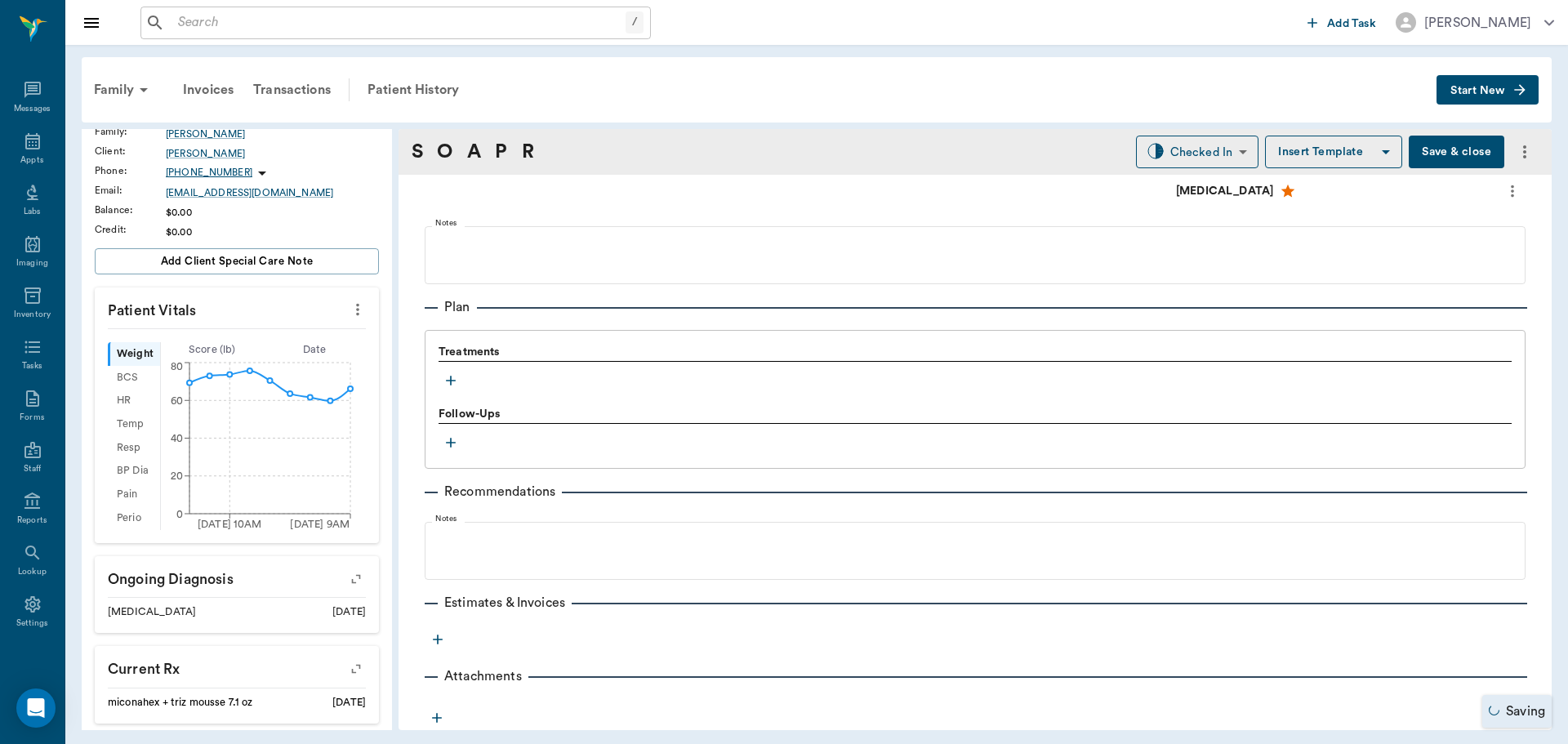
click at [452, 378] on icon "button" at bounding box center [451, 380] width 16 height 16
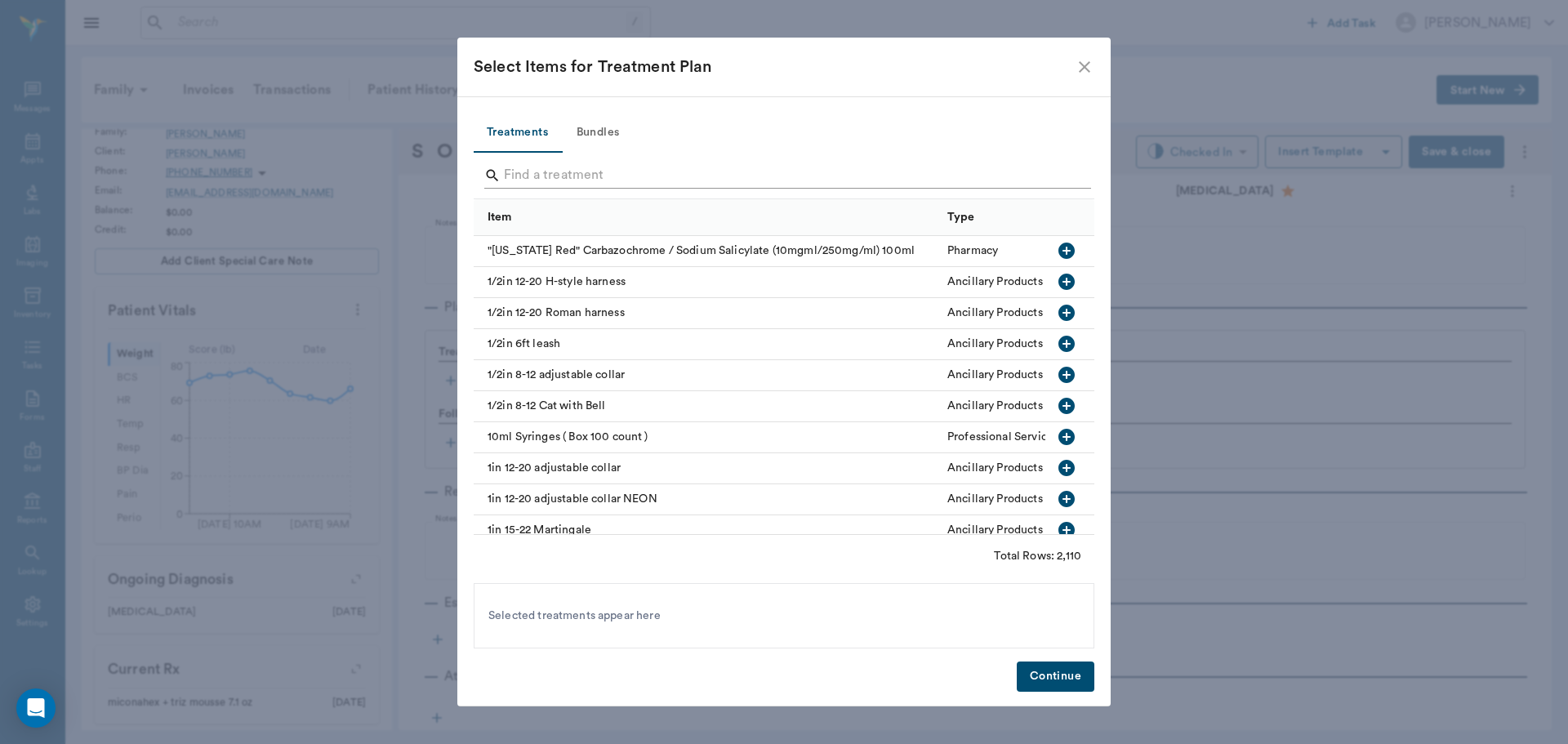
click at [524, 180] on input "Search" at bounding box center [784, 174] width 563 height 26
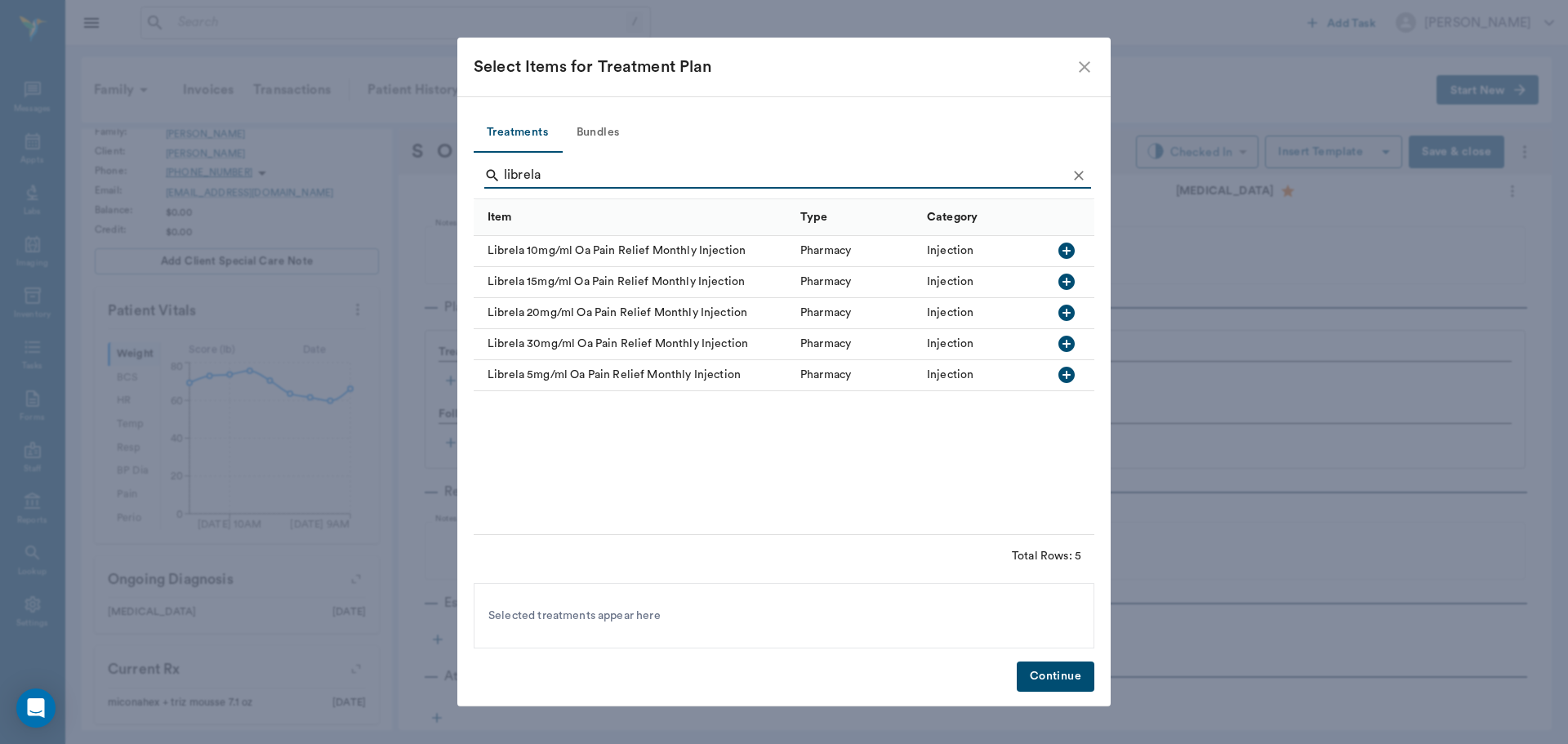
type input "librela"
click at [1070, 315] on icon "button" at bounding box center [1066, 313] width 16 height 16
drag, startPoint x: 1088, startPoint y: 689, endPoint x: 1108, endPoint y: 552, distance: 138.5
click at [1089, 689] on button "Continue" at bounding box center [1055, 677] width 78 height 31
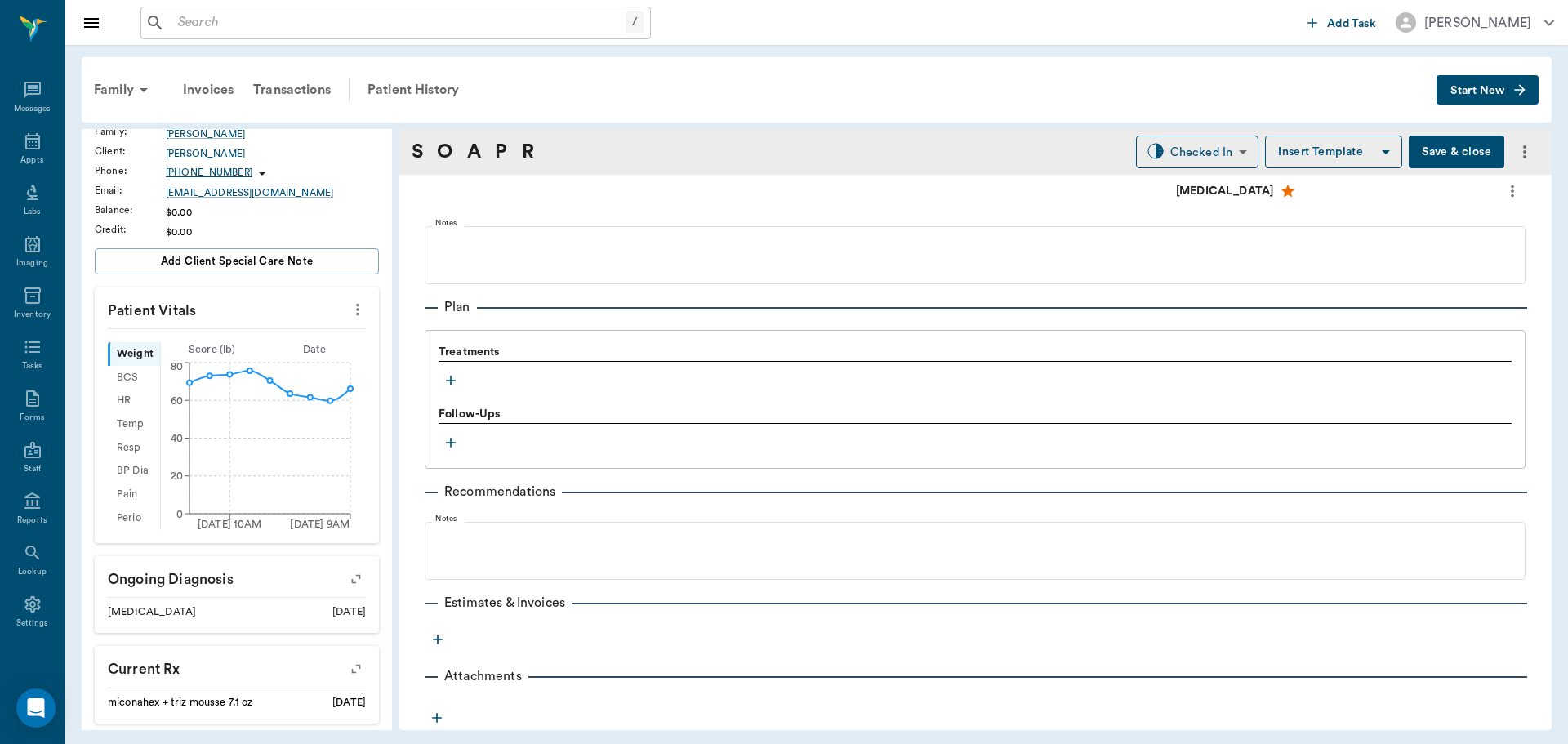
drag, startPoint x: 1145, startPoint y: 135, endPoint x: 1153, endPoint y: 167, distance: 33.0
click at [1145, 135] on div "S O A P R Checked In CHECKED_IN ​ Insert Template Save & close" at bounding box center [975, 152] width 1153 height 46
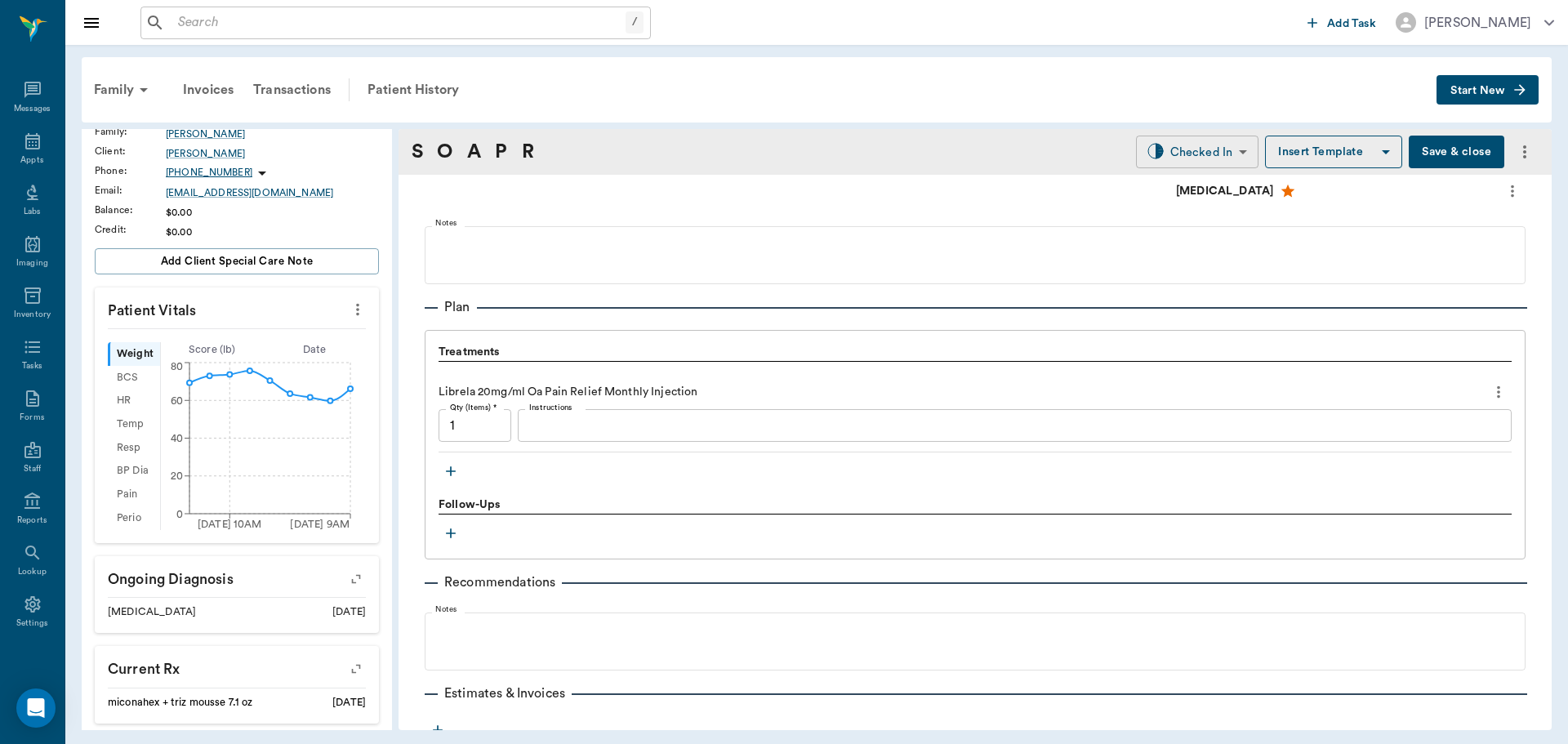
click at [1153, 158] on body "/ ​ Add Task Dr. Bert Ellsworth Nectar Messages Appts Labs Imaging Inventory Ta…" at bounding box center [784, 372] width 1568 height 744
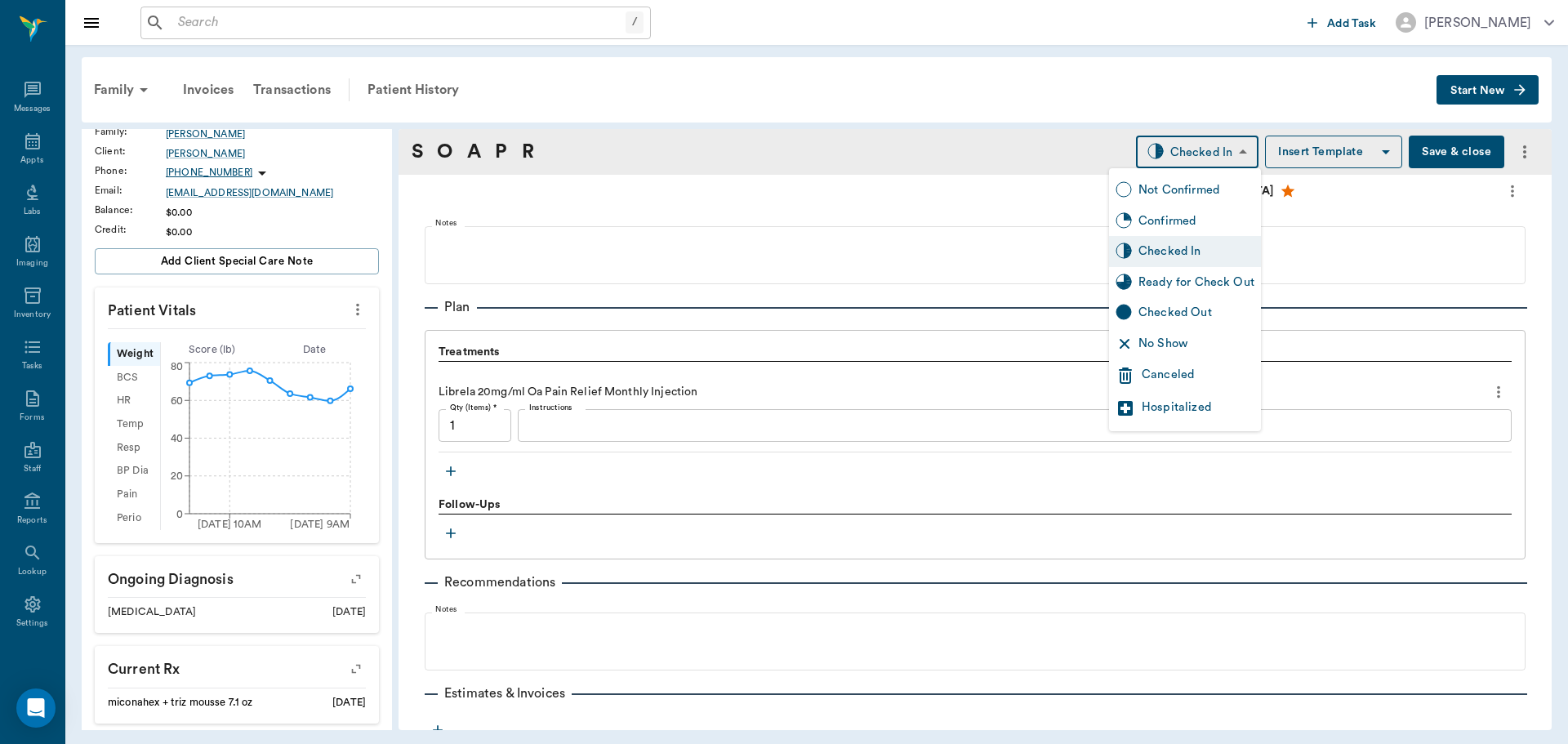
click at [1175, 279] on div "Ready for Check Out" at bounding box center [1196, 282] width 116 height 18
type input "READY_TO_CHECKOUT"
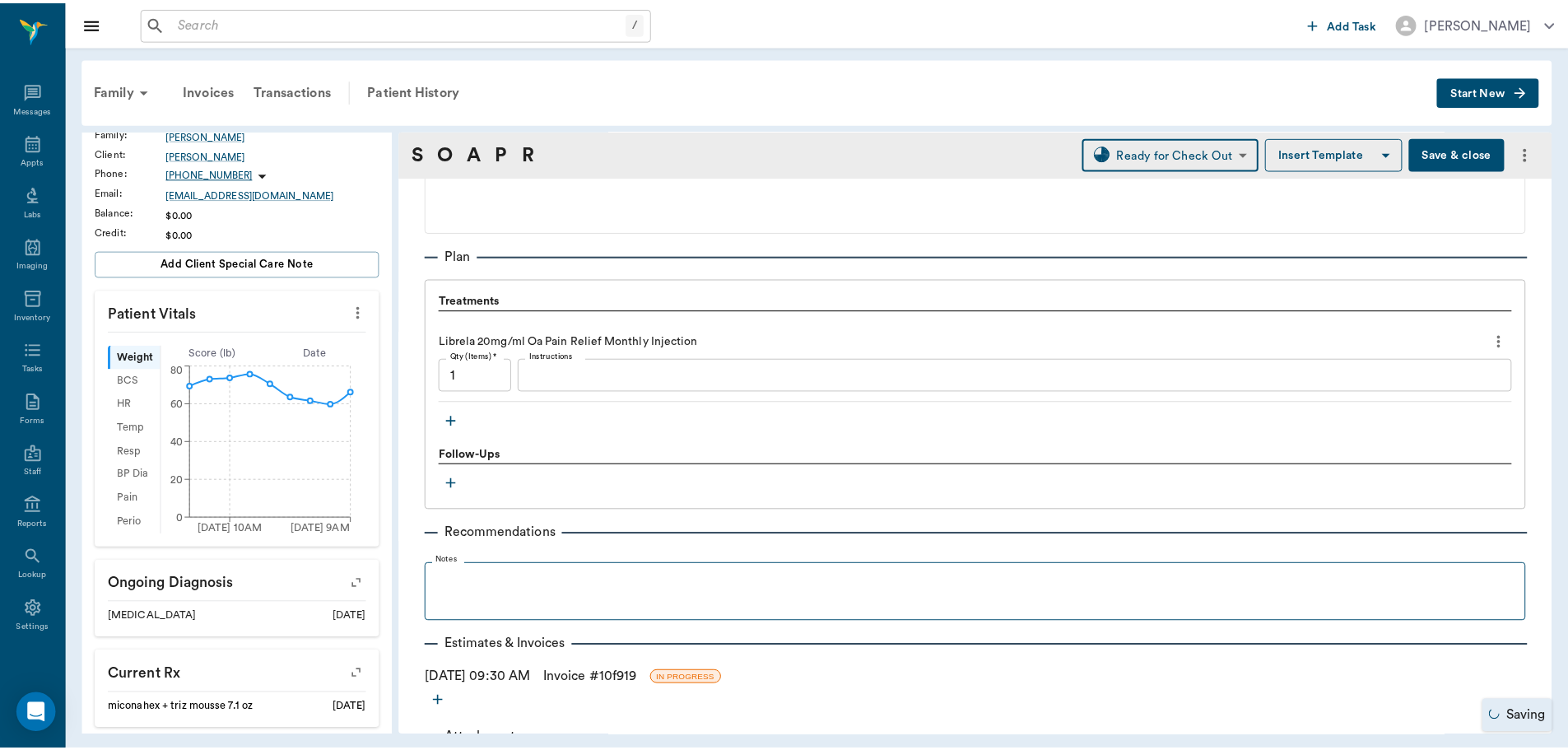
scroll to position [1121, 0]
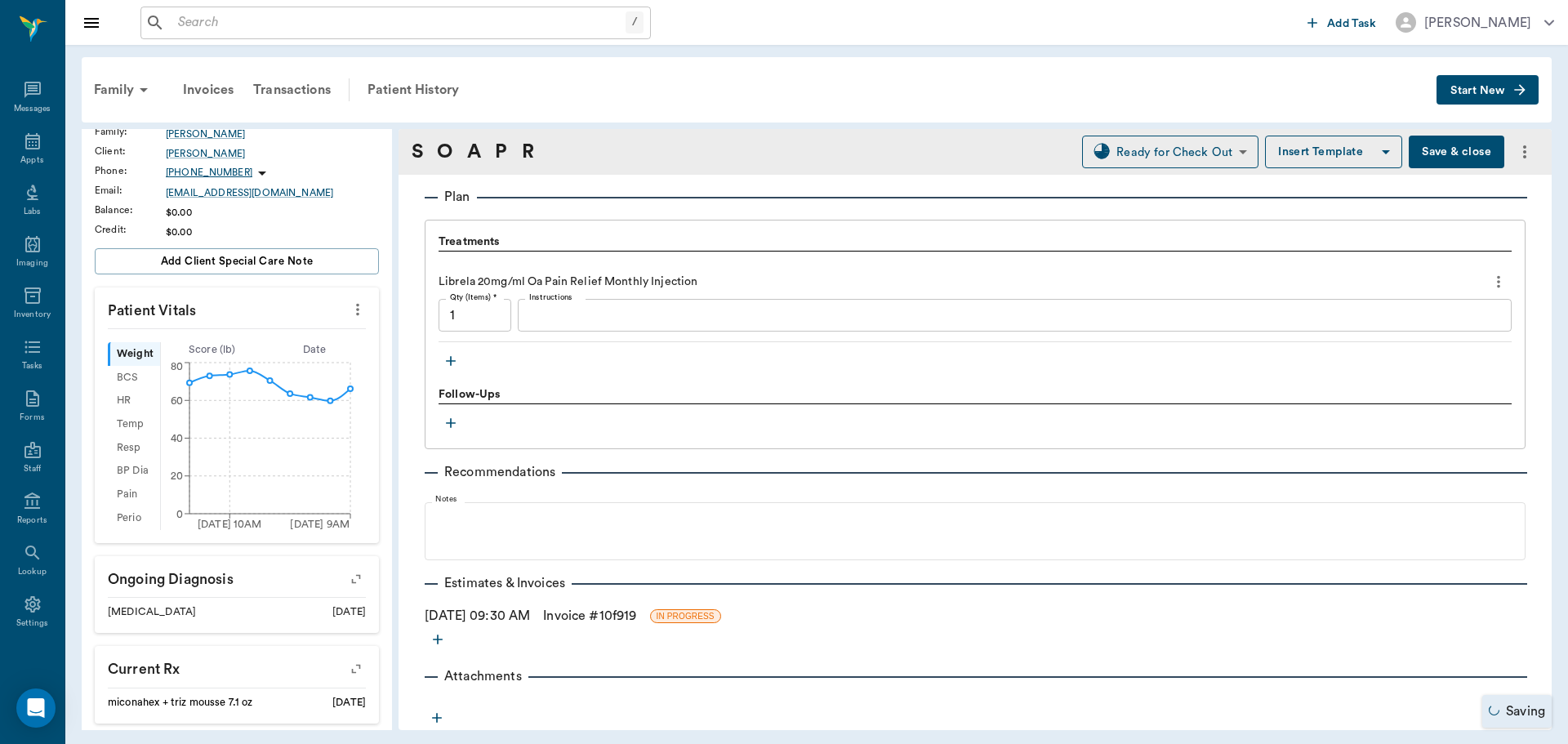
click at [597, 617] on link "Invoice # 10f919" at bounding box center [589, 616] width 93 height 19
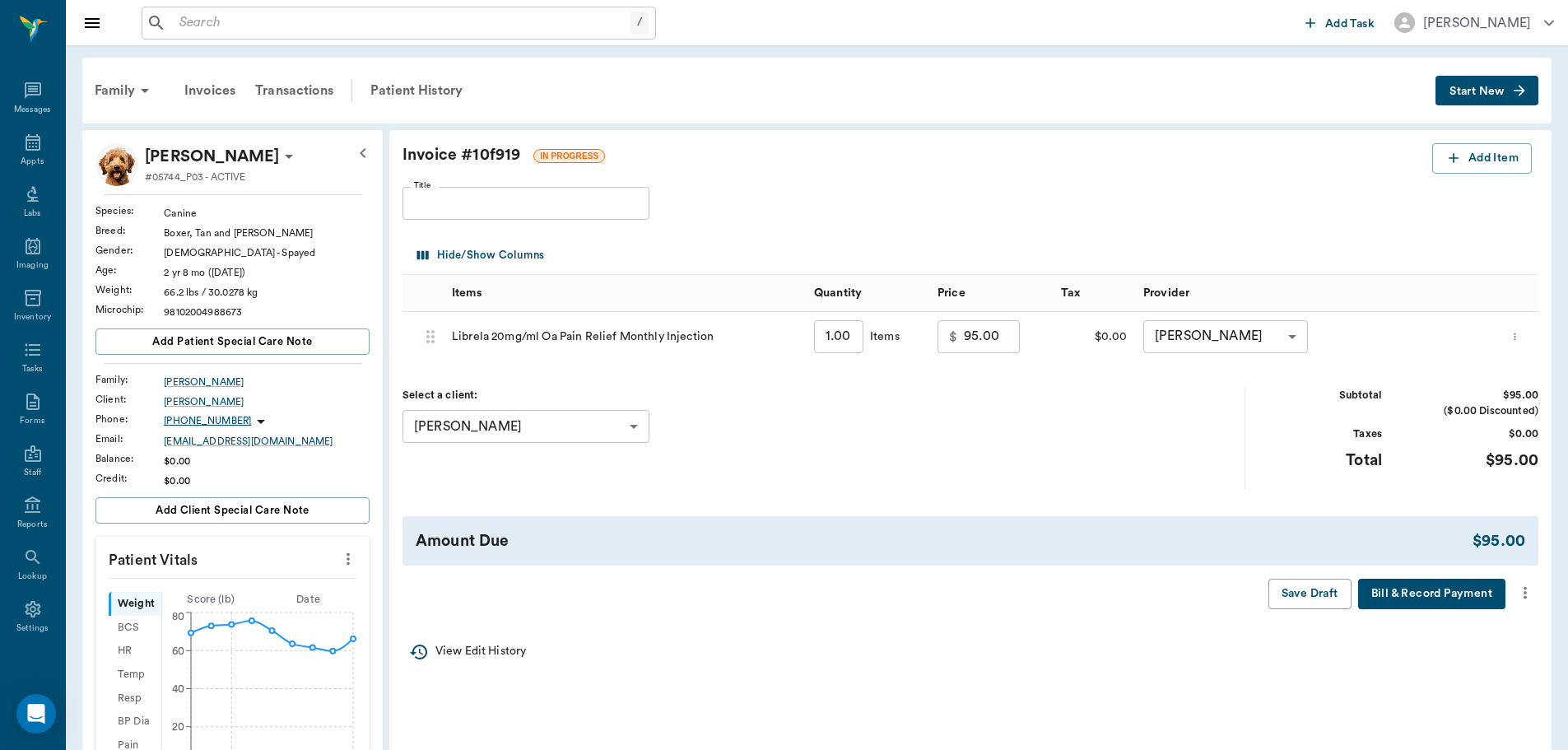
click at [1521, 590] on icon "more" at bounding box center [1525, 592] width 18 height 19
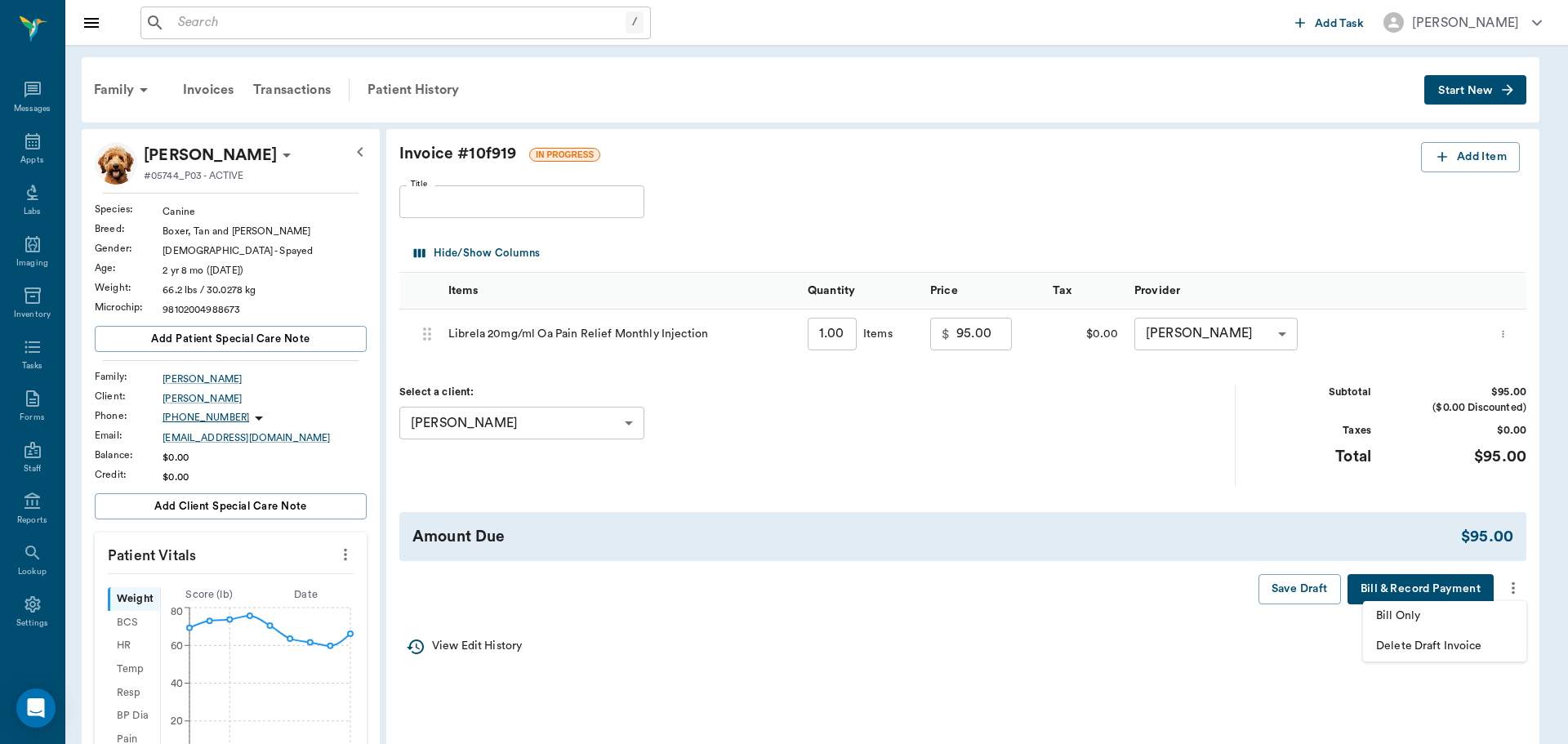
click at [1452, 612] on span "Bill Only" at bounding box center [1444, 616] width 137 height 17
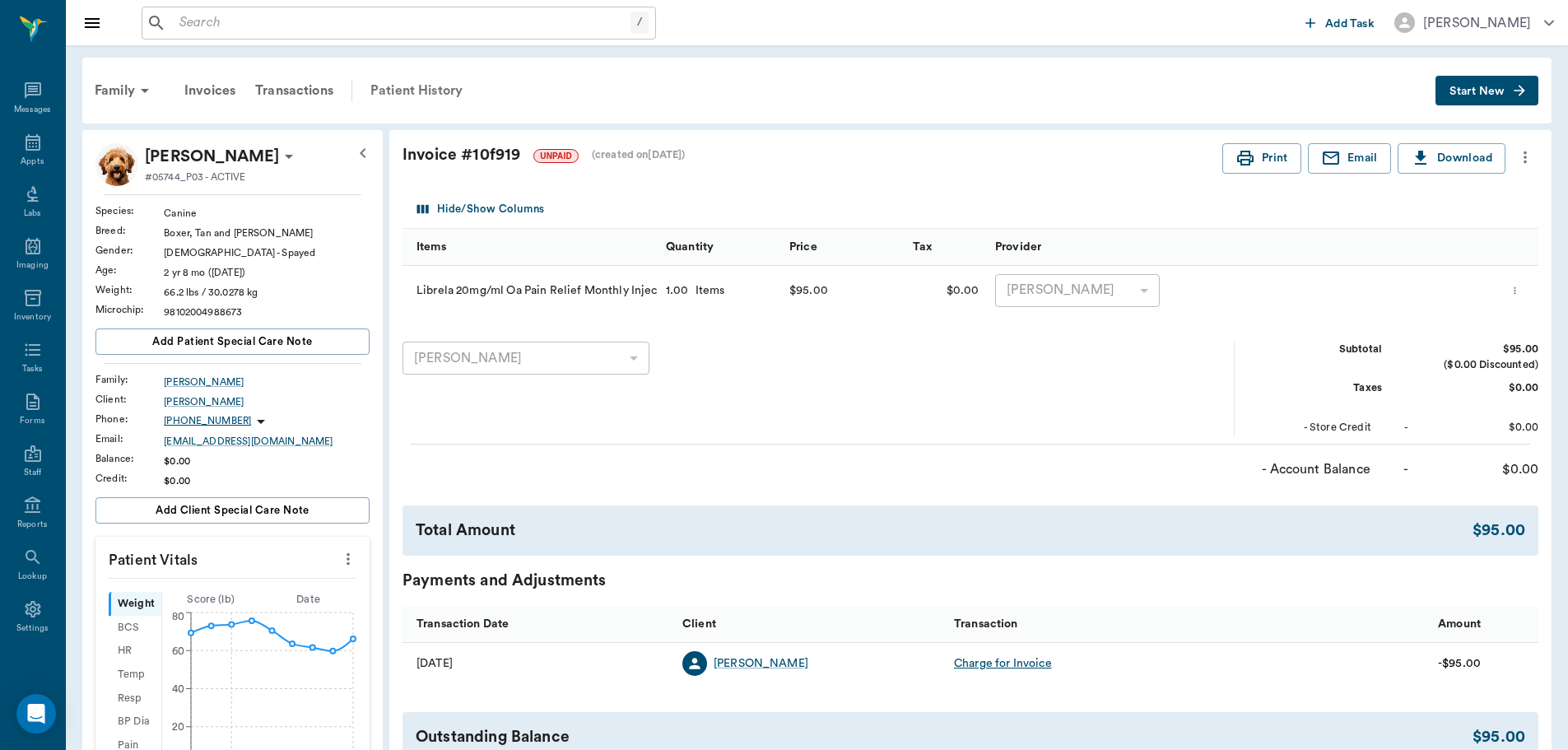
click at [448, 93] on div "Patient History" at bounding box center [417, 90] width 112 height 40
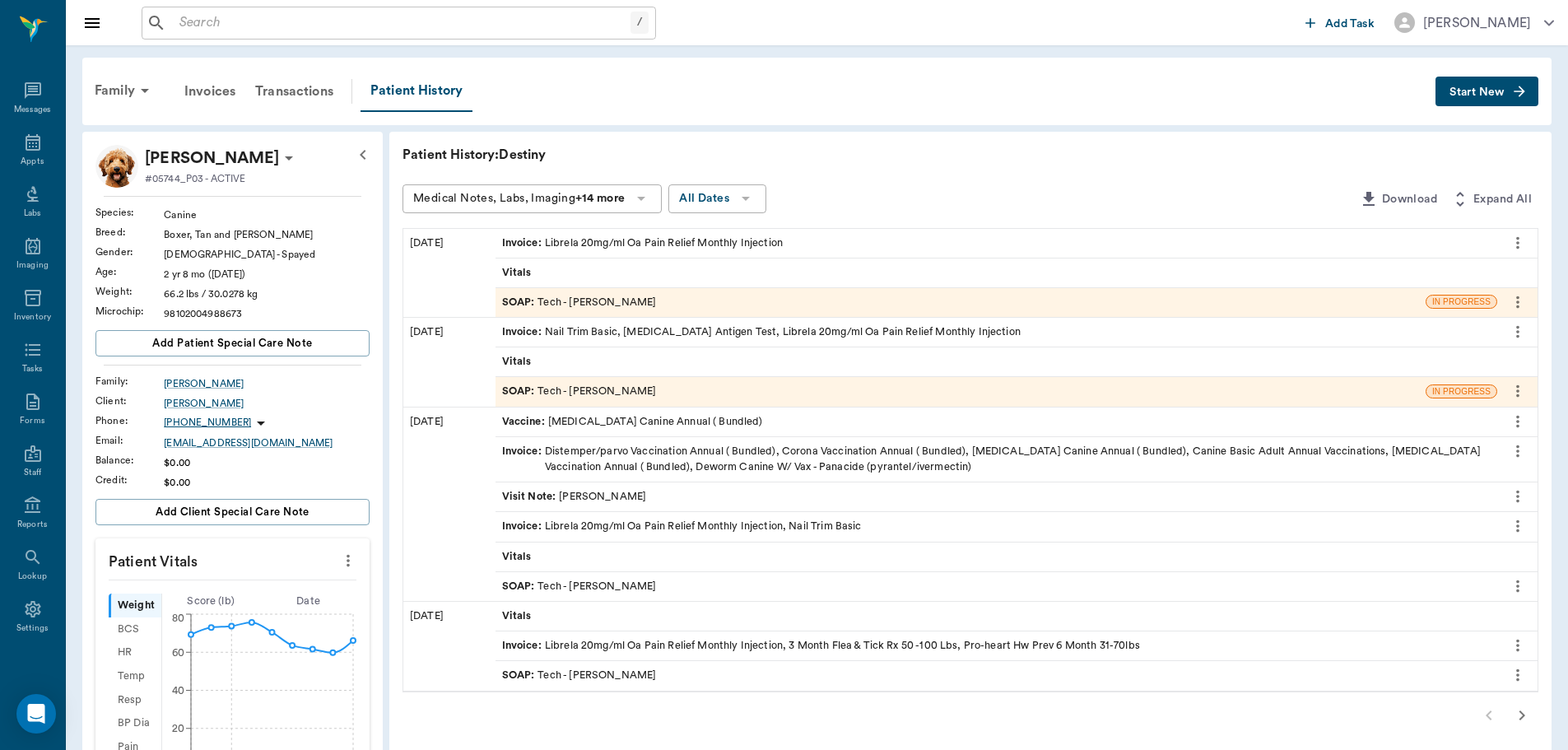
click at [659, 384] on div "SOAP : Tech - Hunter Graves" at bounding box center [961, 391] width 930 height 29
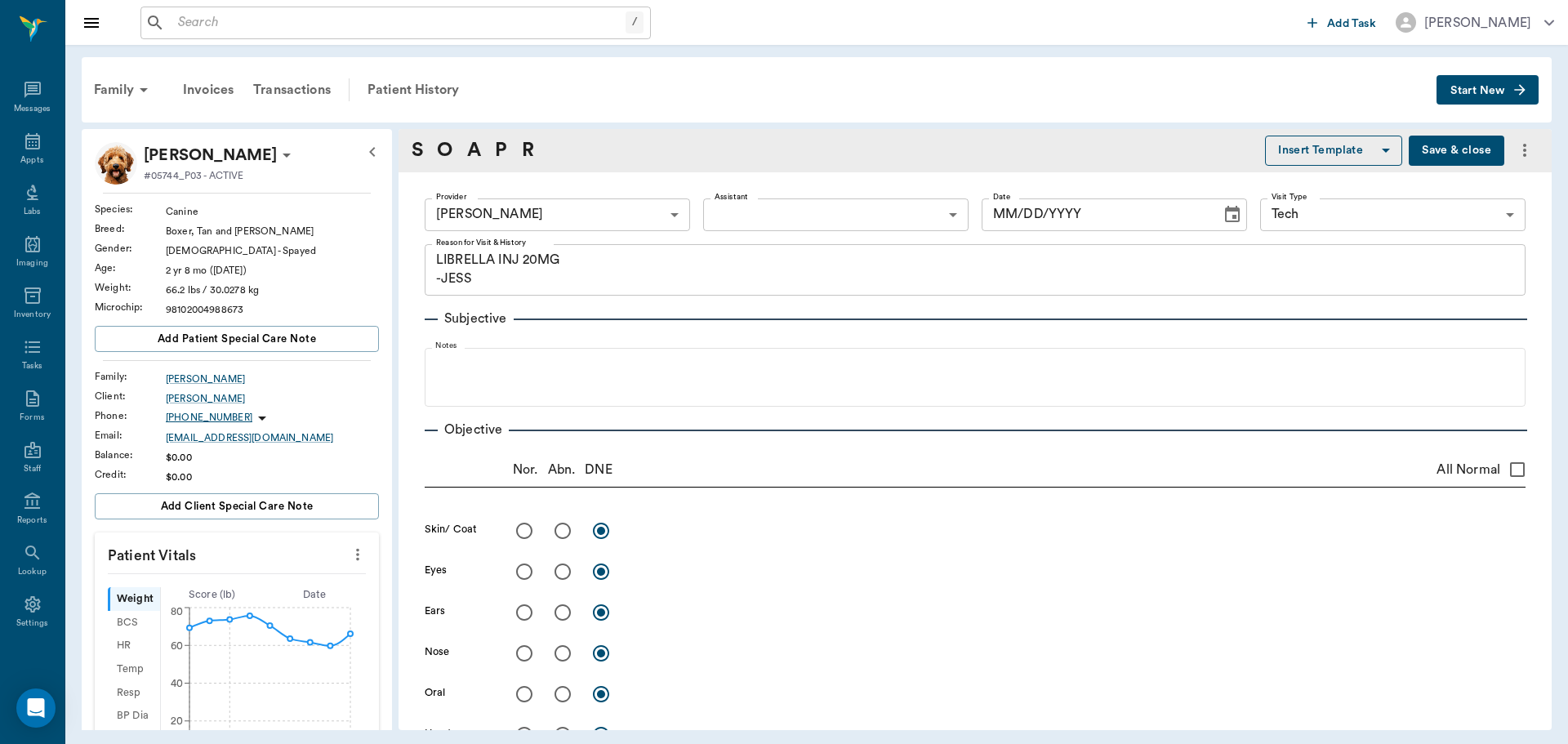
type input "682b670d8bdc6f7f8feef3db"
type input "65d2be4f46e3a538d89b8c1a"
type textarea "LIBRELLA INJ 20MG -JESS"
type input "07/16/2025"
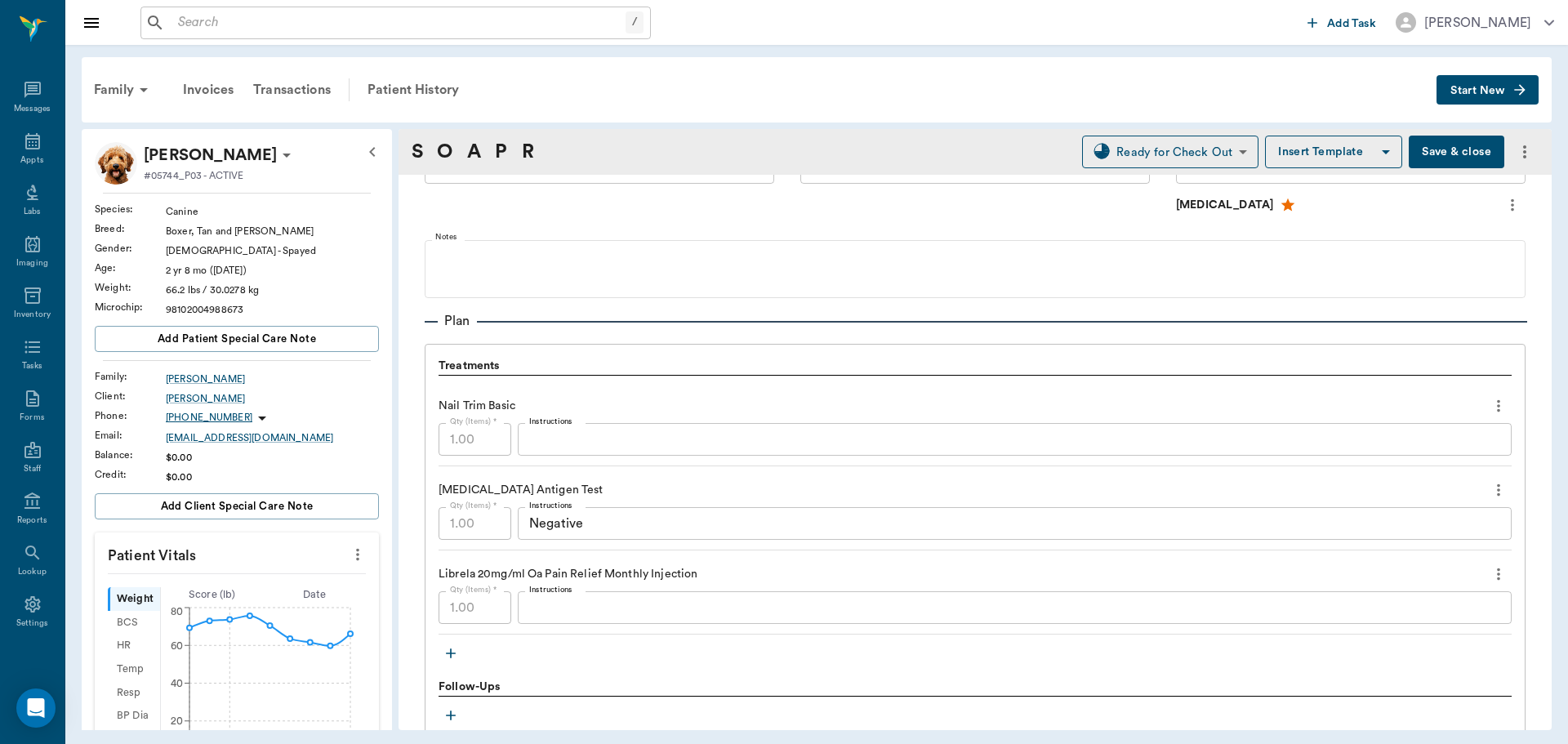
scroll to position [980, 0]
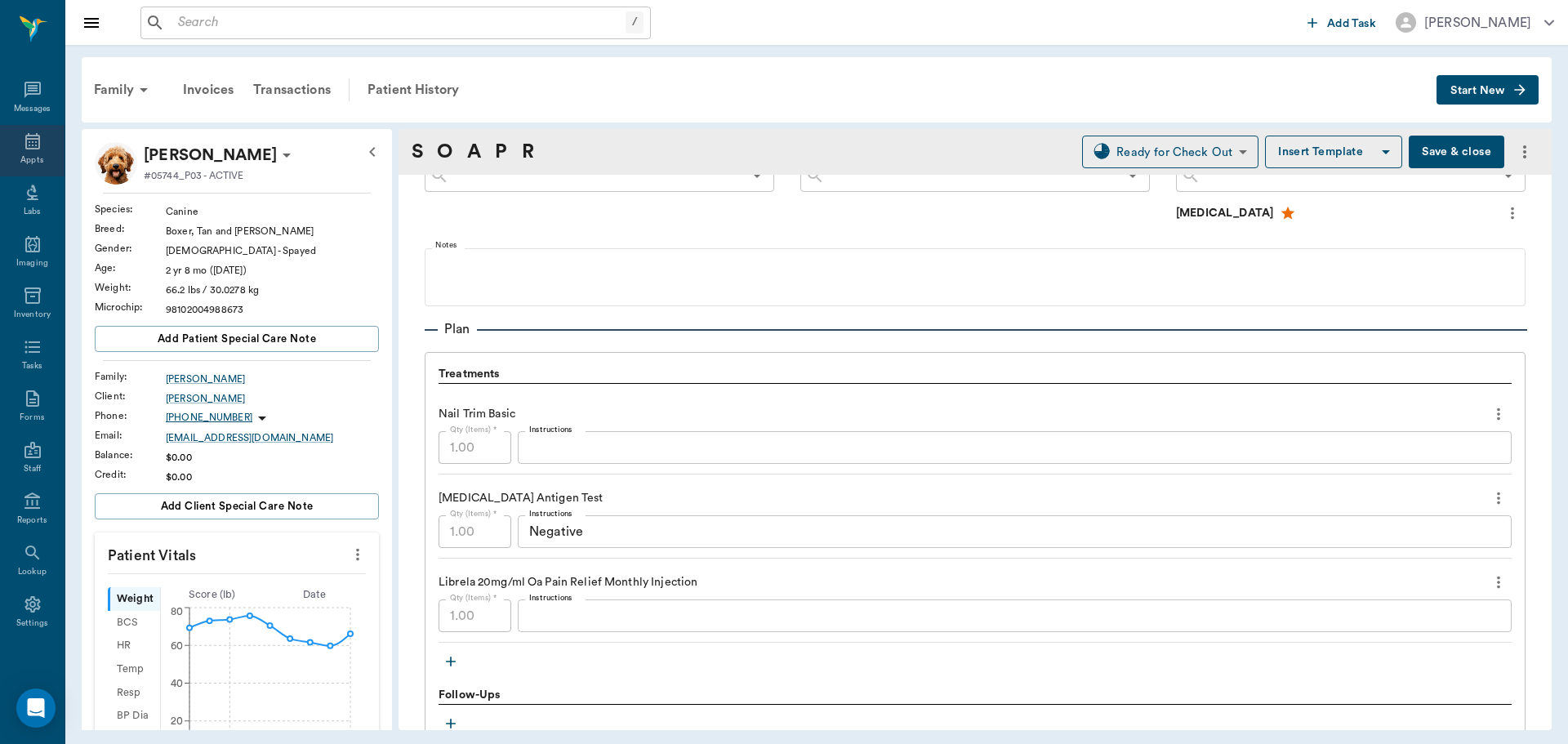
click at [24, 154] on div "Appts" at bounding box center [32, 160] width 23 height 12
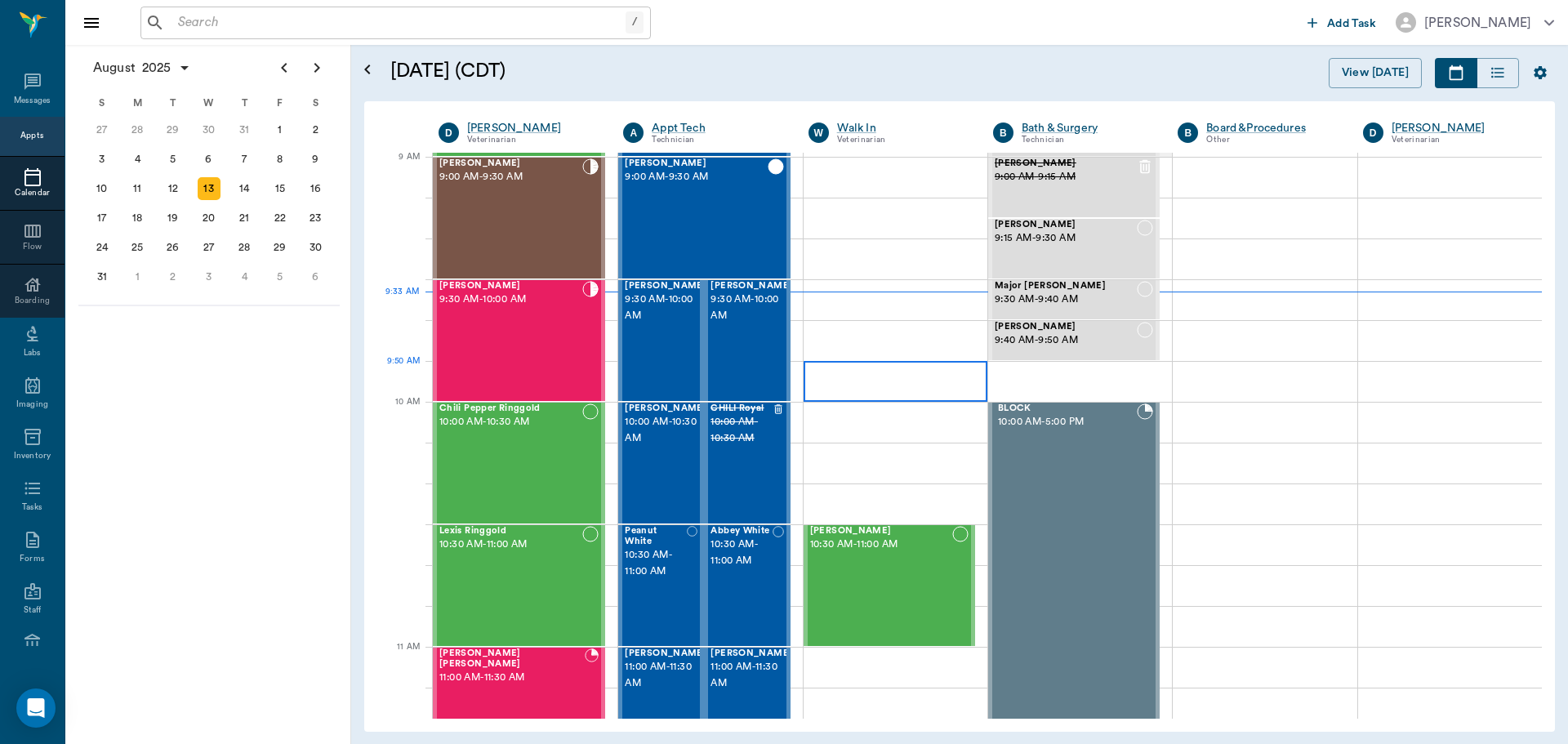
scroll to position [166, 0]
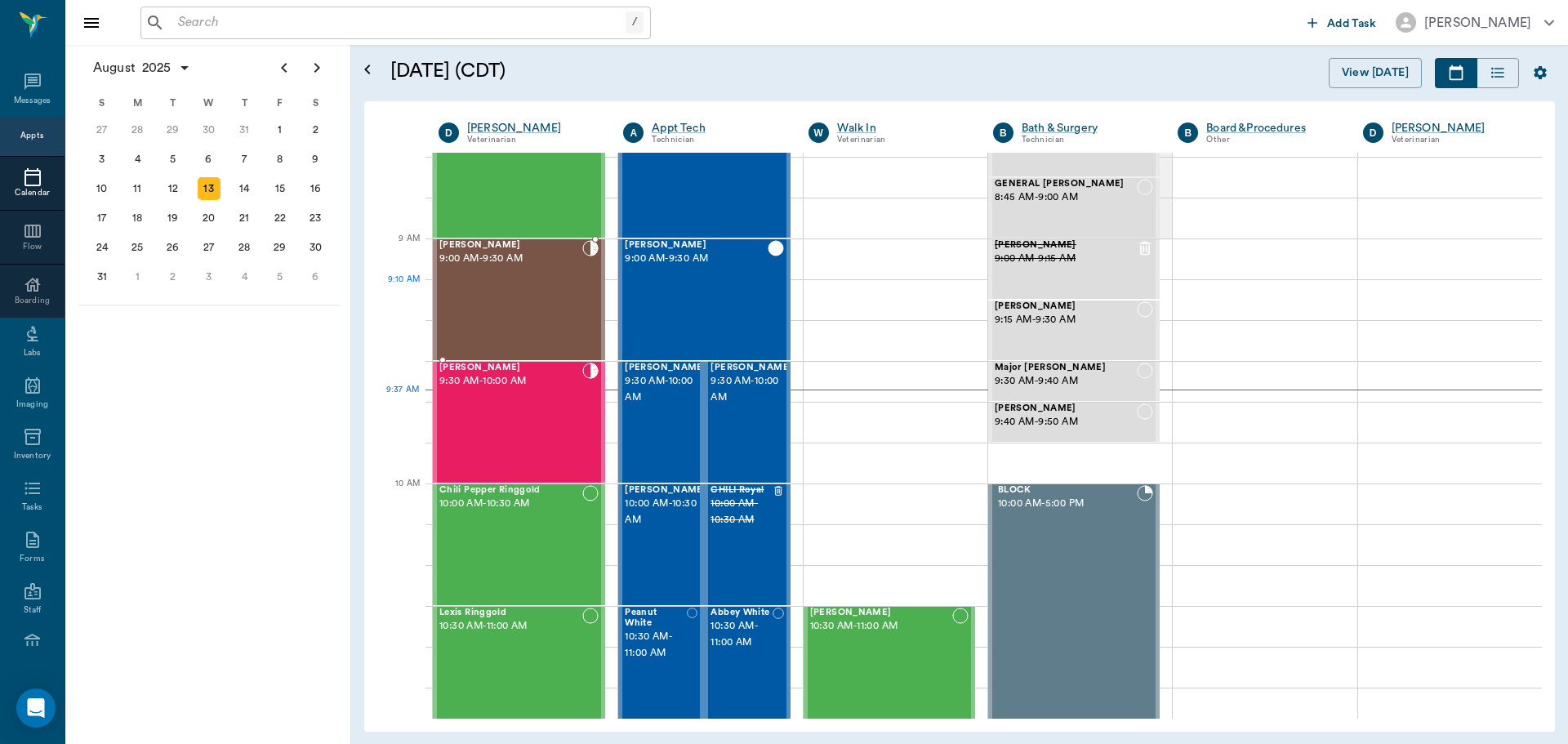
click at [533, 289] on div "Peanut [PERSON_NAME] 9:00 AM - 9:30 AM" at bounding box center [510, 299] width 143 height 119
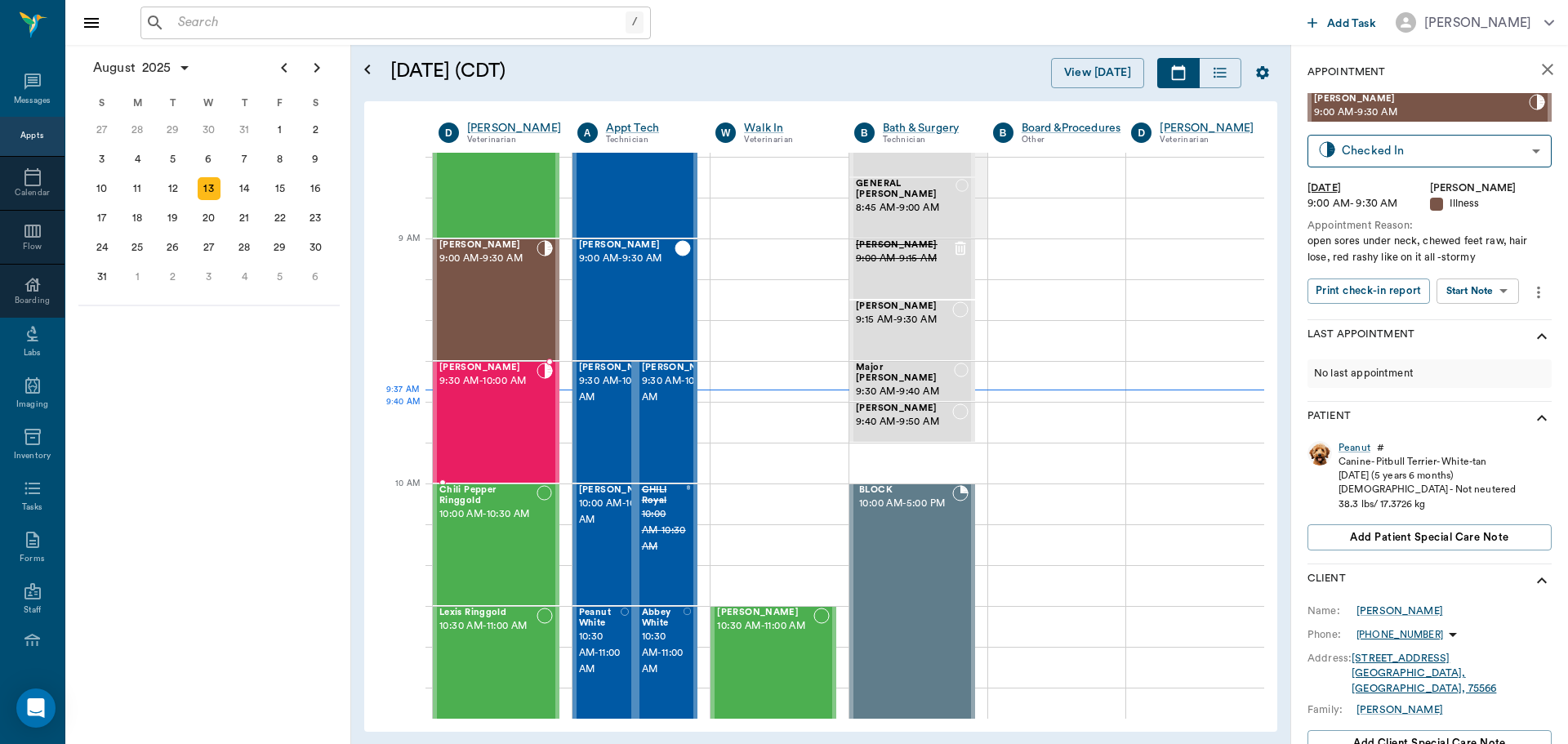
click at [502, 423] on div "Kitty Baugus 9:30 AM - 10:00 AM" at bounding box center [487, 422] width 97 height 119
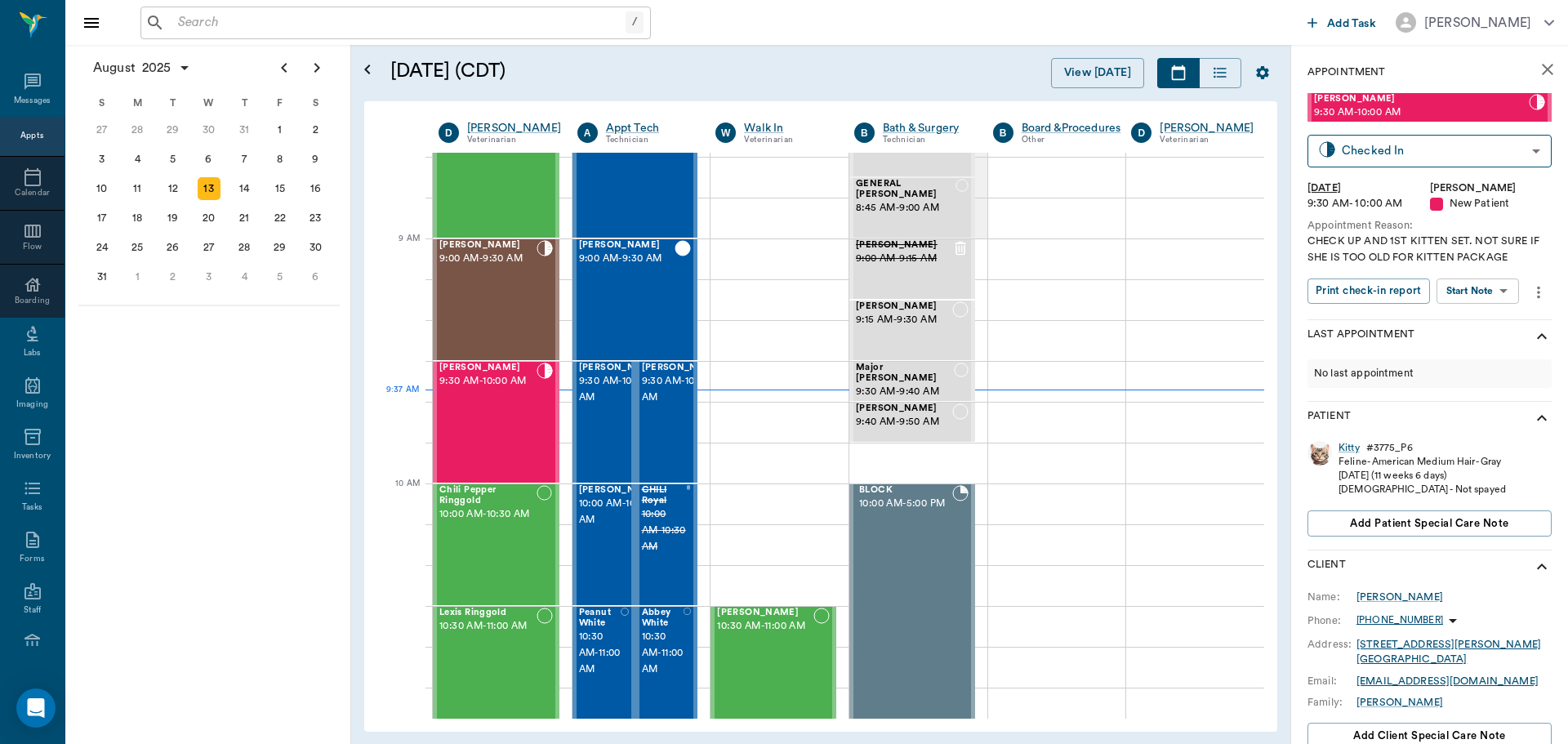
click at [1505, 288] on body "/ ​ Add Task Dr. Bert Ellsworth Nectar Messages Appts Calendar Flow Boarding La…" at bounding box center [784, 372] width 1568 height 744
click at [1487, 315] on button "Start SOAP" at bounding box center [1460, 325] width 56 height 19
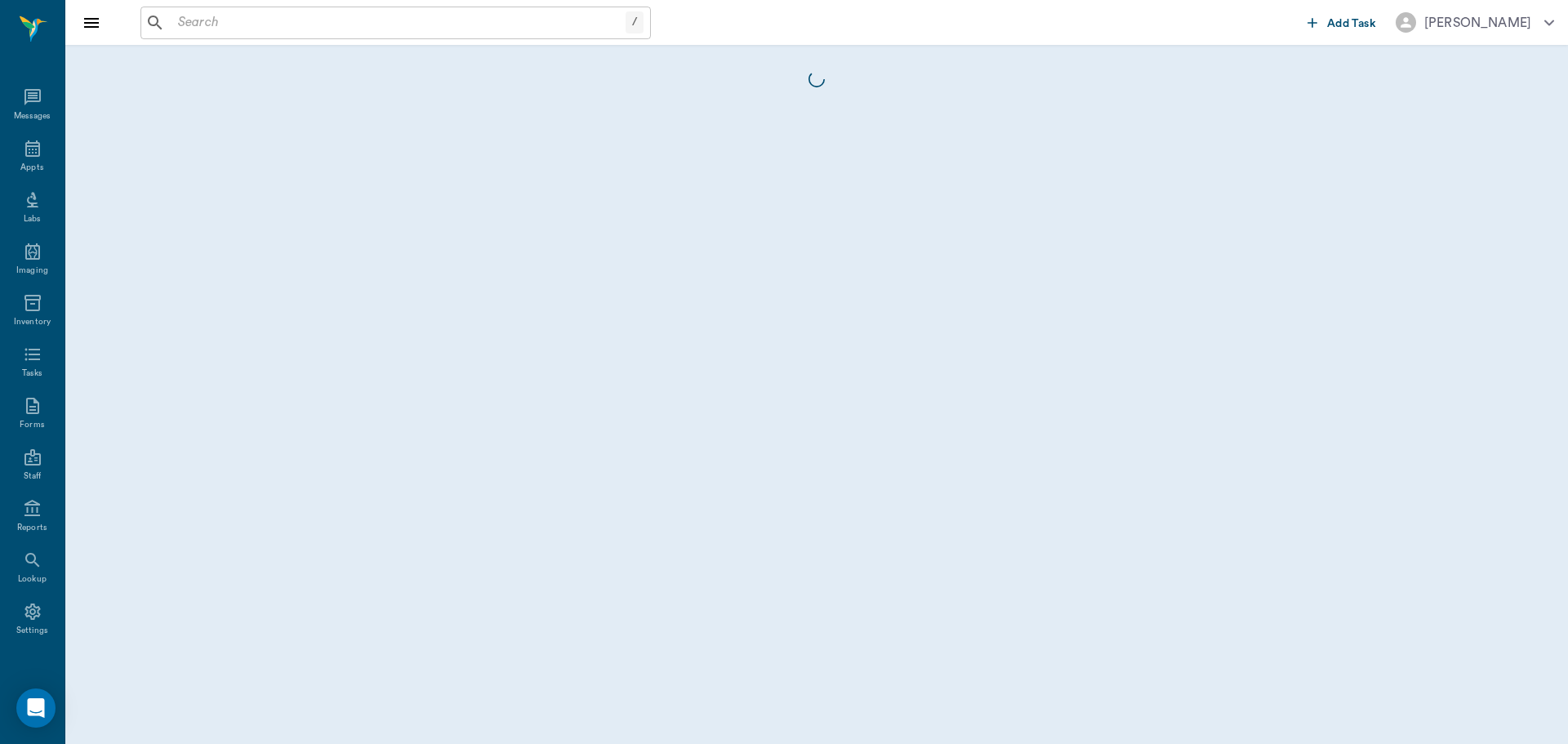
scroll to position [8, 0]
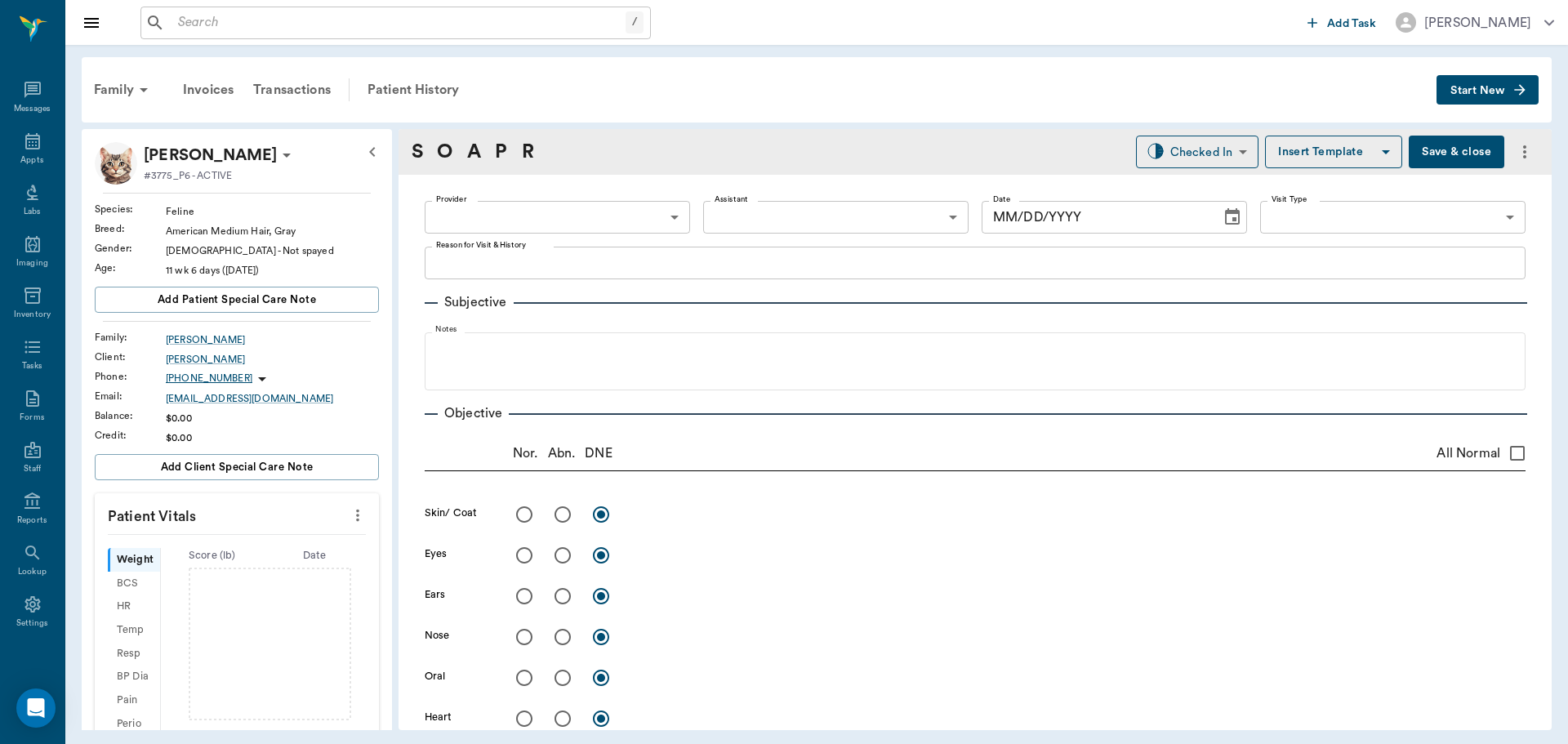
type input "63ec2f075fda476ae8351a4d"
type input "65d2be4f46e3a538d89b8c17"
type textarea "CHECK UP AND 1ST KITTEN SET. NOT SURE IF SHE IS TOO OLD FOR KITTEN PACKAGE"
type input "[DATE]"
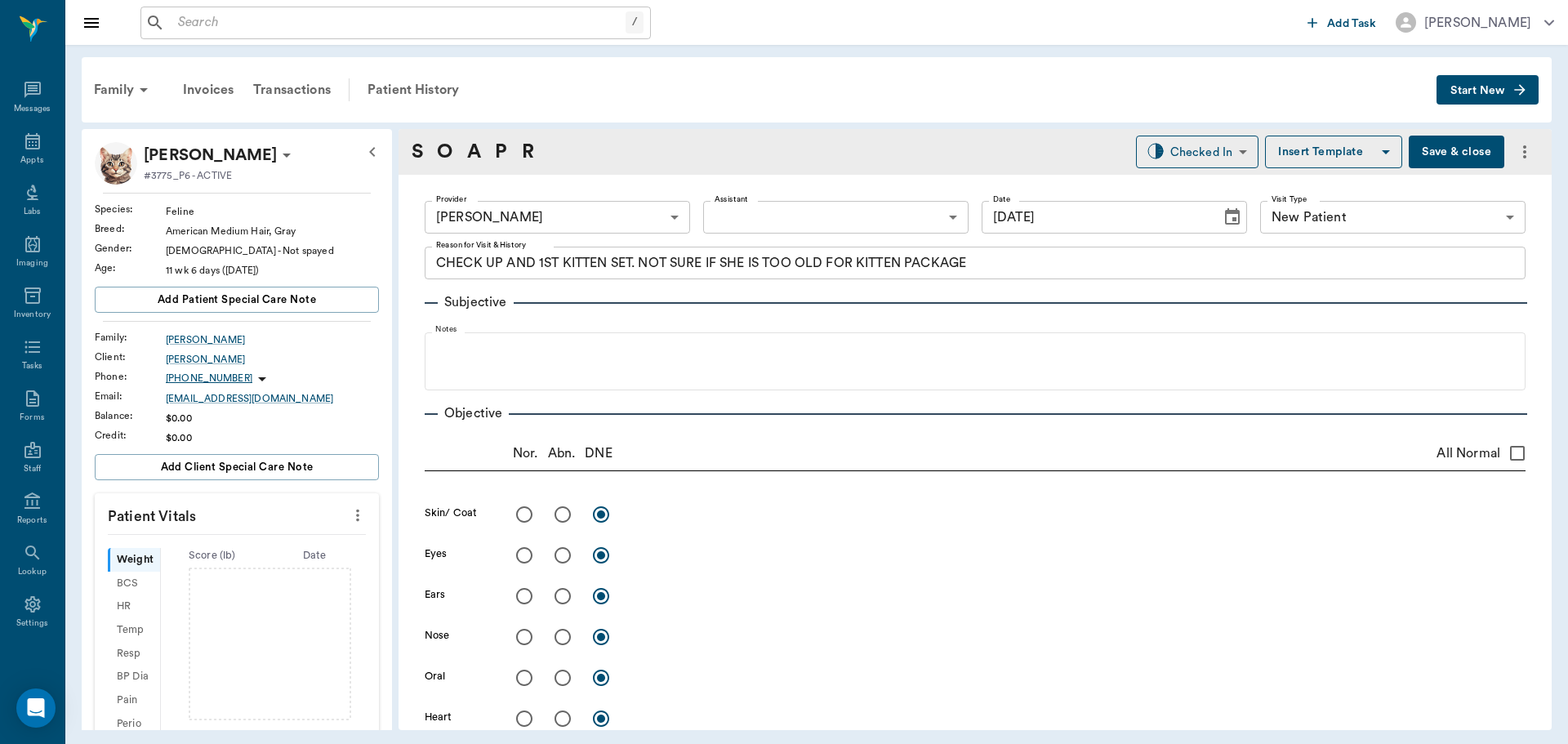
click at [867, 221] on body "/ ​ Add Task Dr. Bert Ellsworth Nectar Messages Appts Labs Imaging Inventory Ta…" at bounding box center [784, 372] width 1568 height 744
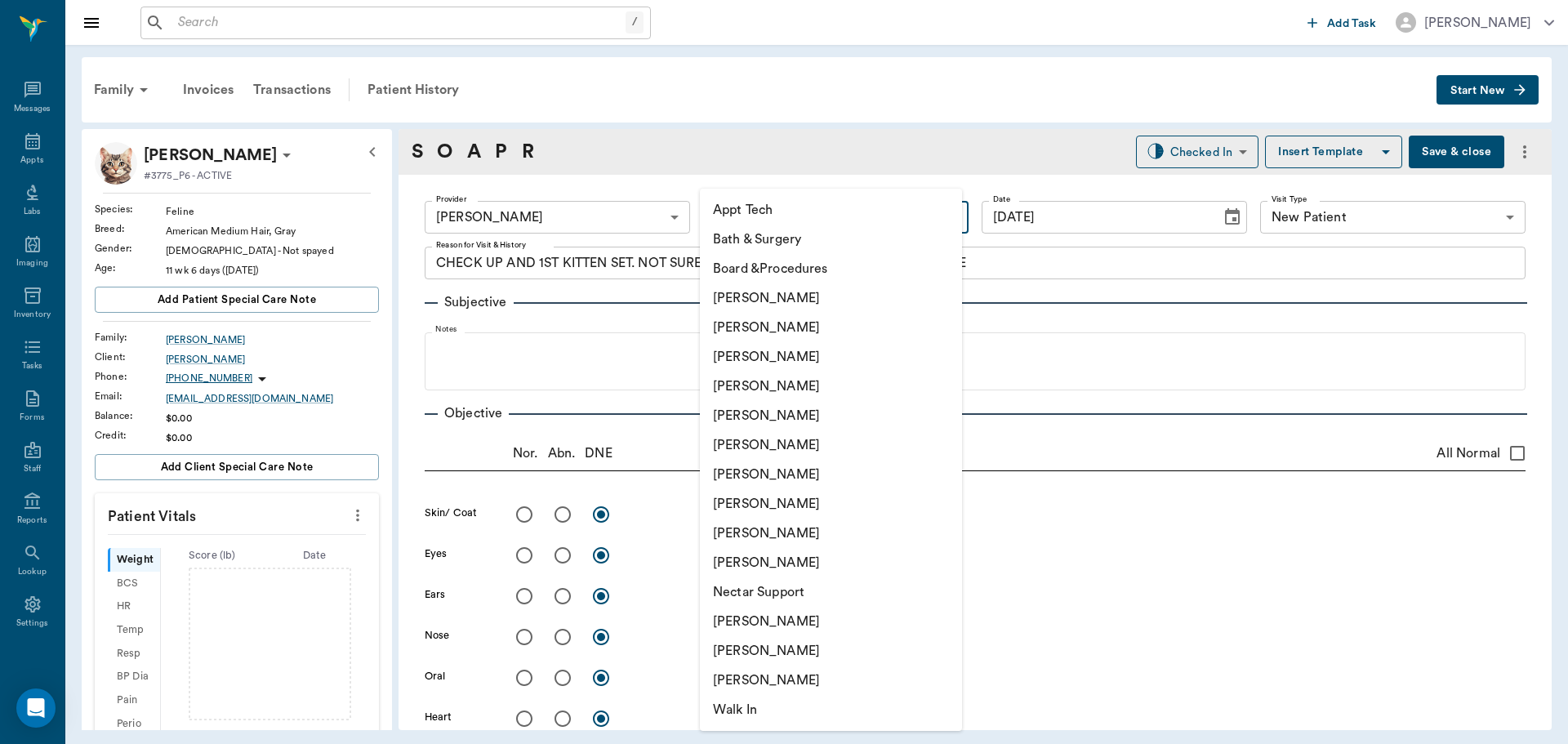
click at [822, 322] on li "[PERSON_NAME]" at bounding box center [831, 327] width 262 height 30
type input "642ef10e332a41444de2bad1"
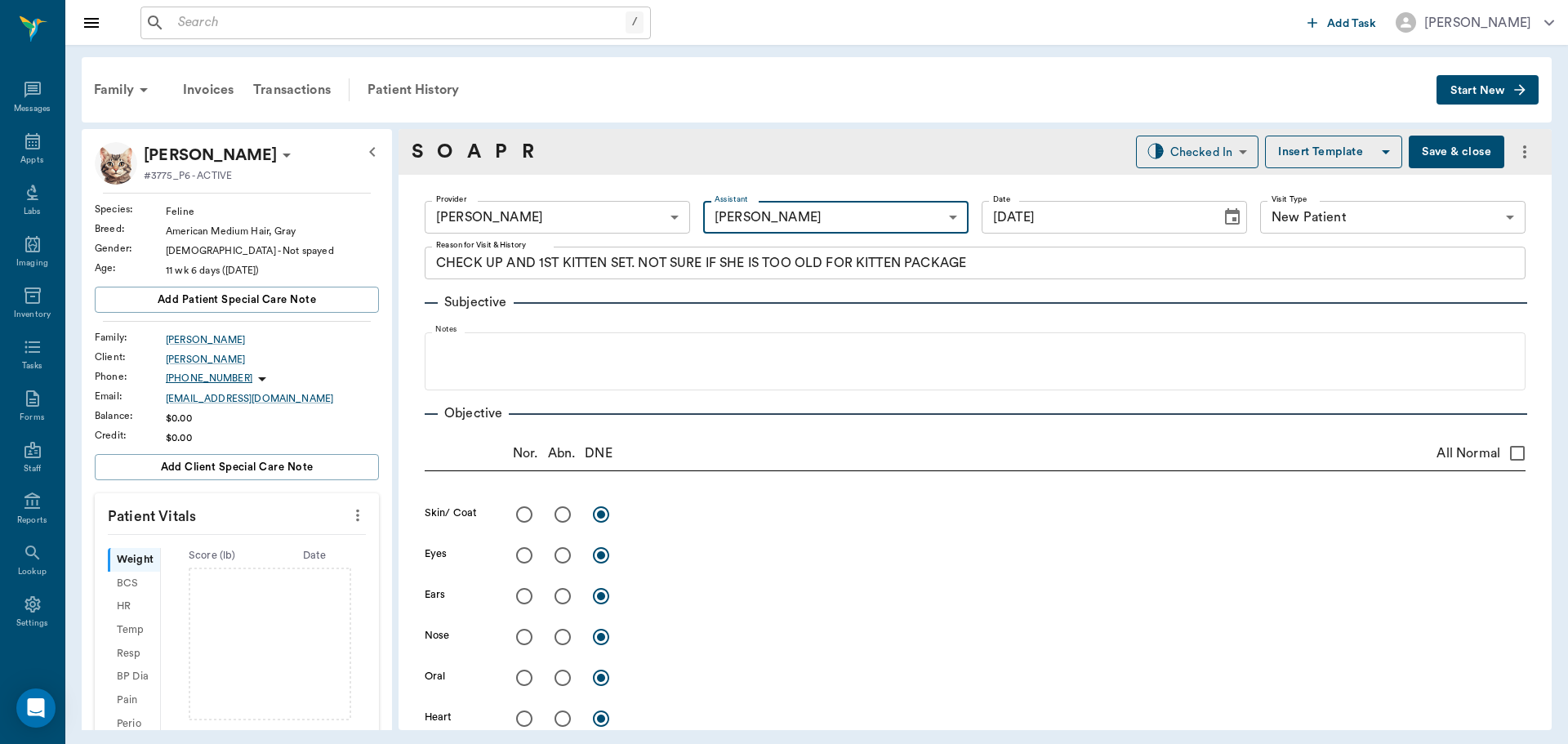
click at [349, 518] on icon "more" at bounding box center [358, 515] width 18 height 19
click at [293, 528] on li "Enter Vitals" at bounding box center [277, 544] width 163 height 31
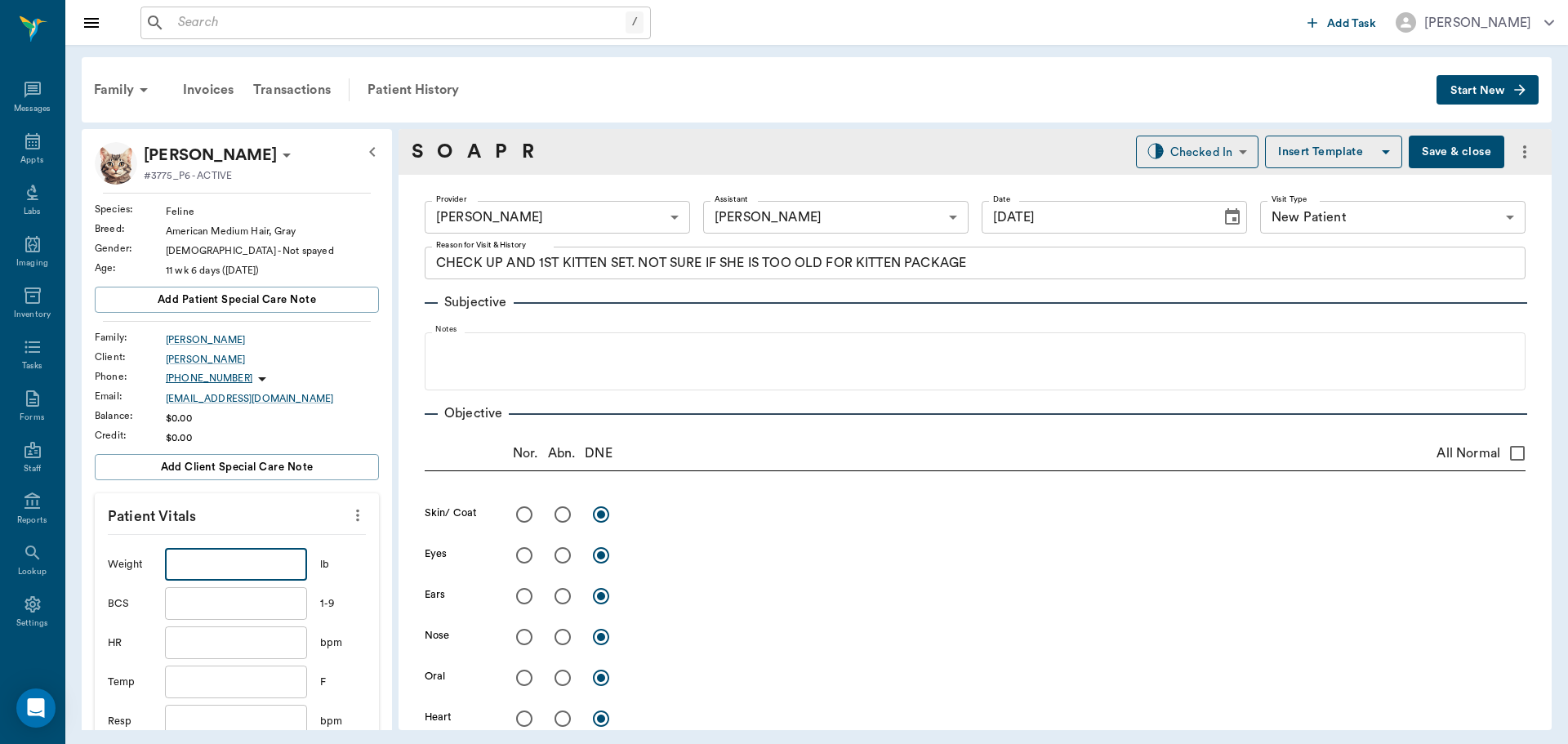
click at [246, 572] on input "text" at bounding box center [236, 564] width 142 height 33
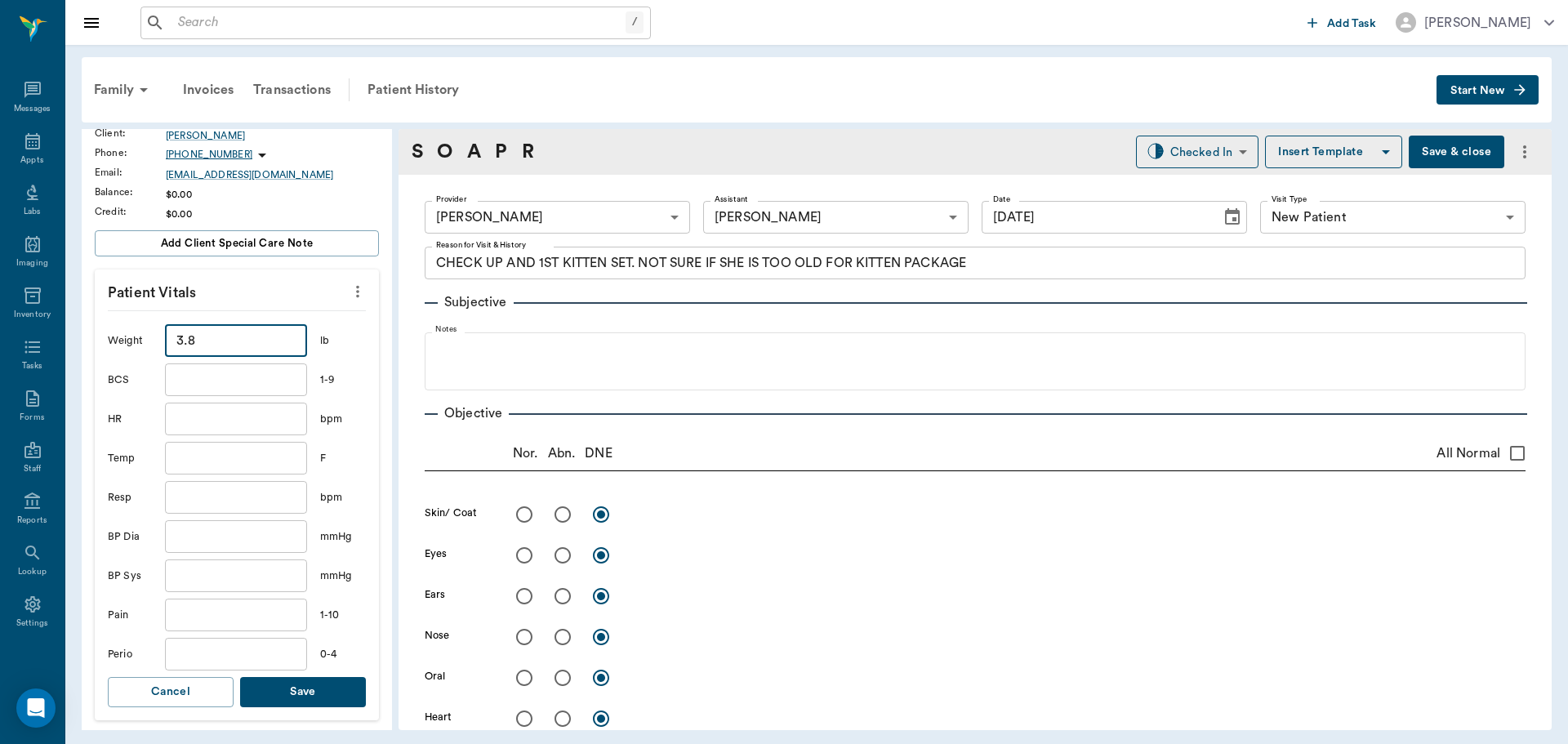
scroll to position [244, 0]
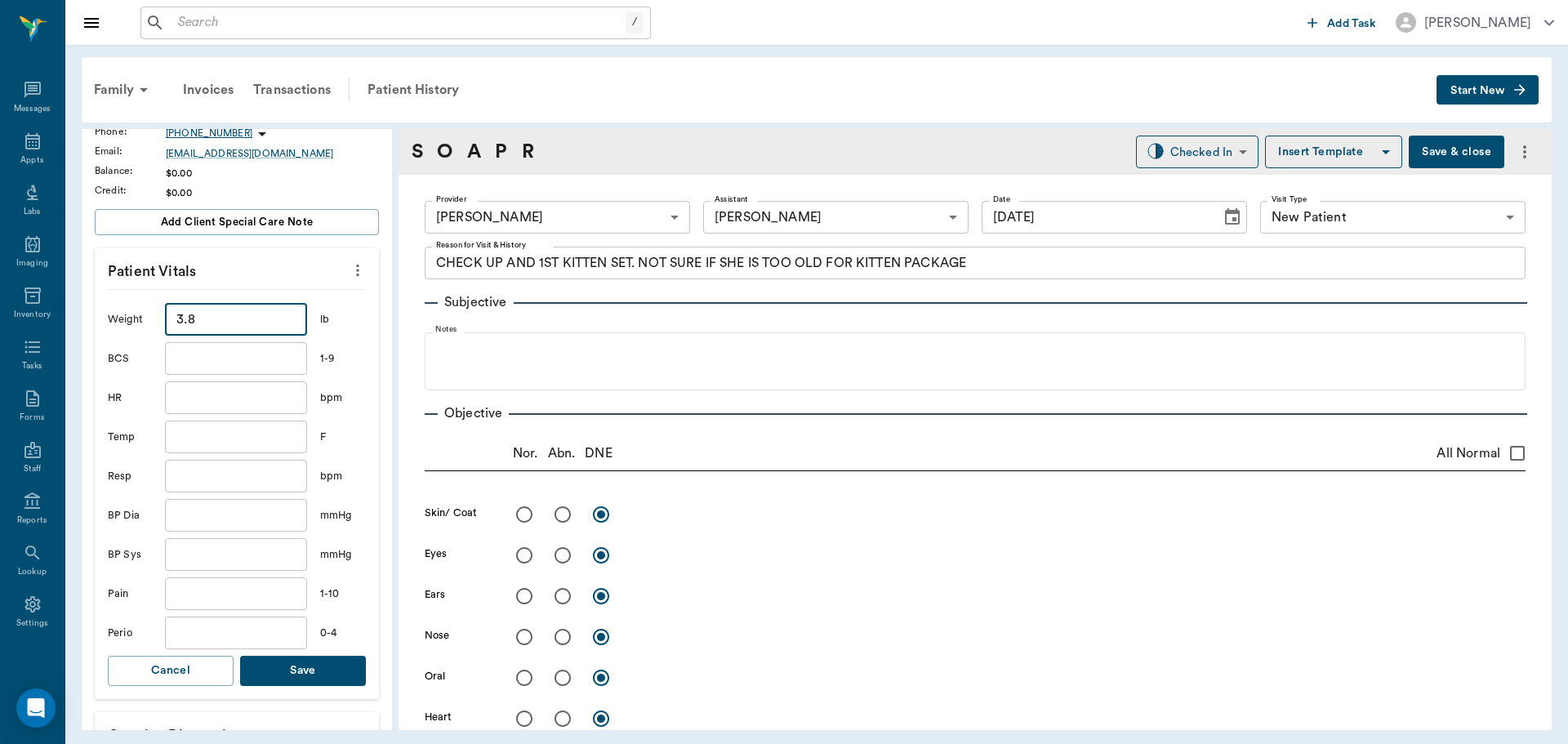
type input "3.8"
click at [298, 674] on button "Save" at bounding box center [302, 671] width 126 height 31
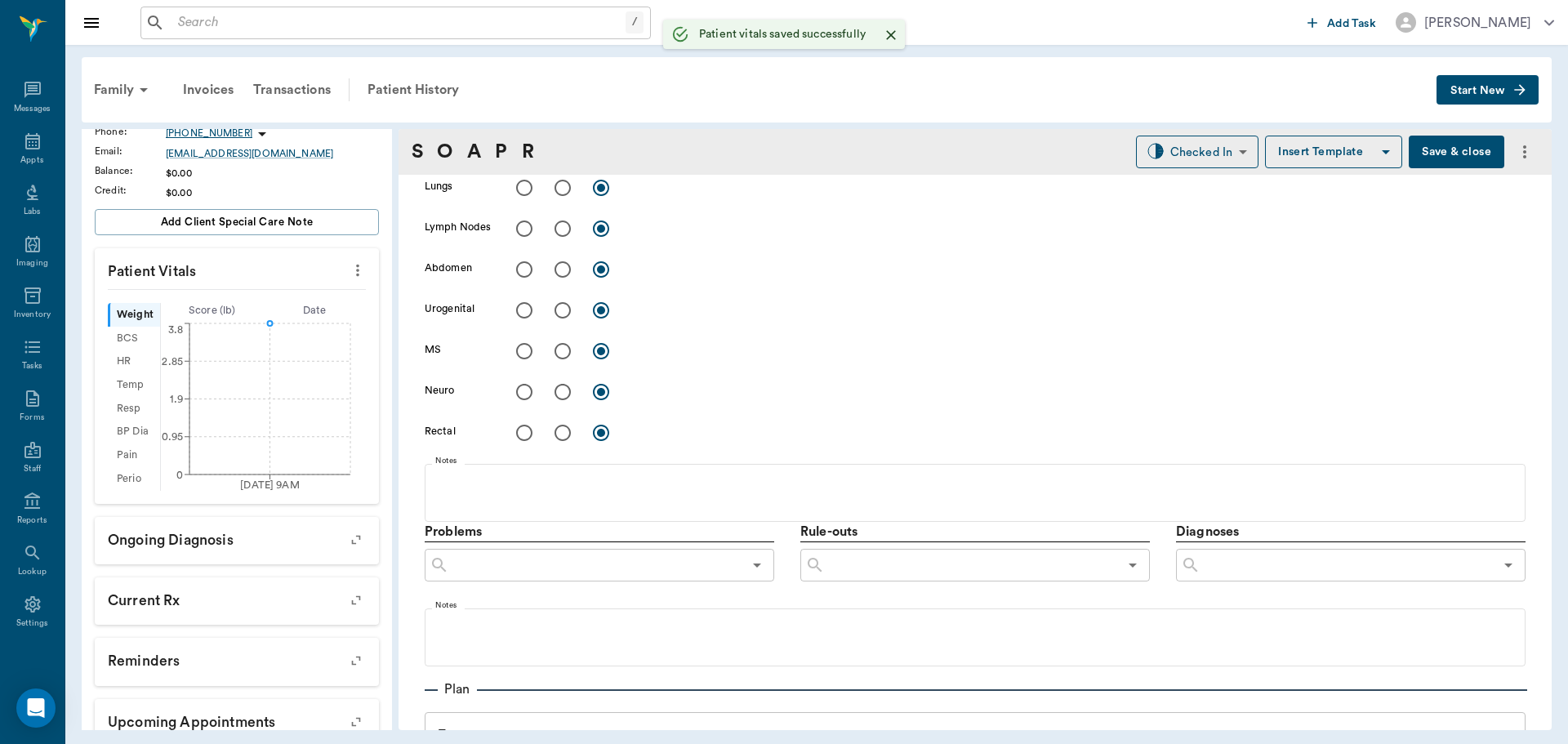
scroll to position [954, 0]
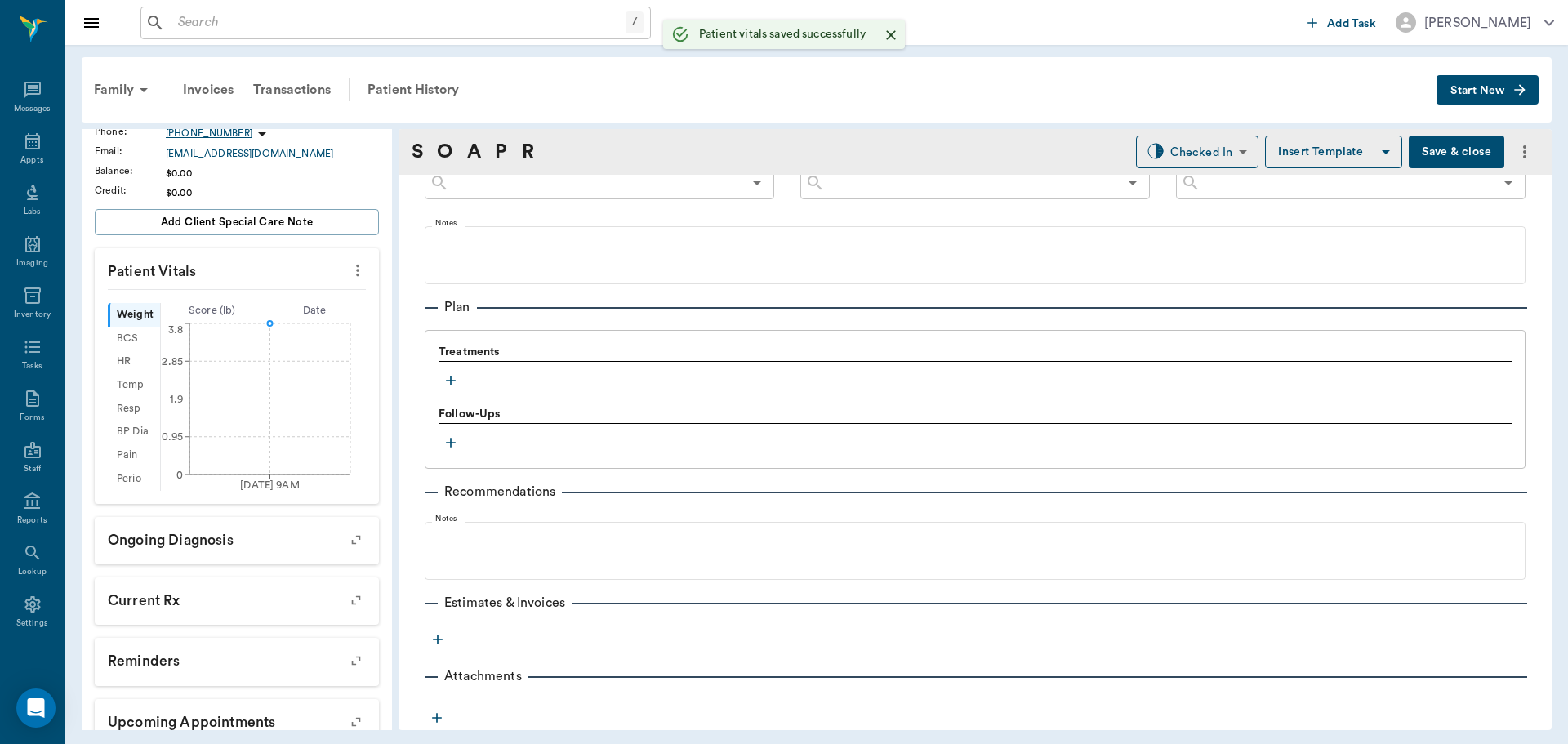
drag, startPoint x: 454, startPoint y: 366, endPoint x: 455, endPoint y: 390, distance: 24.0
click at [454, 370] on div "Treatments" at bounding box center [974, 368] width 1073 height 49
click at [457, 375] on icon "button" at bounding box center [451, 380] width 16 height 16
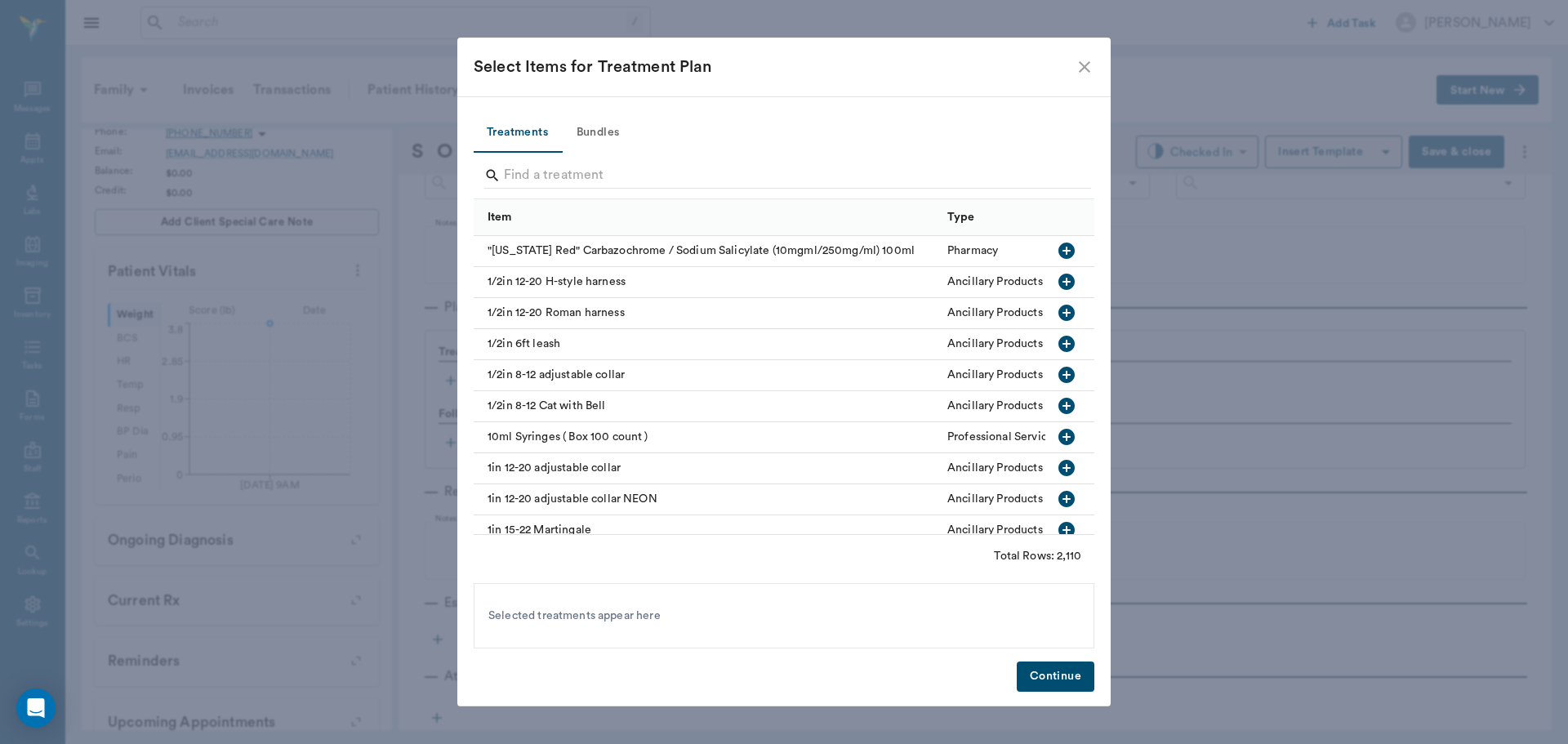
click at [598, 129] on button "Bundles" at bounding box center [597, 132] width 74 height 39
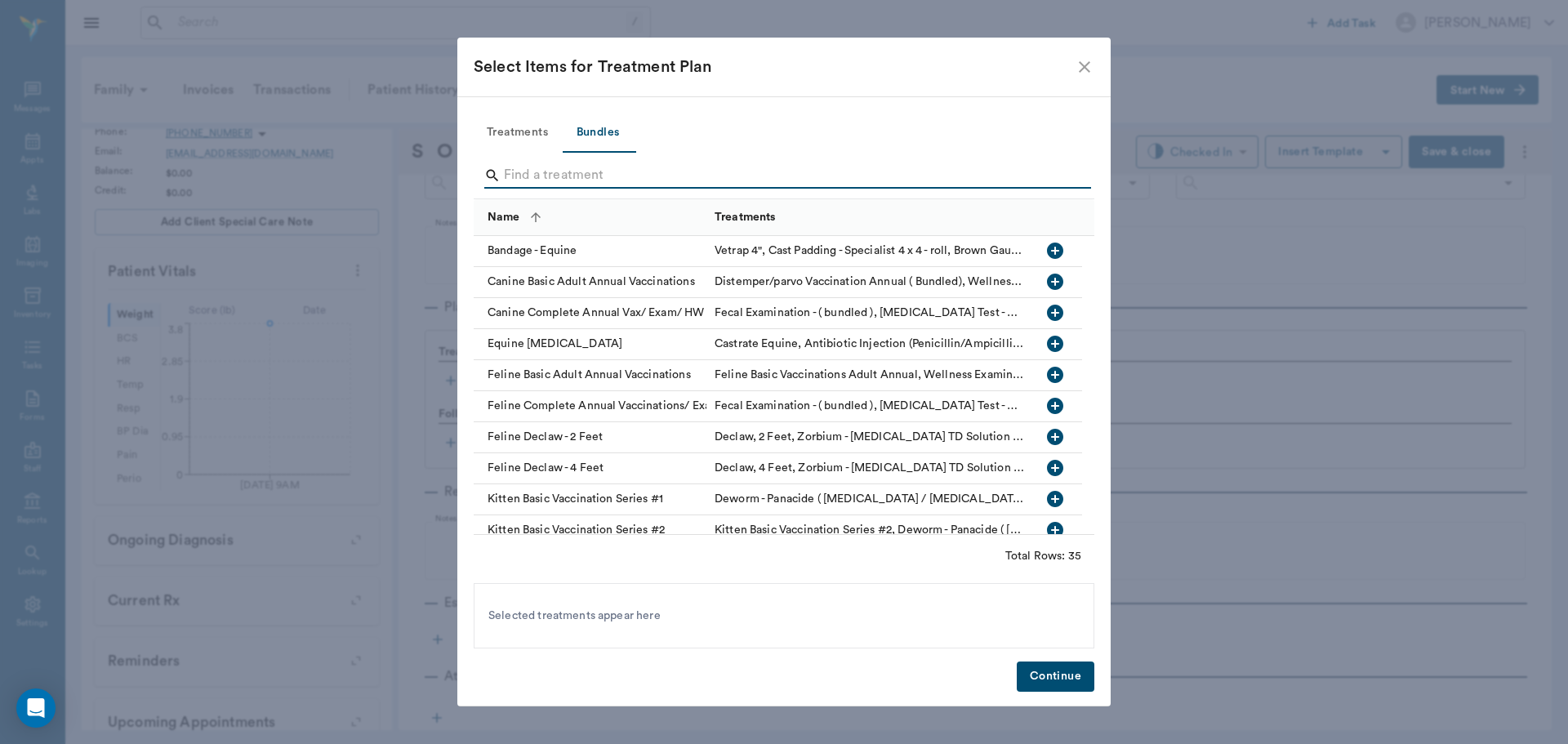
click at [622, 167] on input "Search" at bounding box center [784, 174] width 563 height 26
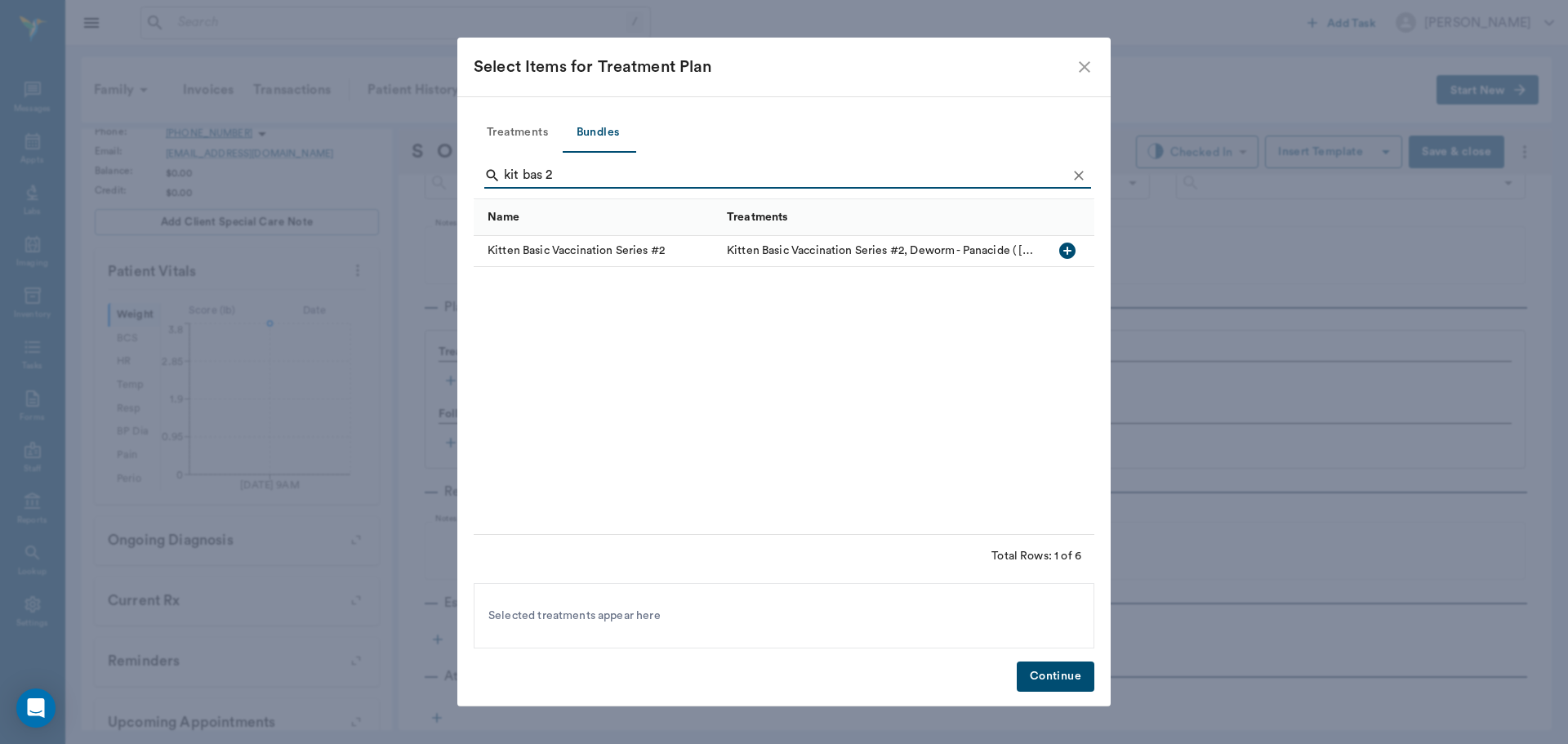
type input "kit bas 2"
click at [1065, 244] on icon "button" at bounding box center [1067, 250] width 16 height 16
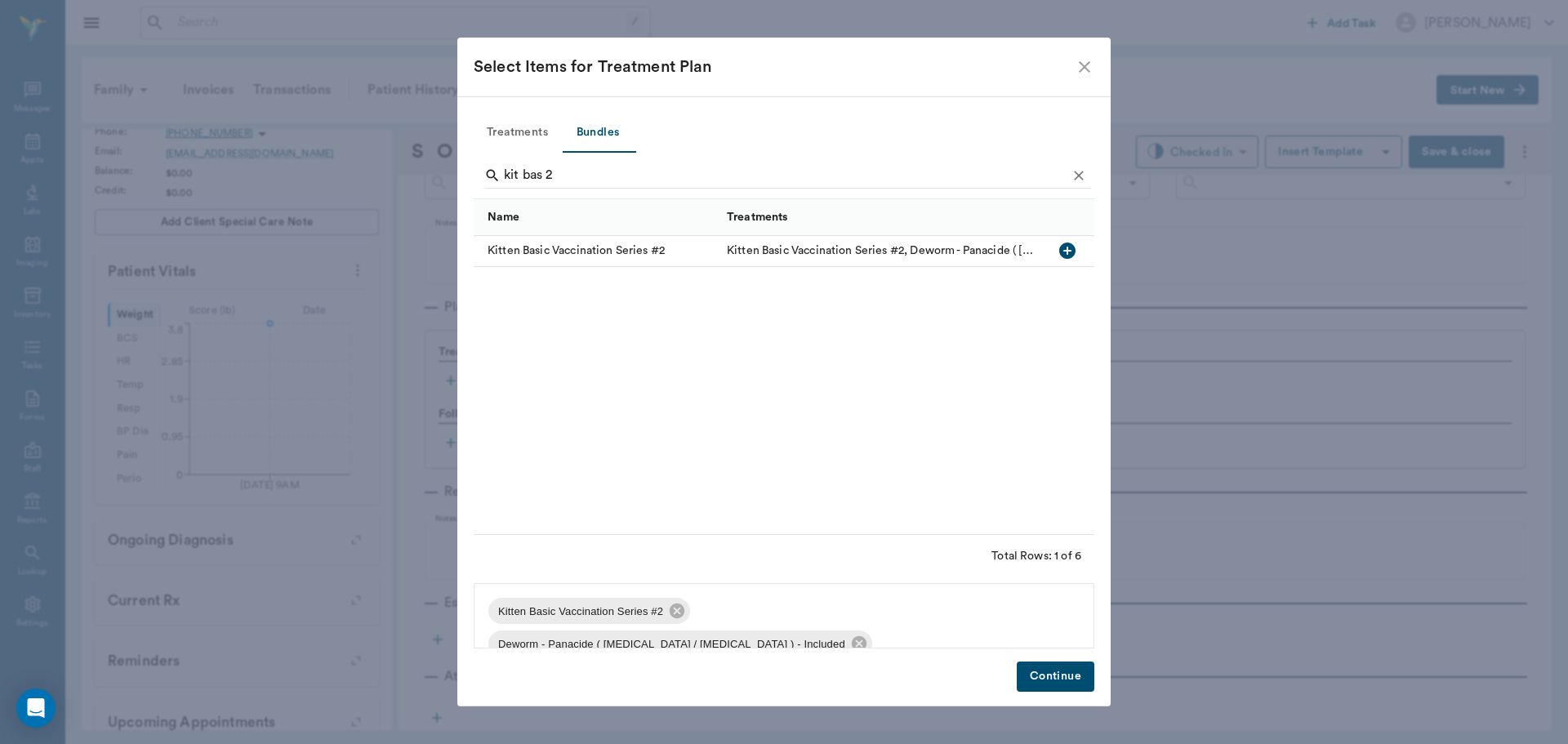
click at [1068, 685] on button "Continue" at bounding box center [1055, 677] width 78 height 31
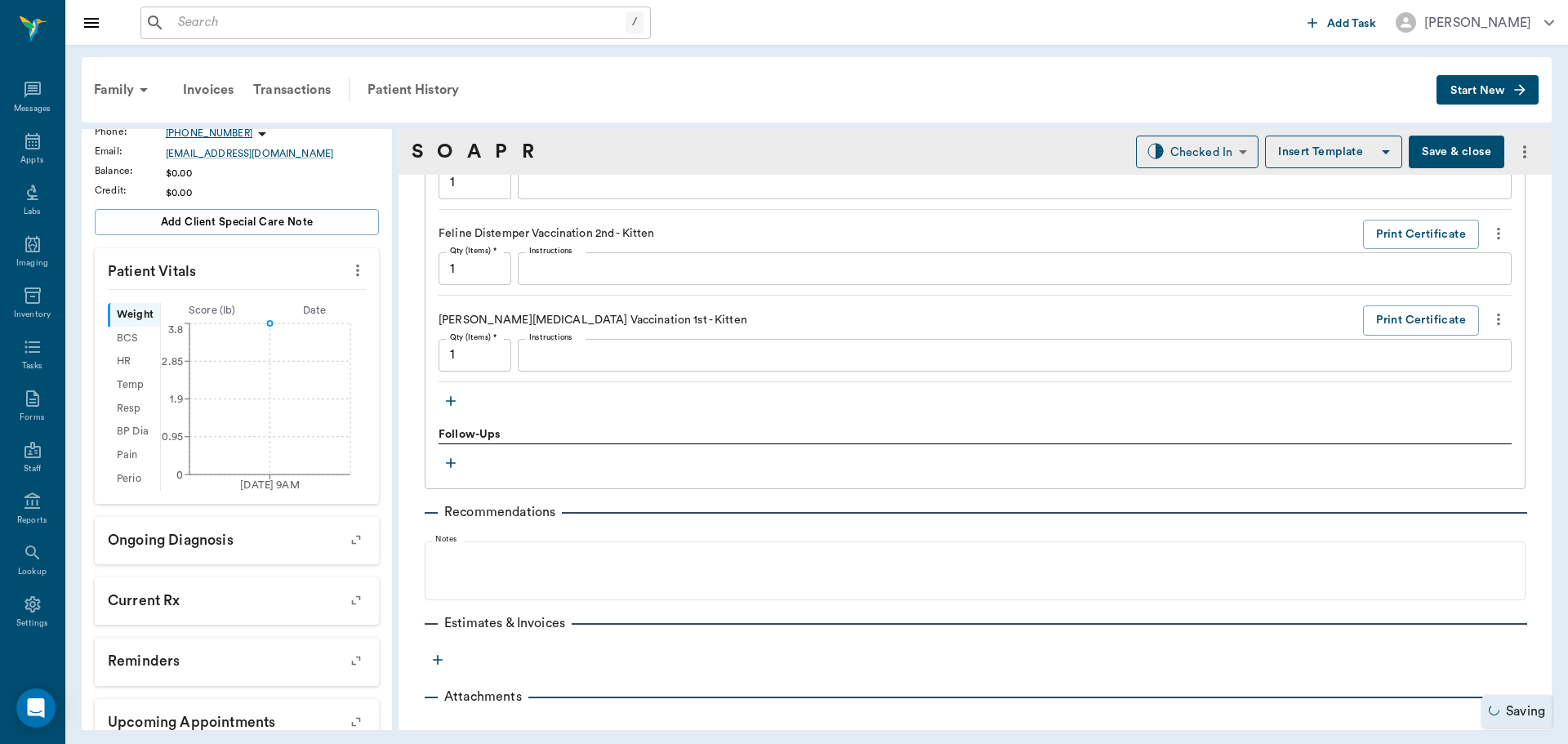
scroll to position [1303, 0]
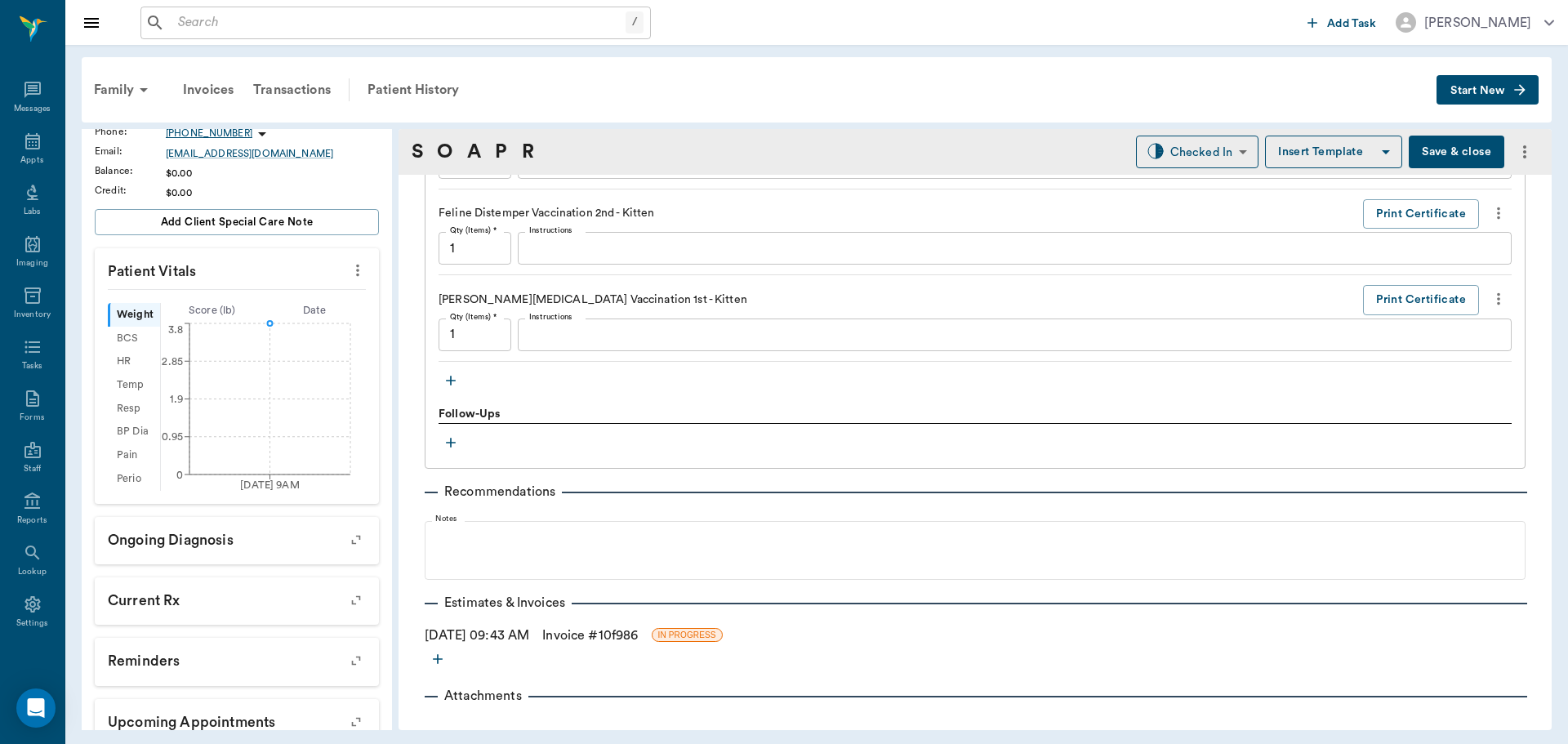
click at [449, 377] on icon "button" at bounding box center [451, 380] width 16 height 16
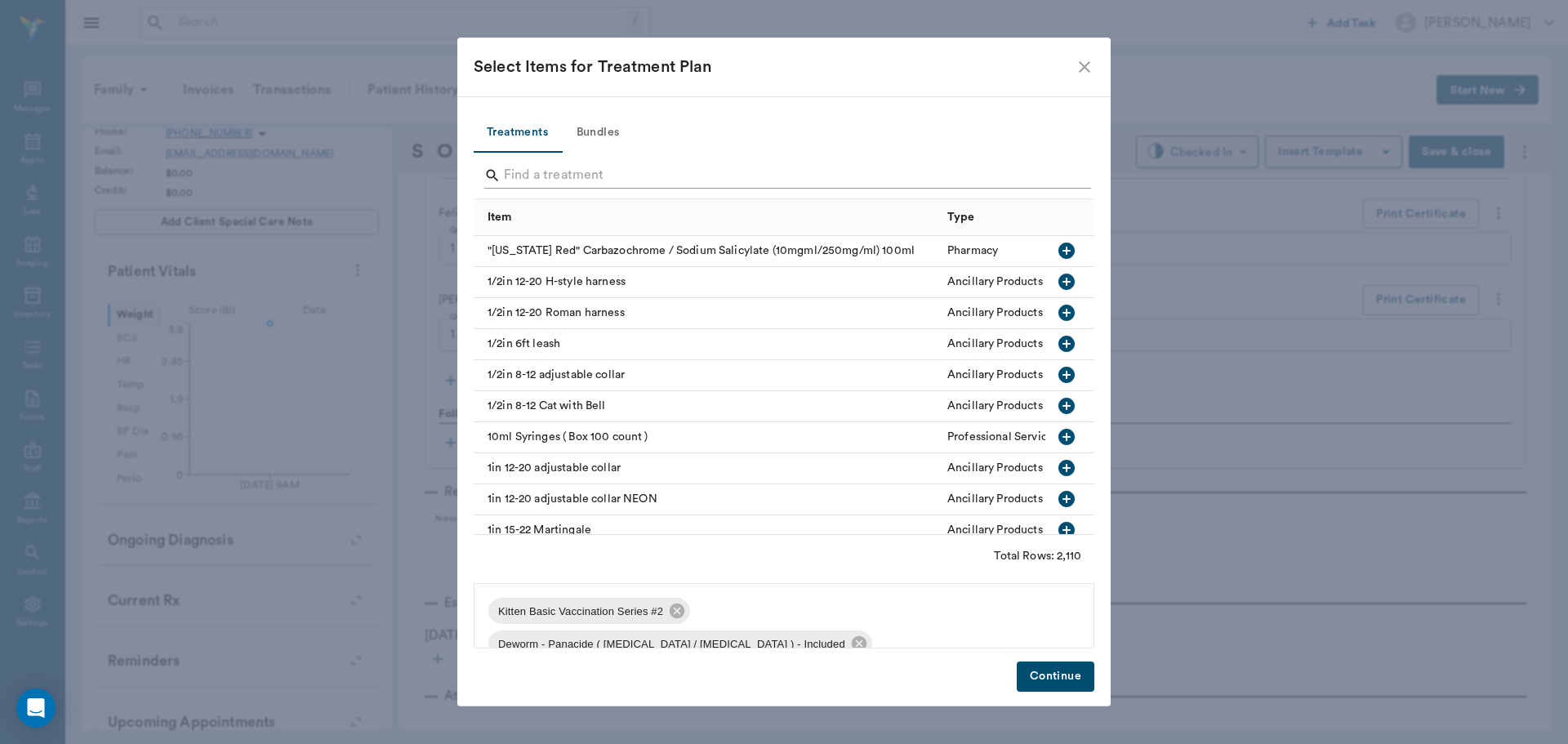
click at [611, 176] on input "Search" at bounding box center [784, 174] width 563 height 26
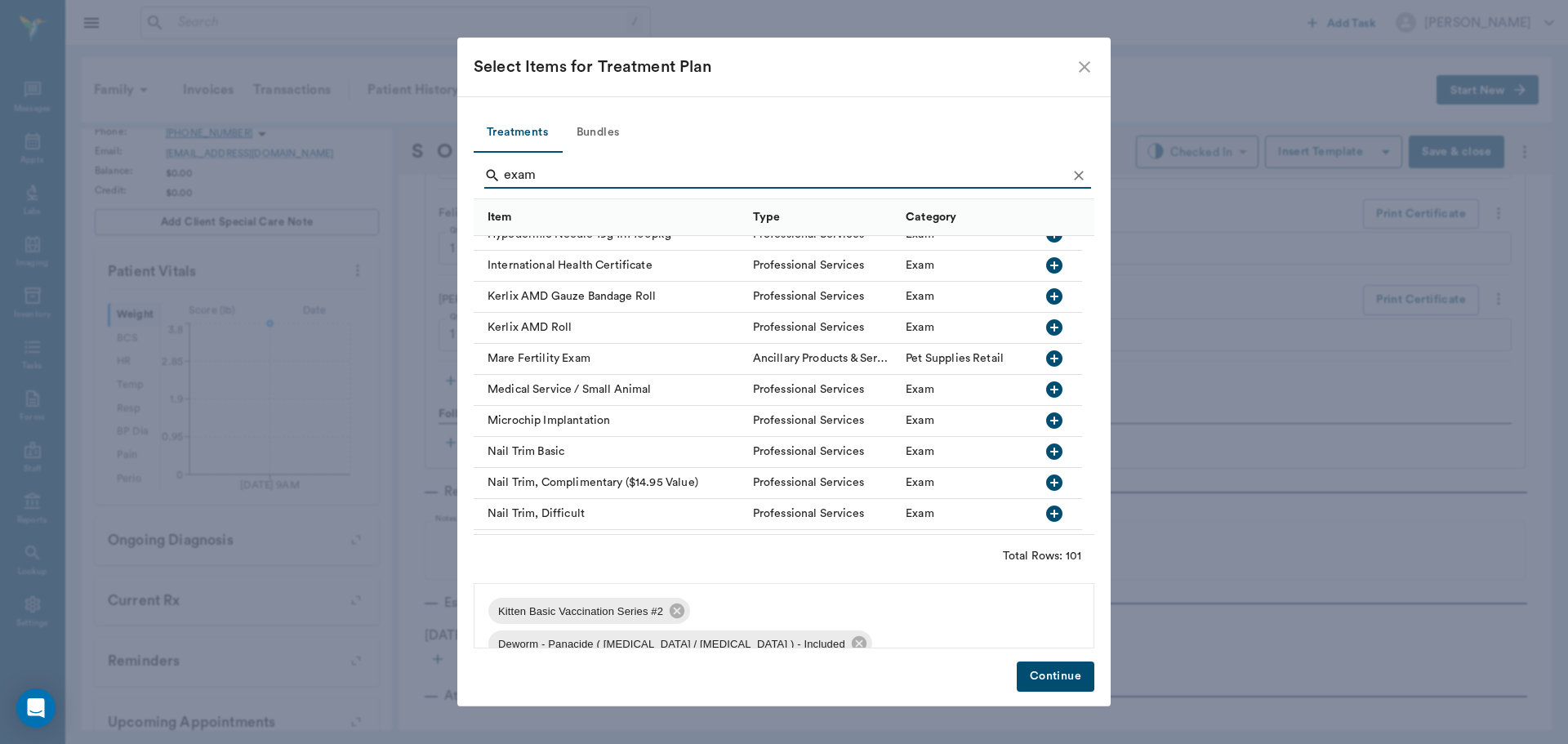
scroll to position [1797, 0]
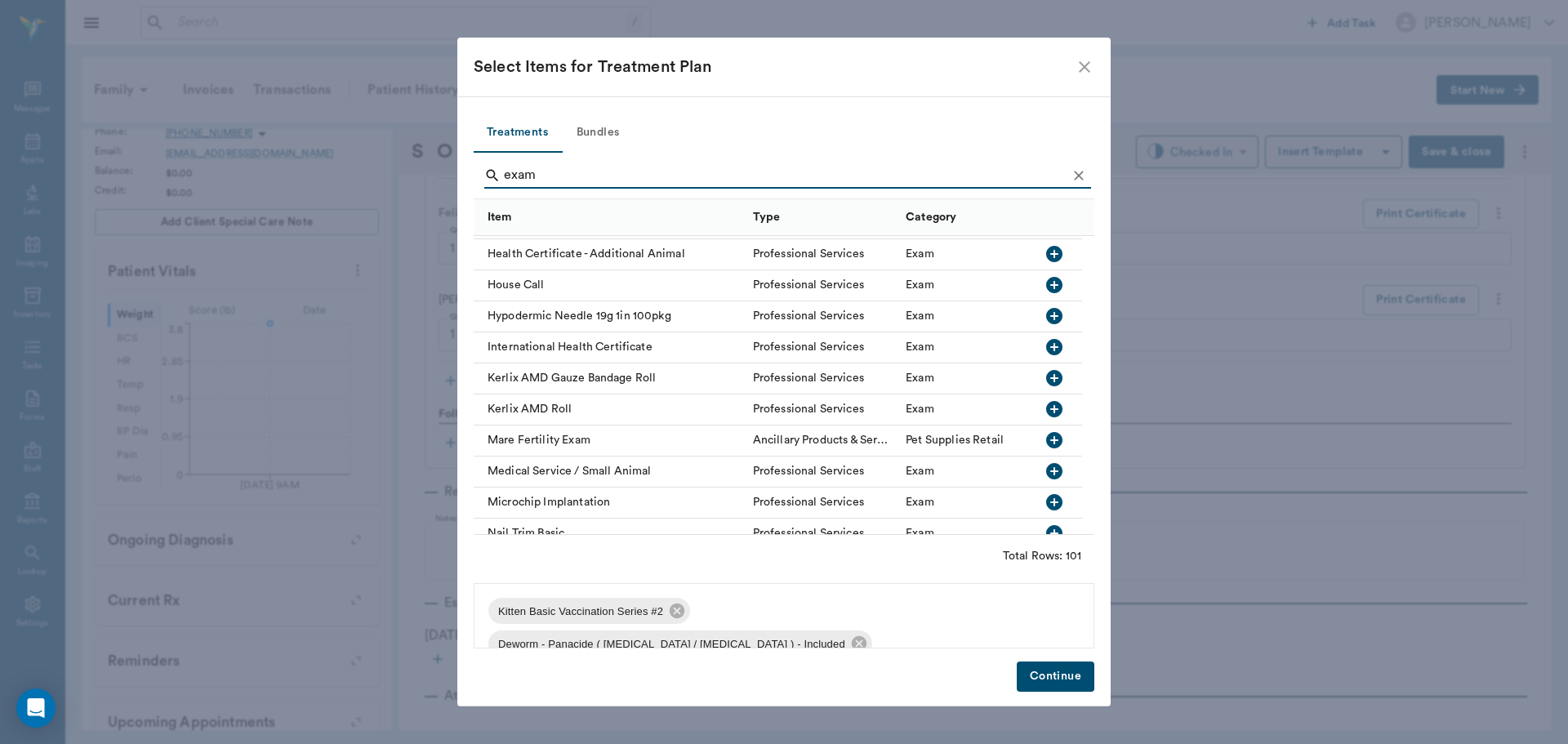
click at [630, 179] on input "exam" at bounding box center [784, 174] width 563 height 26
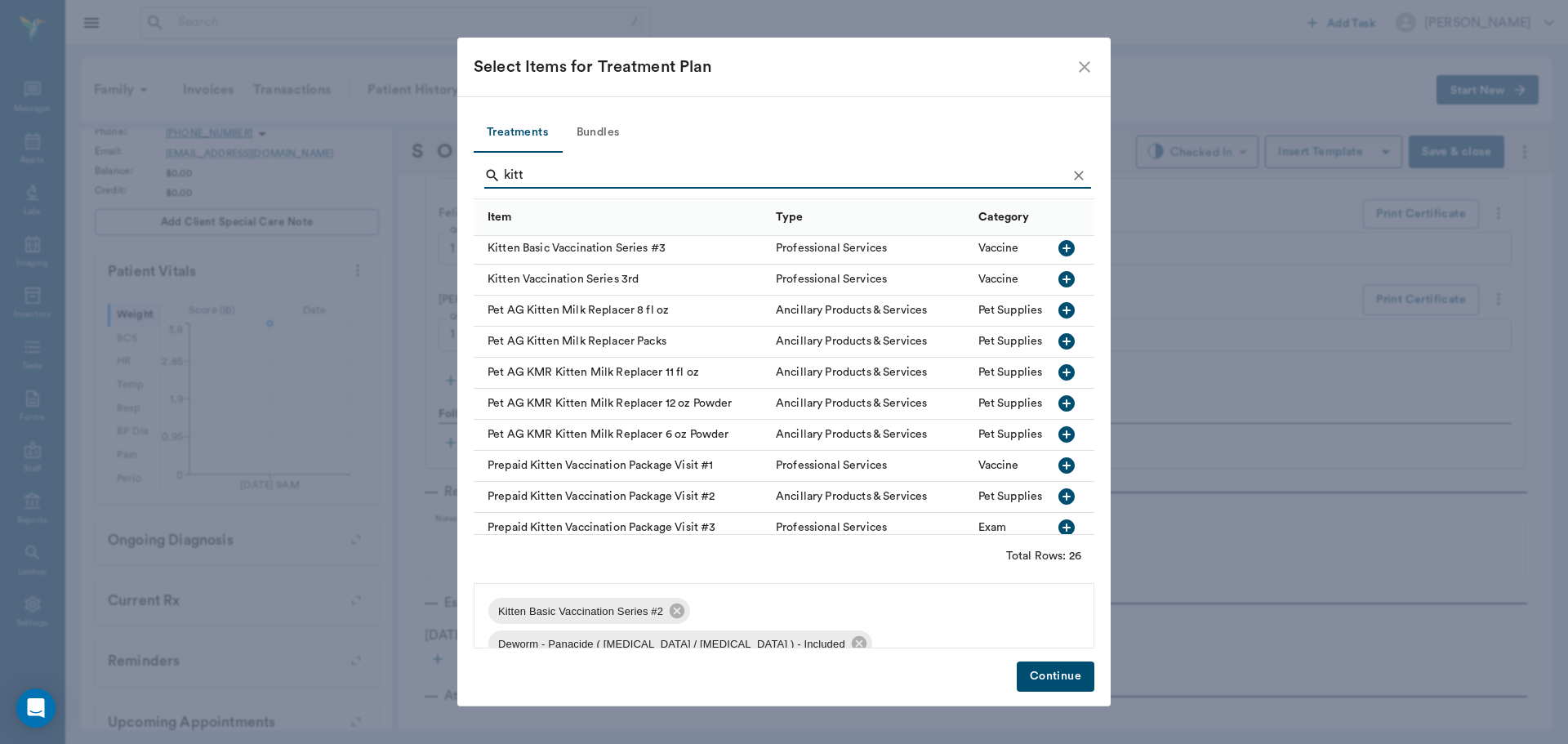
scroll to position [520, 0]
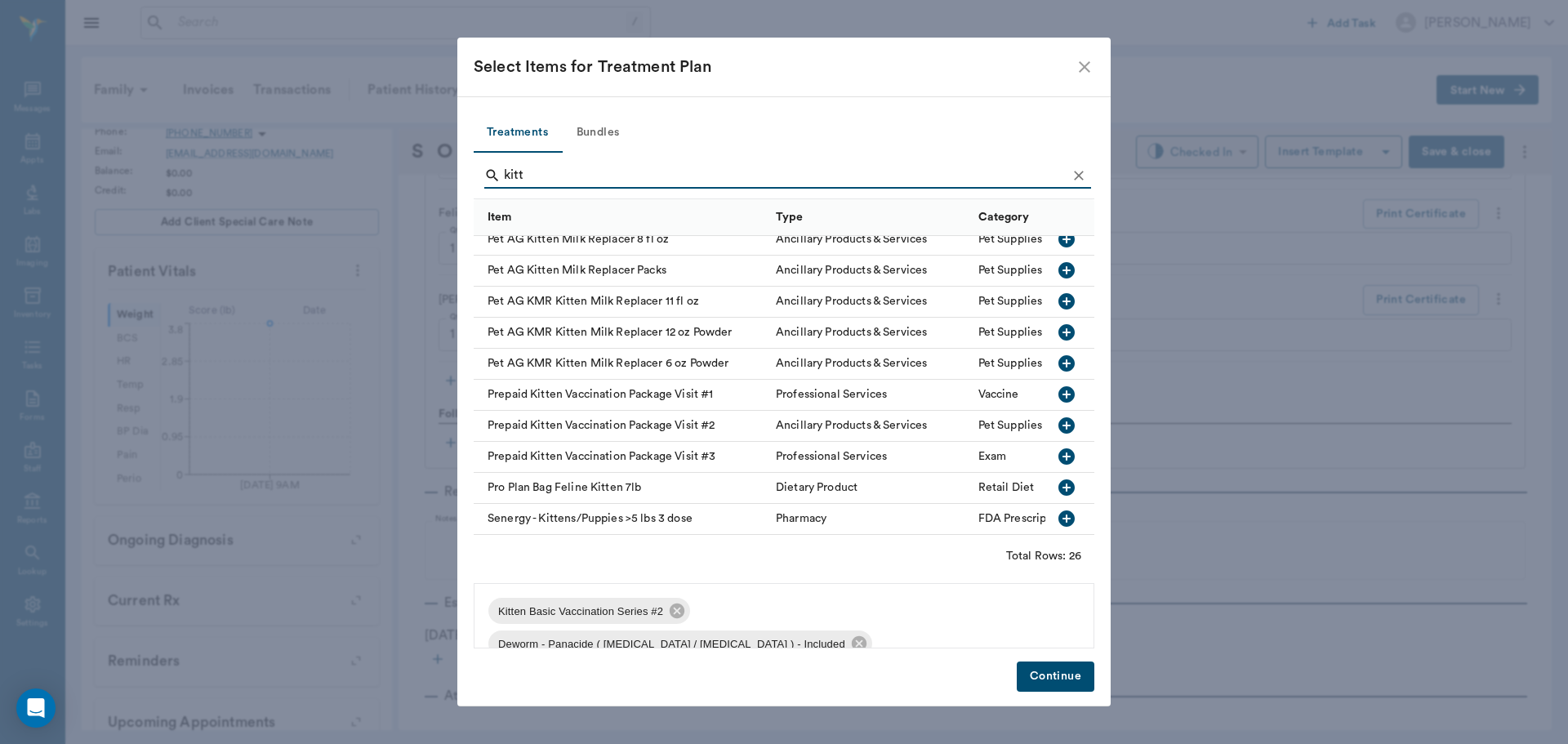
click at [609, 168] on input "kitt" at bounding box center [784, 174] width 563 height 26
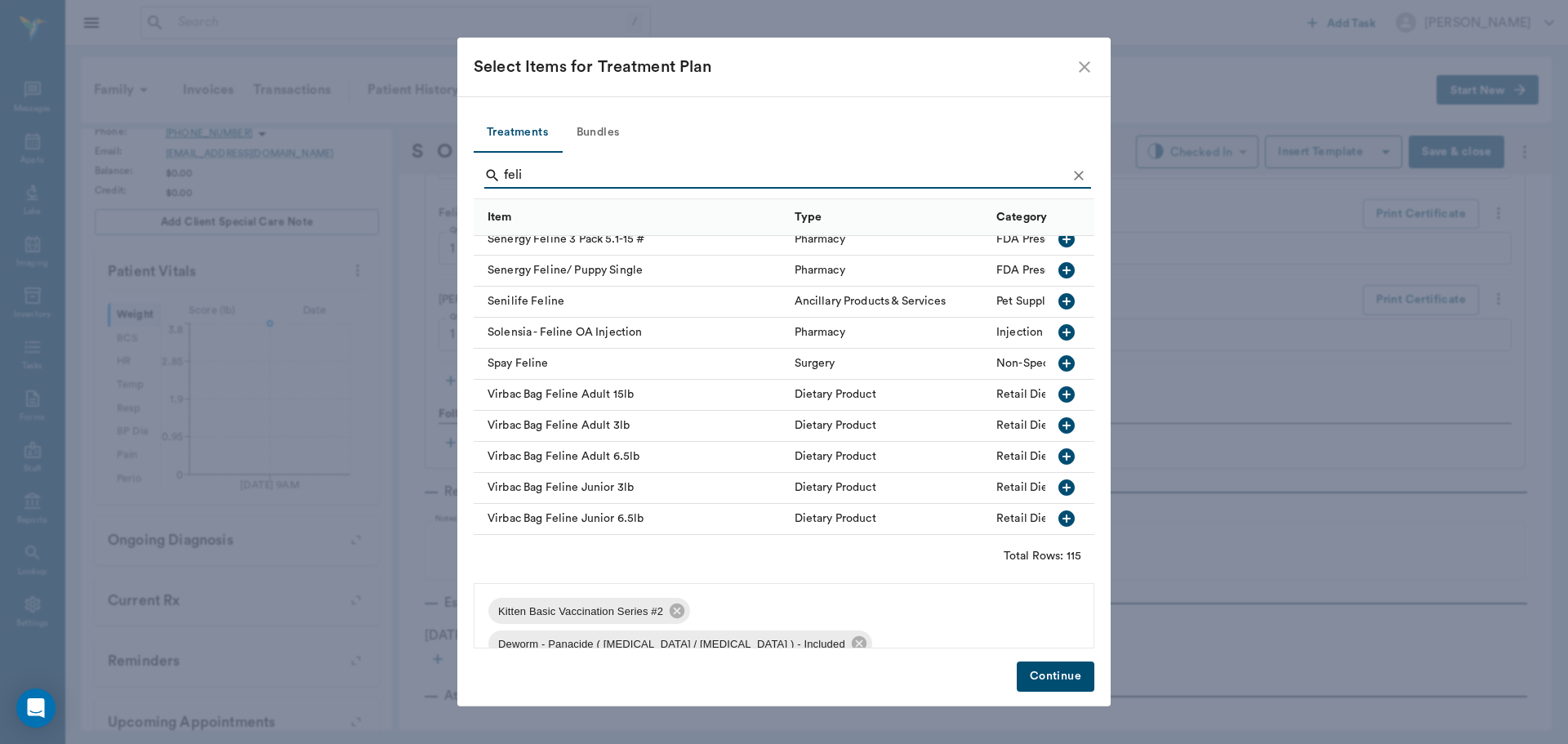
scroll to position [3282, 0]
click at [589, 178] on input "feli" at bounding box center [784, 174] width 563 height 26
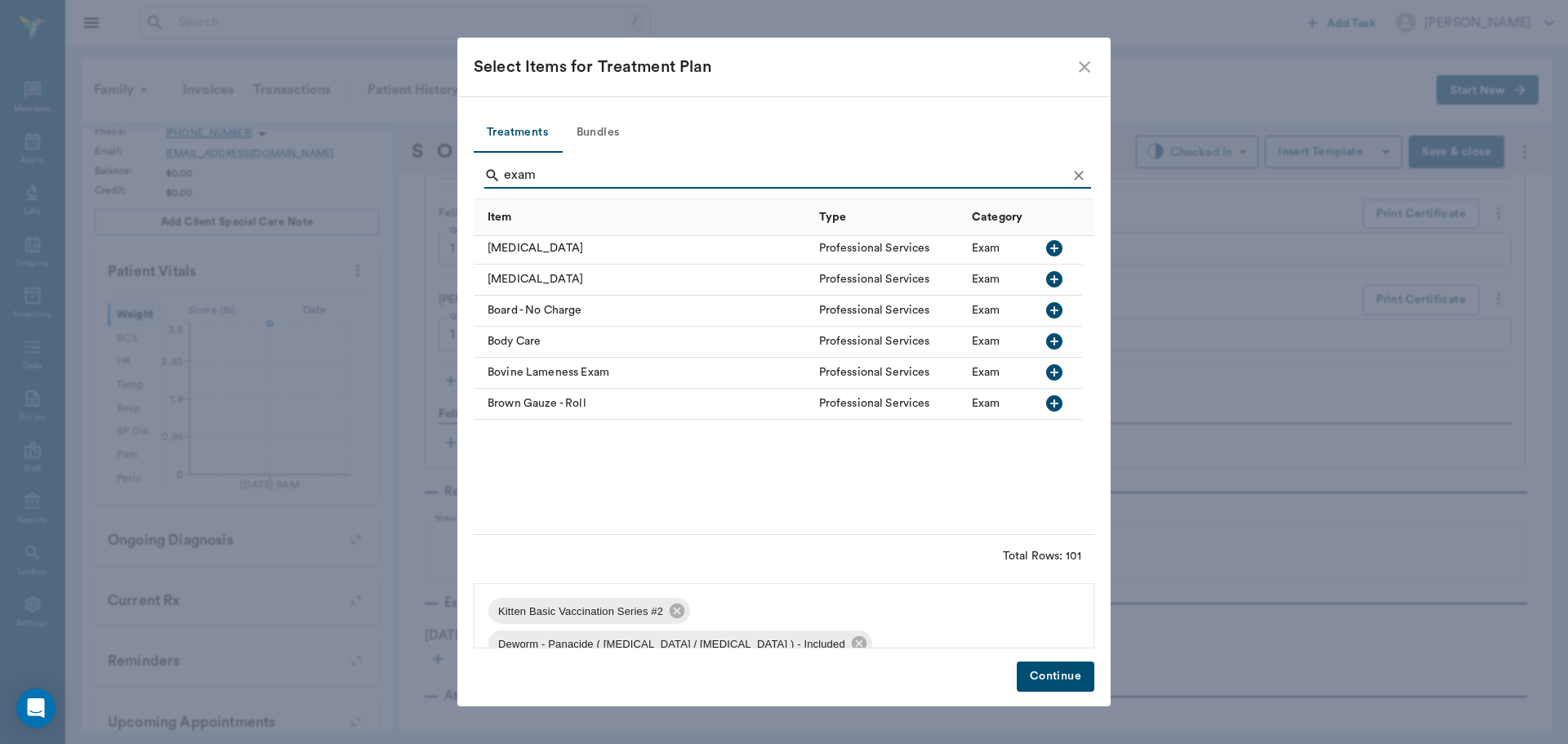
scroll to position [0, 0]
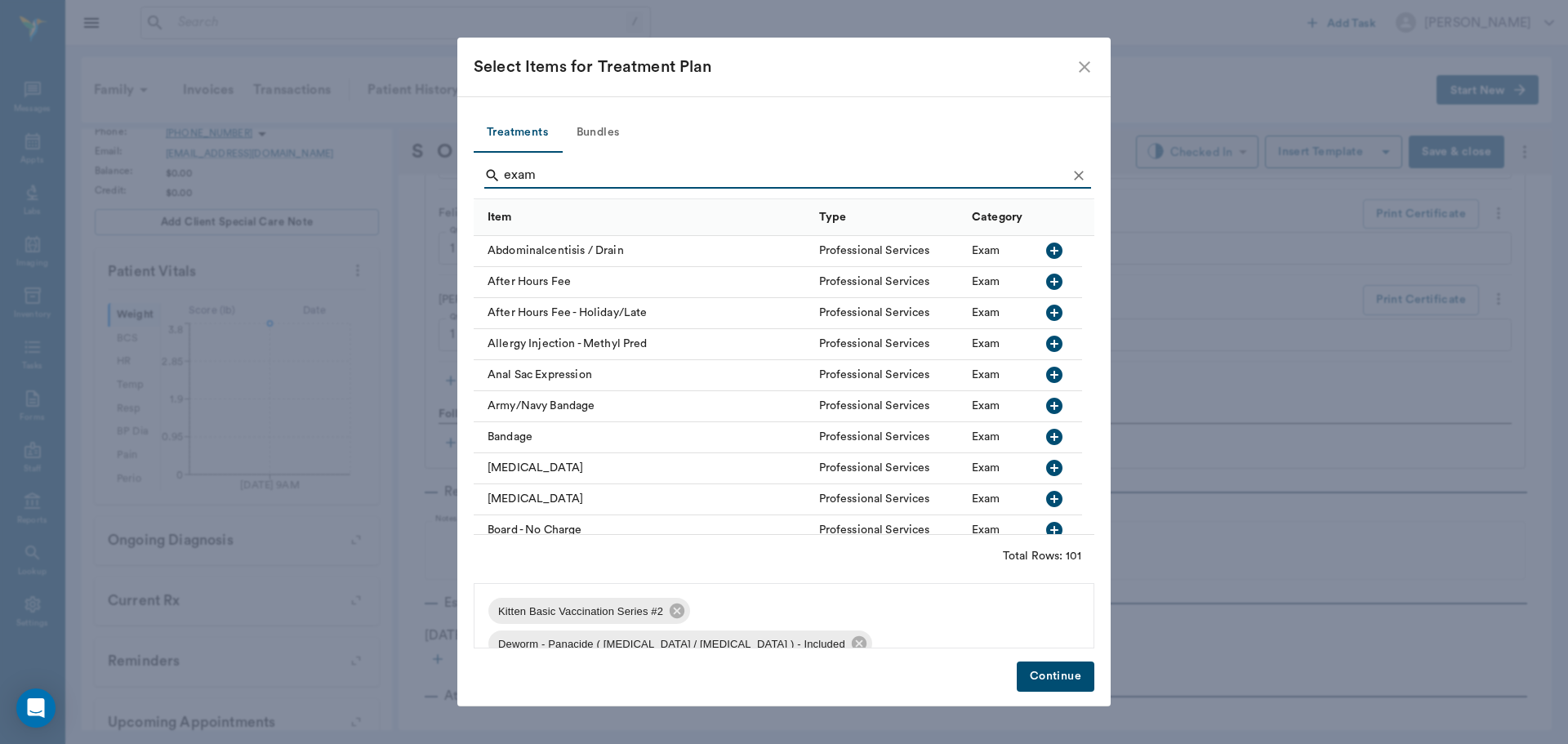
click at [558, 177] on input "exam" at bounding box center [784, 174] width 563 height 26
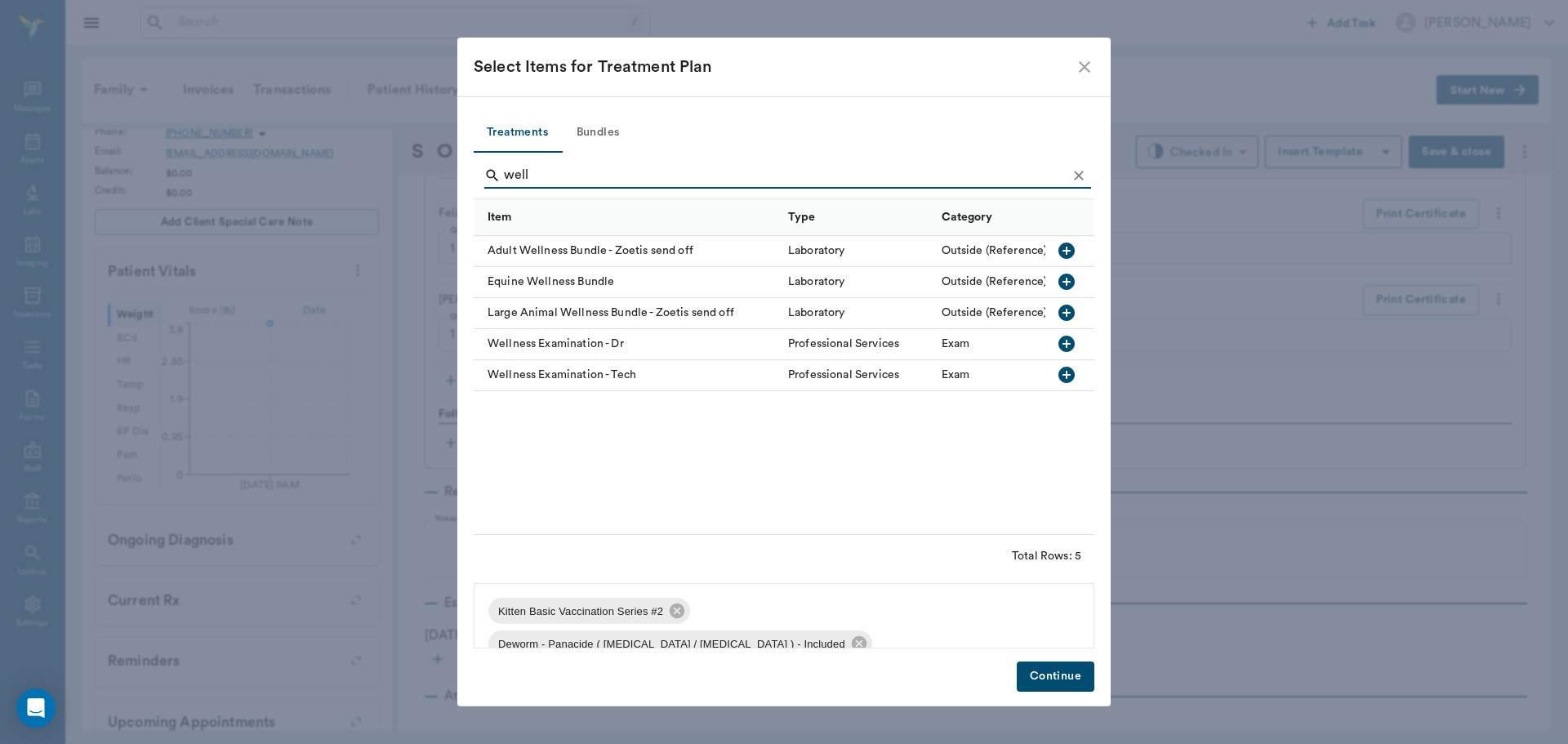
type input "well"
click at [1070, 335] on icon "button" at bounding box center [1066, 343] width 19 height 19
click at [1046, 672] on button "Continue" at bounding box center [1055, 677] width 78 height 31
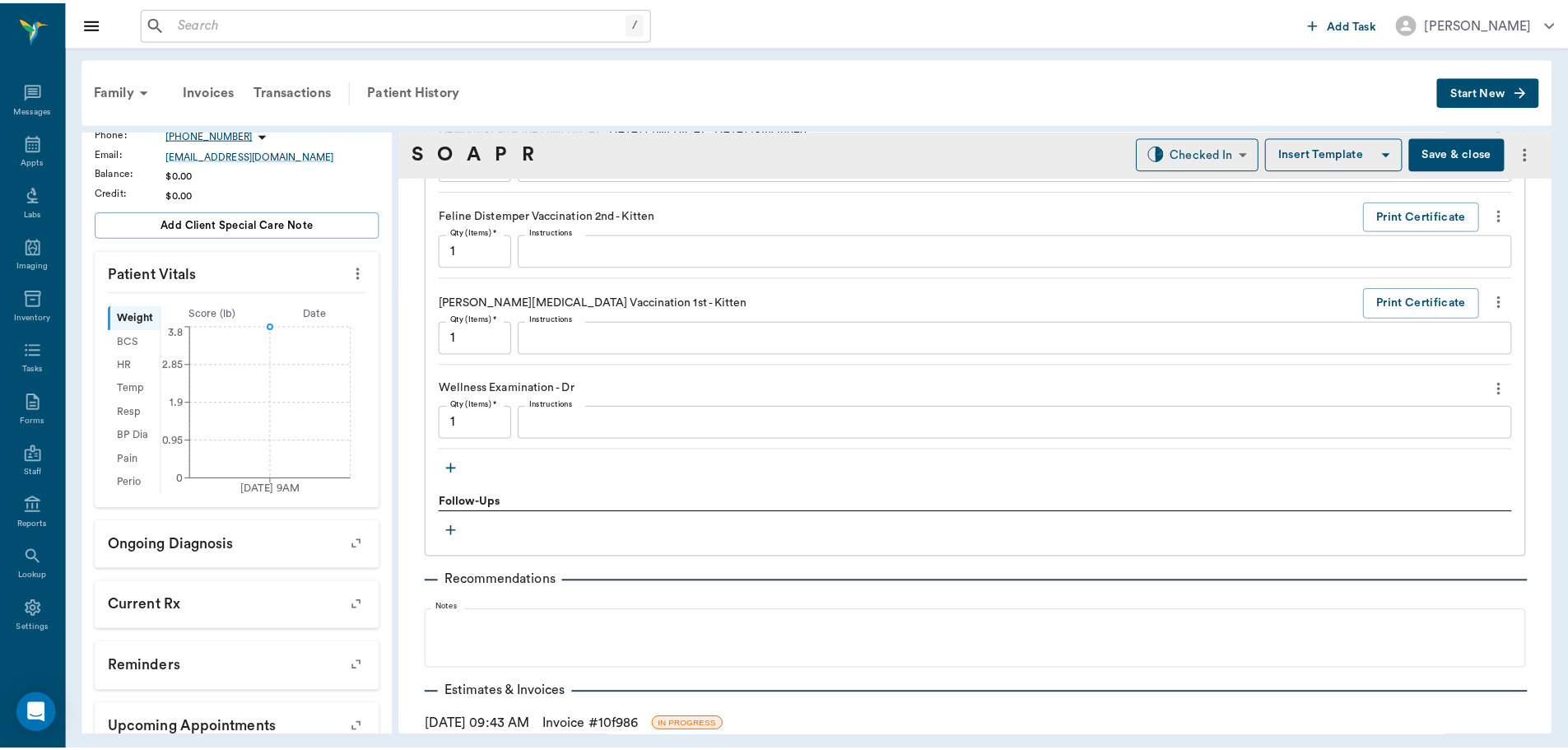
scroll to position [1334, 0]
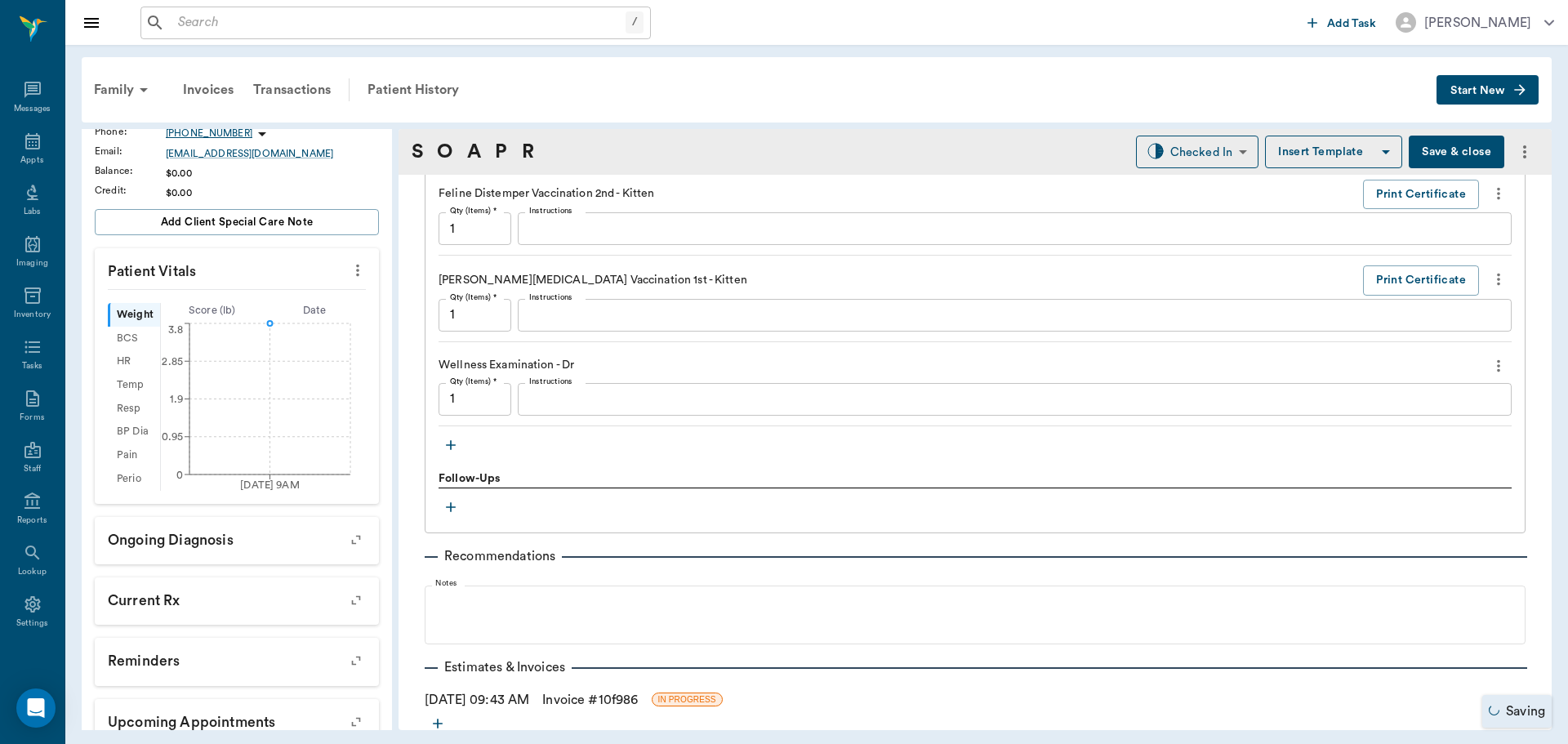
click at [638, 690] on link "Invoice # 10f986" at bounding box center [590, 700] width 96 height 19
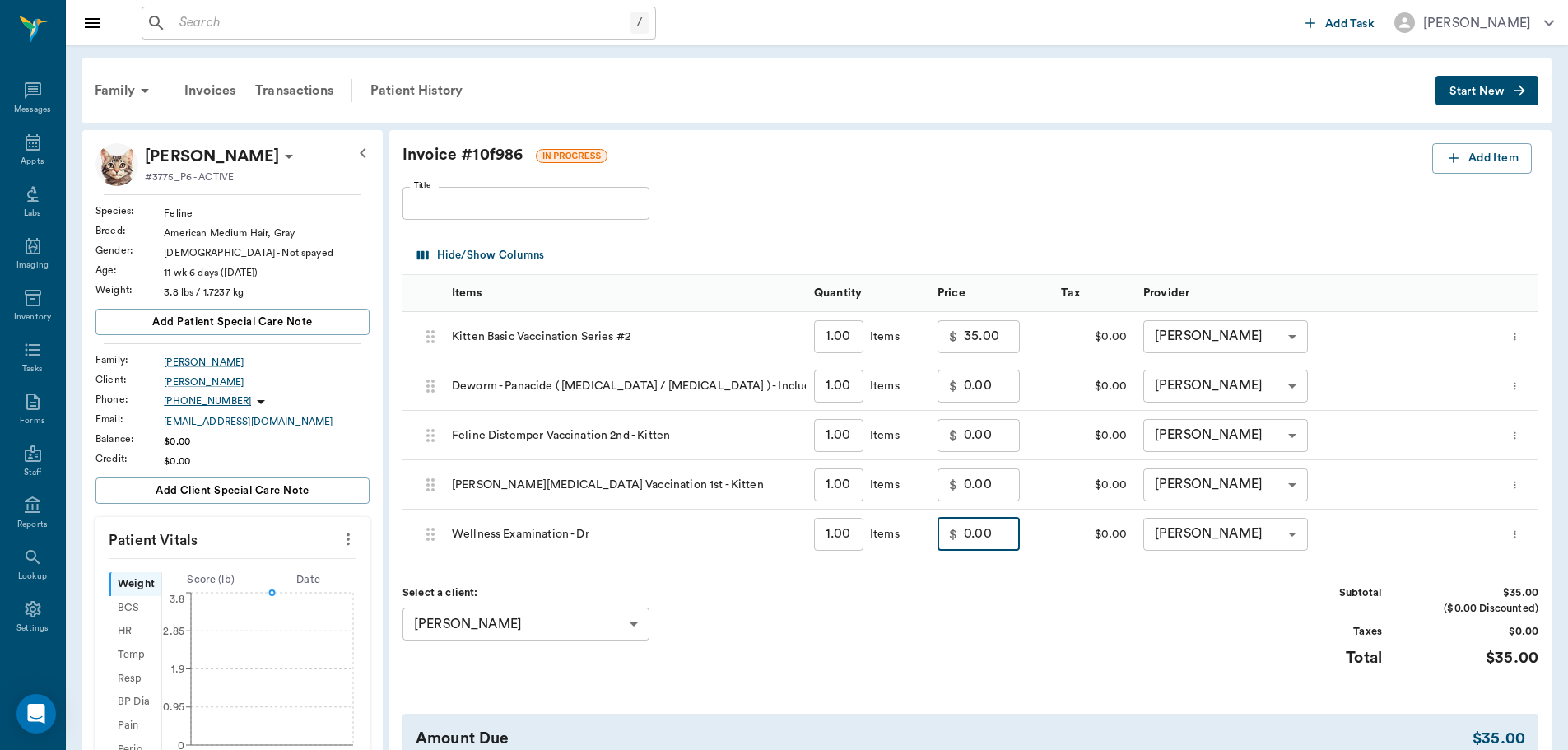
click at [999, 538] on input "0.00" at bounding box center [992, 534] width 56 height 33
type input "35.00"
click at [1033, 700] on div "Invoice # 10f986 IN PROGRESS Add Item Title Title Hide/Show Columns Items Quant…" at bounding box center [971, 476] width 1162 height 690
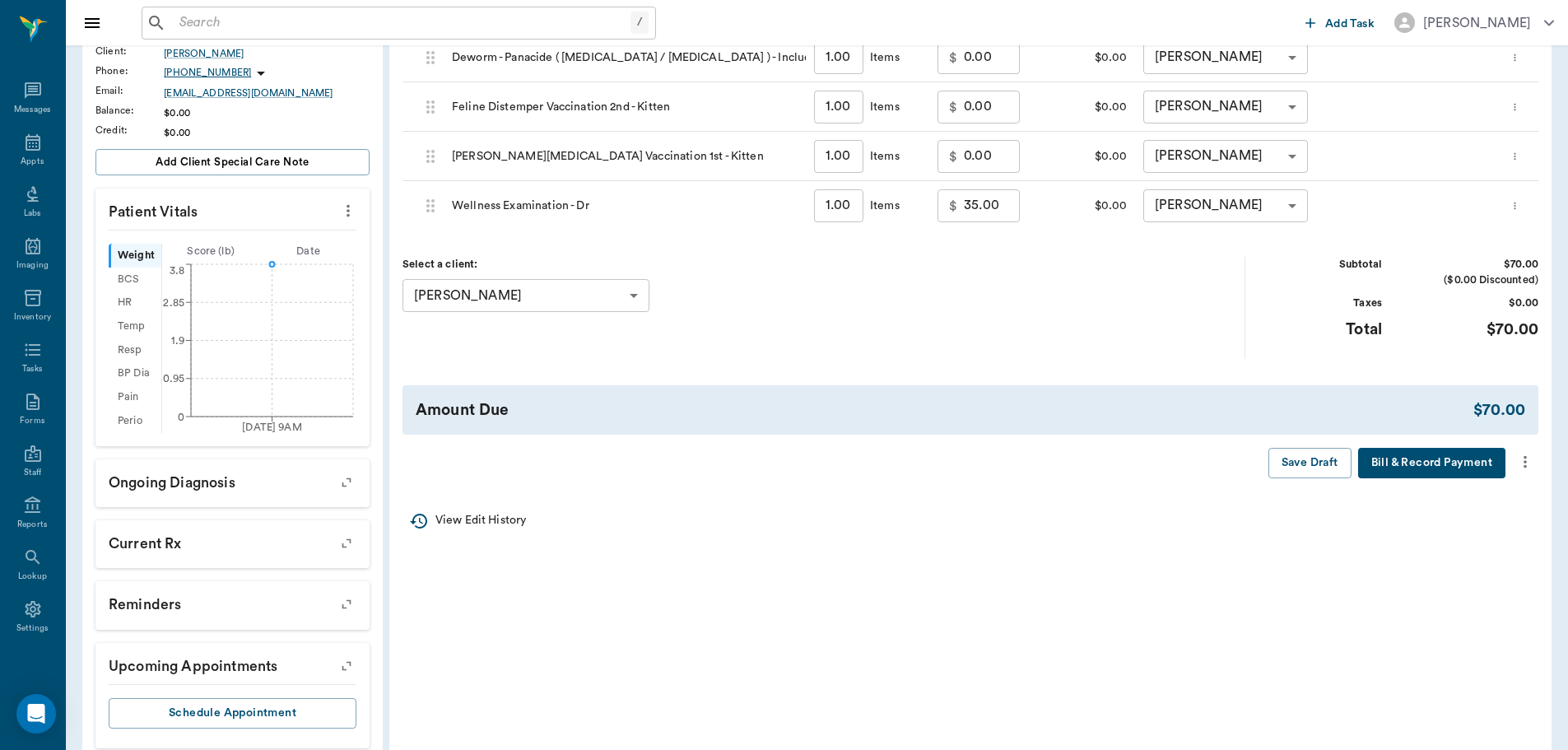
scroll to position [330, 0]
click at [1524, 459] on icon "more" at bounding box center [1525, 461] width 18 height 19
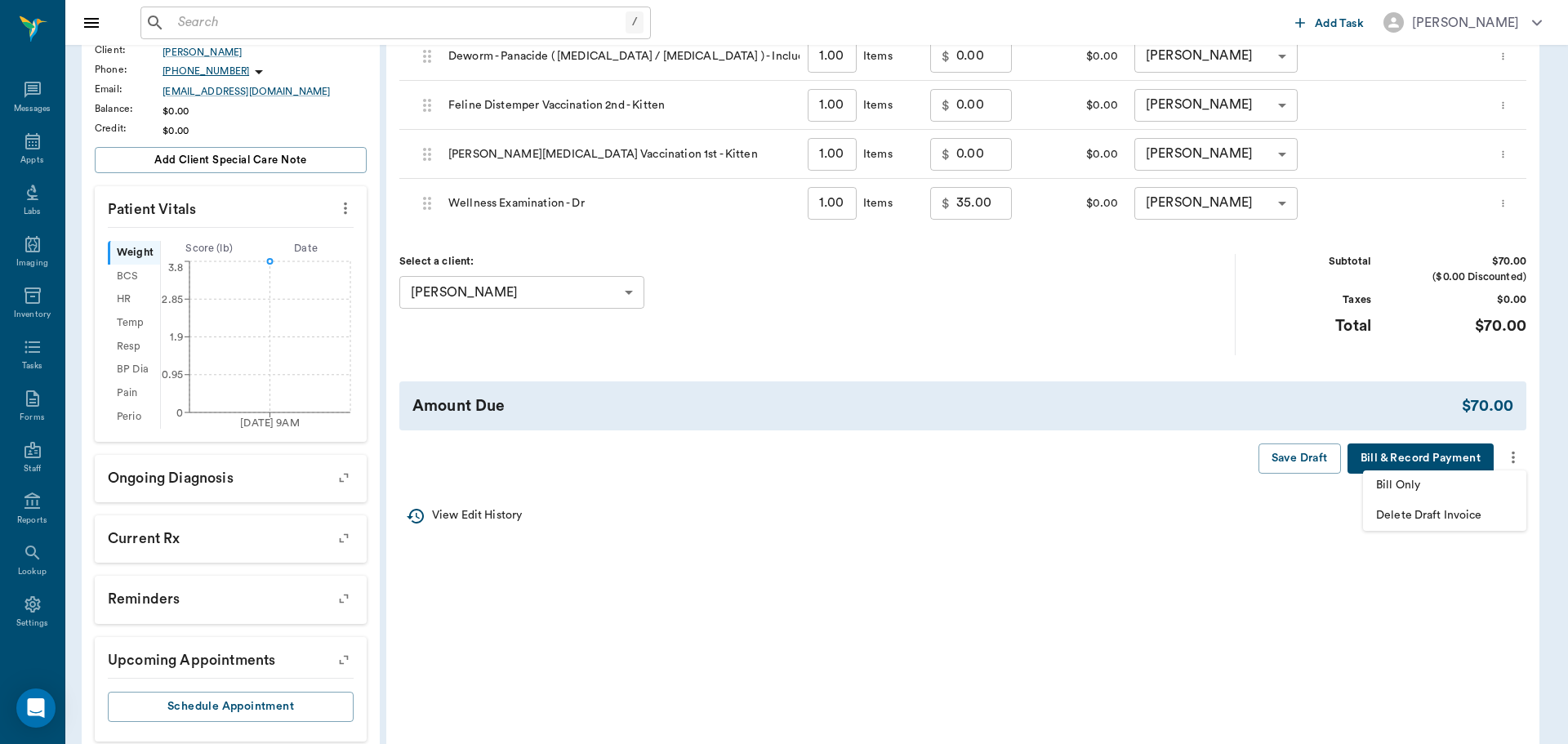
click at [1462, 498] on li "Bill Only" at bounding box center [1444, 486] width 163 height 31
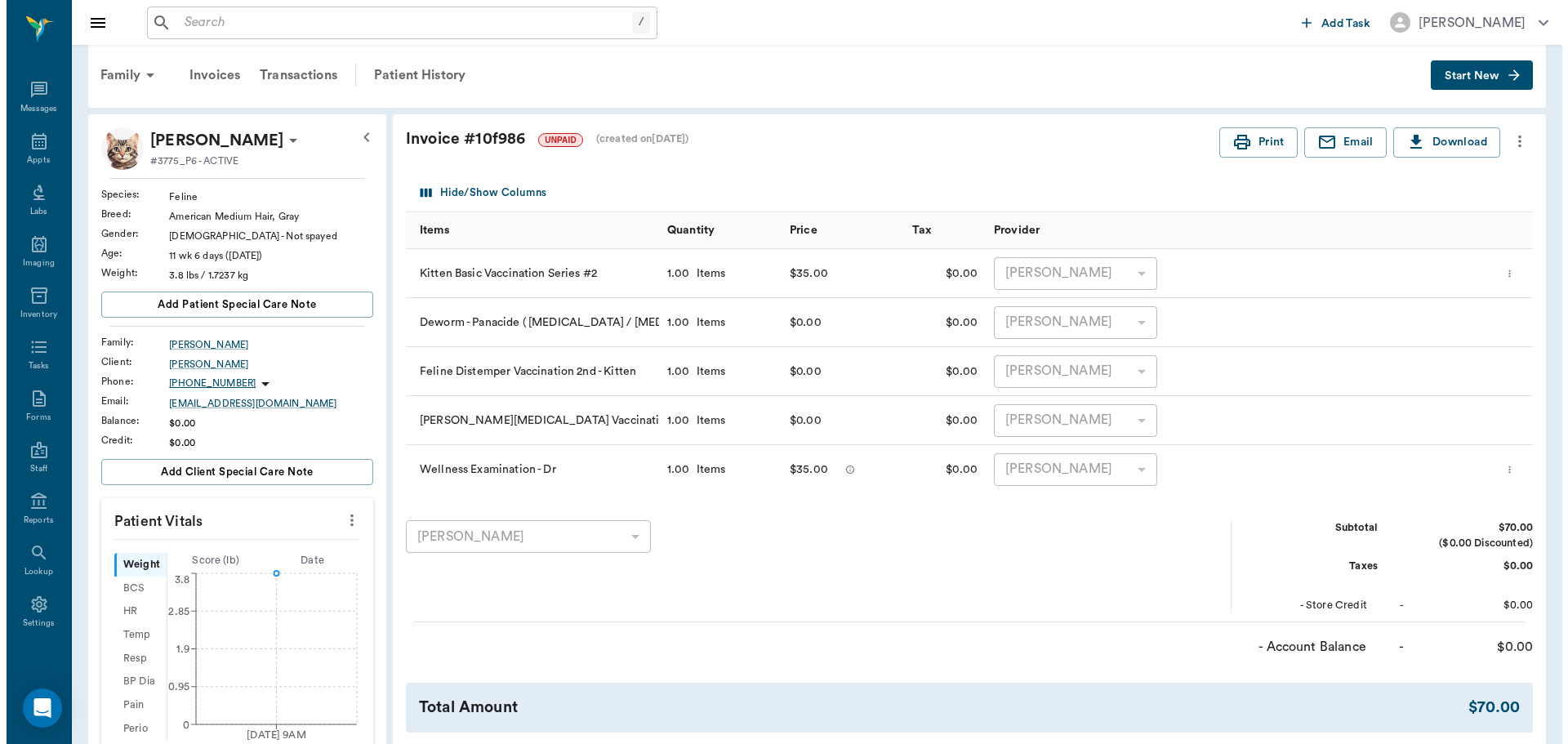
scroll to position [0, 0]
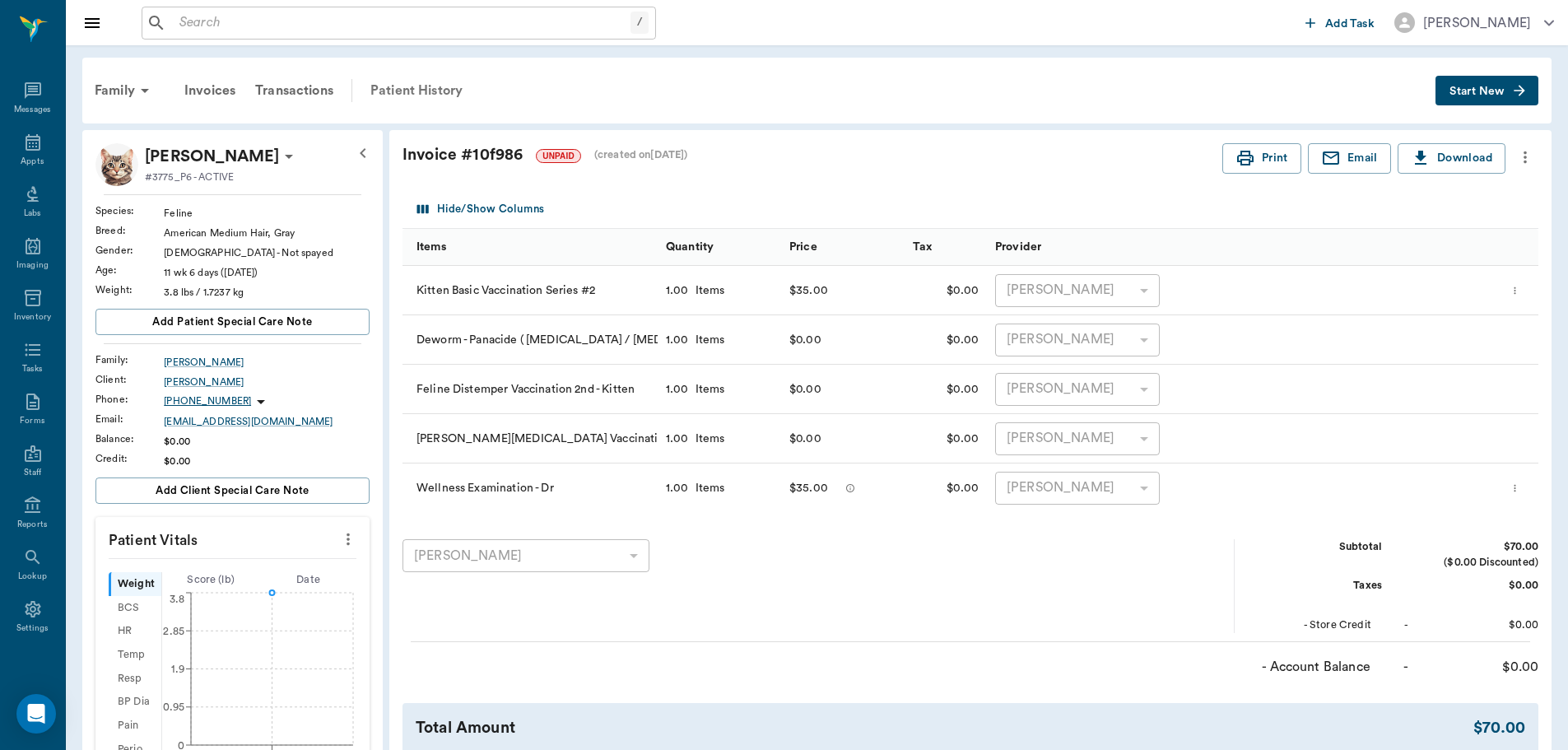
click at [411, 87] on div "Patient History" at bounding box center [417, 90] width 112 height 40
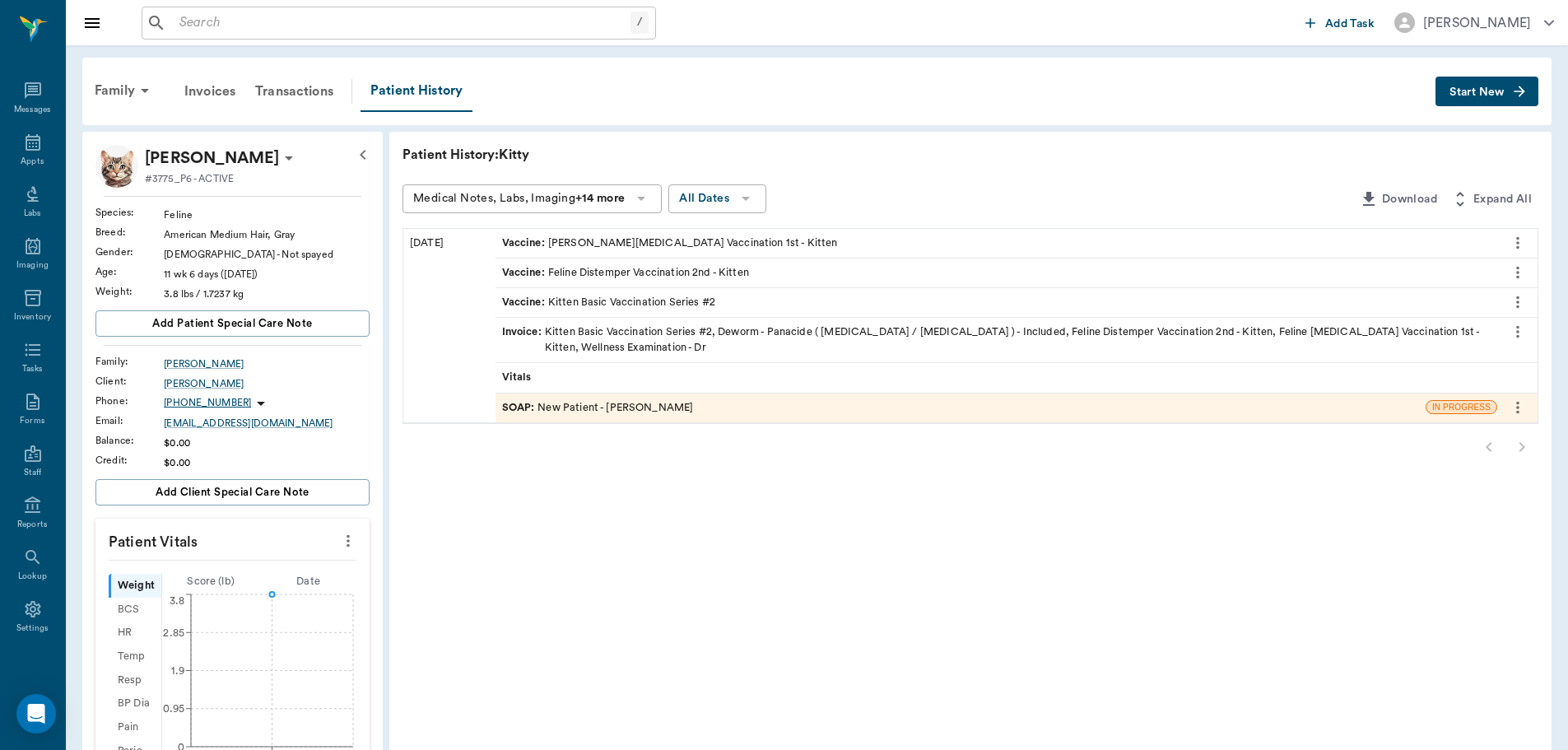
click at [635, 400] on div "SOAP : New Patient - Dr. Bert Ellsworth" at bounding box center [597, 408] width 191 height 15
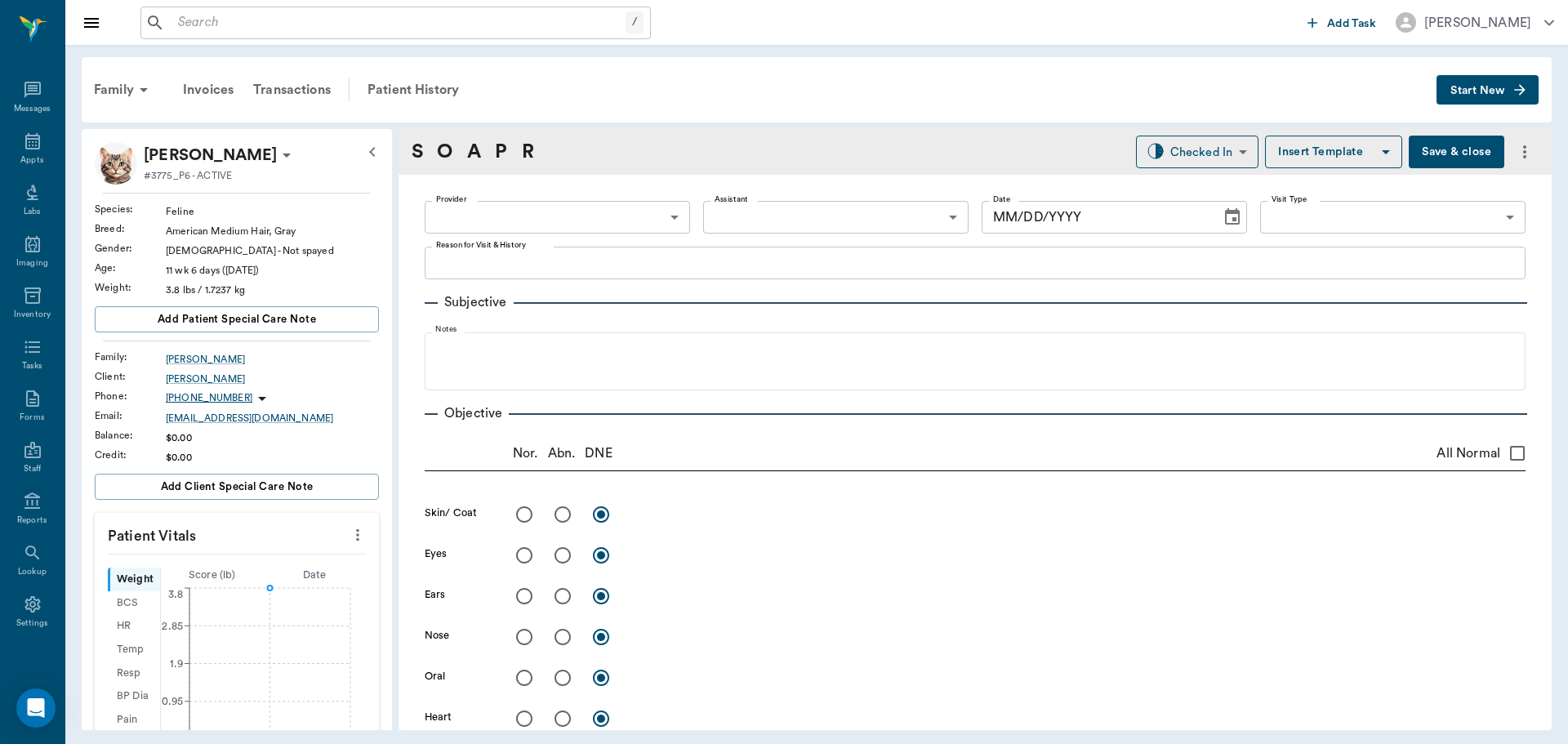
type input "63ec2f075fda476ae8351a4d"
type input "642ef10e332a41444de2bad1"
type input "65d2be4f46e3a538d89b8c17"
type textarea "CHECK UP AND 1ST KITTEN SET. NOT SURE IF SHE IS TOO OLD FOR KITTEN PACKAGE"
type input "[DATE]"
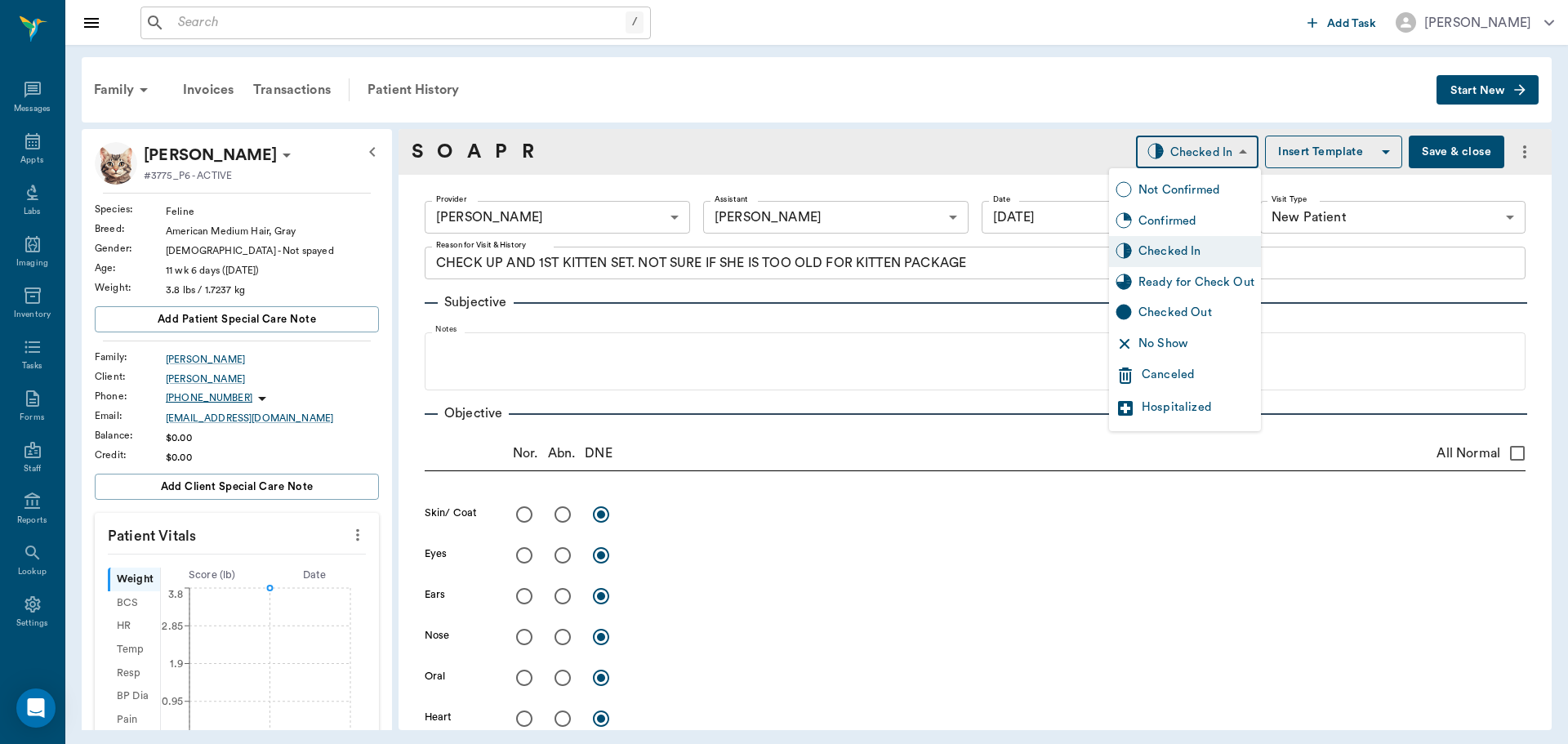
click at [1225, 151] on body "/ ​ Add Task Dr. Bert Ellsworth Nectar Messages Appts Labs Imaging Inventory Ta…" at bounding box center [784, 372] width 1568 height 744
click at [1187, 276] on div "Ready for Check Out" at bounding box center [1196, 282] width 116 height 18
type input "READY_TO_CHECKOUT"
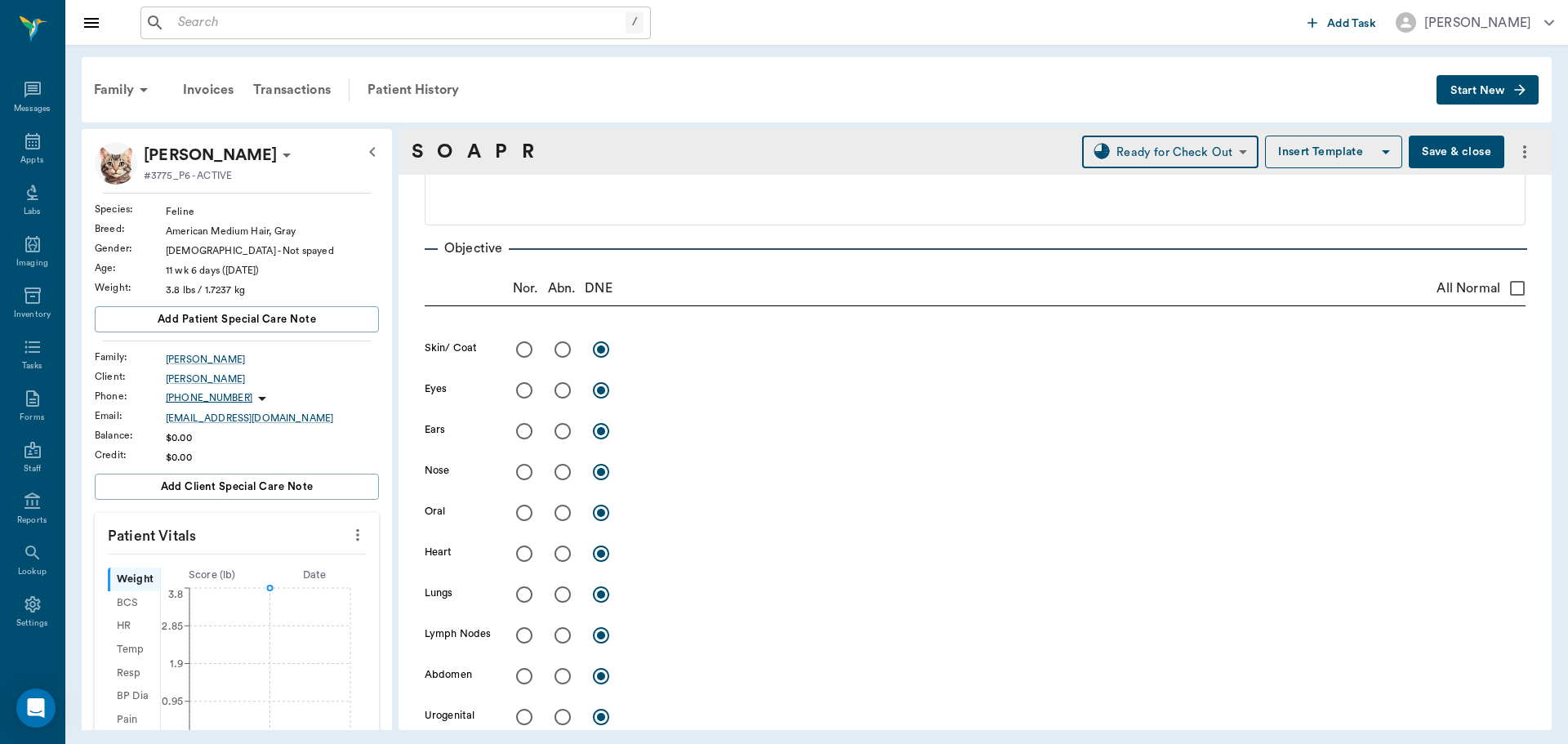
scroll to position [163, 0]
click at [1504, 292] on input "All Normal" at bounding box center [1517, 290] width 35 height 35
checkbox input "true"
radio input "true"
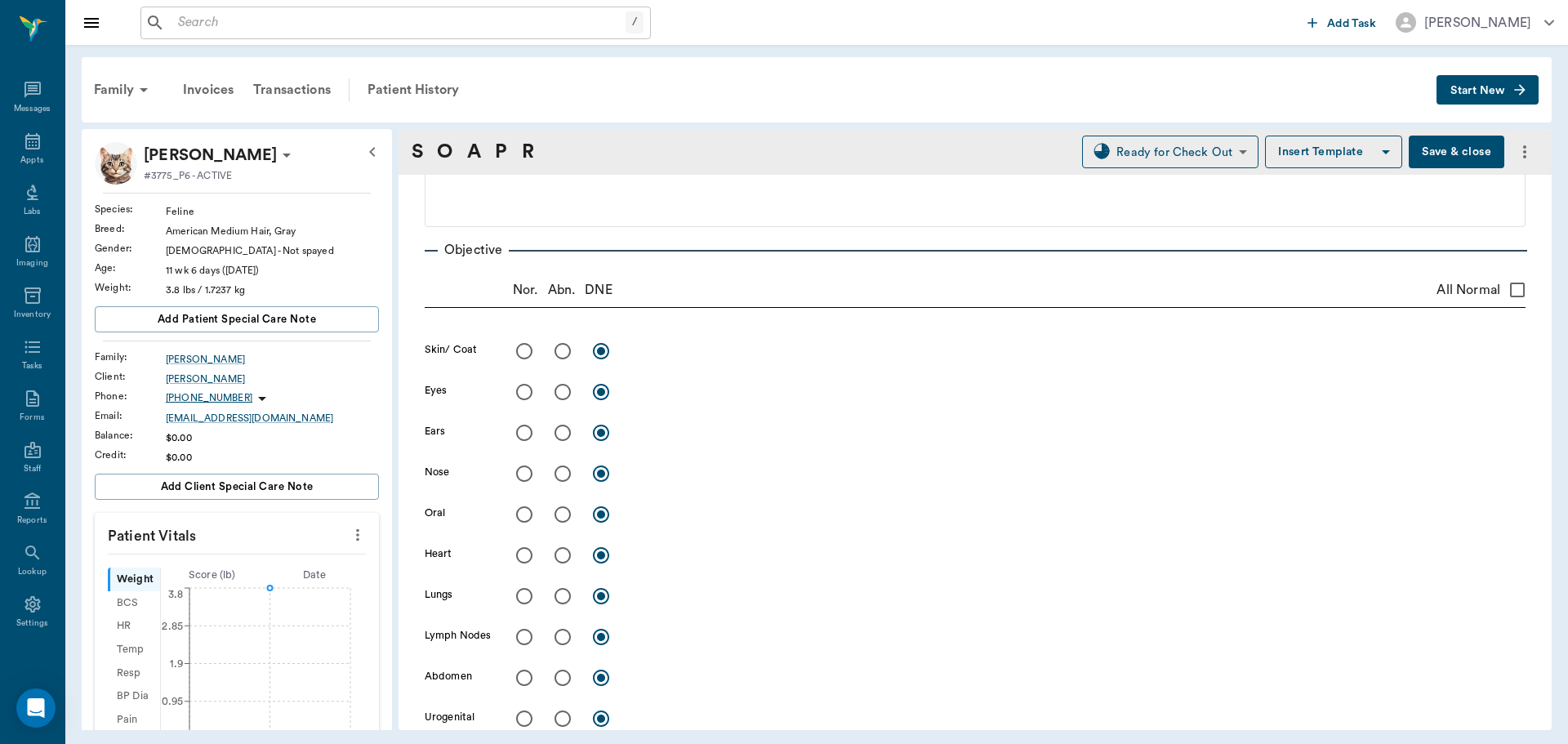
radio input "true"
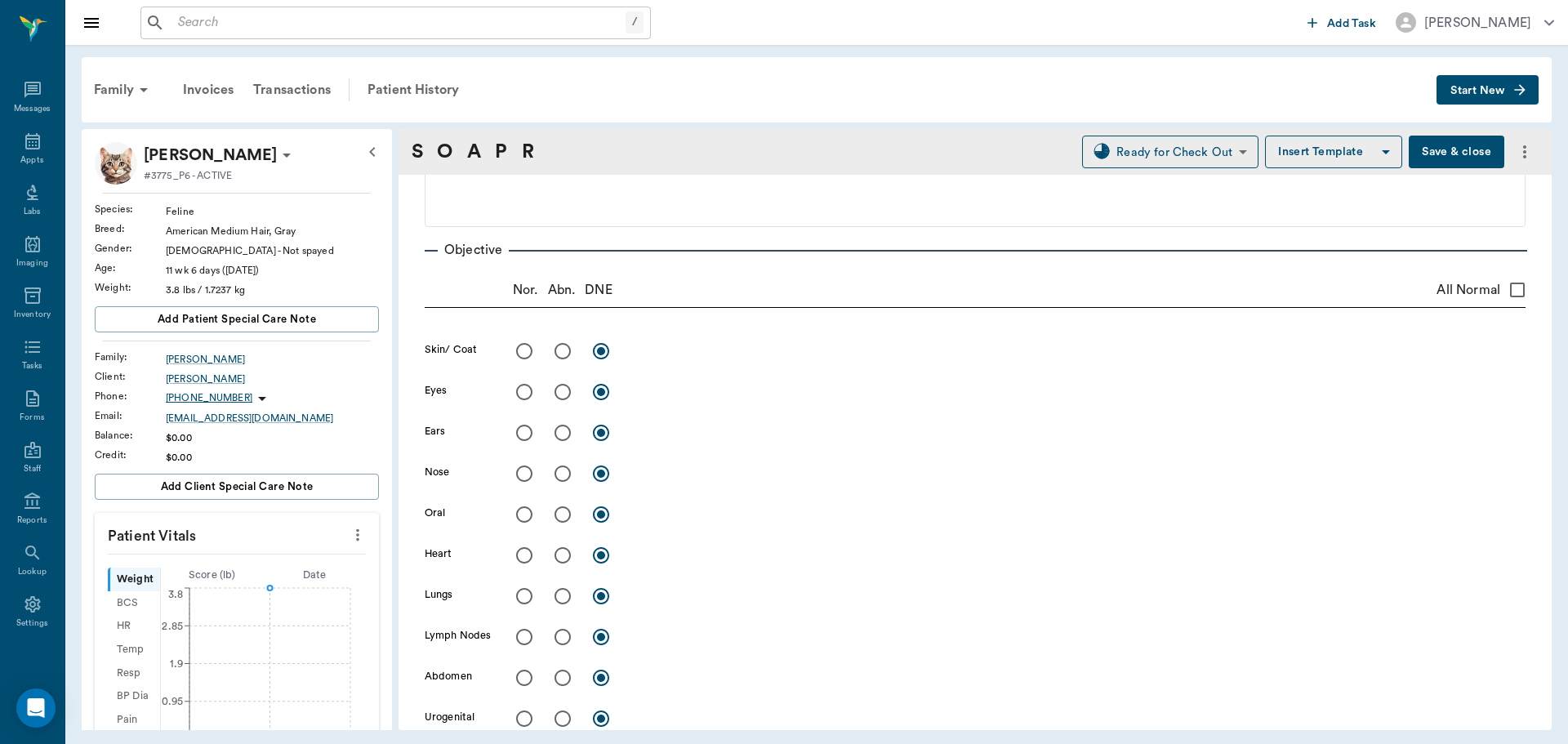
radio input "true"
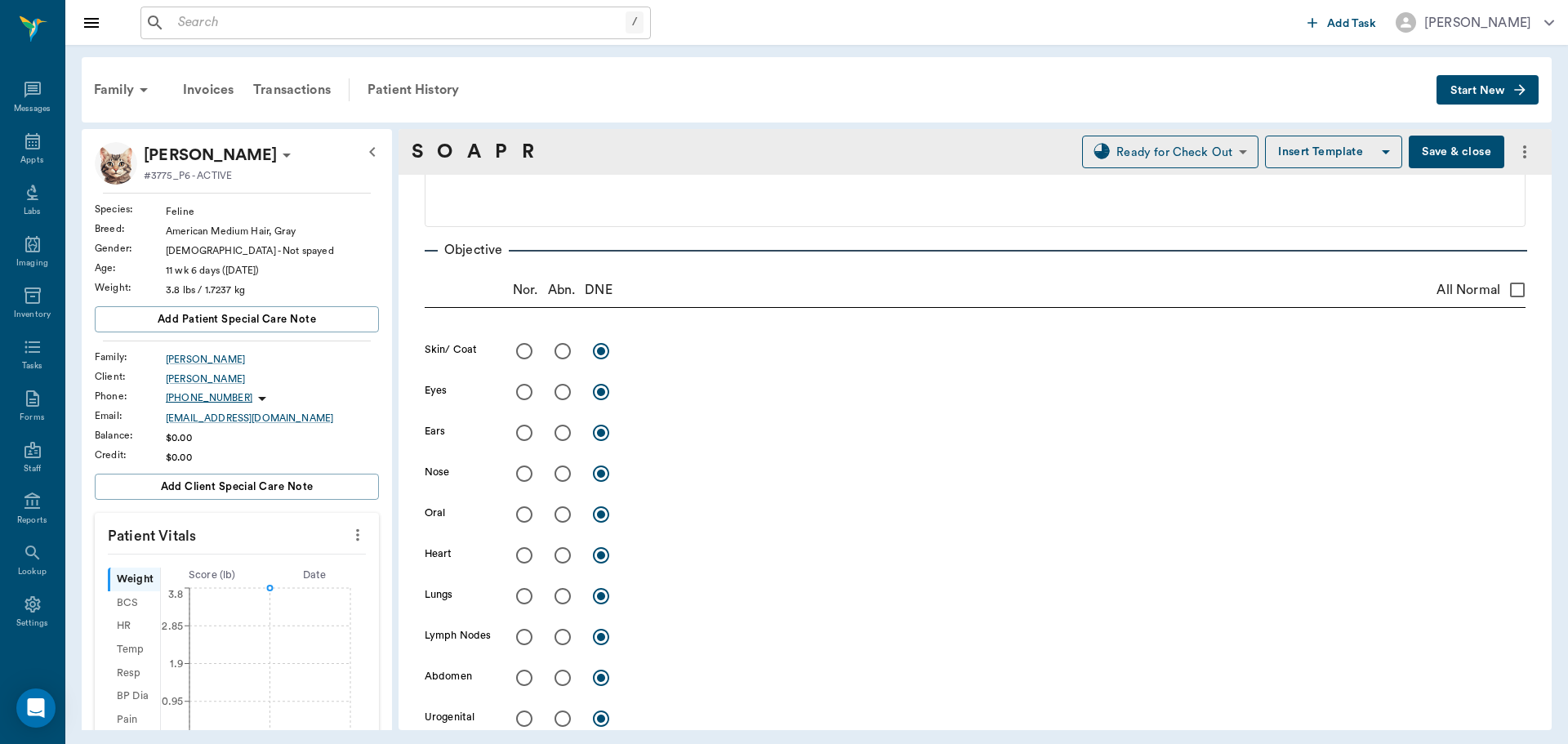
radio input "true"
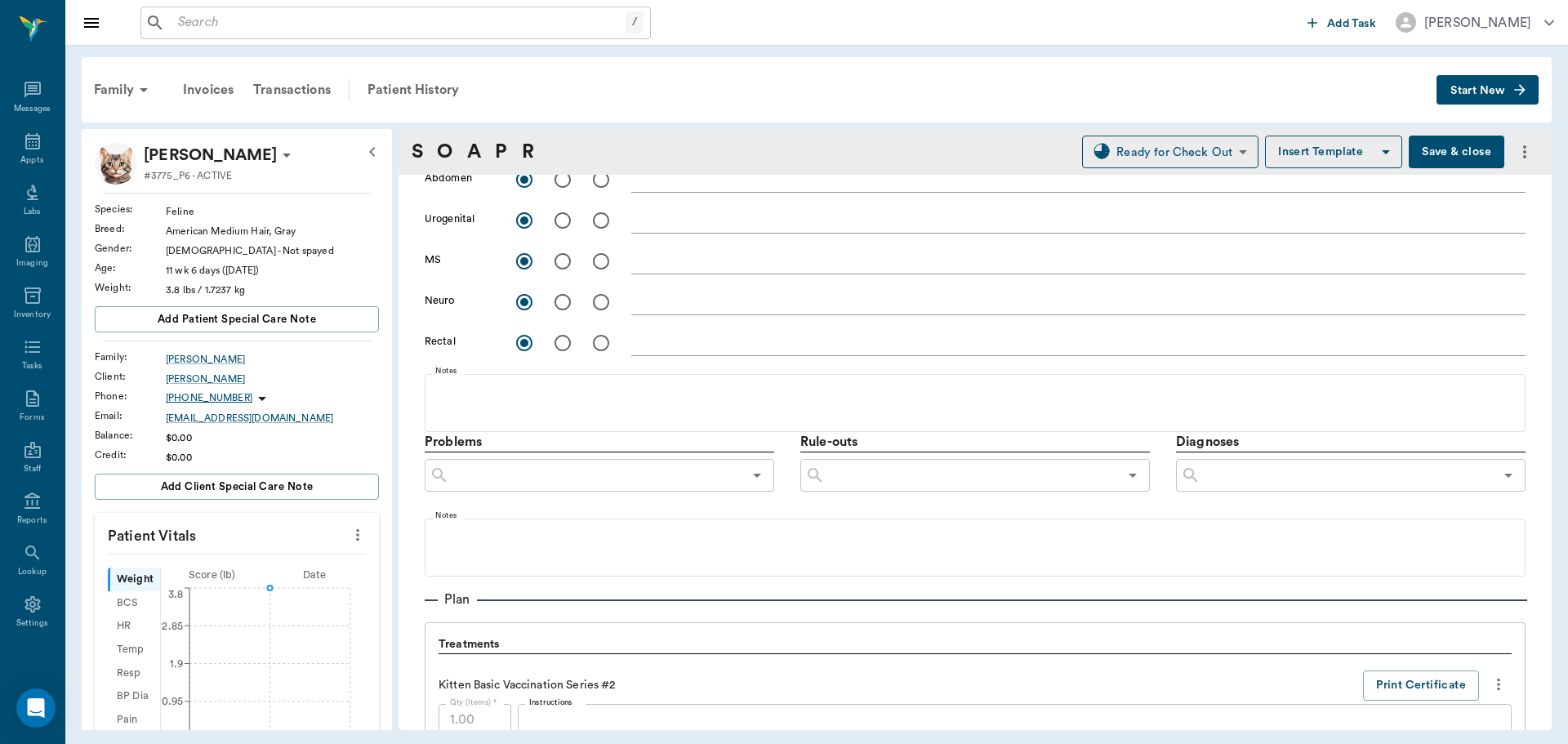
scroll to position [653, 0]
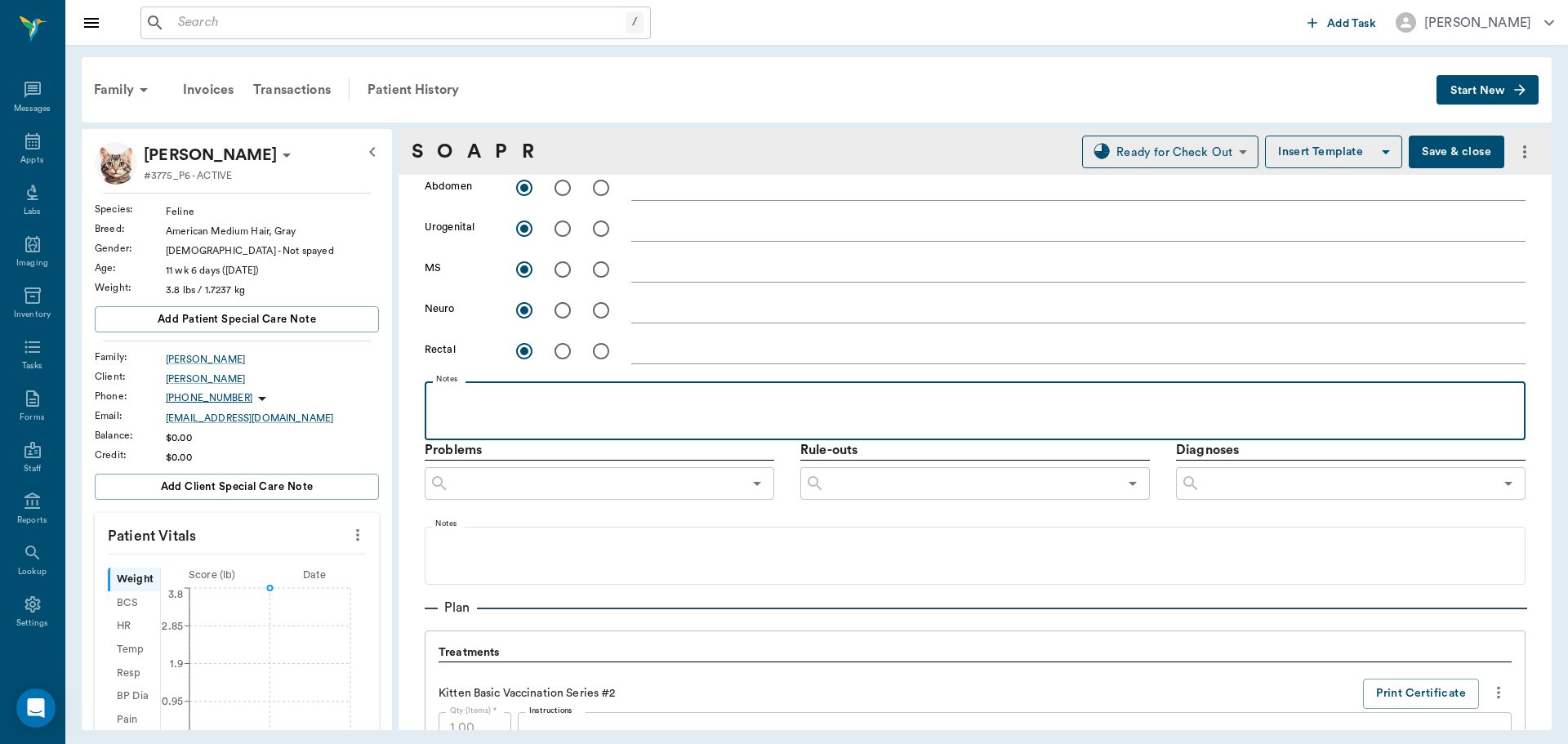
click at [442, 407] on p at bounding box center [974, 399] width 1085 height 19
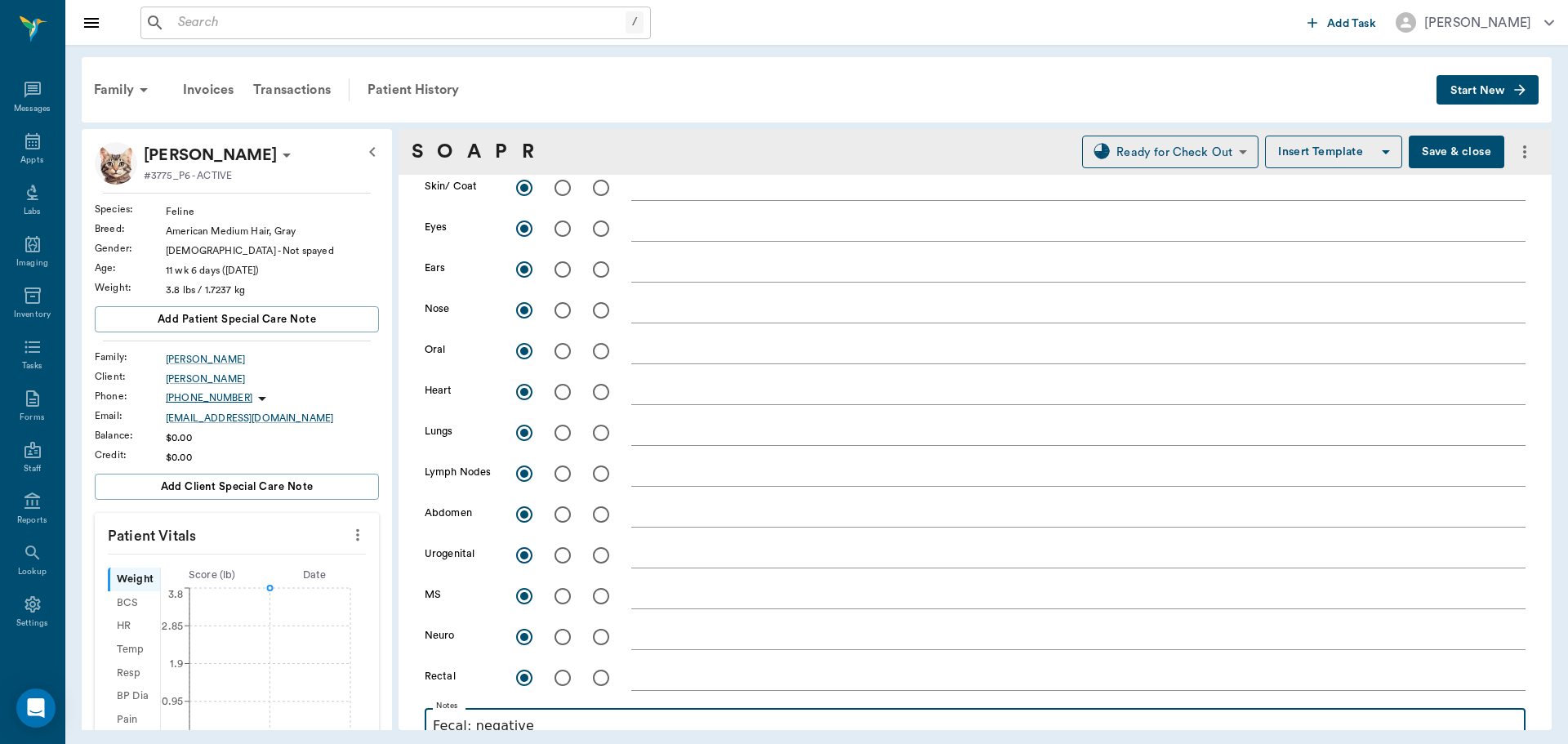
scroll to position [244, 0]
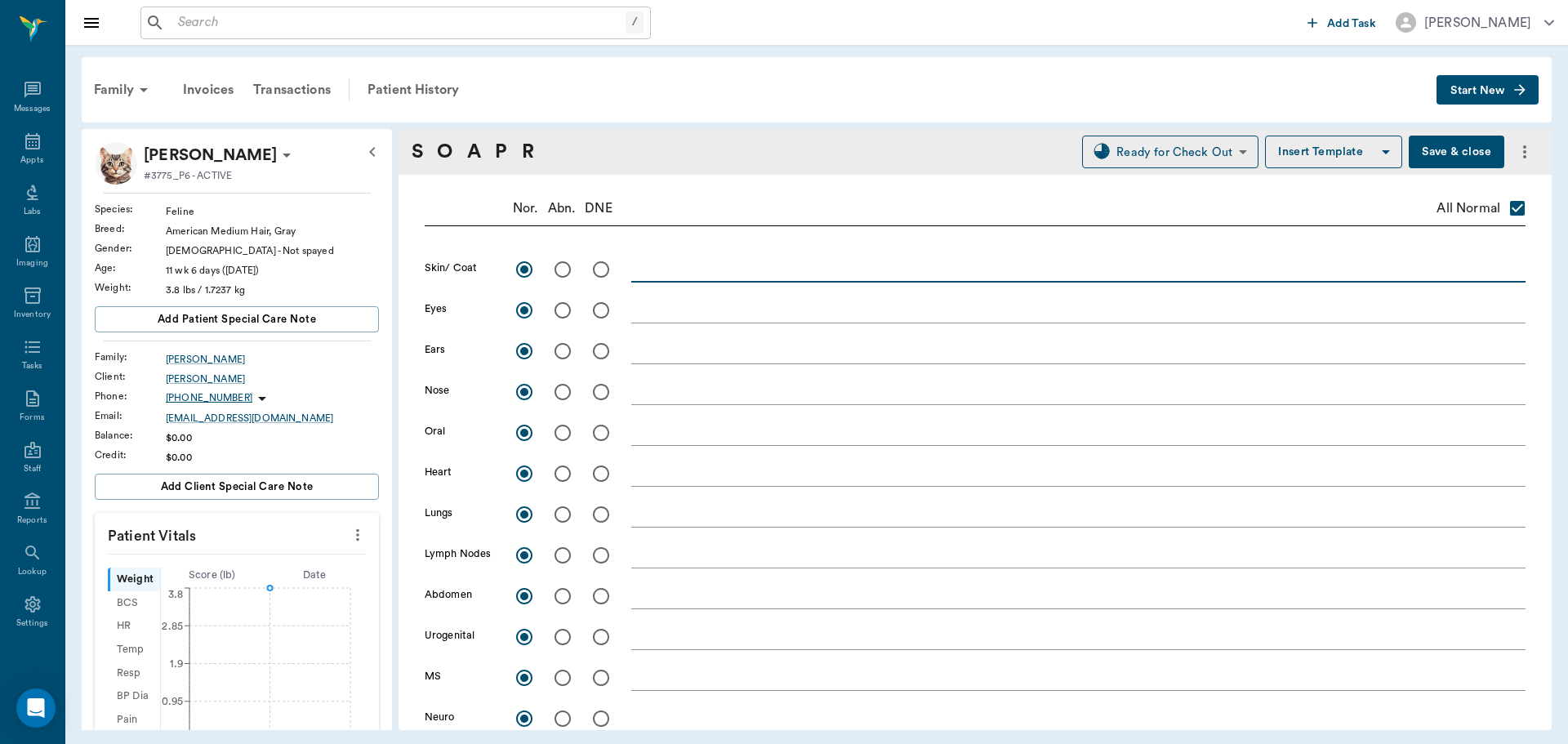
click at [681, 269] on textarea at bounding box center [1078, 269] width 895 height 19
type textarea "No fleas"
click at [680, 353] on textarea at bounding box center [1078, 351] width 895 height 19
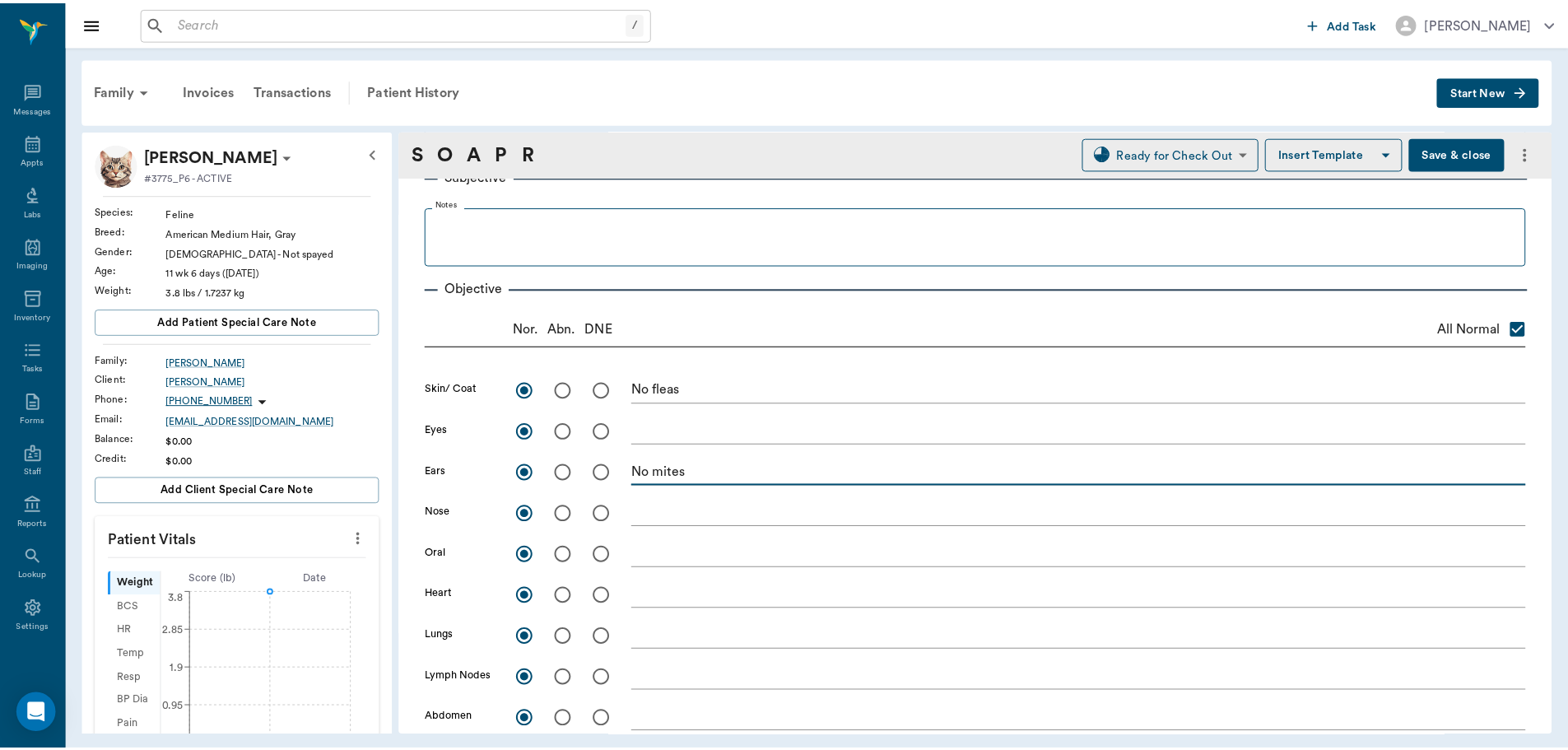
scroll to position [0, 0]
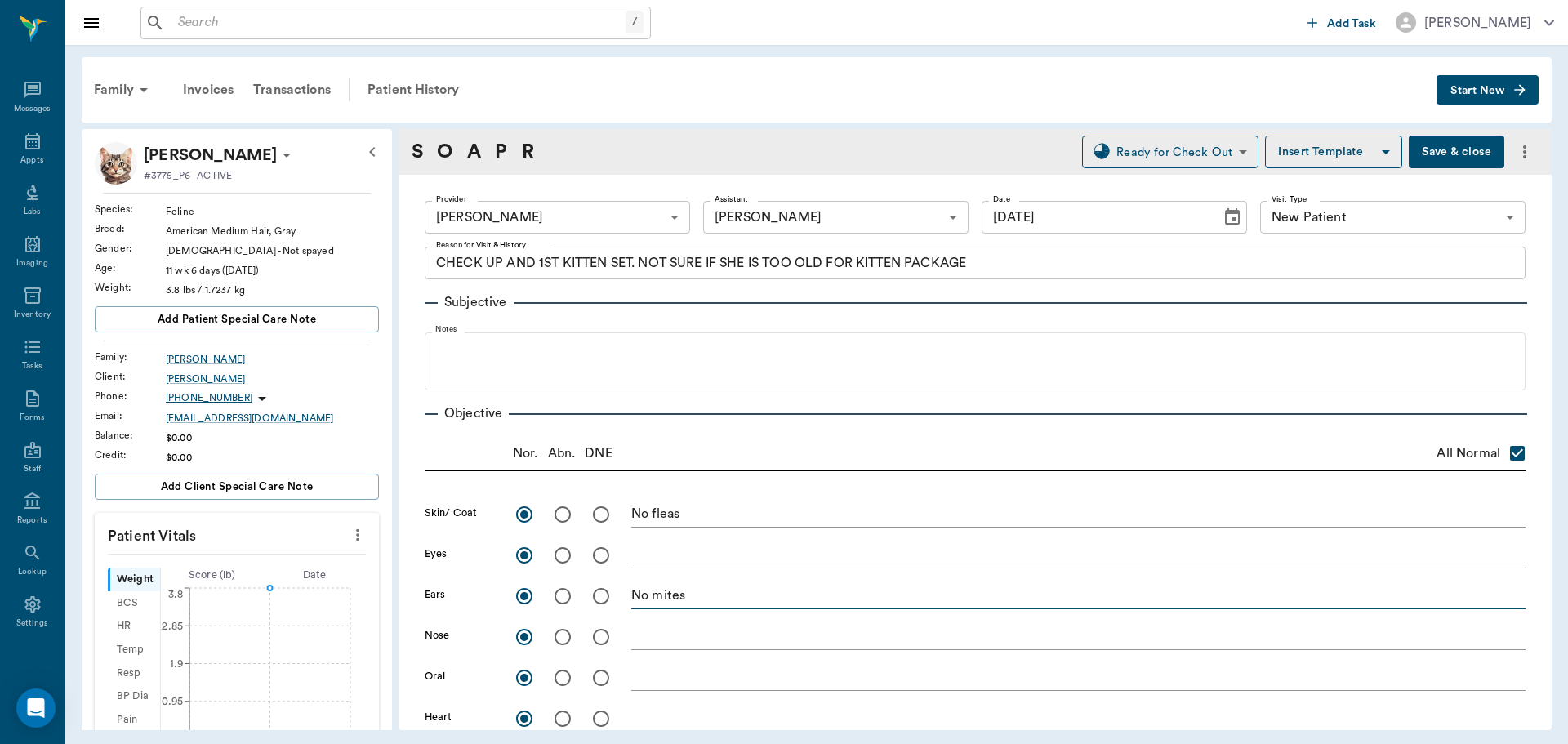
type textarea "No mites"
click at [1454, 153] on button "Save & close" at bounding box center [1457, 151] width 96 height 33
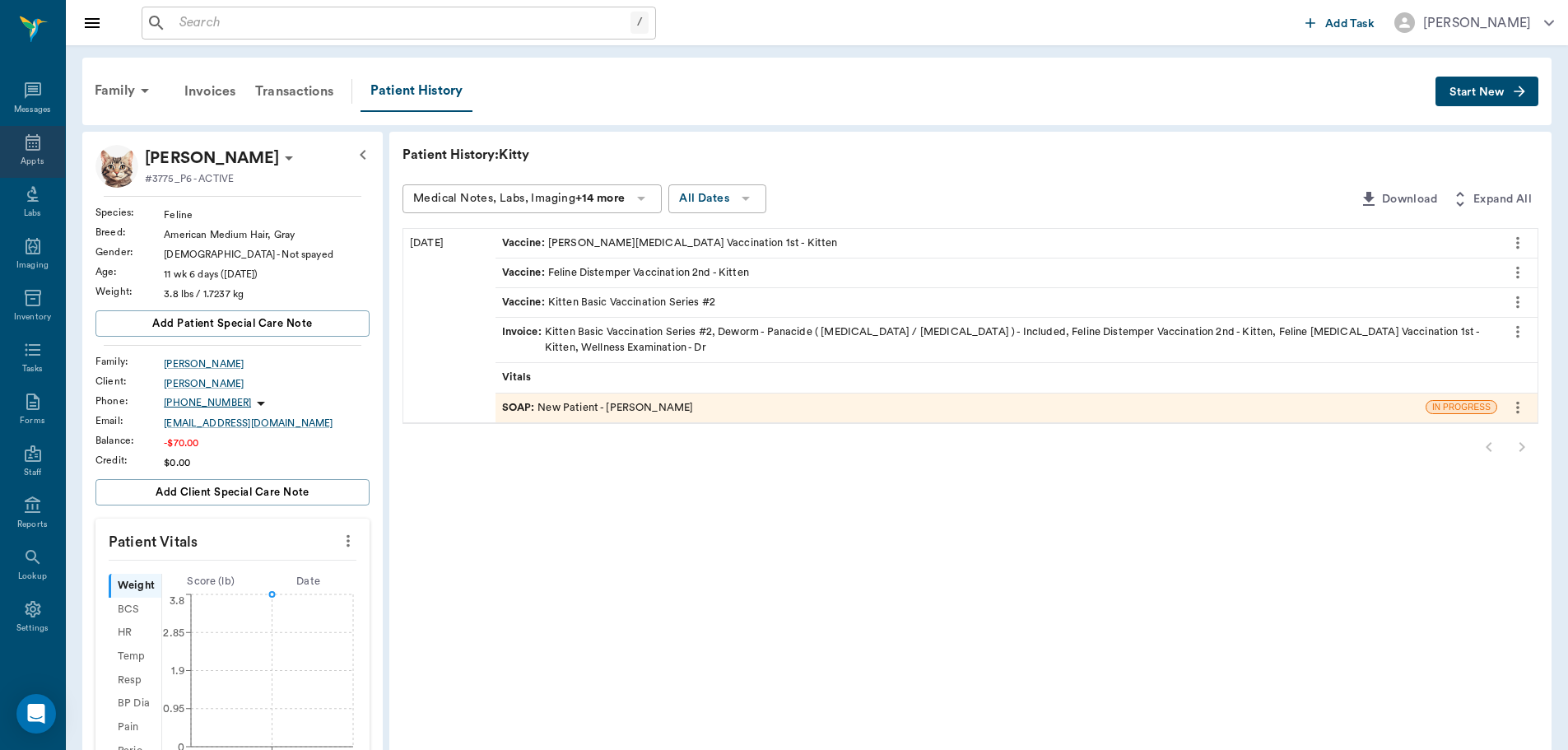
click at [25, 147] on icon at bounding box center [33, 142] width 19 height 19
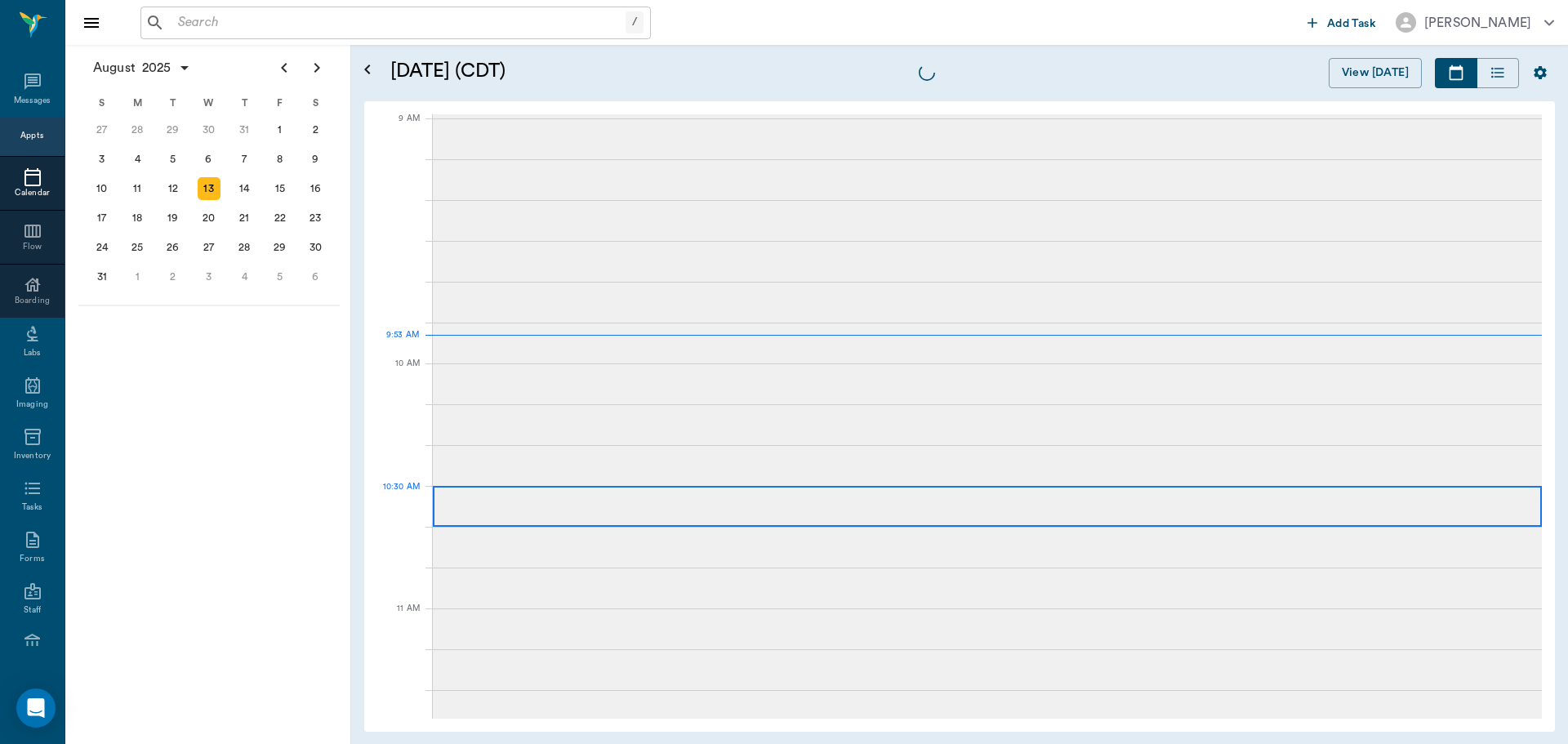
scroll to position [247, 0]
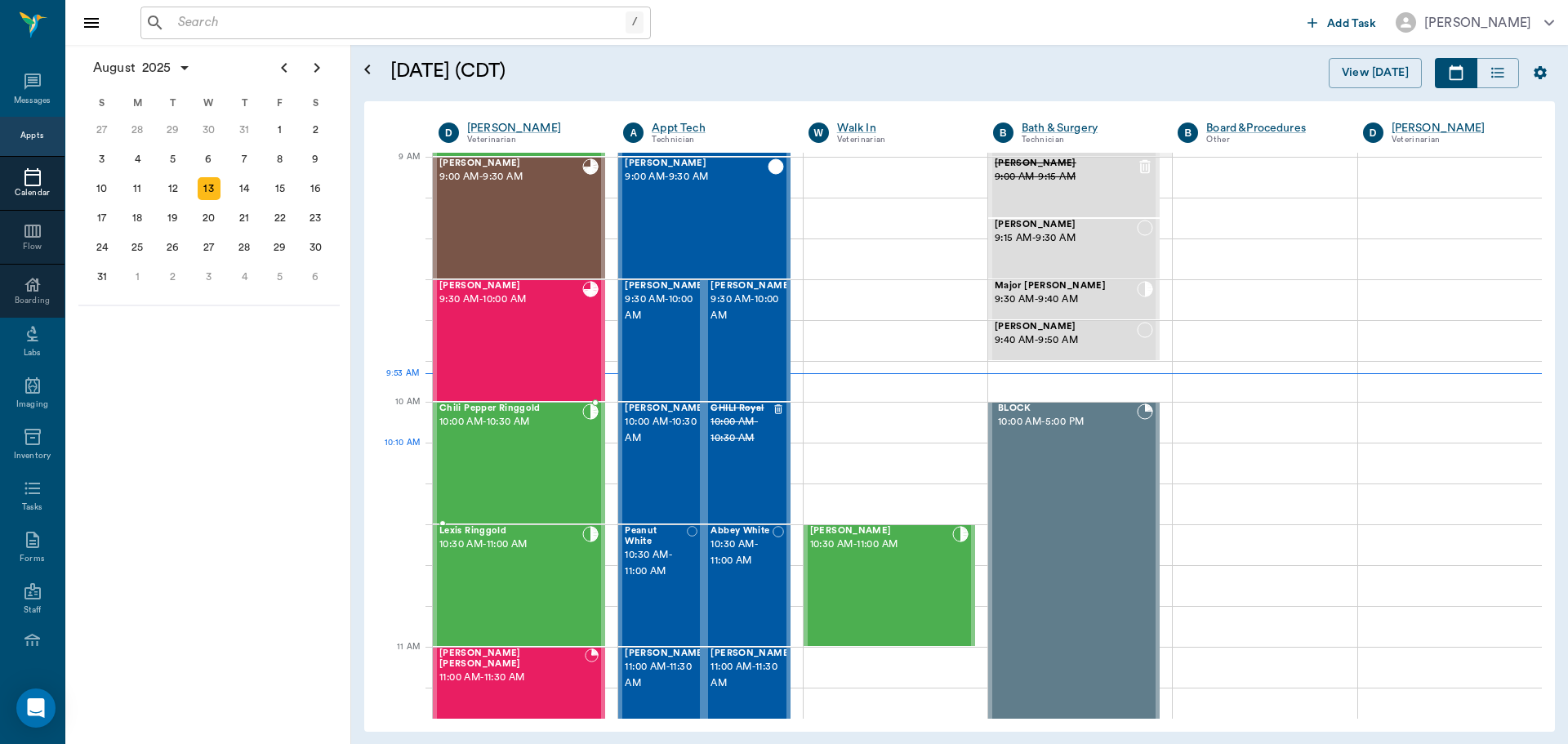
click at [510, 460] on div "Chili Pepper Ringgold 10:00 AM - 10:30 AM" at bounding box center [510, 463] width 143 height 119
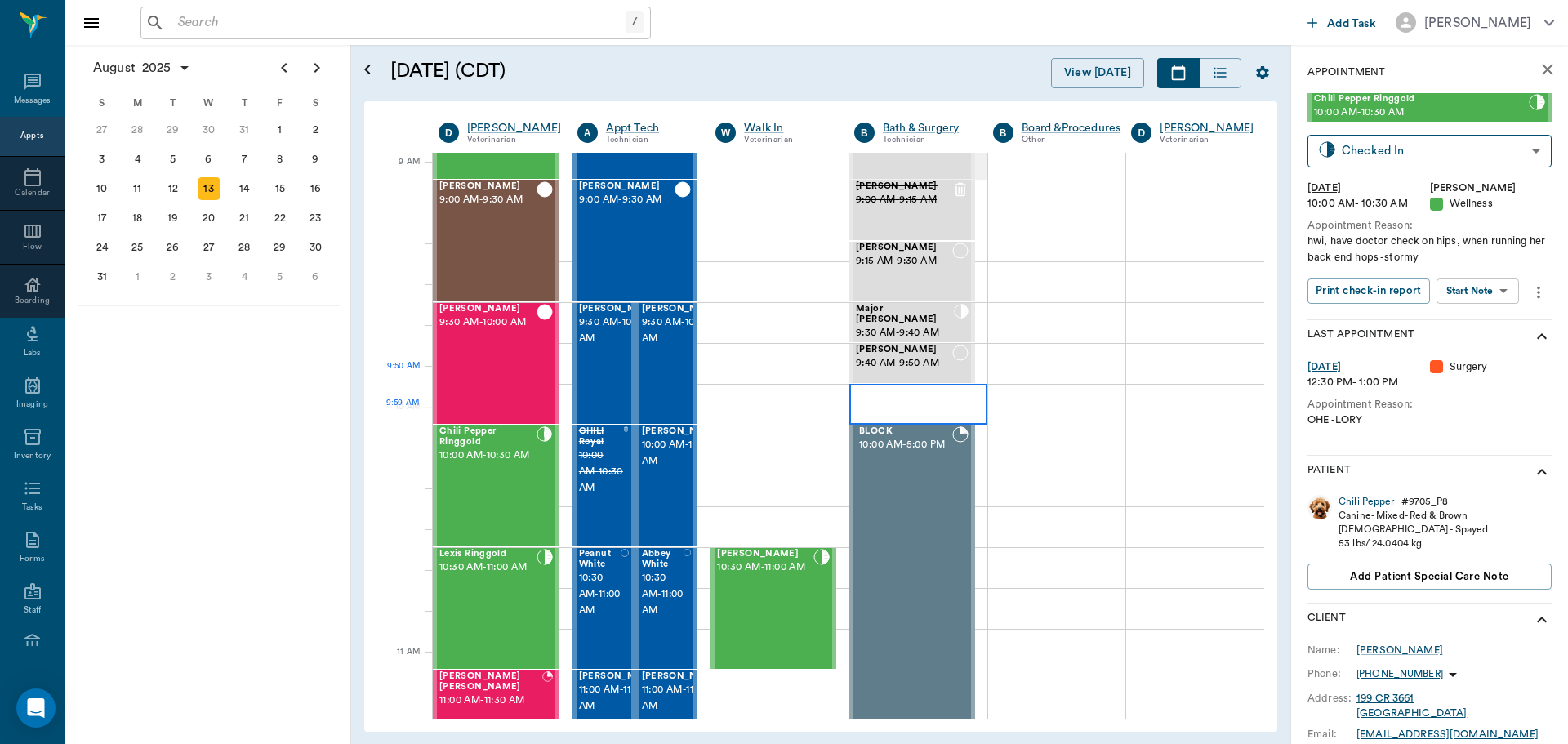
scroll to position [247, 0]
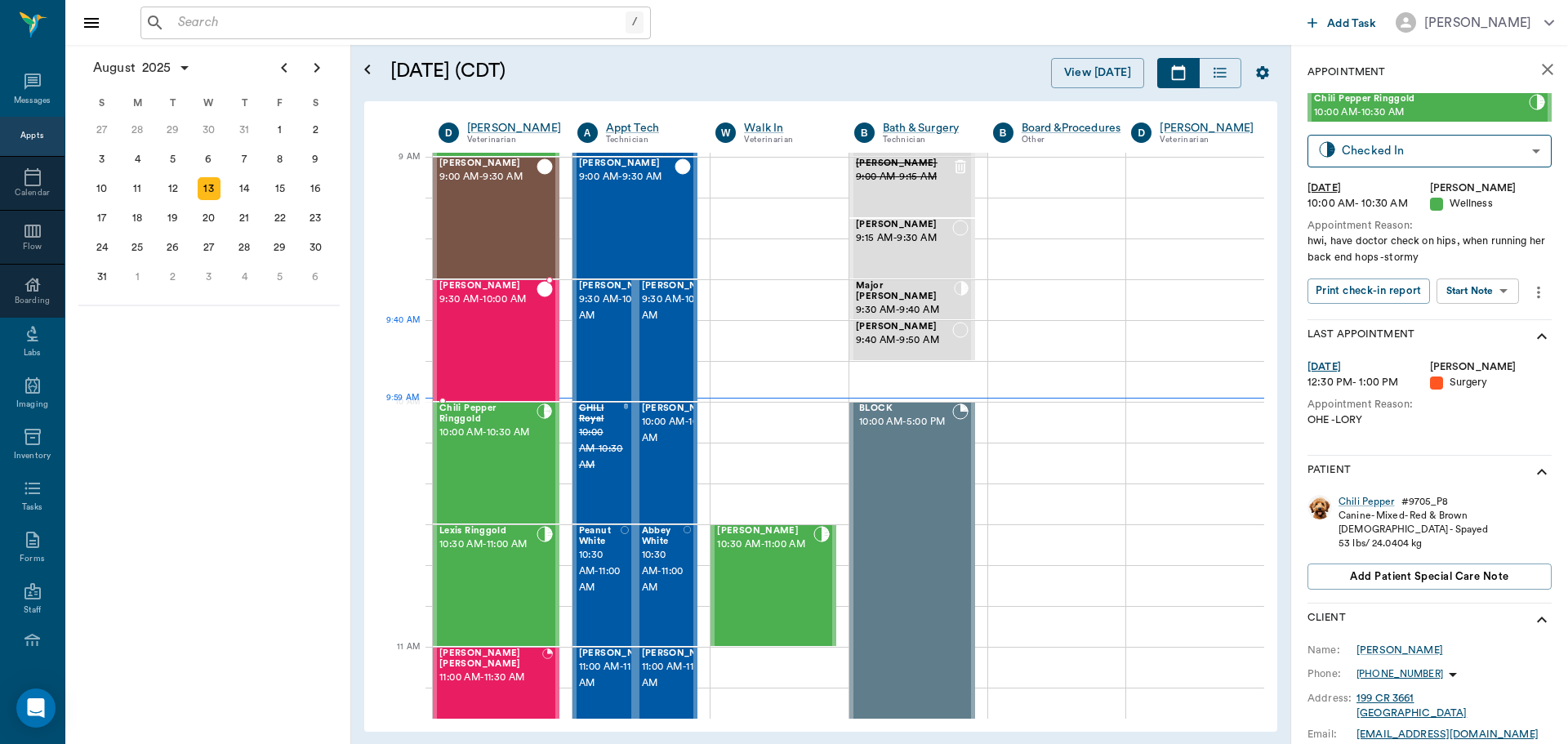
click at [505, 344] on div "Kitty Baugus 9:30 AM - 10:00 AM" at bounding box center [487, 340] width 97 height 119
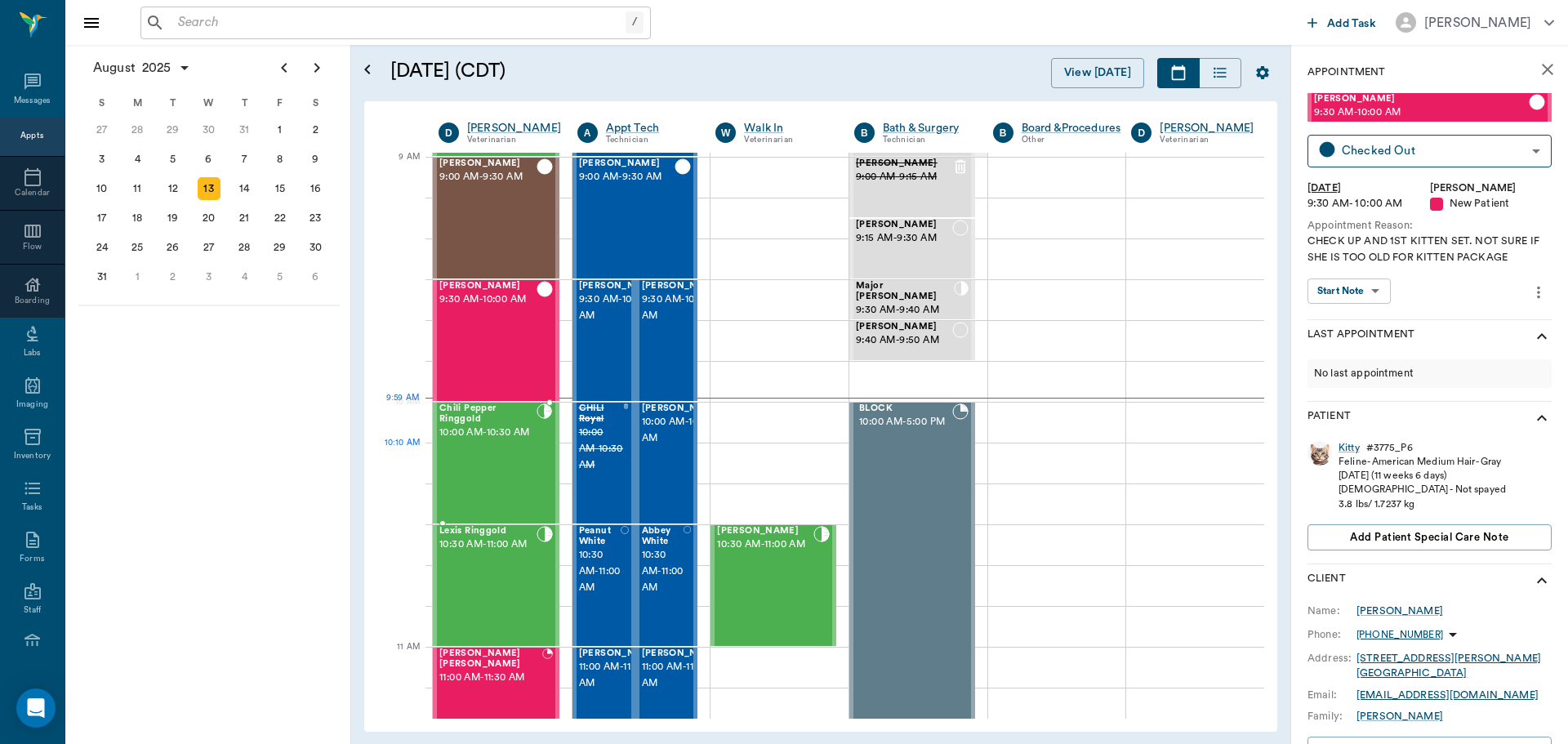
click at [529, 441] on span "10:00 AM - 10:30 AM" at bounding box center [487, 432] width 97 height 16
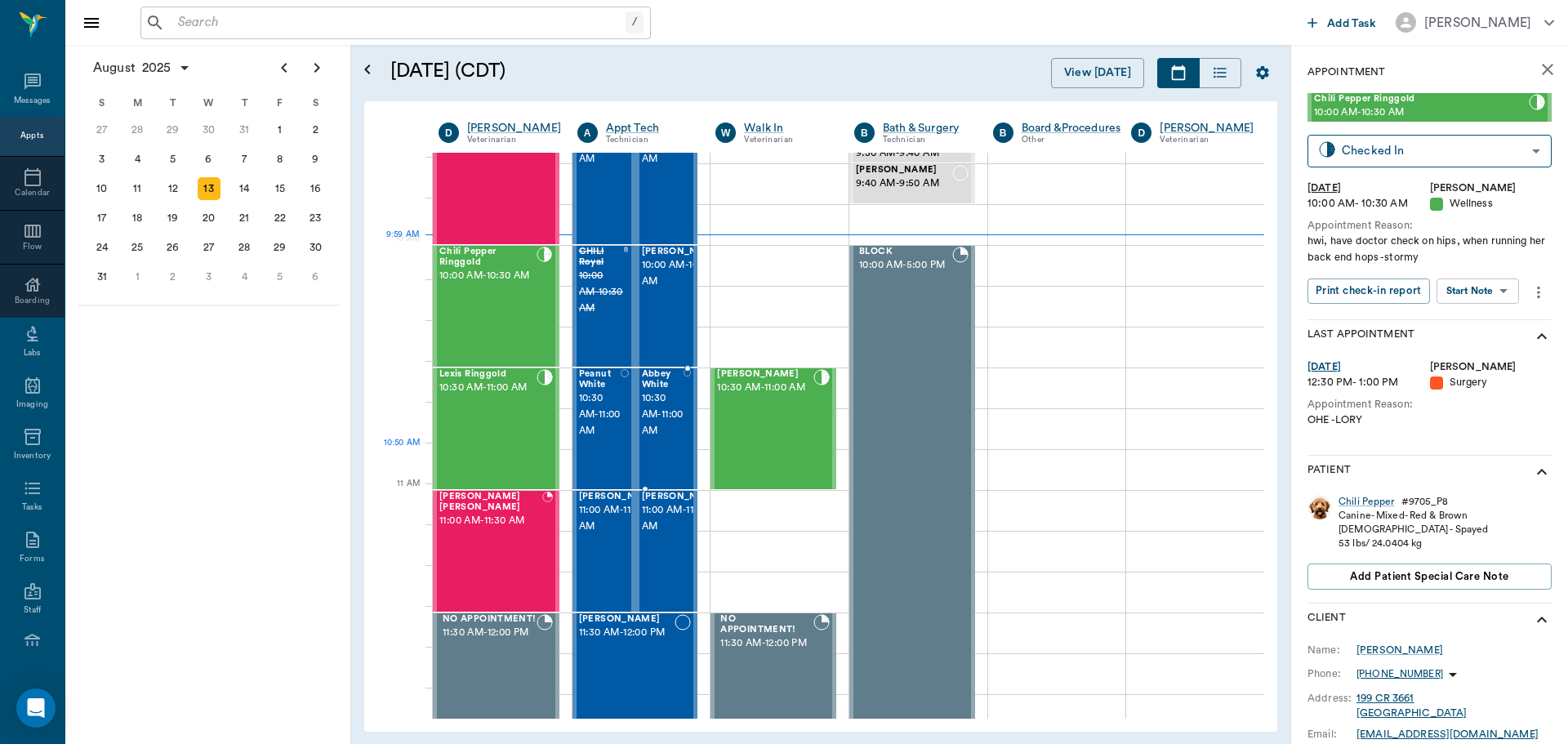
scroll to position [410, 0]
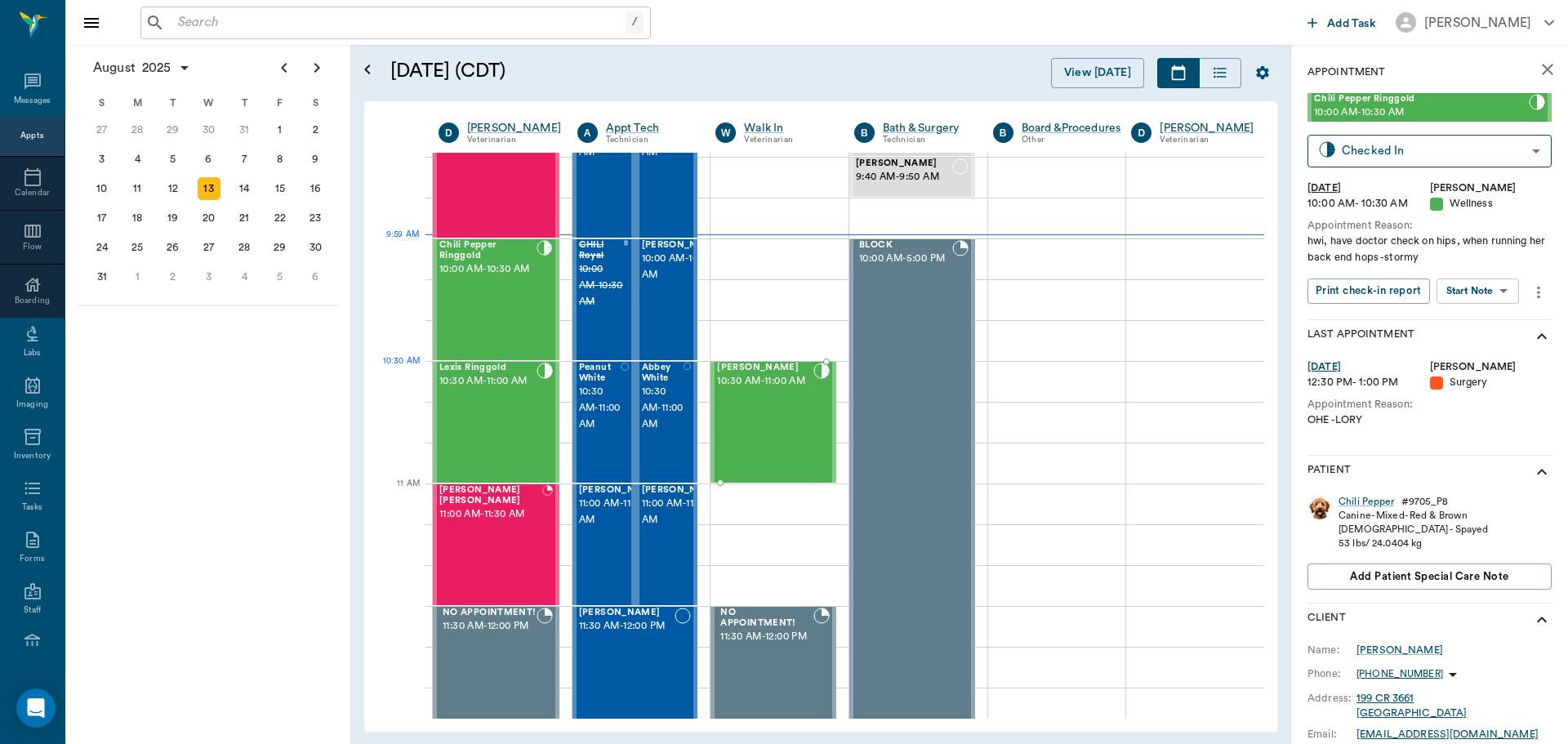
click at [761, 389] on span "10:30 AM - 11:00 AM" at bounding box center [765, 381] width 96 height 16
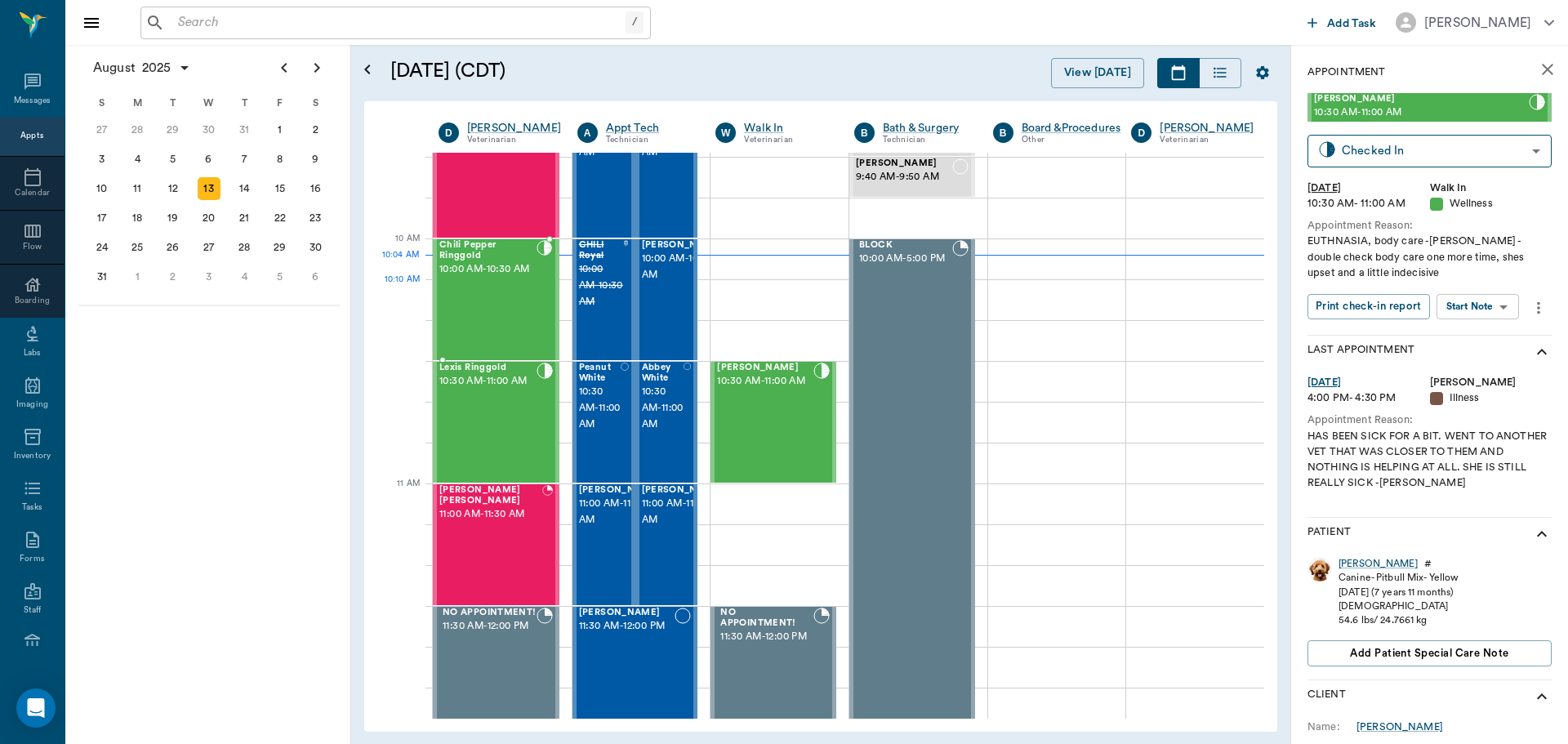
click at [486, 319] on div "Chili Pepper Ringgold 10:00 AM - 10:30 AM" at bounding box center [487, 299] width 97 height 119
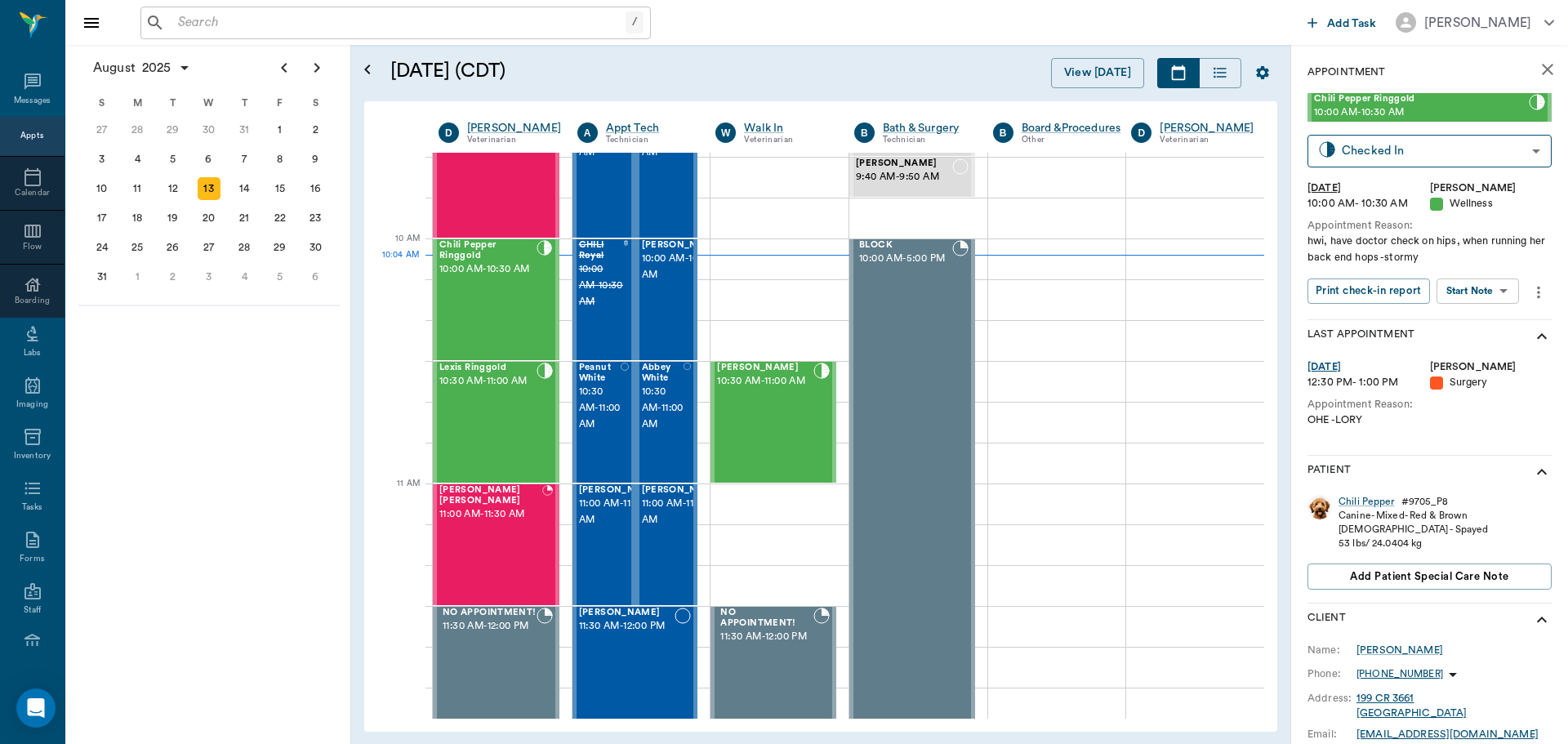
click at [1496, 286] on body "/ ​ Add Task Dr. Bert Ellsworth Nectar Messages Appts Calendar Flow Boarding La…" at bounding box center [784, 372] width 1568 height 744
click at [1485, 326] on button "Start SOAP" at bounding box center [1460, 325] width 56 height 19
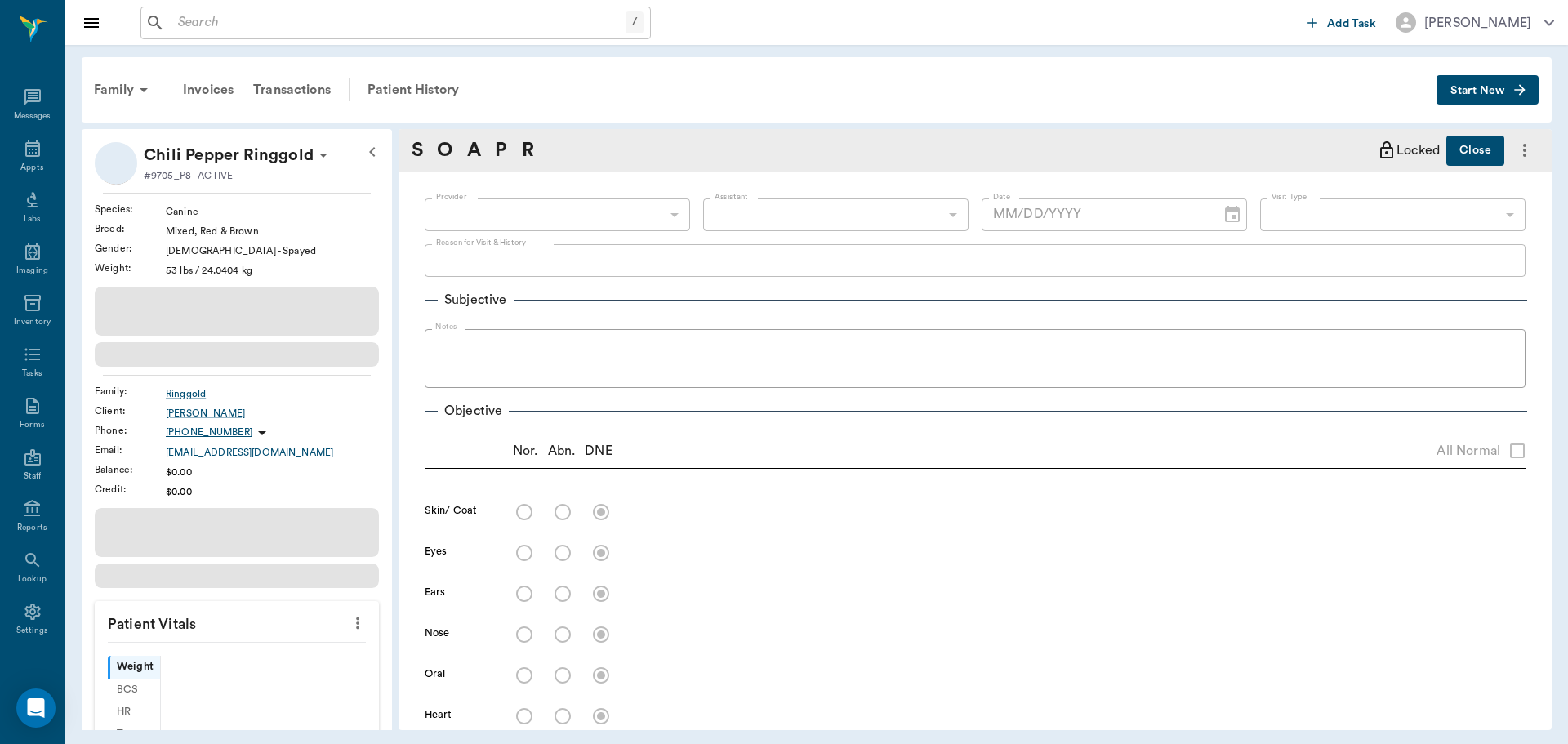
scroll to position [8, 0]
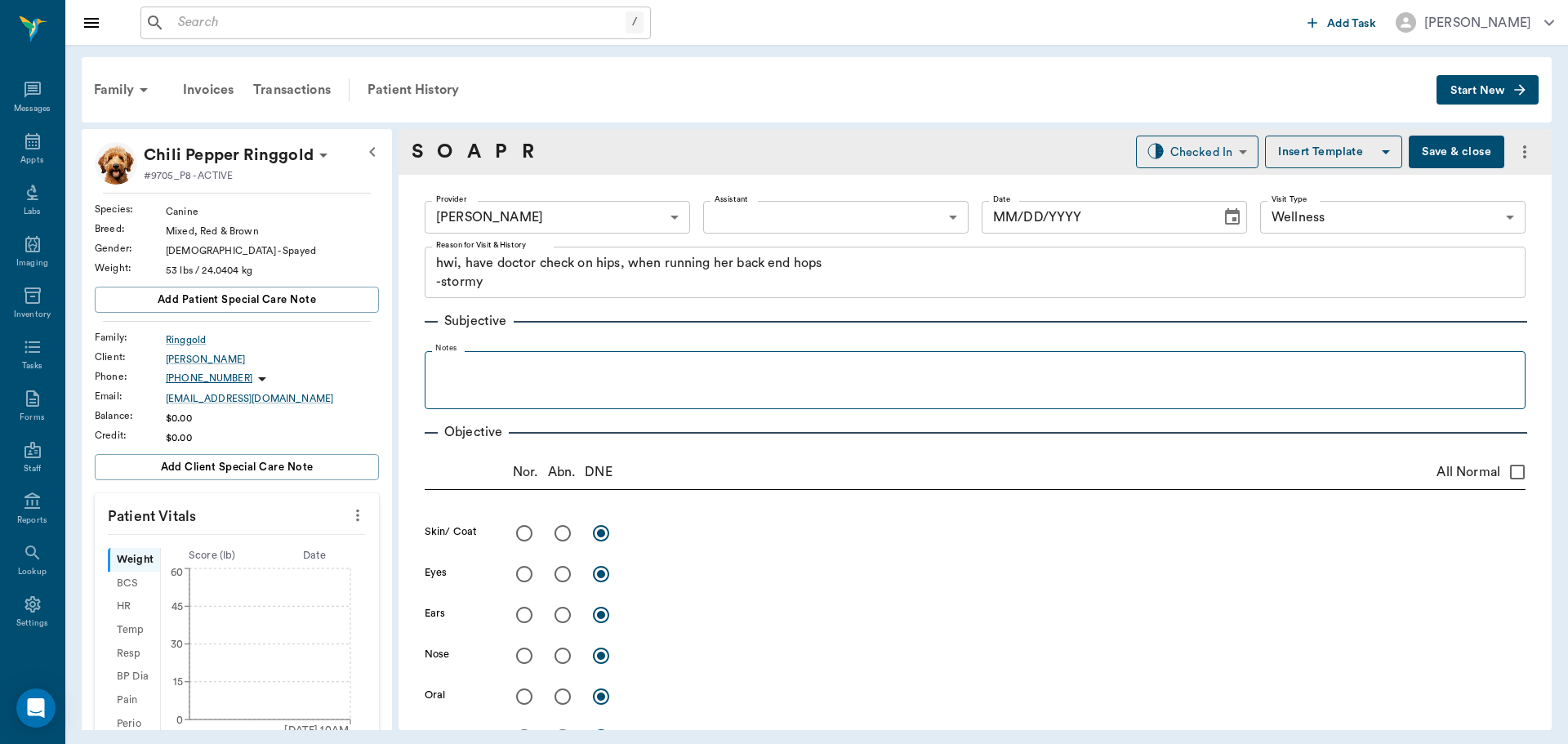
type input "63ec2f075fda476ae8351a4d"
type input "65d2be4f46e3a538d89b8c14"
type textarea "hwi, have doctor check on hips, when running her back end hops -stormy"
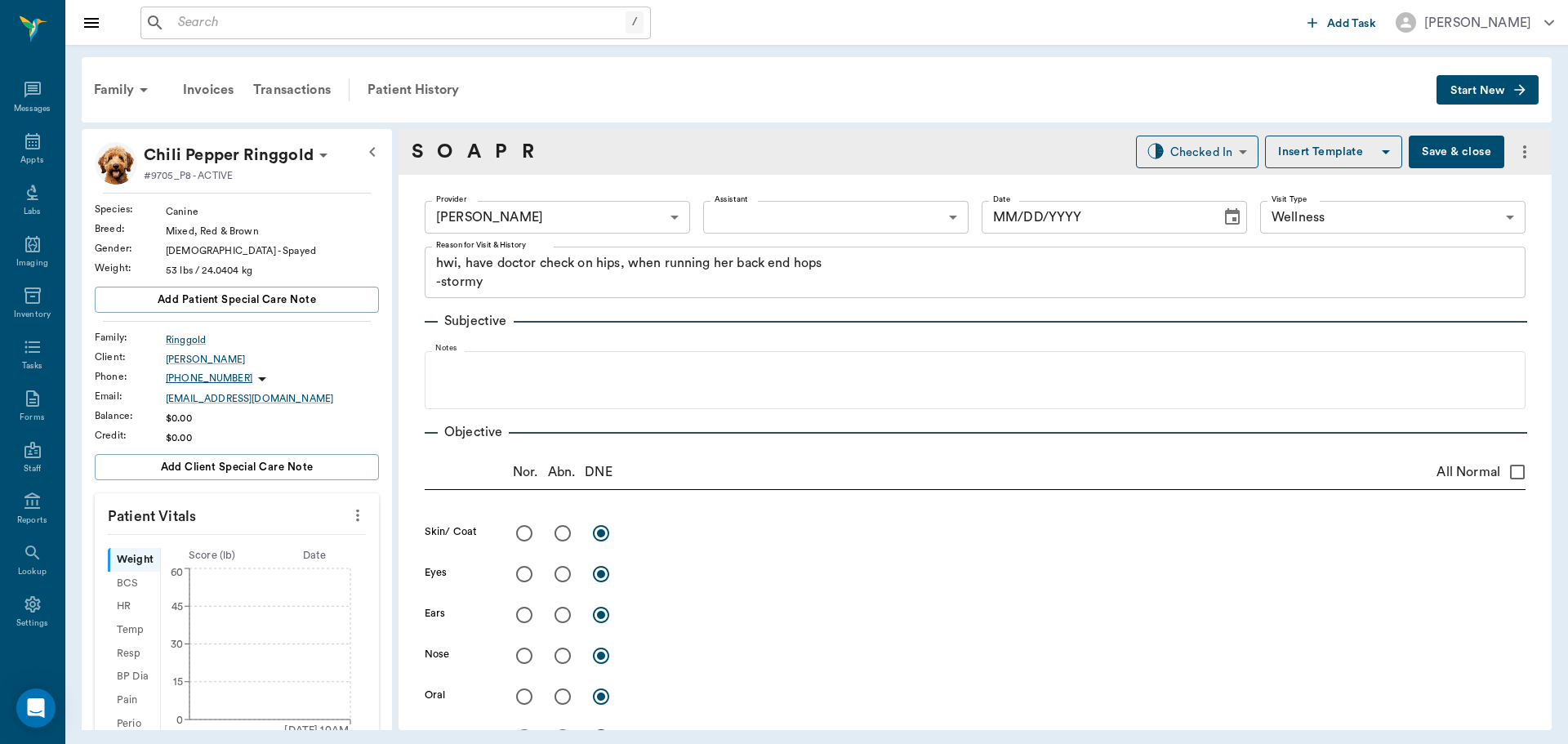
type input "[DATE]"
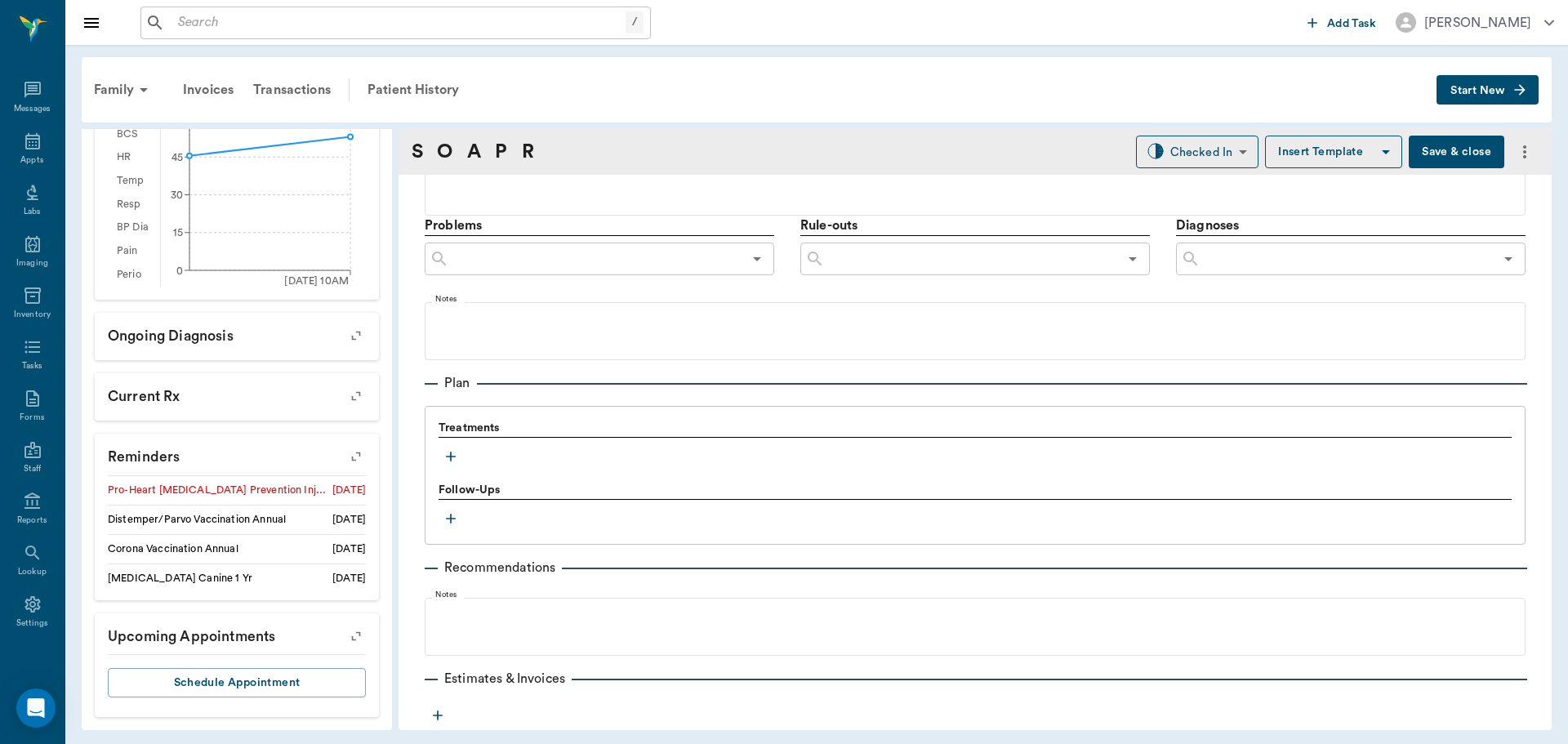
scroll to position [817, 0]
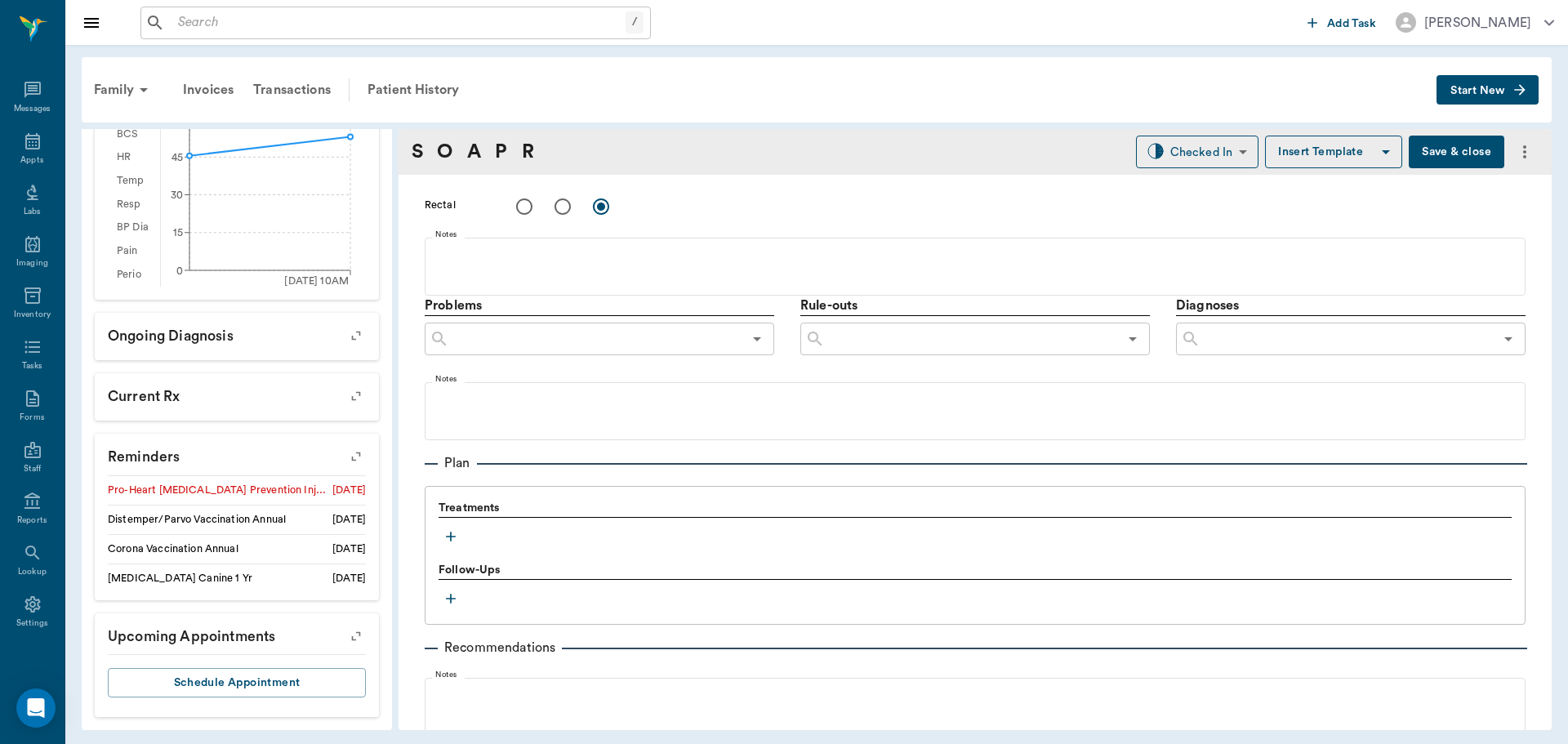
click at [449, 537] on icon "button" at bounding box center [451, 536] width 16 height 16
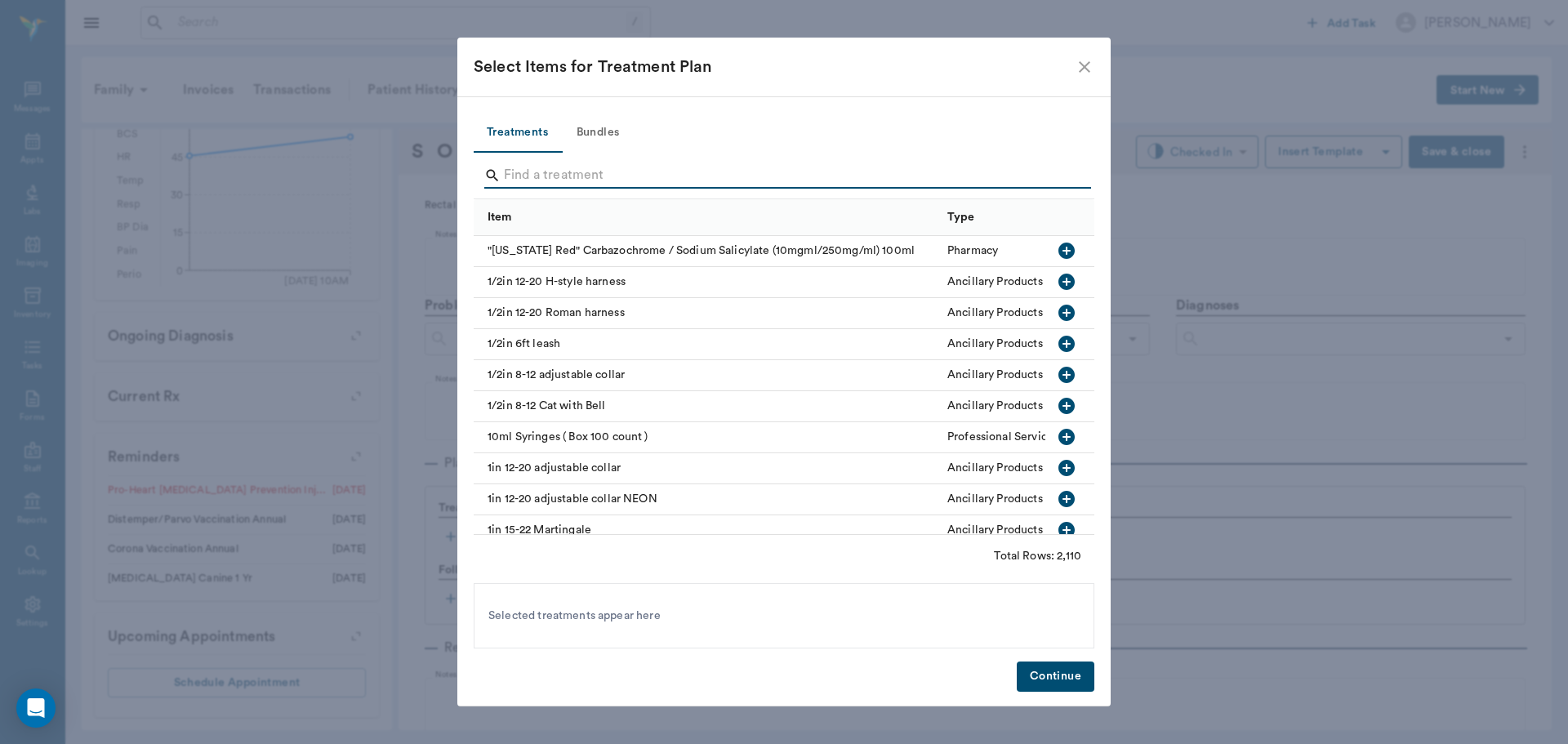
click at [562, 179] on input "Search" at bounding box center [784, 174] width 563 height 26
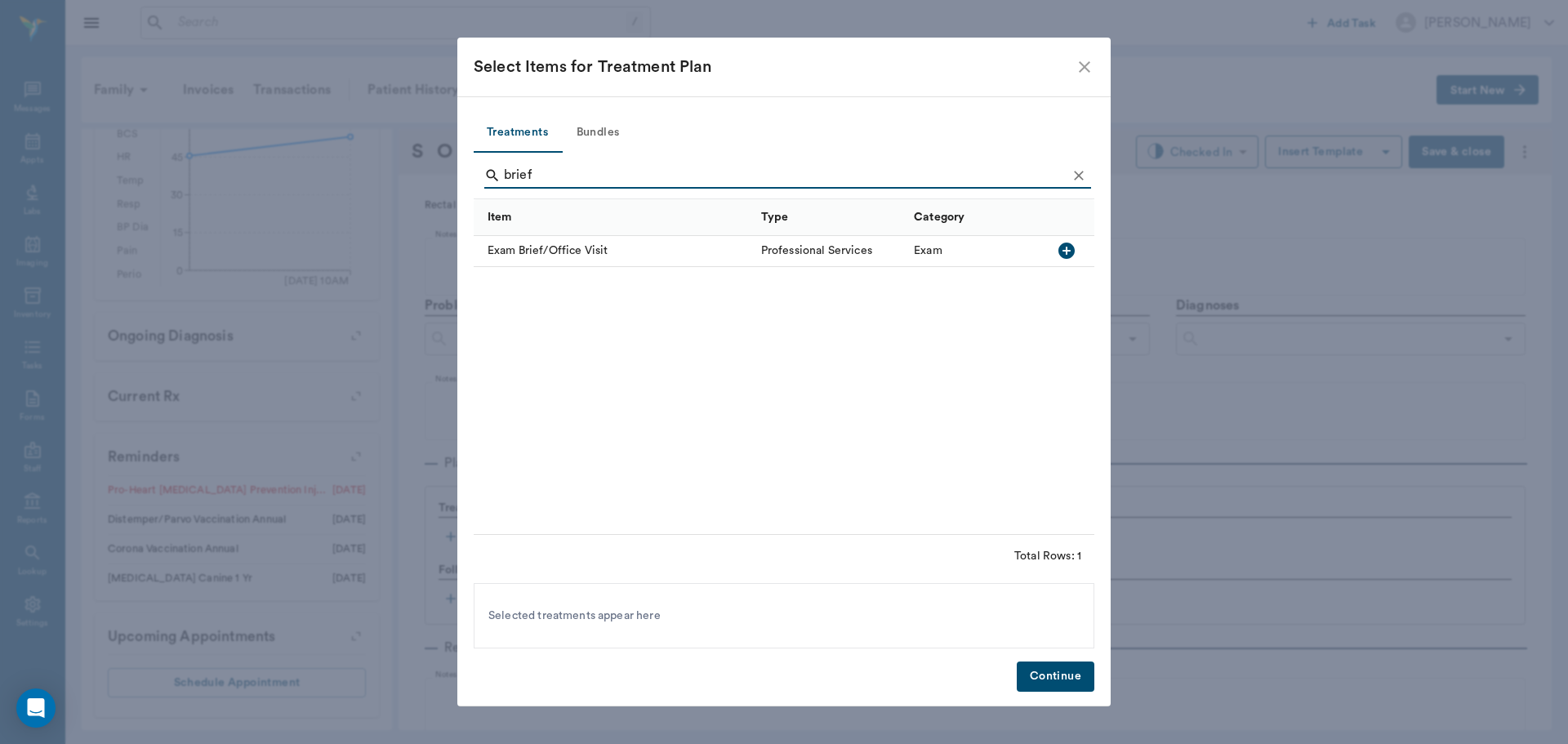
type input "brief"
click at [1062, 256] on icon "button" at bounding box center [1066, 250] width 16 height 16
click at [1064, 674] on button "Continue" at bounding box center [1055, 677] width 78 height 31
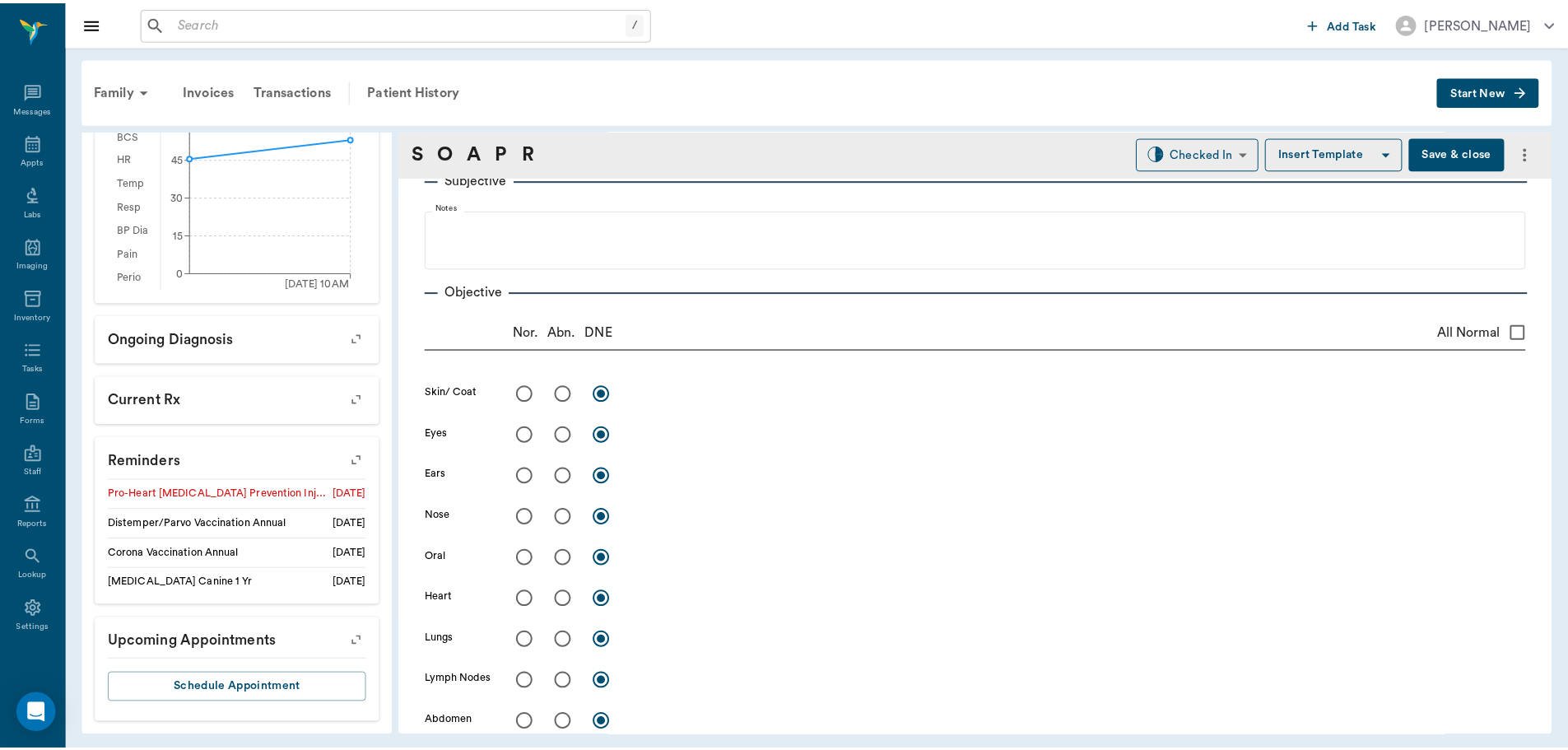
scroll to position [0, 0]
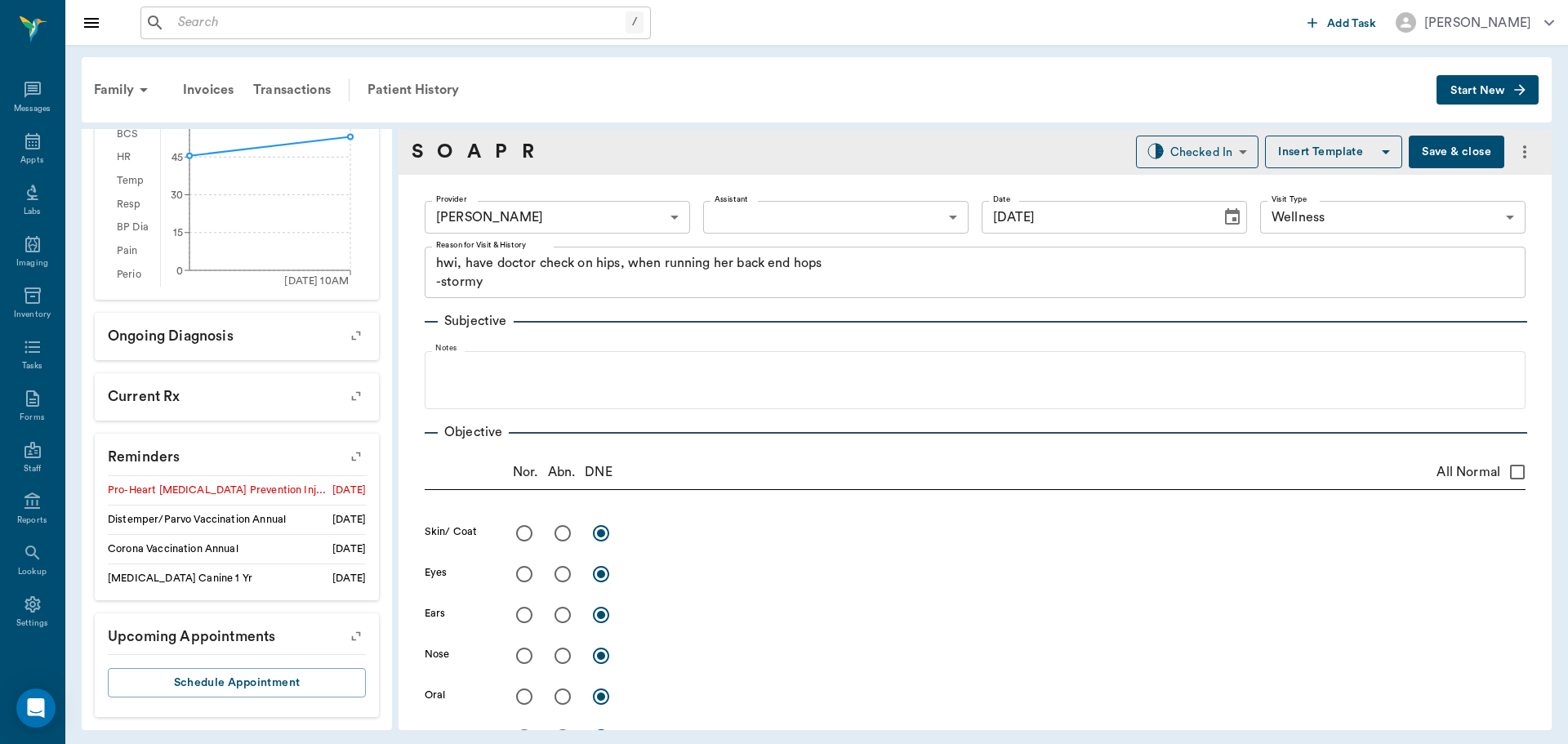
click at [1441, 151] on button "Save & close" at bounding box center [1457, 151] width 96 height 33
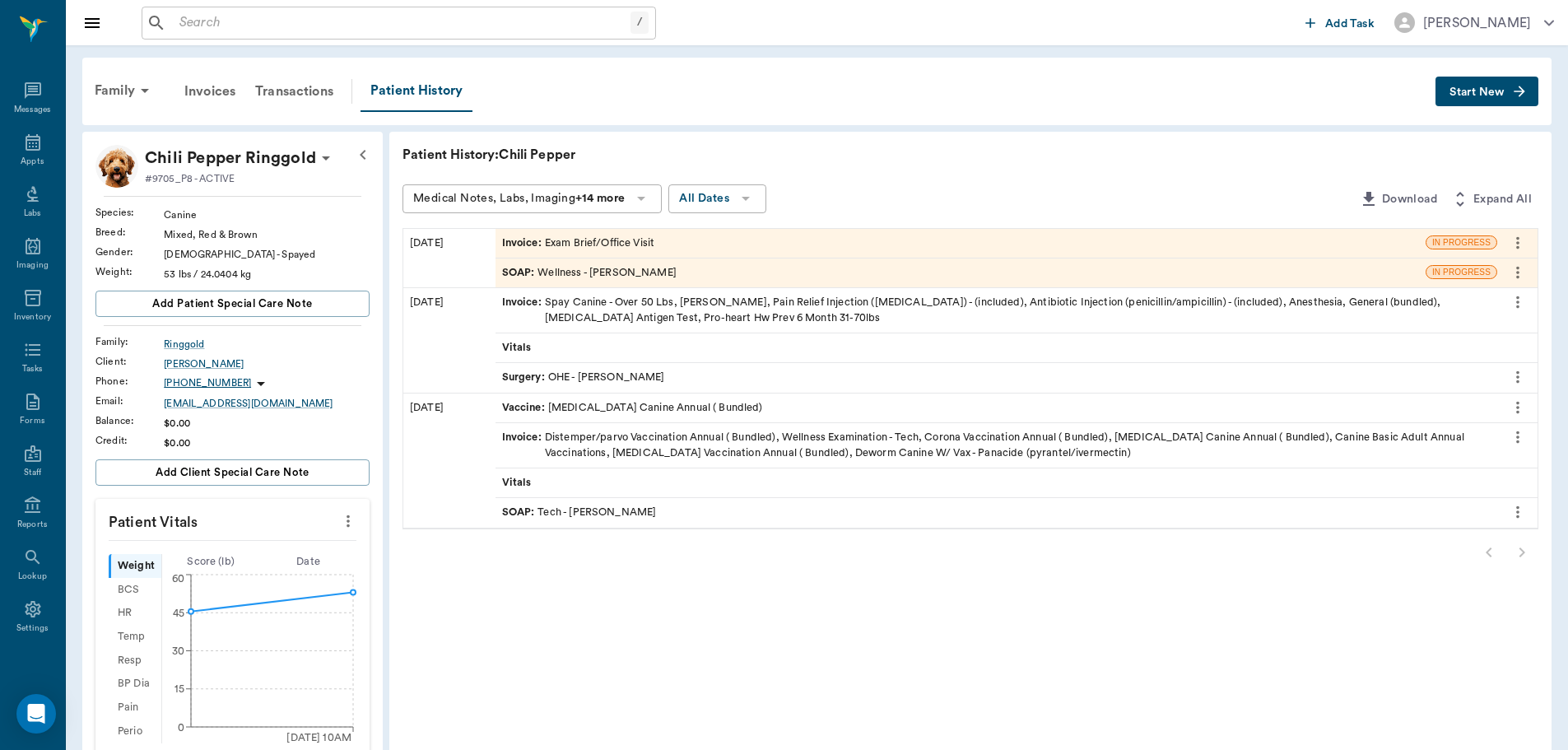
click at [761, 274] on div "SOAP : Wellness - Dr. Bert Ellsworth" at bounding box center [961, 273] width 930 height 29
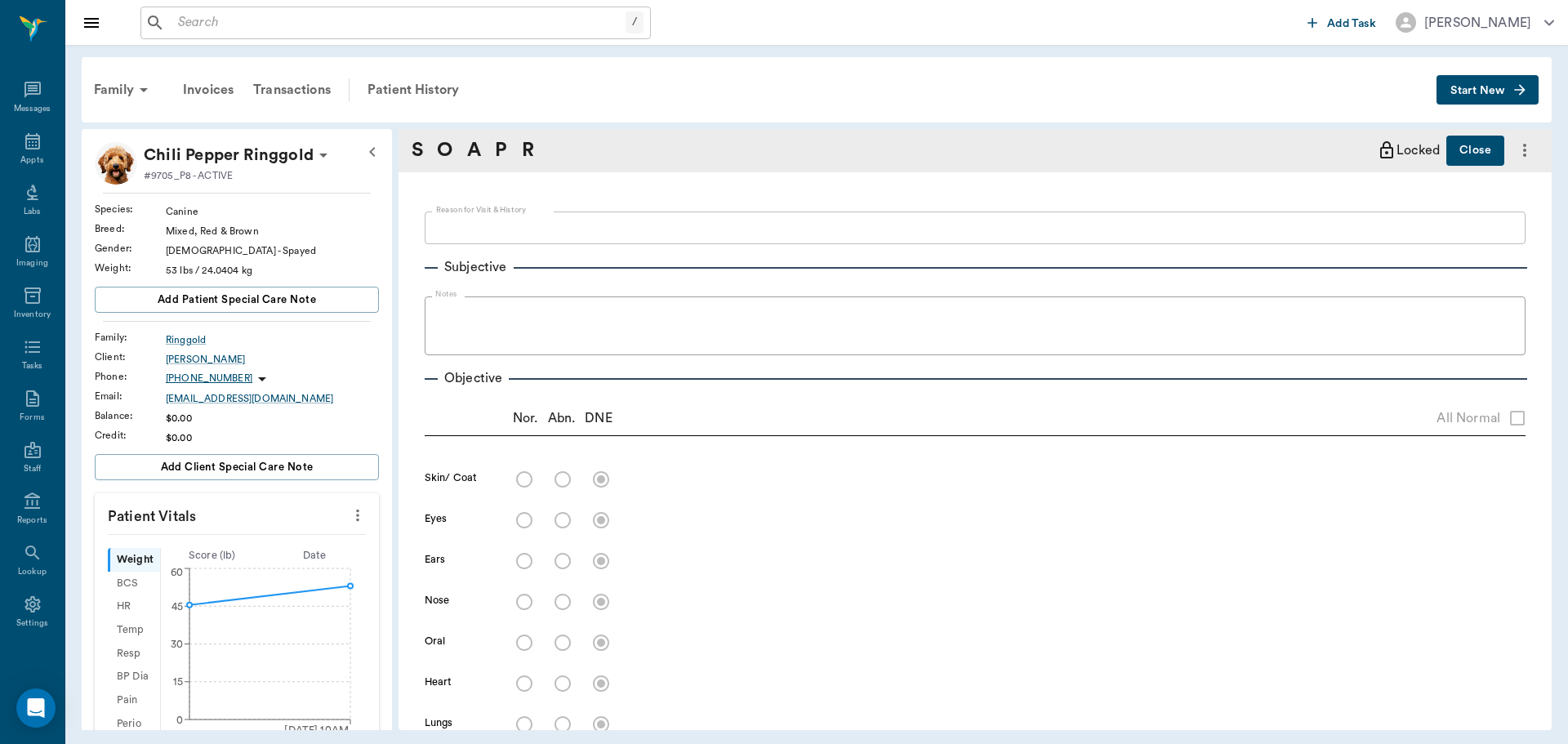
type textarea "hwi, have doctor check on hips, when running her back end hops -stormy"
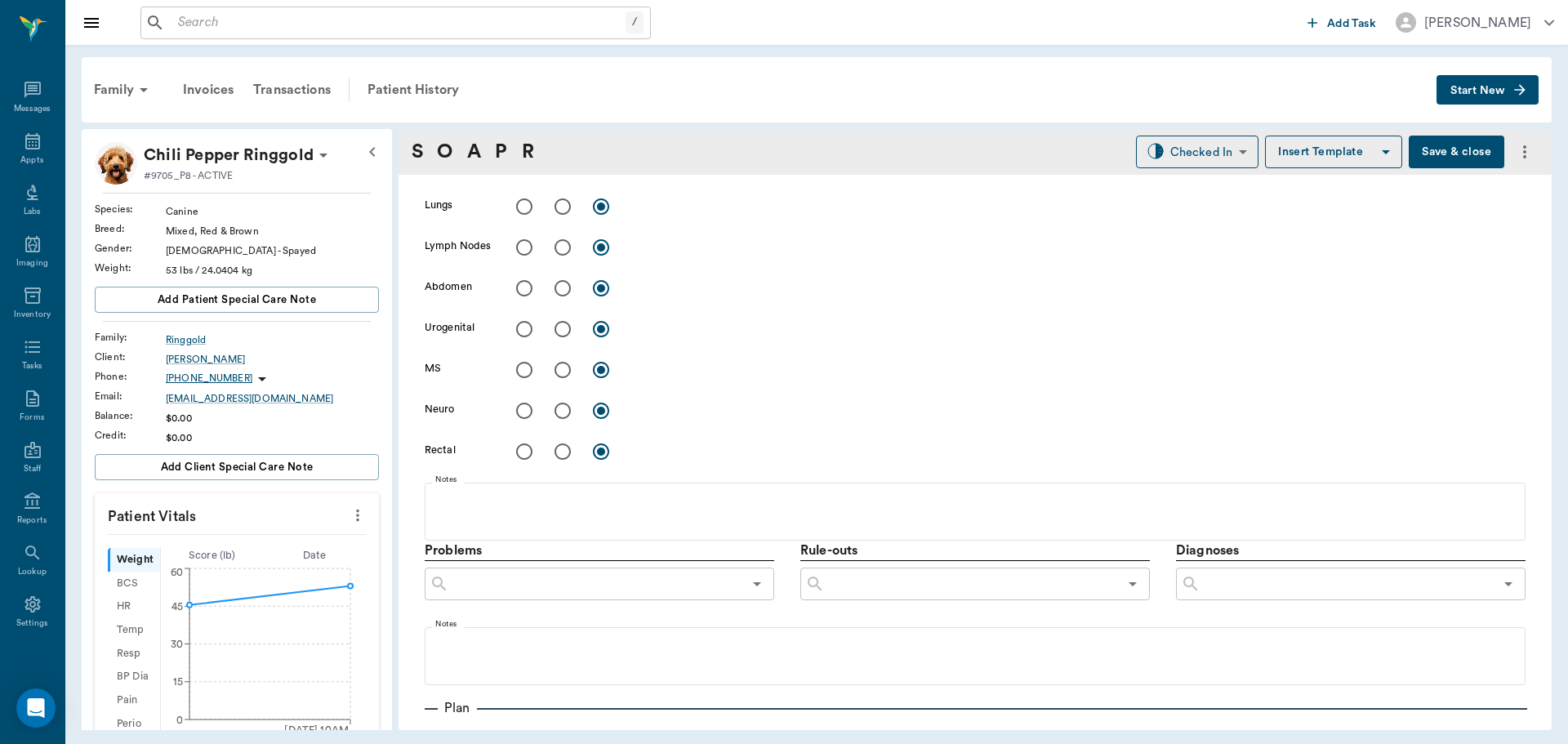
scroll to position [1082, 0]
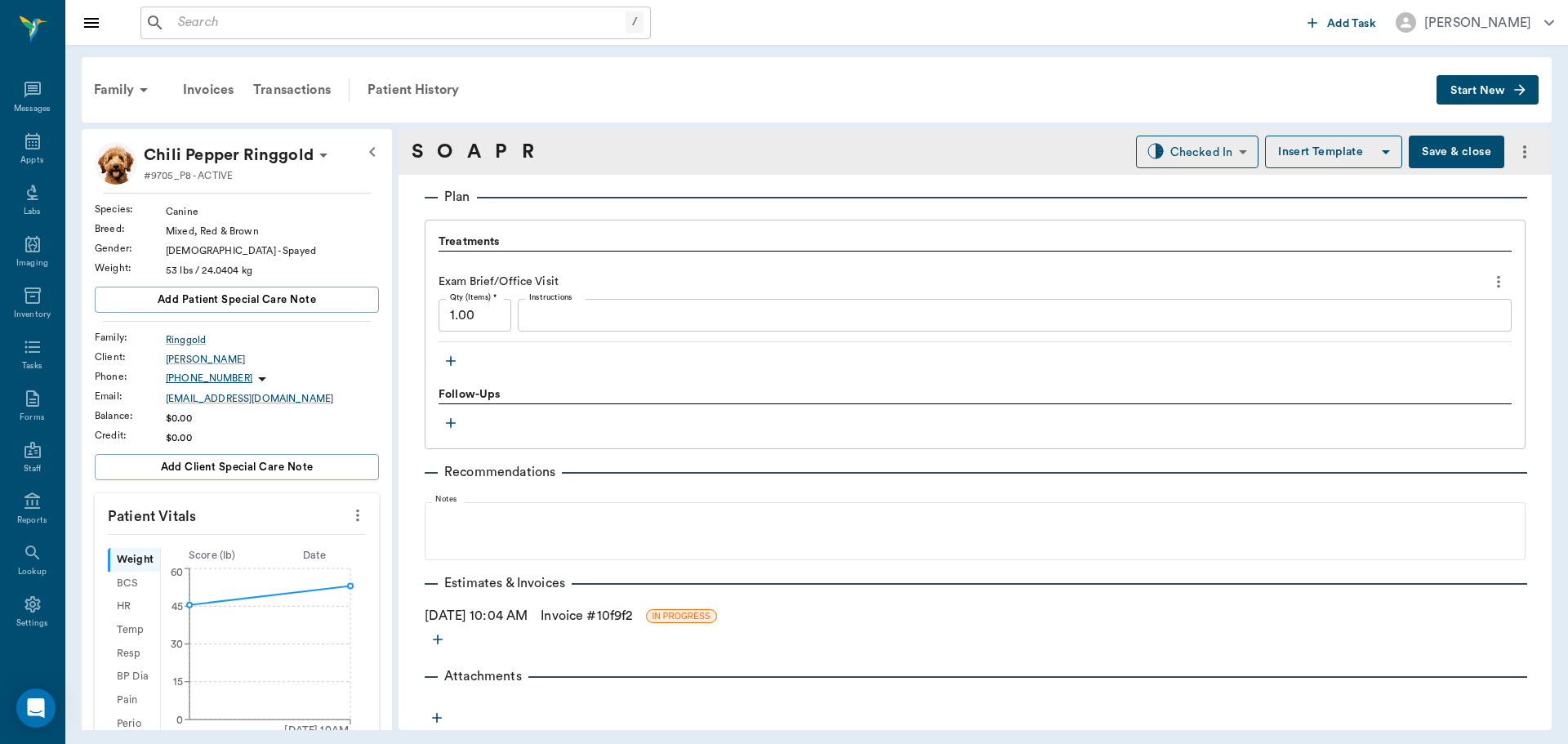
click at [449, 360] on icon "button" at bounding box center [451, 360] width 16 height 16
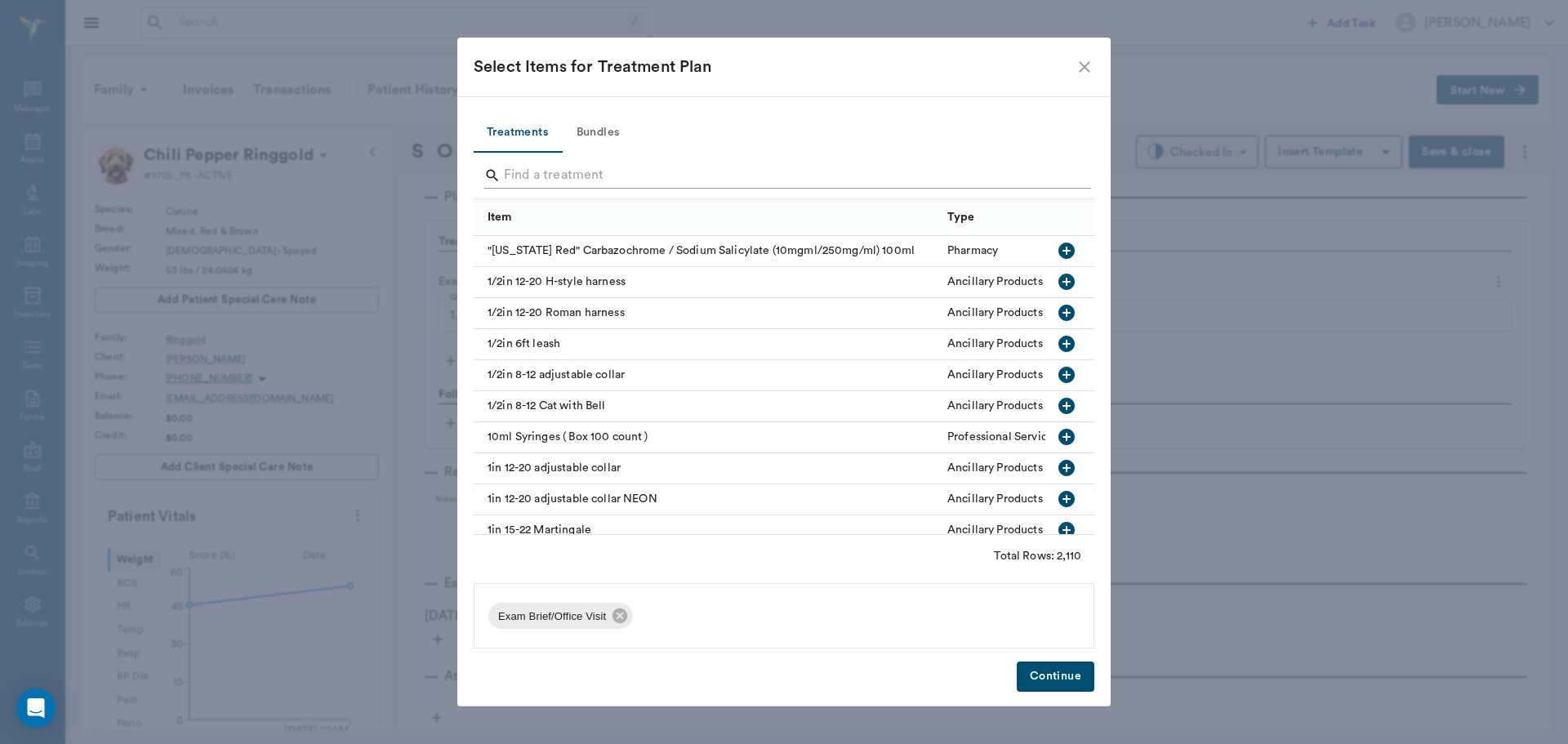
click at [634, 164] on input "Search" at bounding box center [784, 174] width 563 height 26
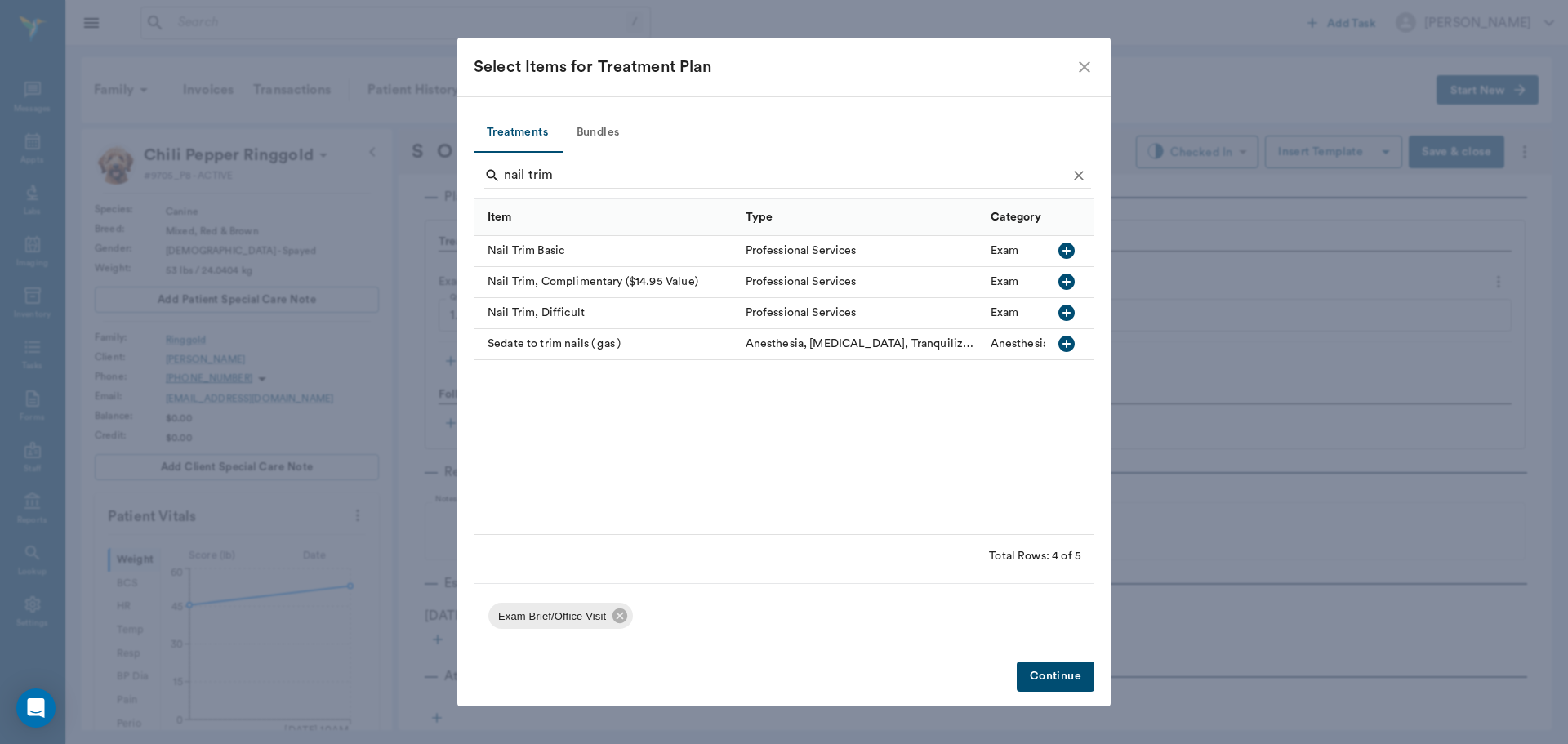
click at [1070, 255] on icon "button" at bounding box center [1066, 250] width 16 height 16
click at [675, 176] on input "nail trim" at bounding box center [784, 174] width 563 height 26
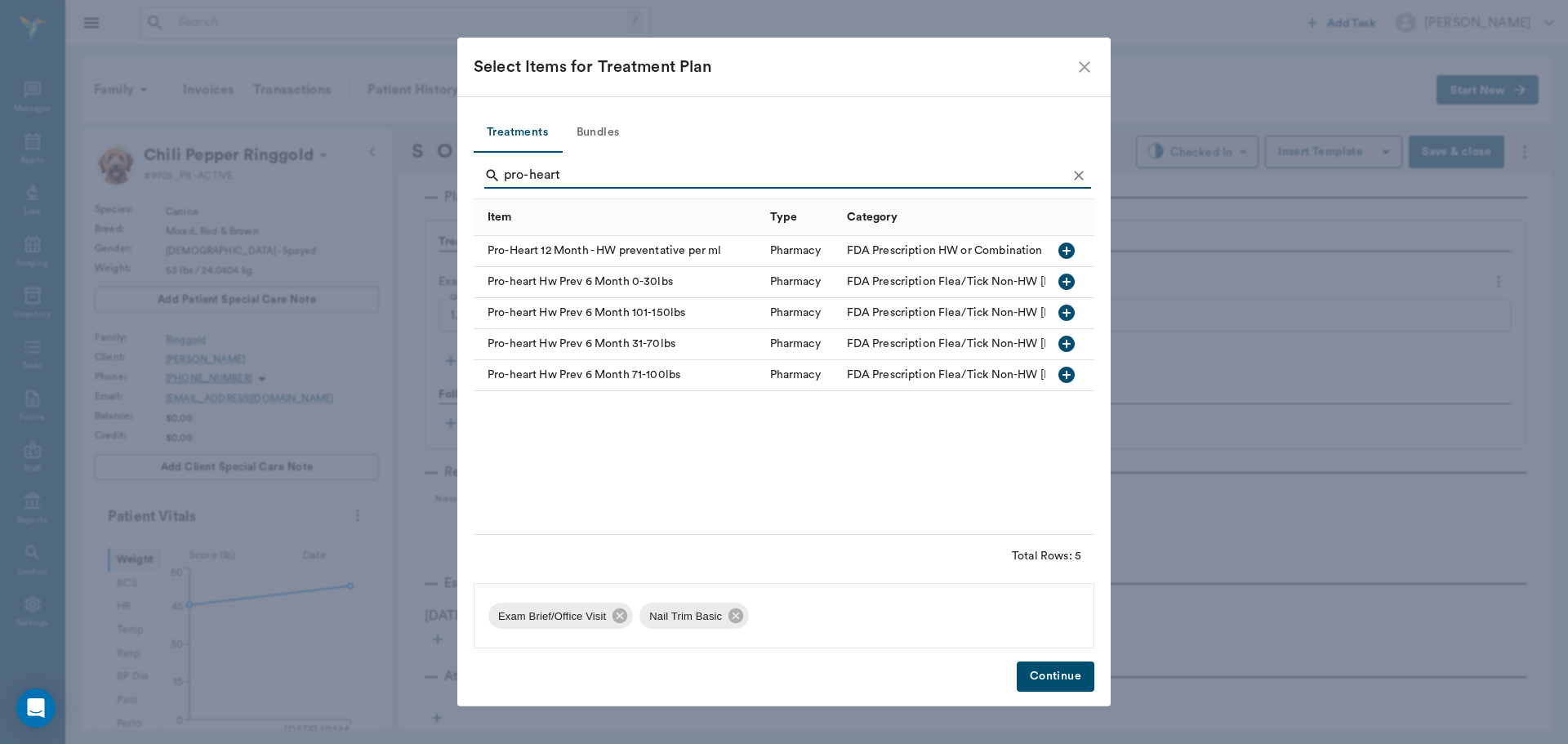
type input "pro-heart"
click at [1069, 349] on icon "button" at bounding box center [1066, 343] width 16 height 16
click at [1070, 671] on button "Continue" at bounding box center [1055, 677] width 78 height 31
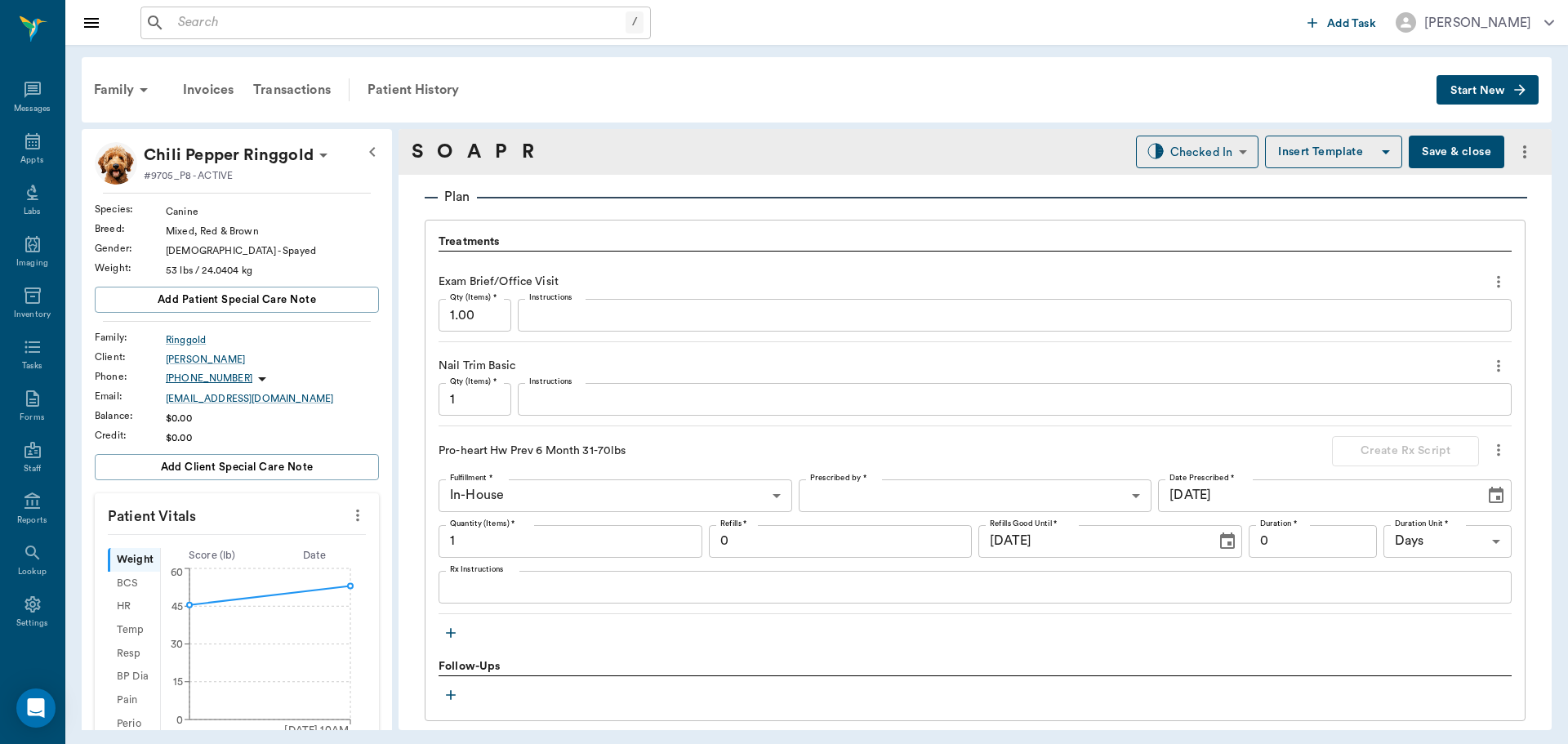
drag, startPoint x: 22, startPoint y: 150, endPoint x: 147, endPoint y: 160, distance: 125.4
click at [23, 150] on icon at bounding box center [33, 141] width 19 height 19
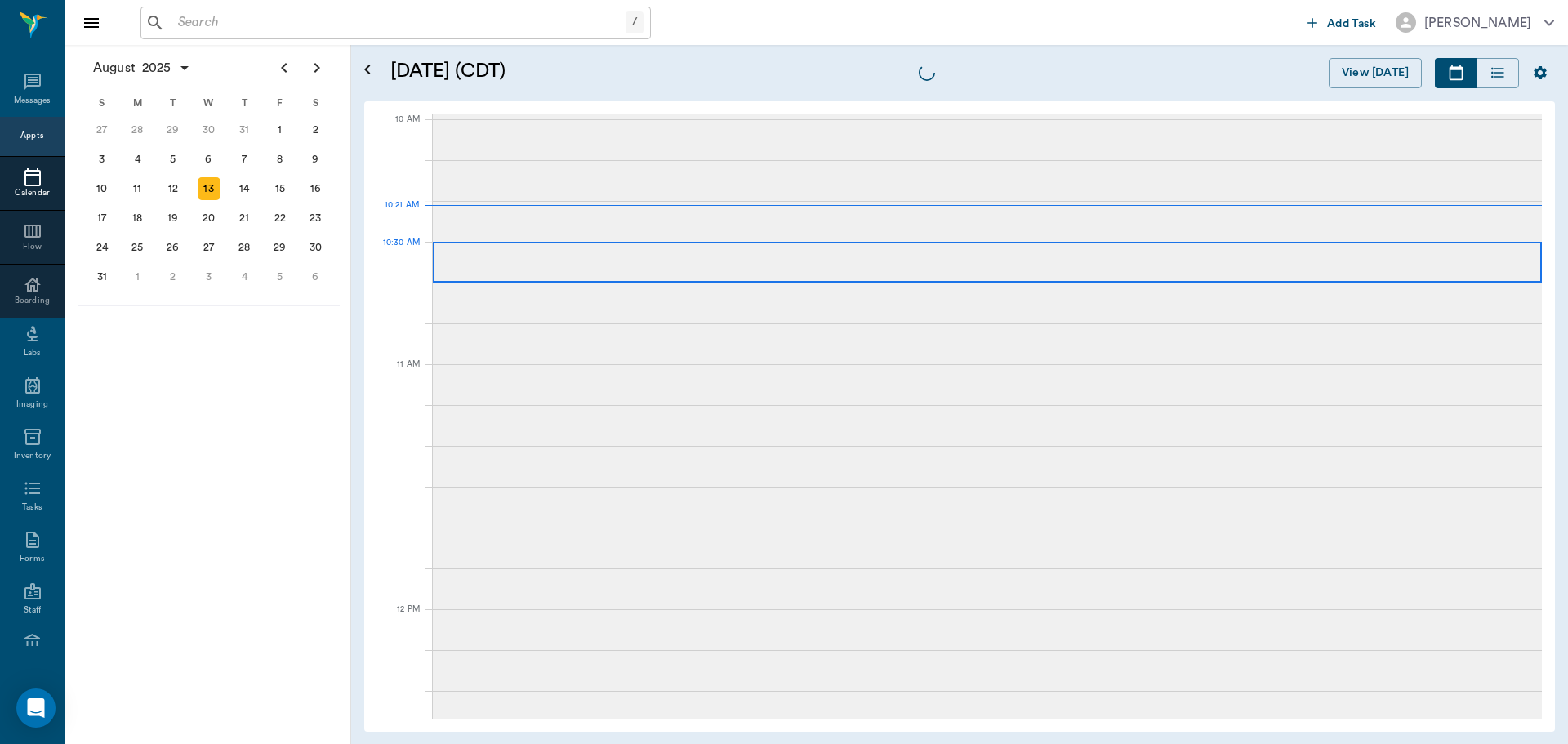
scroll to position [491, 0]
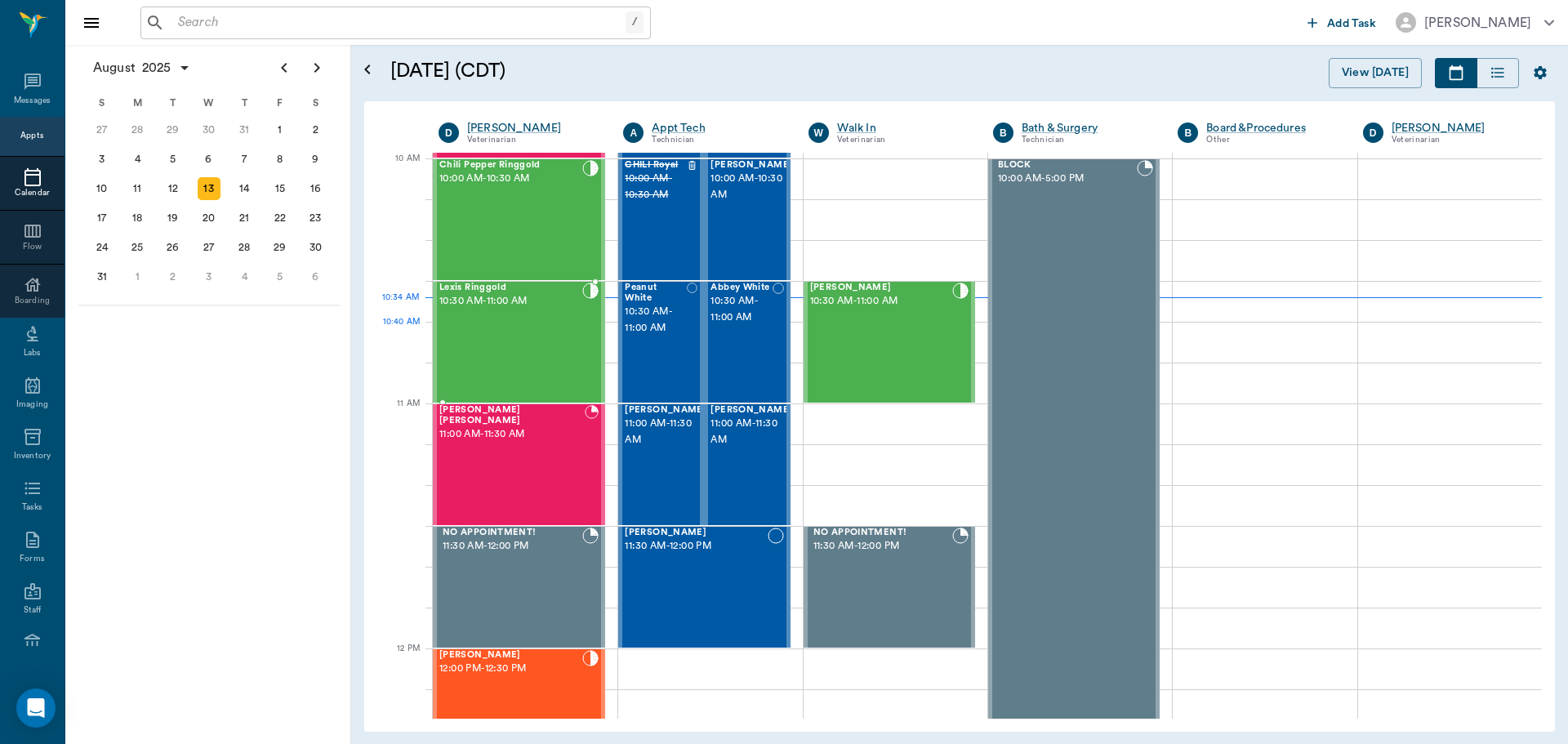
click at [515, 342] on div "Lexis Ringgold 10:30 AM - 11:00 AM" at bounding box center [510, 342] width 143 height 119
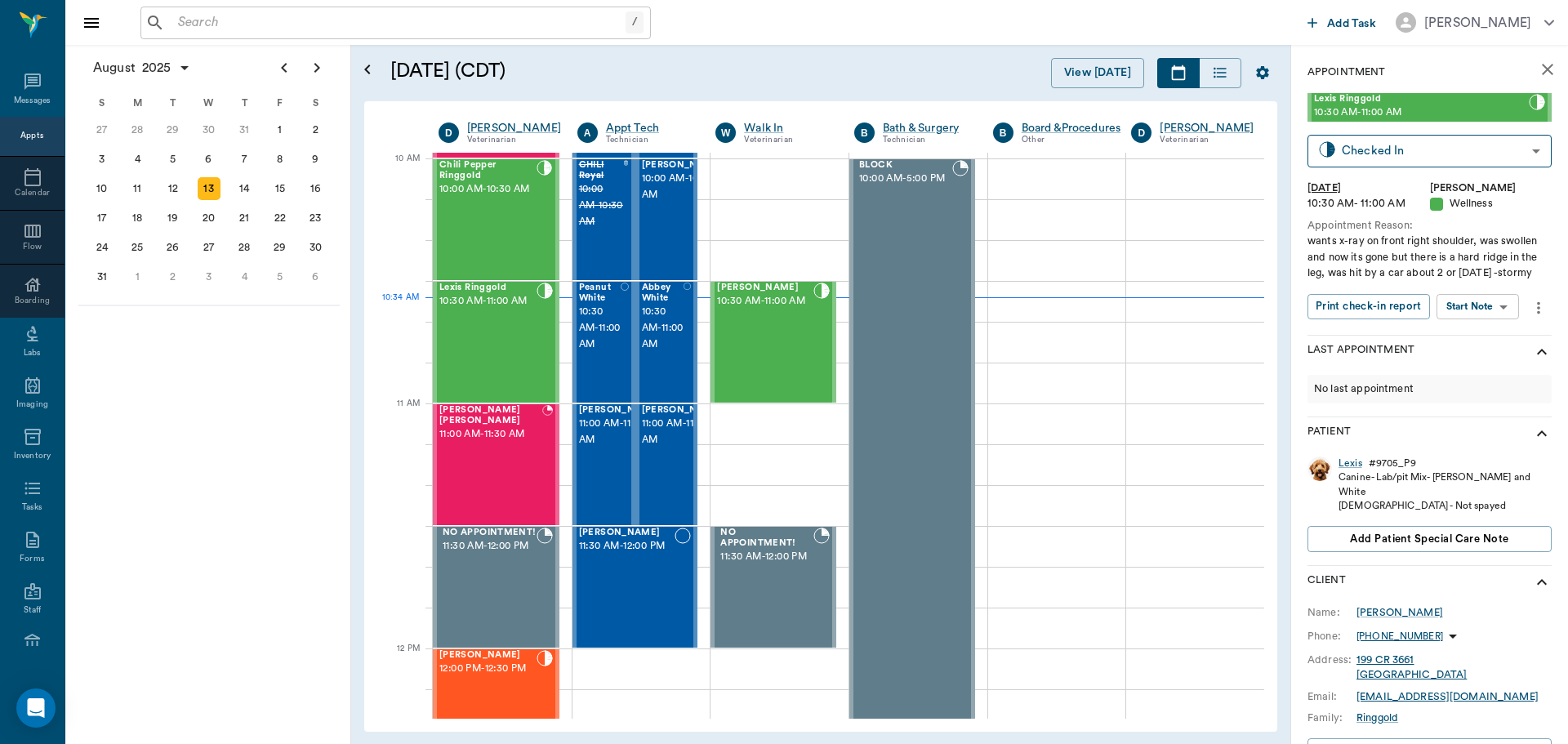
click at [1503, 323] on body "/ ​ Add Task Dr. Bert Ellsworth Nectar Messages Appts Calendar Flow Boarding La…" at bounding box center [784, 372] width 1568 height 744
click at [1480, 344] on div "Start SOAP" at bounding box center [1460, 354] width 56 height 20
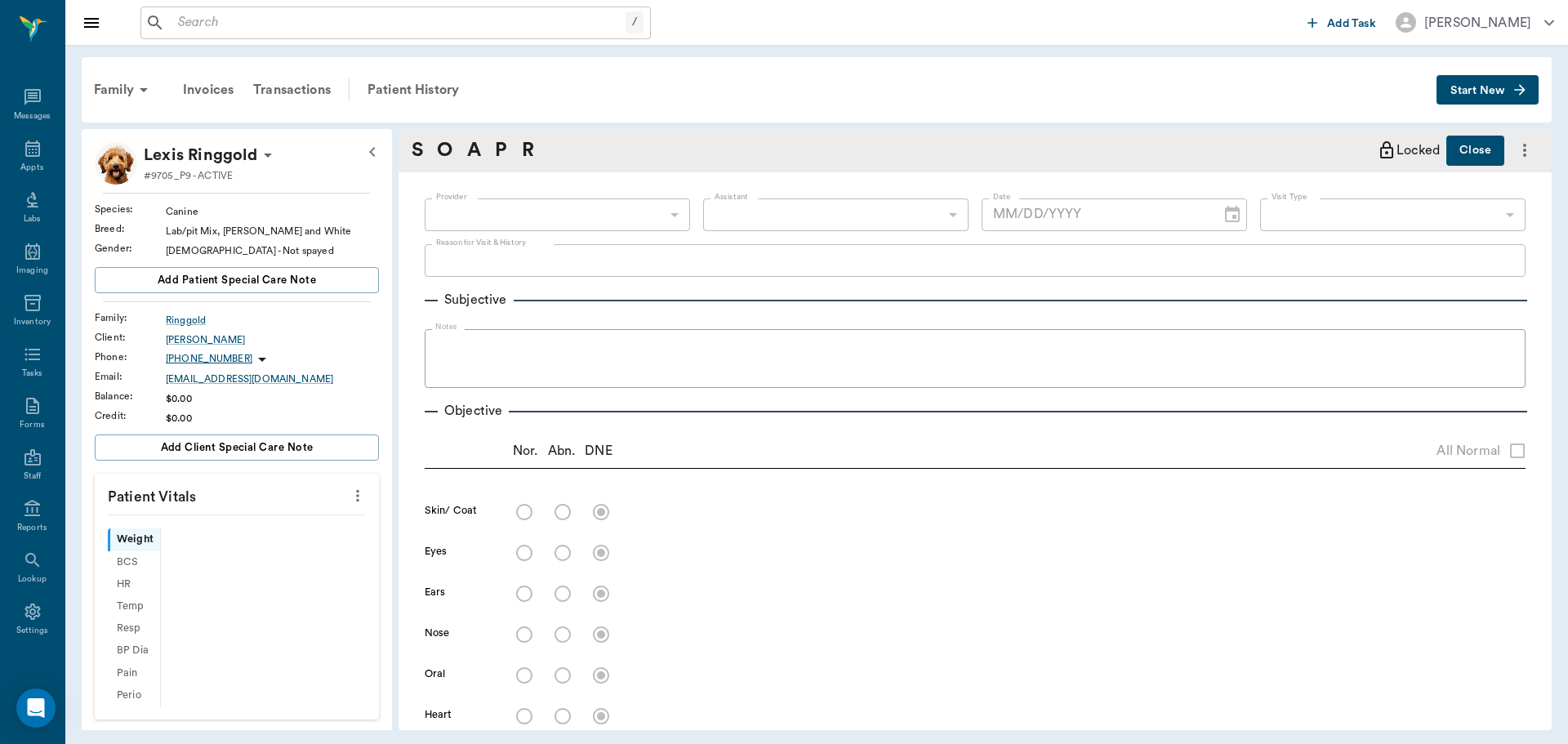
scroll to position [8, 0]
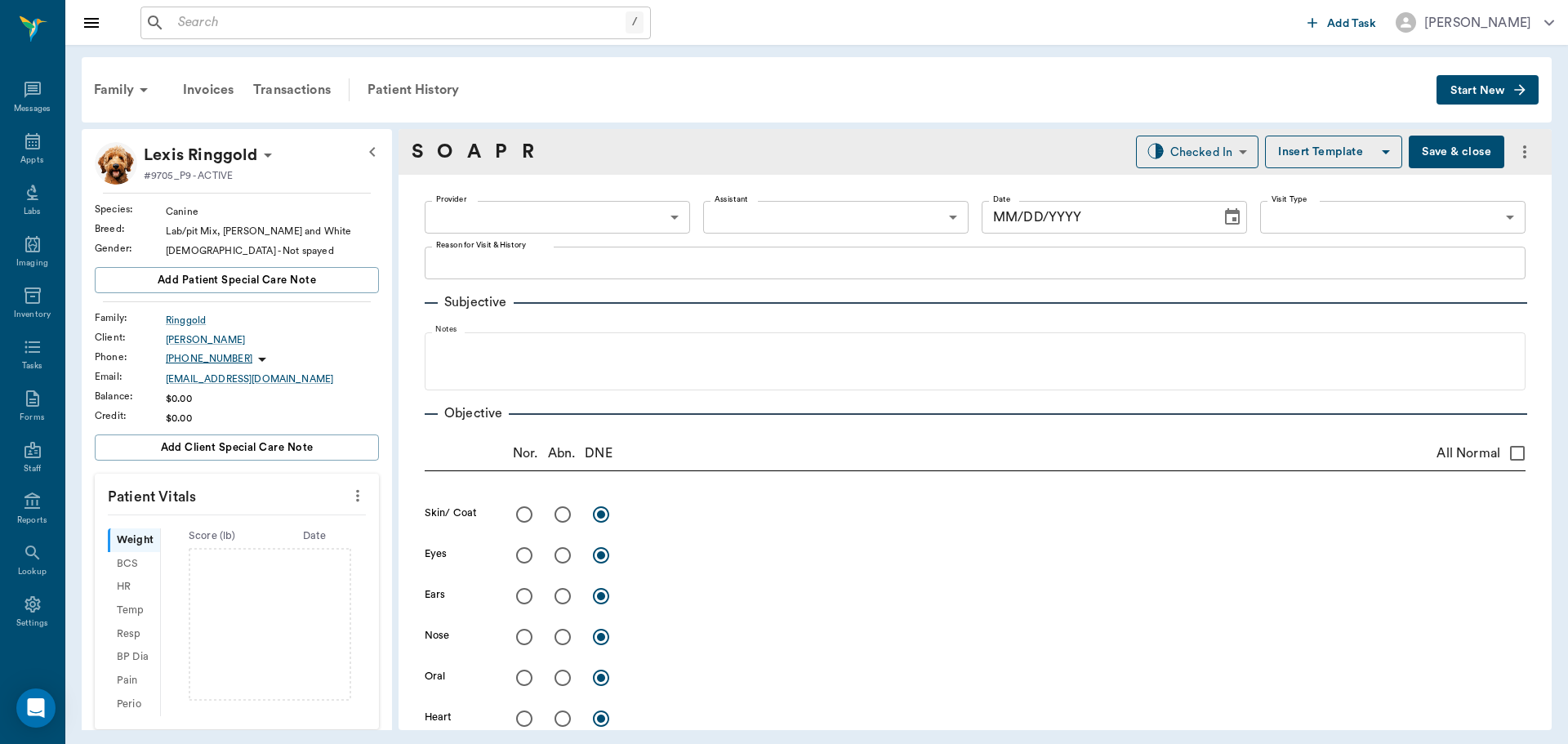
type input "63ec2f075fda476ae8351a4d"
type input "65d2be4f46e3a538d89b8c14"
type textarea "wants x-ray on front right shoulder, was swollen and now its gone but there is …"
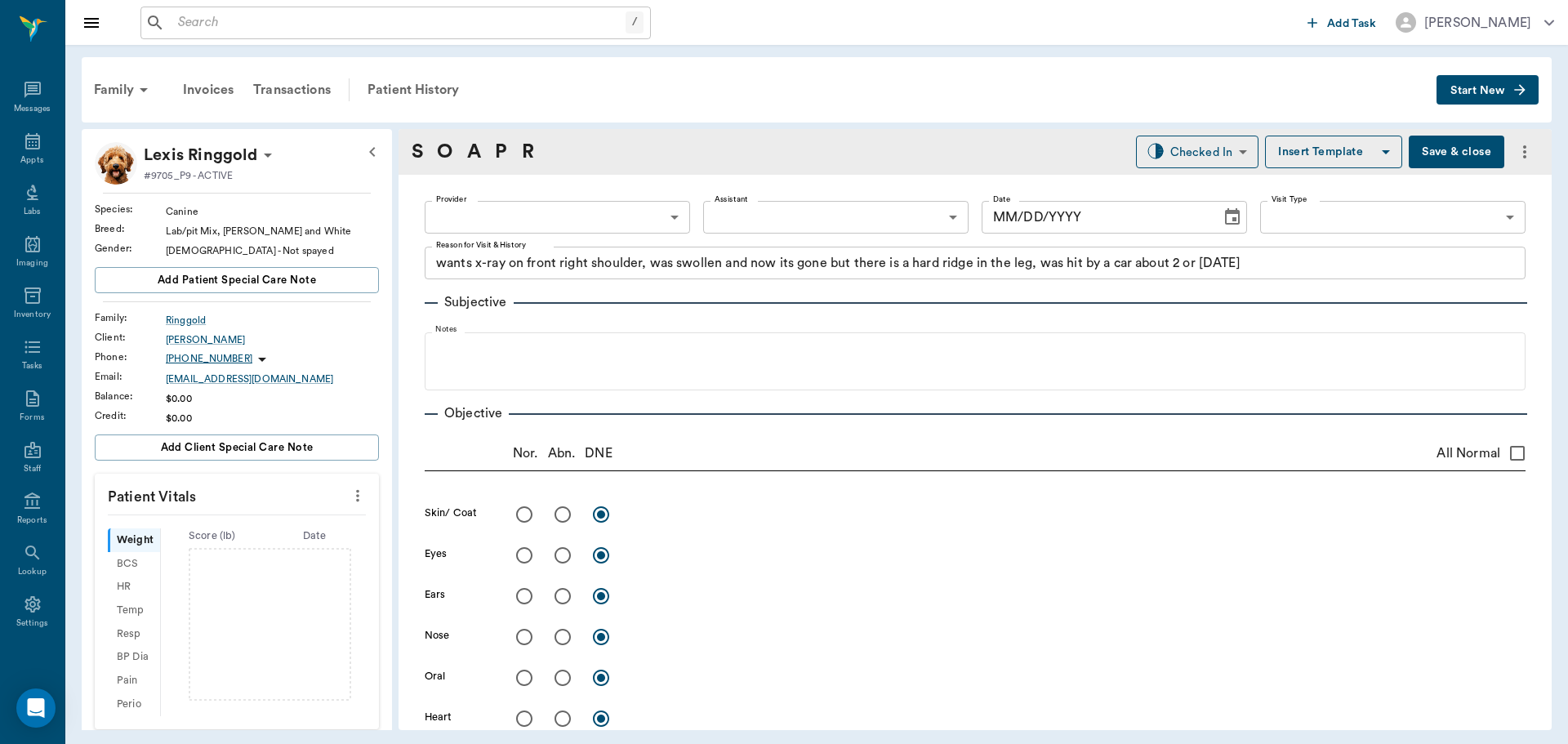
type input "[DATE]"
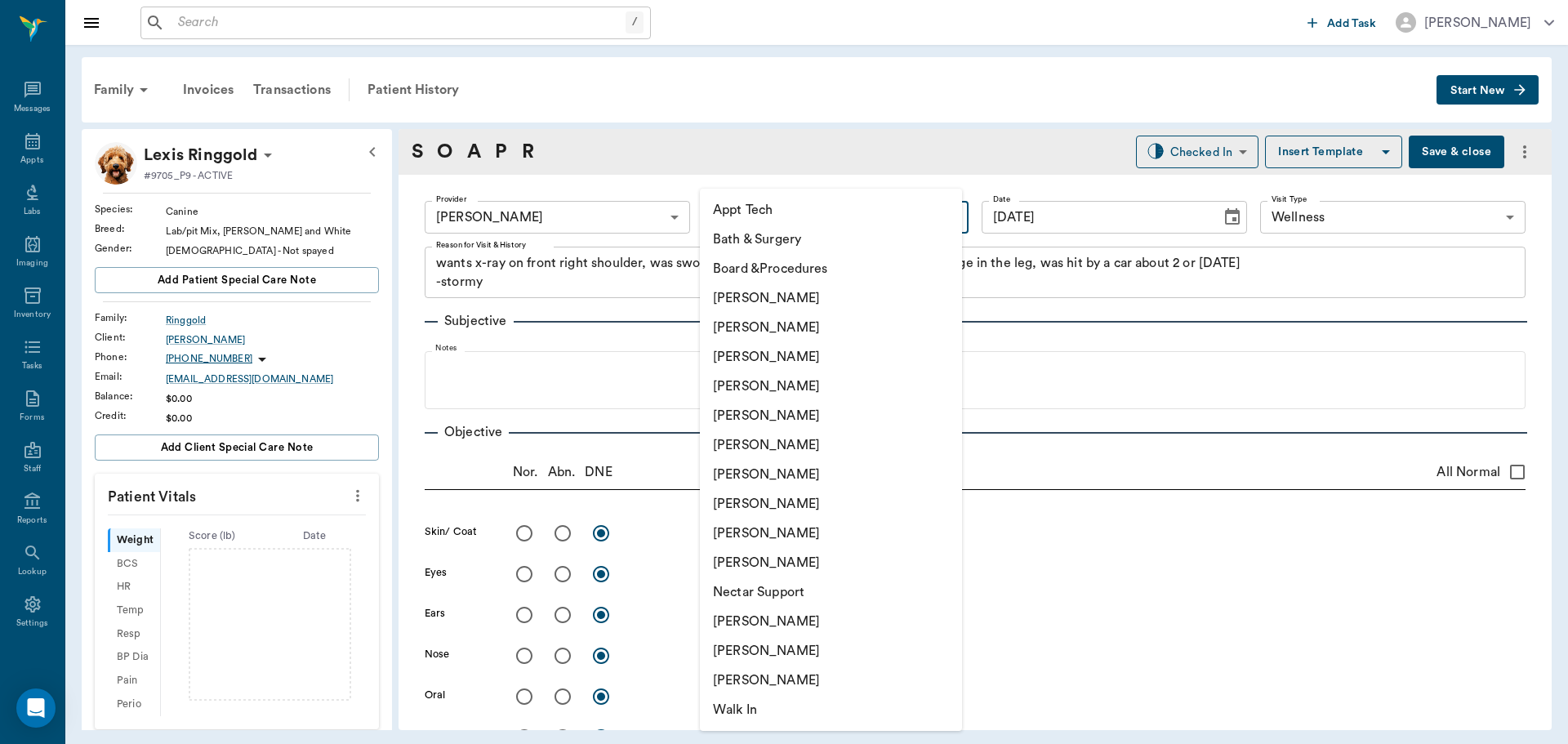
click at [855, 217] on body "/ ​ Add Task Dr. Bert Ellsworth Nectar Messages Appts Labs Imaging Inventory Ta…" at bounding box center [784, 372] width 1568 height 744
click at [818, 330] on li "[PERSON_NAME]" at bounding box center [831, 327] width 262 height 30
type input "642ef10e332a41444de2bad1"
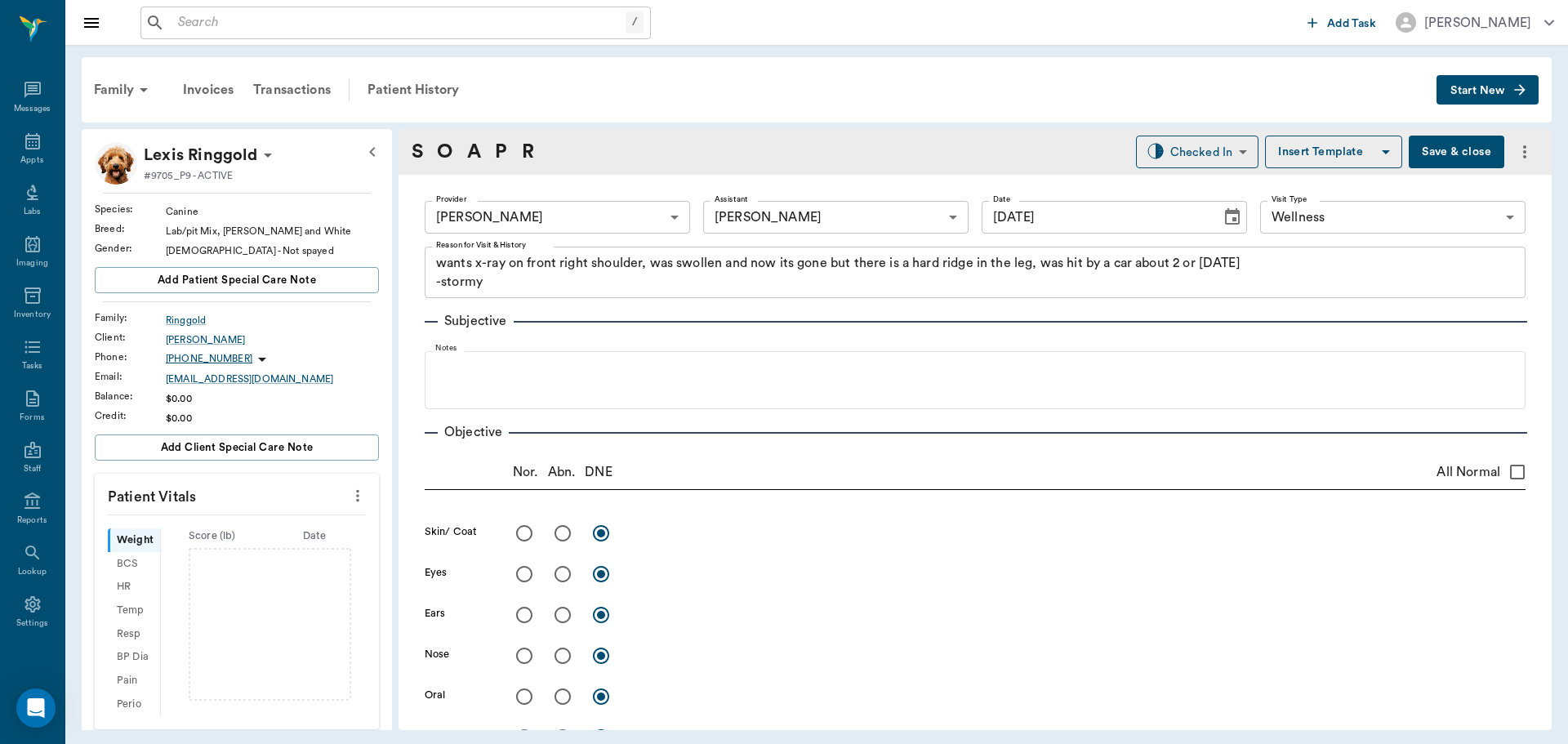
click at [349, 493] on icon "more" at bounding box center [358, 496] width 18 height 19
click at [293, 518] on span "Enter Vitals" at bounding box center [276, 523] width 137 height 17
click at [221, 549] on input "text" at bounding box center [236, 545] width 142 height 33
type input "50.2"
type input "0"
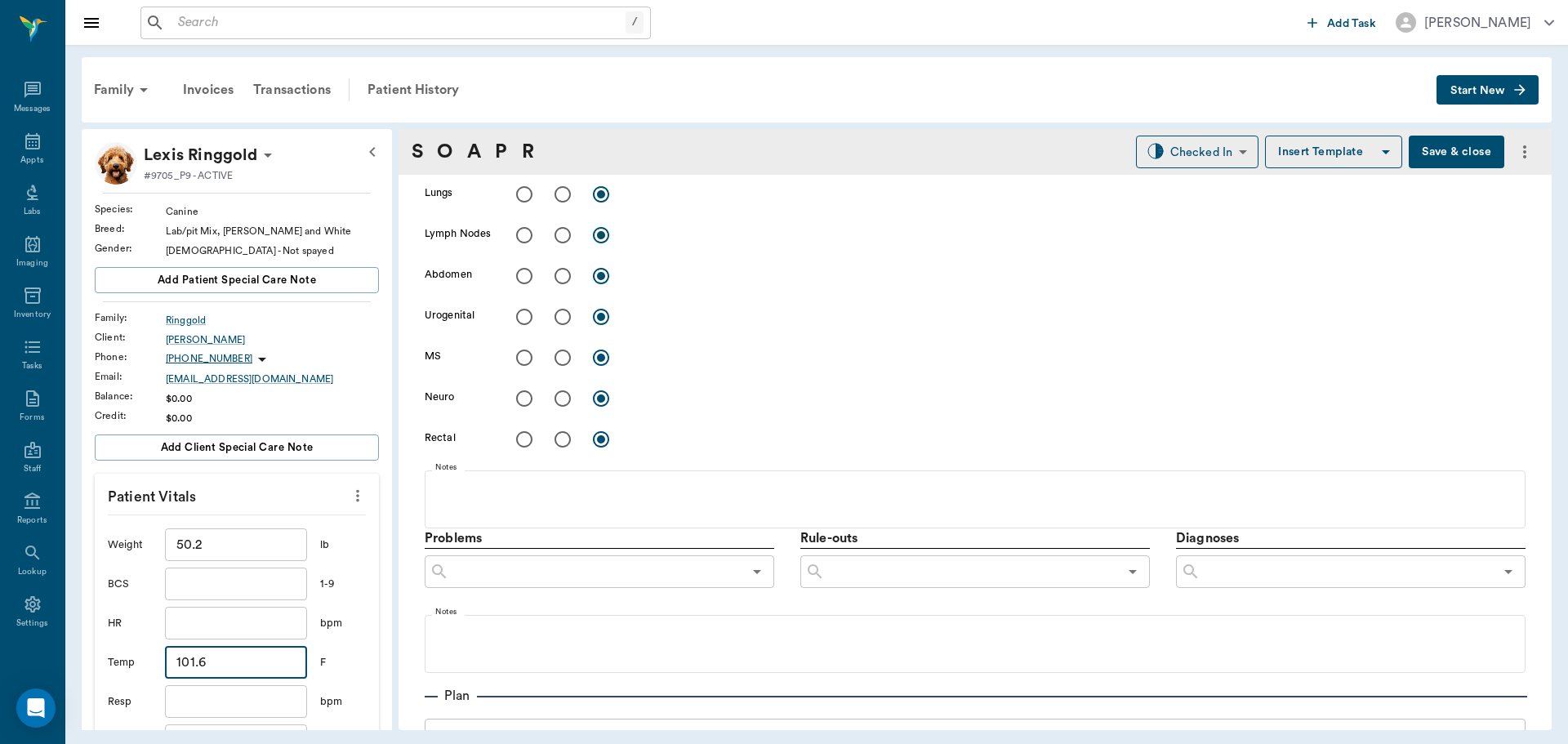
scroll to position [898, 0]
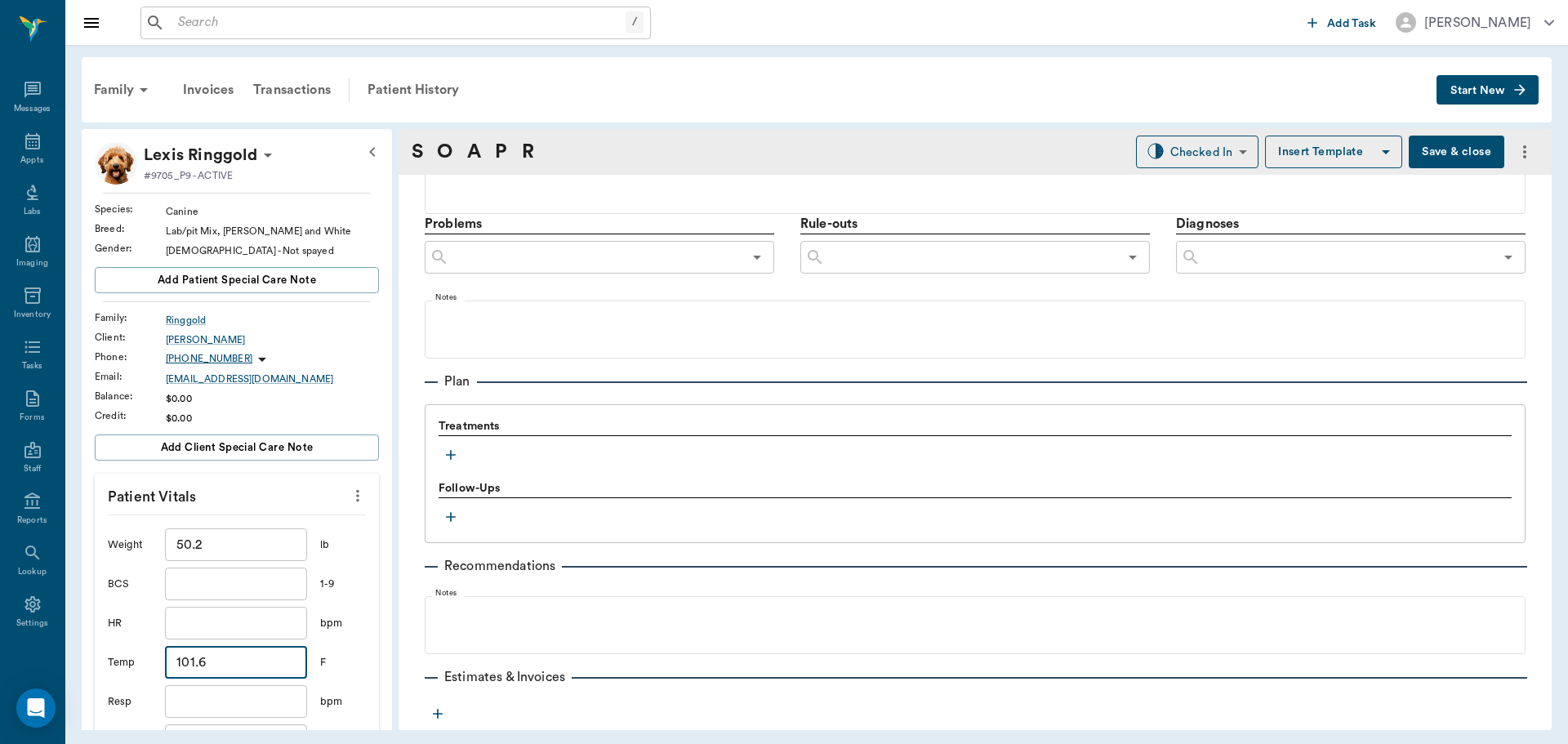
type input "101.6"
click at [457, 449] on icon "button" at bounding box center [451, 454] width 16 height 16
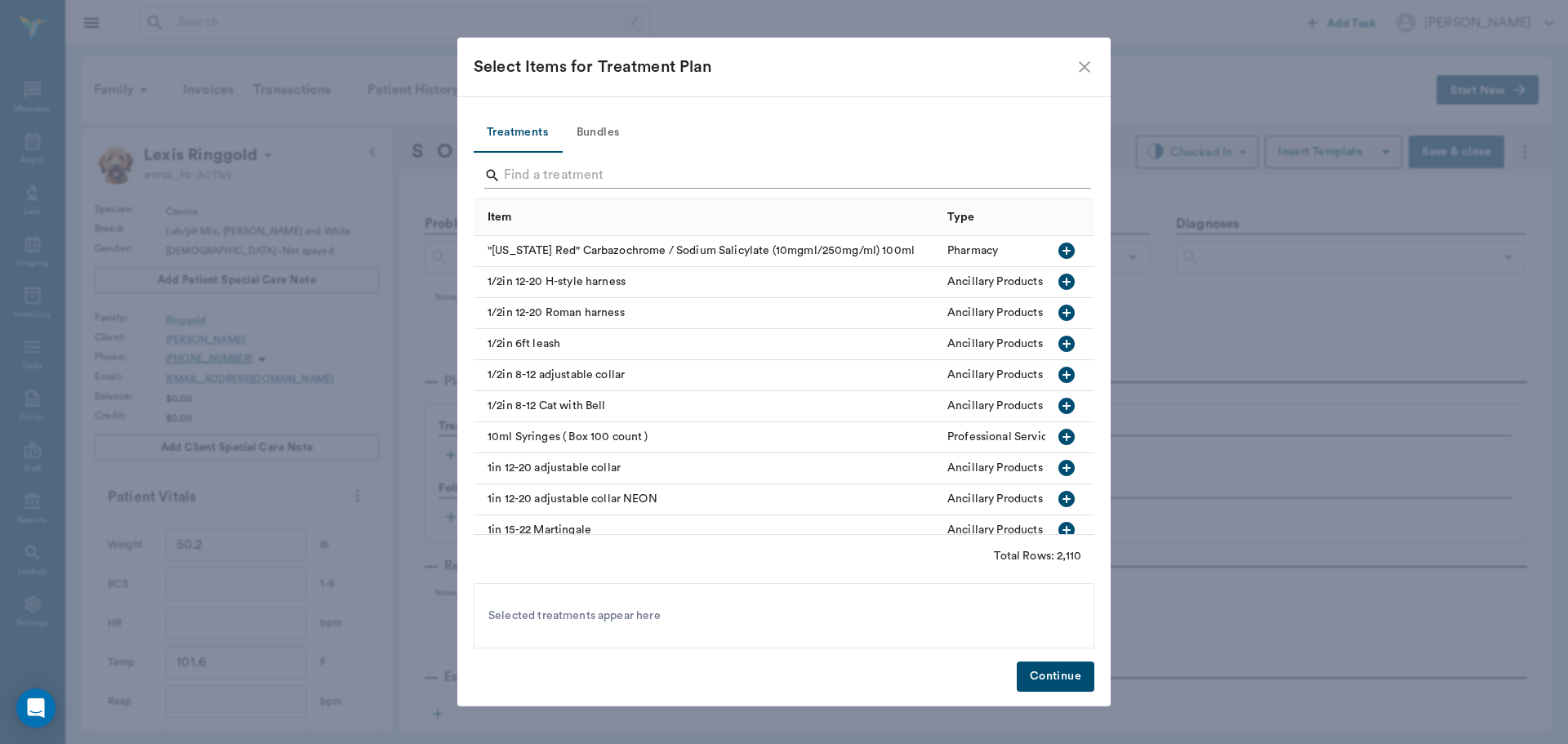
click at [644, 177] on input "Search" at bounding box center [784, 174] width 563 height 26
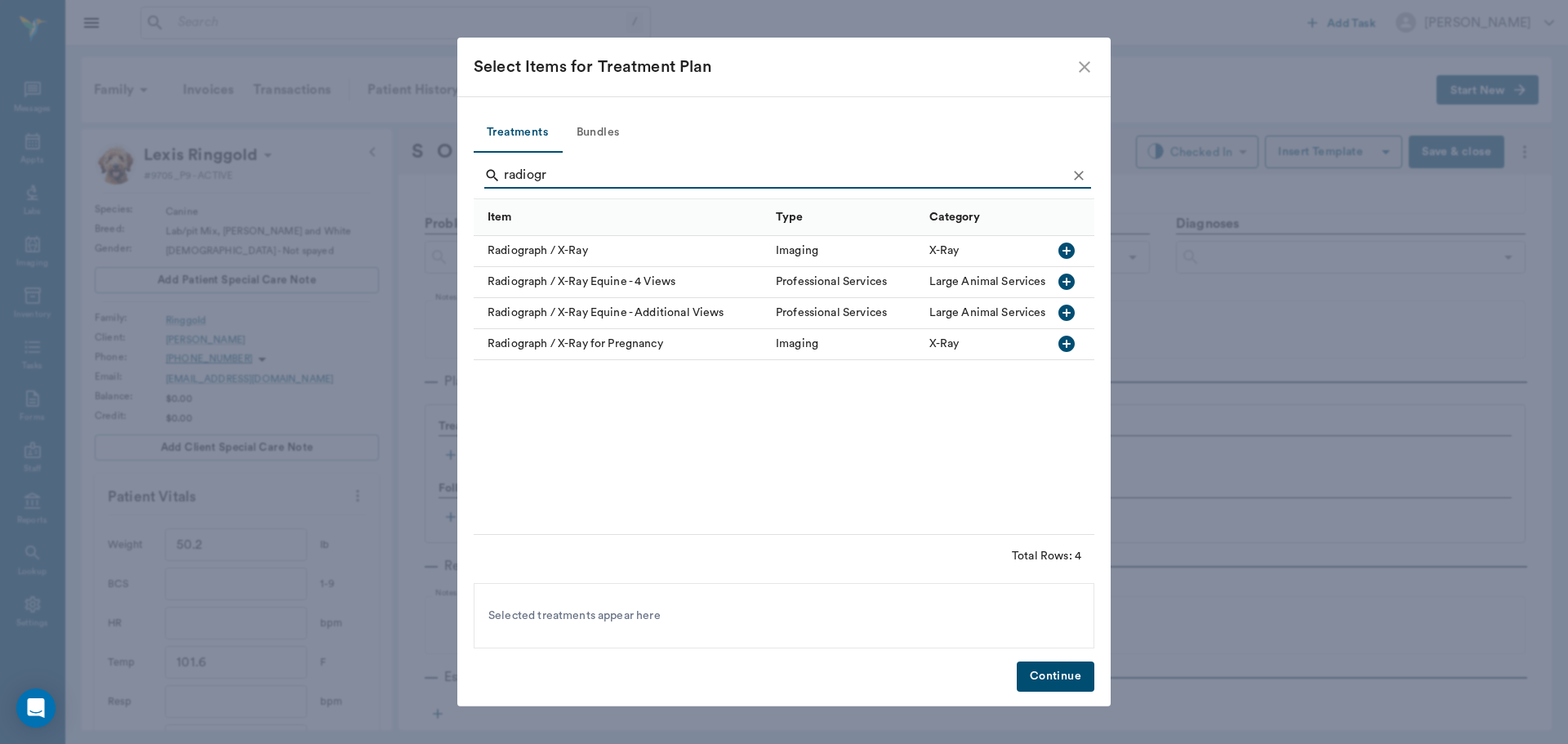
click at [1065, 246] on icon "button" at bounding box center [1066, 250] width 16 height 16
click at [669, 182] on input "radiogr" at bounding box center [784, 174] width 563 height 26
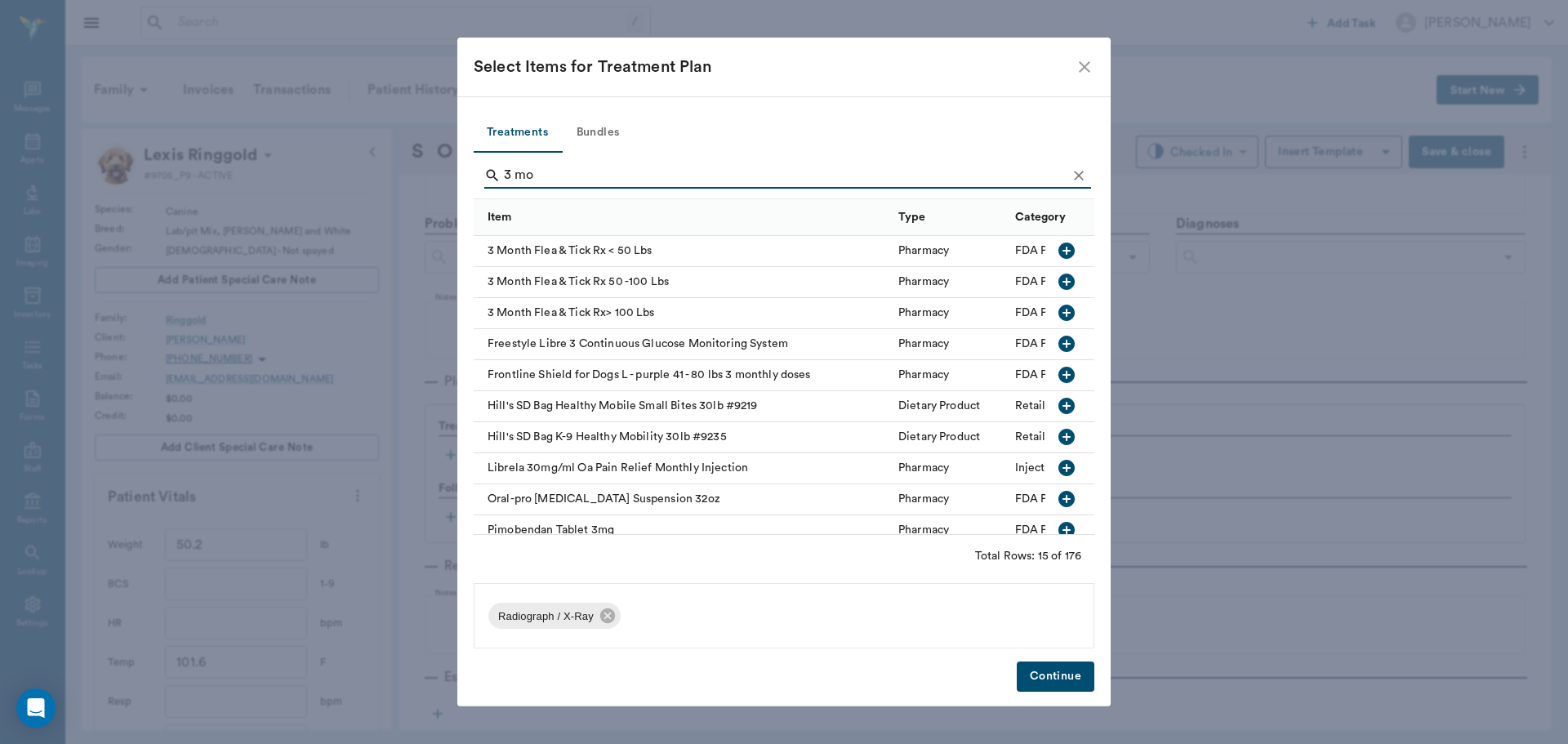
type input "3 mo"
click at [1059, 275] on icon "button" at bounding box center [1066, 281] width 16 height 16
click at [1065, 675] on button "Continue" at bounding box center [1055, 677] width 78 height 31
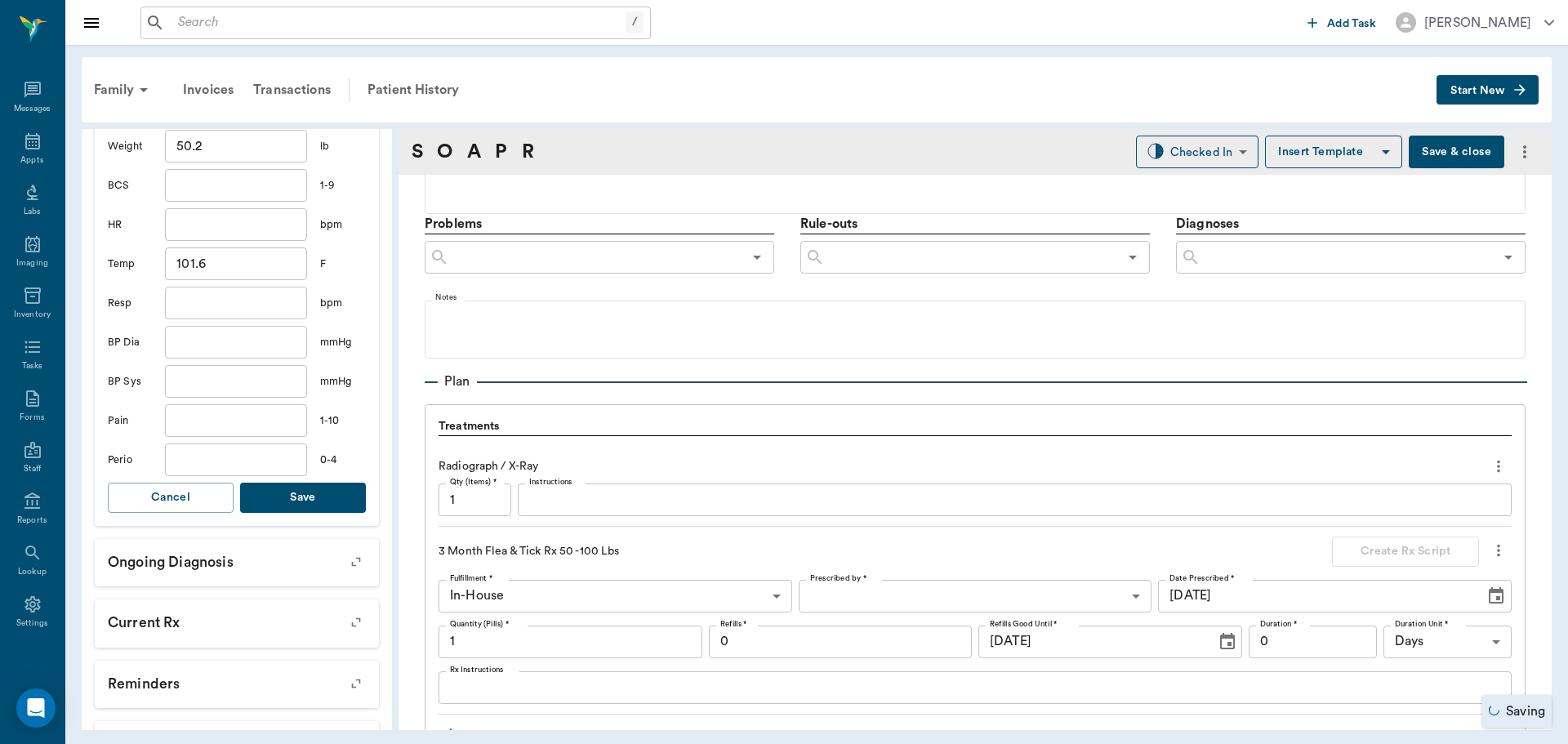
scroll to position [507, 0]
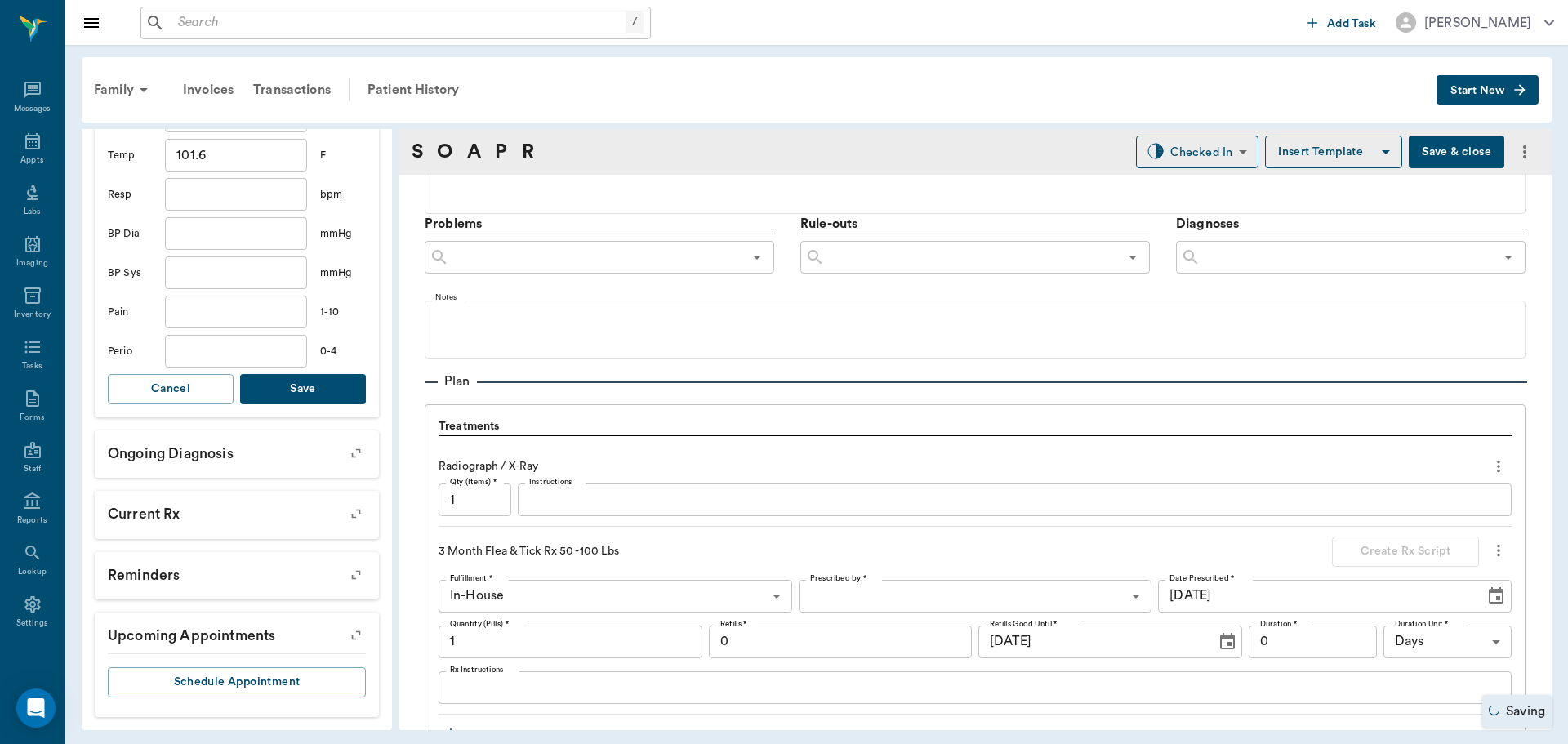
click at [344, 408] on div "Weight 50.2 ​ lb BCS ​ 1-9 HR ​ bpm Temp 101.6 ​ F Resp ​ bpm BP Dia ​ mmHg BP …" at bounding box center [236, 213] width 258 height 410
click at [339, 394] on button "Save" at bounding box center [302, 389] width 126 height 31
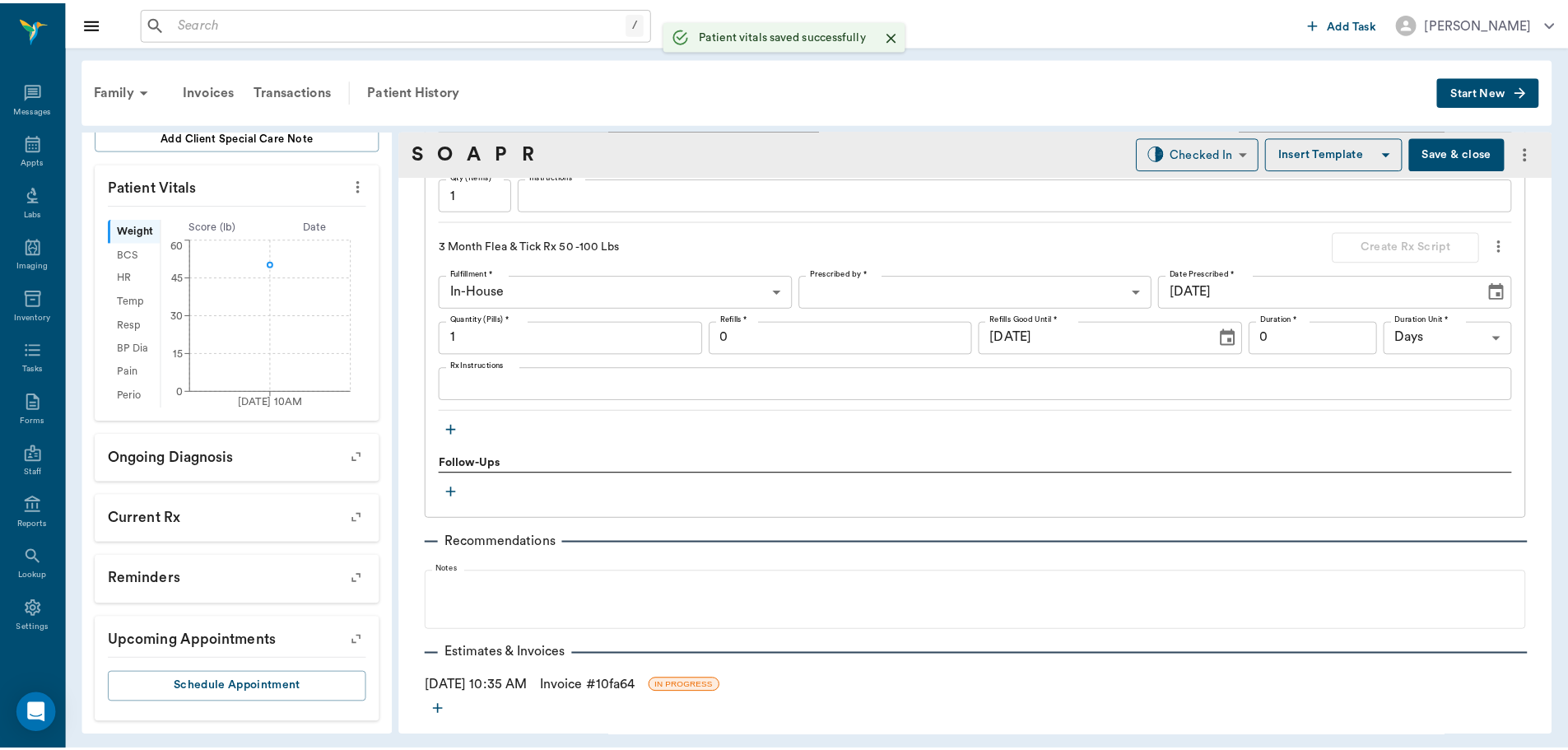
scroll to position [1281, 0]
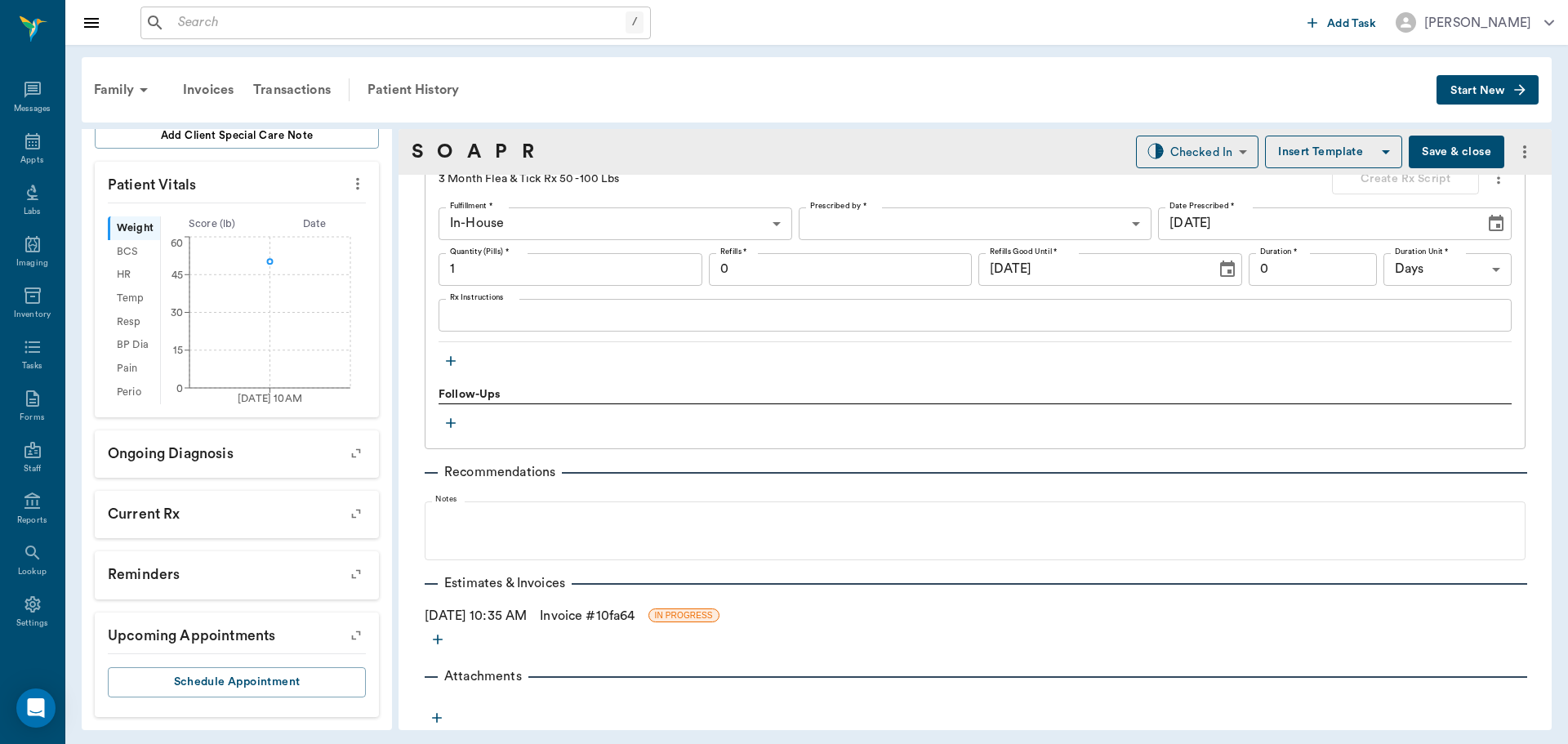
click at [624, 615] on link "Invoice # 10fa64" at bounding box center [587, 616] width 95 height 19
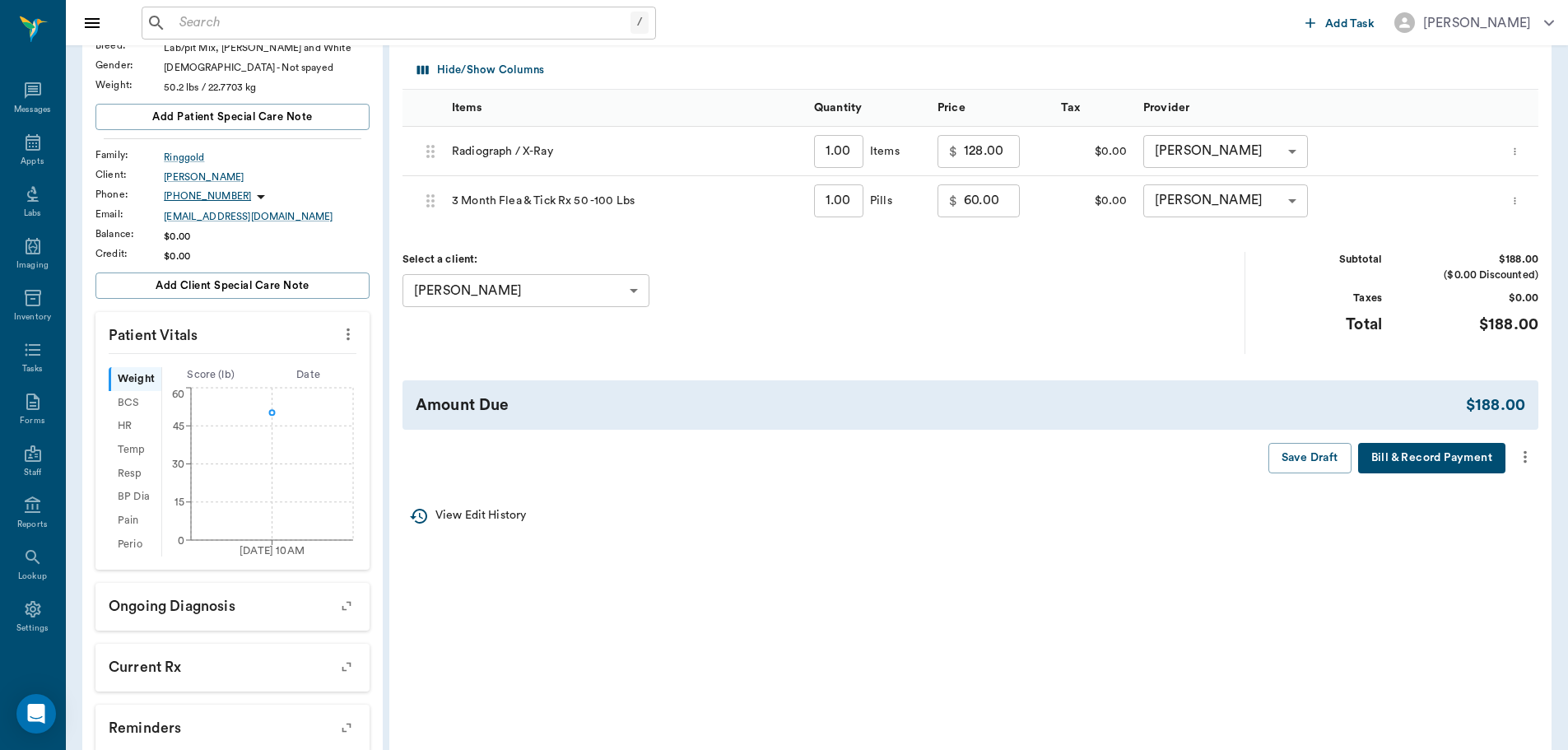
scroll to position [246, 0]
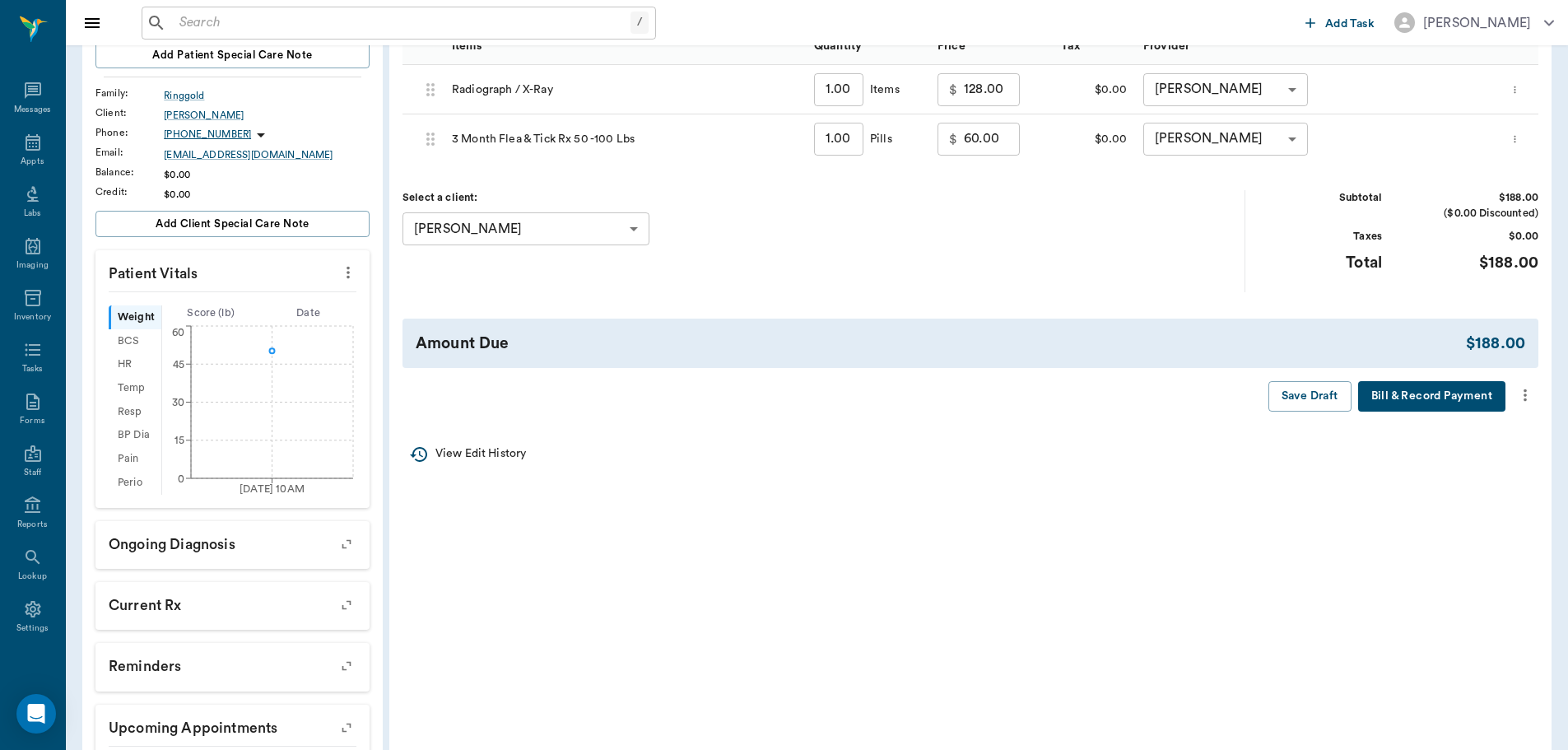
click at [1522, 408] on button "more" at bounding box center [1524, 394] width 26 height 28
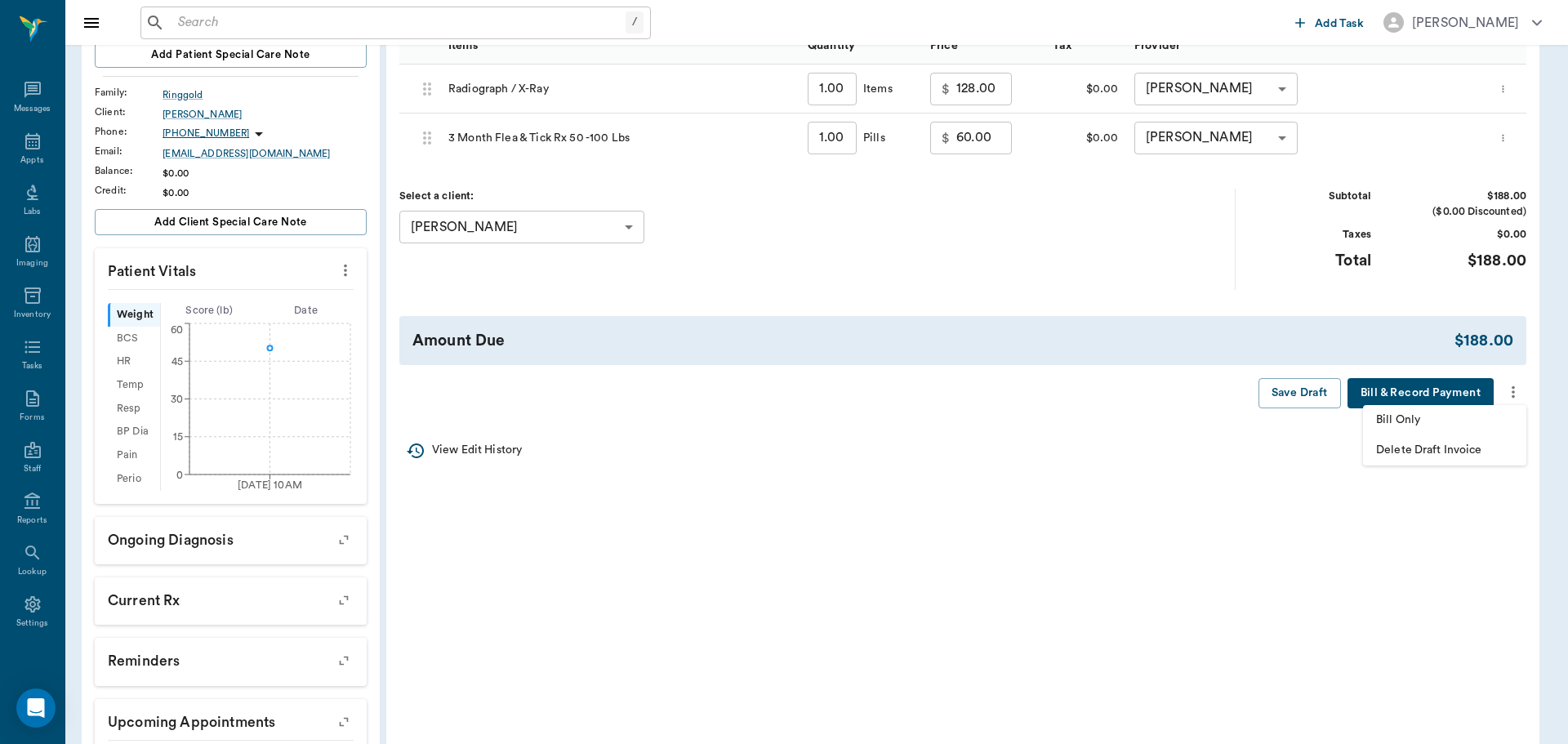
click at [1485, 416] on span "Bill Only" at bounding box center [1444, 420] width 137 height 17
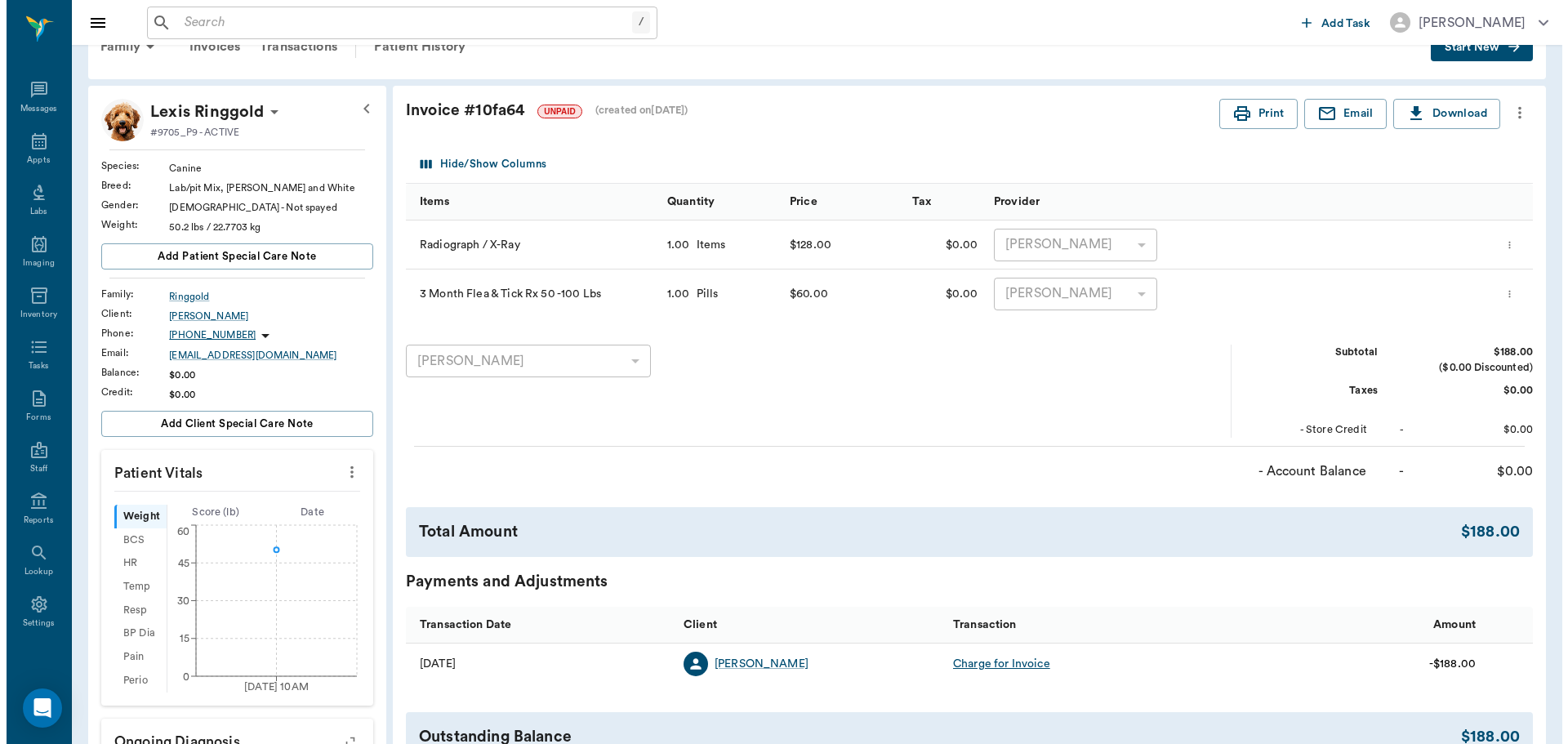
scroll to position [0, 0]
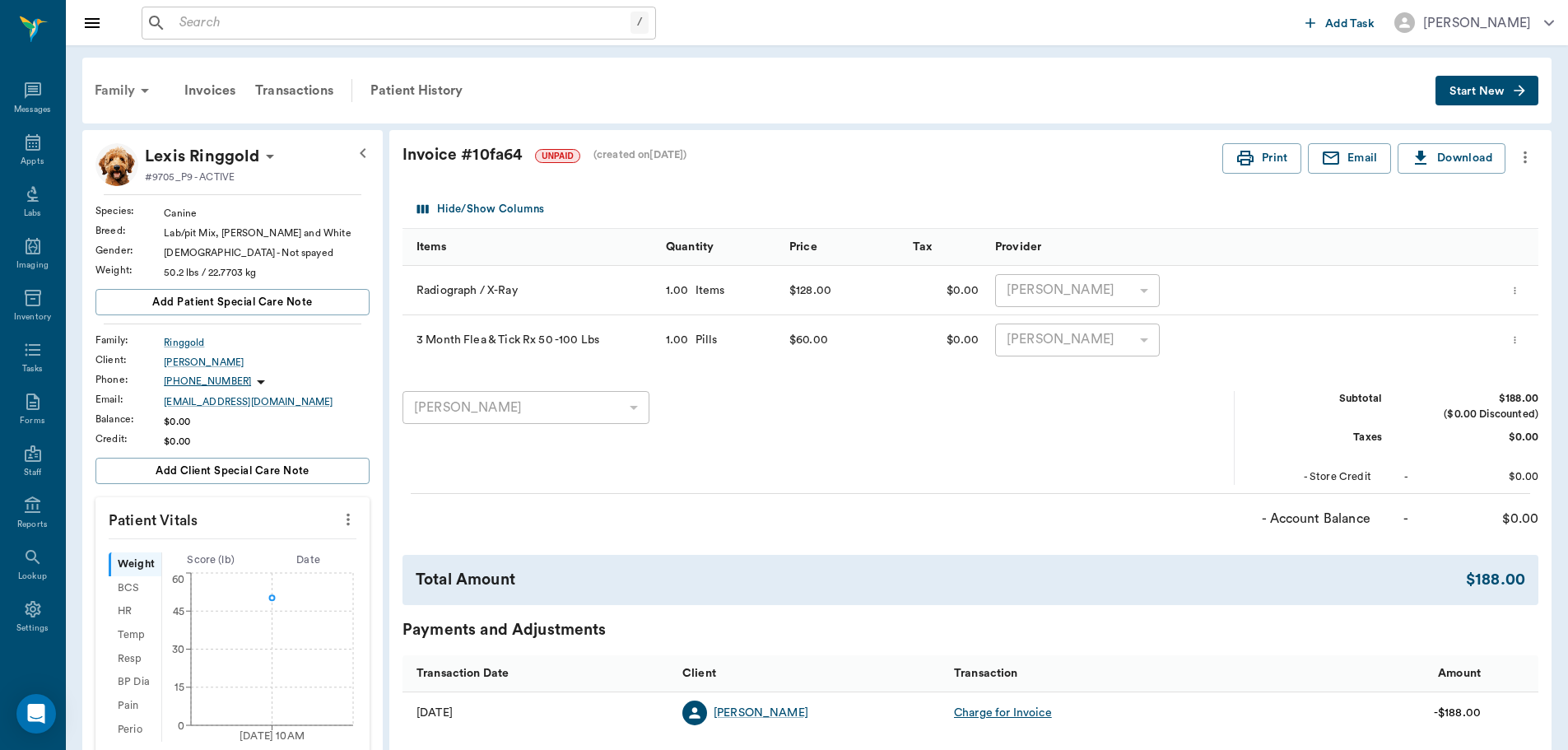
click at [126, 96] on div "Family" at bounding box center [125, 90] width 80 height 40
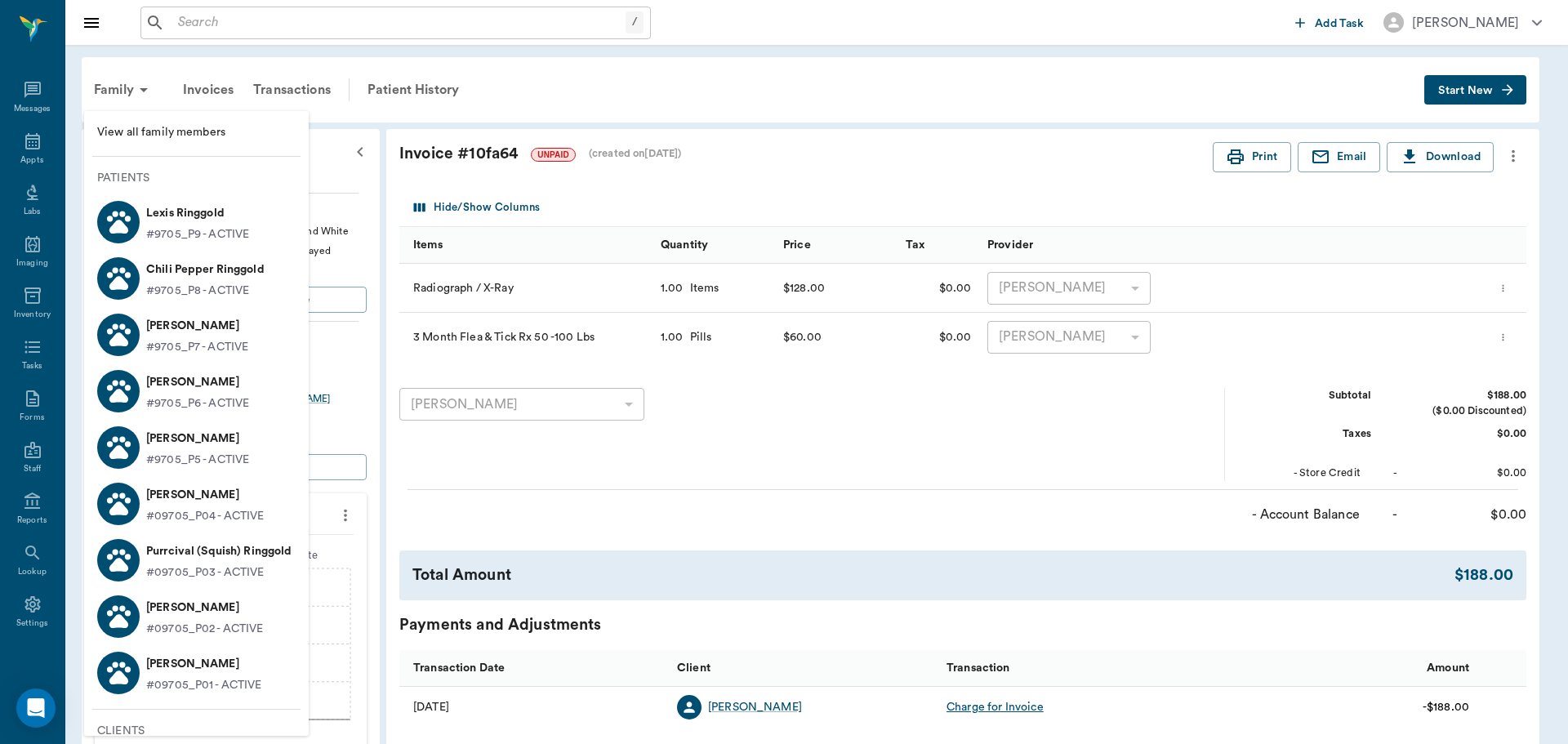
click at [225, 289] on p "#9705_P8 - ACTIVE" at bounding box center [197, 291] width 103 height 17
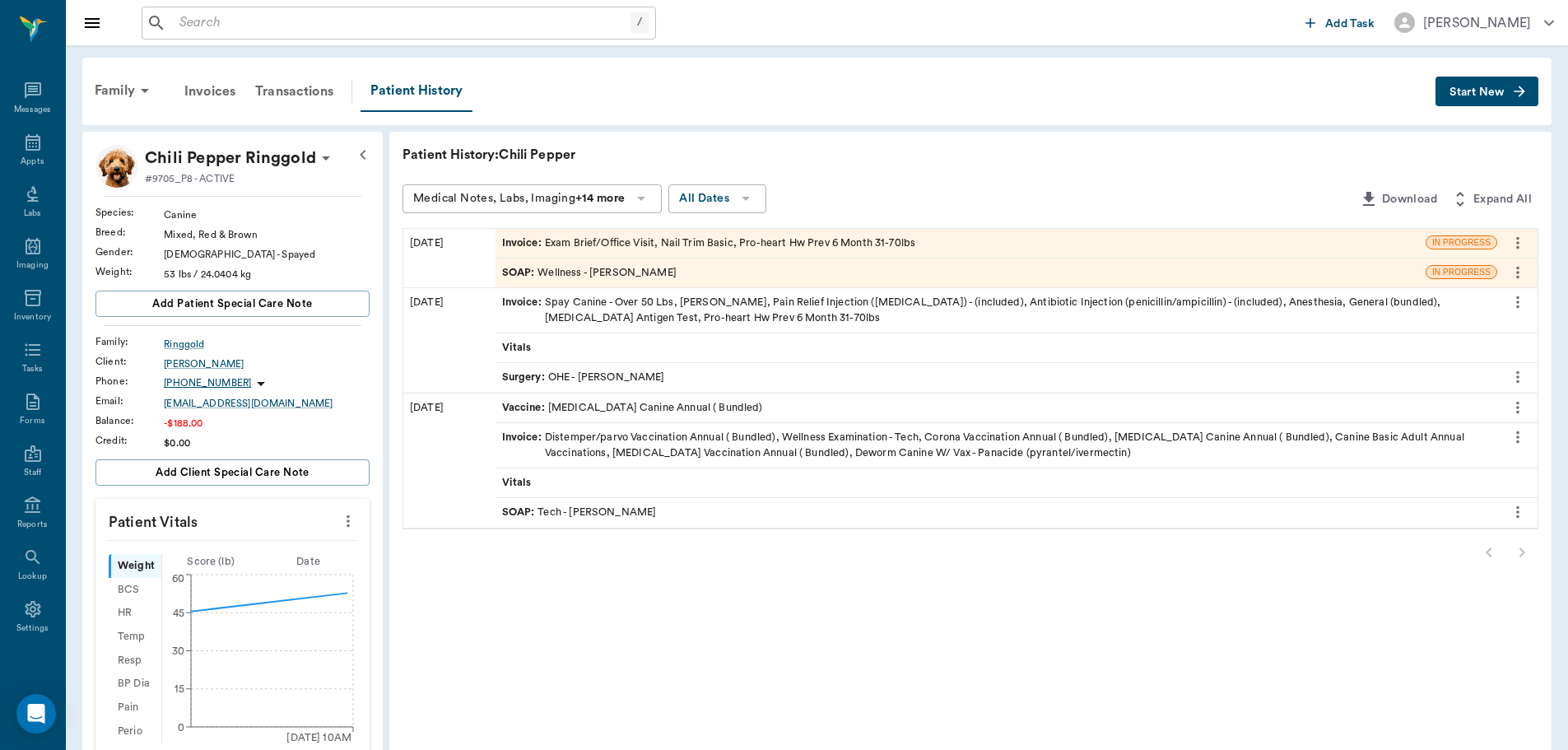
click at [704, 276] on div "SOAP : Wellness - Dr. Bert Ellsworth" at bounding box center [961, 273] width 930 height 29
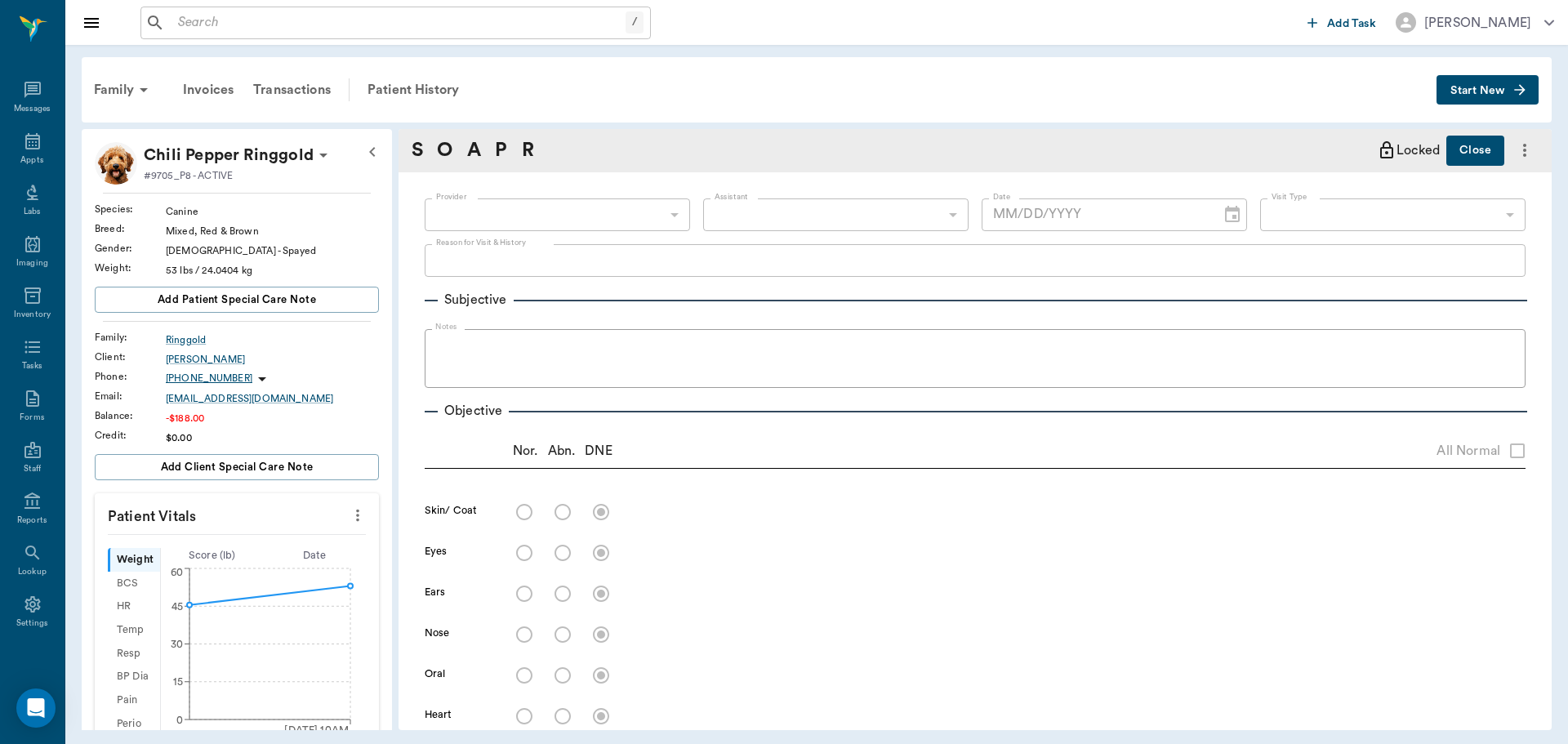
type input "63ec2f075fda476ae8351a4d"
type input "65d2be4f46e3a538d89b8c14"
type textarea "hwi, have doctor check on hips, when running her back end hops -stormy"
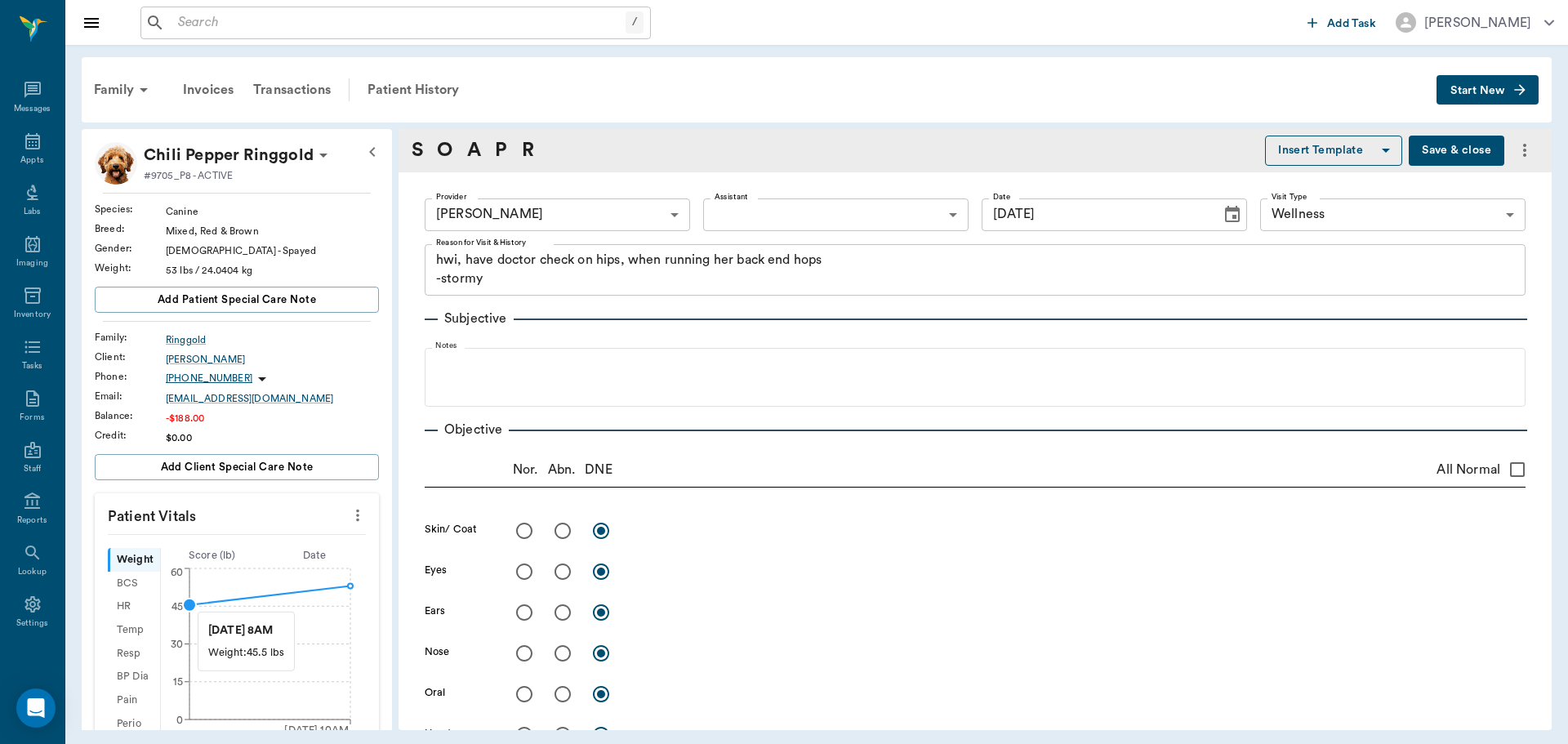
type input "[DATE]"
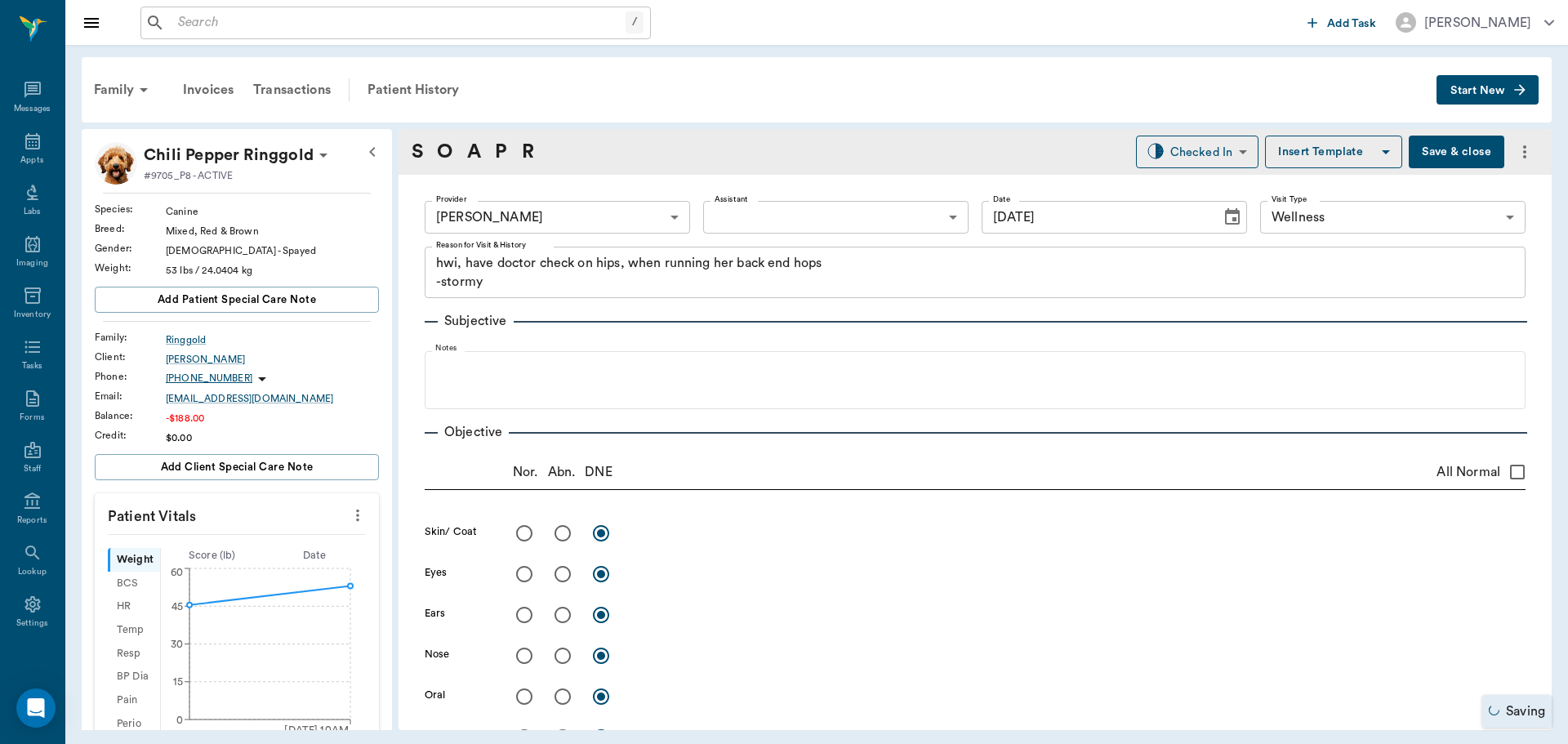
click at [354, 511] on icon "more" at bounding box center [358, 515] width 18 height 19
click at [262, 542] on span "Enter Vitals" at bounding box center [276, 544] width 137 height 17
click at [274, 558] on input "text" at bounding box center [236, 564] width 142 height 33
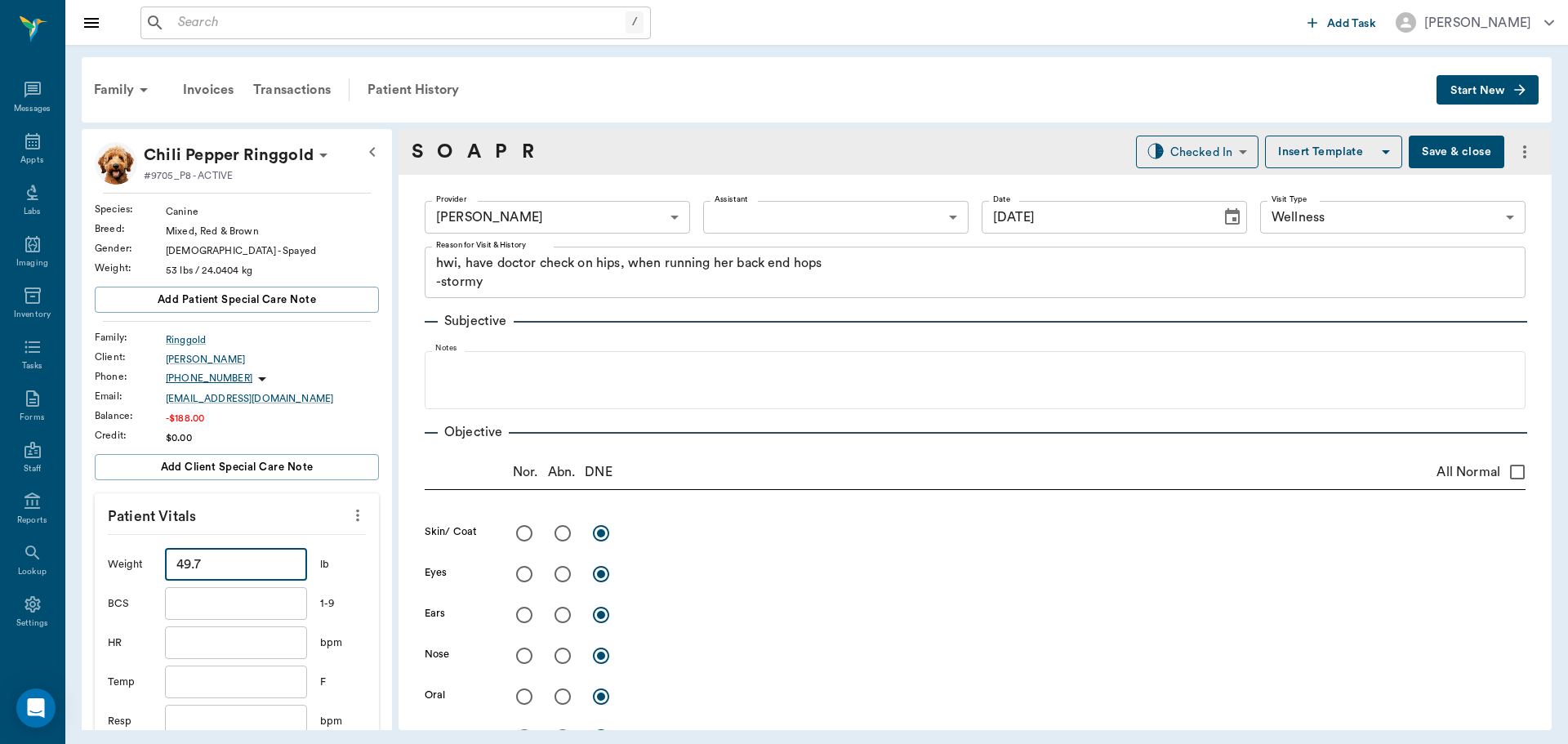
type input "49.7"
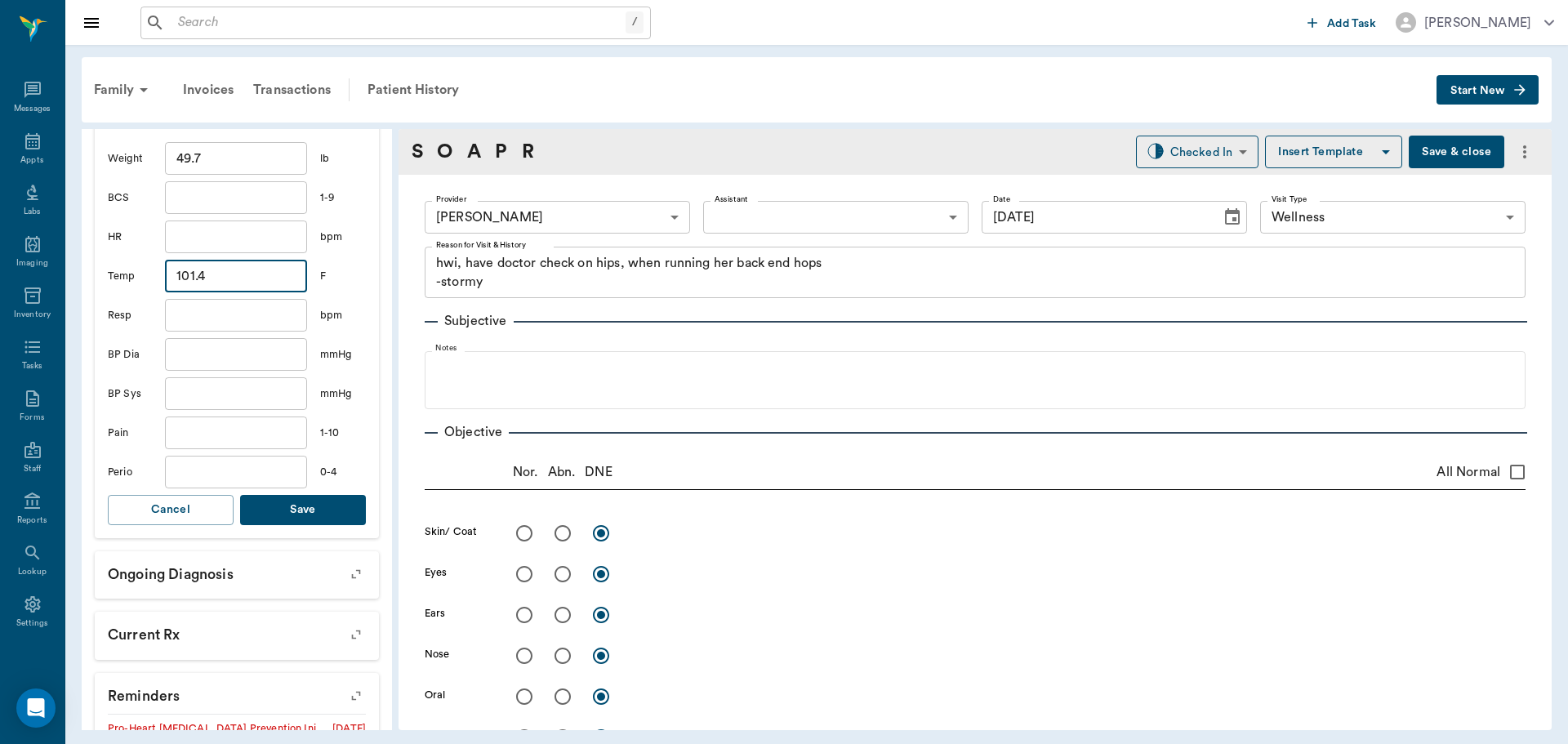
scroll to position [408, 0]
type input "101.4"
click at [309, 517] on button "Save" at bounding box center [302, 508] width 126 height 31
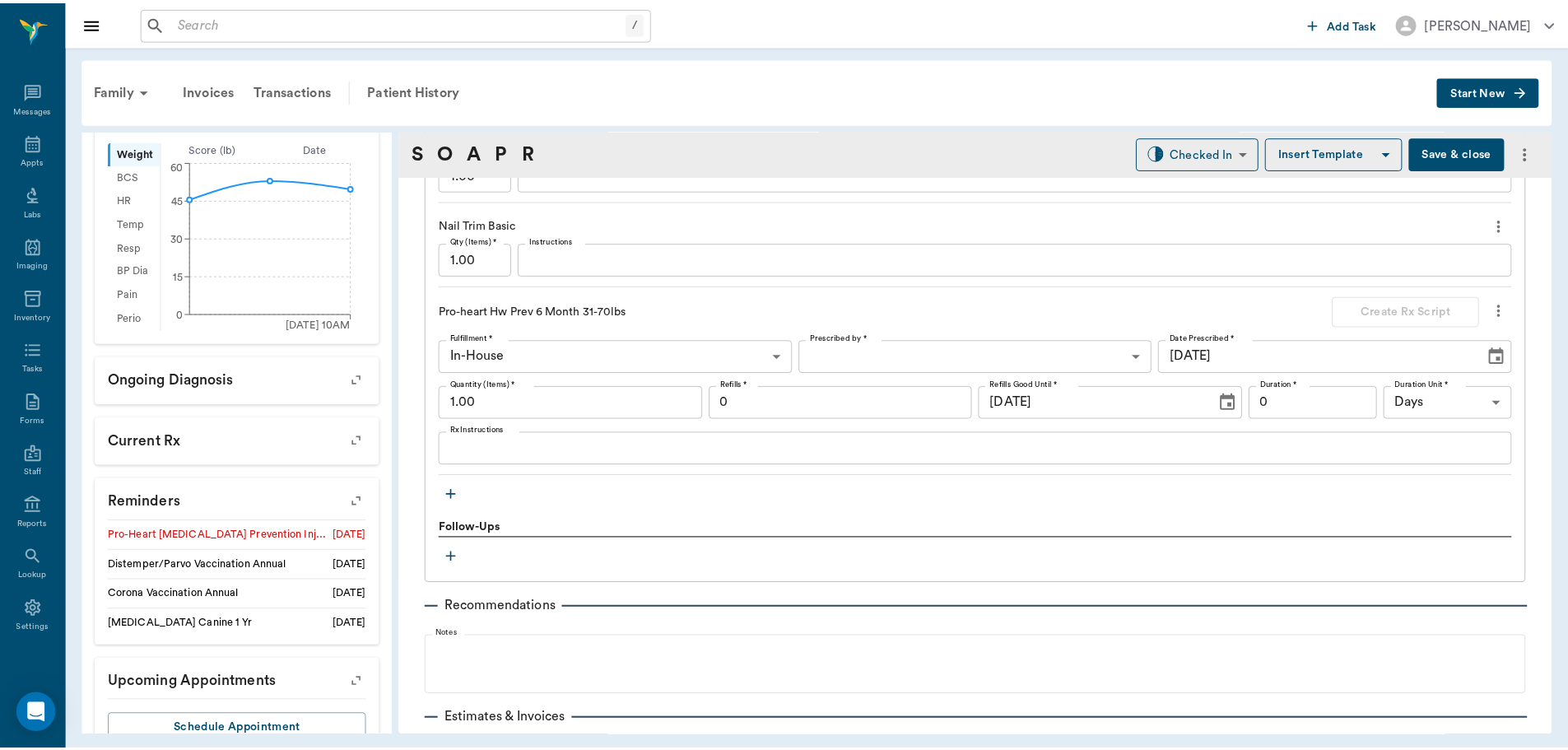
scroll to position [1366, 0]
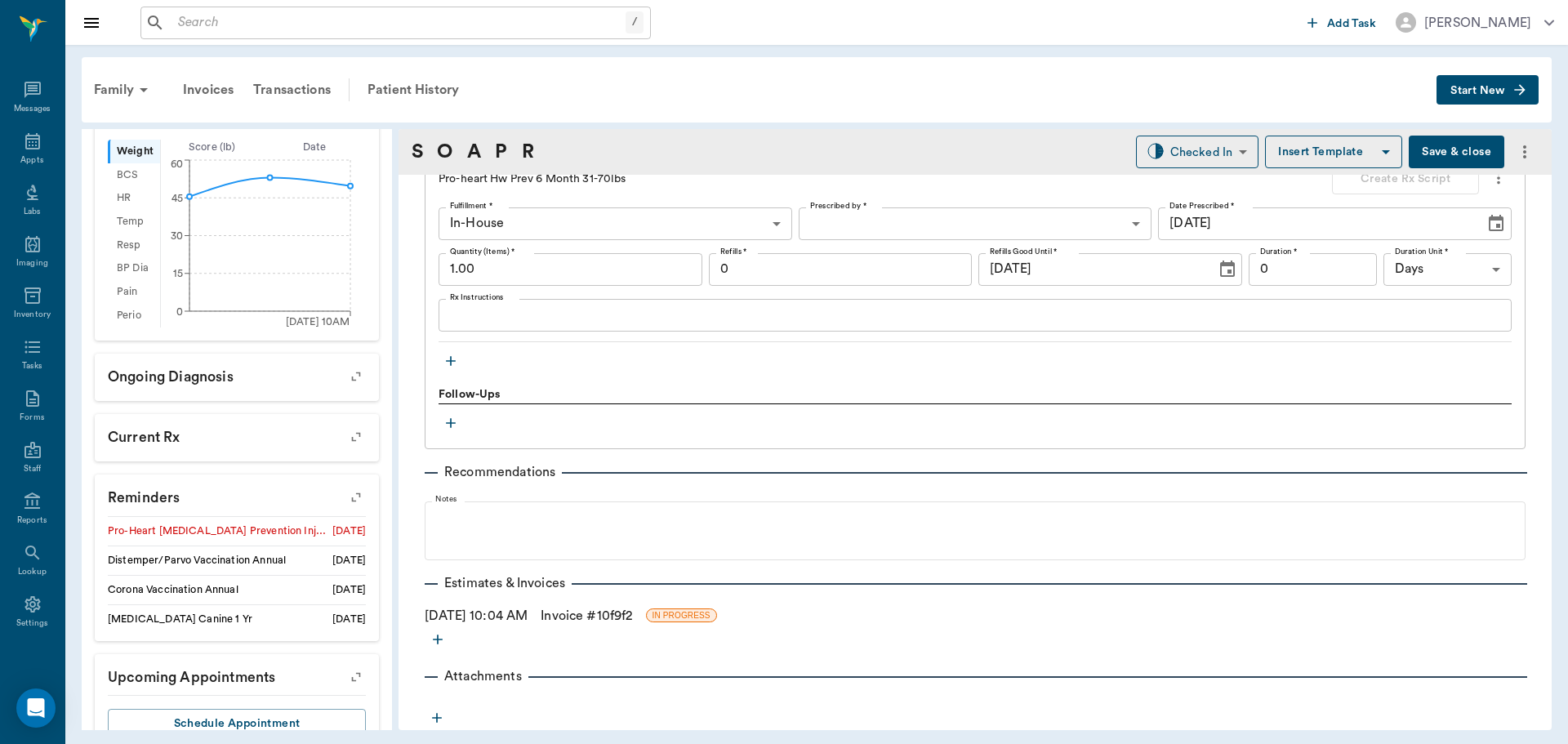
click at [615, 621] on link "Invoice # 10f9f2" at bounding box center [586, 616] width 91 height 19
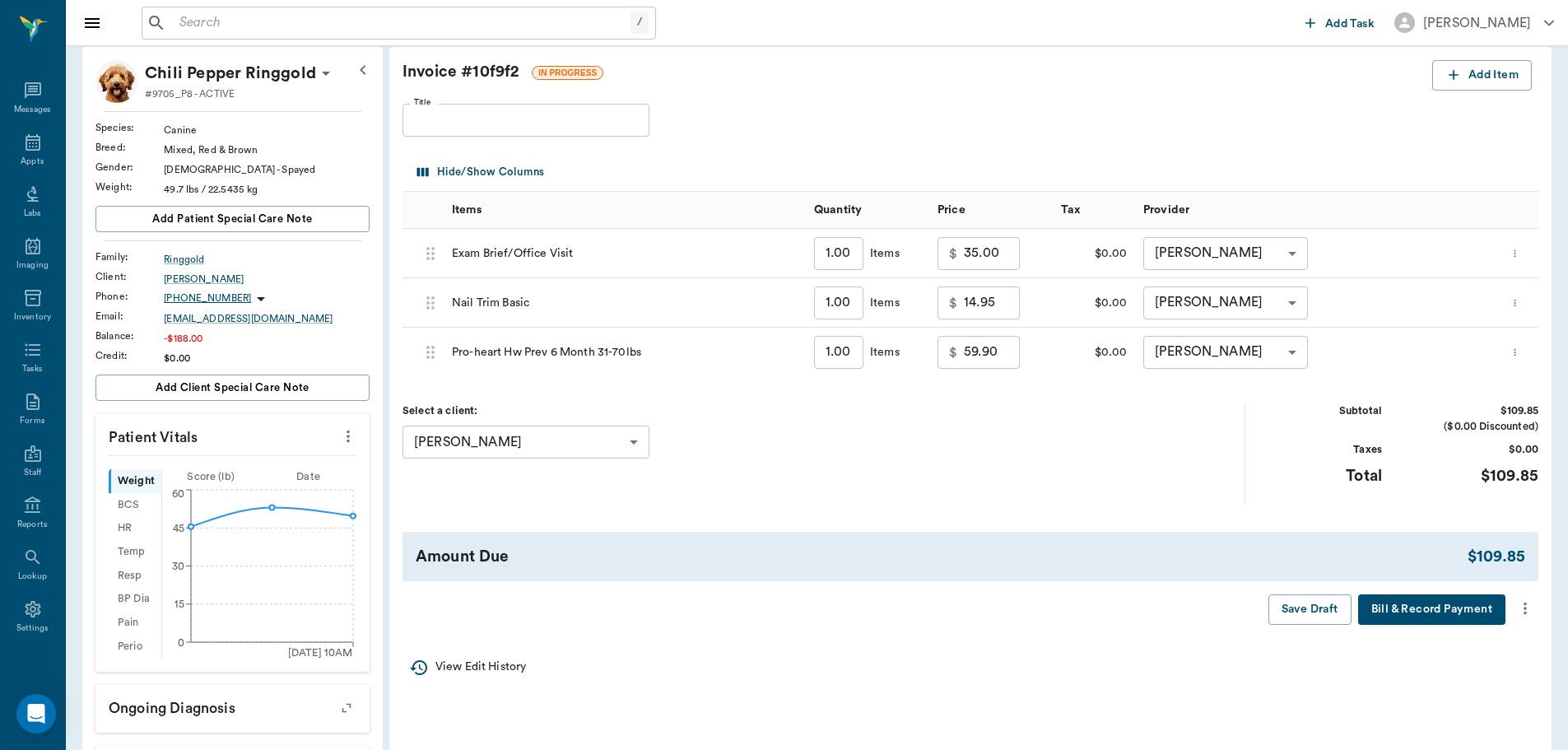
scroll to position [164, 0]
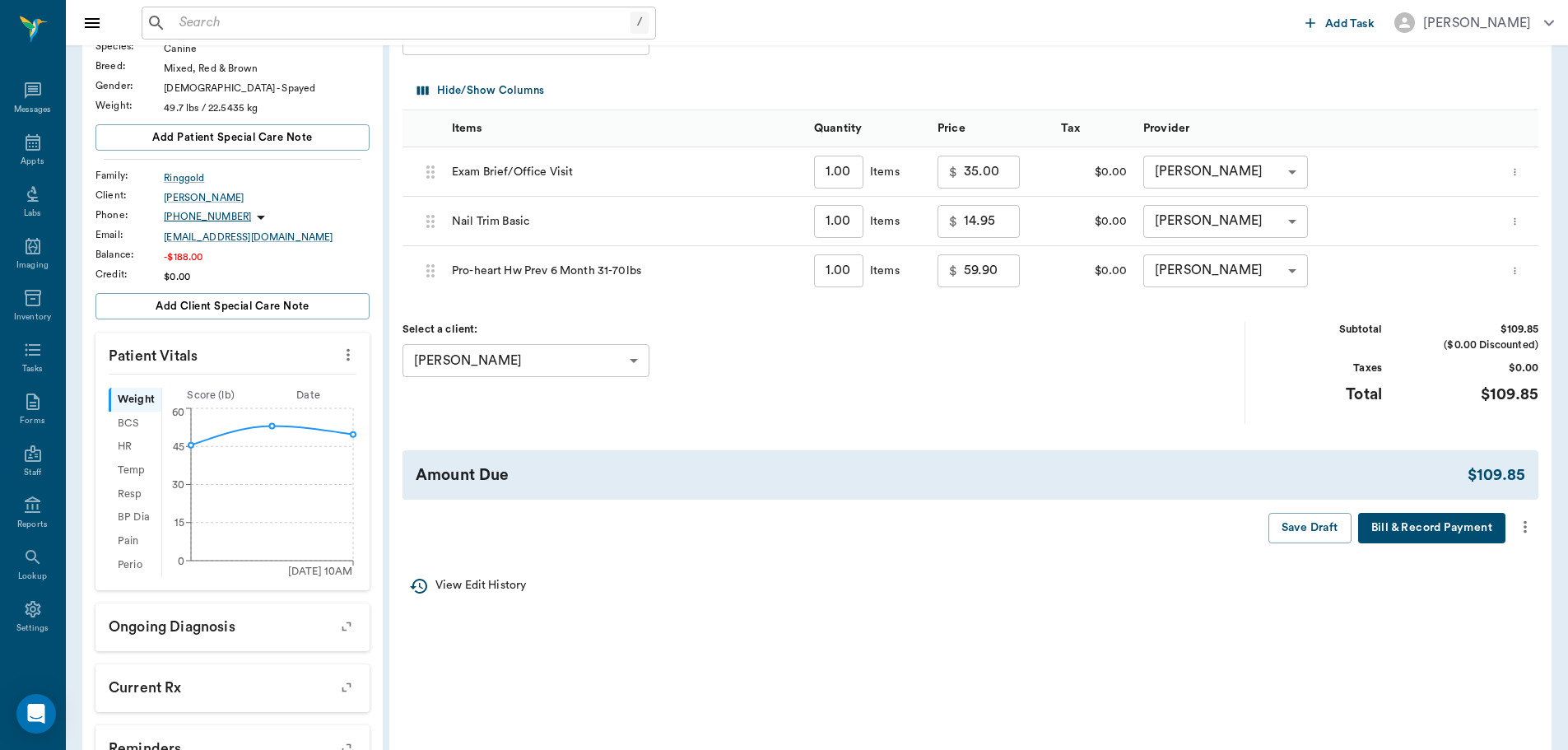
click at [1523, 511] on div "Invoice # 10f9f2 IN PROGRESS Add Item Title Title Hide/Show Columns Items Quant…" at bounding box center [971, 260] width 1162 height 591
click at [1517, 533] on icon "more" at bounding box center [1525, 527] width 18 height 19
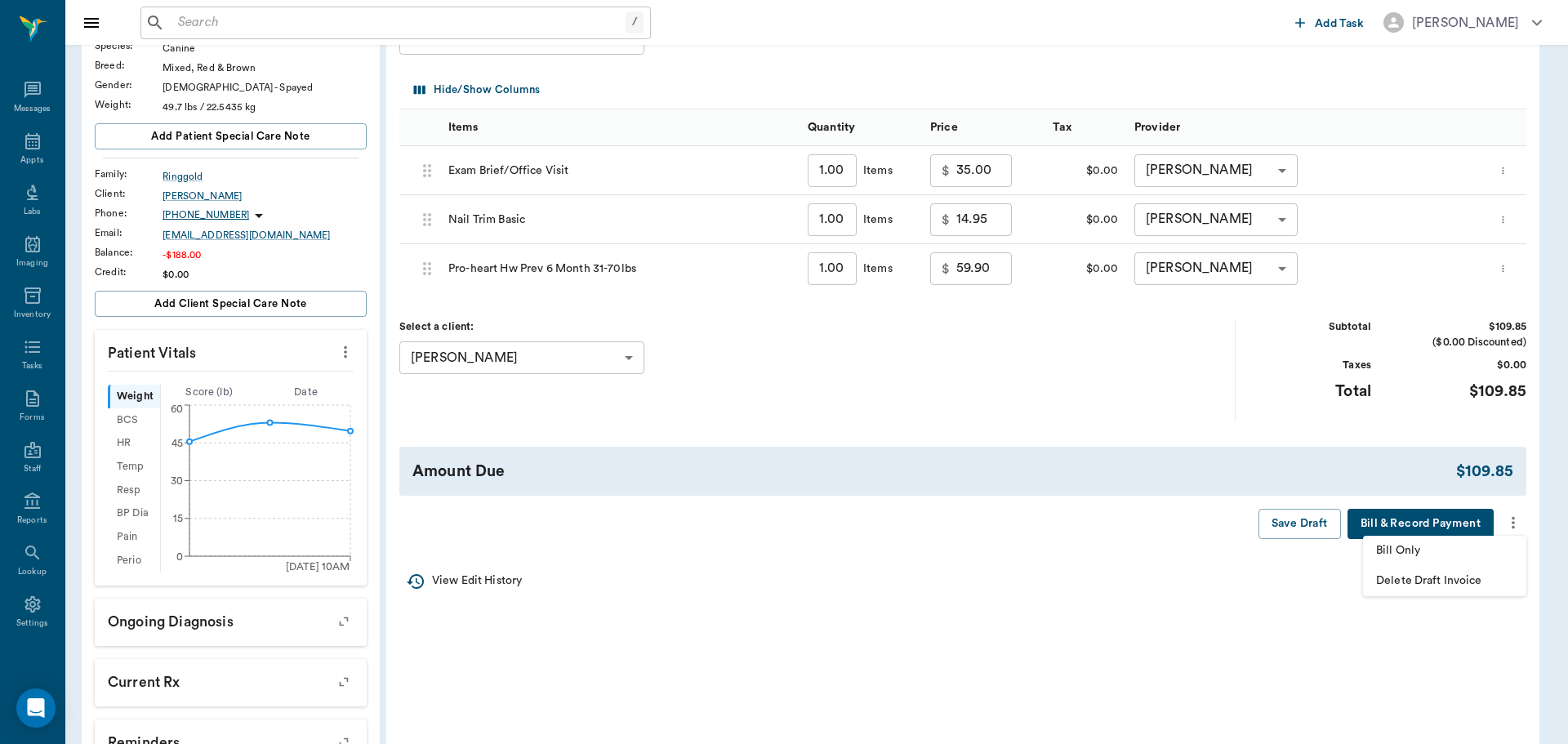
click at [1433, 556] on span "Bill Only" at bounding box center [1444, 550] width 137 height 17
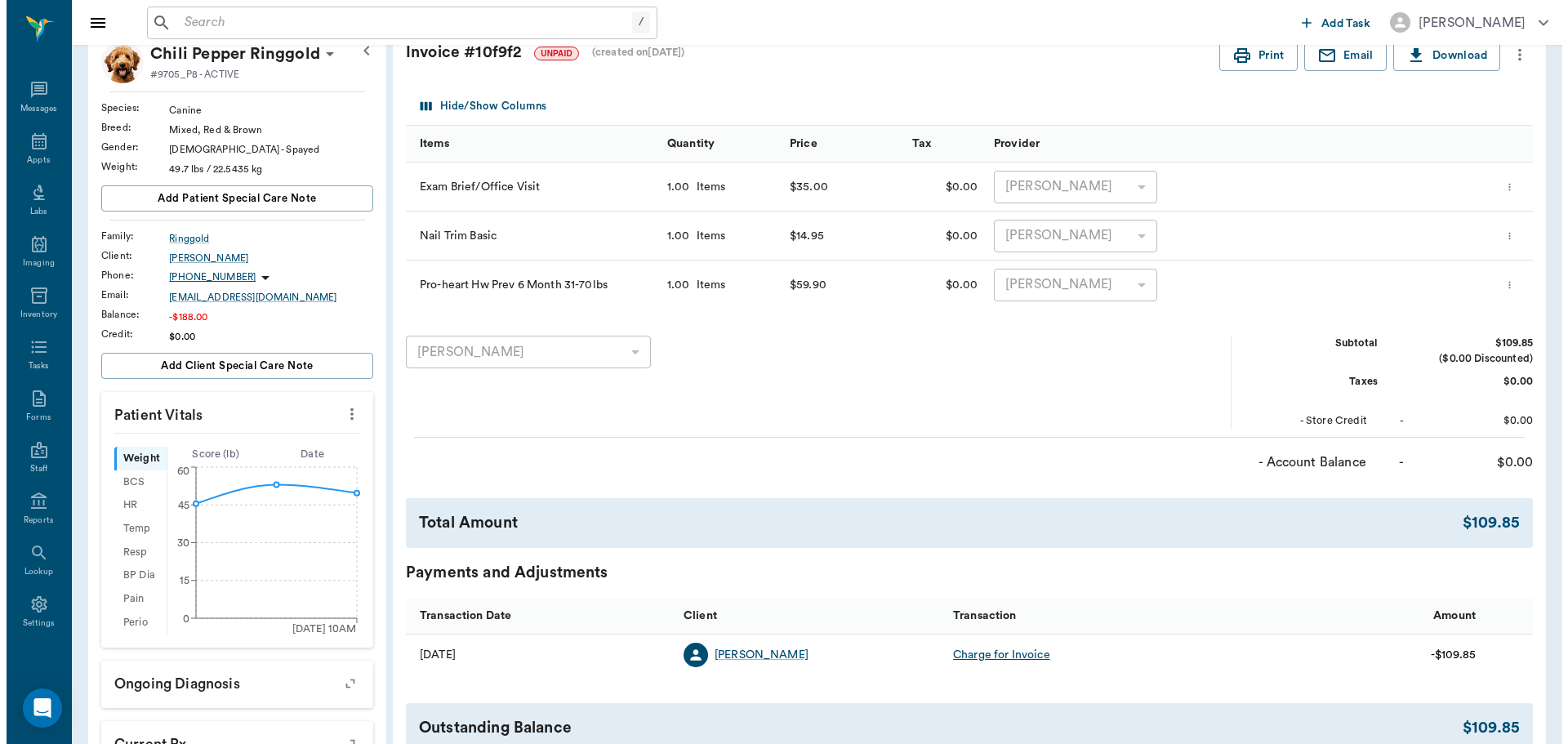
scroll to position [0, 0]
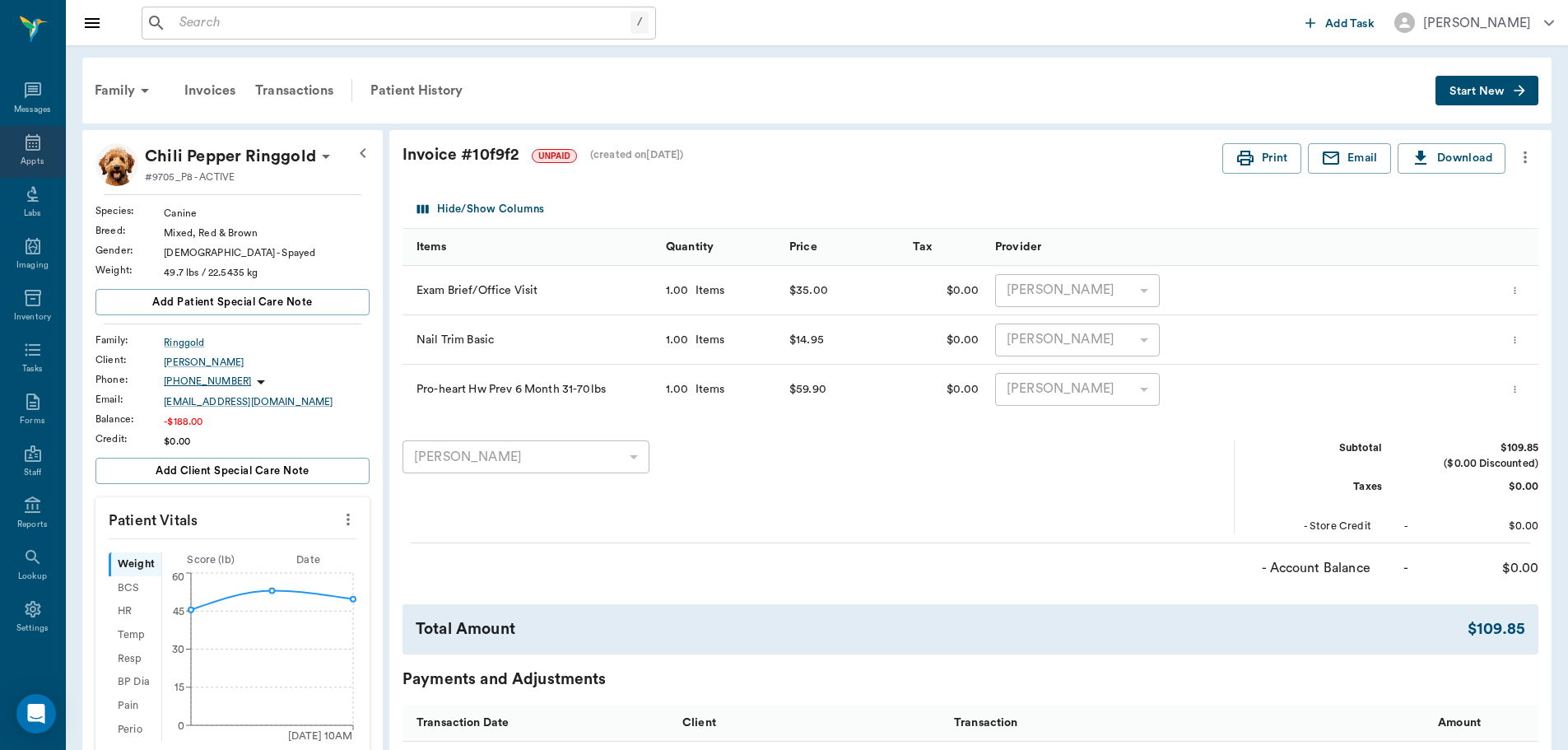
click at [35, 152] on icon at bounding box center [33, 142] width 19 height 19
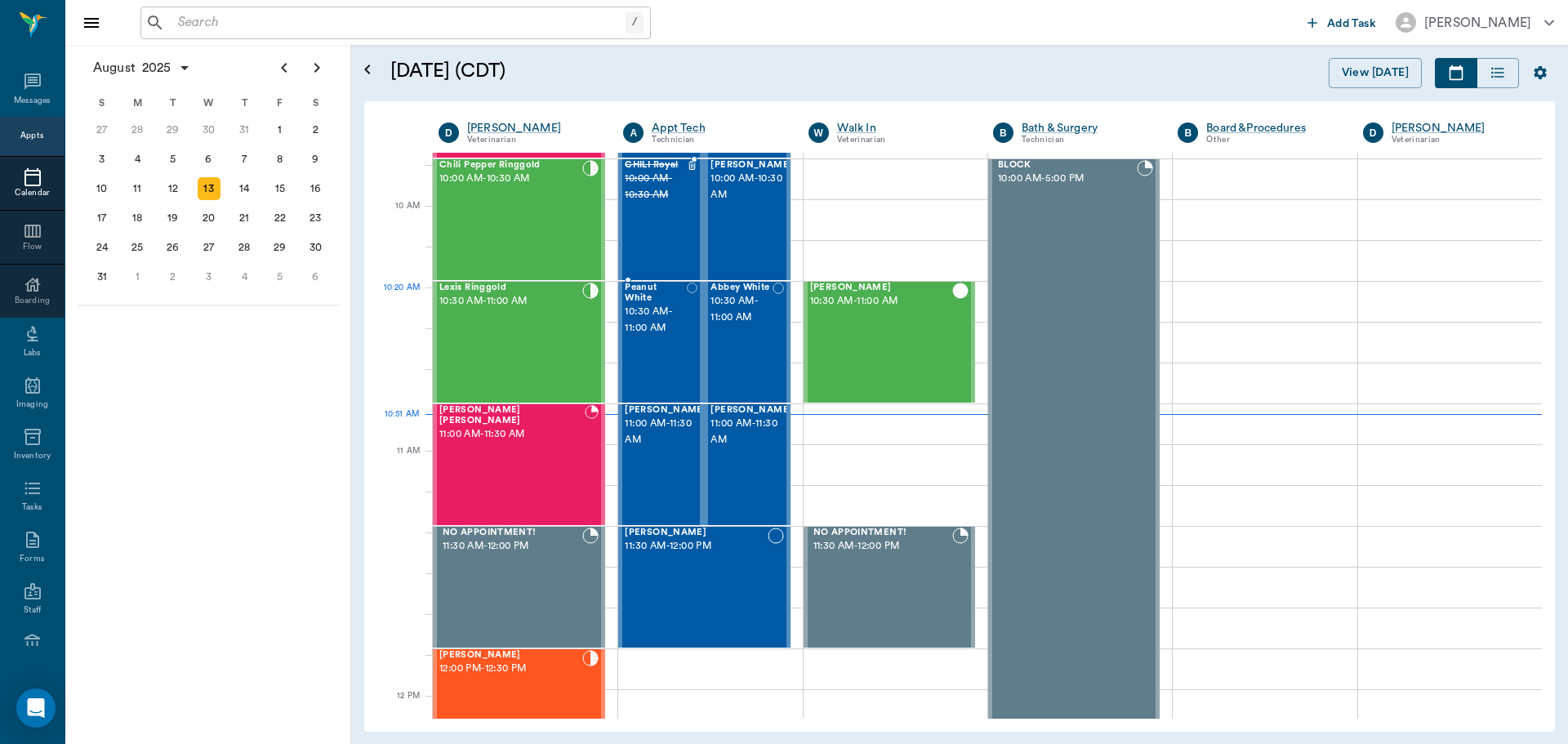
scroll to position [409, 0]
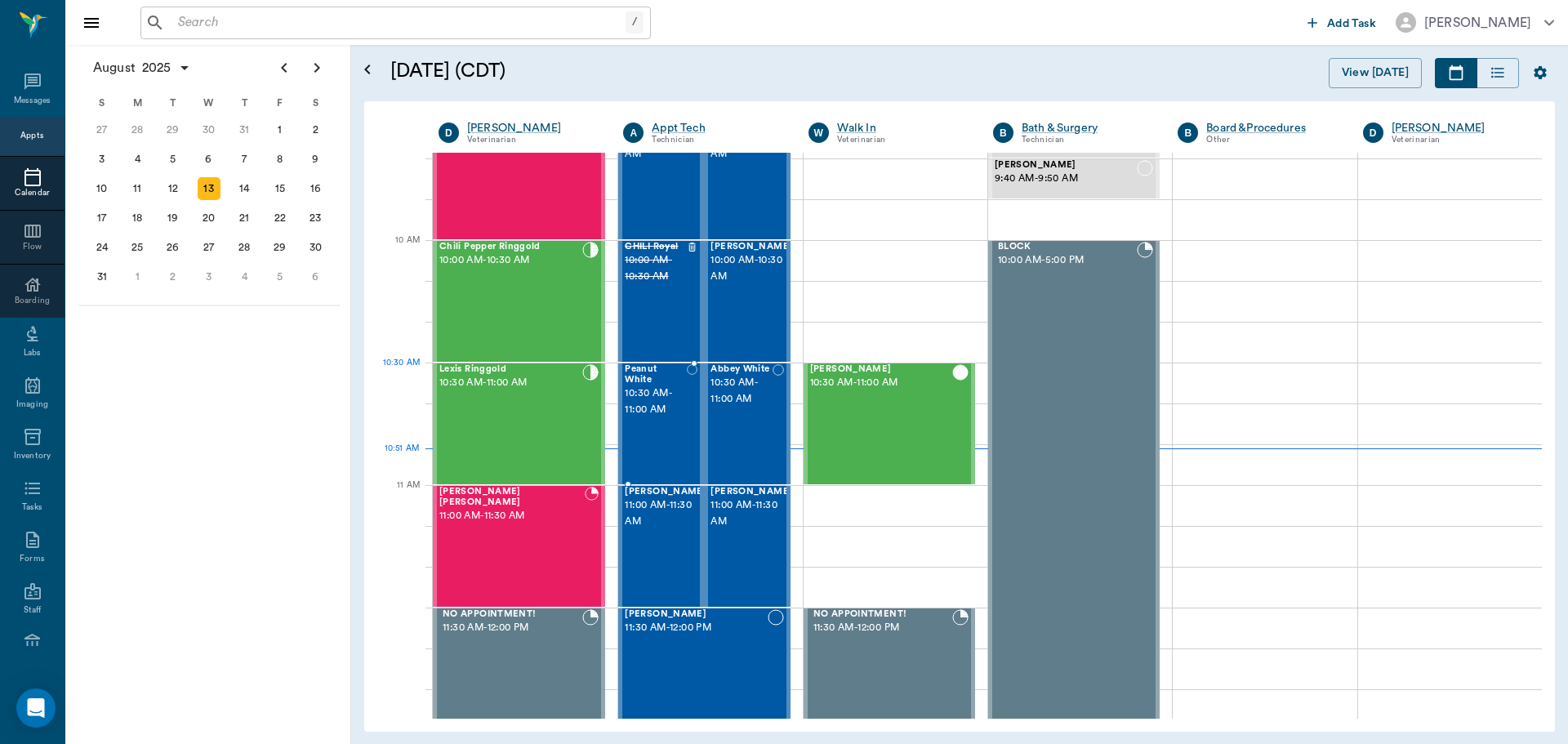
click at [665, 385] on span "10:30 AM - 11:00 AM" at bounding box center [655, 402] width 61 height 33
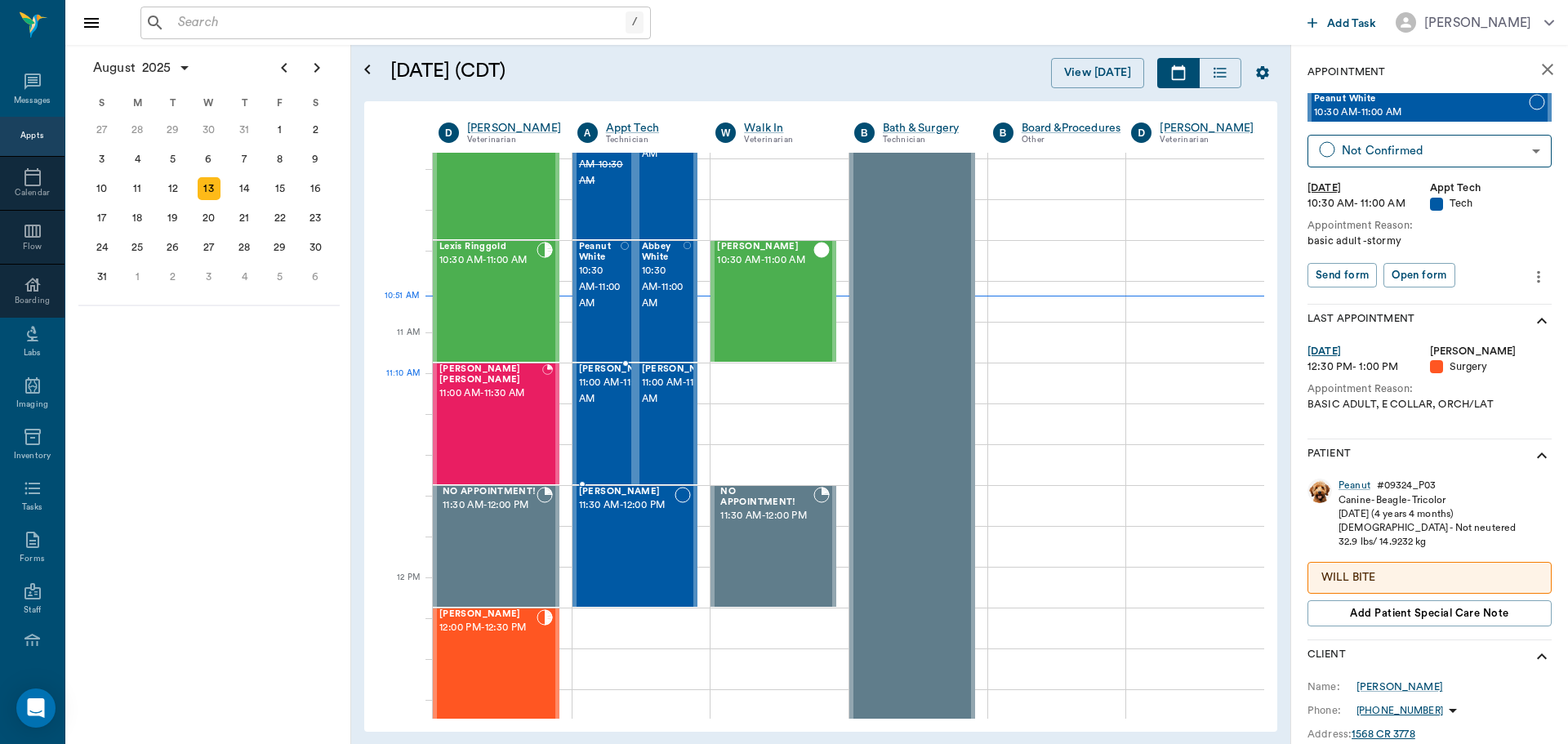
scroll to position [491, 0]
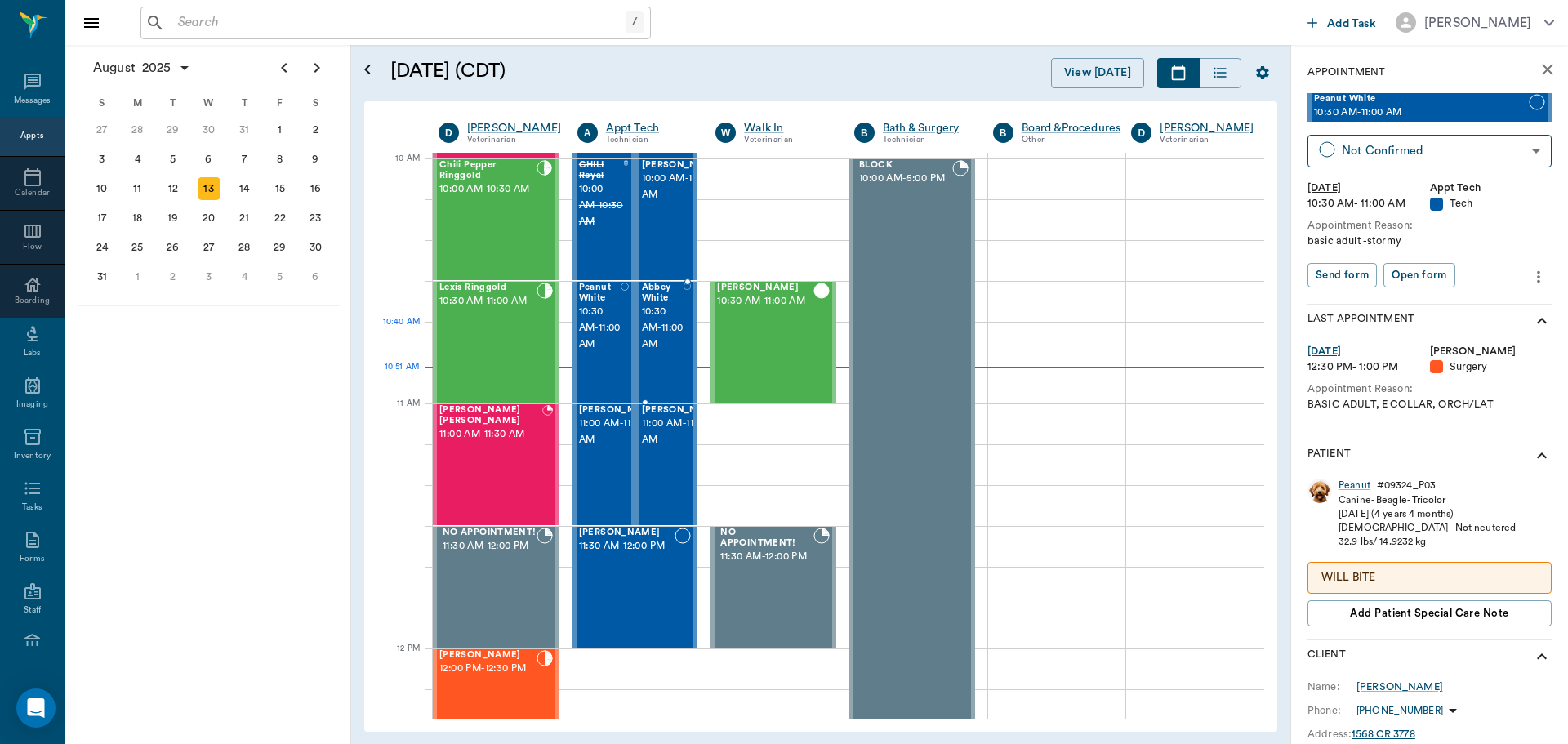
click at [646, 339] on span "10:30 AM - 11:00 AM" at bounding box center [662, 328] width 41 height 49
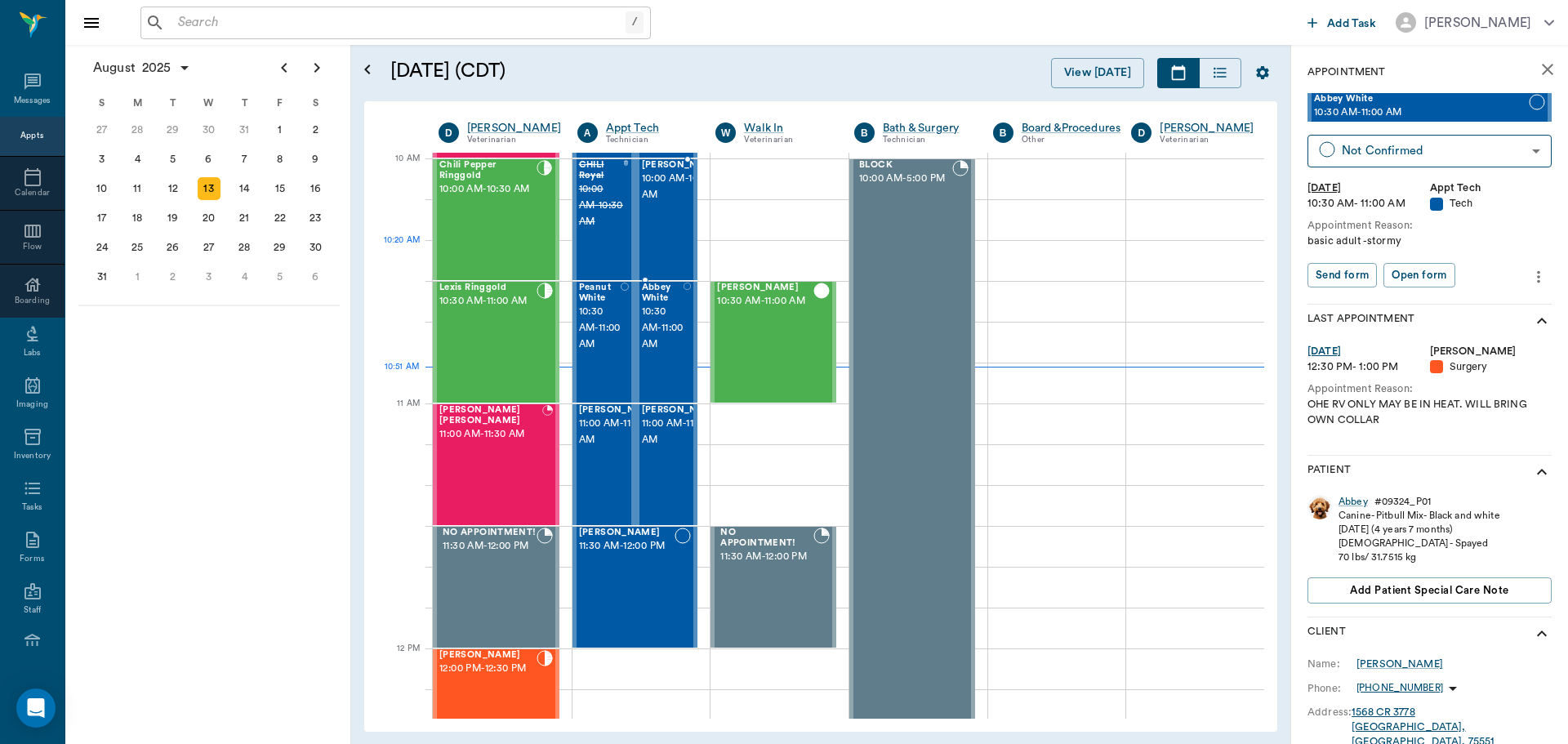
click at [652, 265] on div "Ruthie Cupp 10:00 AM - 10:30 AM" at bounding box center [682, 220] width 82 height 119
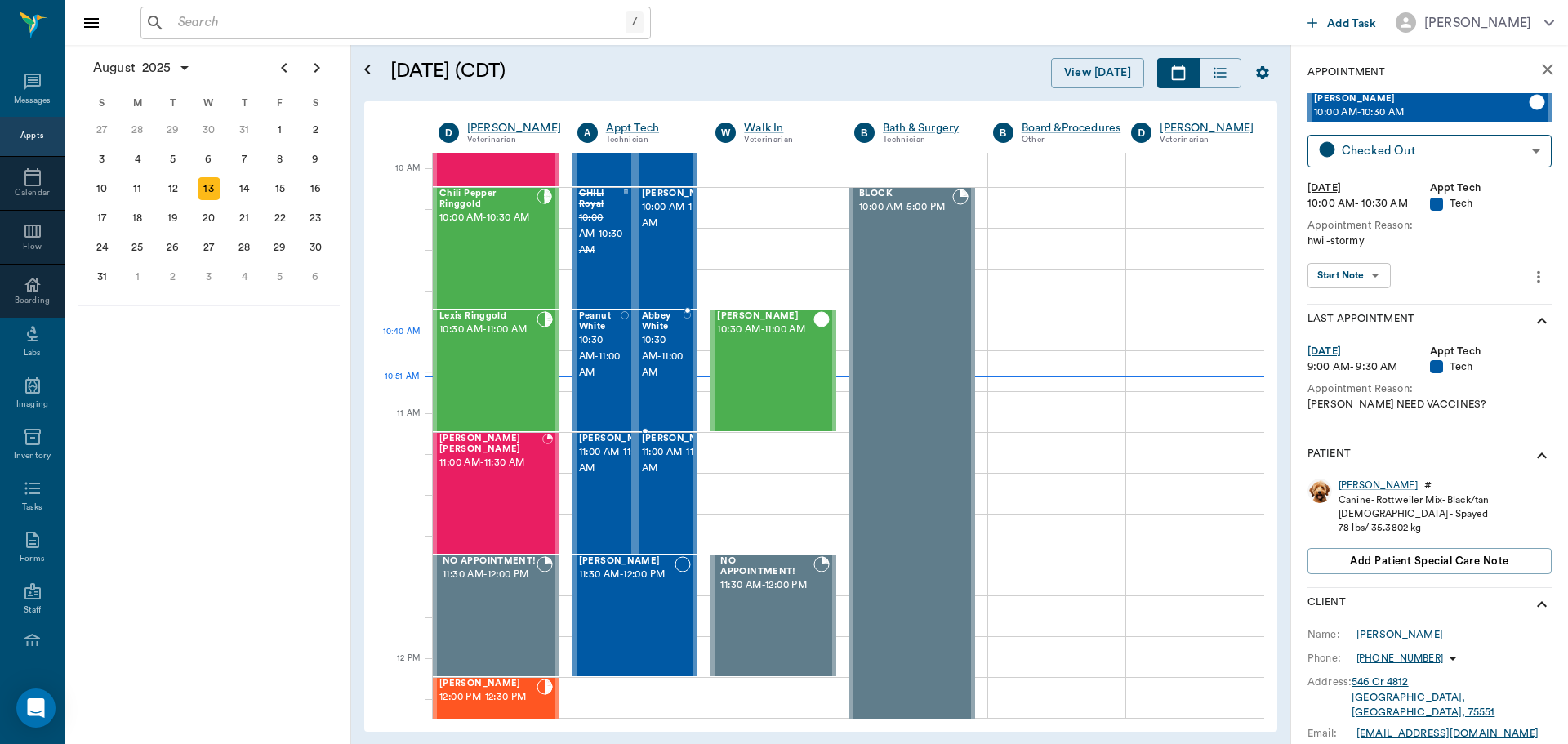
scroll to position [491, 0]
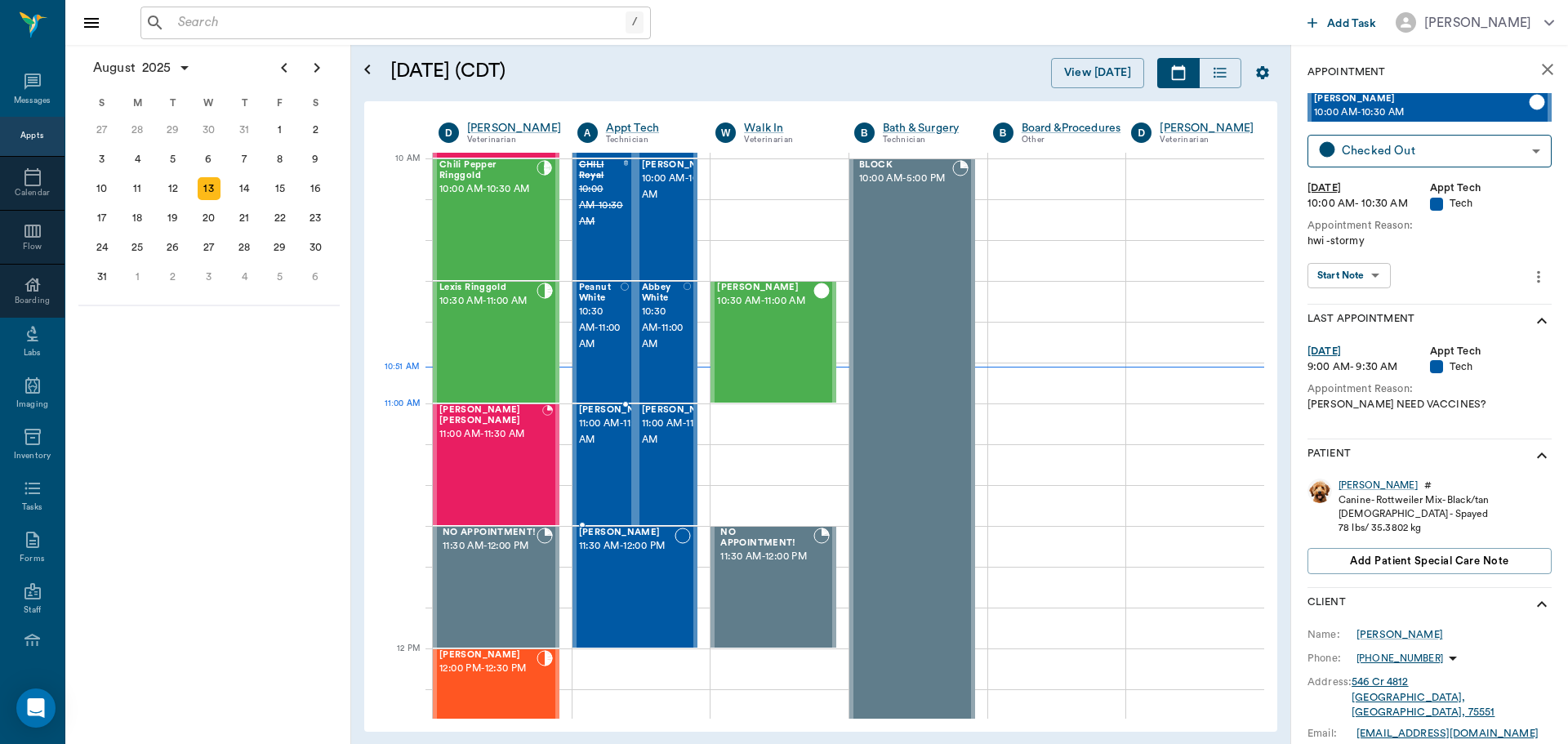
click at [589, 415] on span "[PERSON_NAME]" at bounding box center [620, 409] width 82 height 11
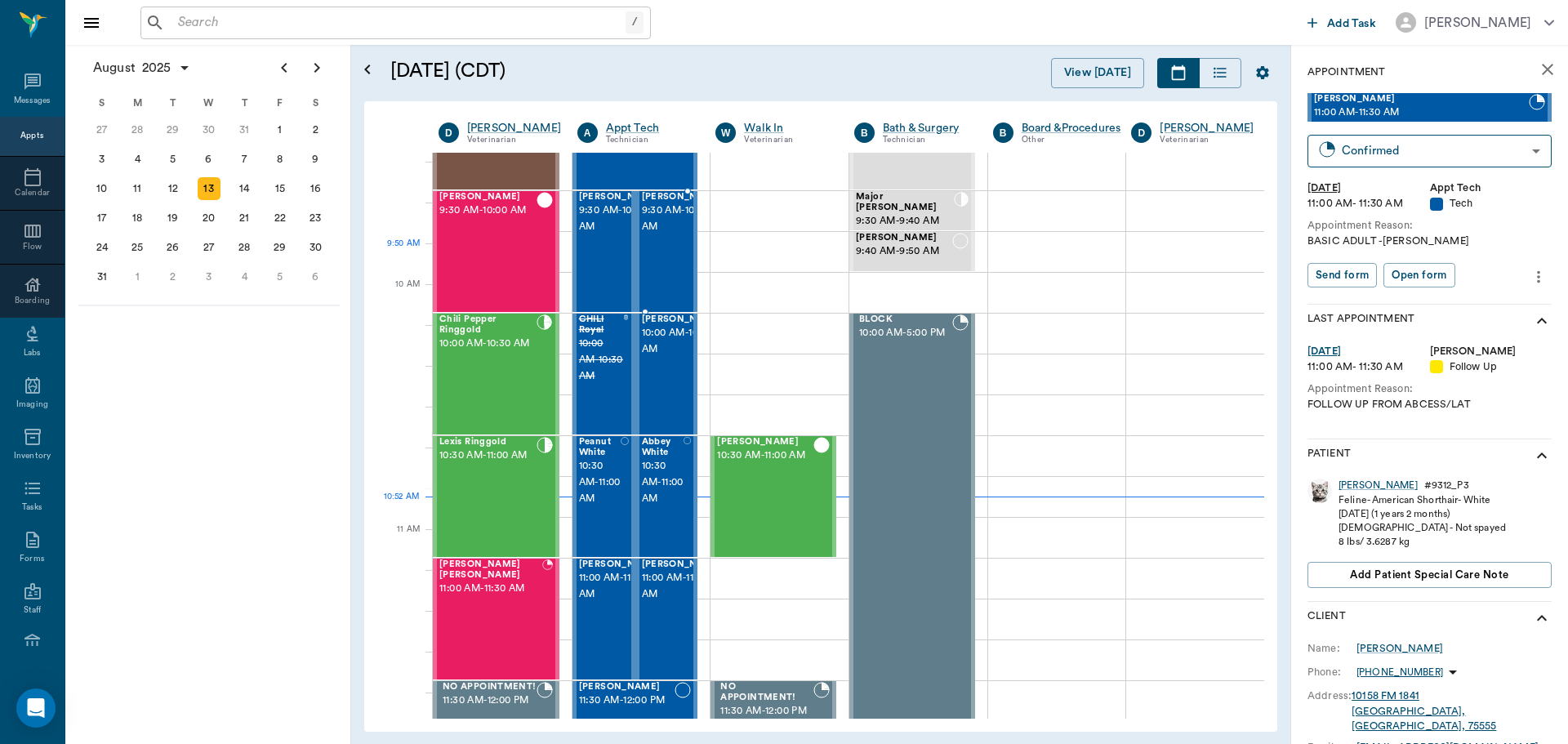
scroll to position [327, 0]
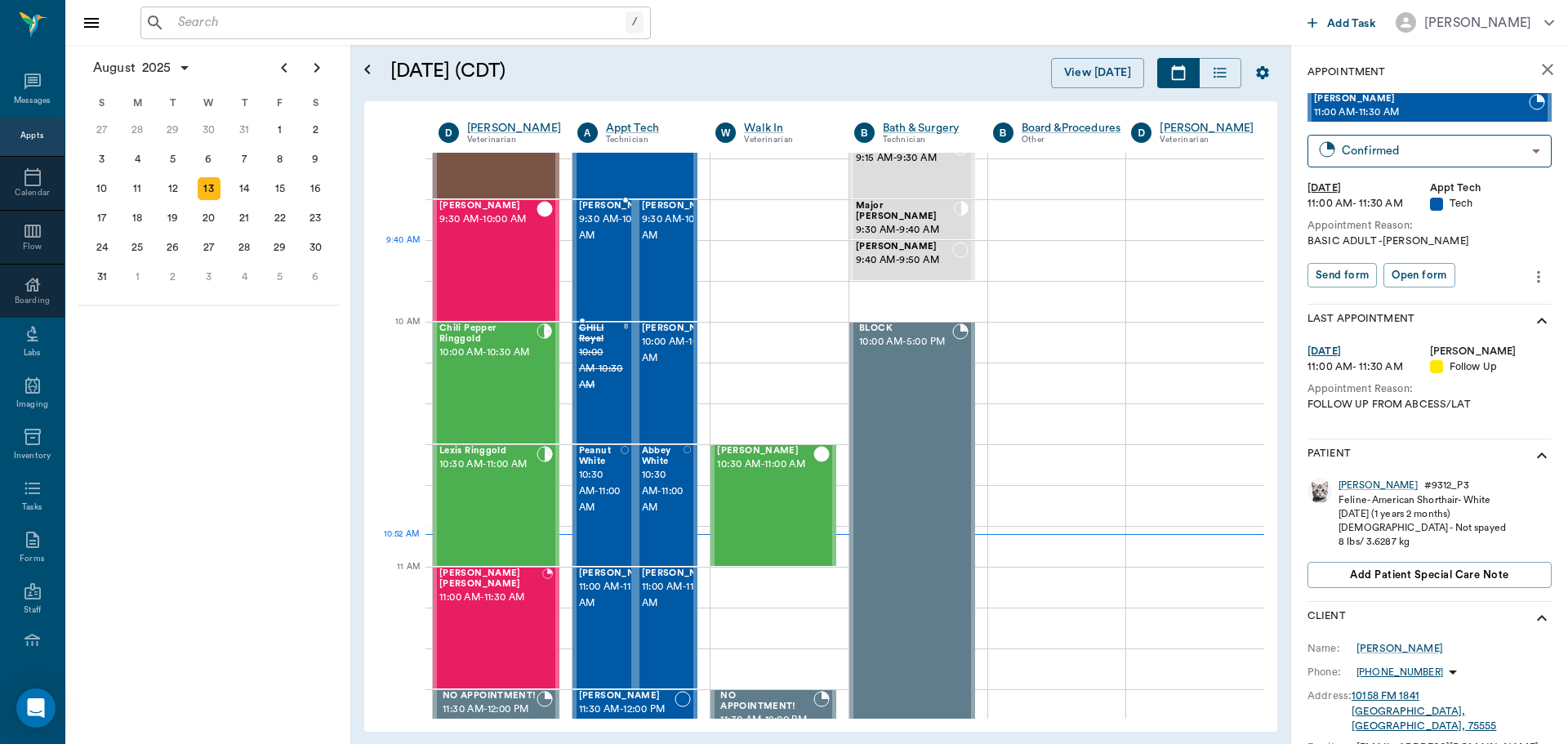
click at [613, 274] on div "Millie Segura 9:30 AM - 10:00 AM" at bounding box center [620, 260] width 82 height 119
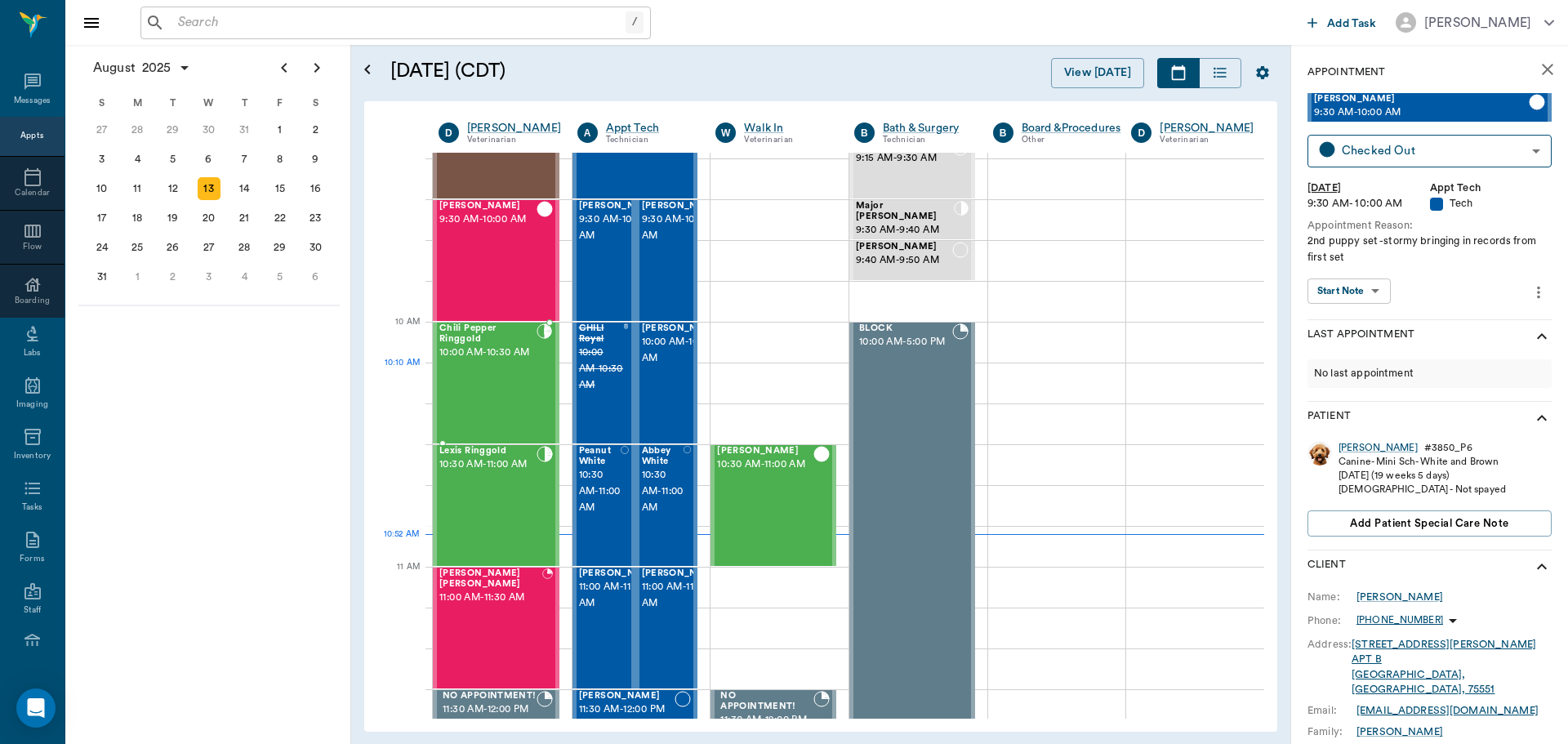
click at [512, 392] on div "Chili Pepper Ringgold 10:00 AM - 10:30 AM" at bounding box center [487, 383] width 97 height 119
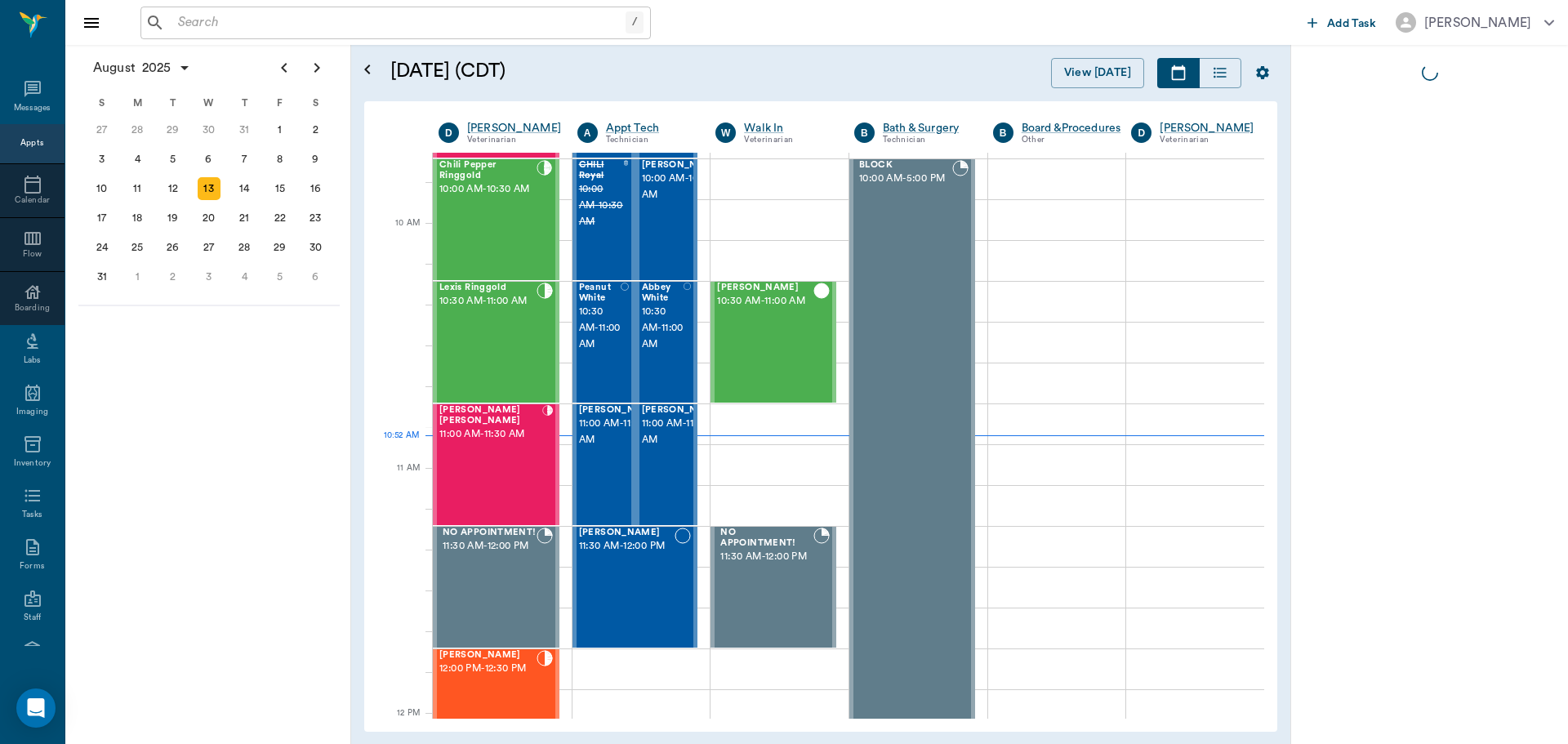
scroll to position [8, 0]
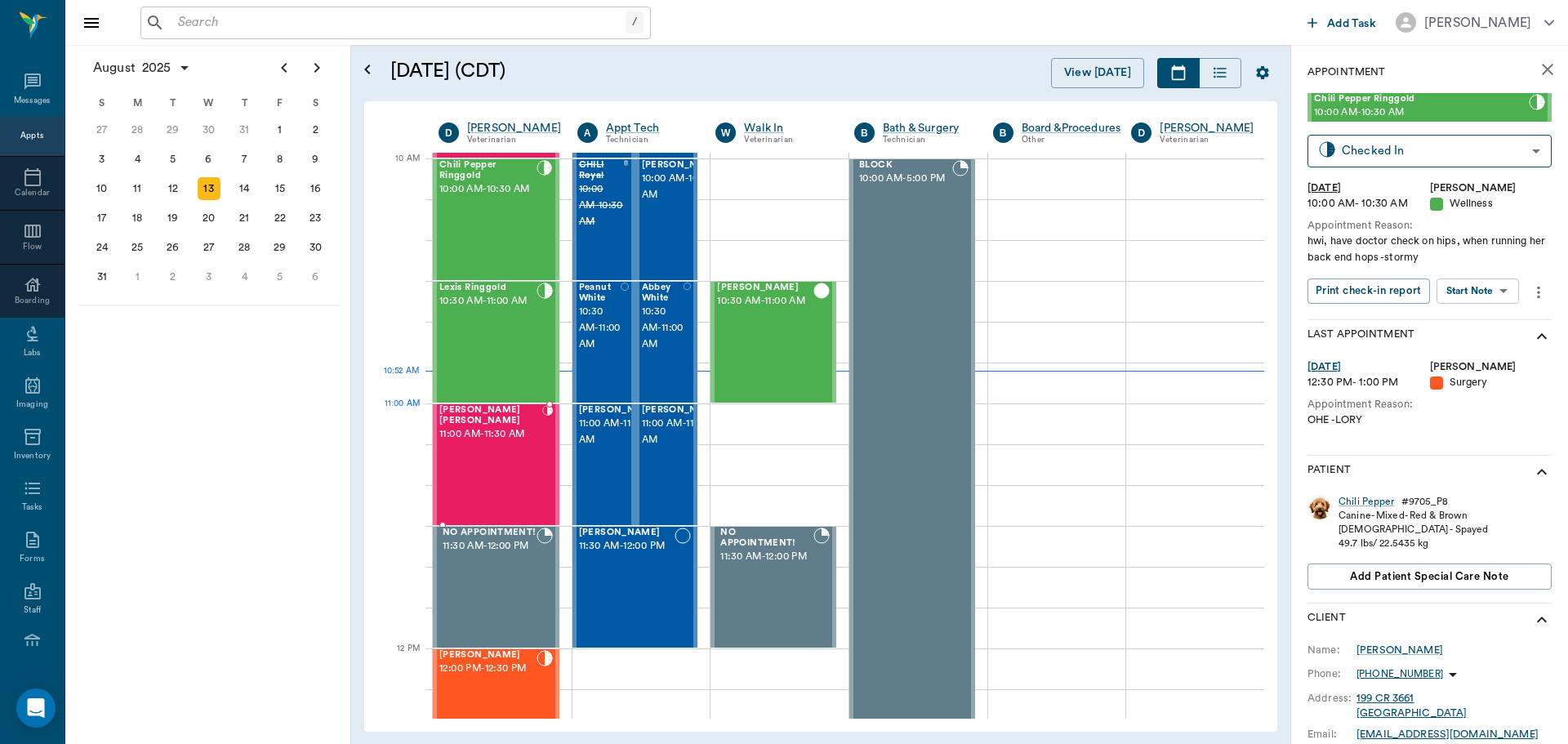
click at [530, 437] on div "[PERSON_NAME] [PERSON_NAME] 11:00 AM - 11:30 AM" at bounding box center [490, 464] width 103 height 119
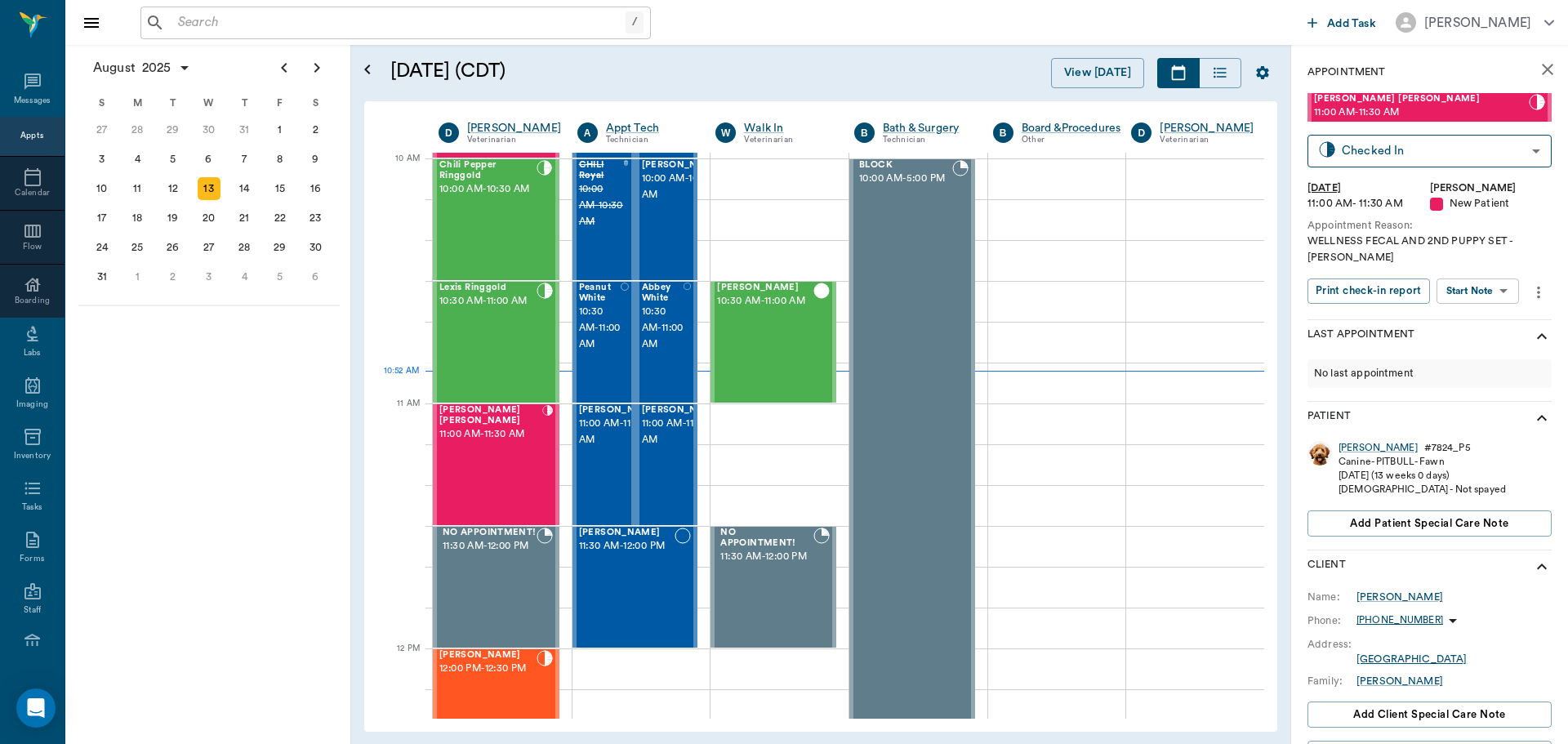
click at [1494, 267] on body "/ ​ Add Task [PERSON_NAME] Nectar Messages Appts Calendar Flow Boarding Labs Im…" at bounding box center [784, 372] width 1568 height 744
click at [1486, 302] on button "Start SOAP" at bounding box center [1460, 310] width 56 height 19
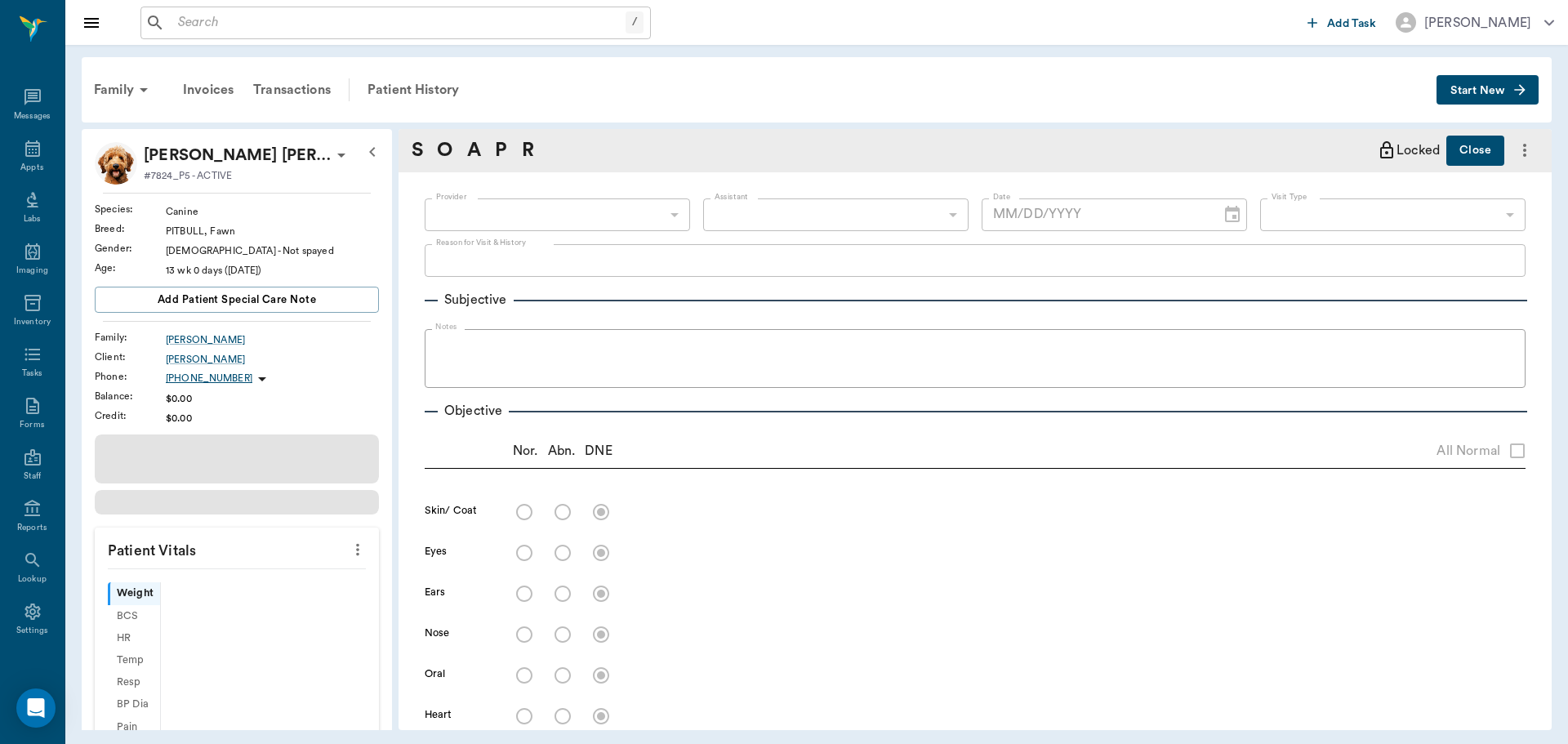
scroll to position [8, 0]
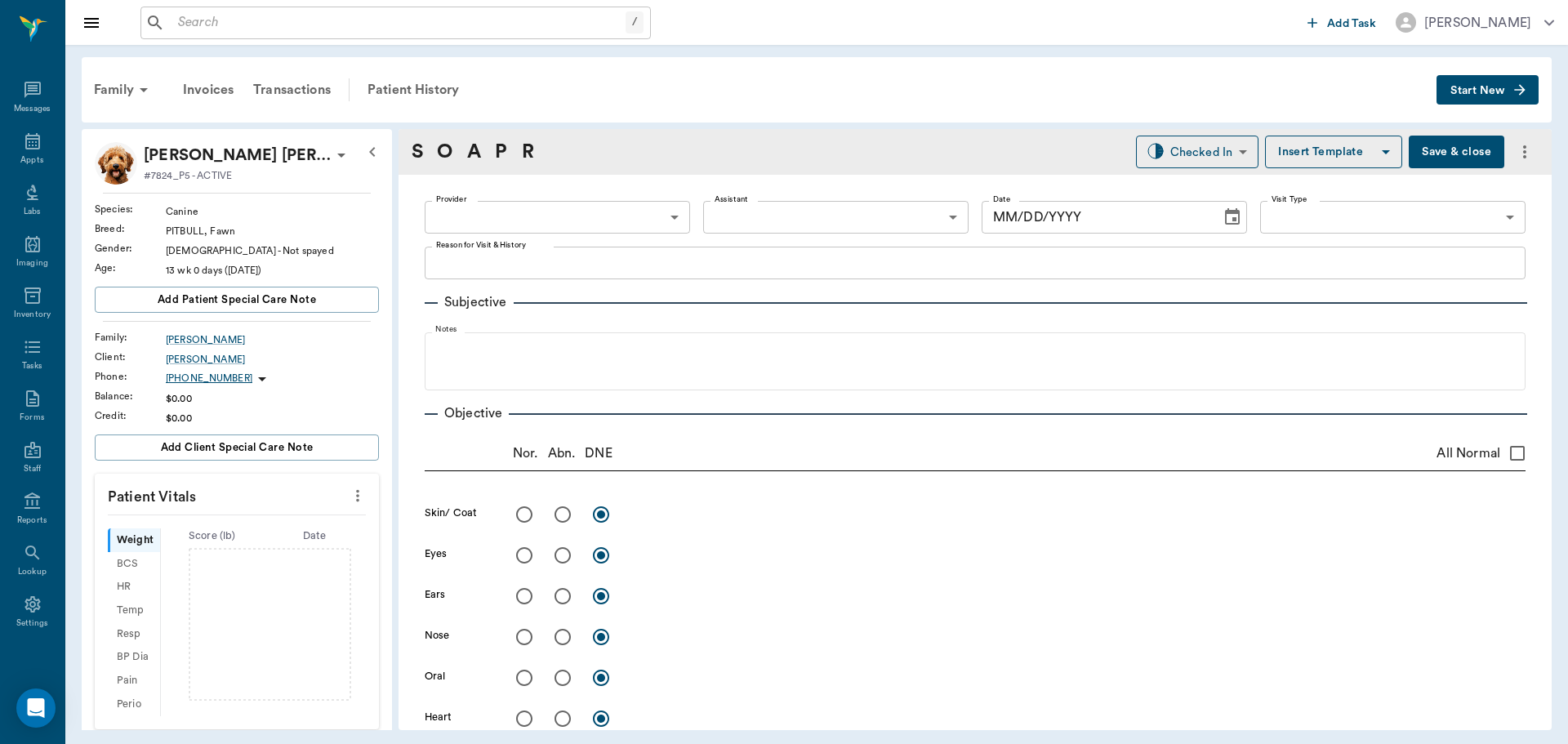
type input "63ec2f075fda476ae8351a4d"
type input "65d2be4f46e3a538d89b8c17"
type textarea "WELLNESS FECAL AND 2ND PUPPY SET -[PERSON_NAME]"
type input "[DATE]"
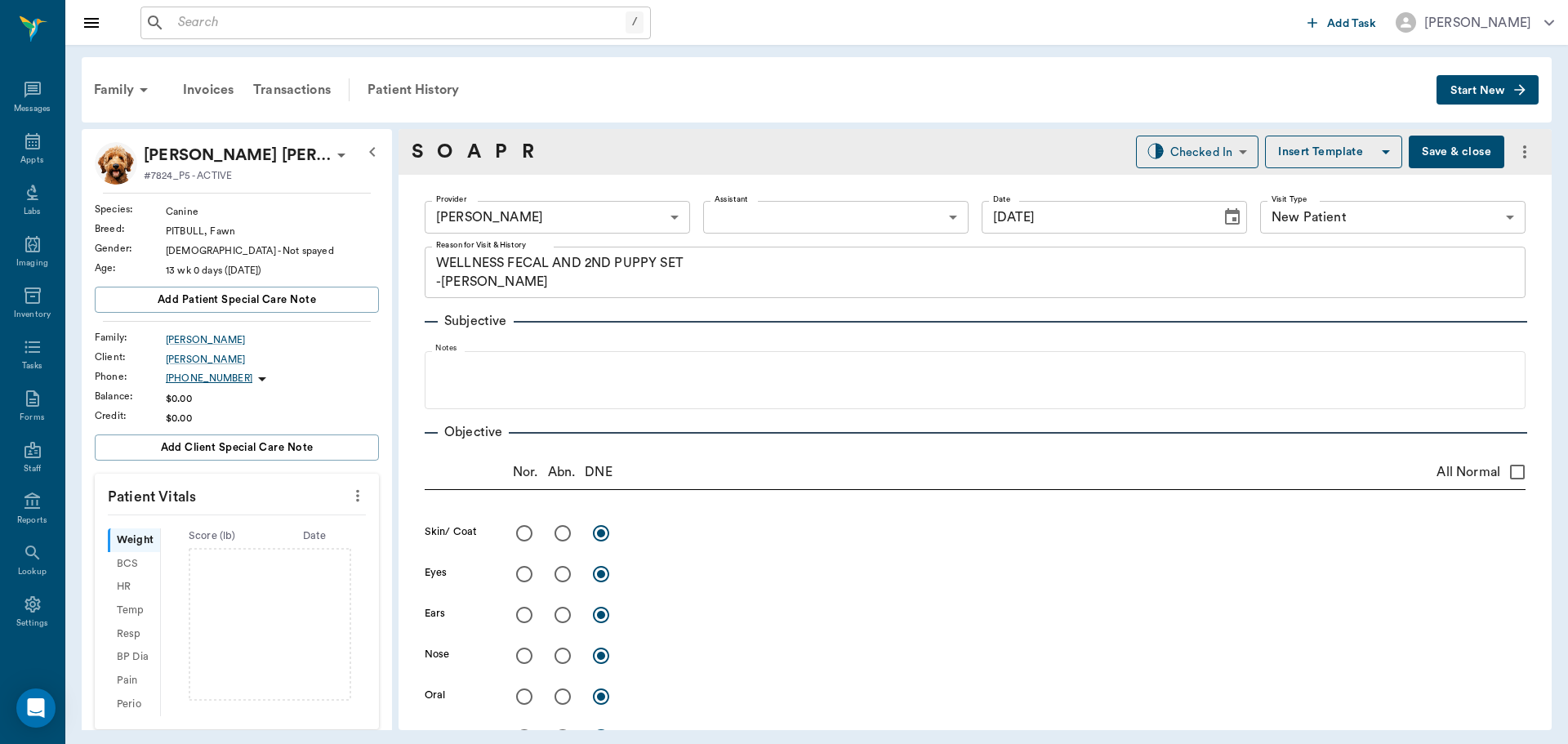
click at [349, 493] on icon "more" at bounding box center [358, 496] width 18 height 19
click at [293, 519] on span "Enter Vitals" at bounding box center [276, 523] width 137 height 17
click at [255, 533] on input "text" at bounding box center [236, 545] width 142 height 33
click at [1509, 476] on input "All Normal" at bounding box center [1517, 472] width 35 height 35
checkbox input "true"
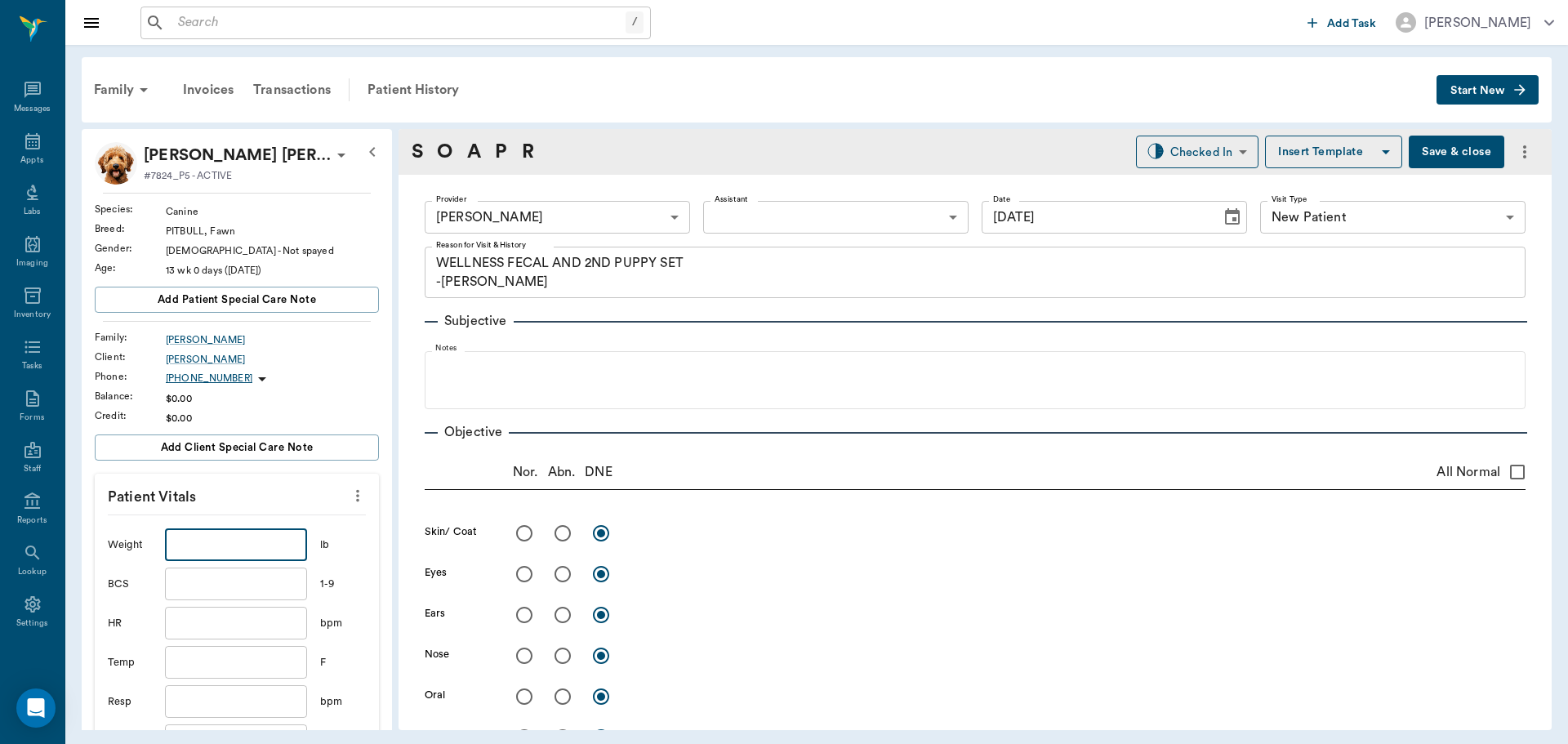
radio input "true"
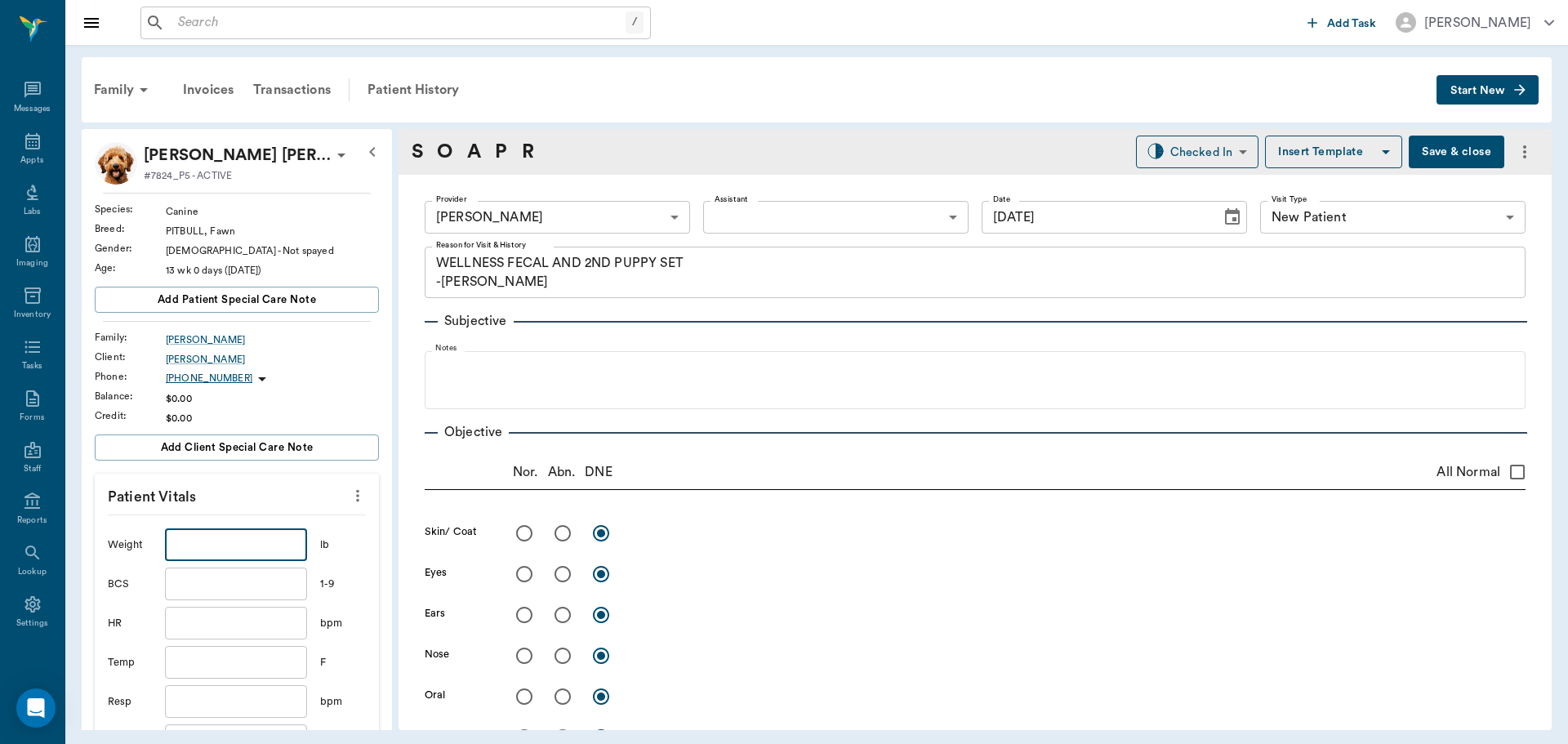
radio input "true"
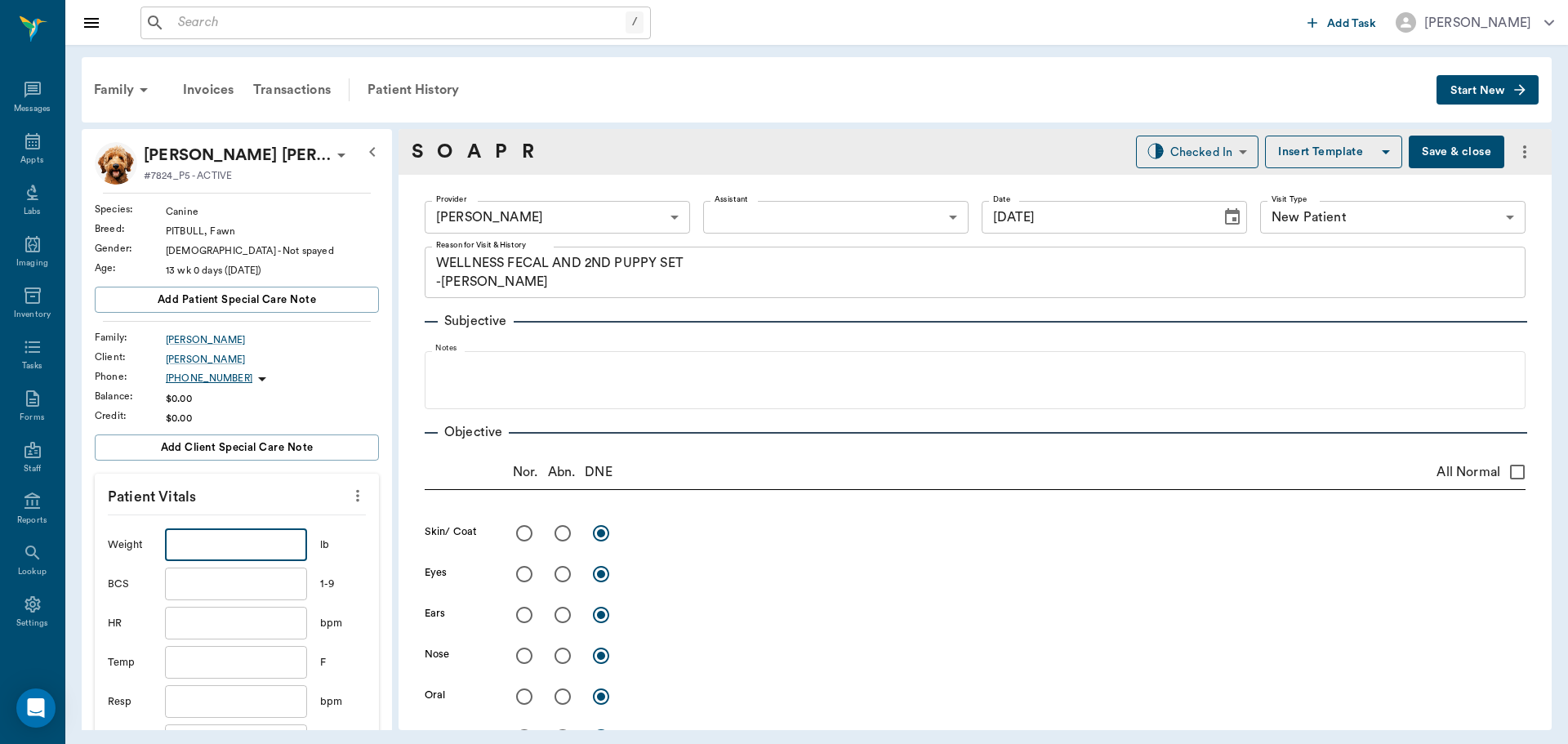
radio input "true"
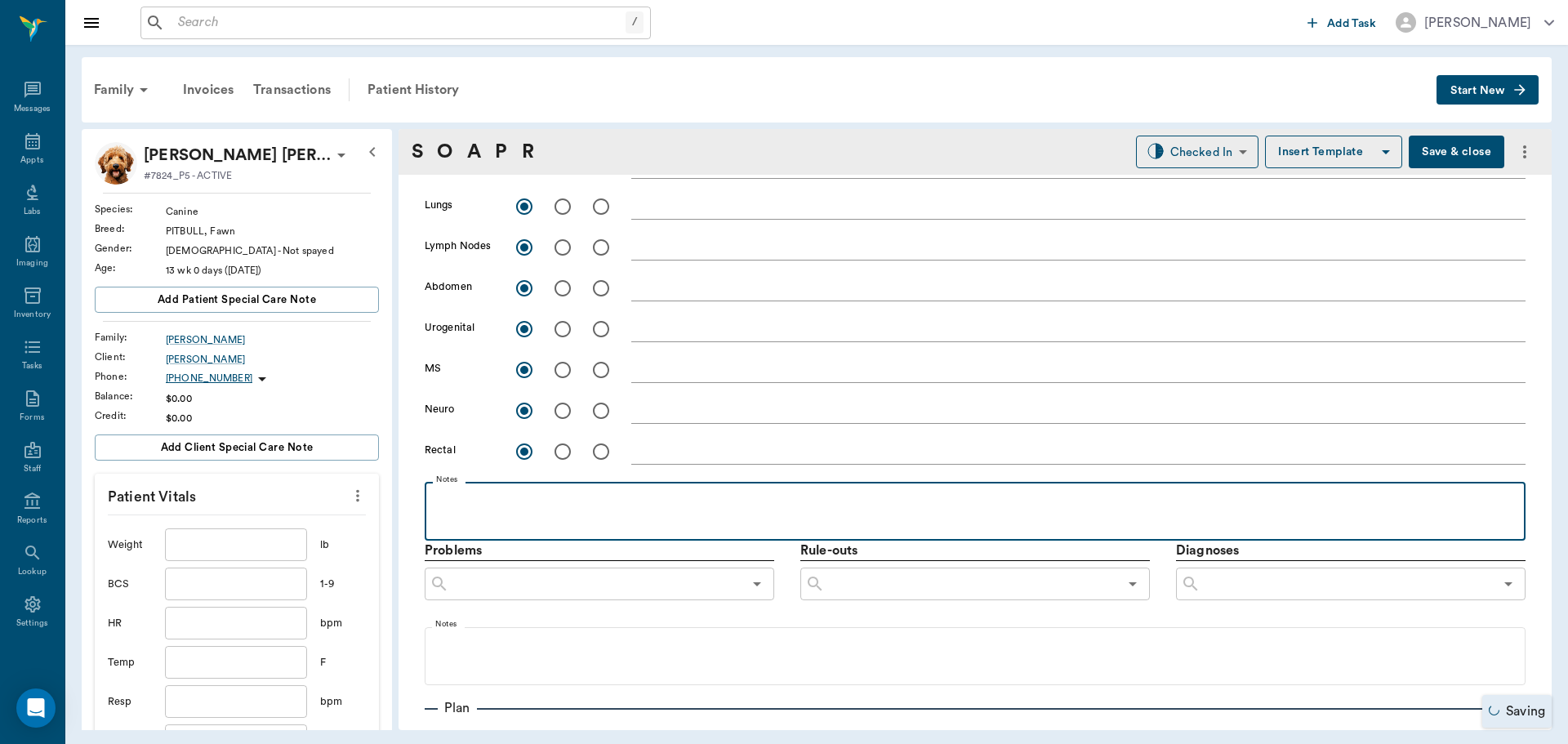
click at [531, 508] on p at bounding box center [974, 500] width 1085 height 19
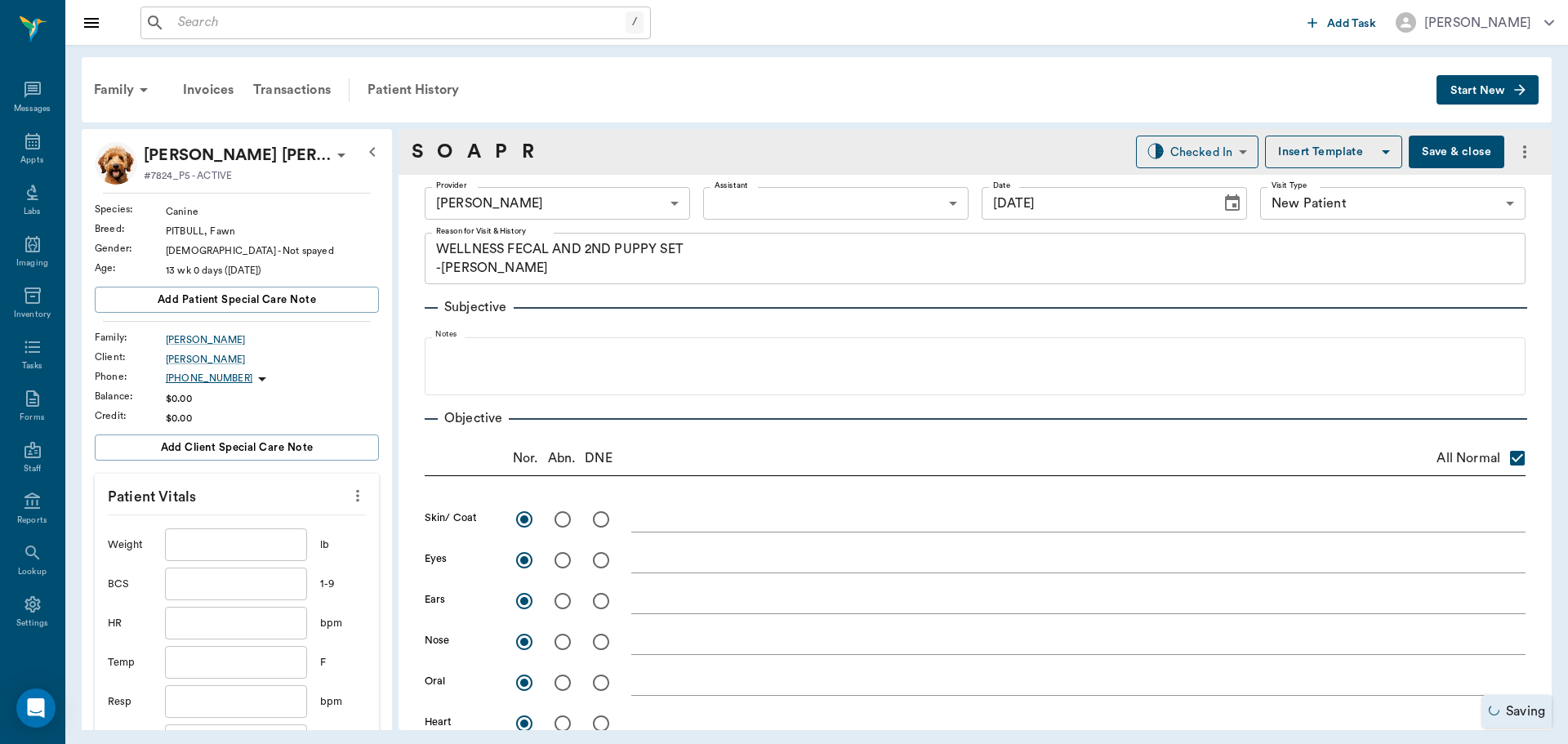
scroll to position [0, 0]
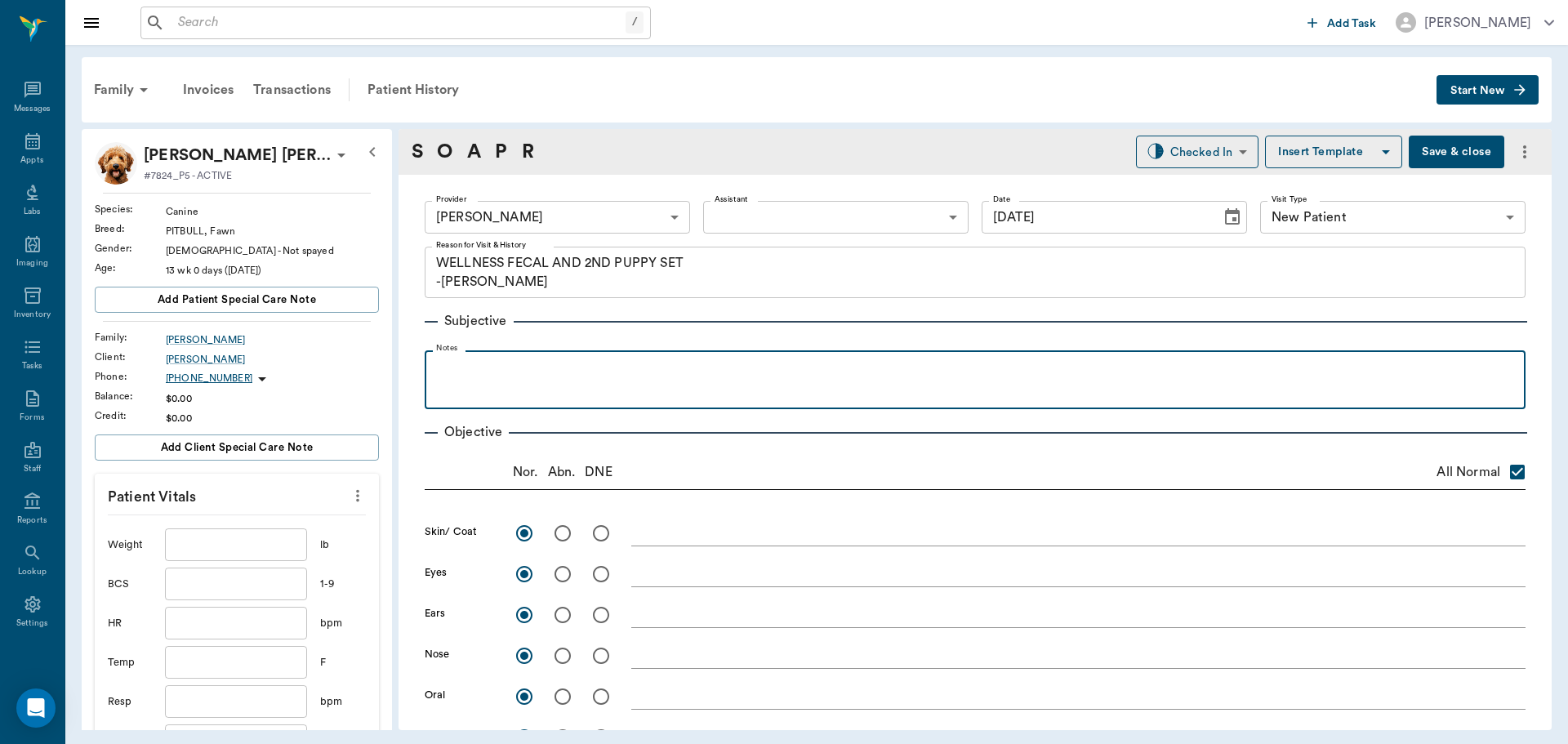
click at [544, 378] on p at bounding box center [974, 368] width 1085 height 19
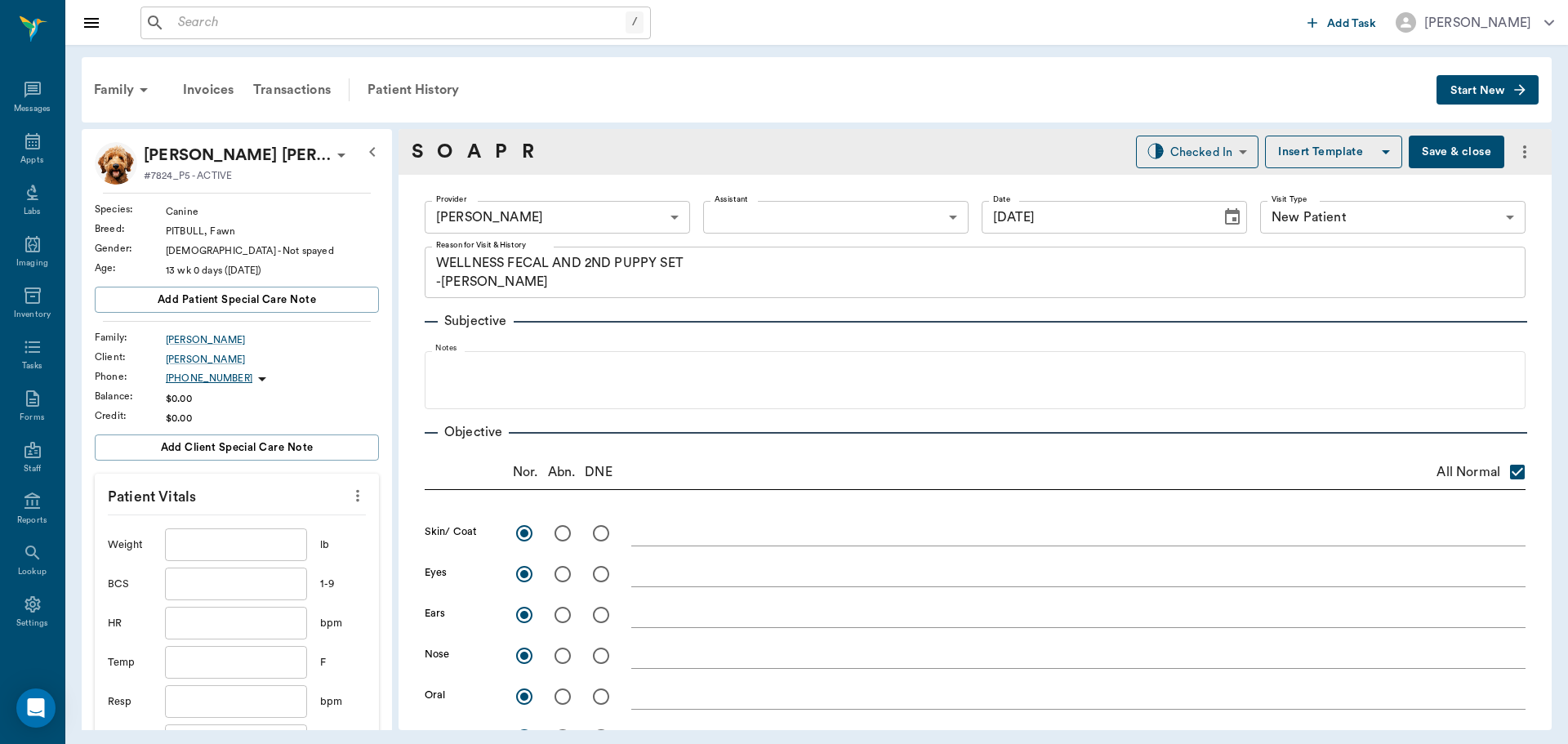
click at [654, 542] on textarea at bounding box center [1078, 533] width 895 height 19
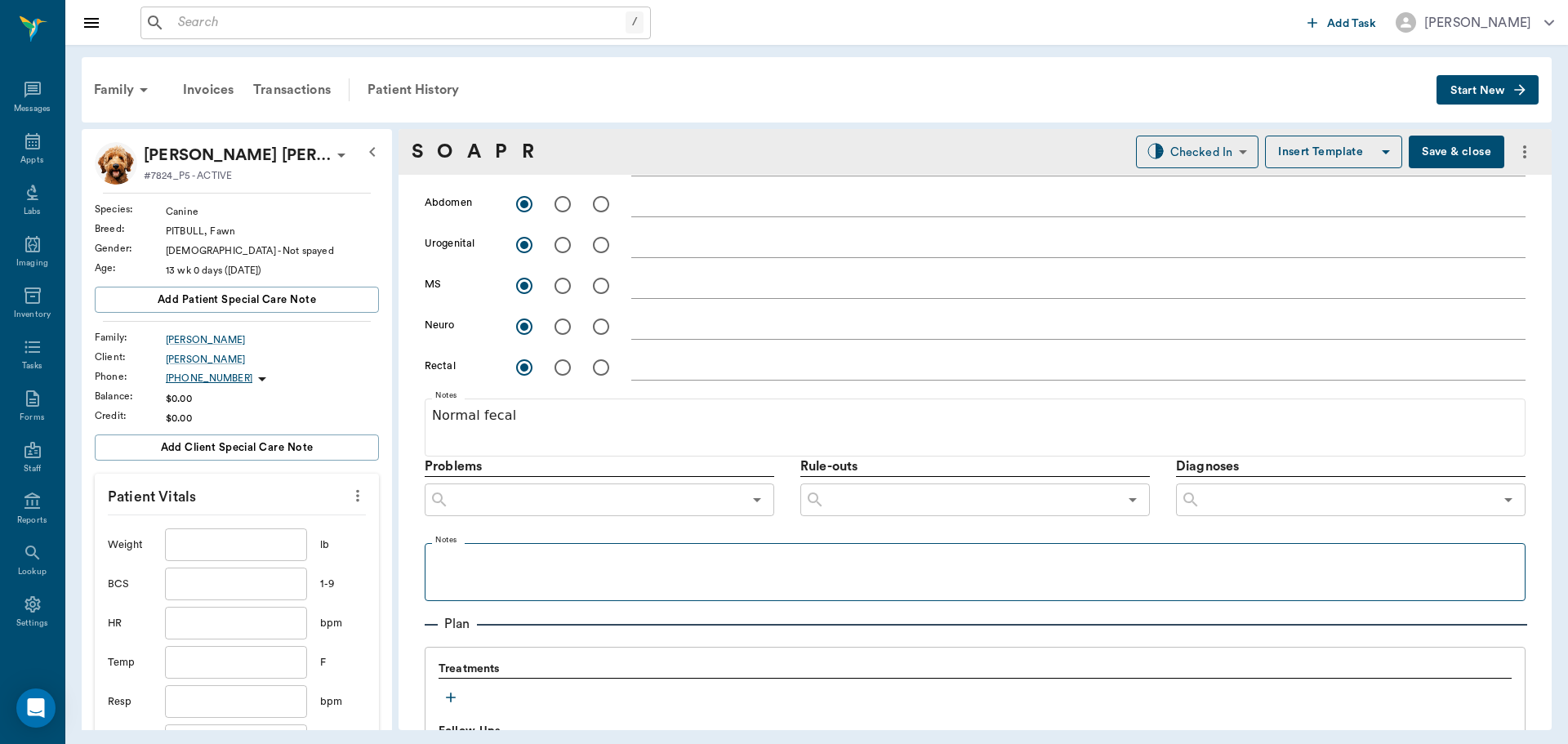
scroll to position [734, 0]
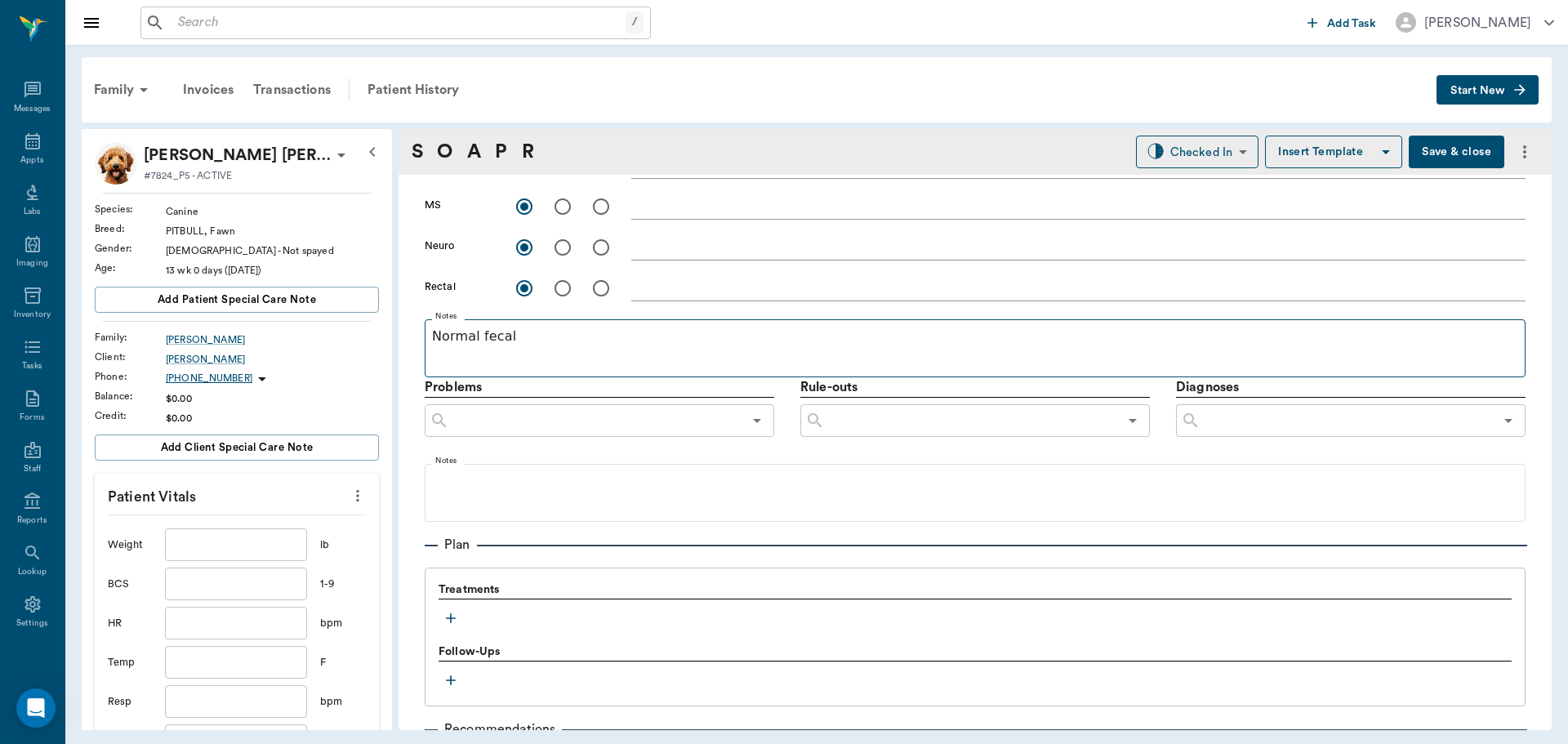
type textarea "Itchy but skin shows no signs of abnormalities, no fleas seen"
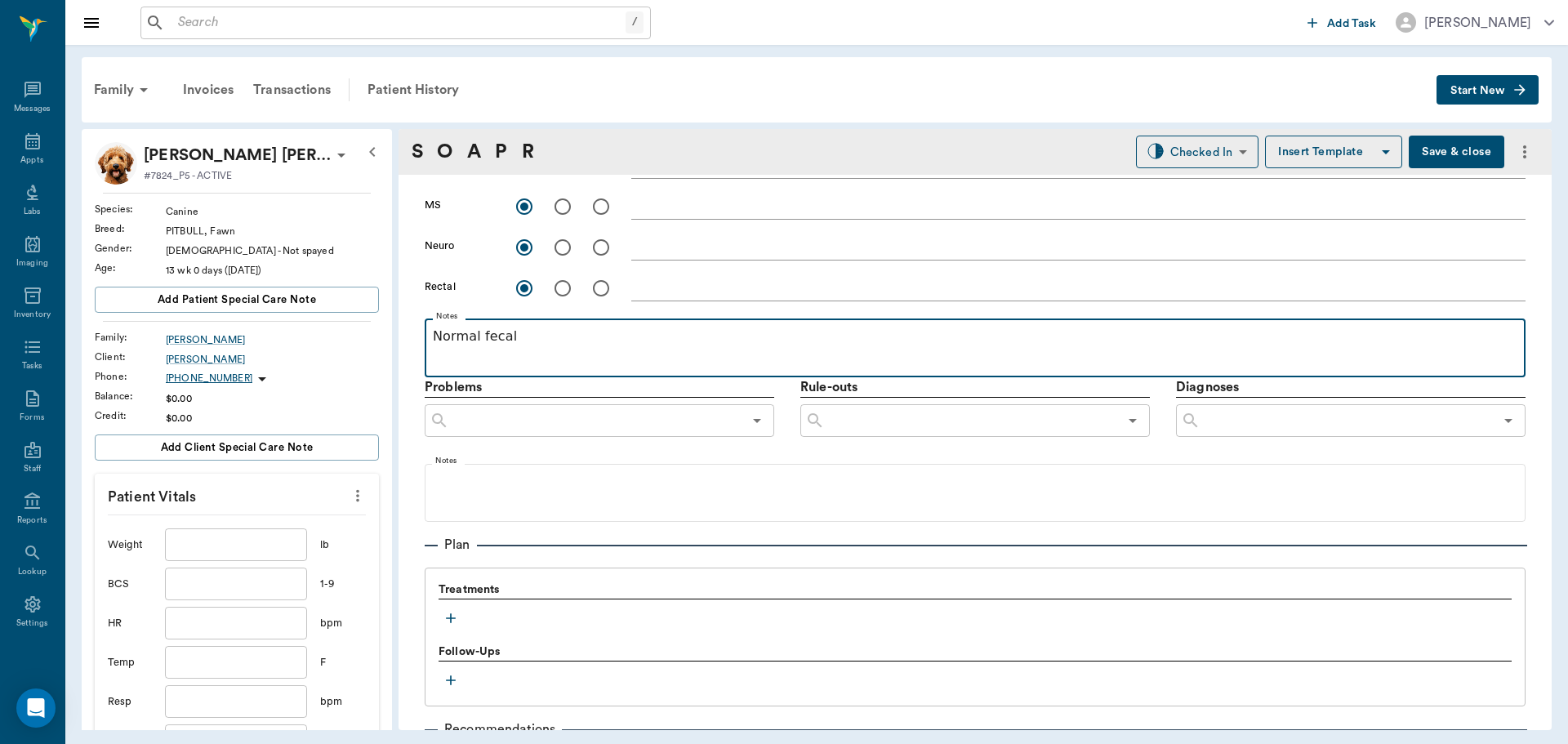
click at [564, 338] on p "Normal fecal" at bounding box center [974, 337] width 1085 height 19
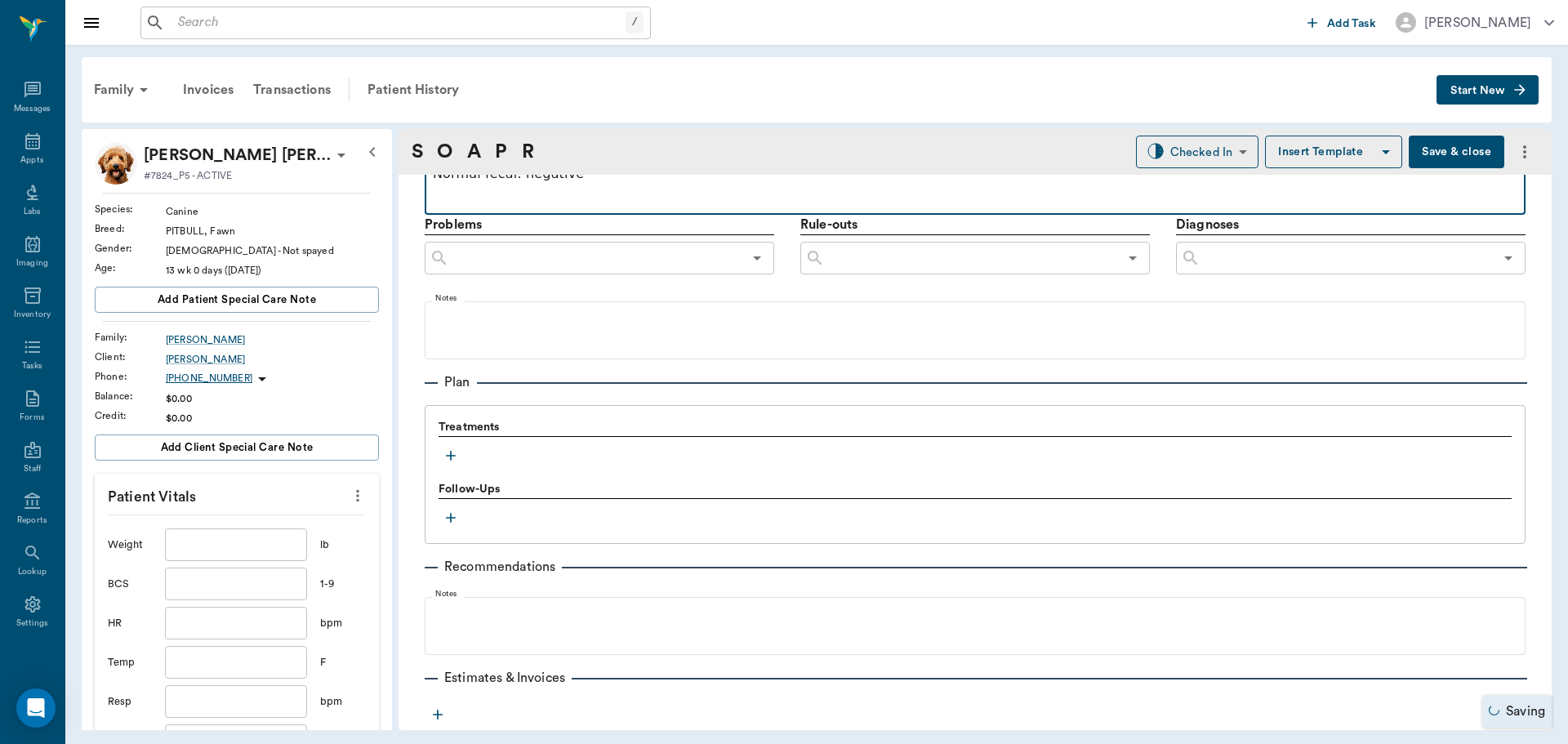
scroll to position [898, 0]
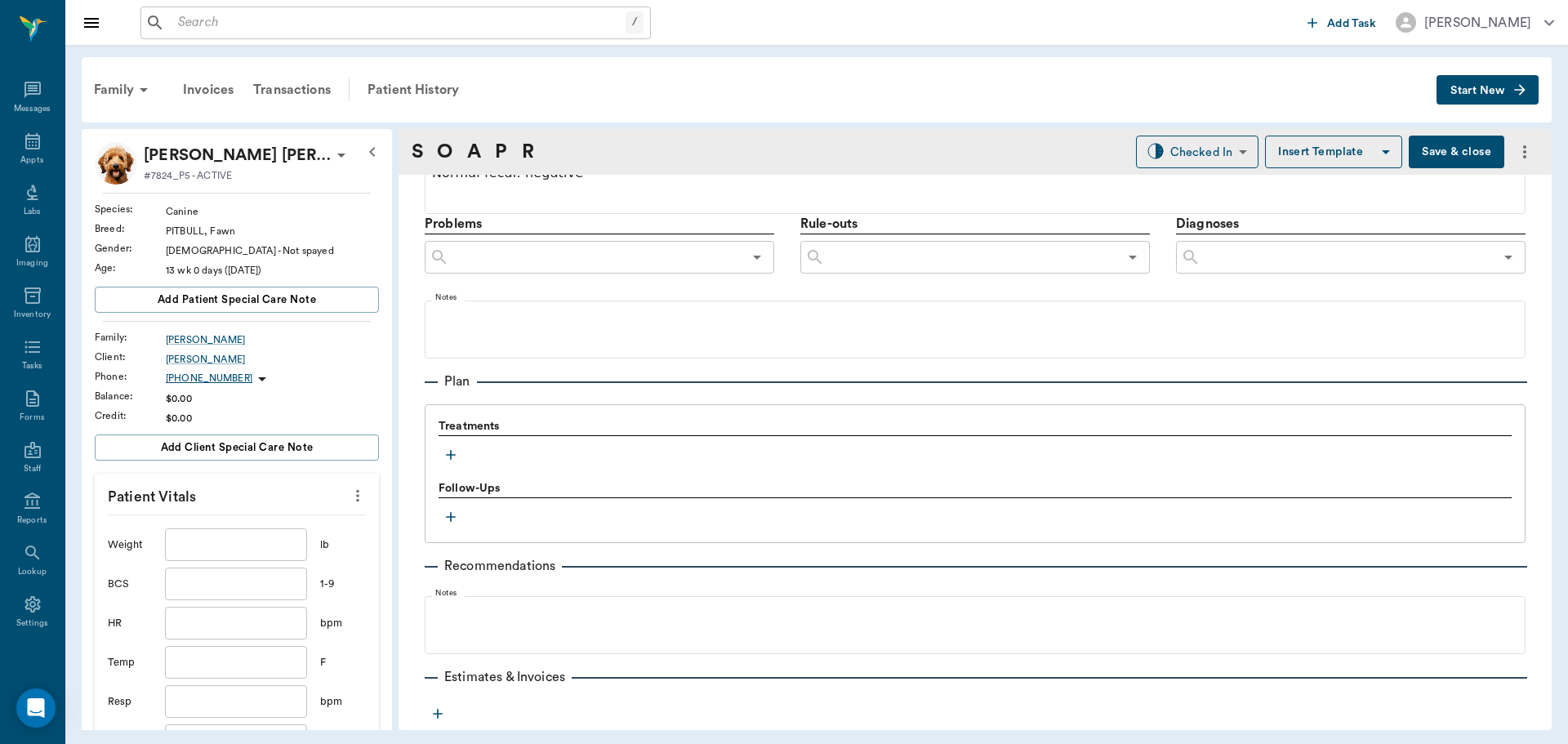
click at [452, 445] on button "button" at bounding box center [451, 455] width 25 height 25
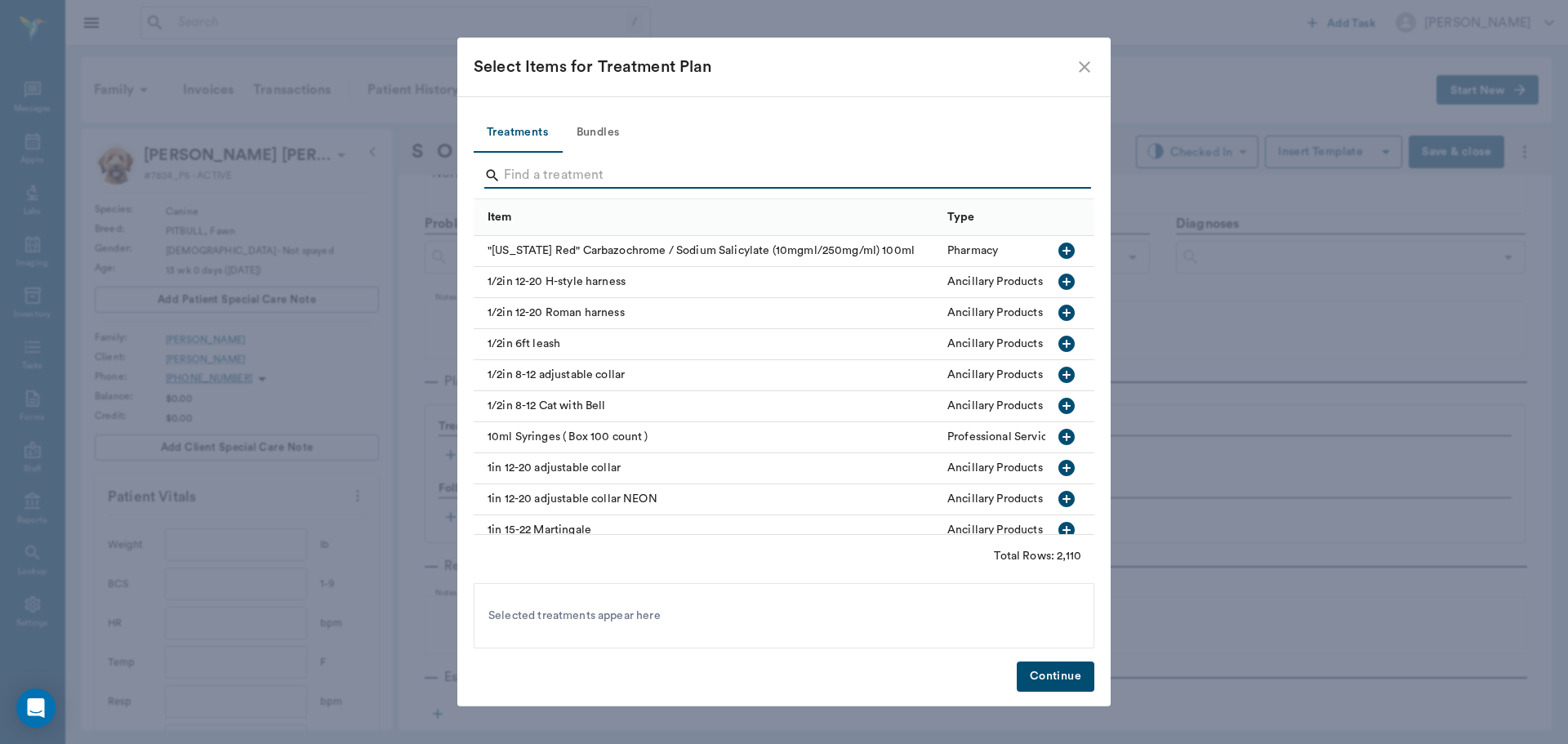
click at [588, 181] on input "Search" at bounding box center [784, 174] width 563 height 26
click at [591, 142] on button "Bundles" at bounding box center [597, 132] width 74 height 39
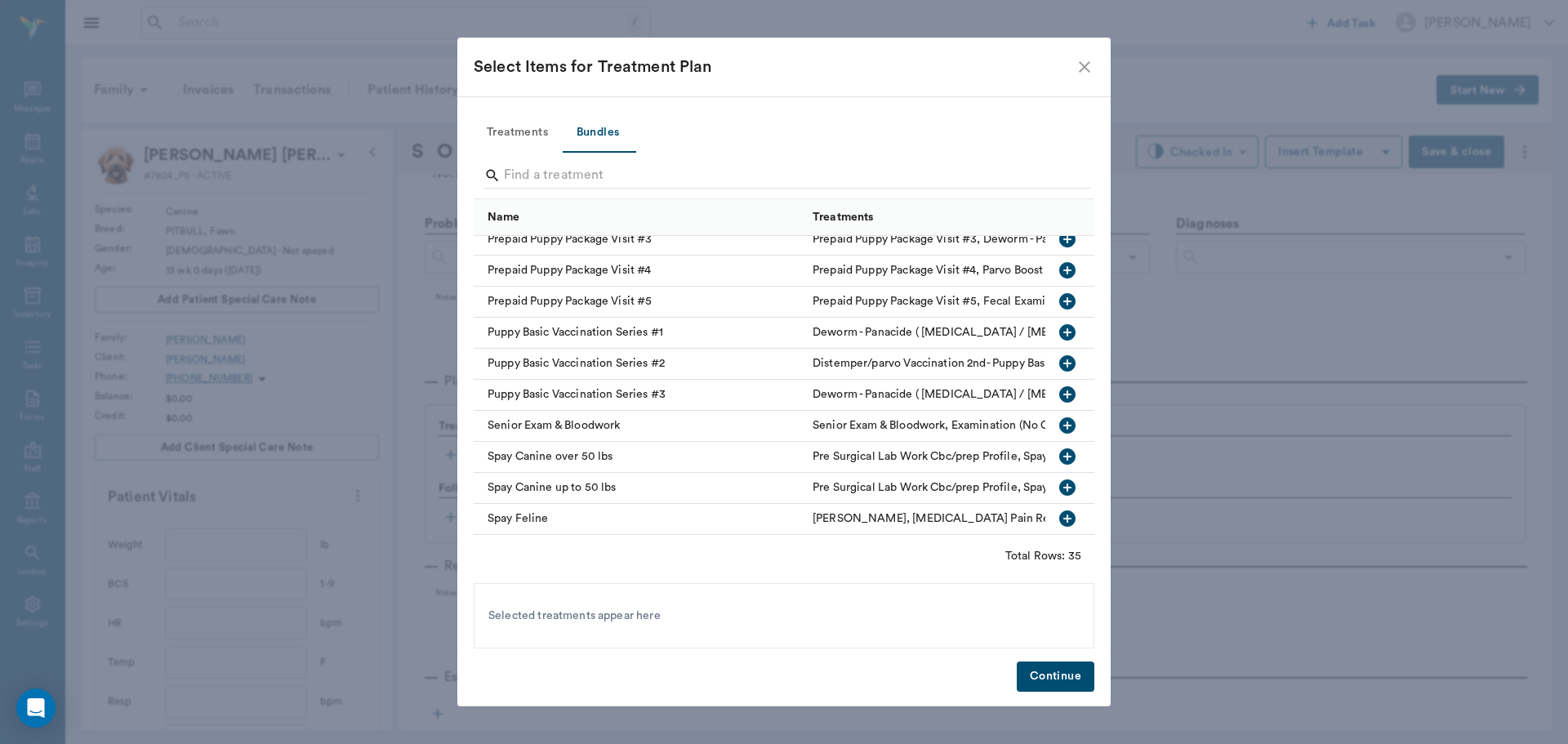
scroll to position [800, 0]
click at [1058, 354] on icon "button" at bounding box center [1067, 363] width 19 height 19
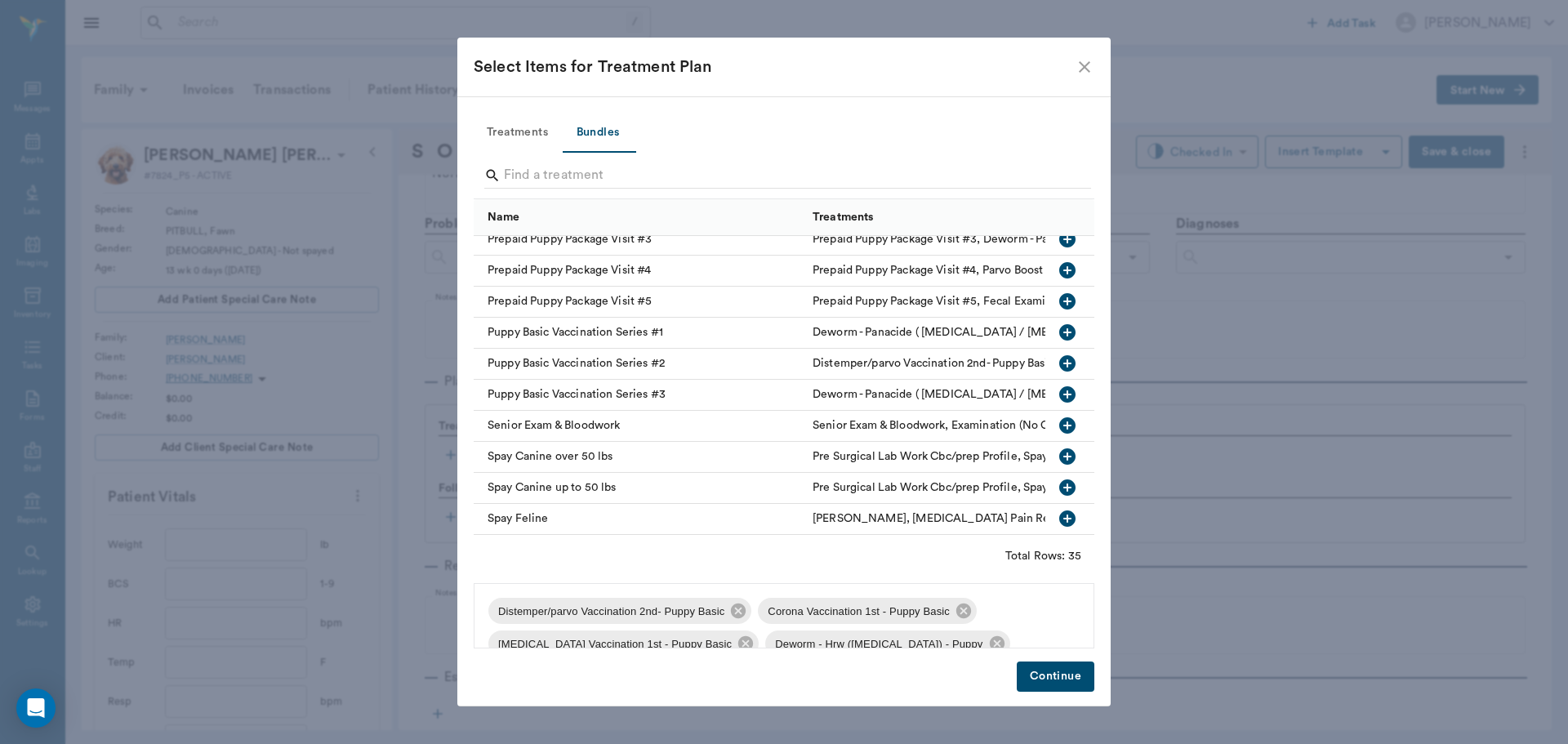
scroll to position [56, 0]
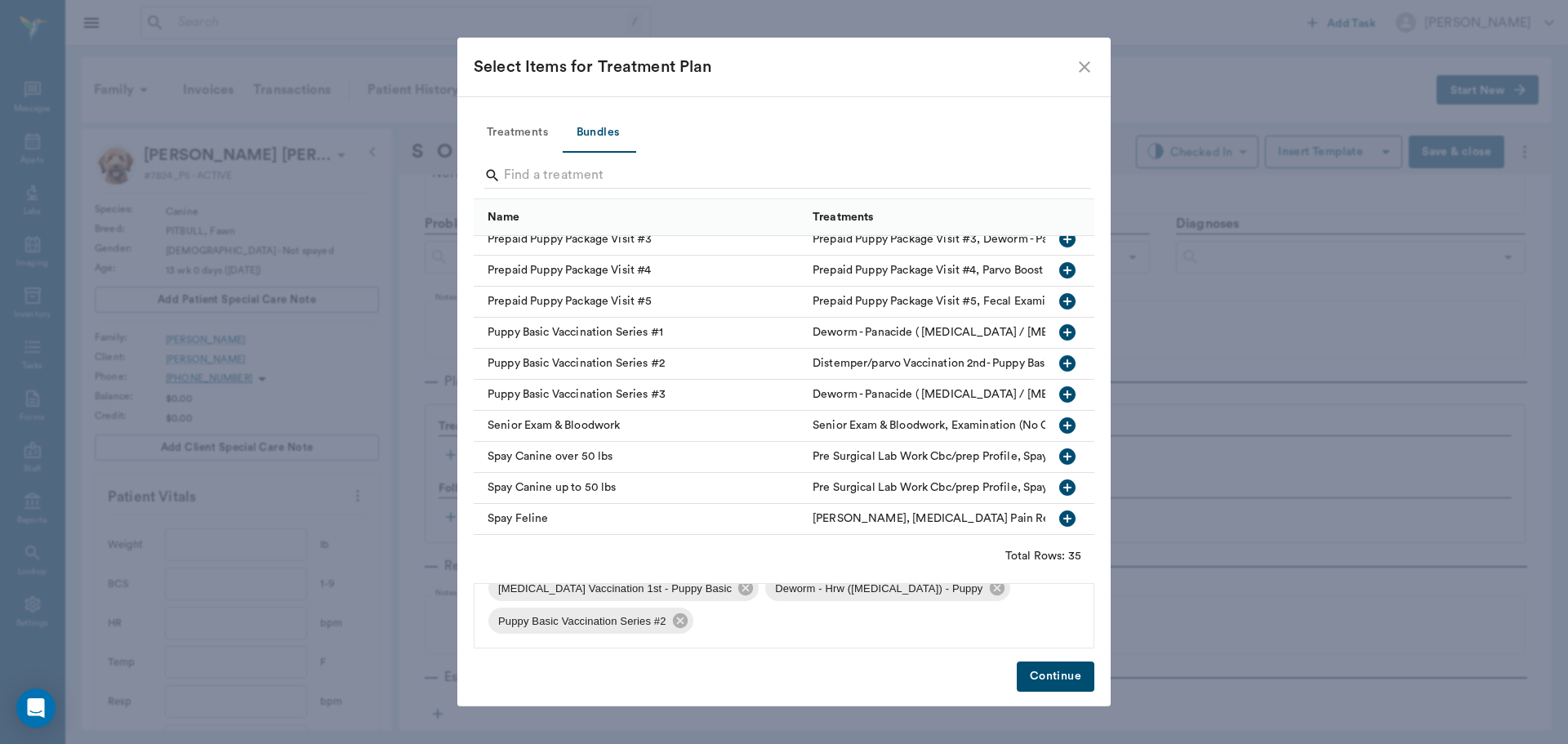
click at [515, 128] on button "Treatments" at bounding box center [517, 132] width 87 height 39
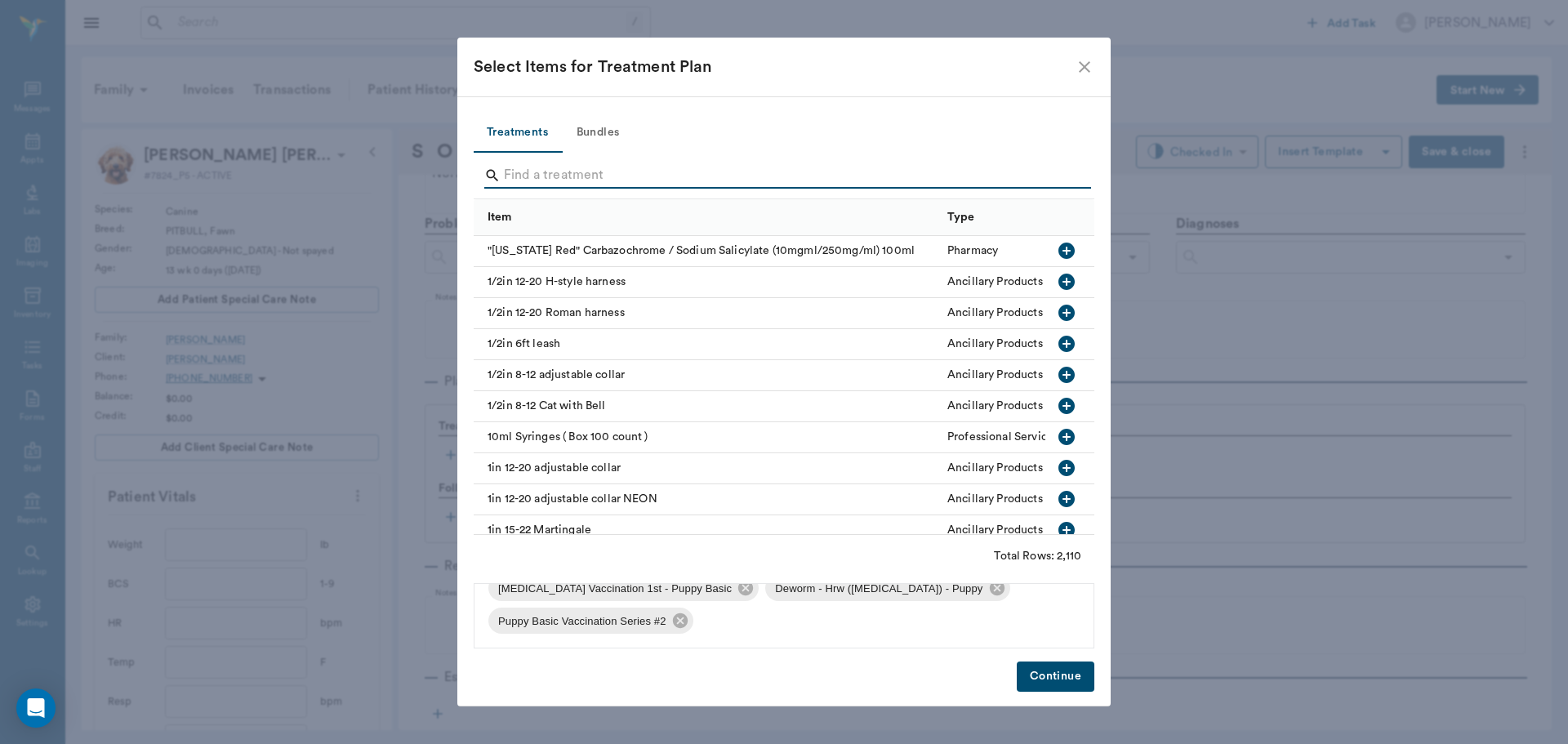
click at [568, 169] on input "Search" at bounding box center [784, 174] width 563 height 26
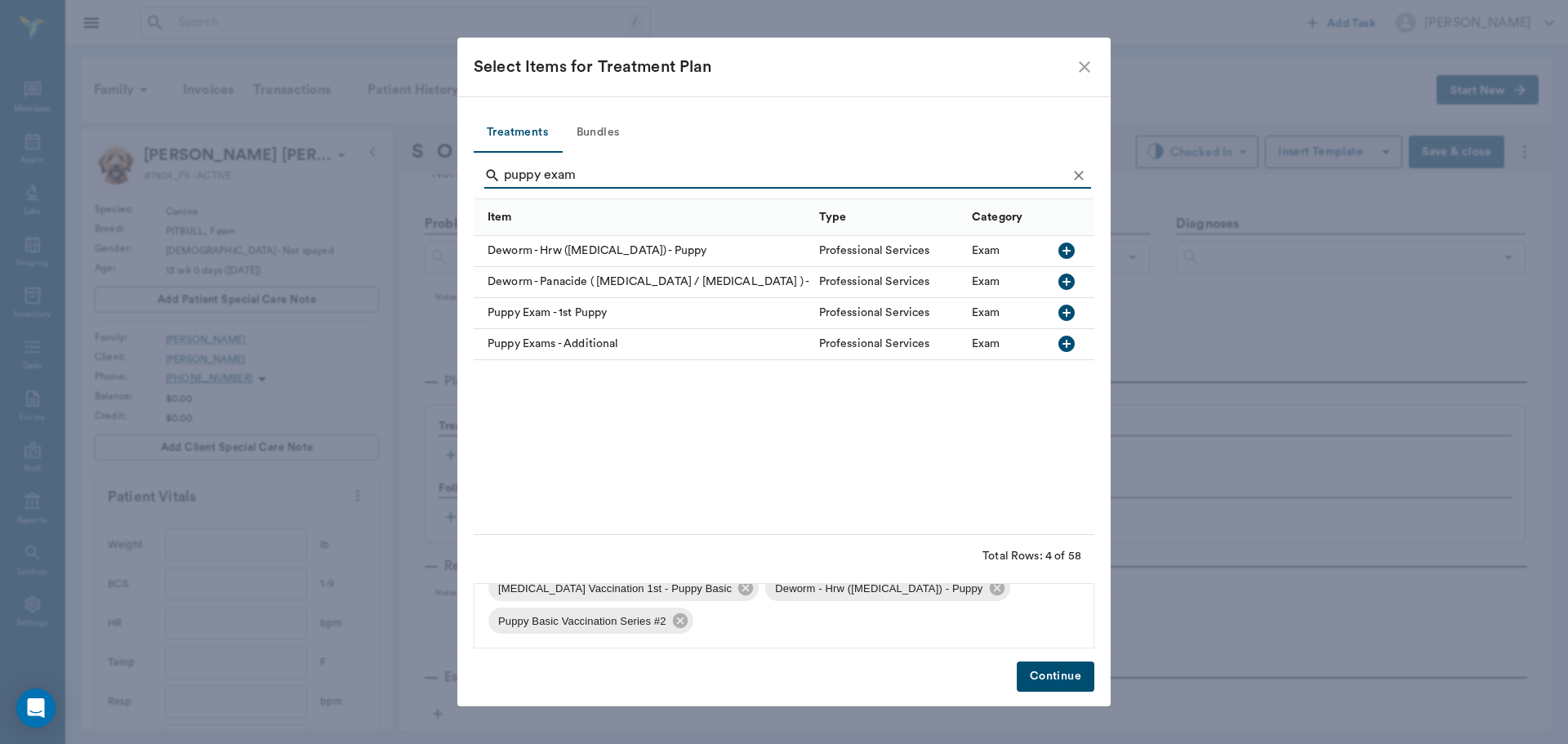
type input "puppy exam"
click at [1066, 314] on icon "button" at bounding box center [1066, 313] width 19 height 19
click at [1049, 679] on button "Continue" at bounding box center [1055, 677] width 78 height 31
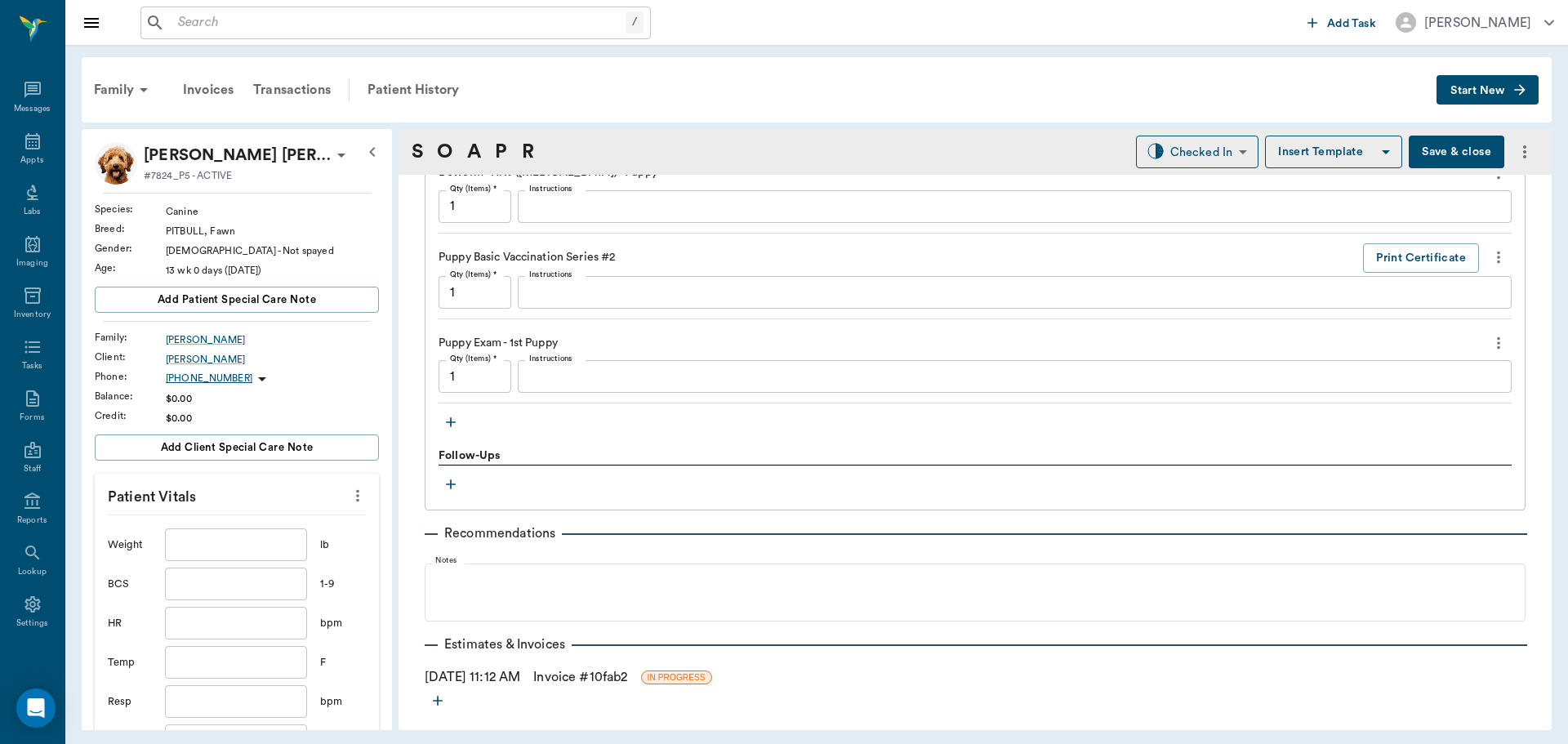
scroll to position [1511, 0]
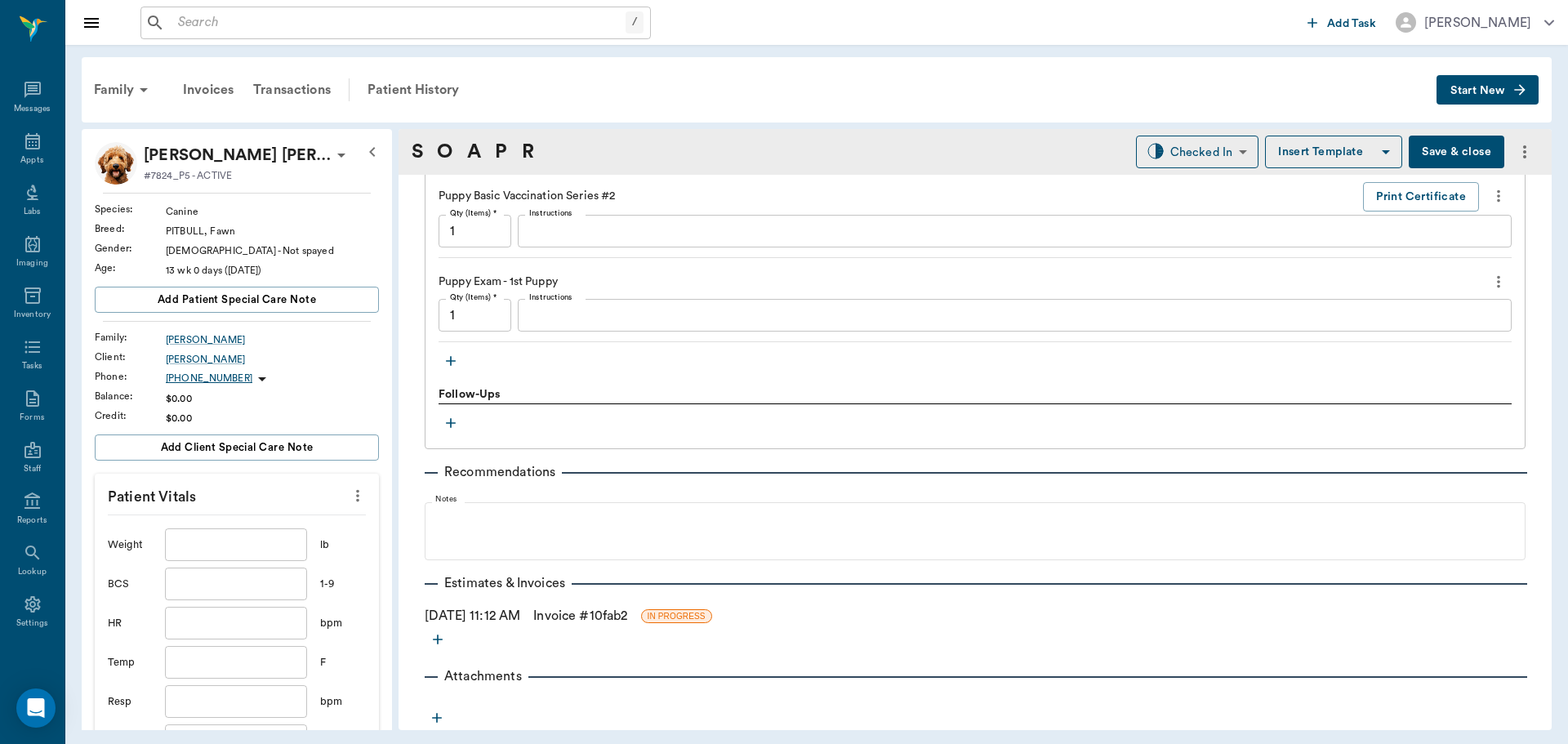
click at [253, 546] on input "text" at bounding box center [236, 545] width 142 height 33
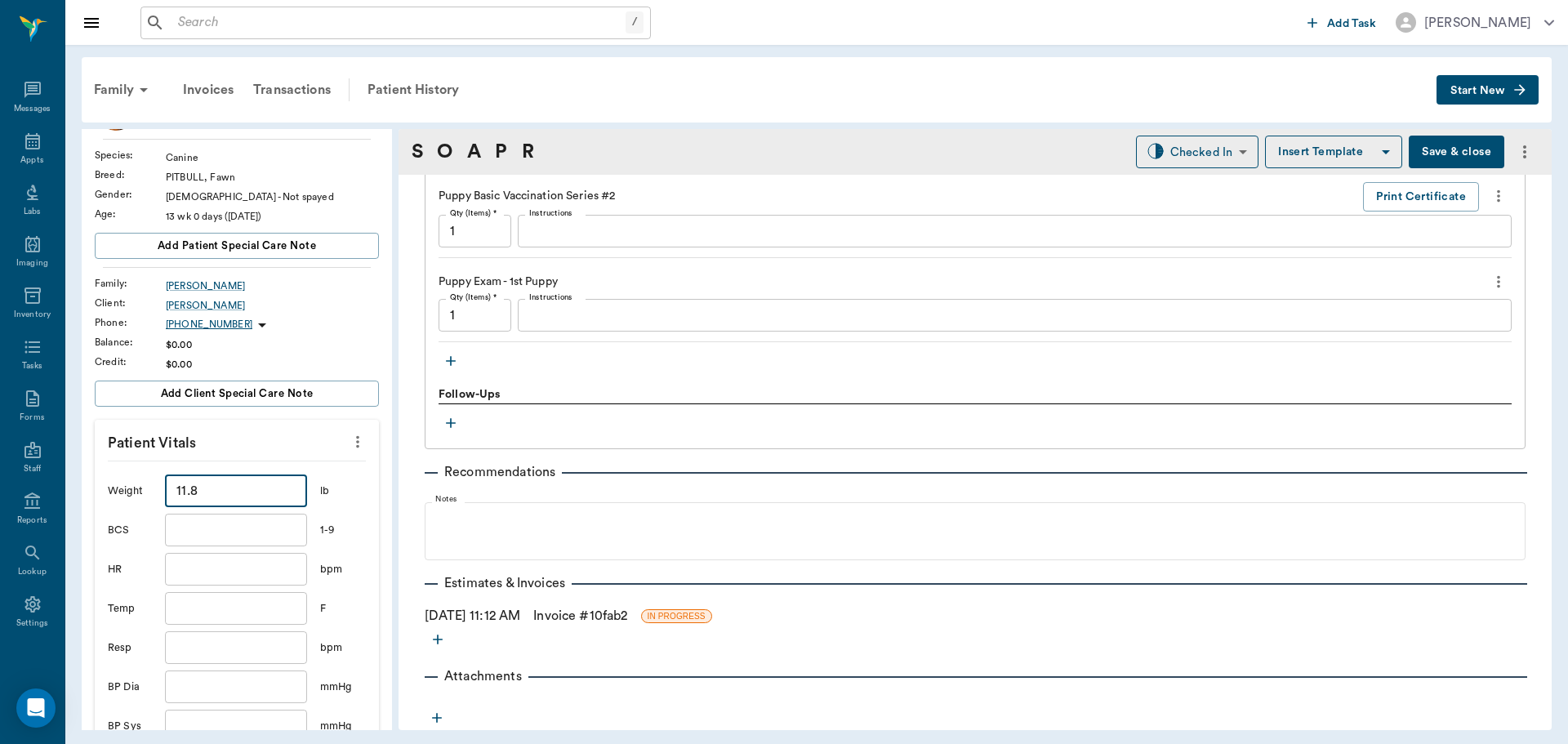
scroll to position [81, 0]
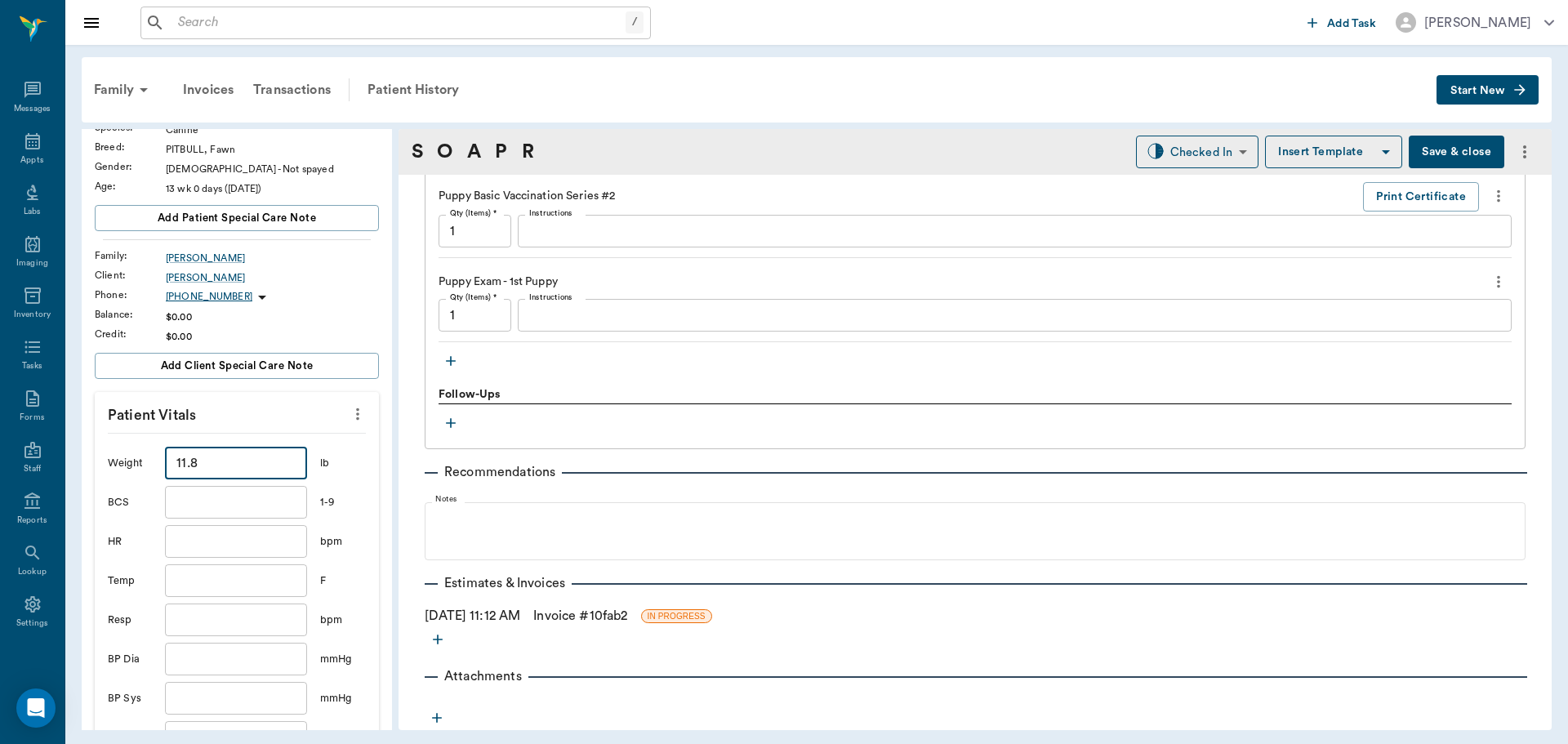
type input "11.8"
click at [268, 623] on input "text" at bounding box center [236, 619] width 142 height 33
click at [268, 581] on input "text" at bounding box center [236, 580] width 142 height 33
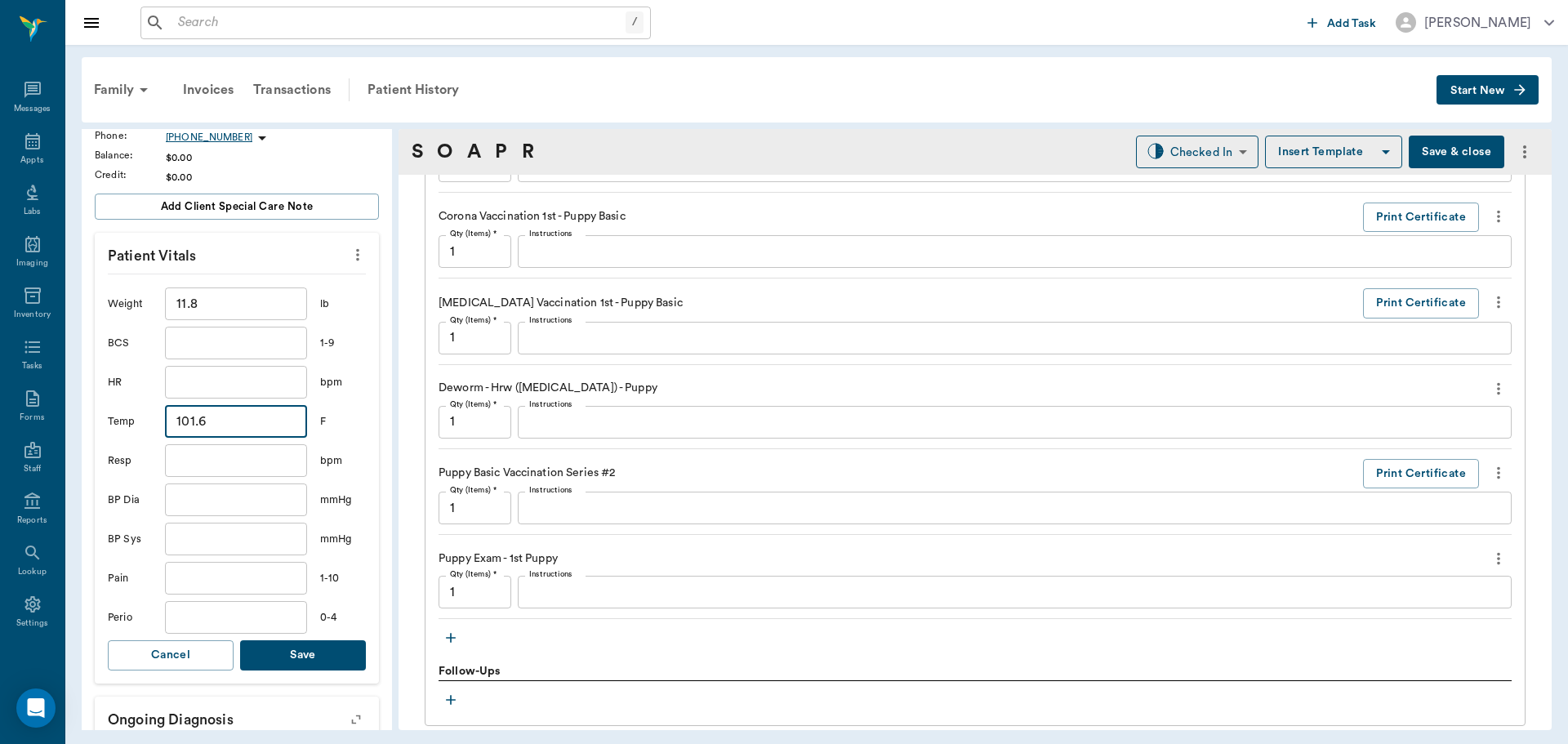
scroll to position [1470, 0]
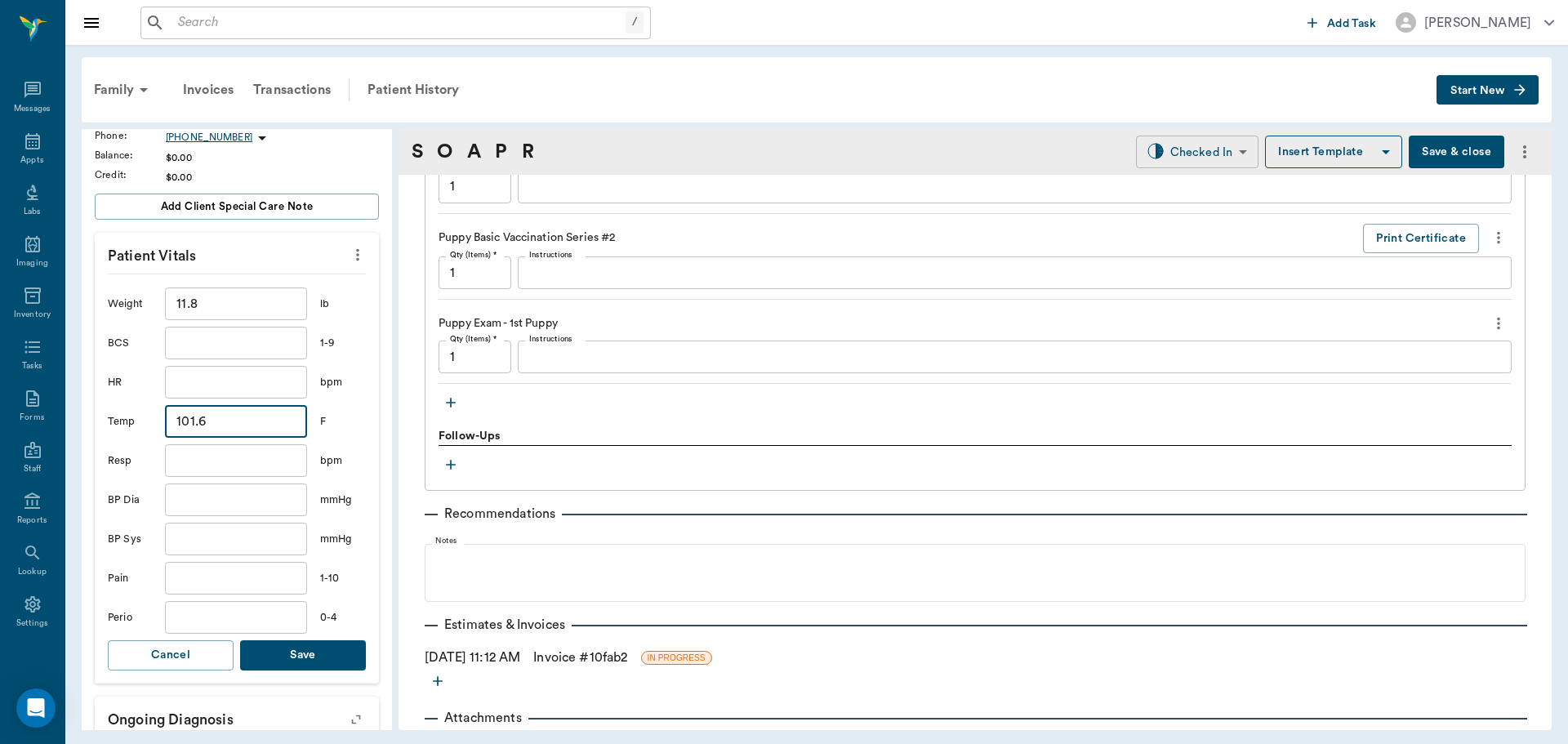
type input "101.6"
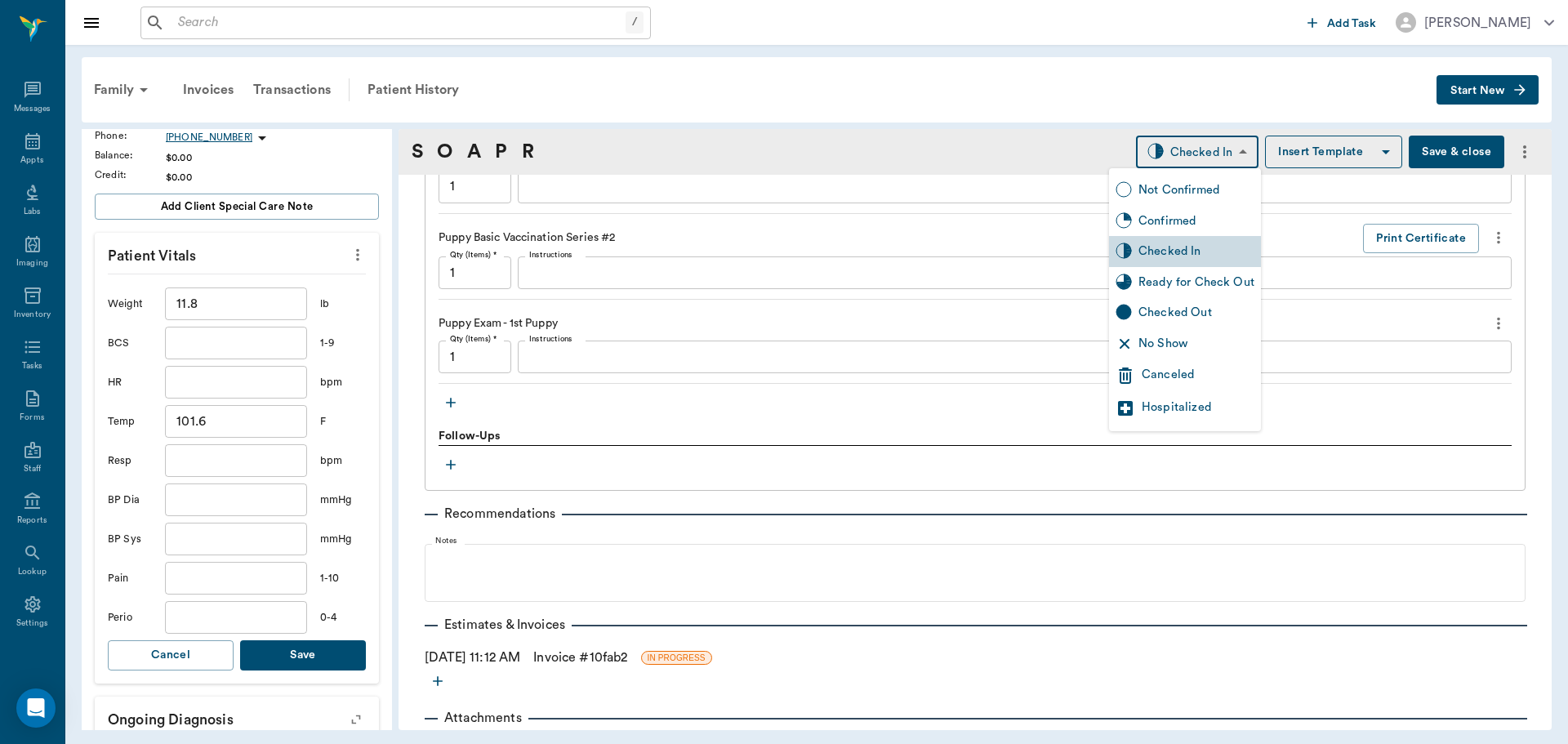
click at [1229, 137] on body "/ ​ Add Task [PERSON_NAME] Nectar Messages Appts Labs Imaging Inventory Tasks F…" at bounding box center [784, 372] width 1568 height 744
click at [1205, 288] on div "Ready for Check Out" at bounding box center [1196, 282] width 116 height 18
type input "READY_TO_CHECKOUT"
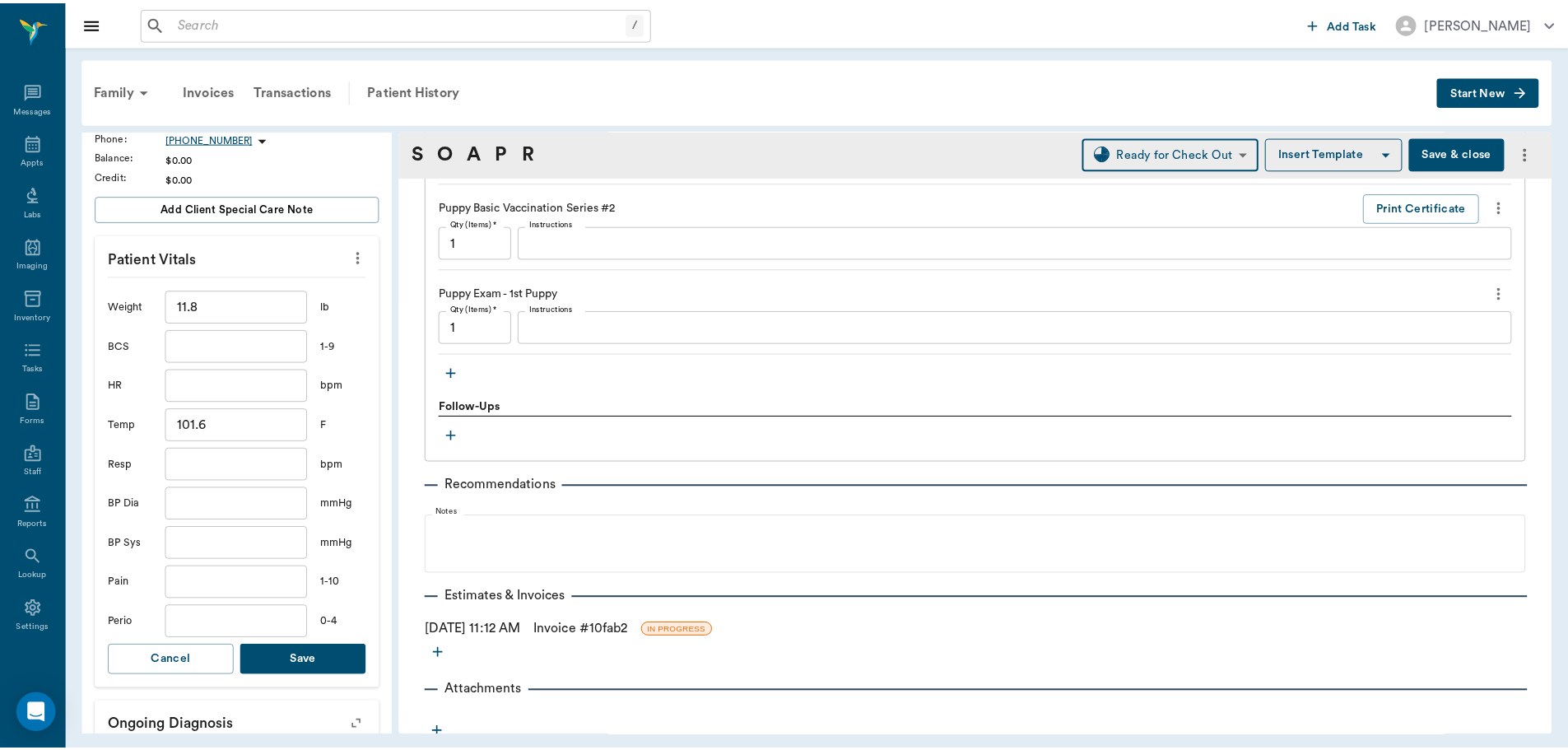
scroll to position [1523, 0]
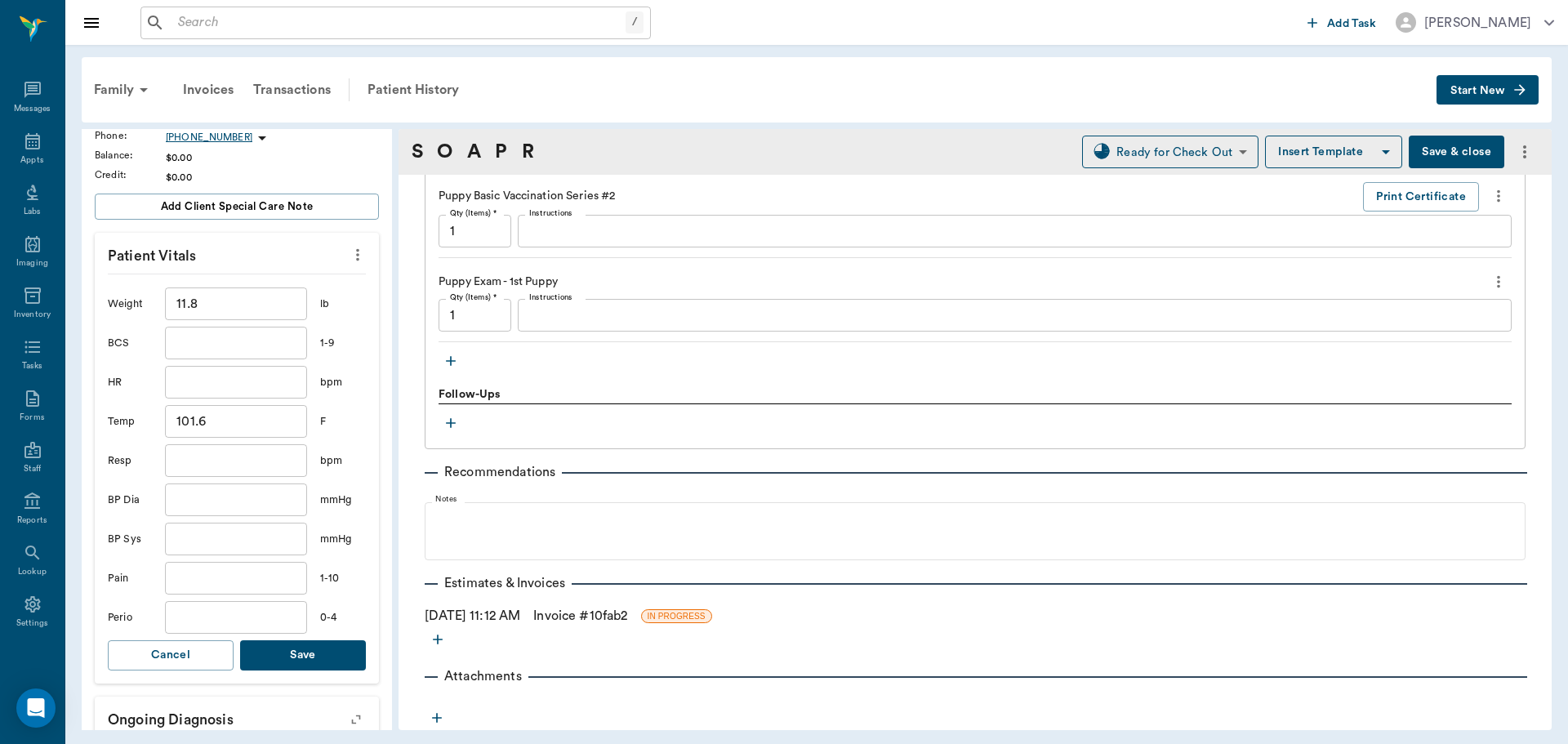
click at [588, 616] on link "Invoice # 10fab2" at bounding box center [580, 616] width 94 height 19
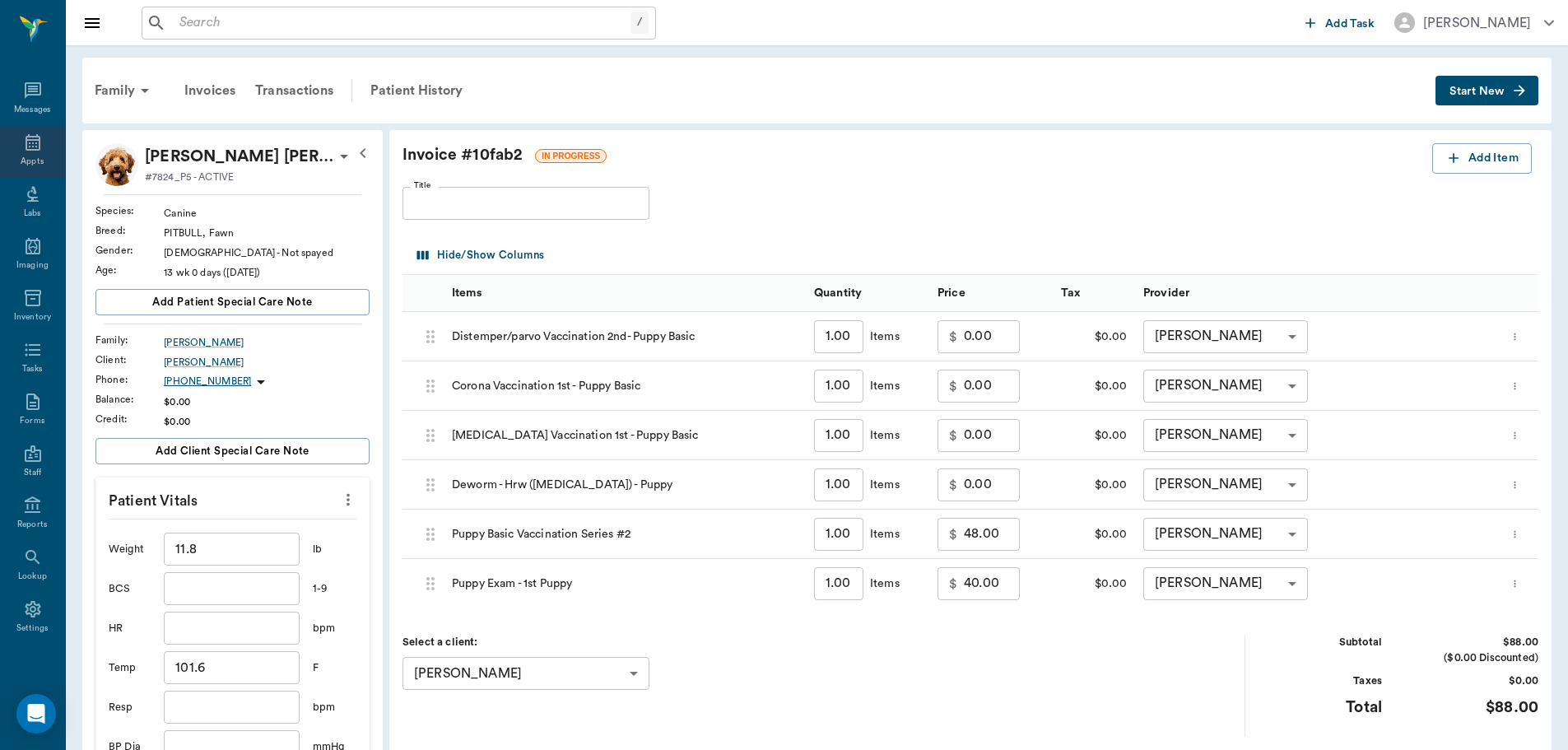
click at [31, 151] on icon at bounding box center [33, 142] width 19 height 19
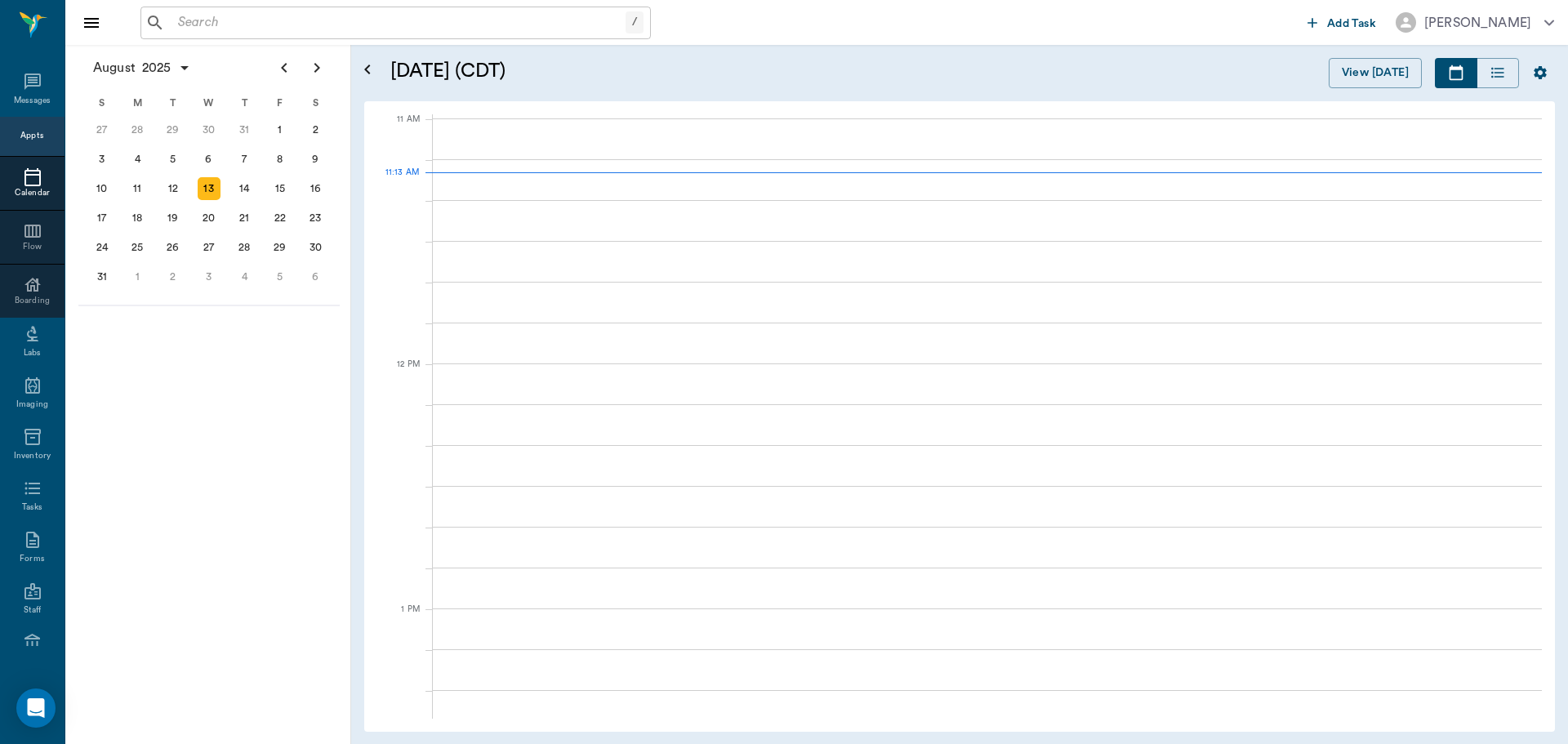
scroll to position [736, 0]
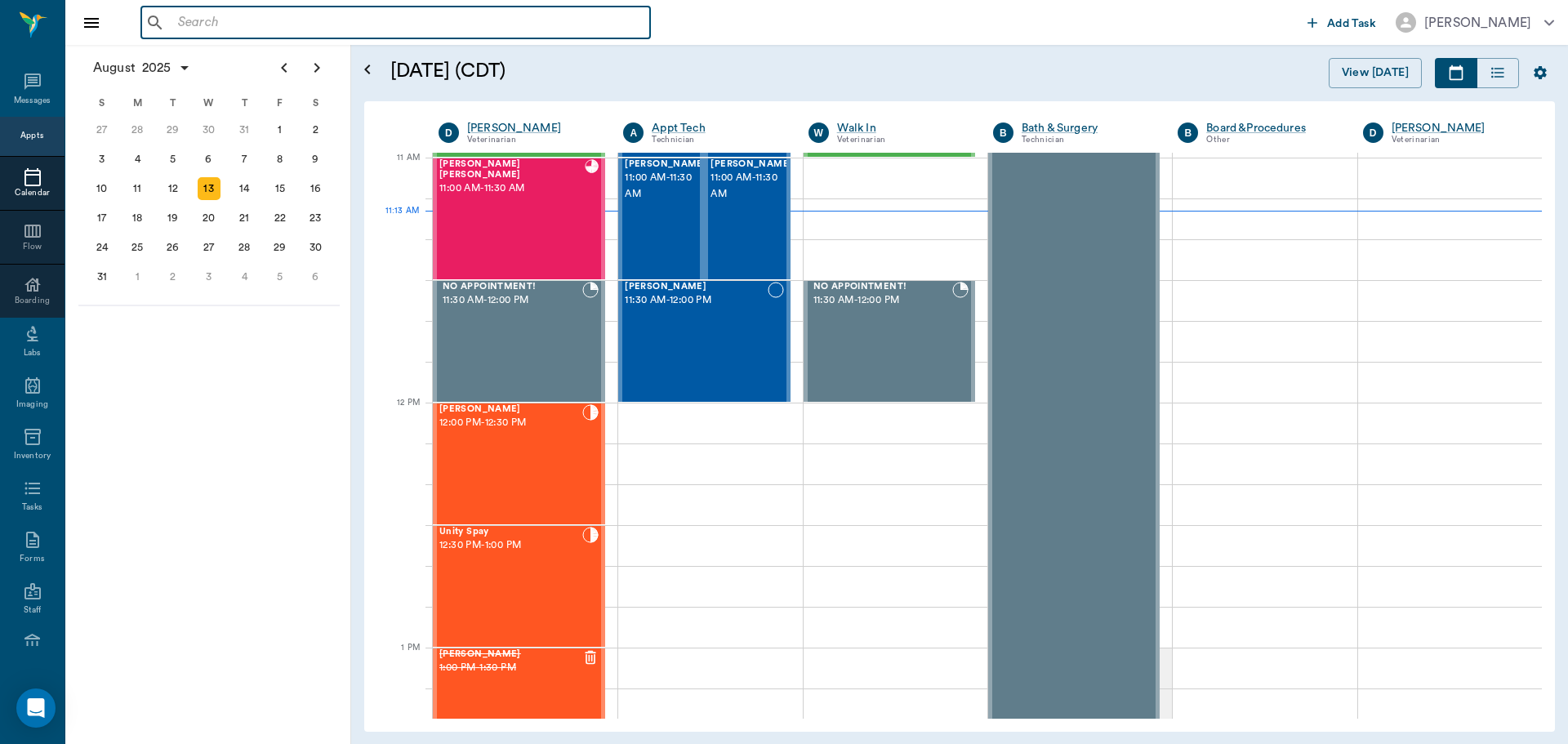
click at [322, 14] on input "text" at bounding box center [408, 23] width 472 height 23
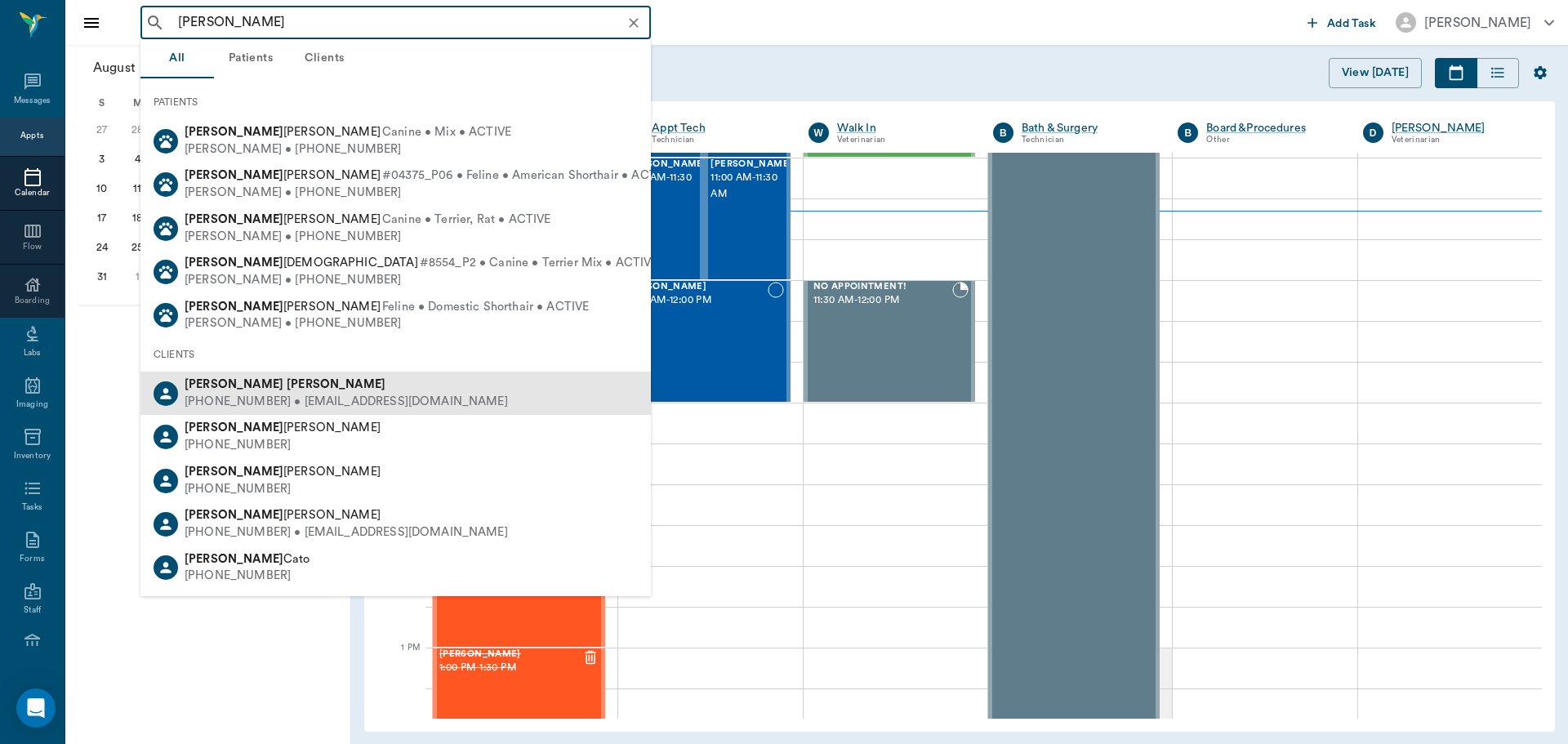
click at [333, 395] on div "[PHONE_NUMBER] • [EMAIL_ADDRESS][DOMAIN_NAME]" at bounding box center [345, 402] width 323 height 17
type input "[PERSON_NAME]"
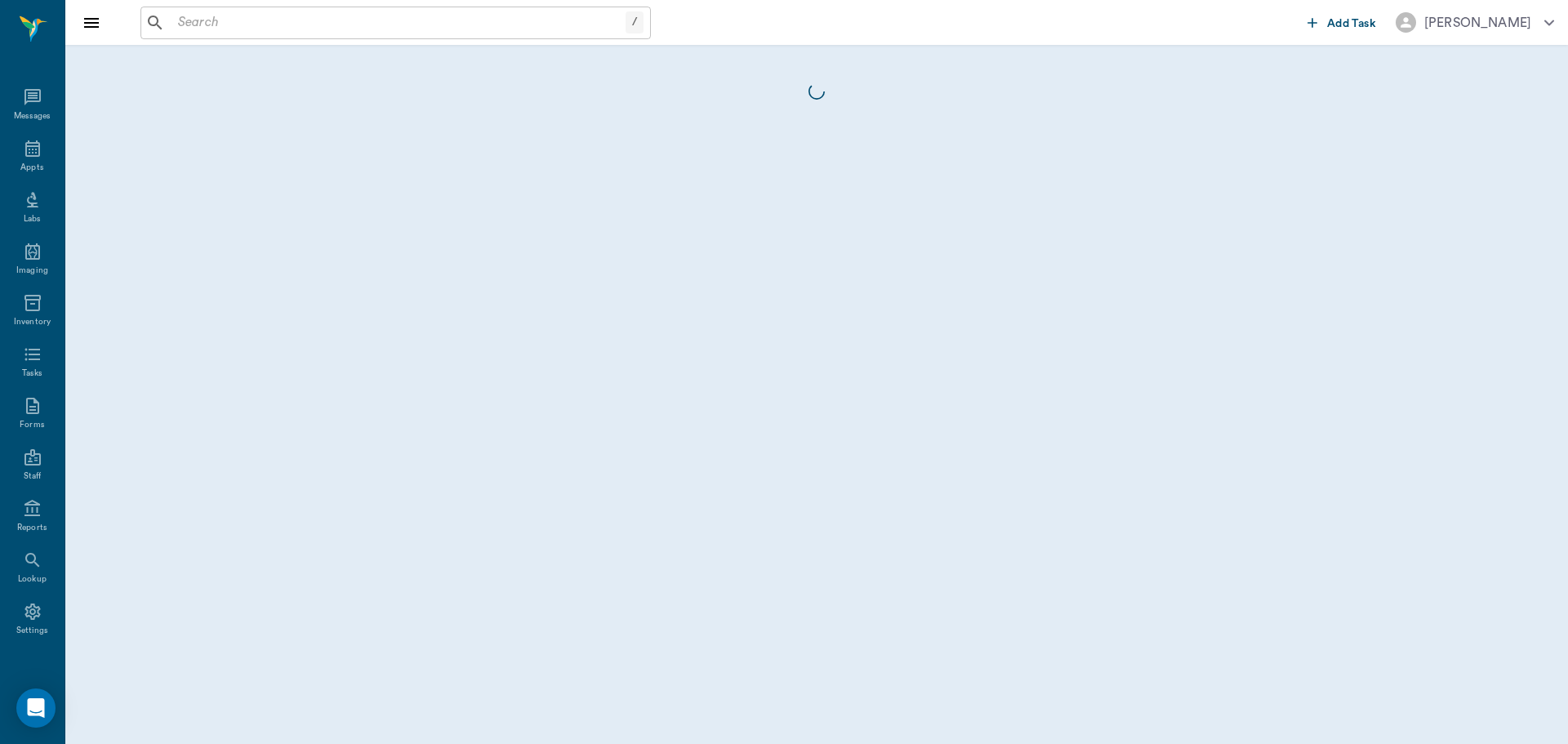
scroll to position [8, 0]
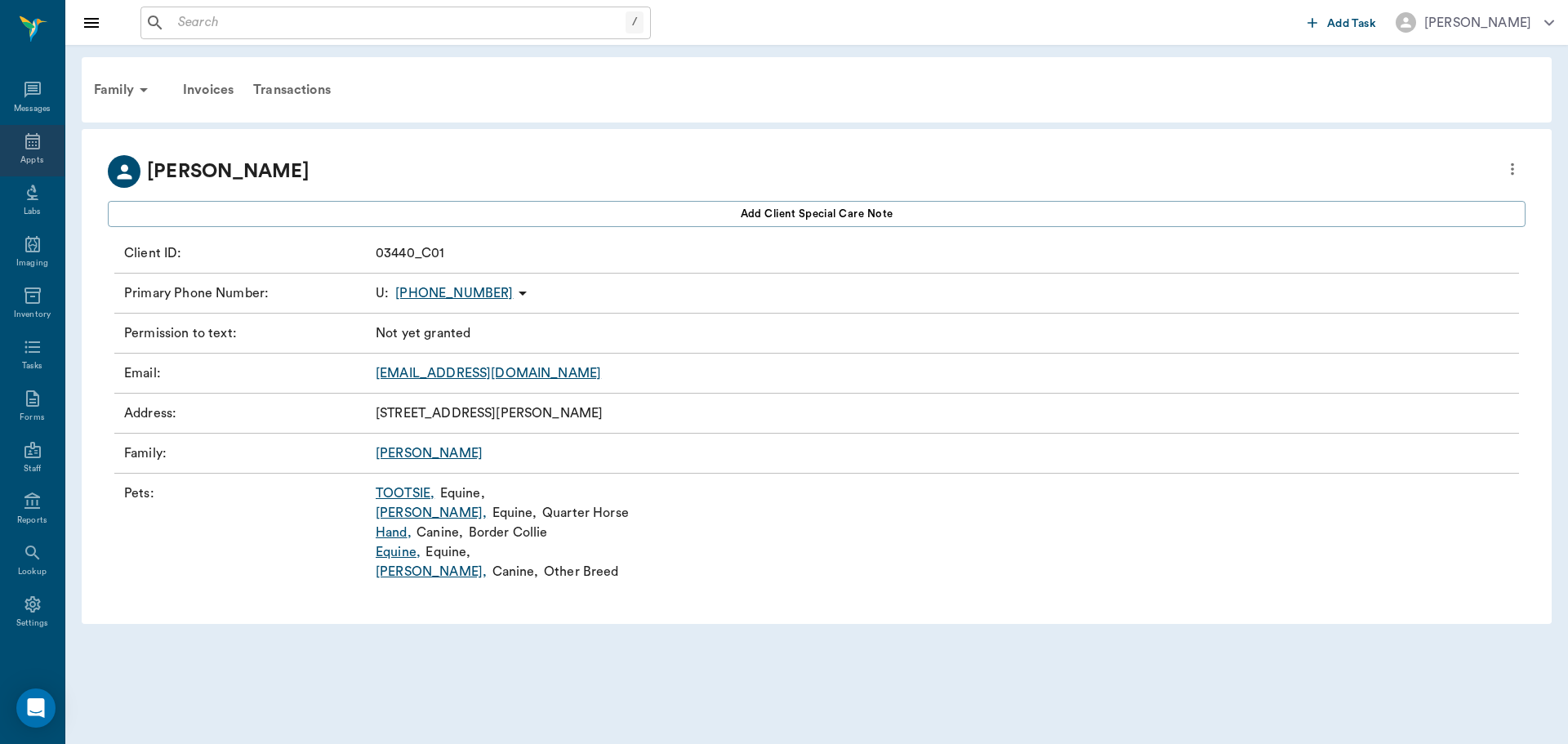
click at [27, 148] on icon at bounding box center [32, 141] width 14 height 16
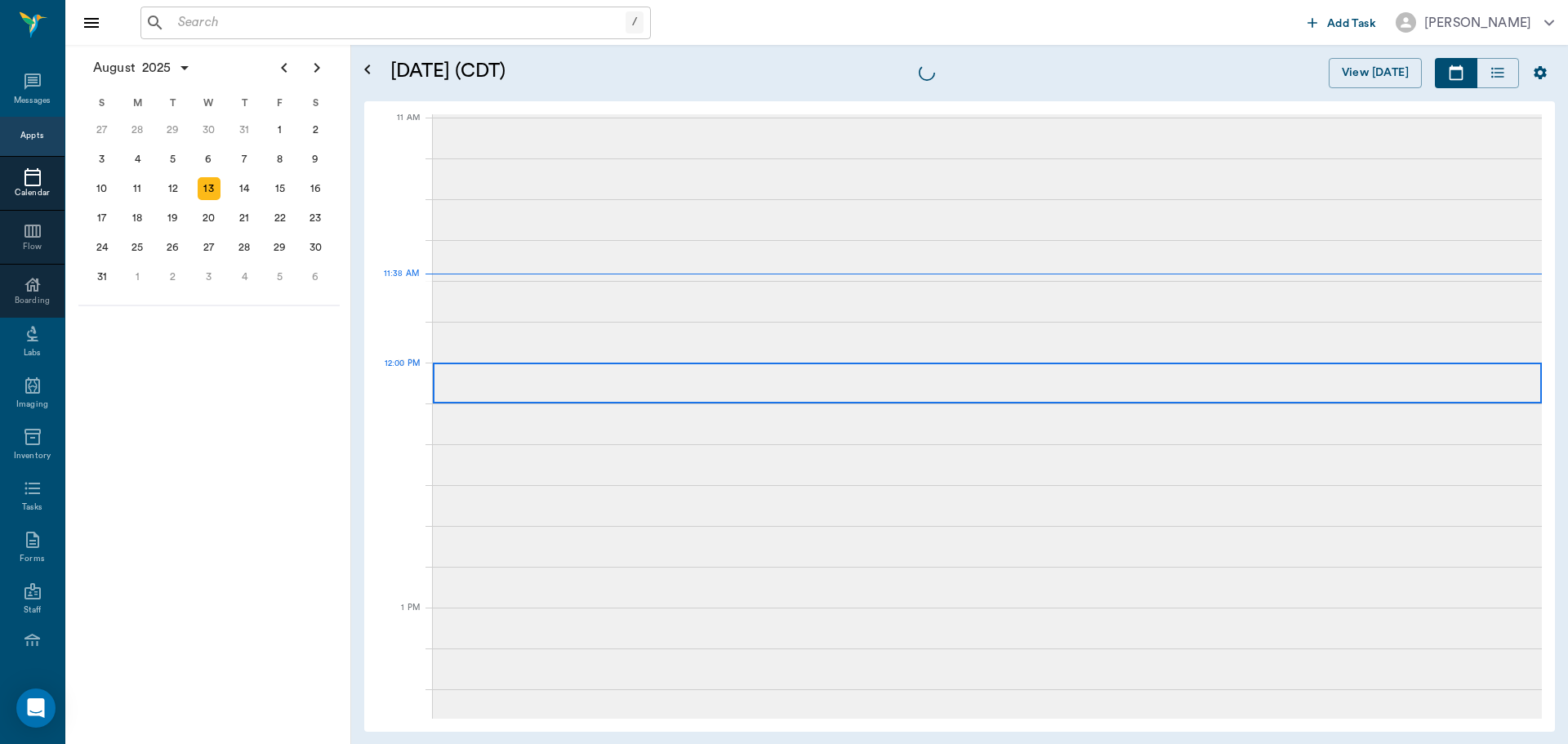
scroll to position [737, 0]
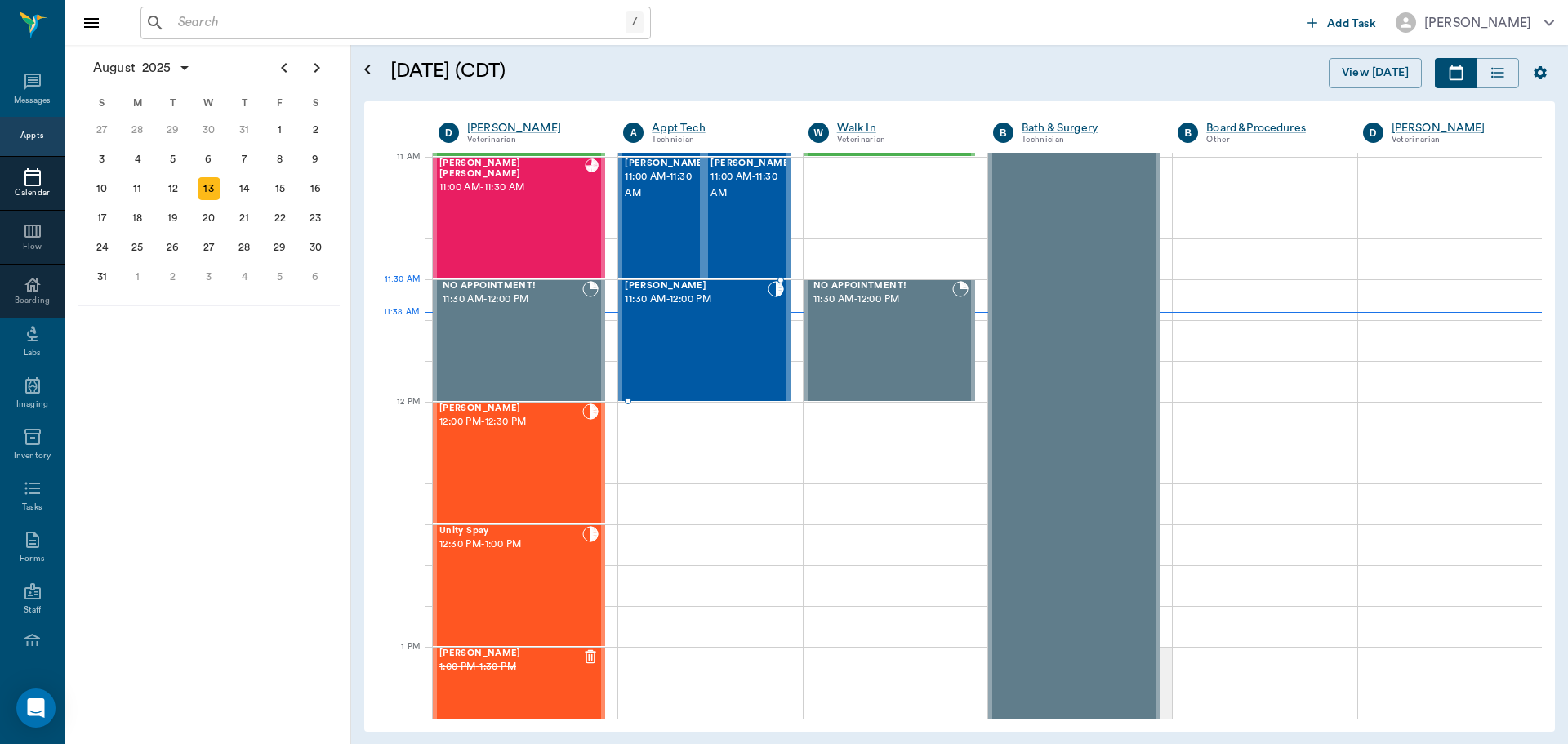
click at [699, 320] on div "[PERSON_NAME] 11:30 AM - 12:00 PM" at bounding box center [695, 340] width 142 height 119
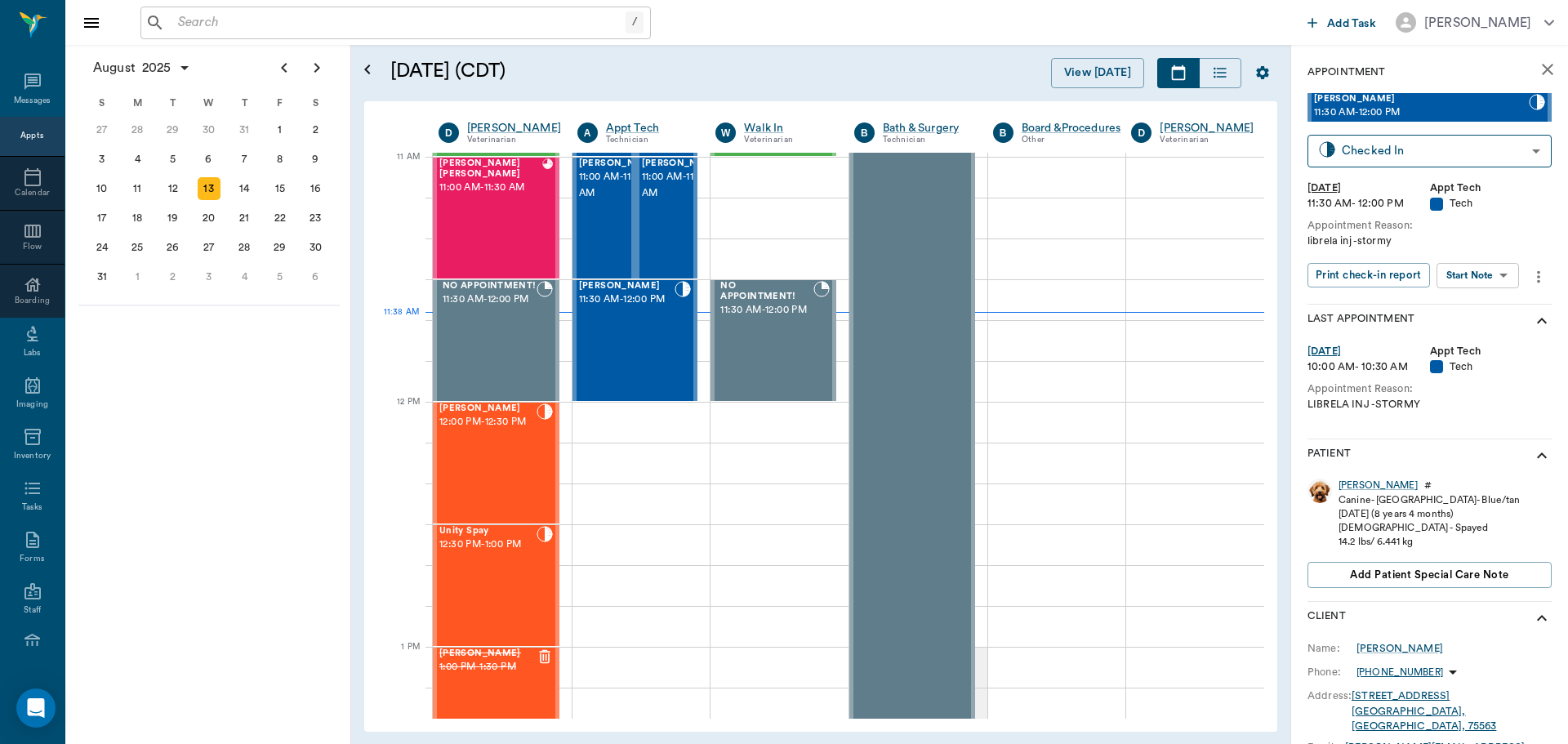
click at [1500, 265] on body "/ ​ Add Task [PERSON_NAME] Nectar Messages Appts Calendar Flow Boarding Labs Im…" at bounding box center [784, 372] width 1568 height 744
click at [1502, 307] on li "Start SOAP" at bounding box center [1479, 308] width 113 height 27
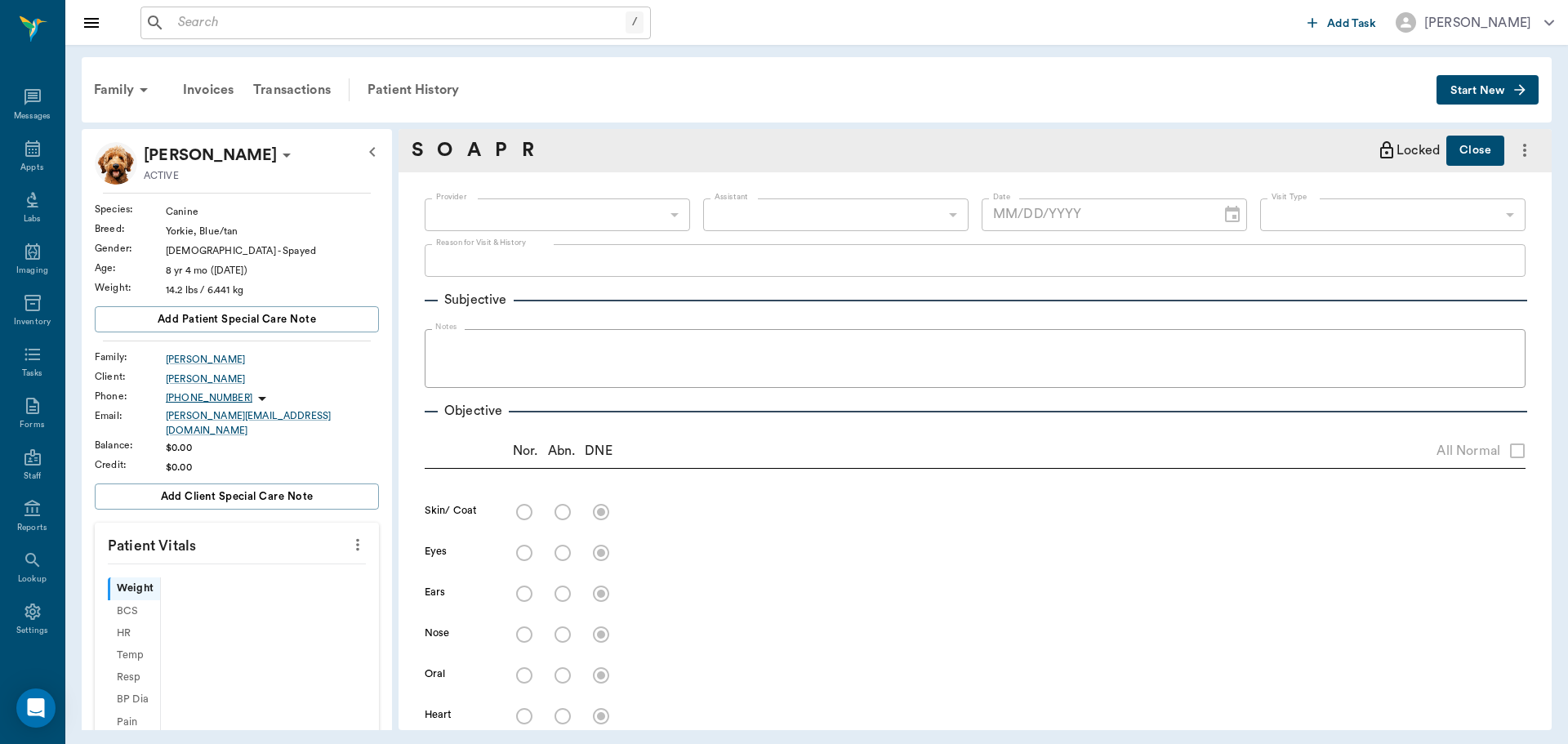
scroll to position [8, 0]
click at [611, 215] on div "​" at bounding box center [557, 215] width 266 height 33
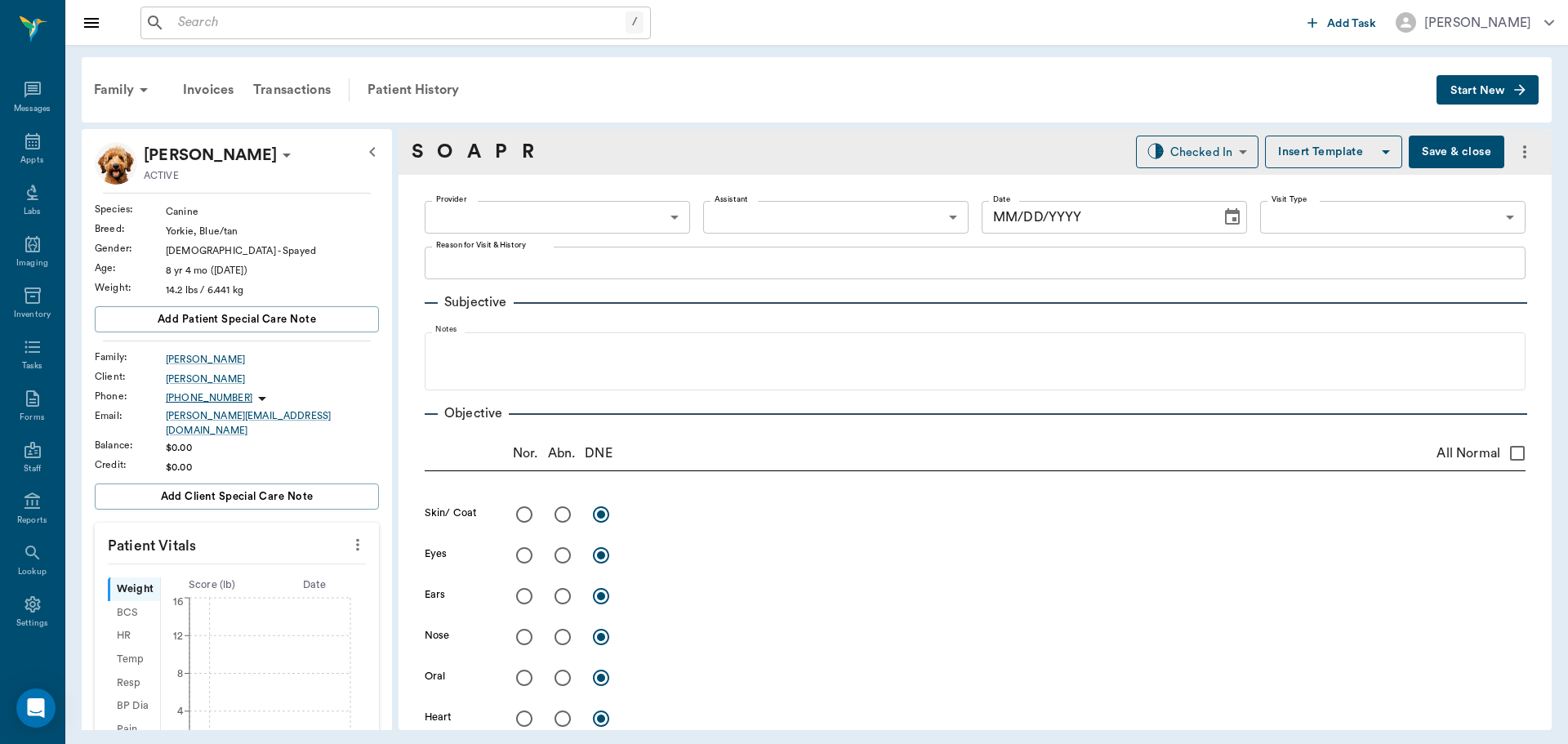
type input "63ec2f075fda476ae8351a4c"
type input "65d2be4f46e3a538d89b8c1a"
type textarea "librela inj -stormy"
type input "[DATE]"
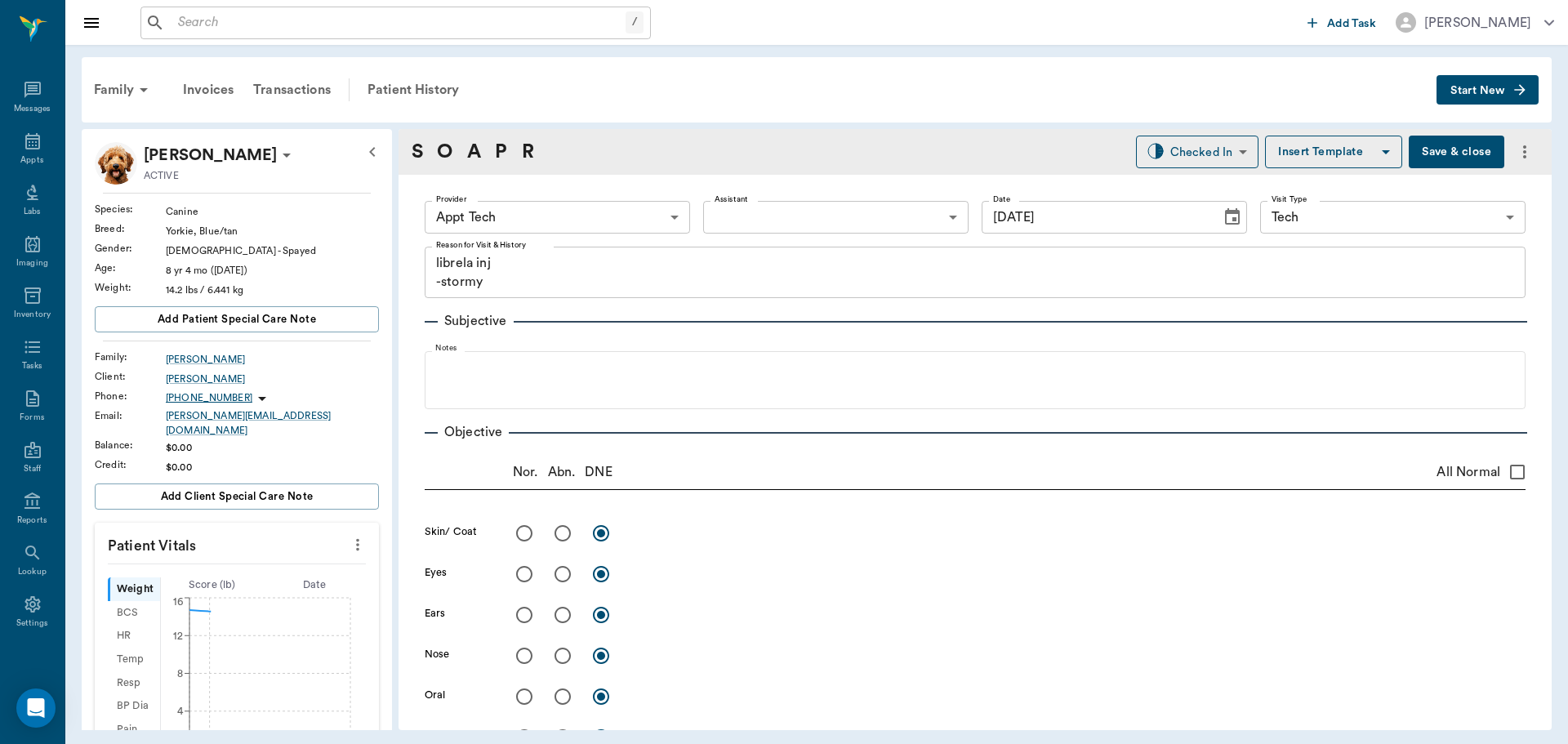
click at [611, 215] on body "/ ​ Add Task [PERSON_NAME] Nectar Messages Appts Labs Imaging Inventory Tasks F…" at bounding box center [784, 372] width 1568 height 744
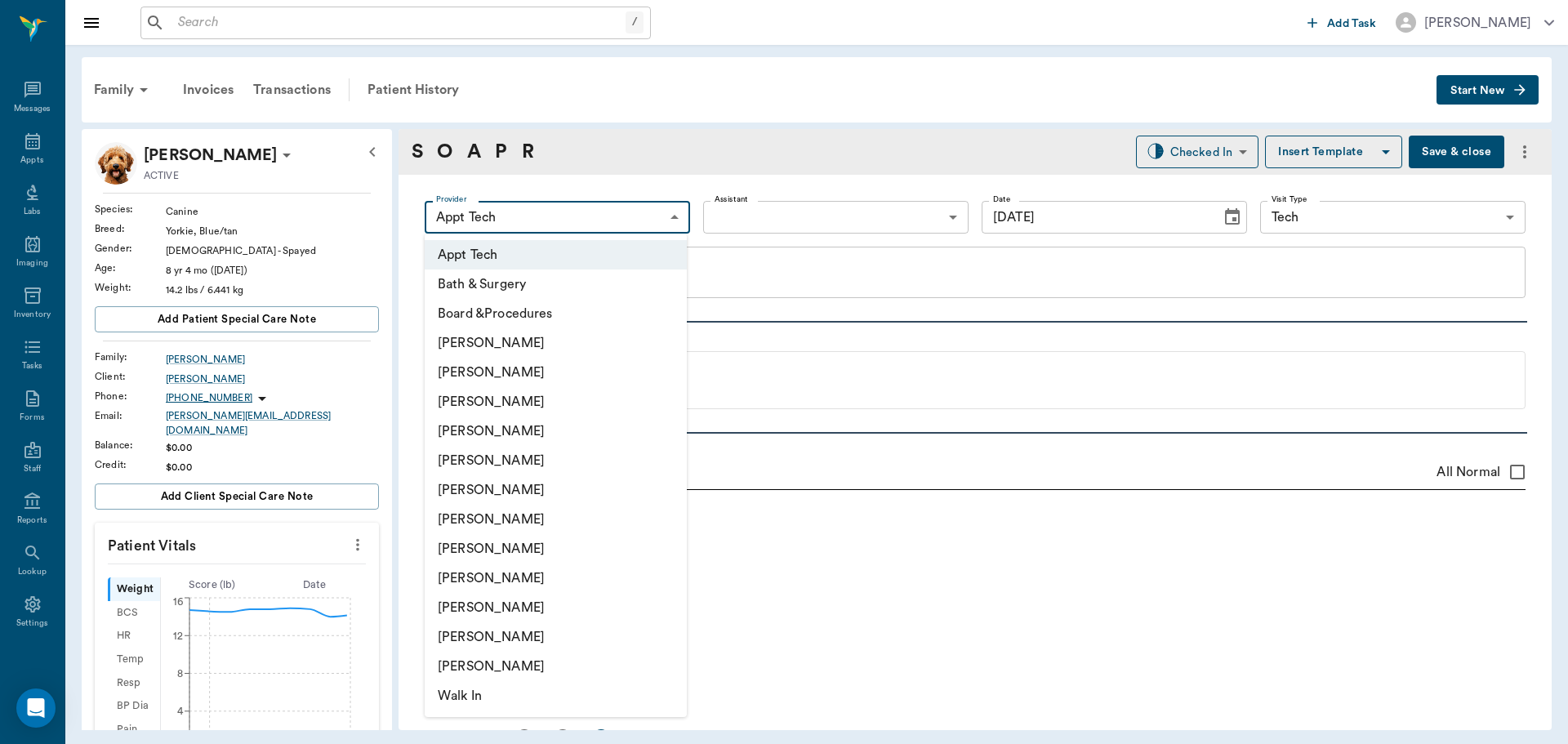
click at [547, 377] on li "[PERSON_NAME]" at bounding box center [555, 372] width 262 height 30
type input "642ef10e332a41444de2bad1"
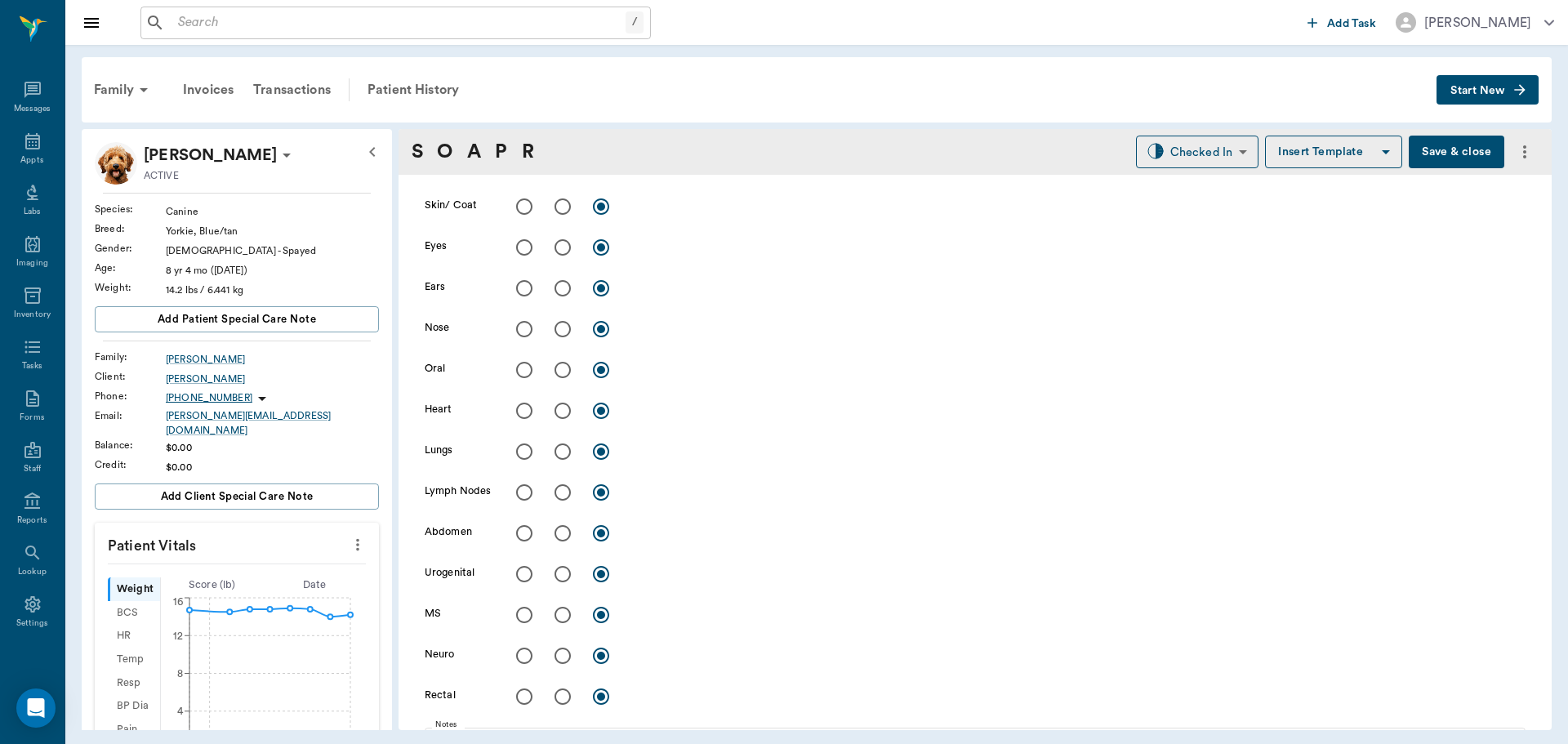
scroll to position [980, 0]
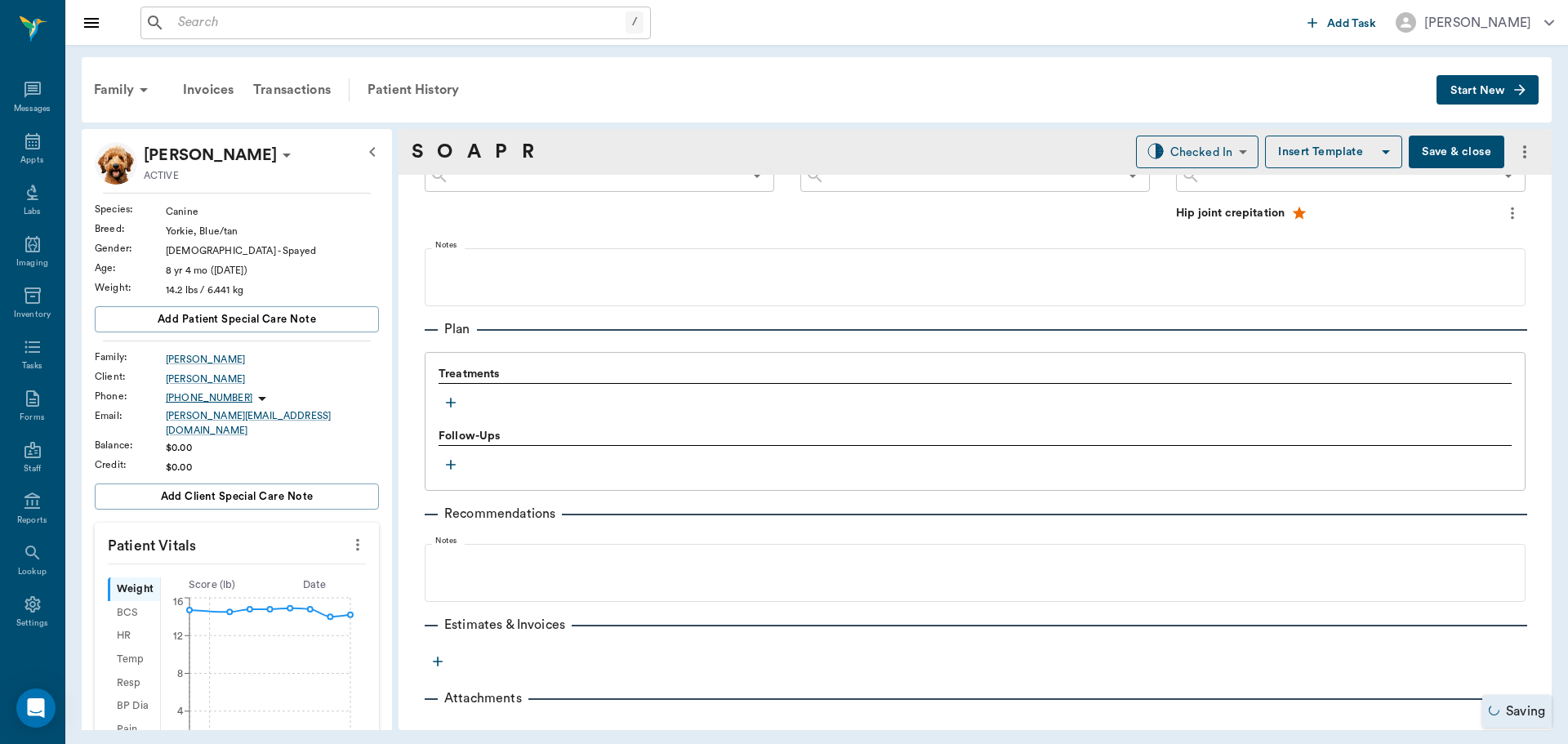
click at [452, 397] on icon "button" at bounding box center [451, 402] width 16 height 16
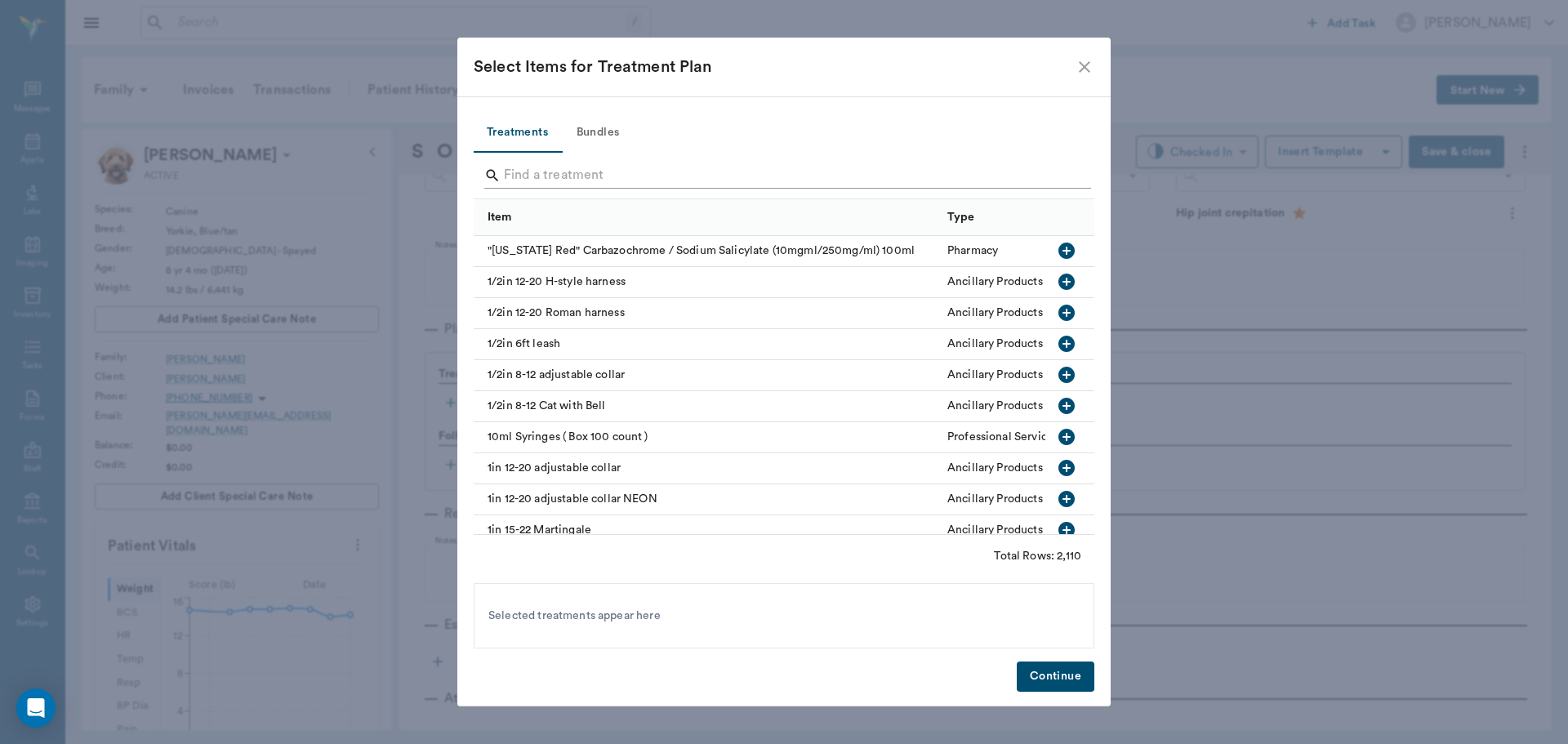
click at [726, 184] on input "Search" at bounding box center [784, 174] width 563 height 26
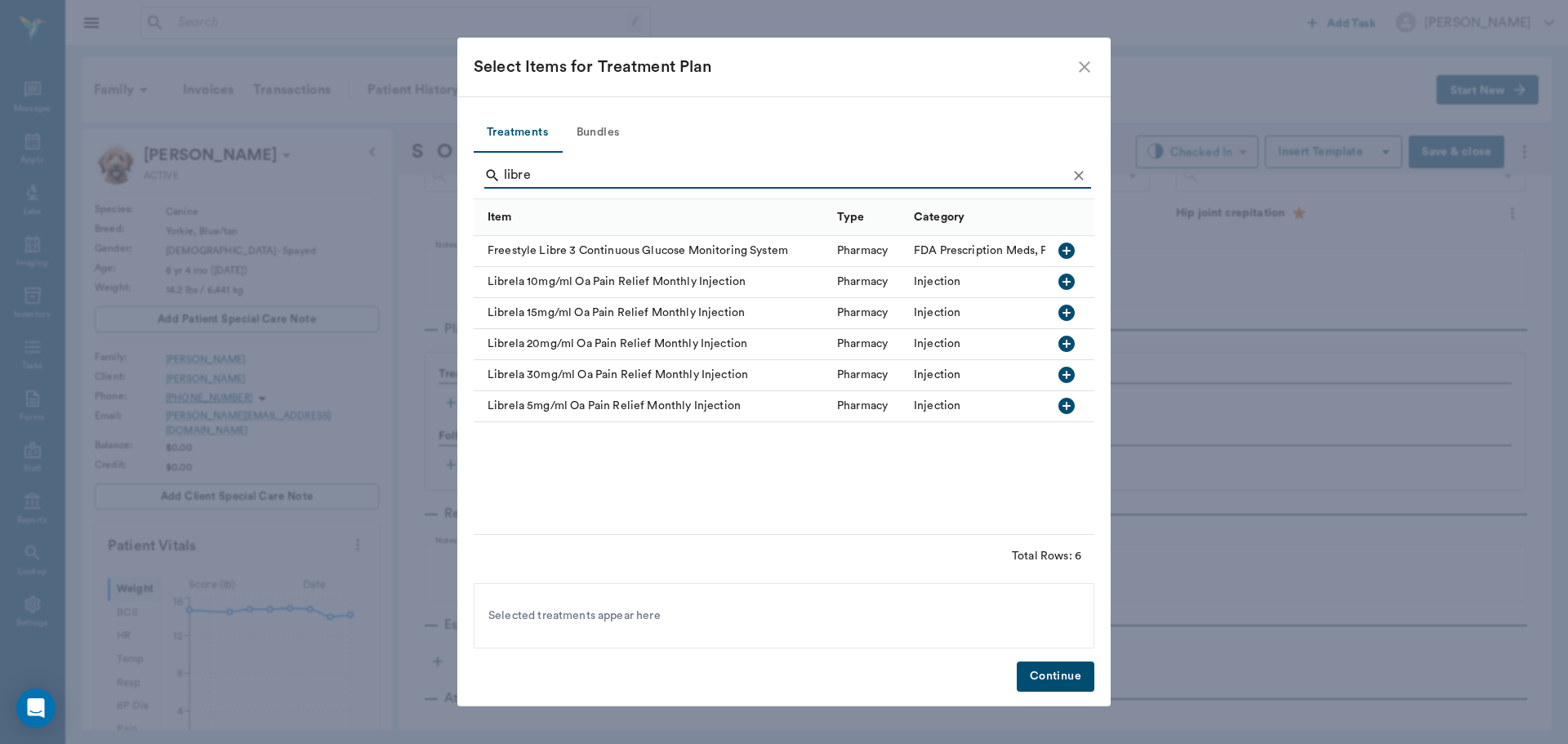
type input "libre"
click at [1077, 409] on button "button" at bounding box center [1066, 406] width 28 height 28
click at [1055, 677] on button "Continue" at bounding box center [1055, 677] width 78 height 31
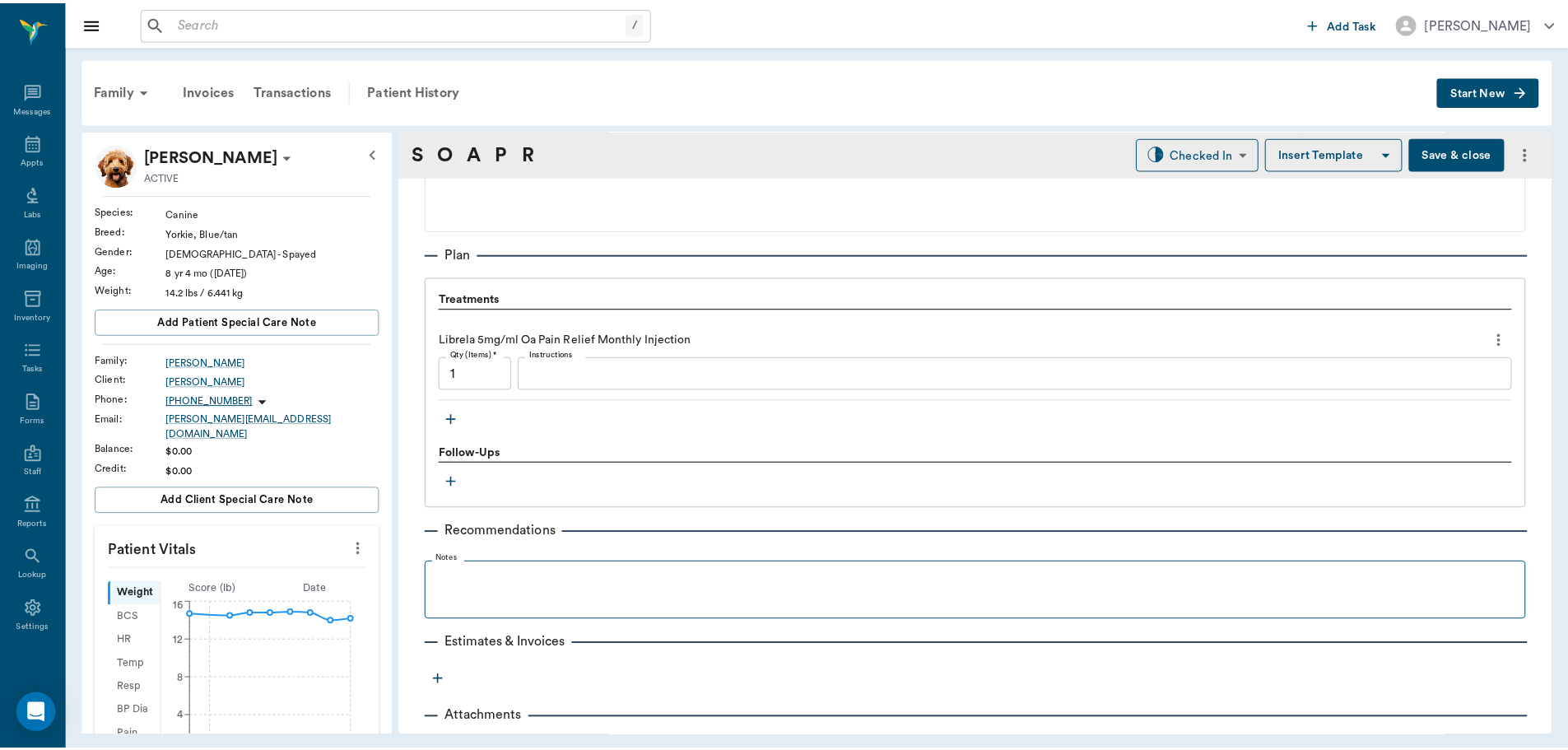
scroll to position [1101, 0]
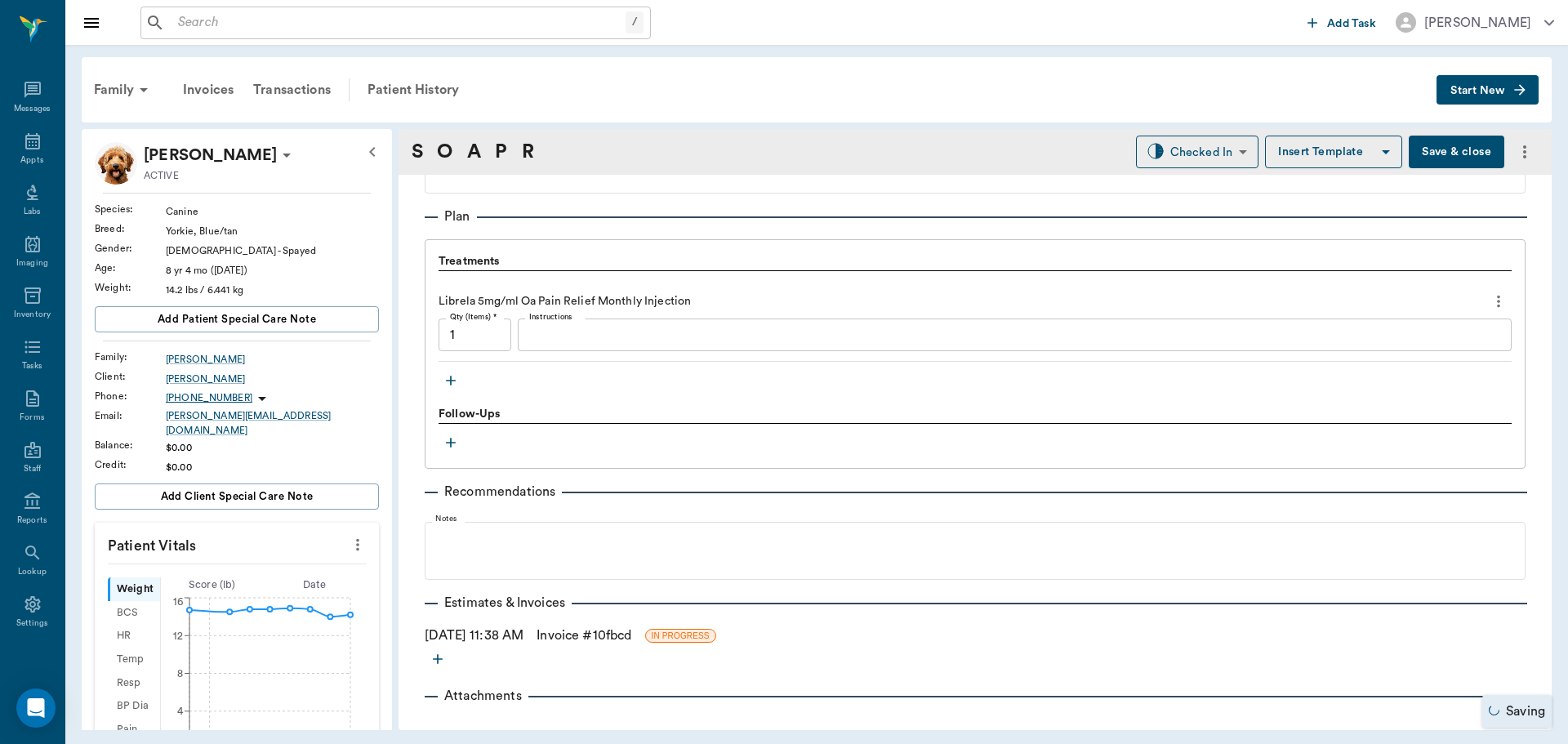
click at [623, 637] on link "Invoice # 10fbcd" at bounding box center [584, 635] width 95 height 19
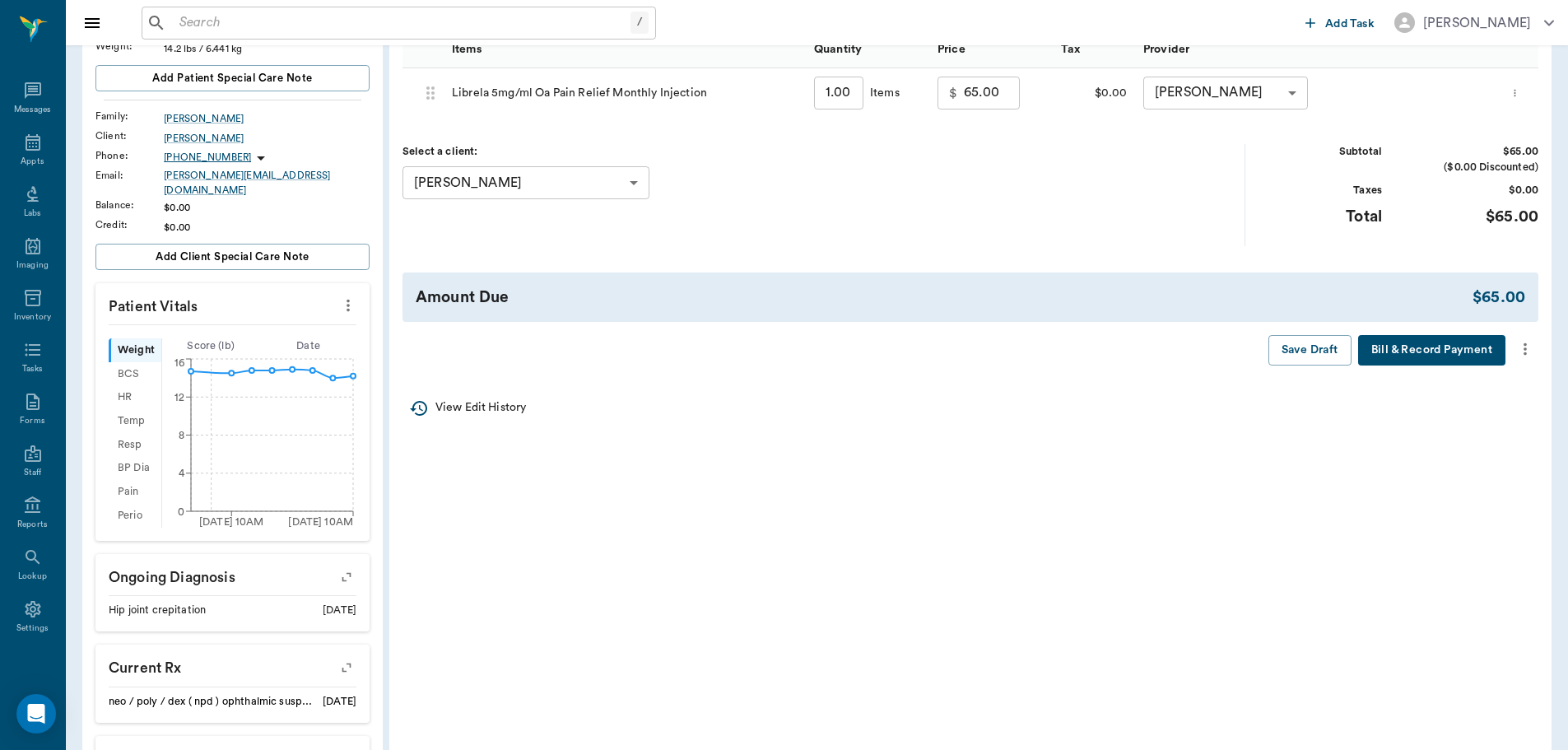
scroll to position [246, 0]
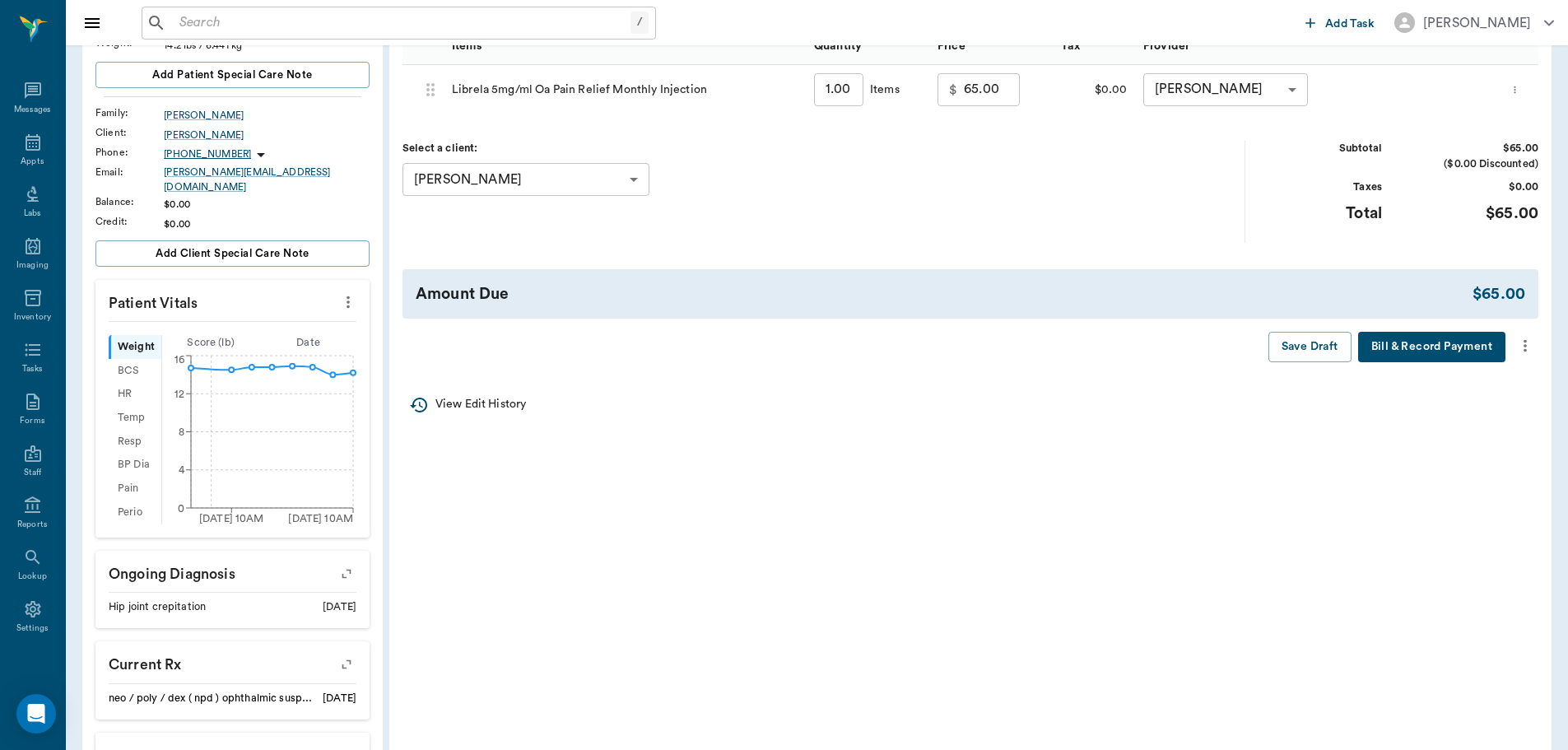
click at [1523, 360] on div at bounding box center [1524, 345] width 26 height 28
click at [1526, 346] on icon "more" at bounding box center [1524, 346] width 3 height 13
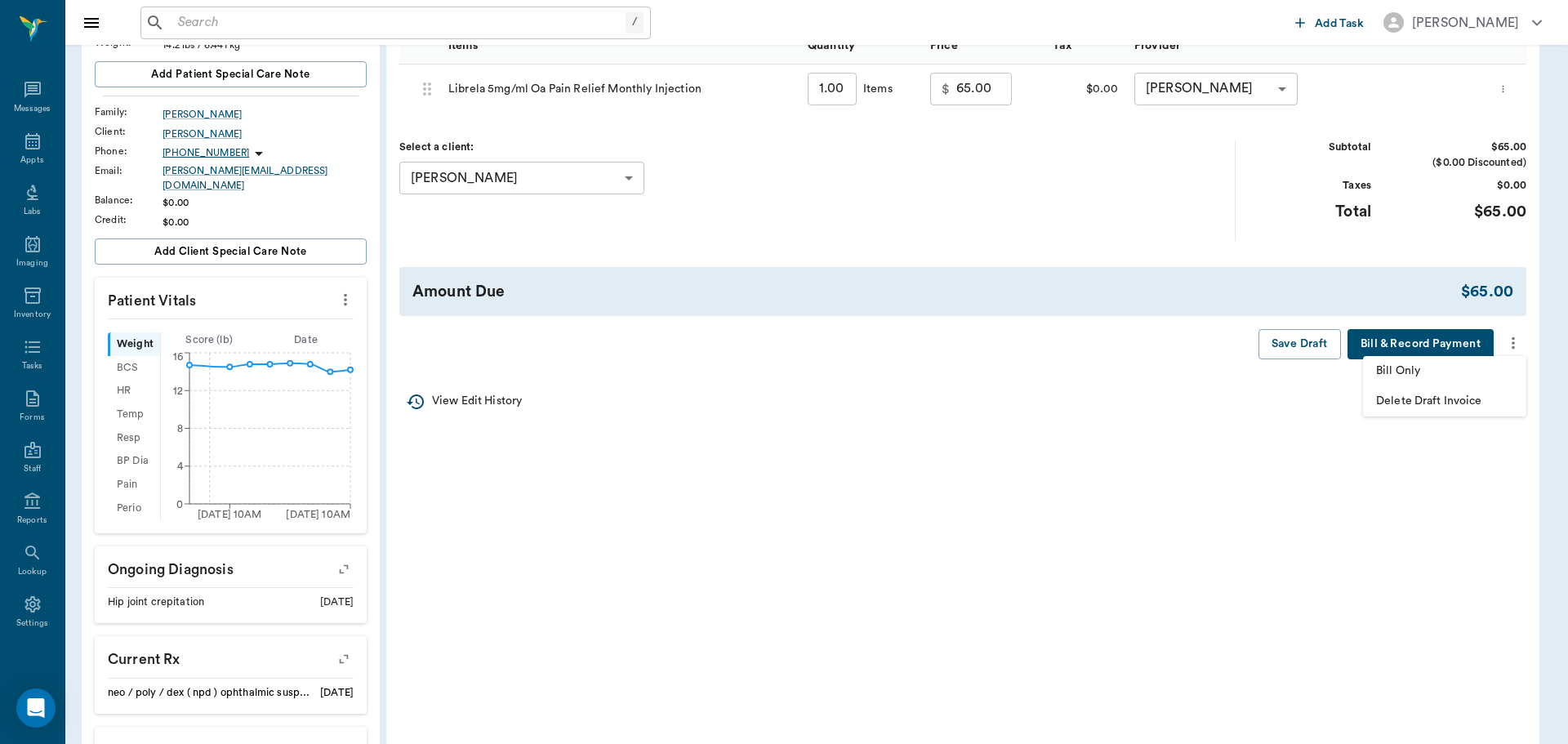
click at [1457, 379] on span "Bill Only" at bounding box center [1444, 371] width 137 height 17
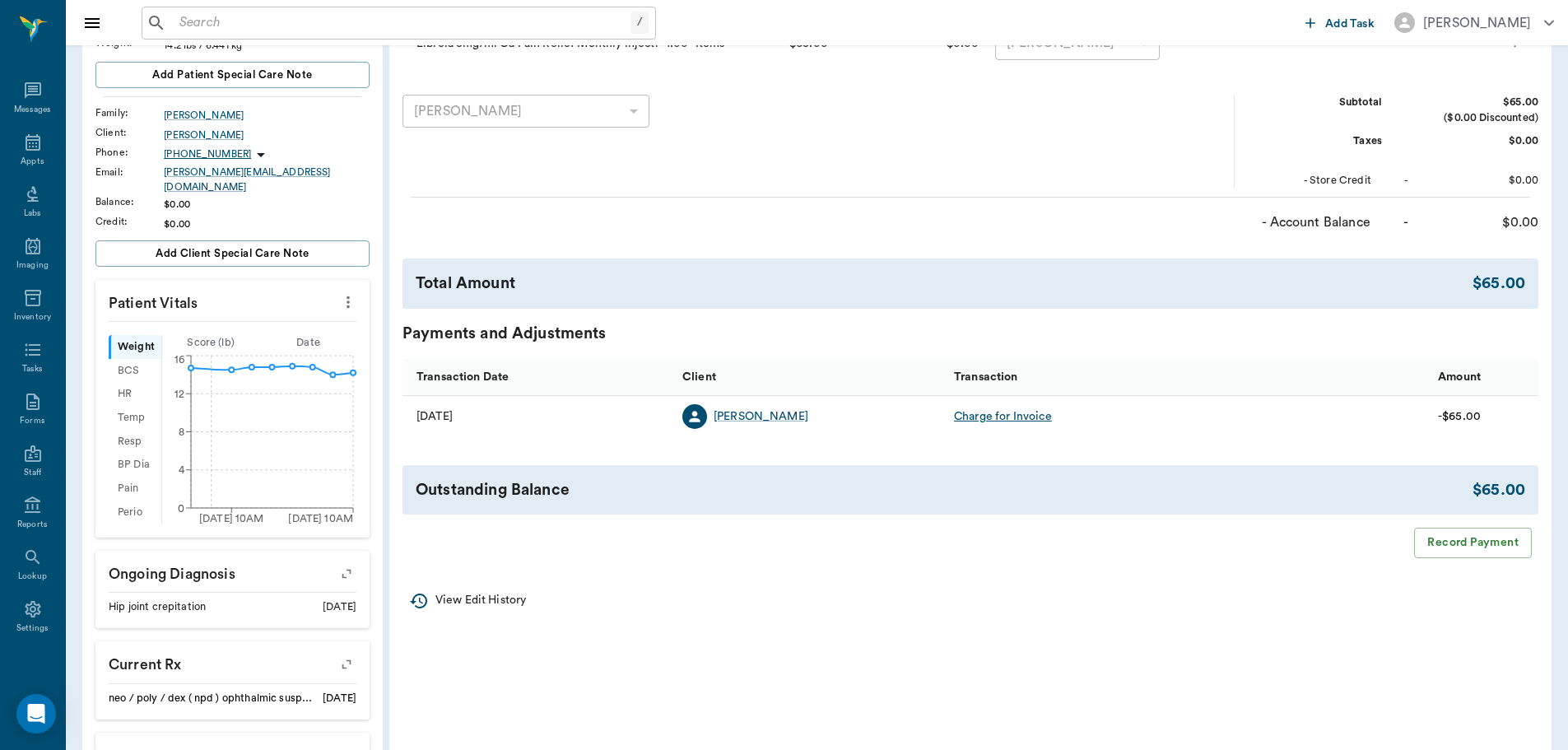
click at [354, 292] on icon "more" at bounding box center [348, 302] width 18 height 19
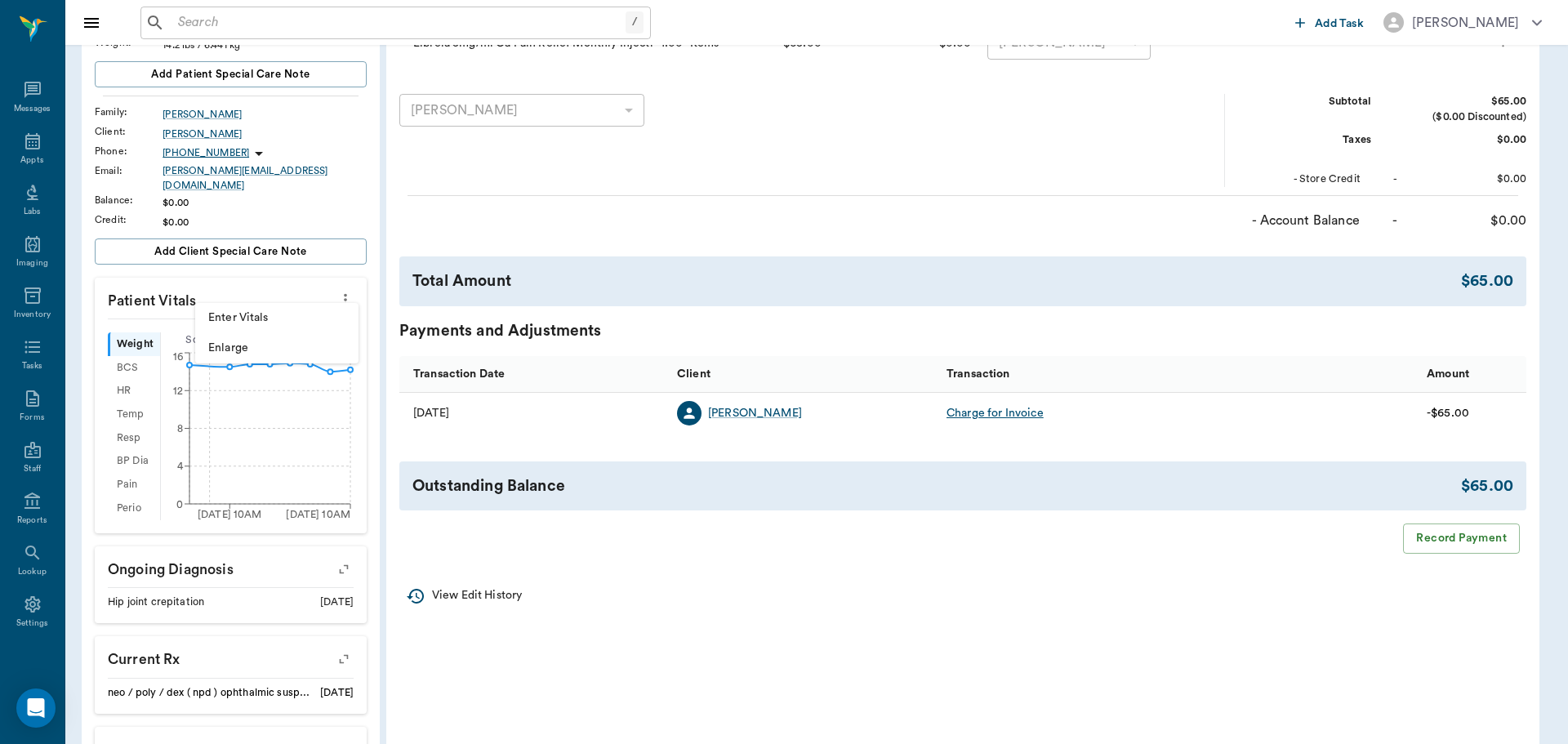
click at [315, 309] on li "Enter Vitals" at bounding box center [277, 318] width 163 height 31
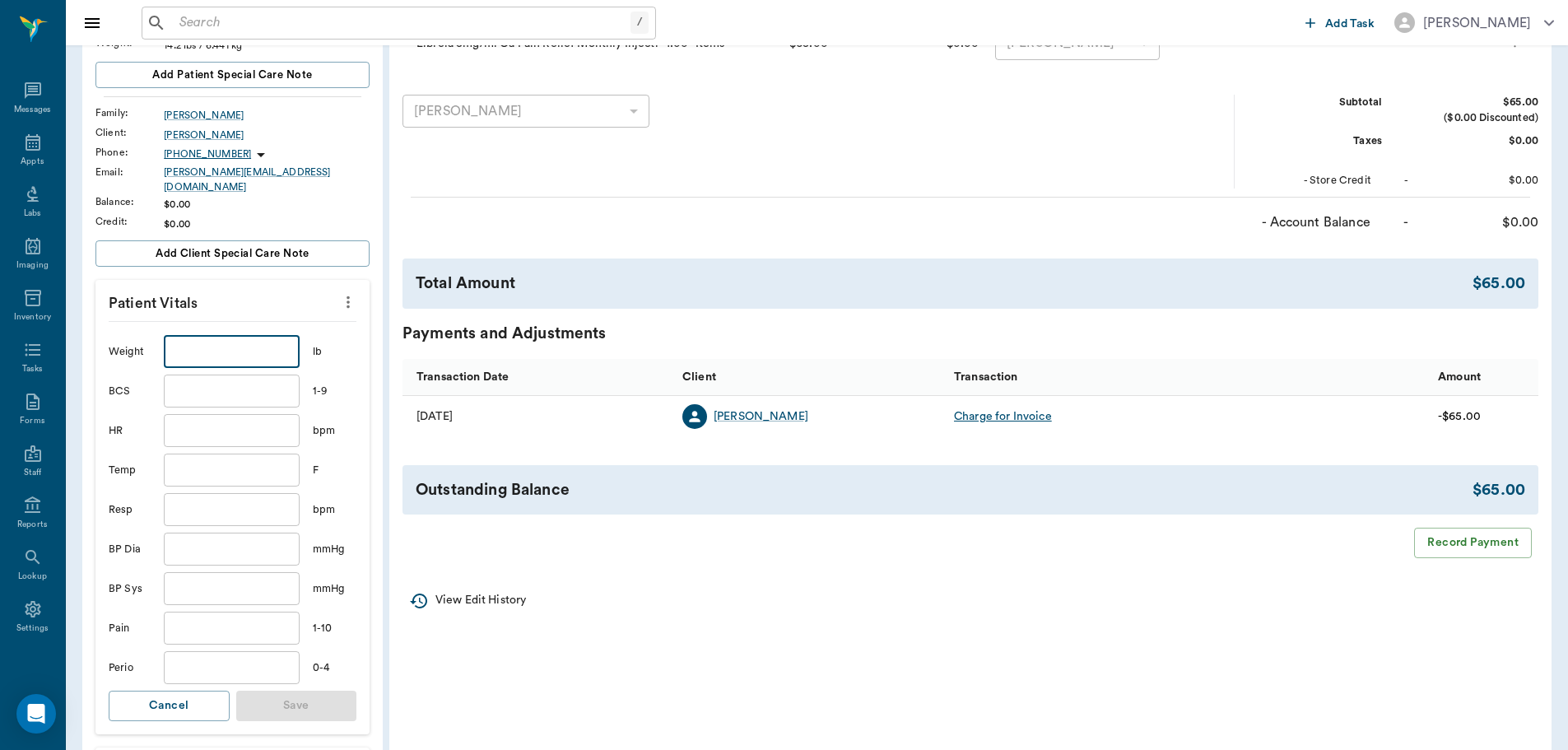
click at [260, 335] on input "text" at bounding box center [231, 352] width 135 height 33
type input "14.2"
click at [287, 693] on button "Save" at bounding box center [296, 706] width 121 height 31
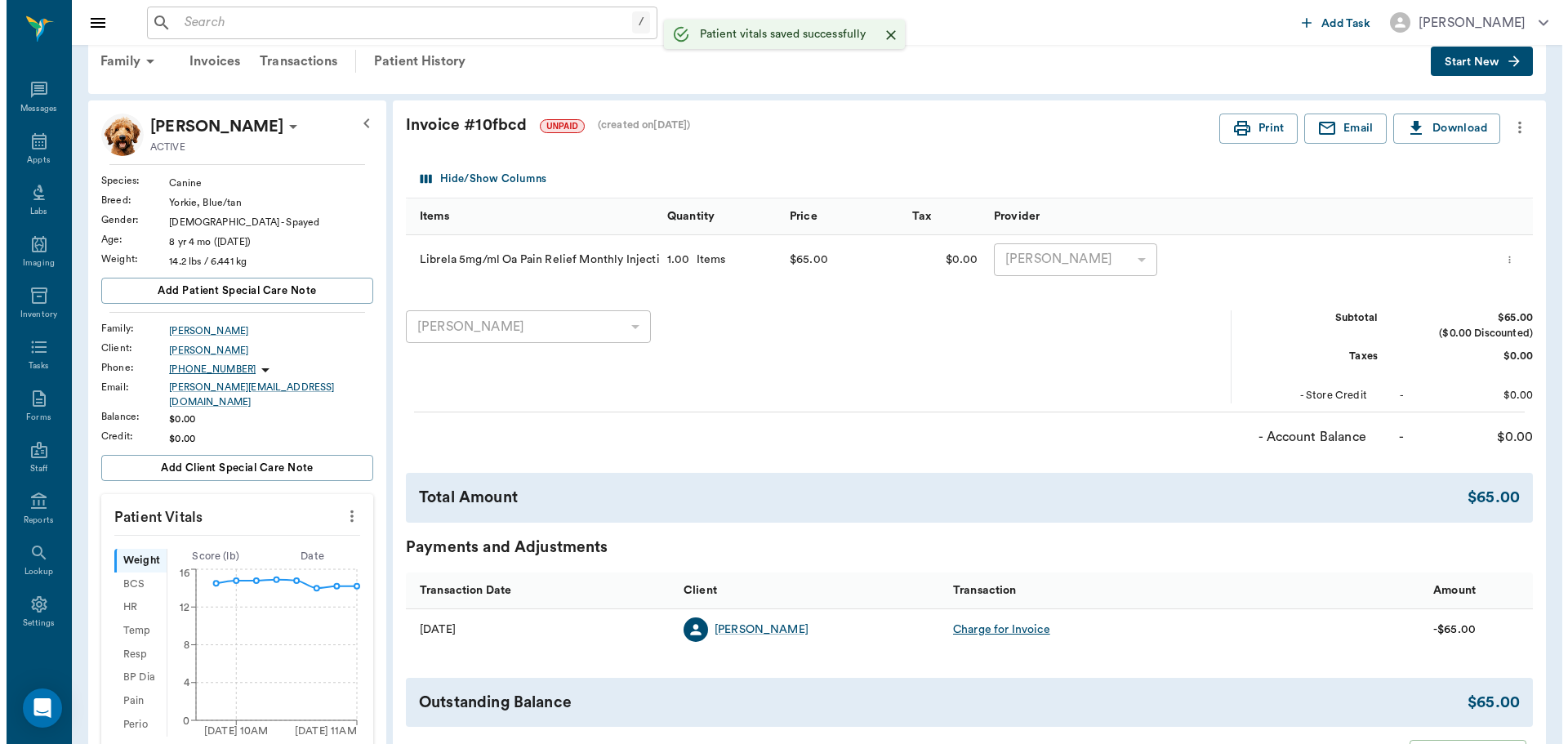
scroll to position [0, 0]
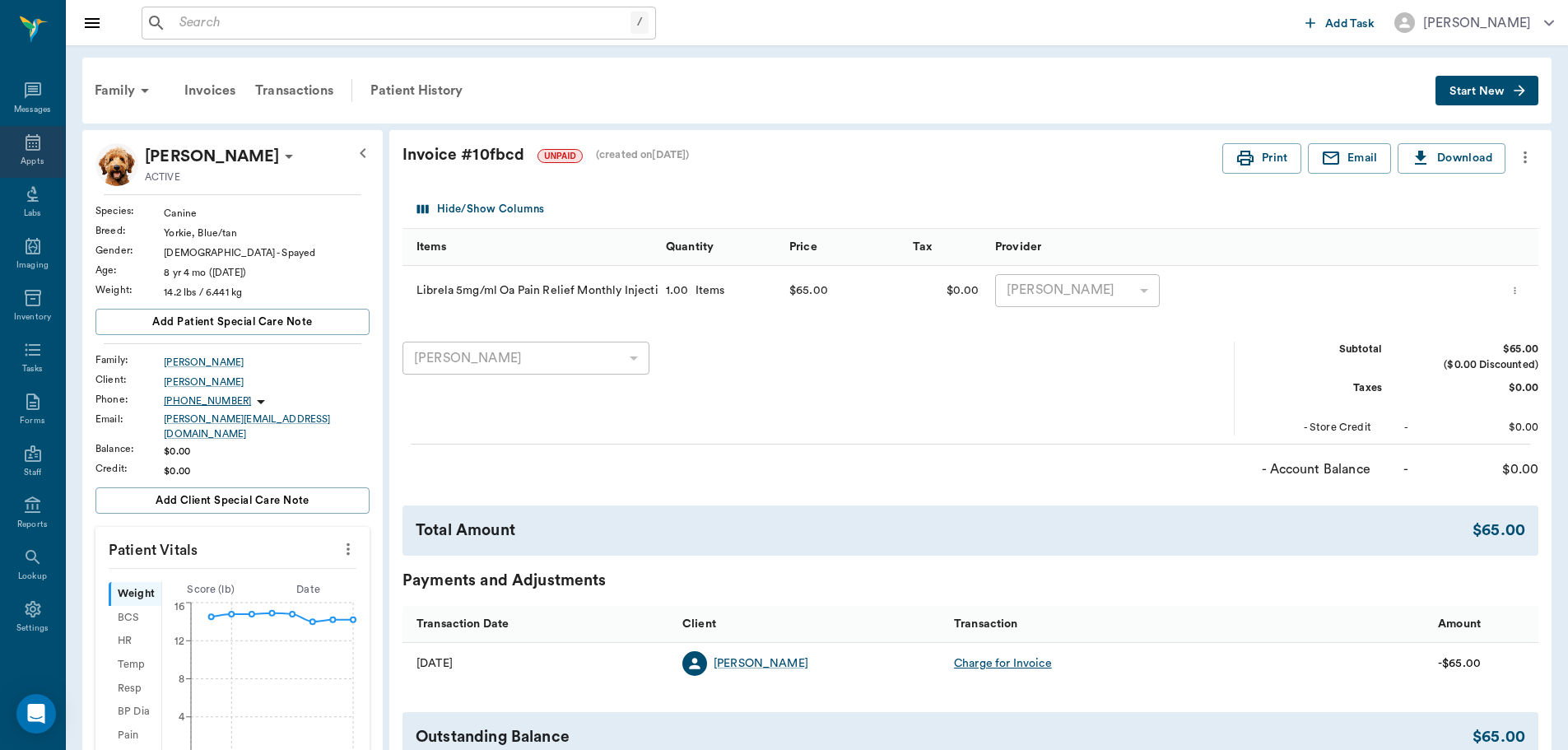
click at [18, 128] on div "Appts" at bounding box center [32, 152] width 65 height 52
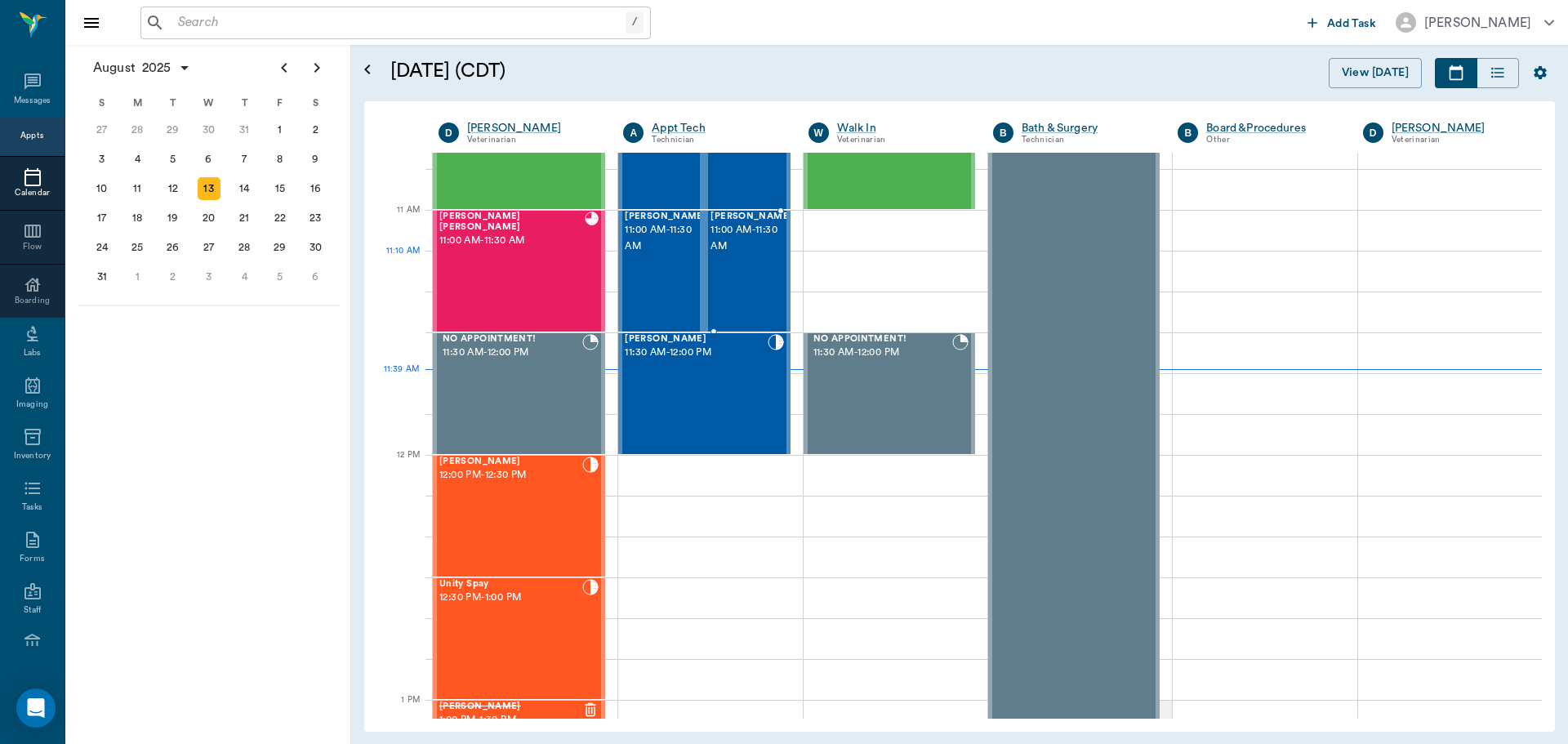
scroll to position [735, 0]
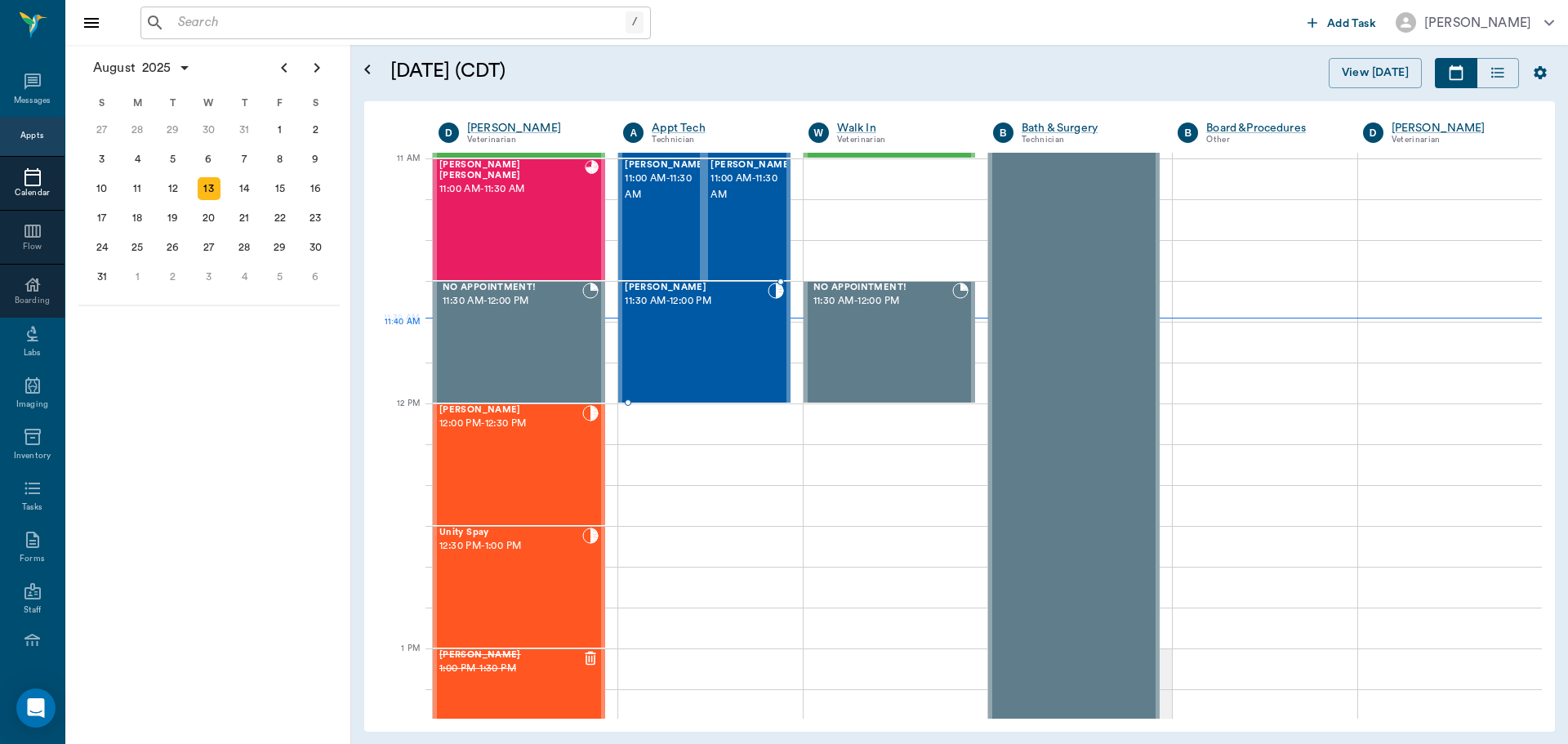
click at [704, 349] on div "[PERSON_NAME] 11:30 AM - 12:00 PM" at bounding box center [695, 342] width 142 height 119
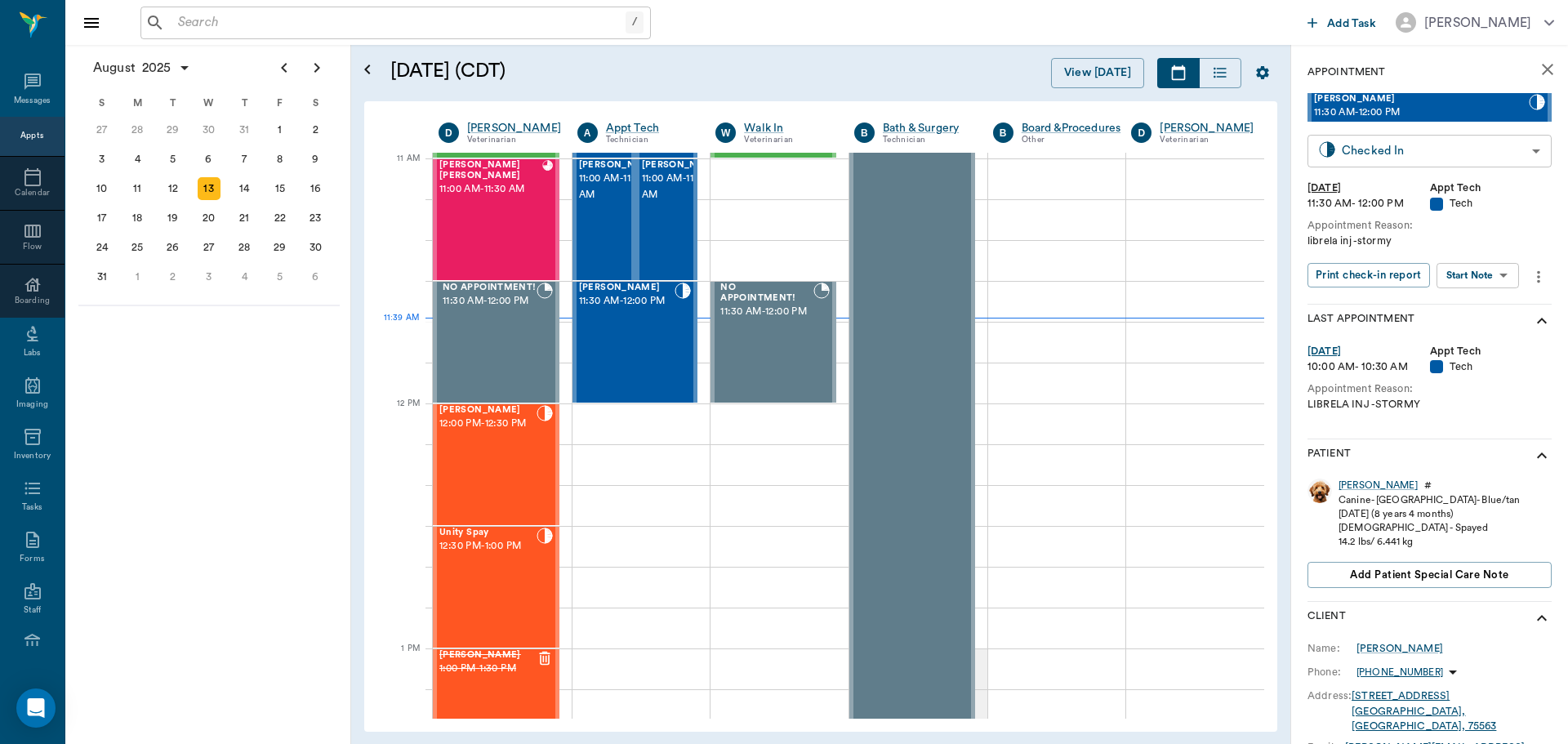
click at [1496, 151] on body "/ ​ Add Task [PERSON_NAME] Nectar Messages Appts Calendar Flow Boarding Labs Im…" at bounding box center [784, 372] width 1568 height 744
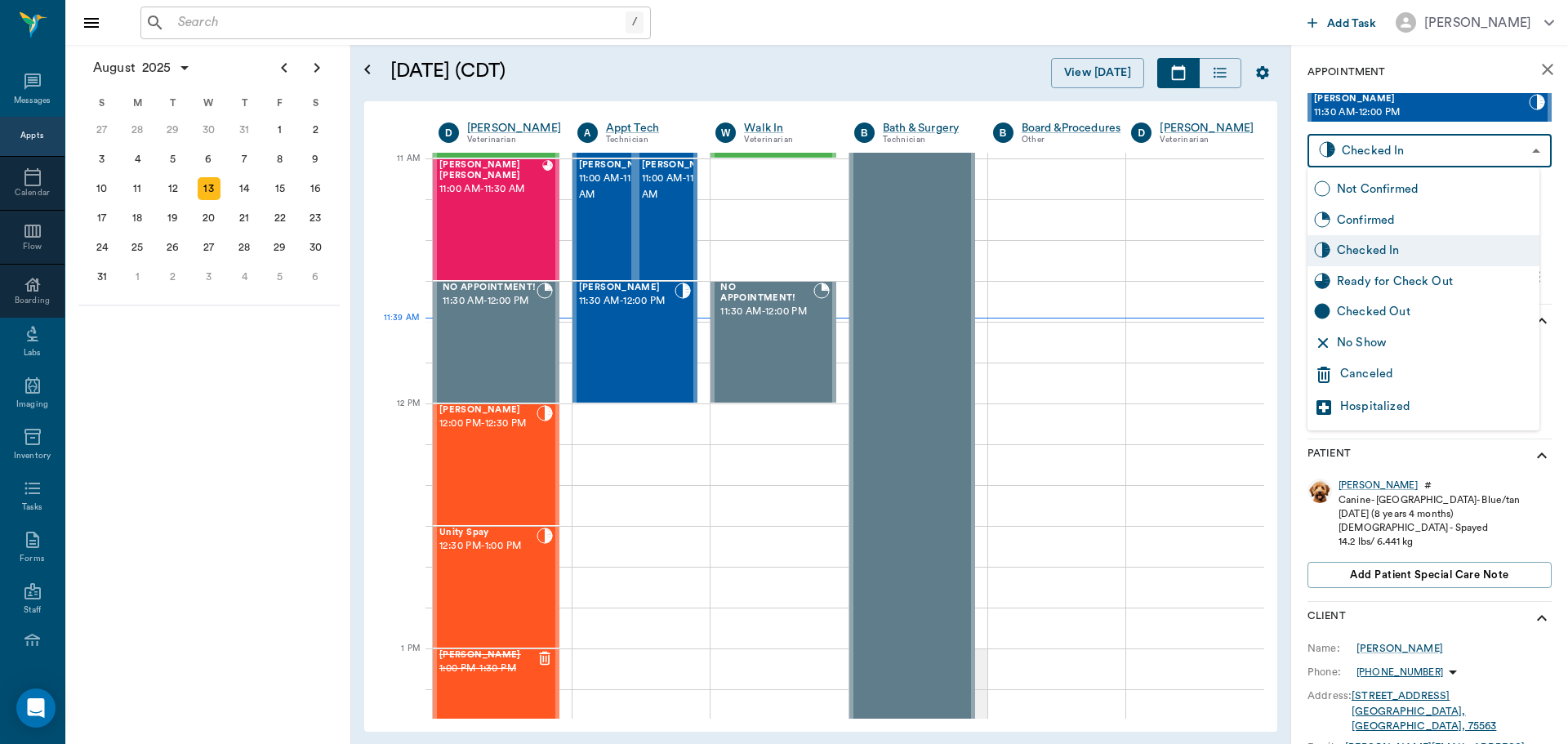
click at [1478, 289] on div "Ready for Check Out" at bounding box center [1435, 281] width 196 height 18
type input "READY_TO_CHECKOUT"
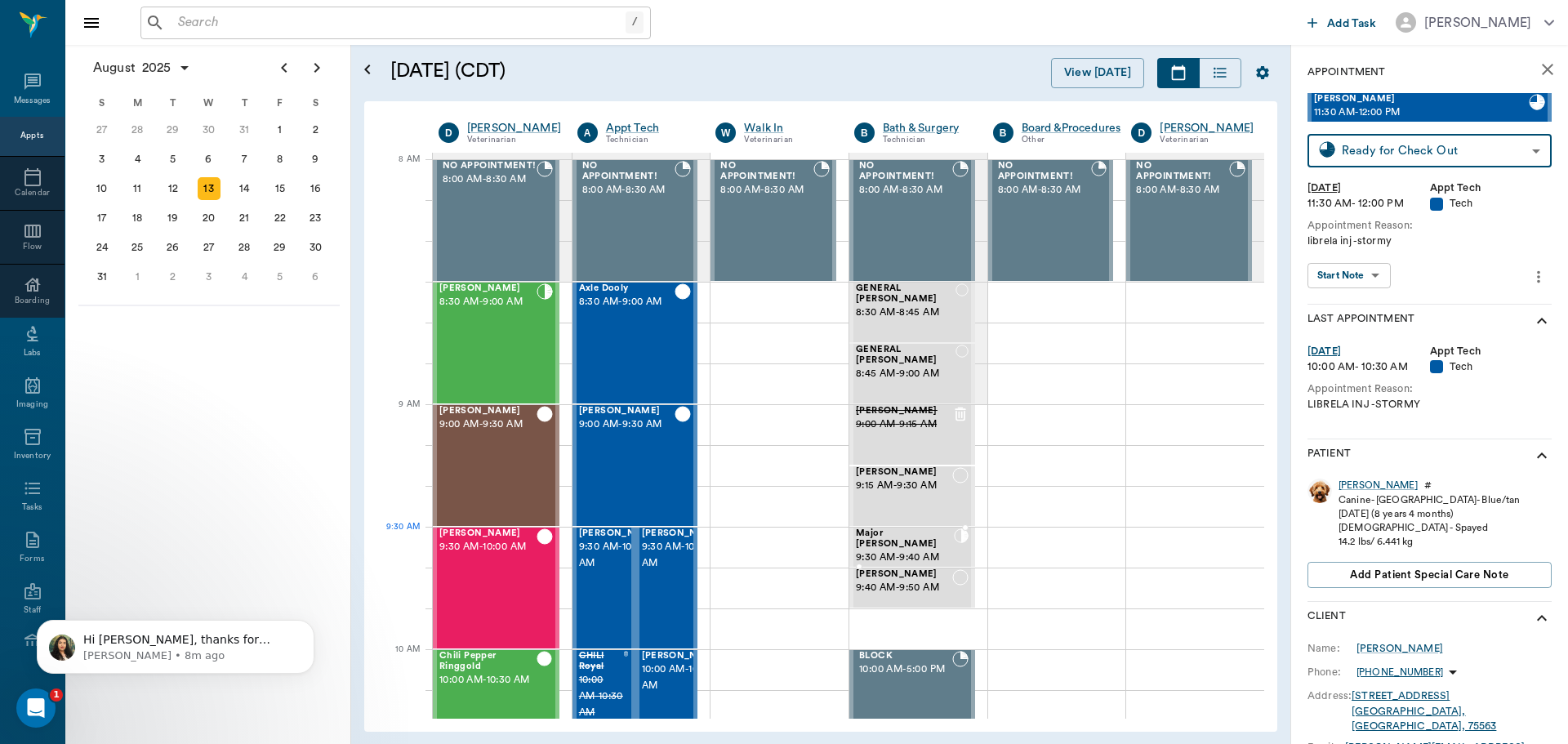
click at [905, 535] on span "Major [PERSON_NAME]" at bounding box center [904, 539] width 98 height 21
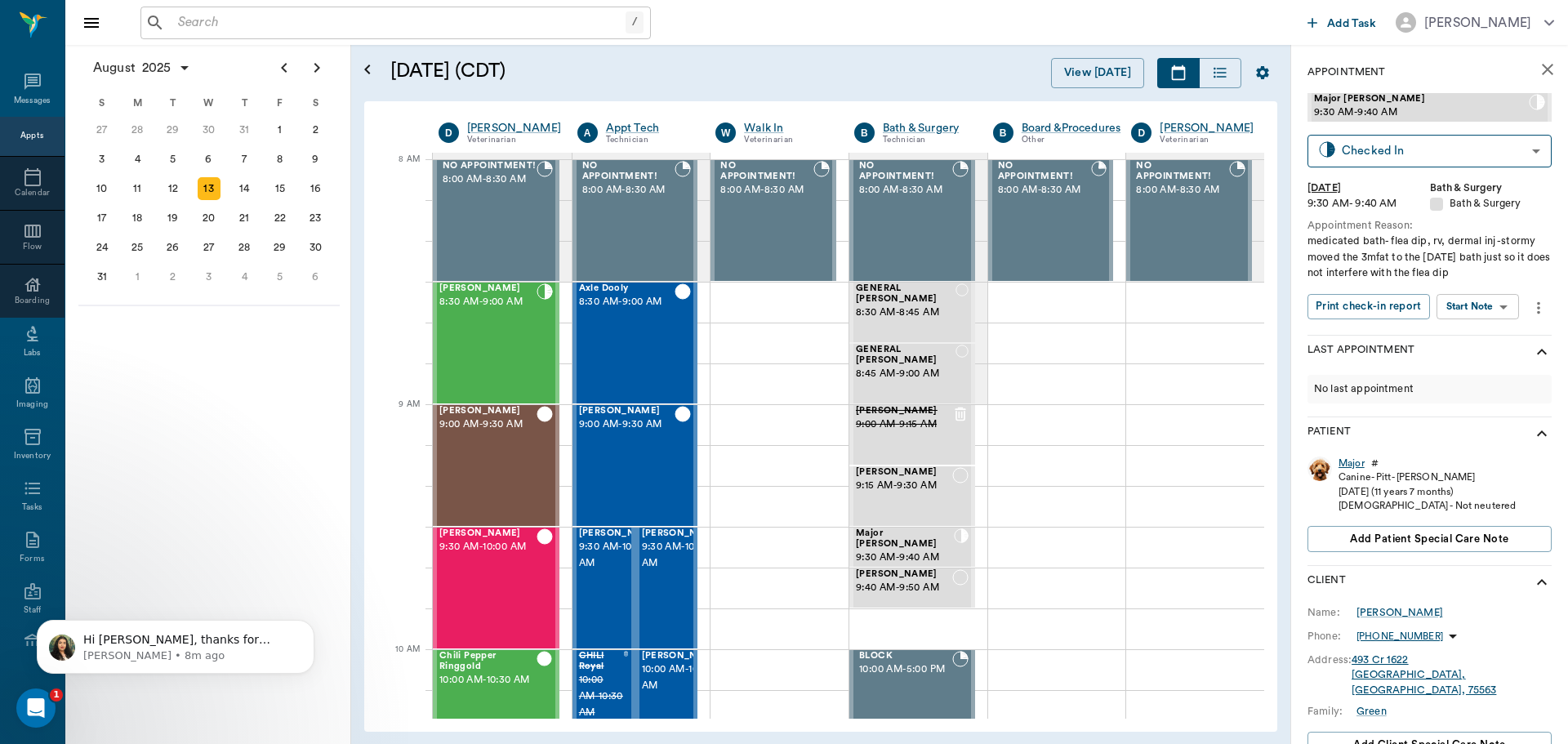
click at [1353, 466] on div "Major" at bounding box center [1351, 463] width 26 height 13
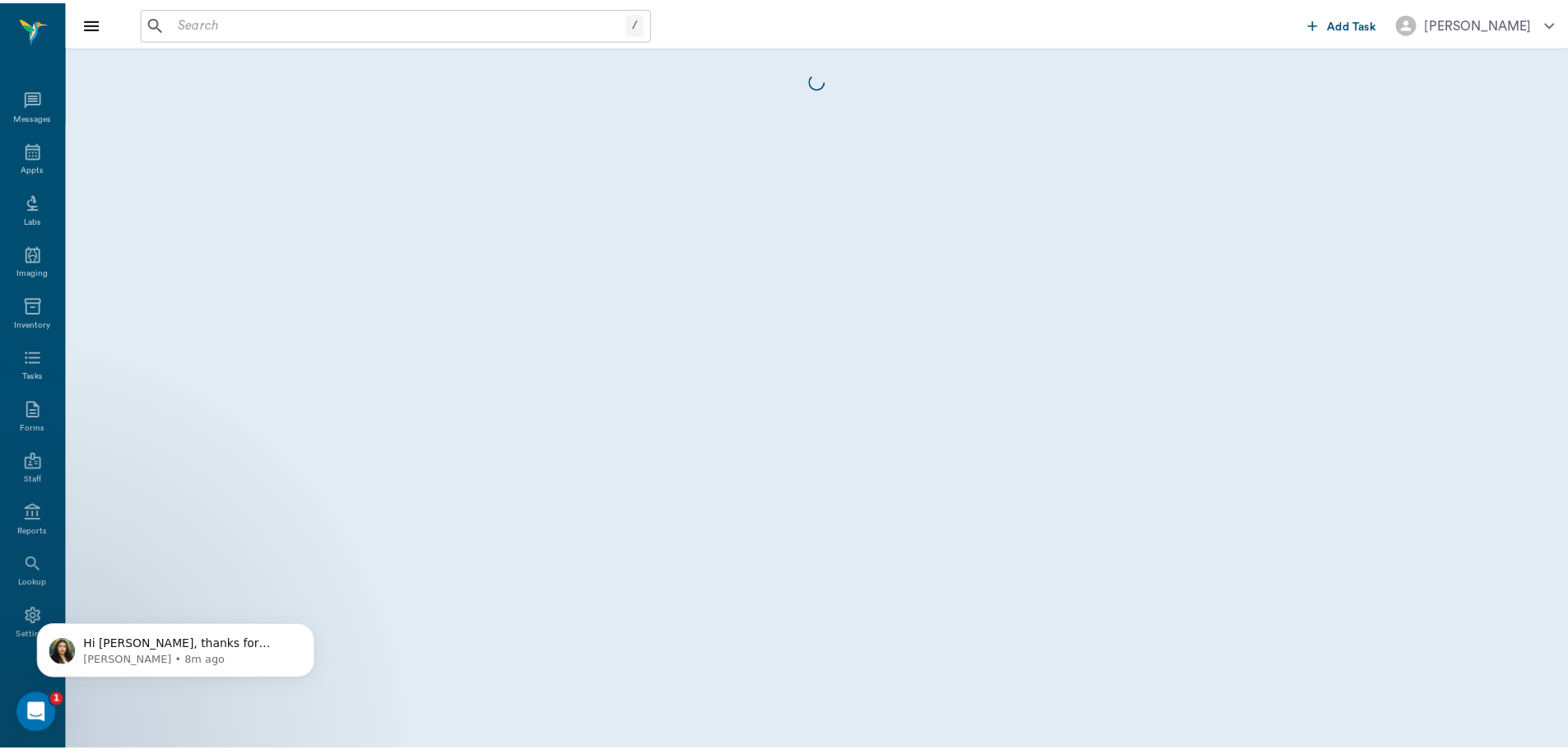
scroll to position [8, 0]
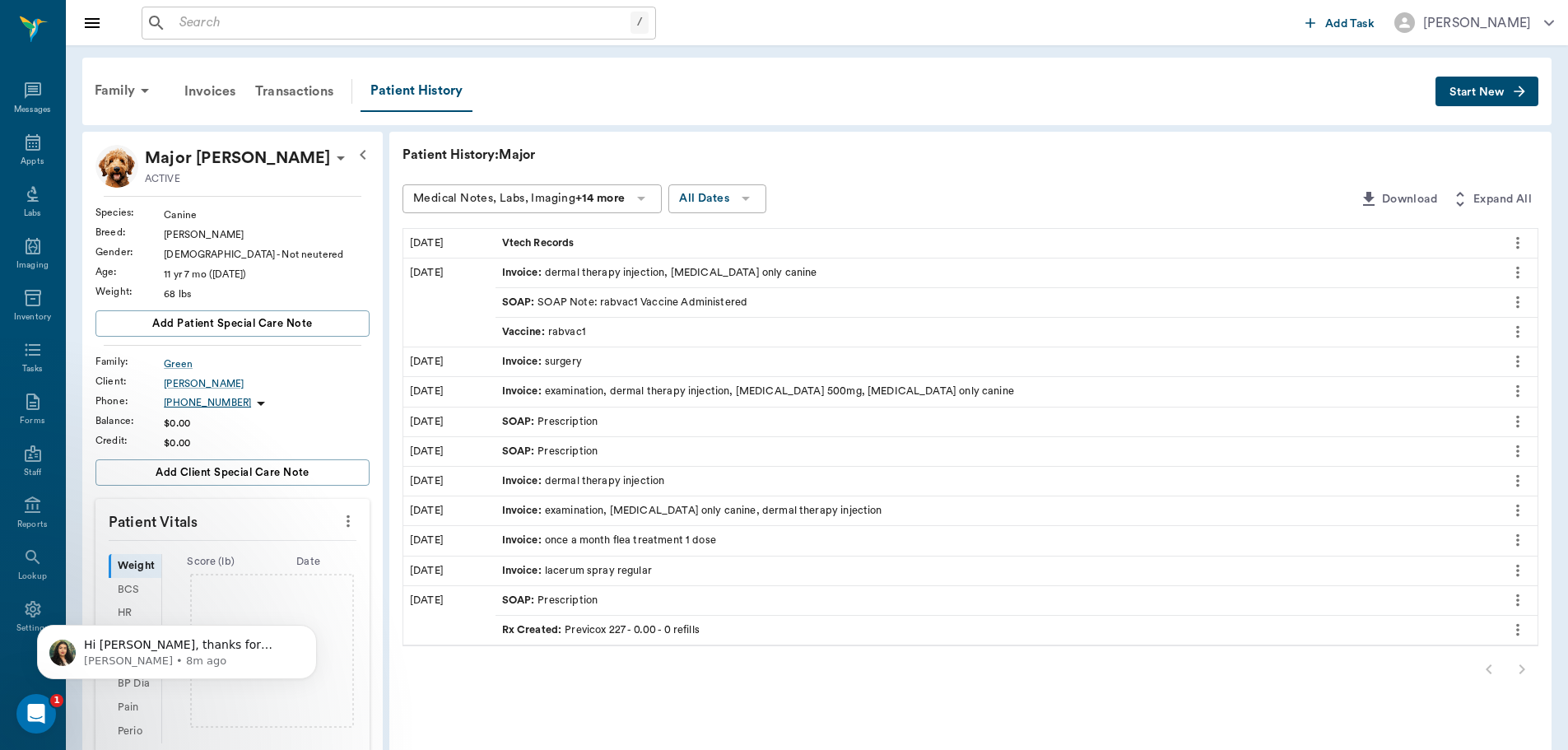
click at [610, 239] on div "Vtech Records" at bounding box center [997, 244] width 1002 height 29
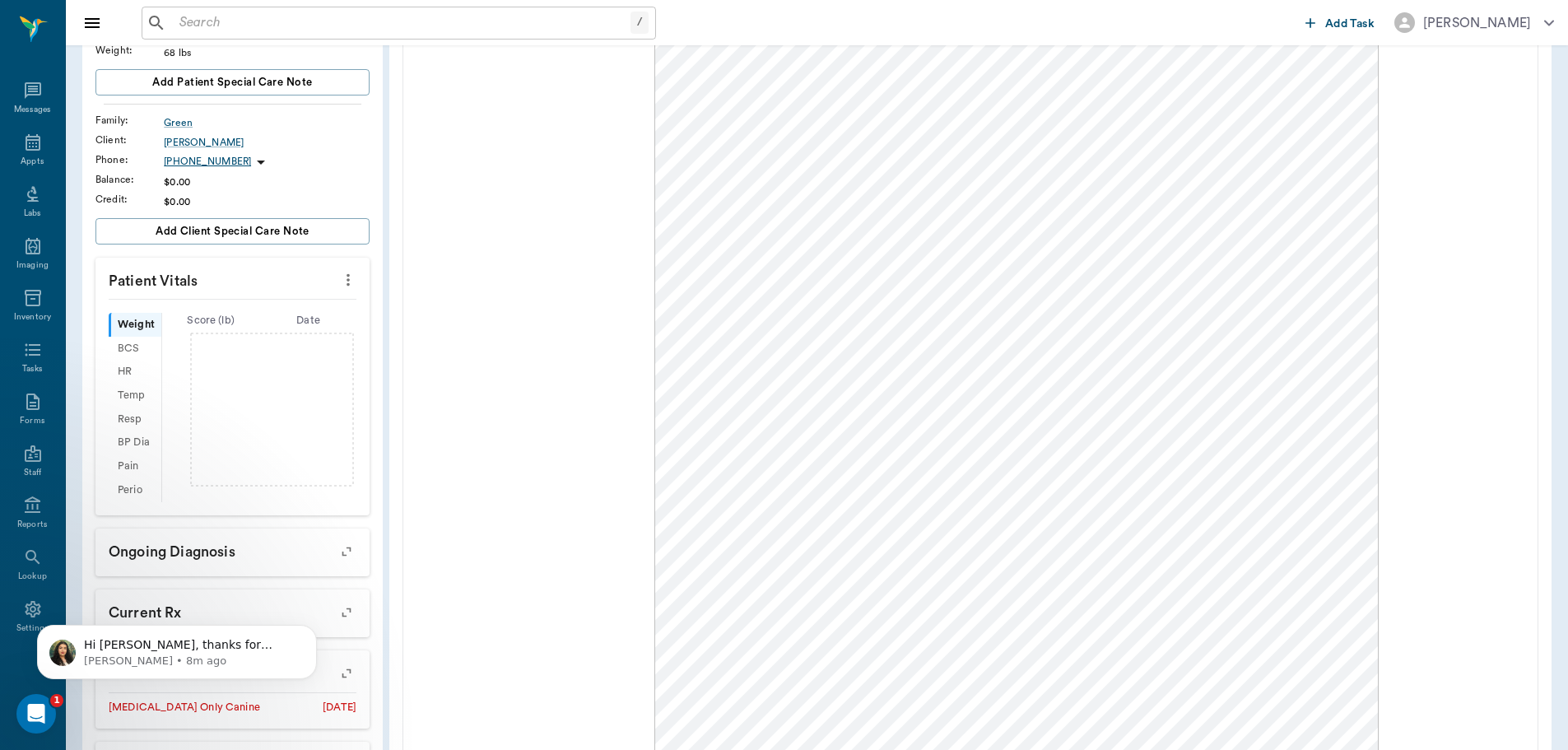
scroll to position [246, 0]
